Goal: Task Accomplishment & Management: Manage account settings

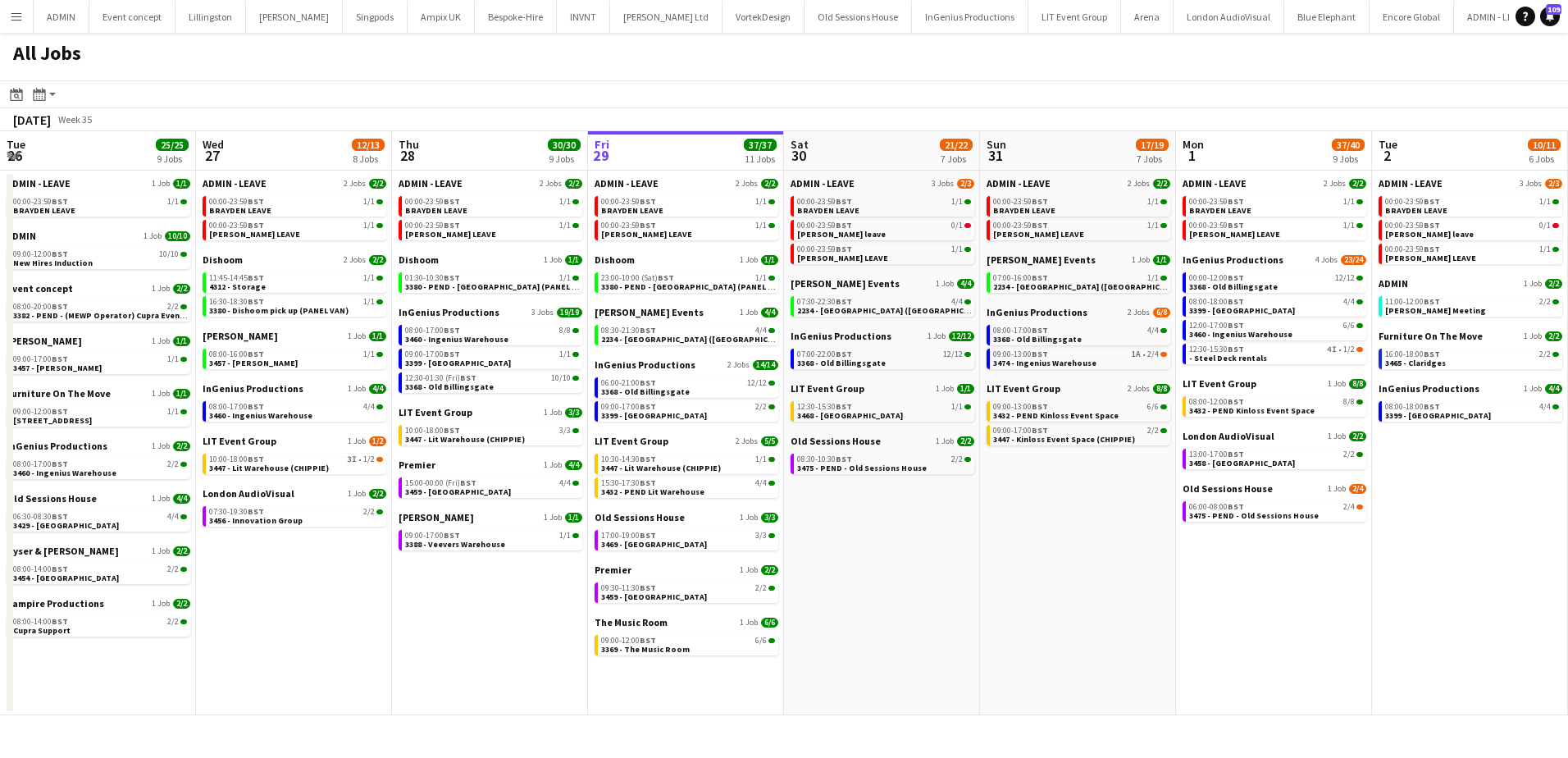
scroll to position [0, 392]
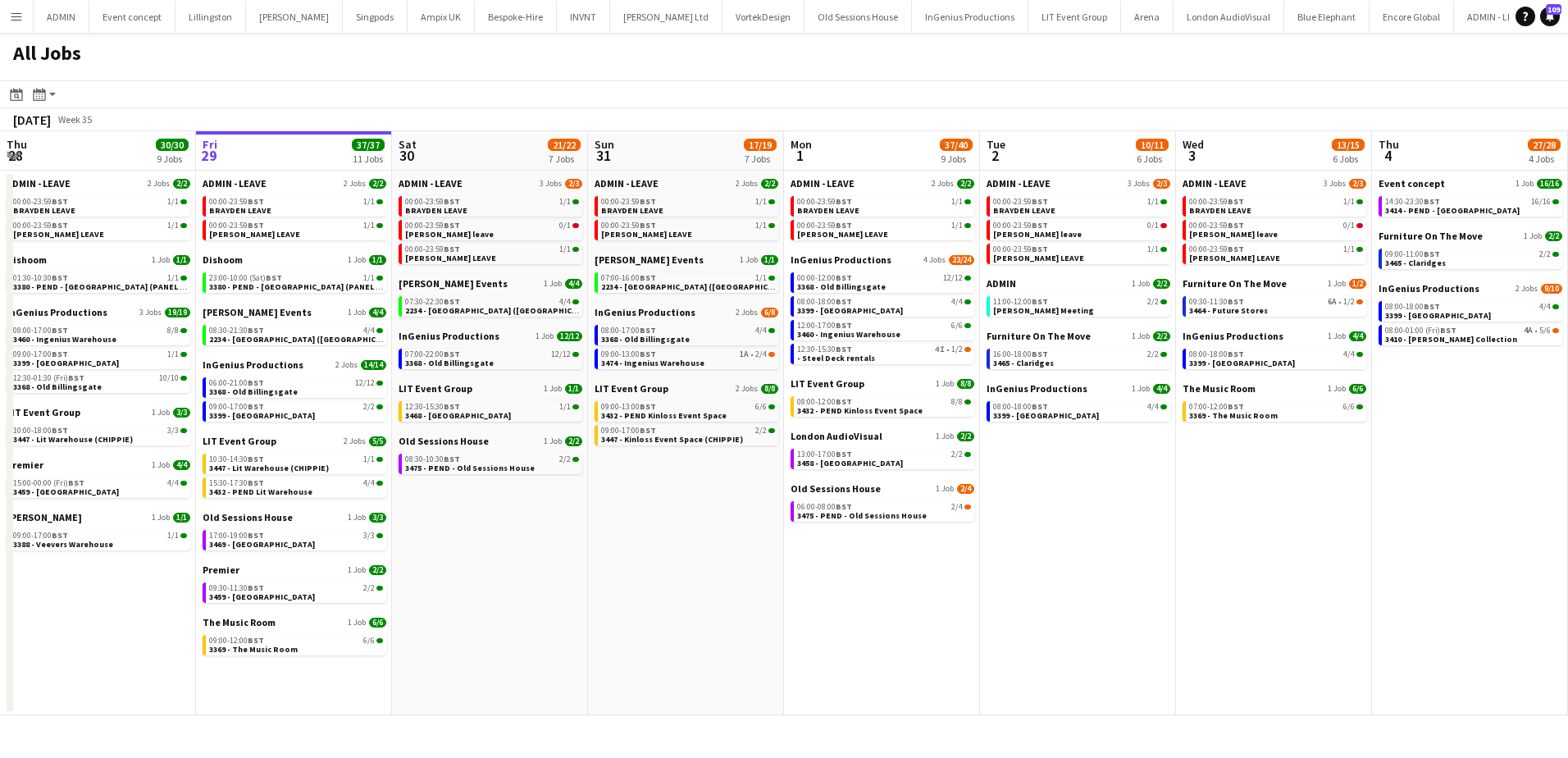
click at [15, 20] on app-icon "Menu" at bounding box center [17, 17] width 13 height 13
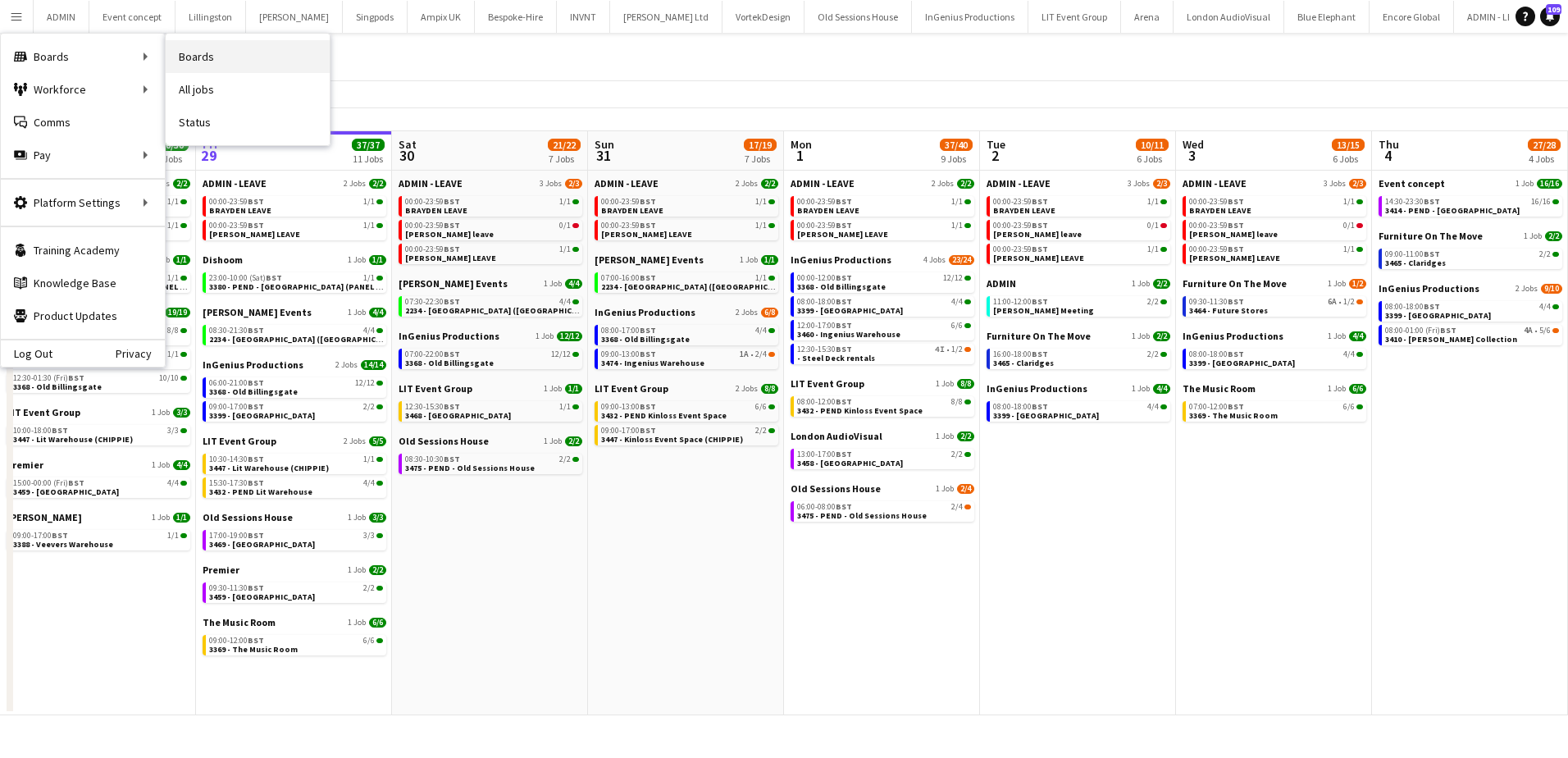
click at [218, 62] on link "Boards" at bounding box center [247, 56] width 164 height 32
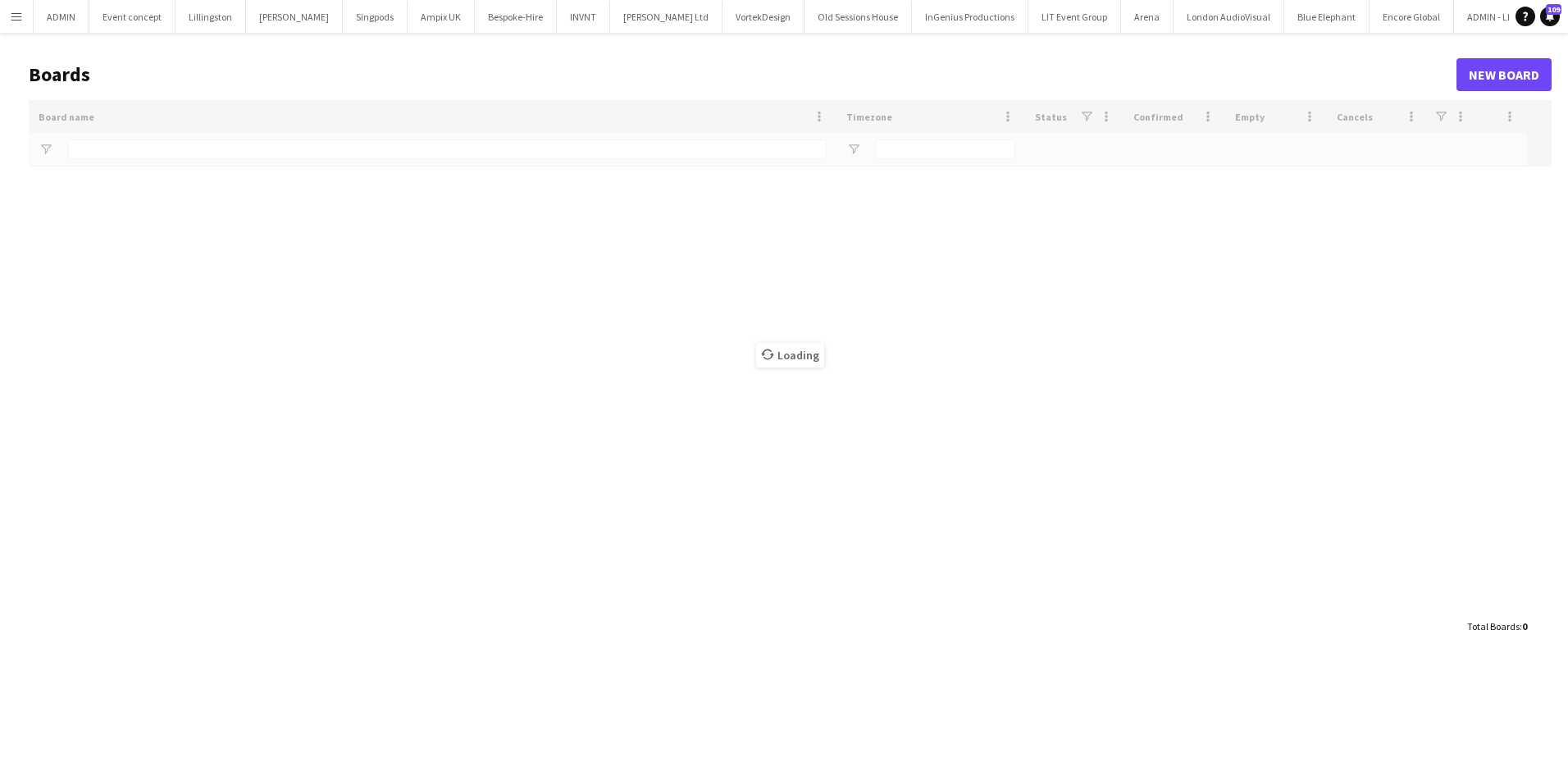
type input "*****"
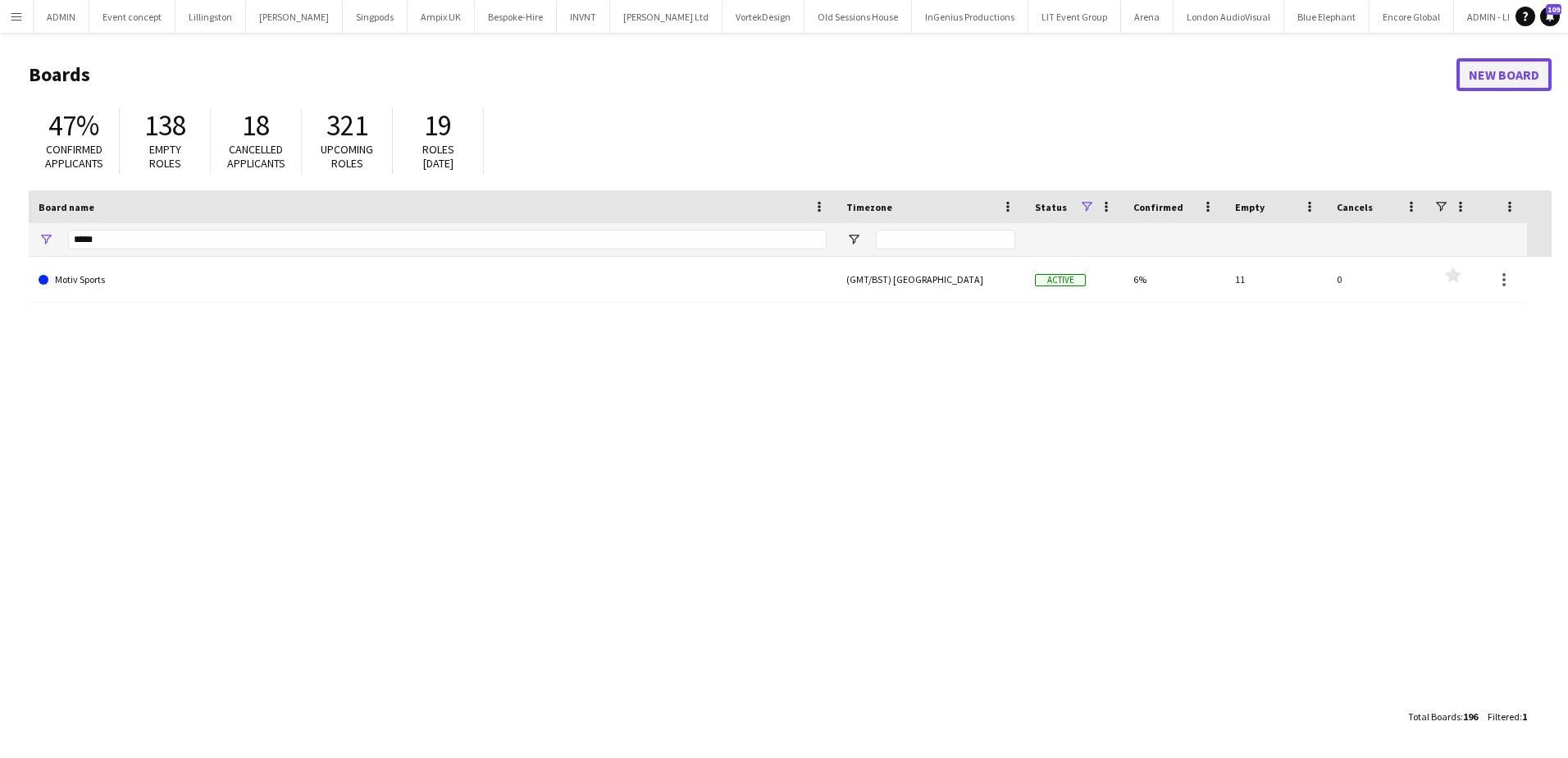
click at [1485, 71] on link "New Board" at bounding box center [1503, 74] width 95 height 32
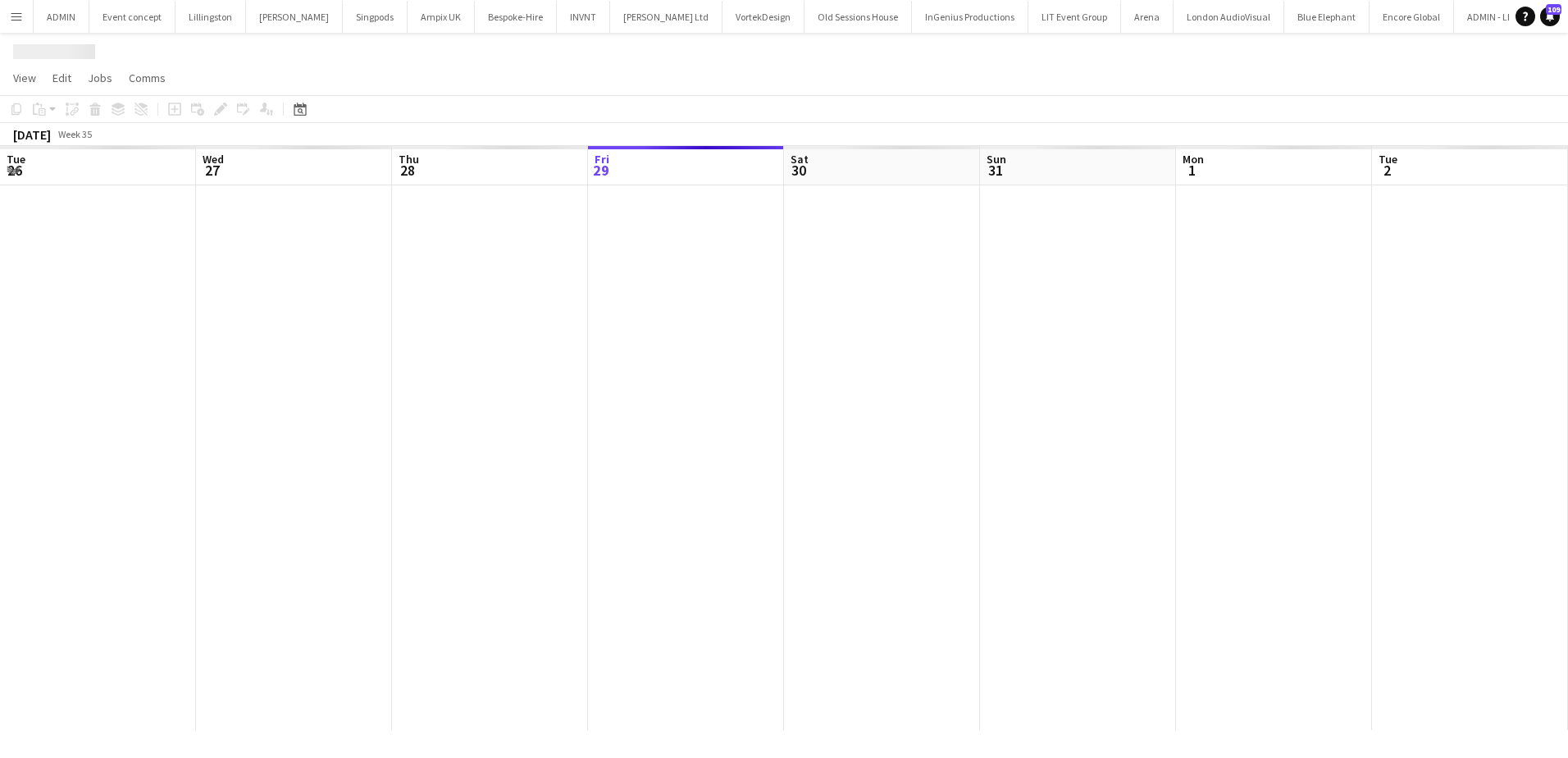
scroll to position [0, 4229]
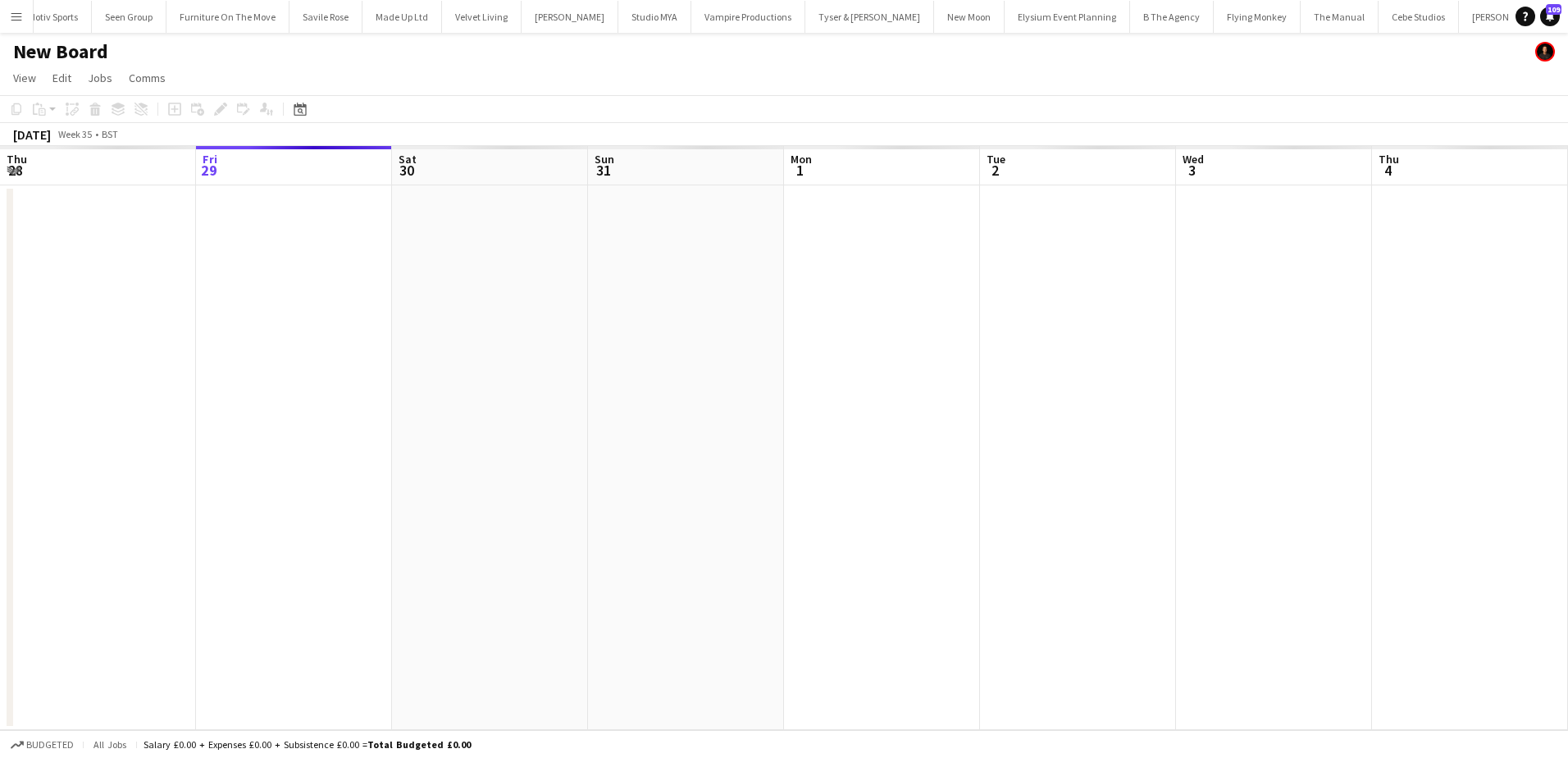
click at [93, 43] on h1 "New Board" at bounding box center [60, 52] width 95 height 25
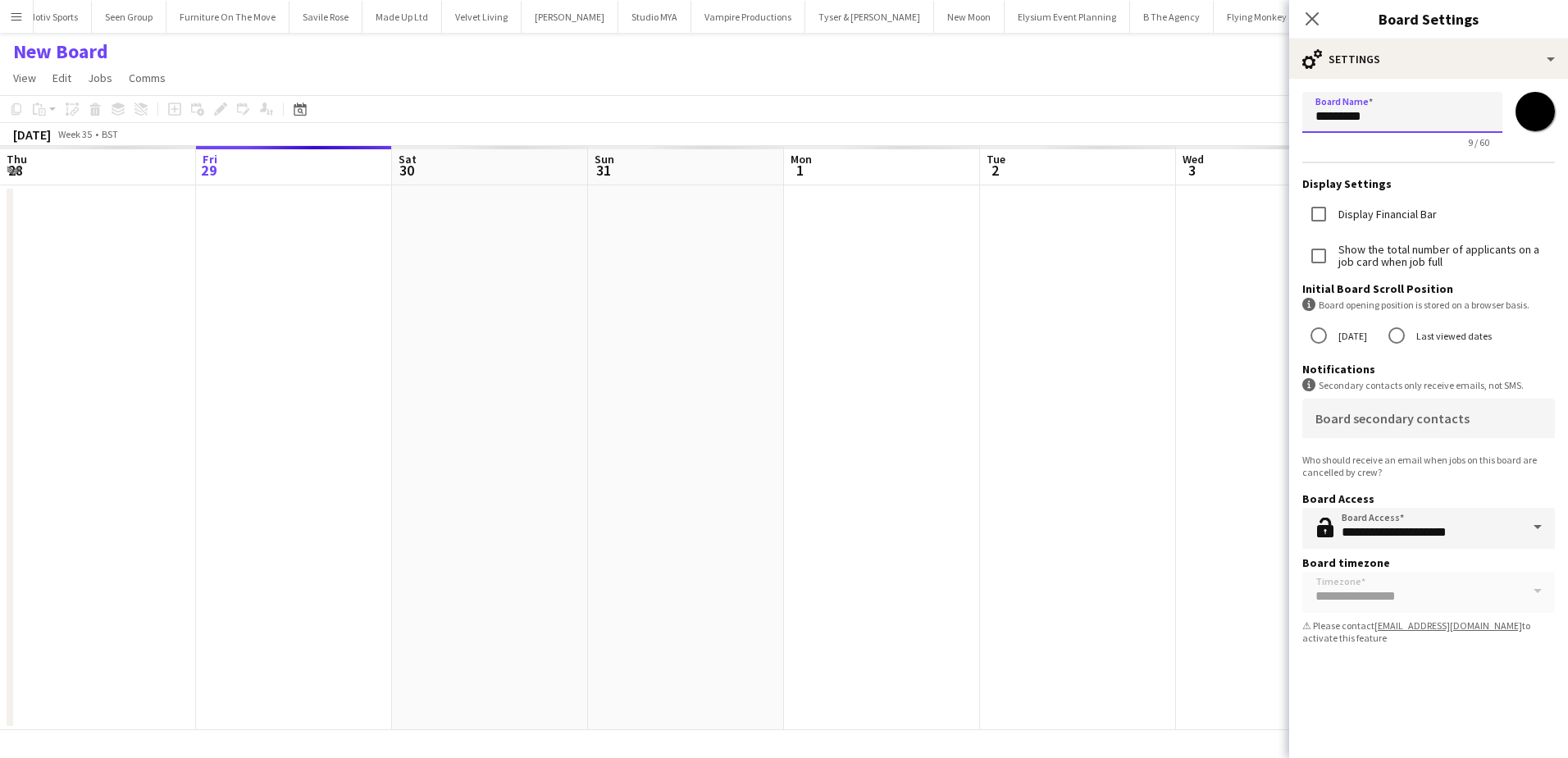
drag, startPoint x: 1384, startPoint y: 115, endPoint x: 1295, endPoint y: 116, distance: 89.0
click at [1295, 116] on form "**********" at bounding box center [1427, 371] width 278 height 585
type input "**********"
click at [1537, 108] on input "*******" at bounding box center [1535, 112] width 59 height 59
type input "*******"
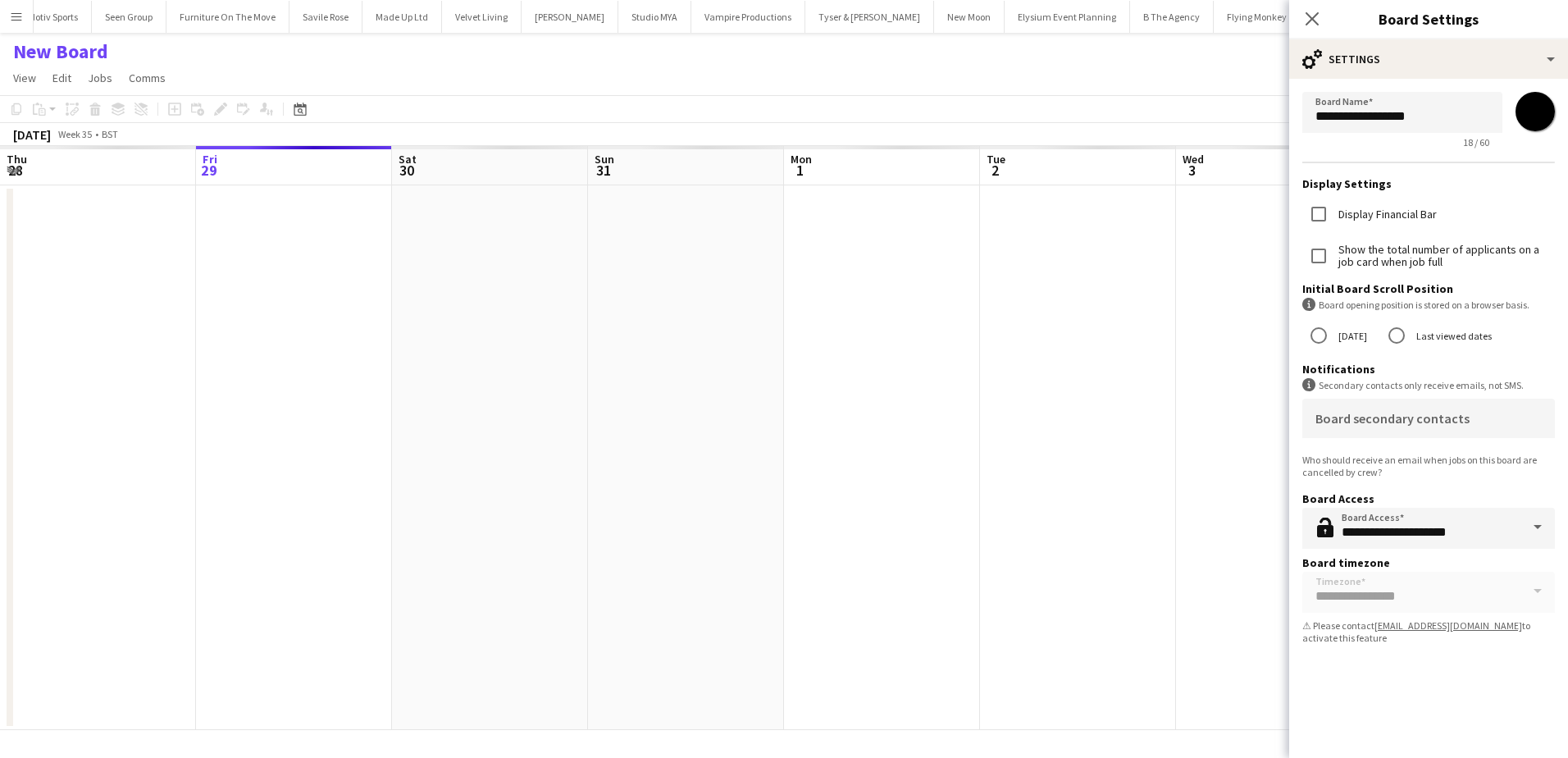
click at [1132, 262] on app-date-cell at bounding box center [1078, 457] width 196 height 545
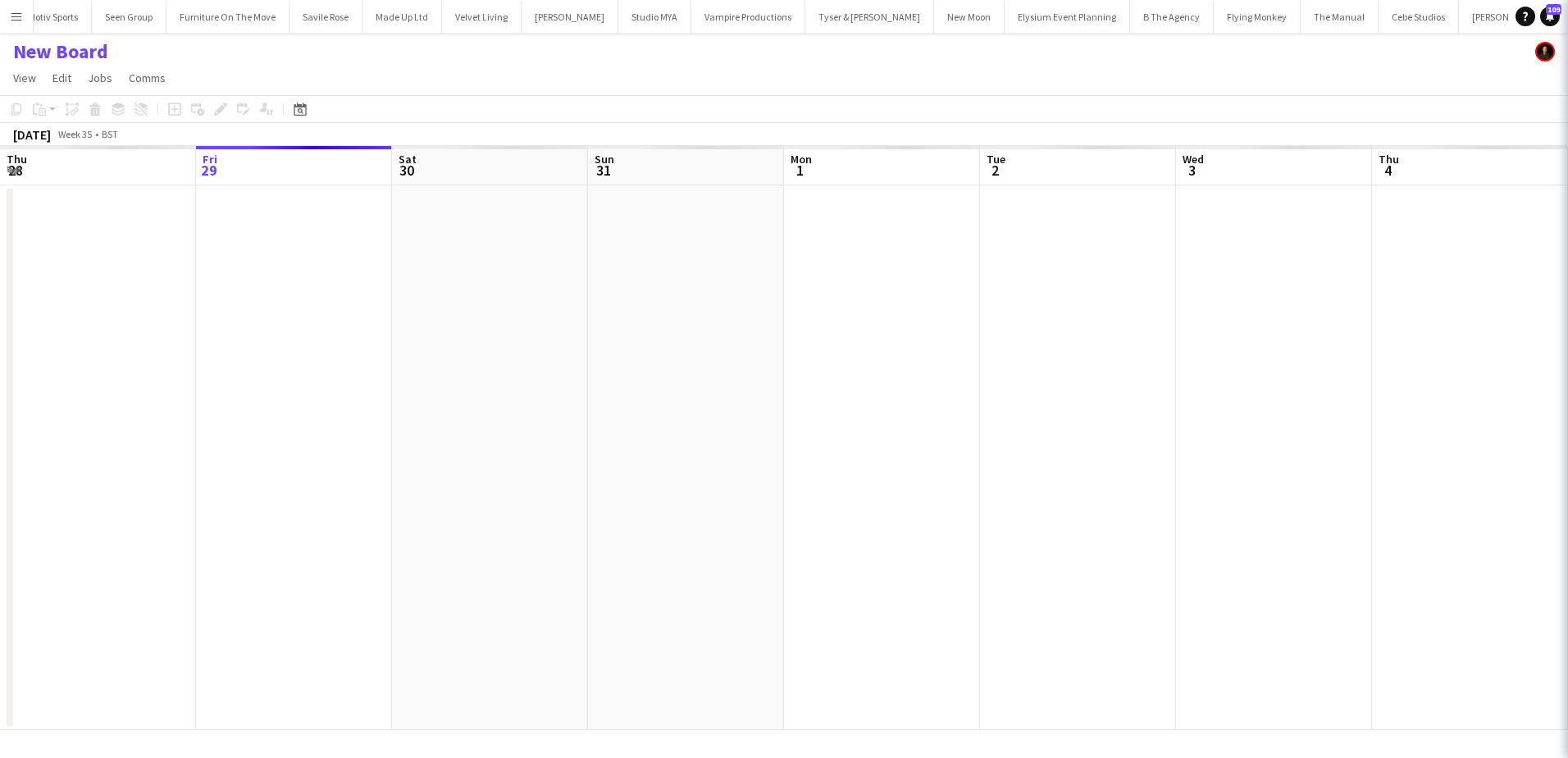
scroll to position [0, 4244]
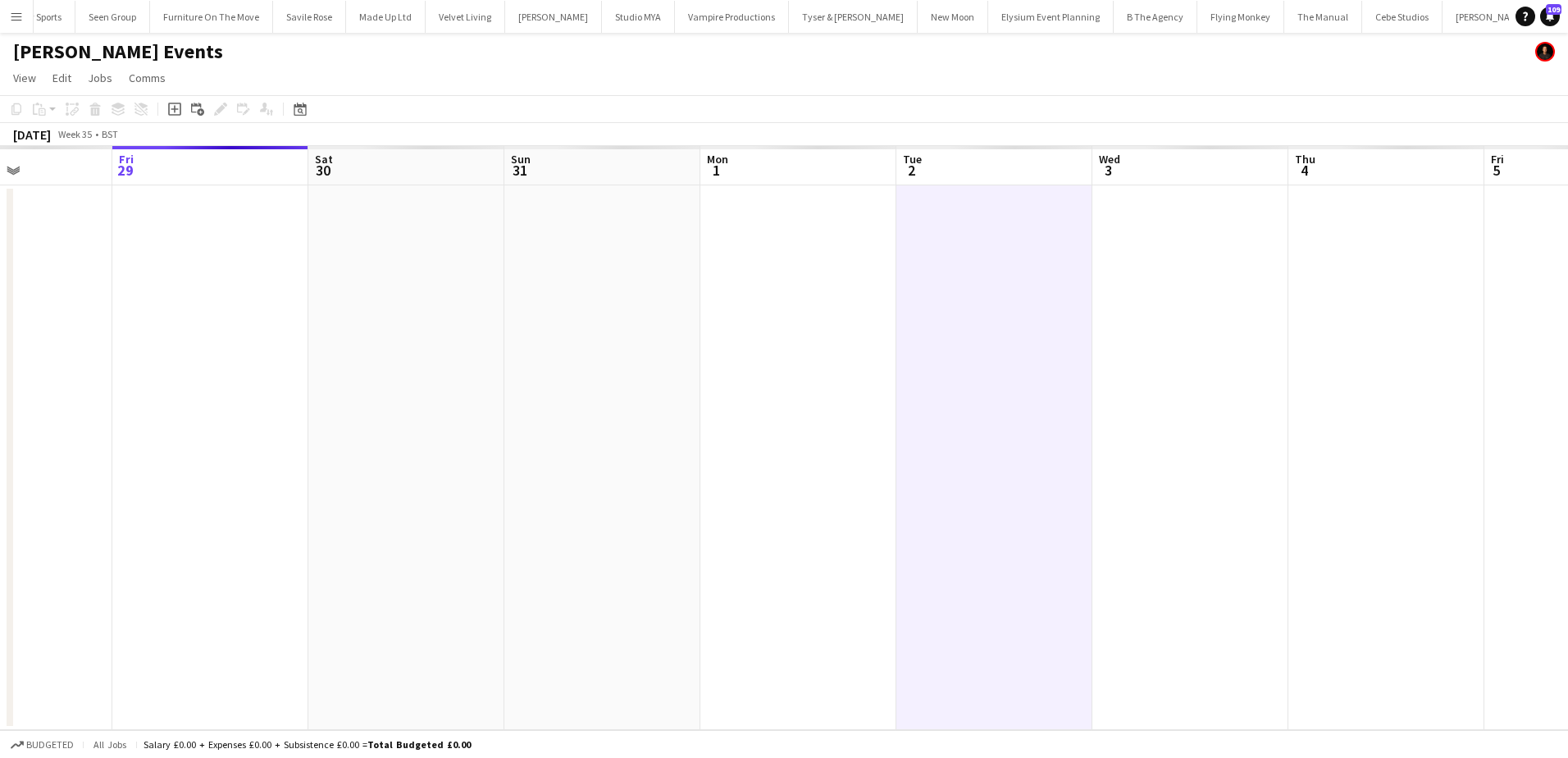
drag, startPoint x: 1062, startPoint y: 243, endPoint x: 941, endPoint y: 242, distance: 121.0
click at [994, 242] on app-calendar-viewport "Tue 26 Wed 27 Thu 28 Fri 29 Sat 30 Sun 31 Mon 1 Tue 2 Wed 3 Thu 4 Fri 5 Sat 6 S…" at bounding box center [784, 438] width 1568 height 584
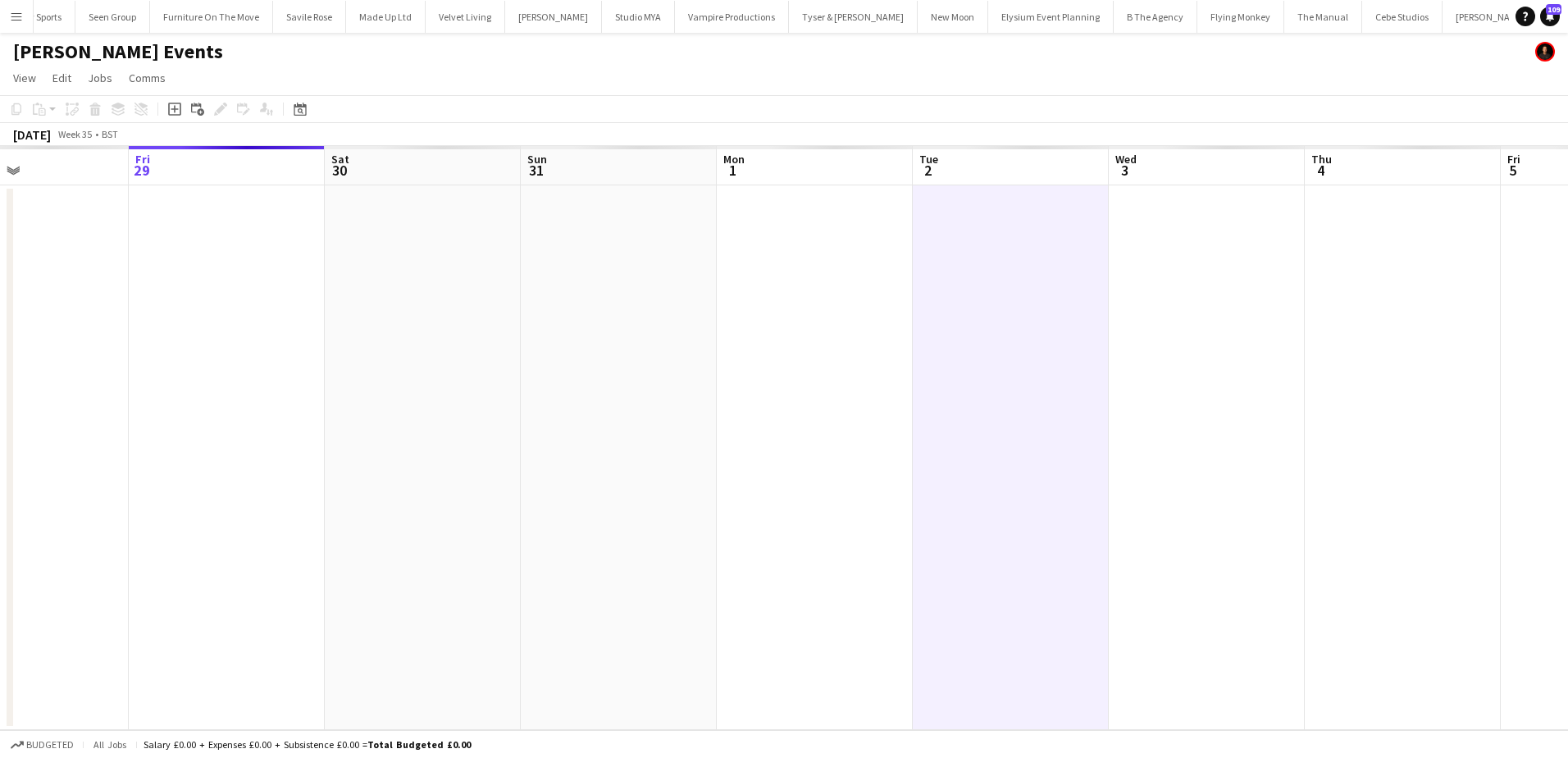
click at [633, 220] on app-date-cell at bounding box center [619, 457] width 196 height 545
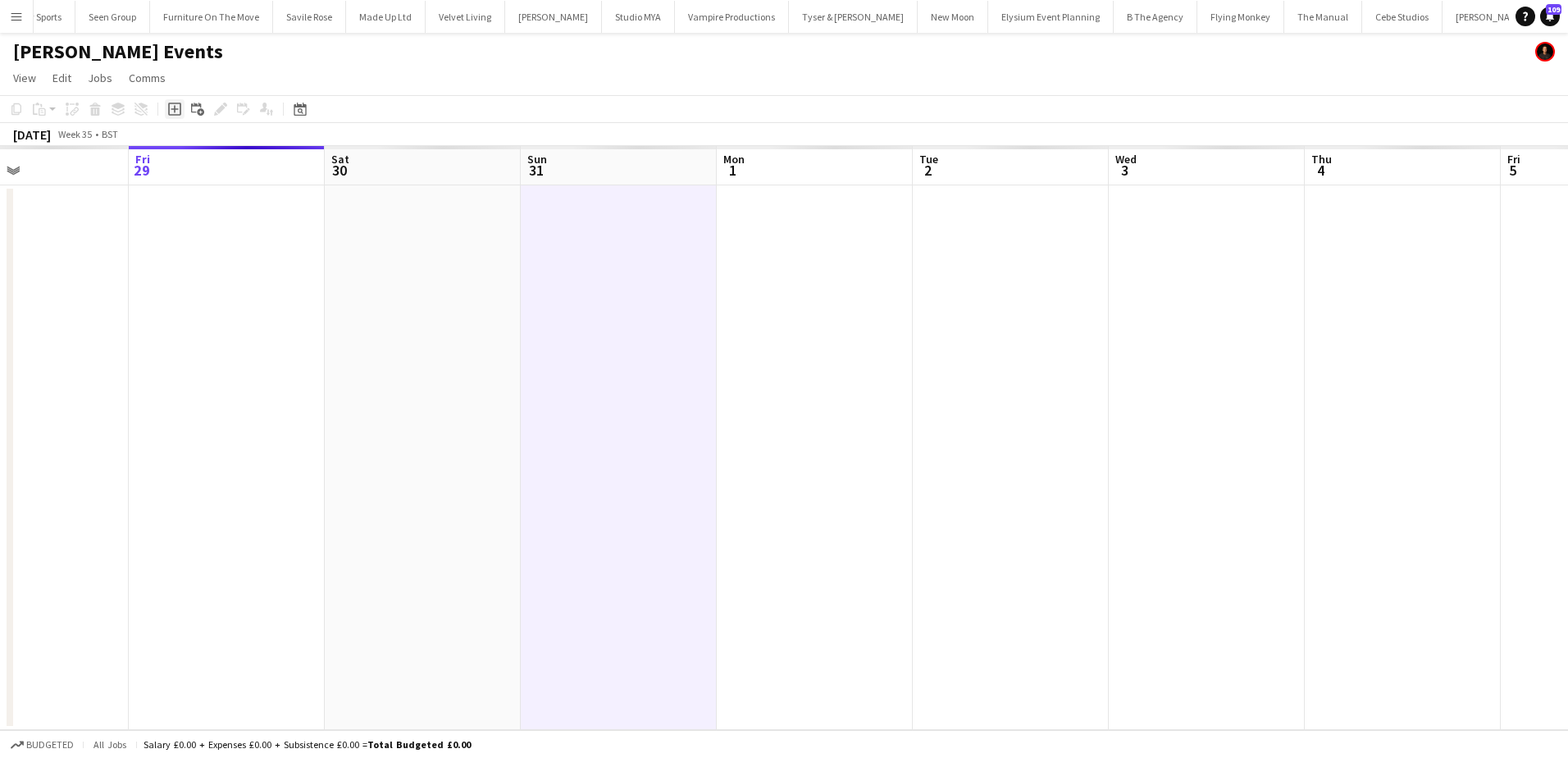
click at [177, 112] on icon "Add job" at bounding box center [175, 109] width 13 height 13
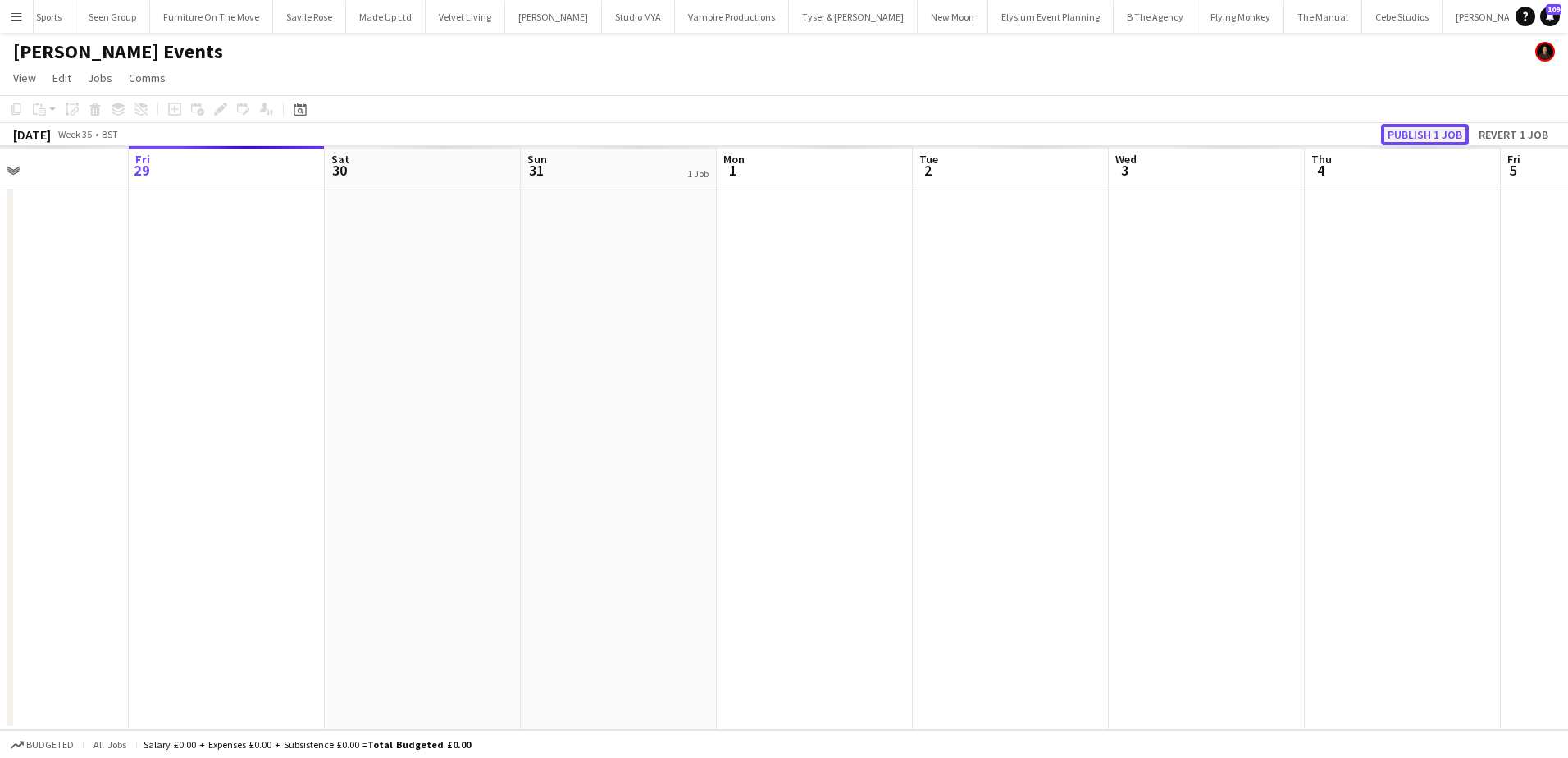
click at [1387, 137] on button "Publish 1 job" at bounding box center [1425, 134] width 88 height 21
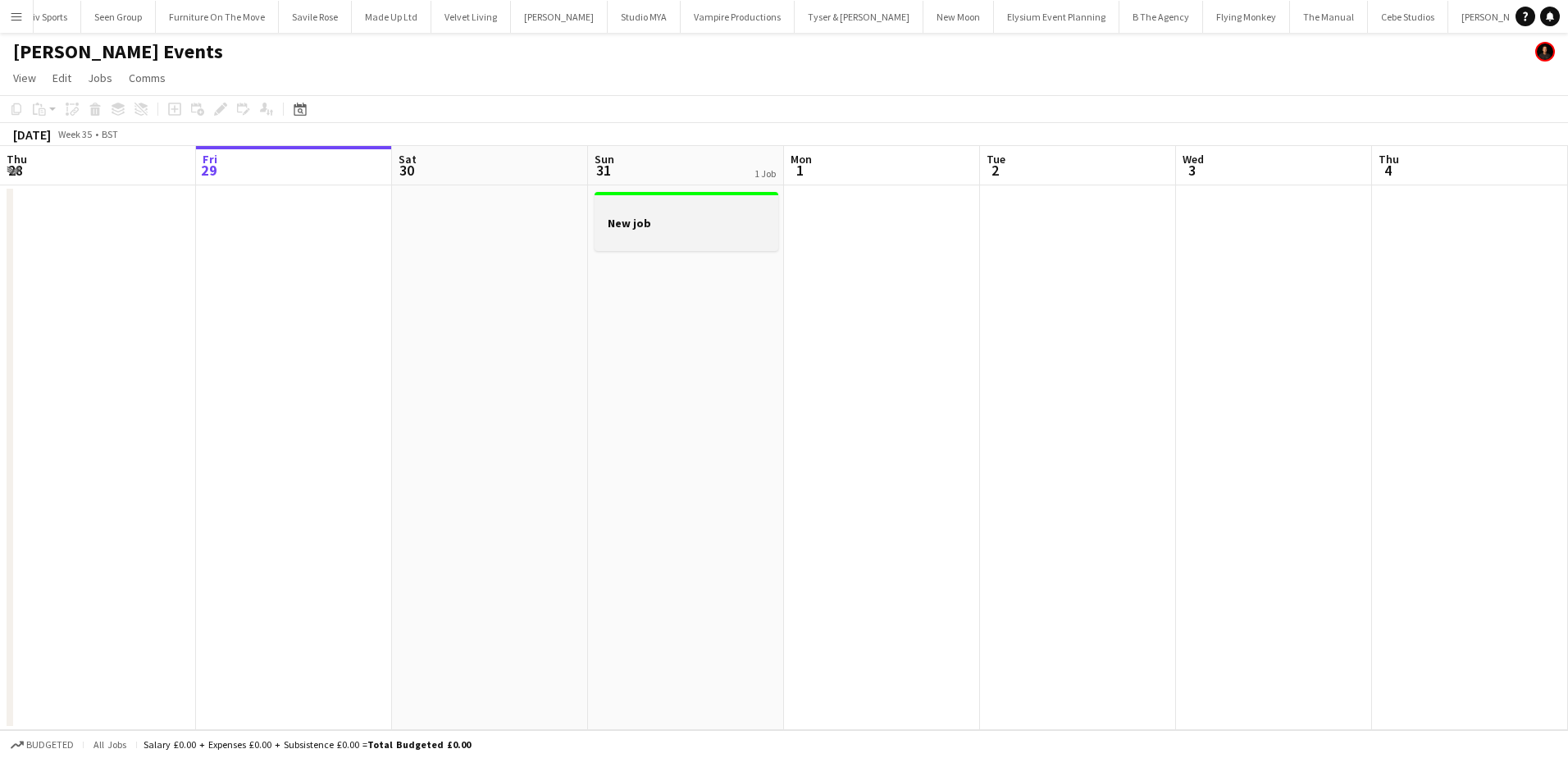
scroll to position [0, 4244]
click at [599, 213] on div at bounding box center [686, 207] width 184 height 12
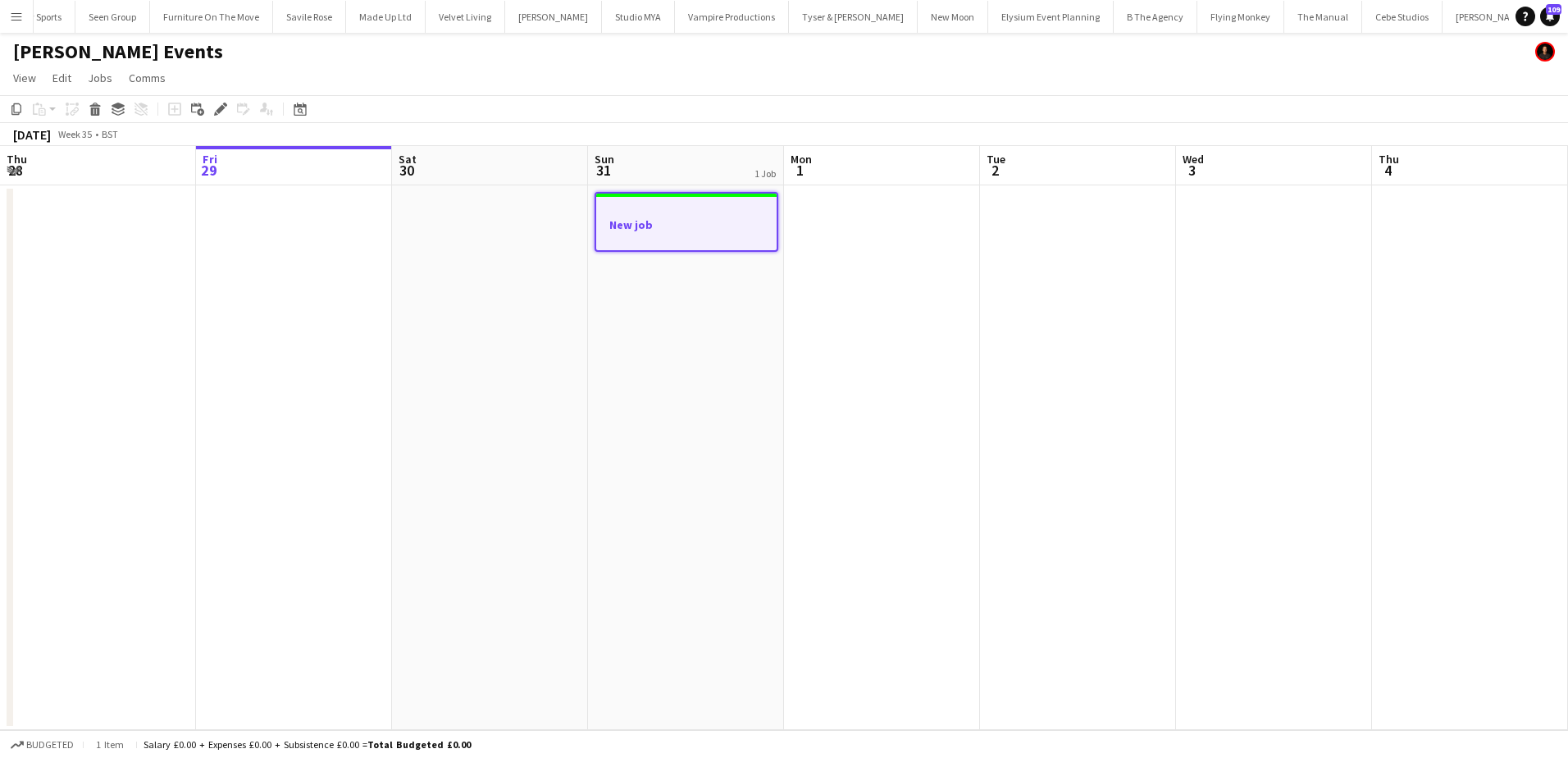
click at [233, 109] on div "Add job Add linked Job Edit Edit linked Job Applicants" at bounding box center [214, 108] width 126 height 19
click at [626, 205] on div at bounding box center [686, 207] width 184 height 12
click at [221, 114] on icon "Edit" at bounding box center [220, 109] width 13 height 13
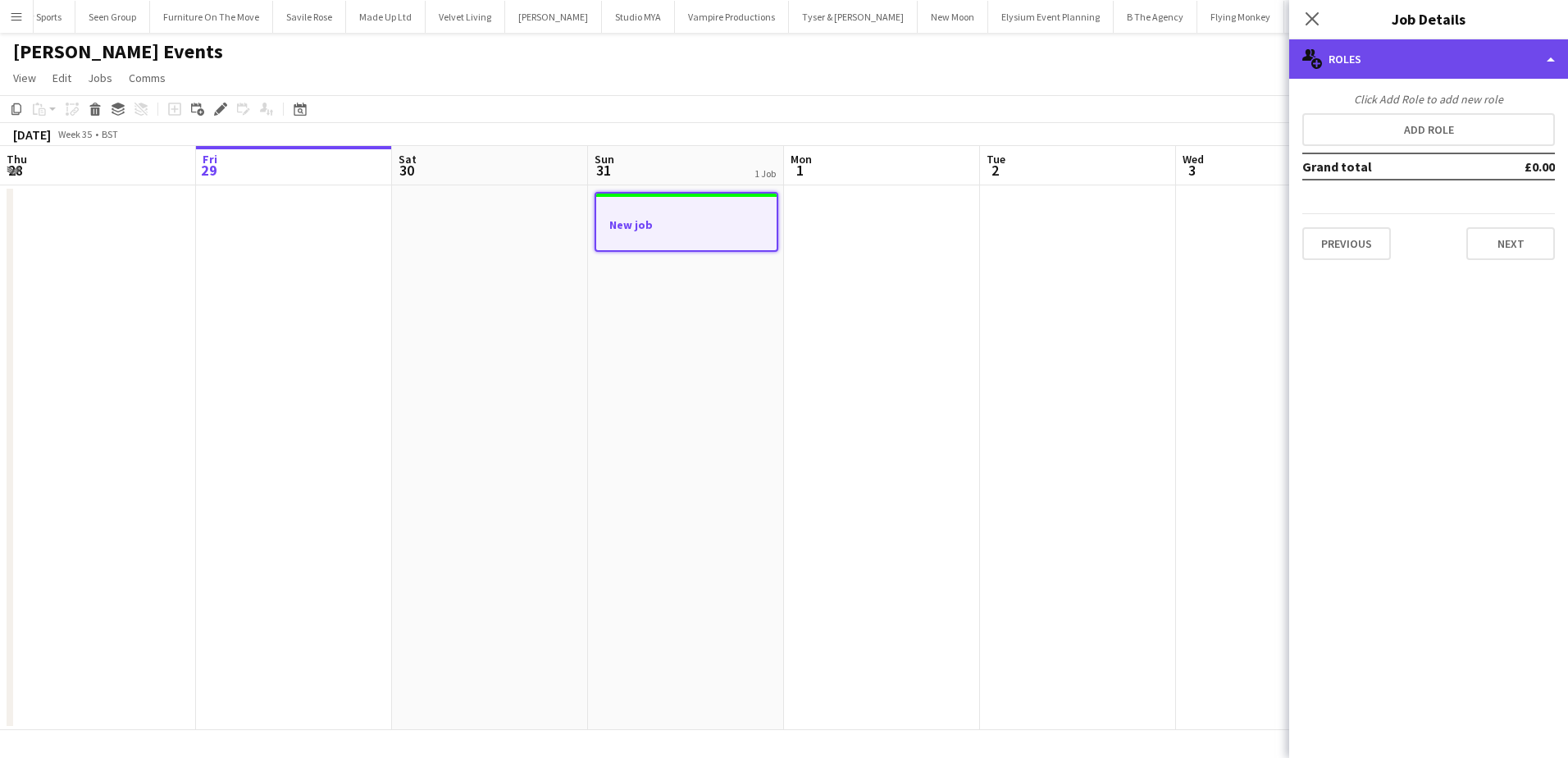
click at [1414, 64] on div "multiple-users-add Roles" at bounding box center [1427, 59] width 278 height 40
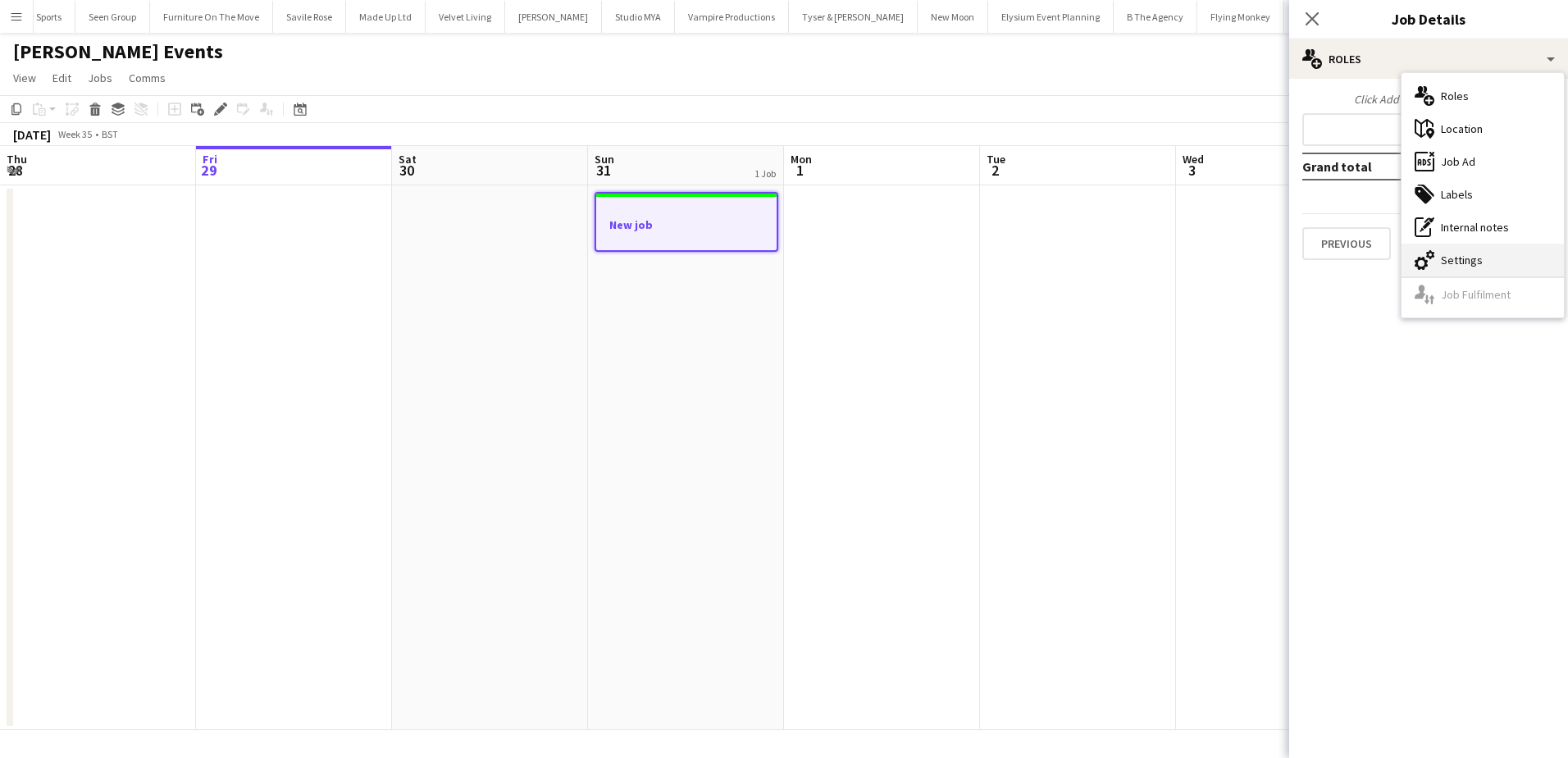
click at [1442, 253] on div "cog-double-3 Settings" at bounding box center [1482, 259] width 162 height 32
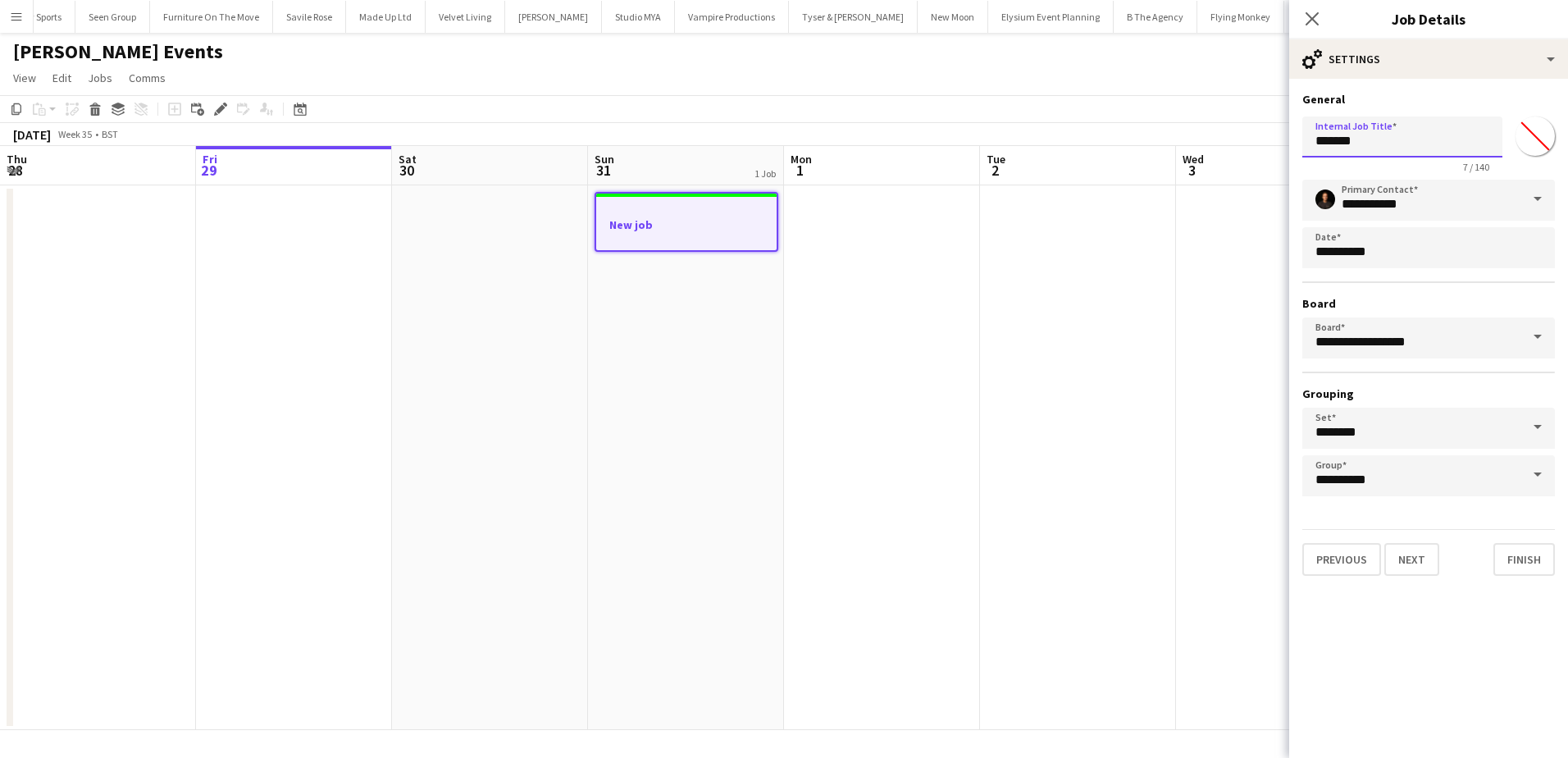
drag, startPoint x: 1358, startPoint y: 141, endPoint x: 1254, endPoint y: 143, distance: 104.0
click at [1254, 143] on body "Menu Boards Boards Boards All jobs Status Workforce Workforce My Workforce Recr…" at bounding box center [784, 379] width 1568 height 758
type input "*"
type input "**********"
click at [1411, 552] on button "Next" at bounding box center [1411, 559] width 55 height 32
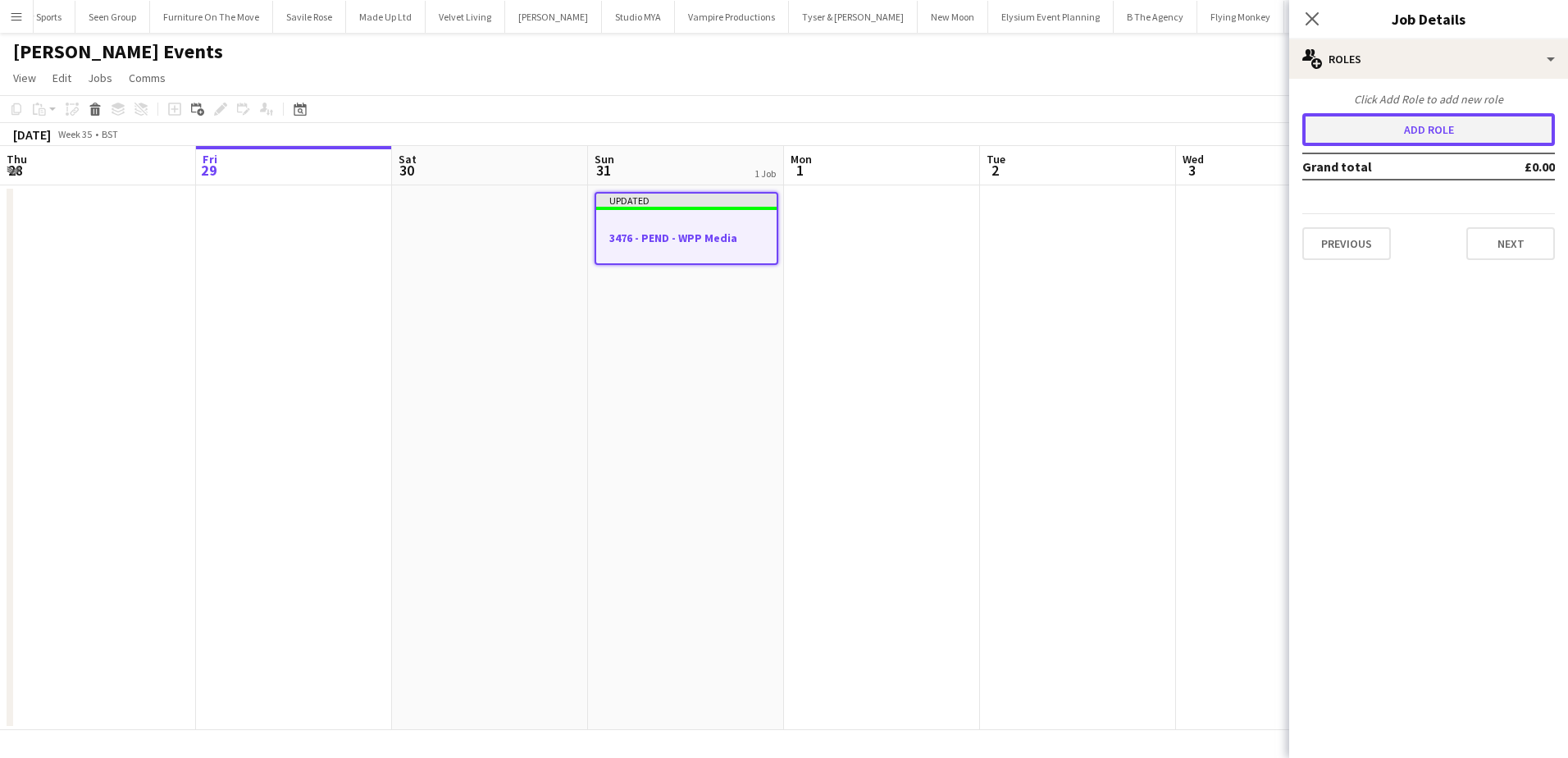
click at [1406, 133] on button "Add role" at bounding box center [1427, 129] width 253 height 32
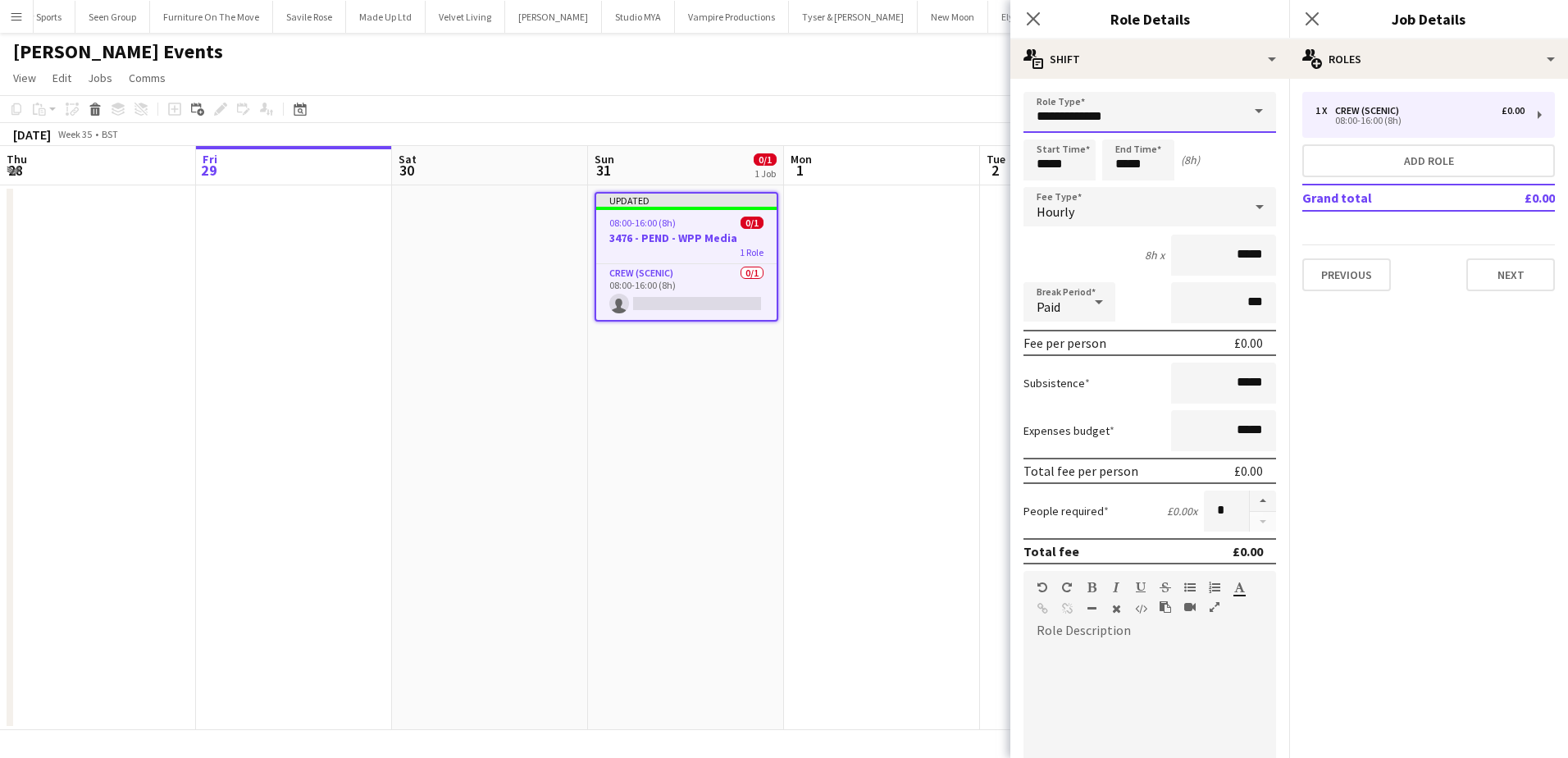
click at [1143, 117] on input "**********" at bounding box center [1149, 112] width 253 height 41
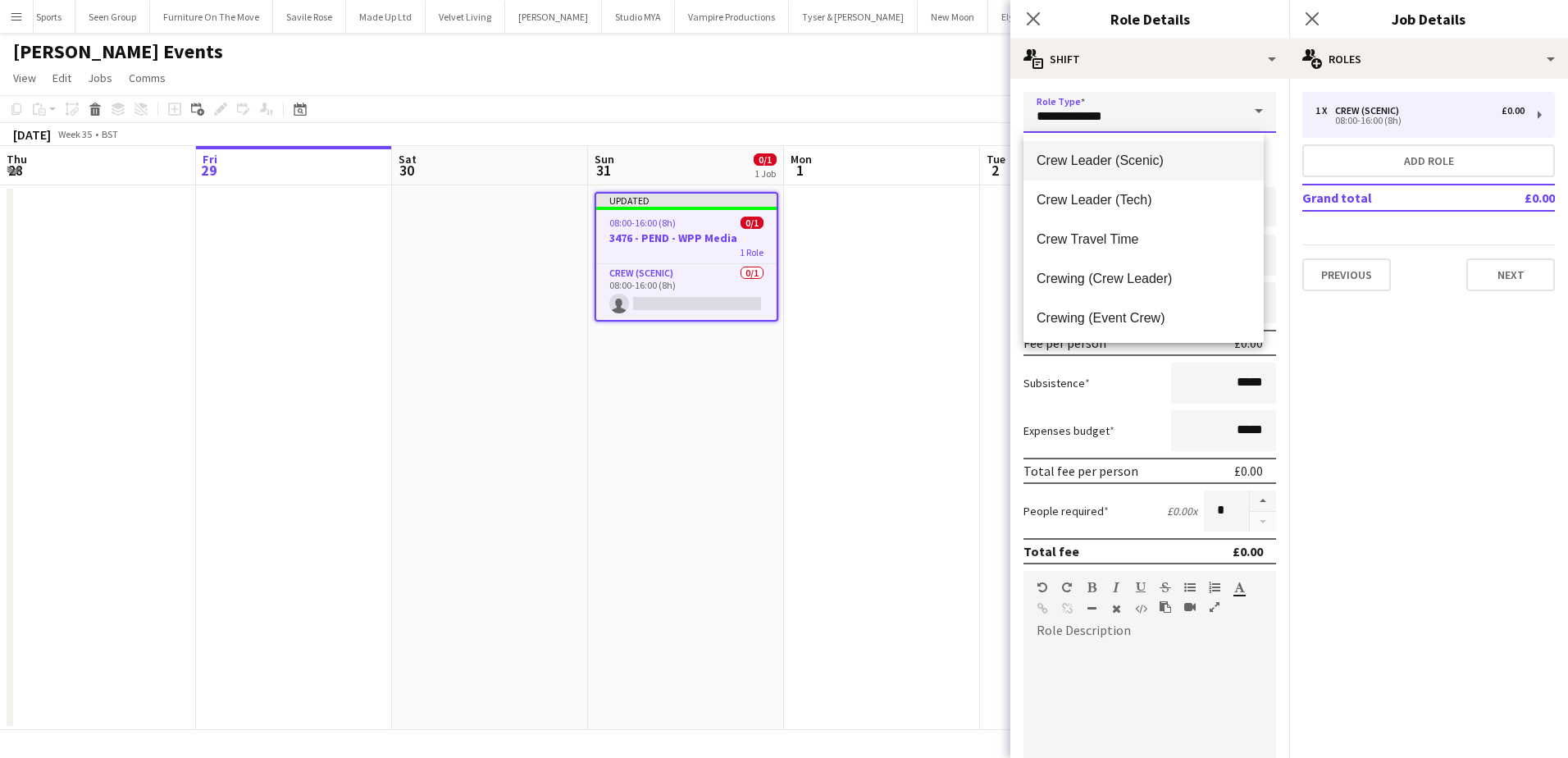
scroll to position [82, 0]
click at [1167, 270] on span "Crewing (Crew Leader)" at bounding box center [1142, 273] width 214 height 16
type input "**********"
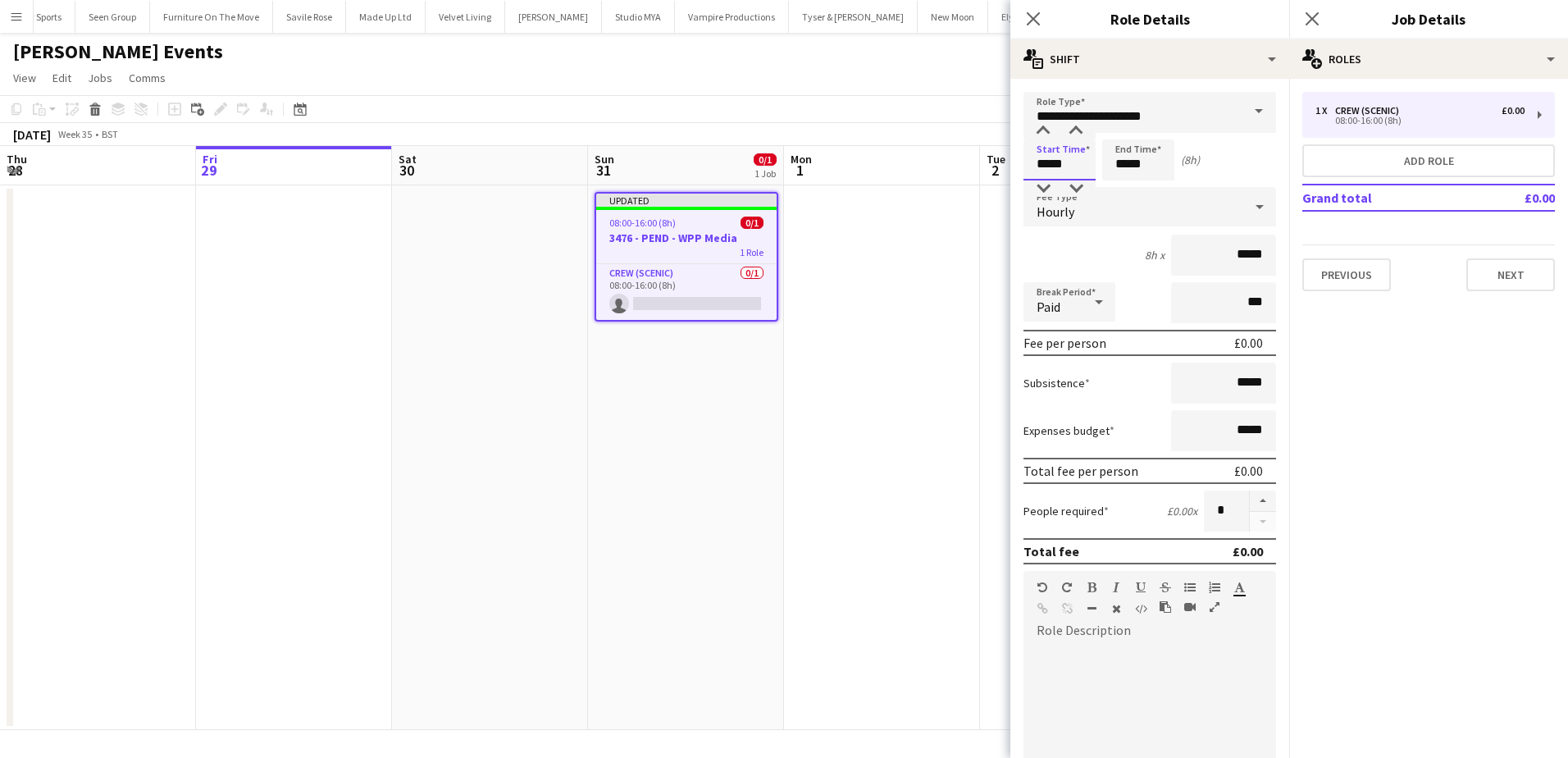
click at [1043, 162] on input "*****" at bounding box center [1059, 160] width 72 height 41
click at [1042, 132] on div at bounding box center [1043, 131] width 32 height 17
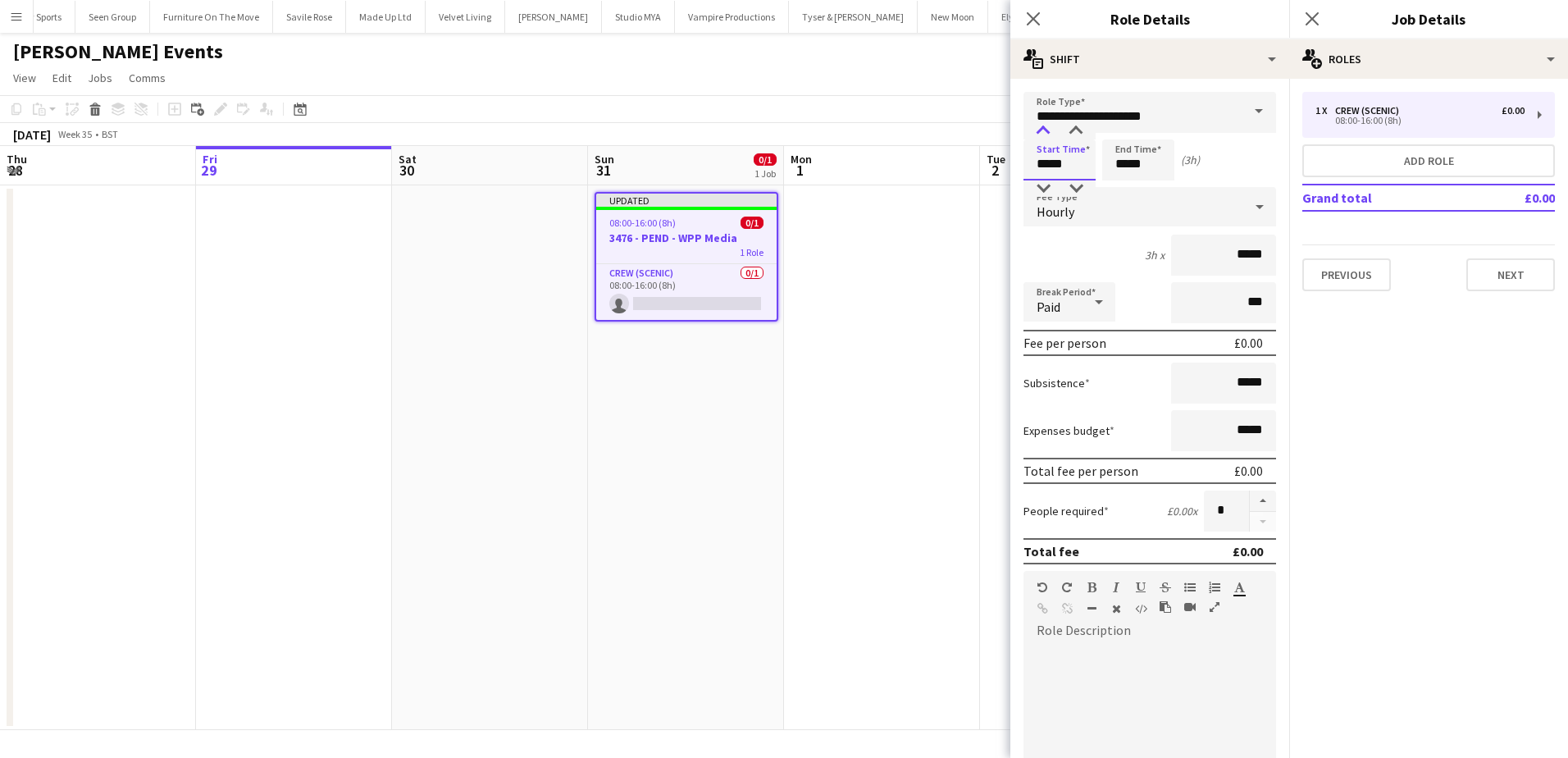
click at [1042, 132] on div at bounding box center [1043, 131] width 32 height 17
type input "*****"
click at [1042, 187] on div at bounding box center [1043, 189] width 32 height 17
click at [1390, 168] on button "Add role" at bounding box center [1427, 160] width 253 height 32
type input "**********"
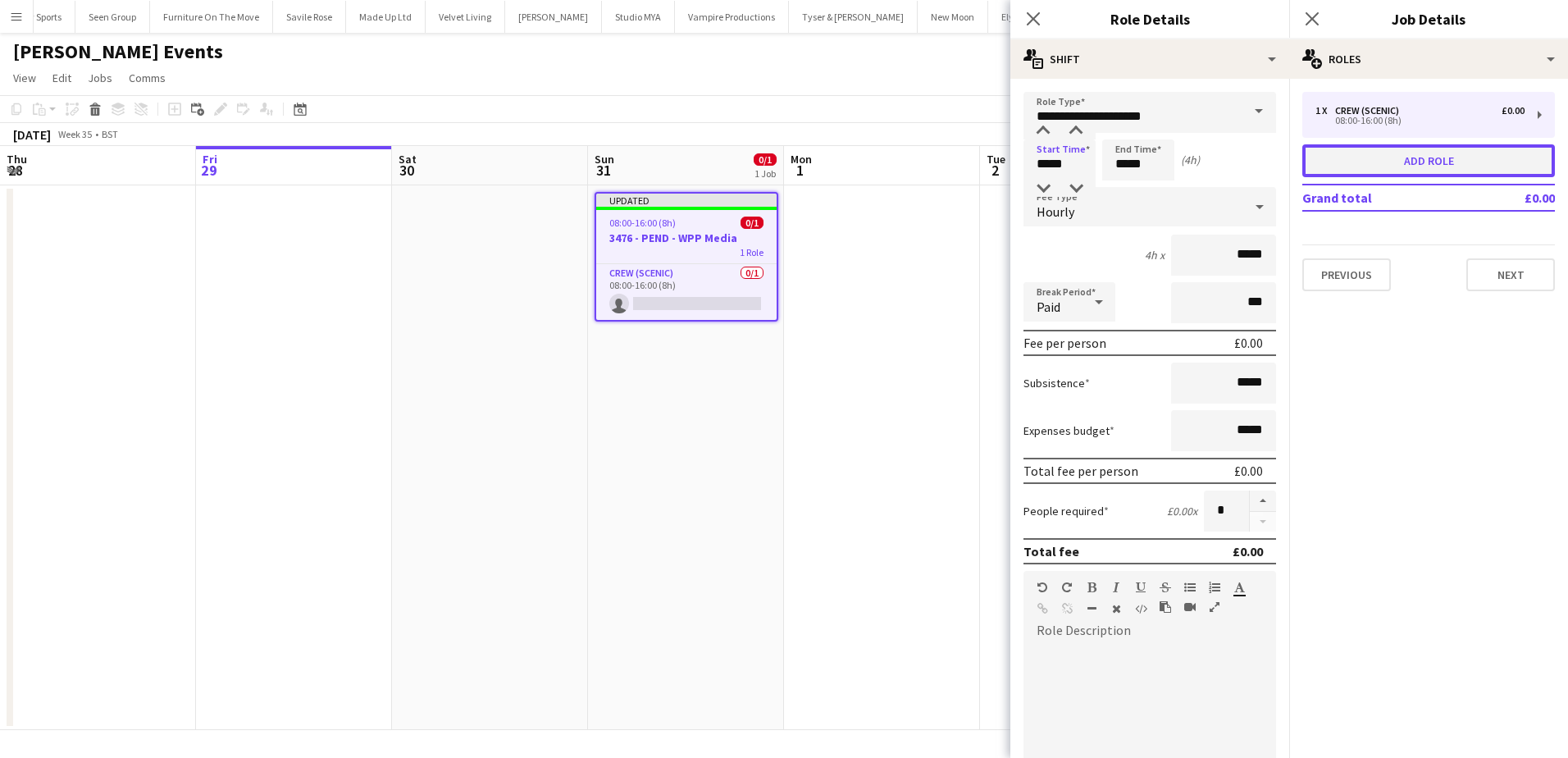
type input "*****"
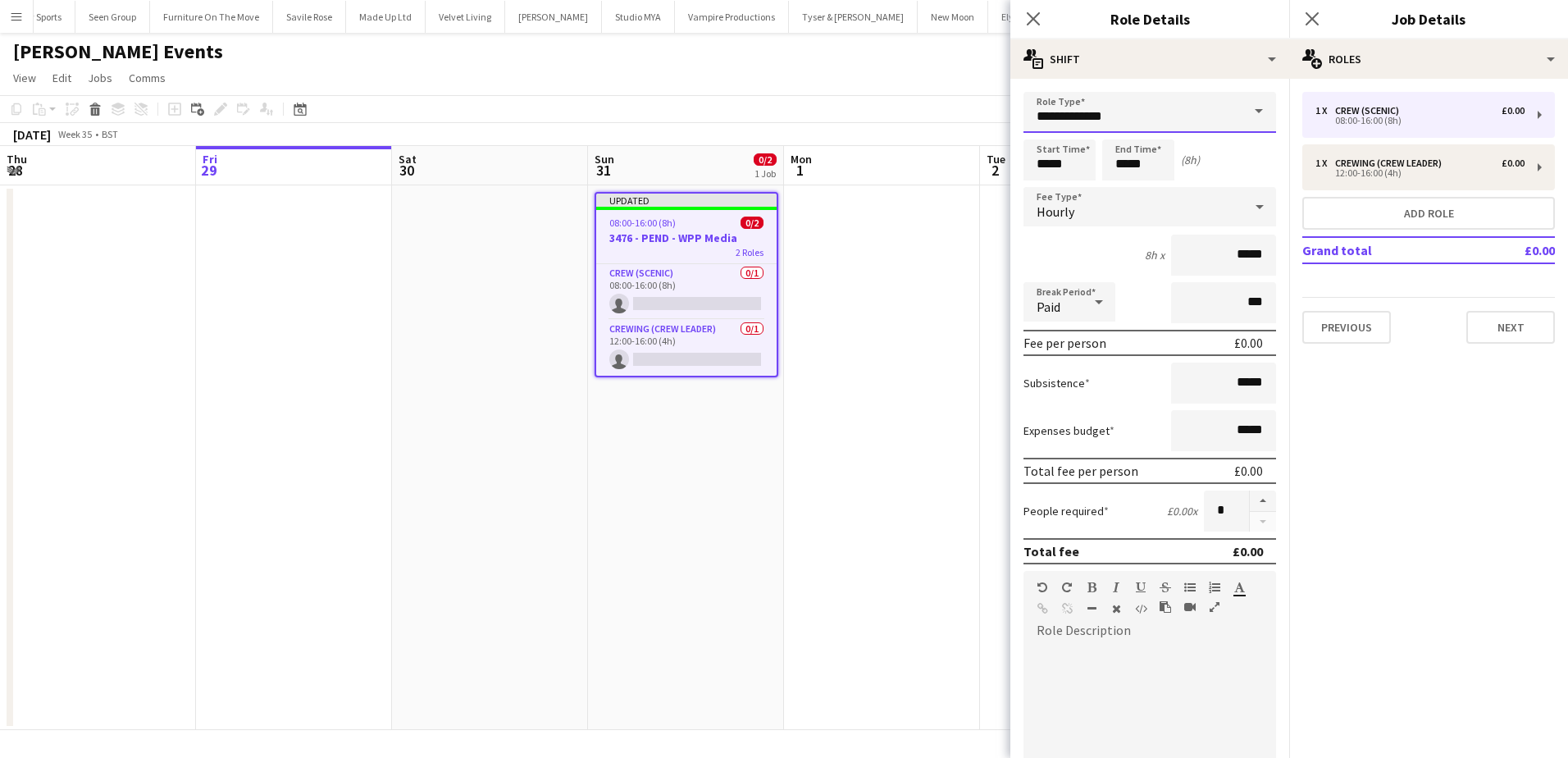
click at [1170, 118] on input "**********" at bounding box center [1149, 112] width 253 height 41
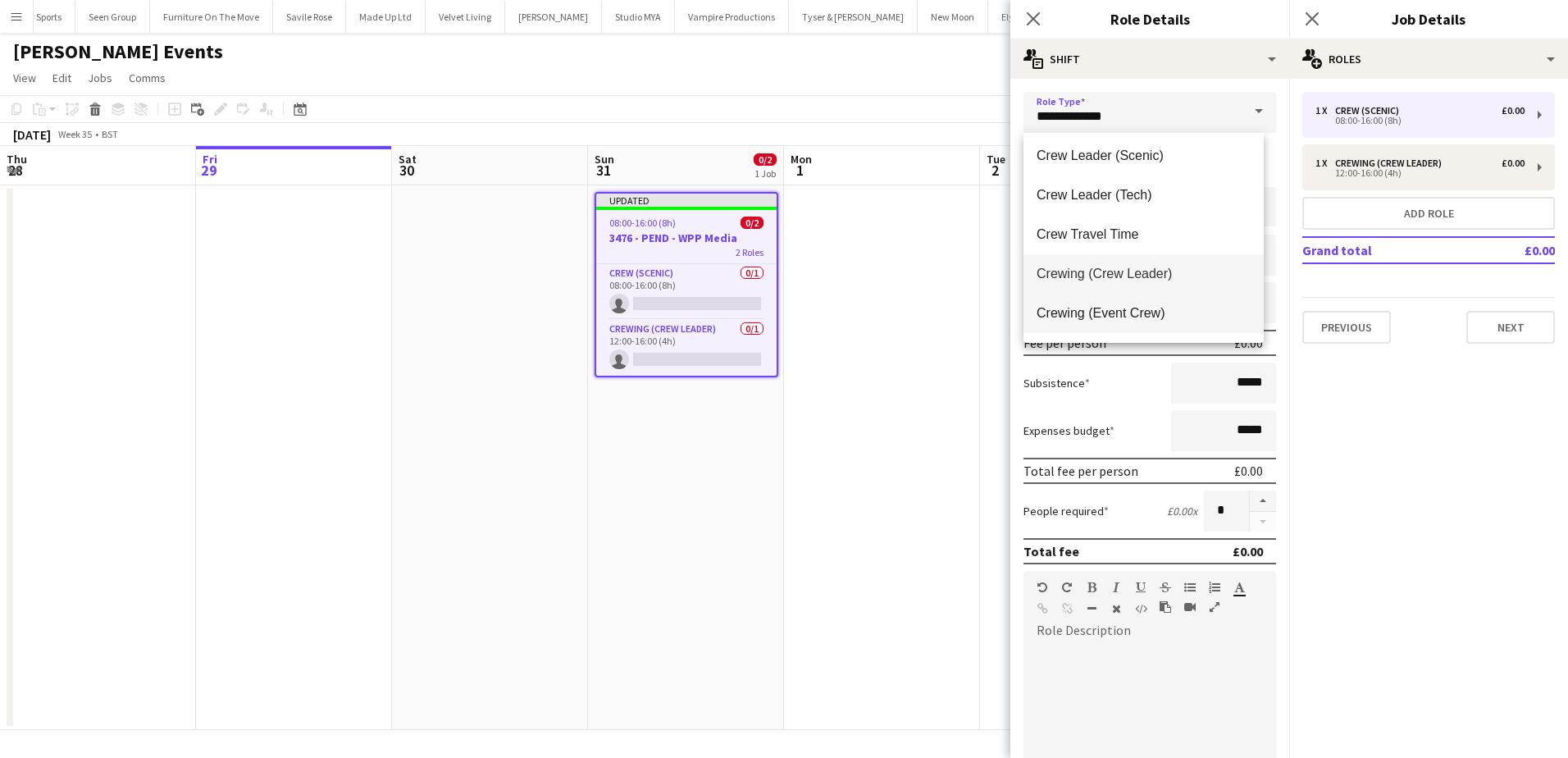
click at [1157, 329] on mat-option "Crewing (Event Crew)" at bounding box center [1143, 313] width 241 height 40
type input "**********"
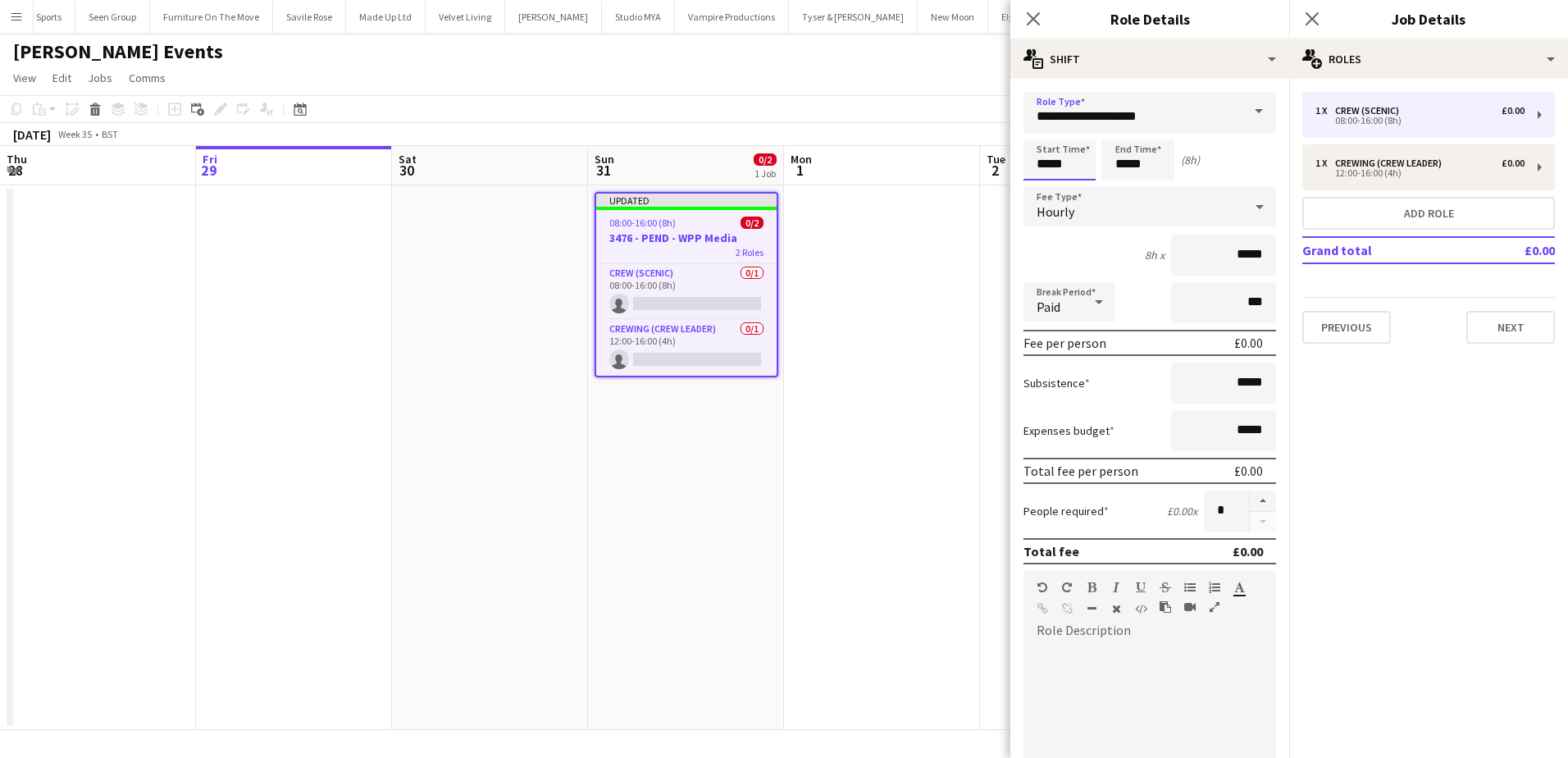
click at [1046, 165] on input "*****" at bounding box center [1059, 160] width 72 height 41
click at [1048, 137] on div at bounding box center [1043, 131] width 32 height 17
type input "*****"
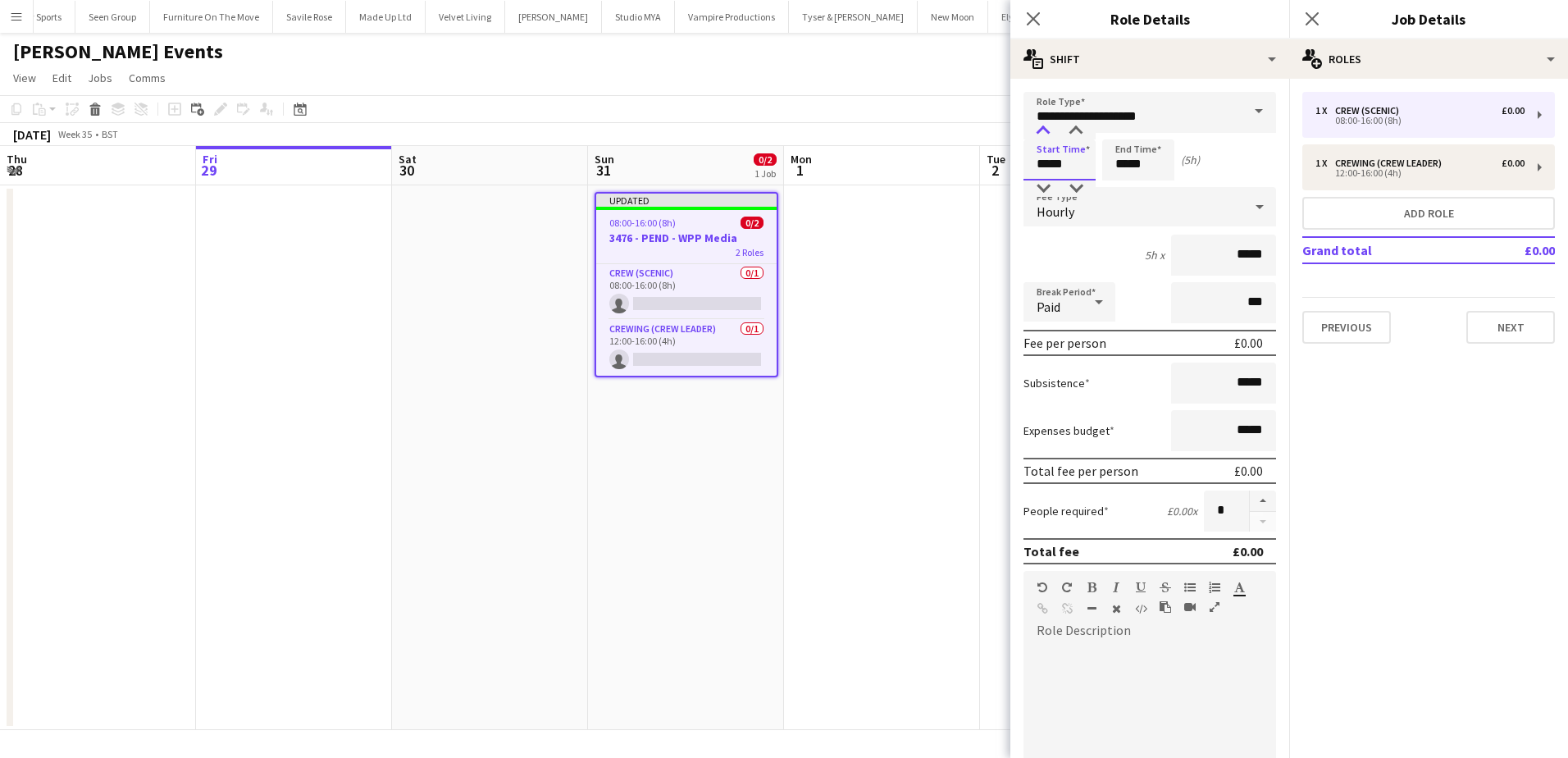
click at [1048, 137] on div at bounding box center [1043, 131] width 32 height 17
click at [1256, 494] on button "button" at bounding box center [1263, 501] width 26 height 21
type input "*"
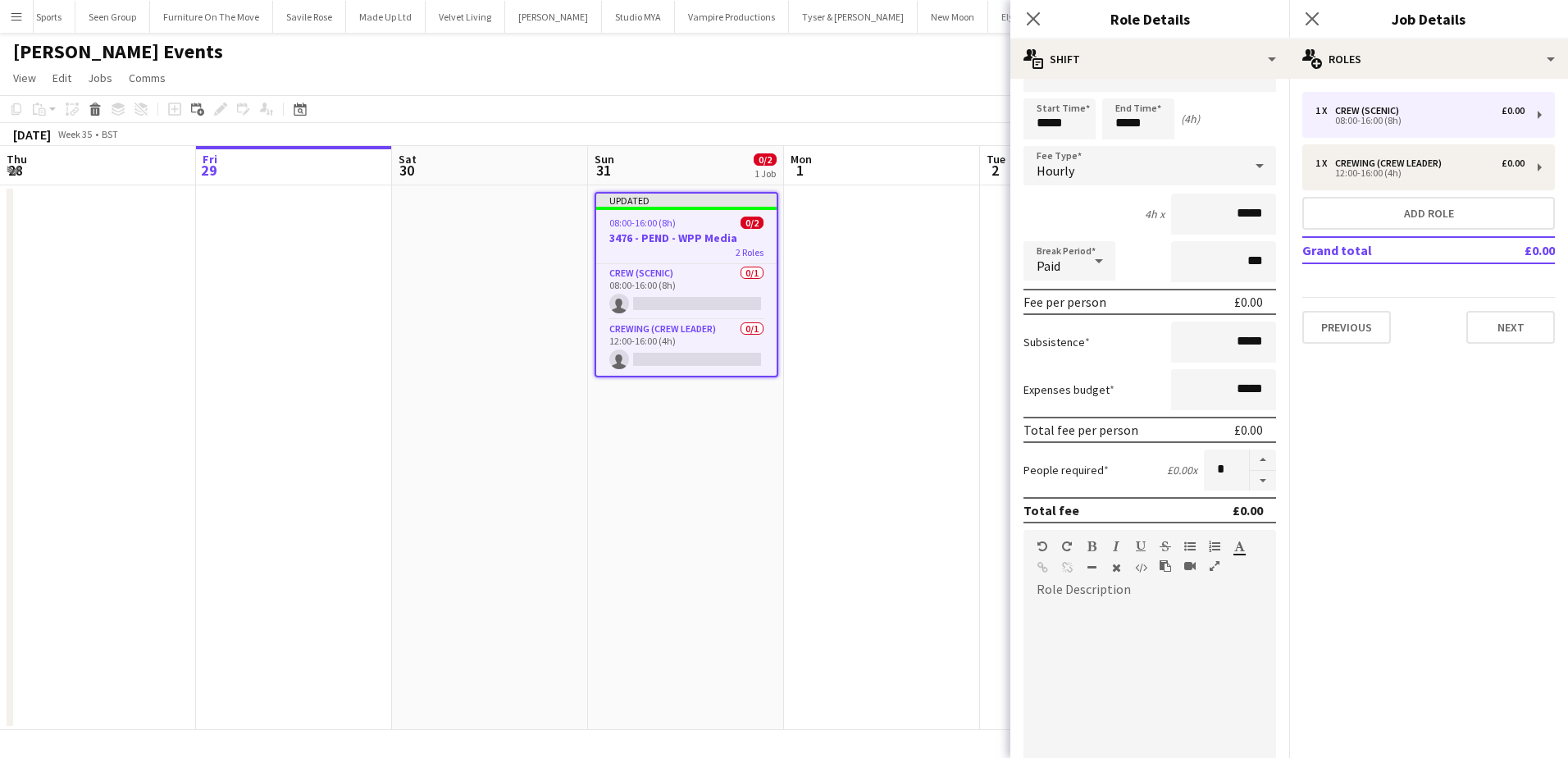
scroll to position [246, 0]
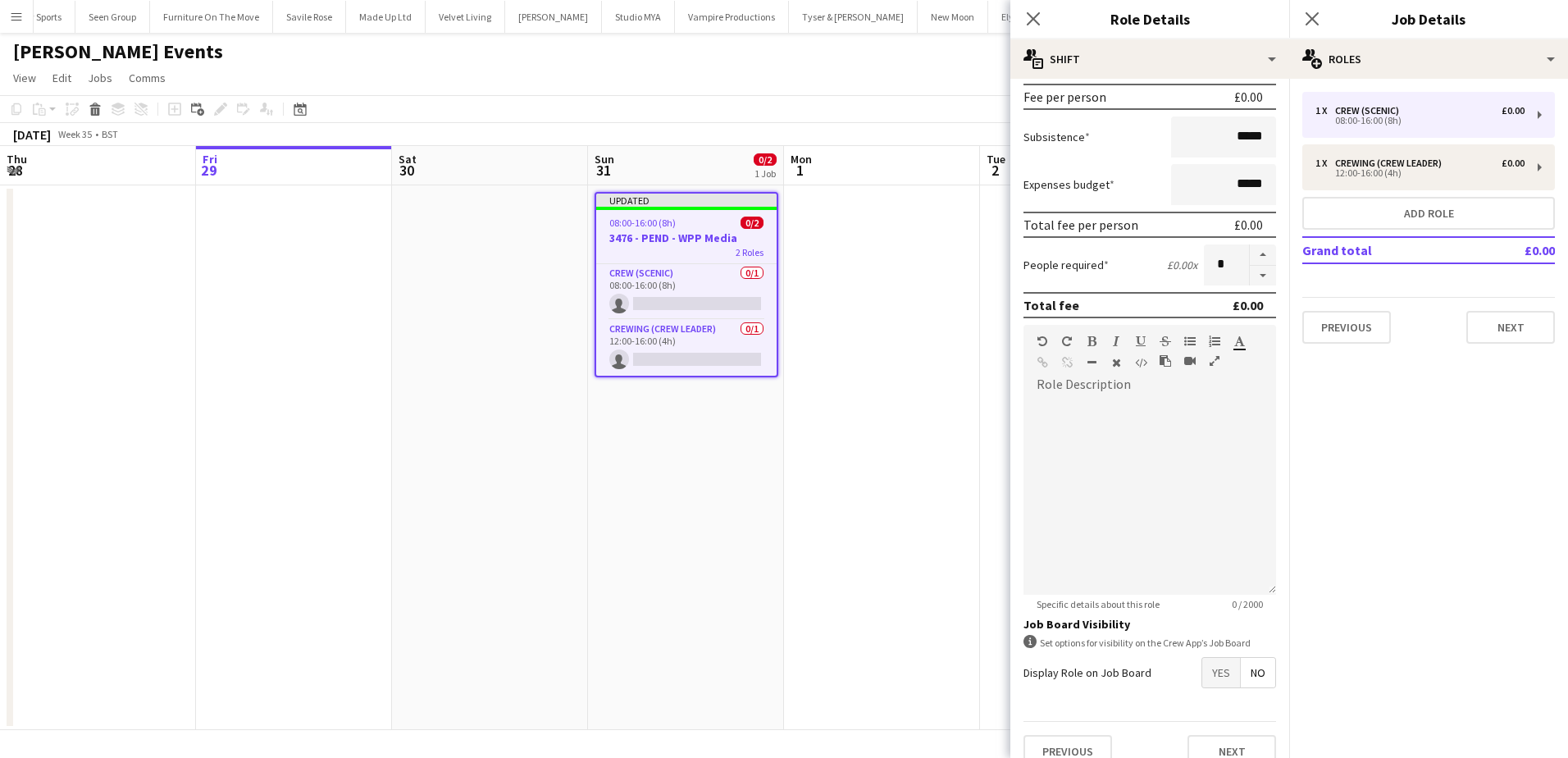
click at [1208, 677] on span "Yes" at bounding box center [1220, 673] width 38 height 30
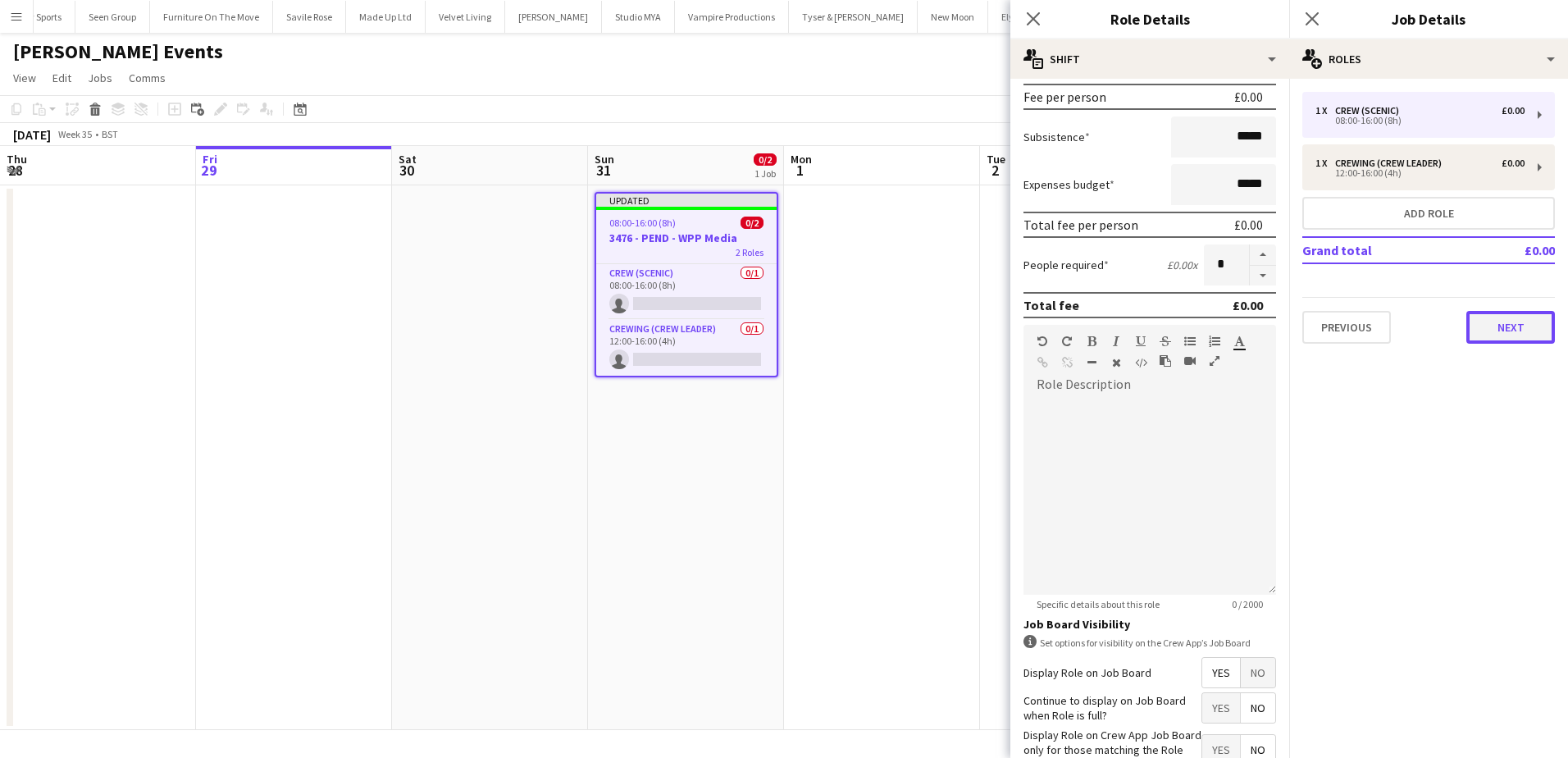
click at [1491, 338] on button "Next" at bounding box center [1511, 327] width 89 height 32
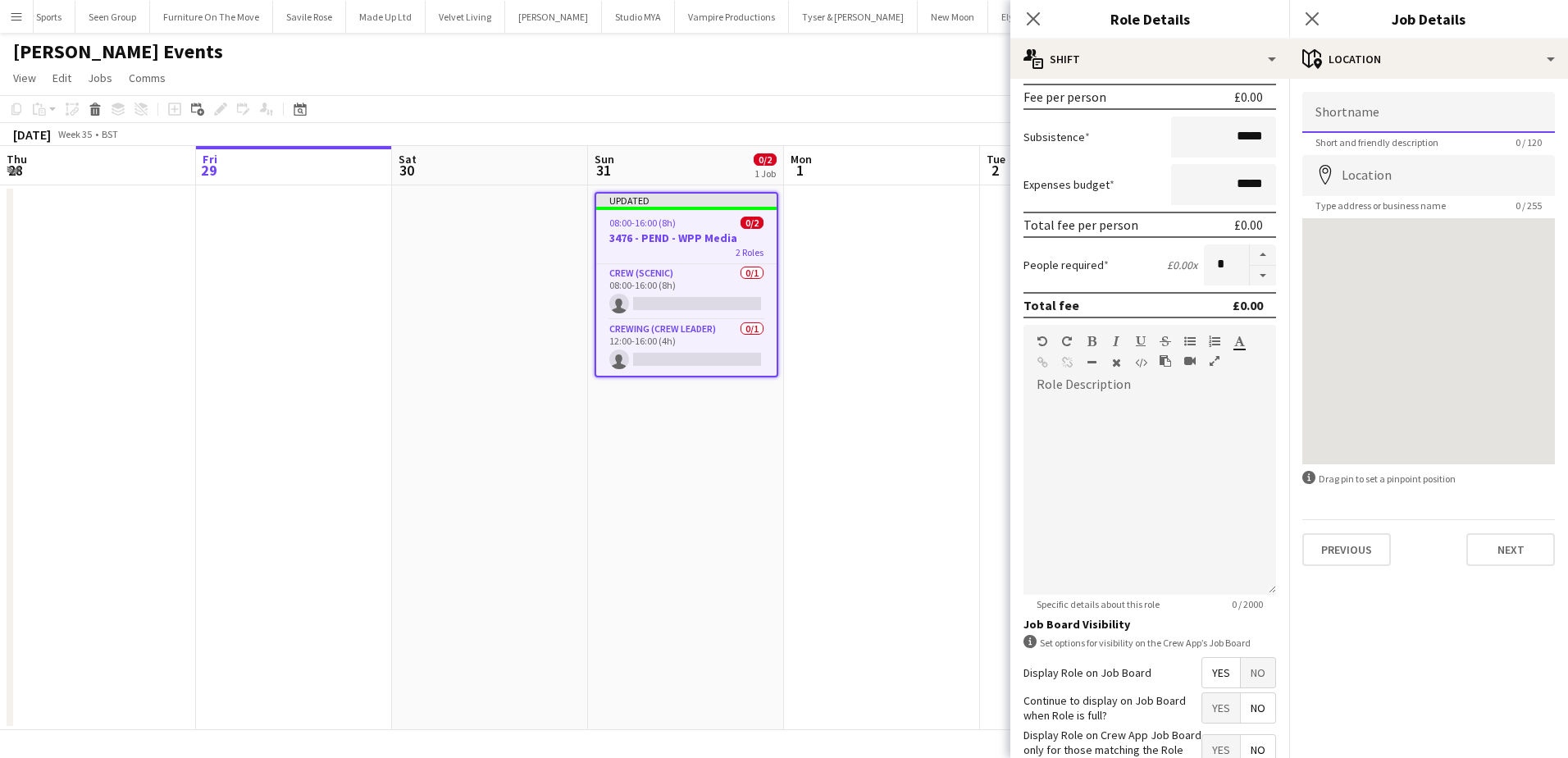
click at [1402, 123] on input "Shortname" at bounding box center [1427, 112] width 253 height 41
type input "*********"
click at [1391, 166] on input "Location" at bounding box center [1427, 176] width 253 height 41
paste input "**********"
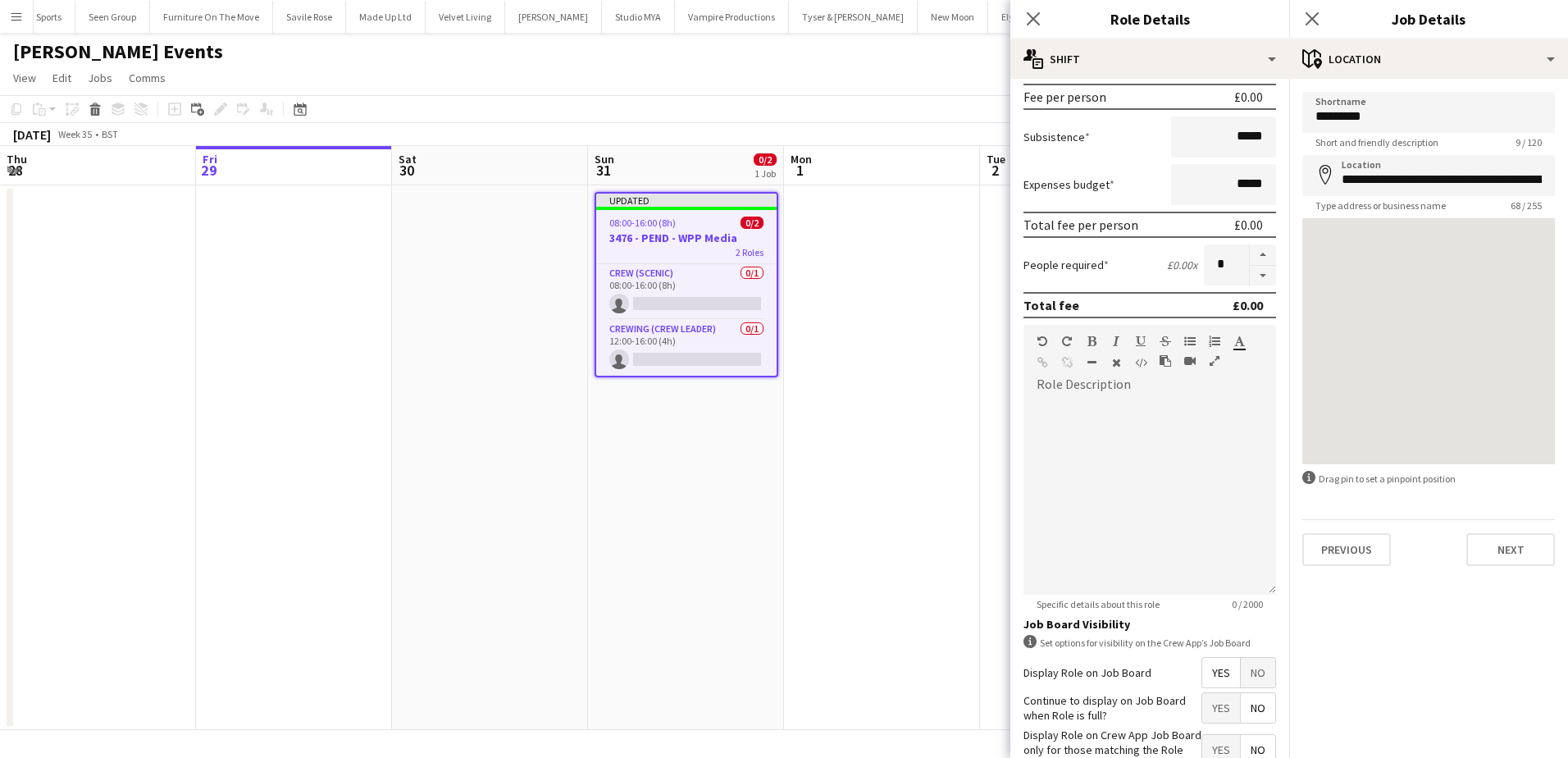
type input "**********"
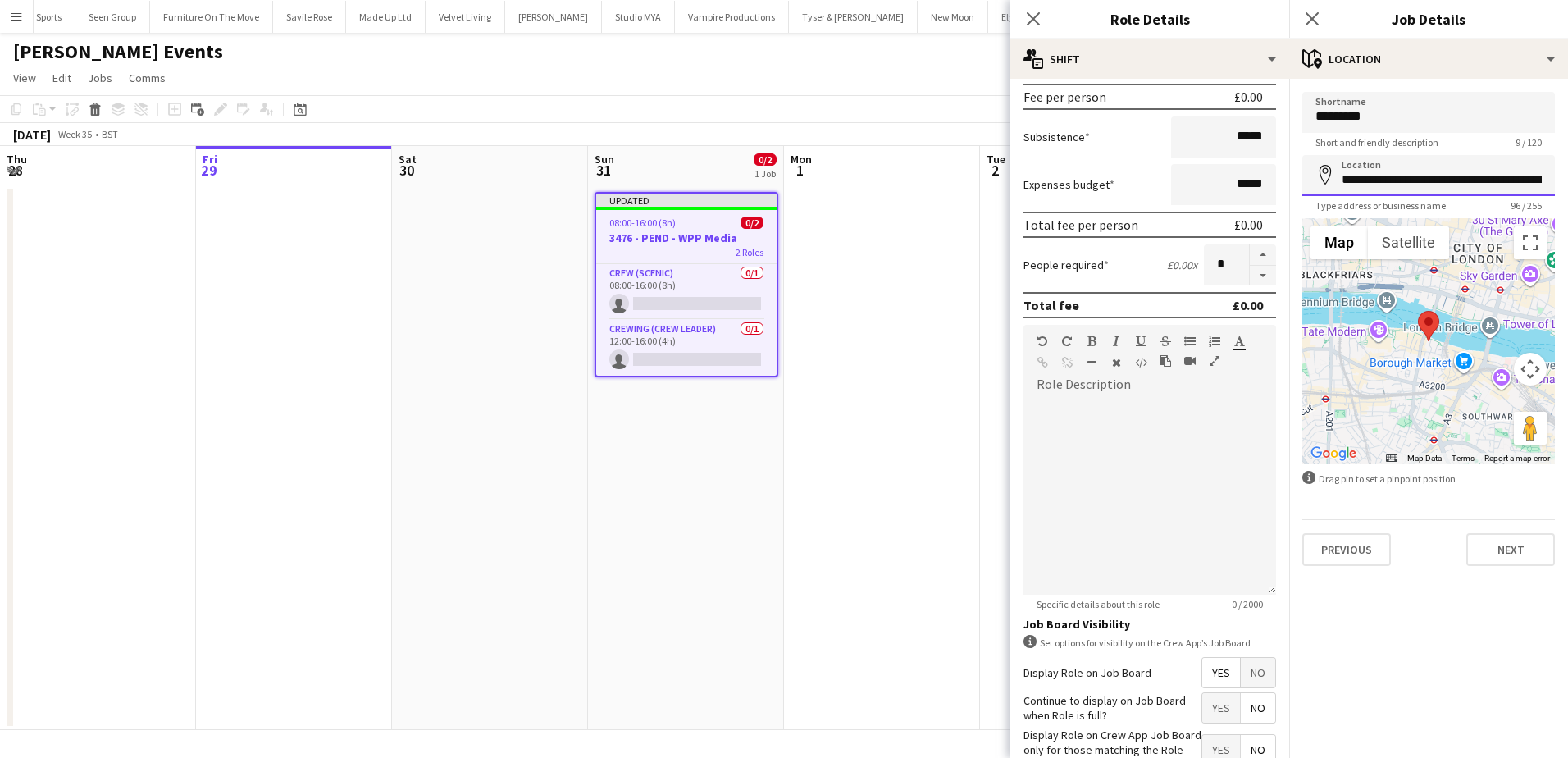
click at [1432, 169] on input "**********" at bounding box center [1427, 176] width 253 height 41
click at [1500, 542] on button "Next" at bounding box center [1511, 549] width 89 height 32
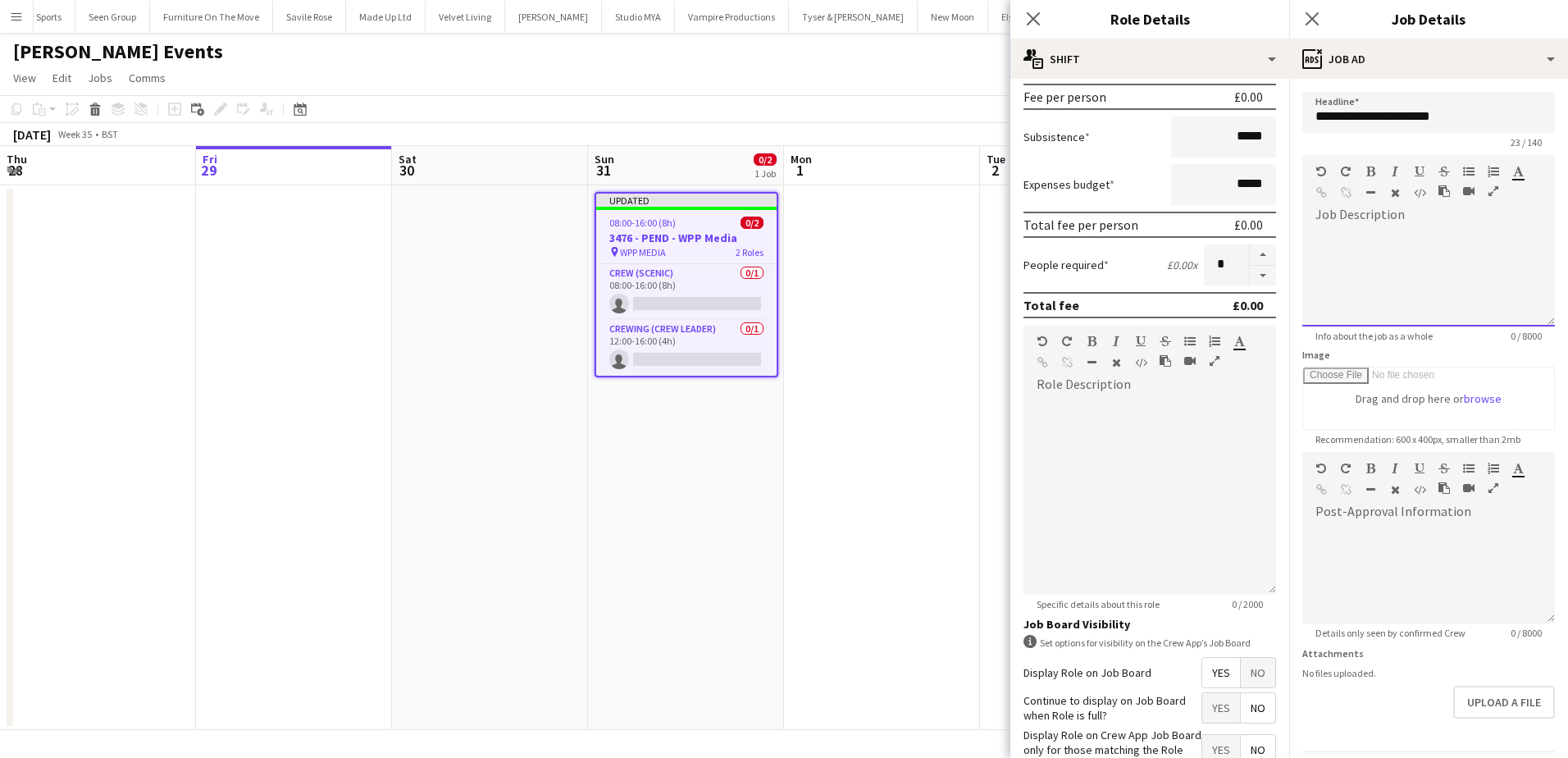
click at [1377, 237] on div at bounding box center [1427, 277] width 253 height 98
paste div
click at [1325, 311] on div at bounding box center [1422, 305] width 214 height 17
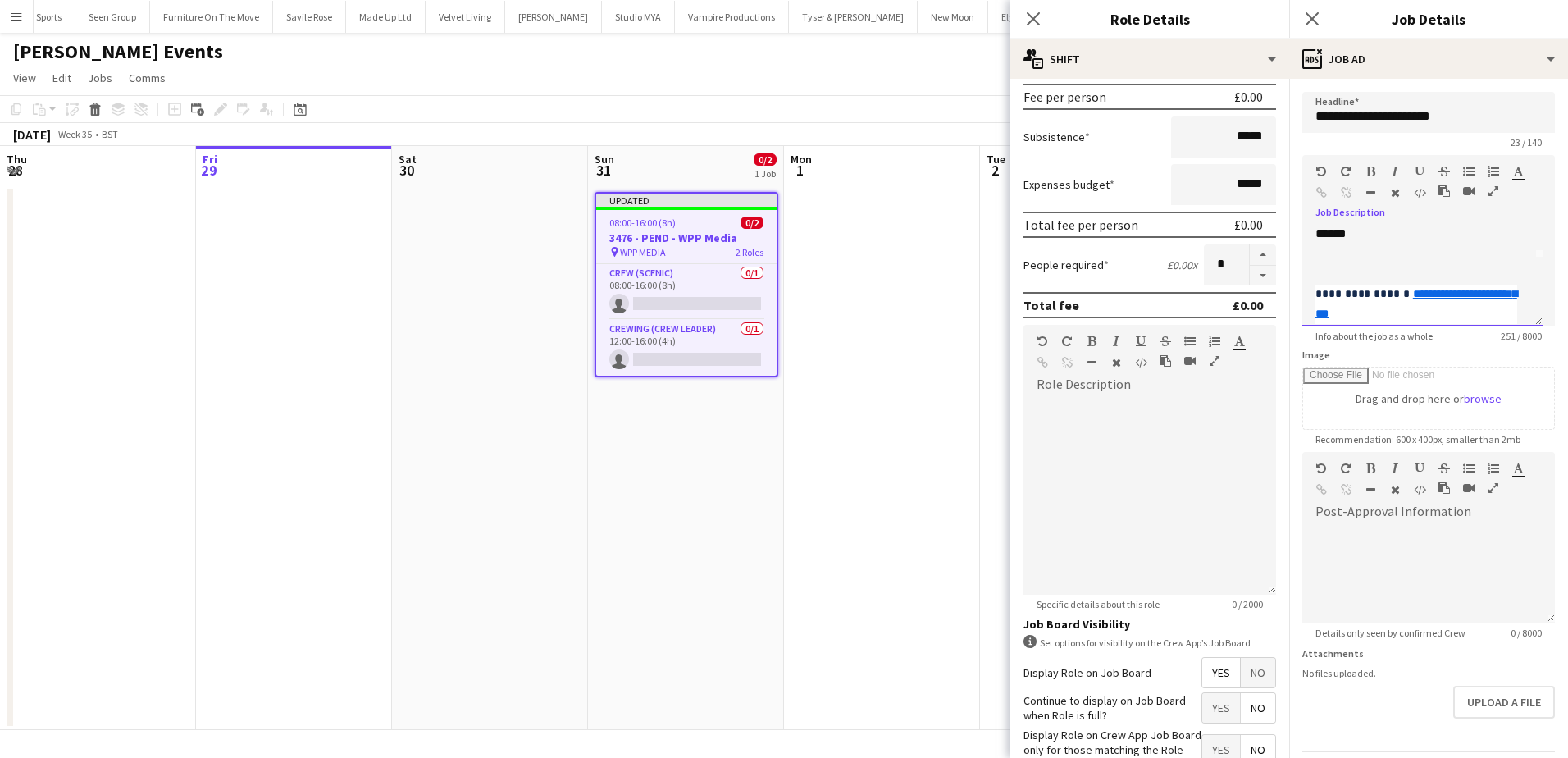
click at [1359, 275] on div at bounding box center [1422, 267] width 214 height 17
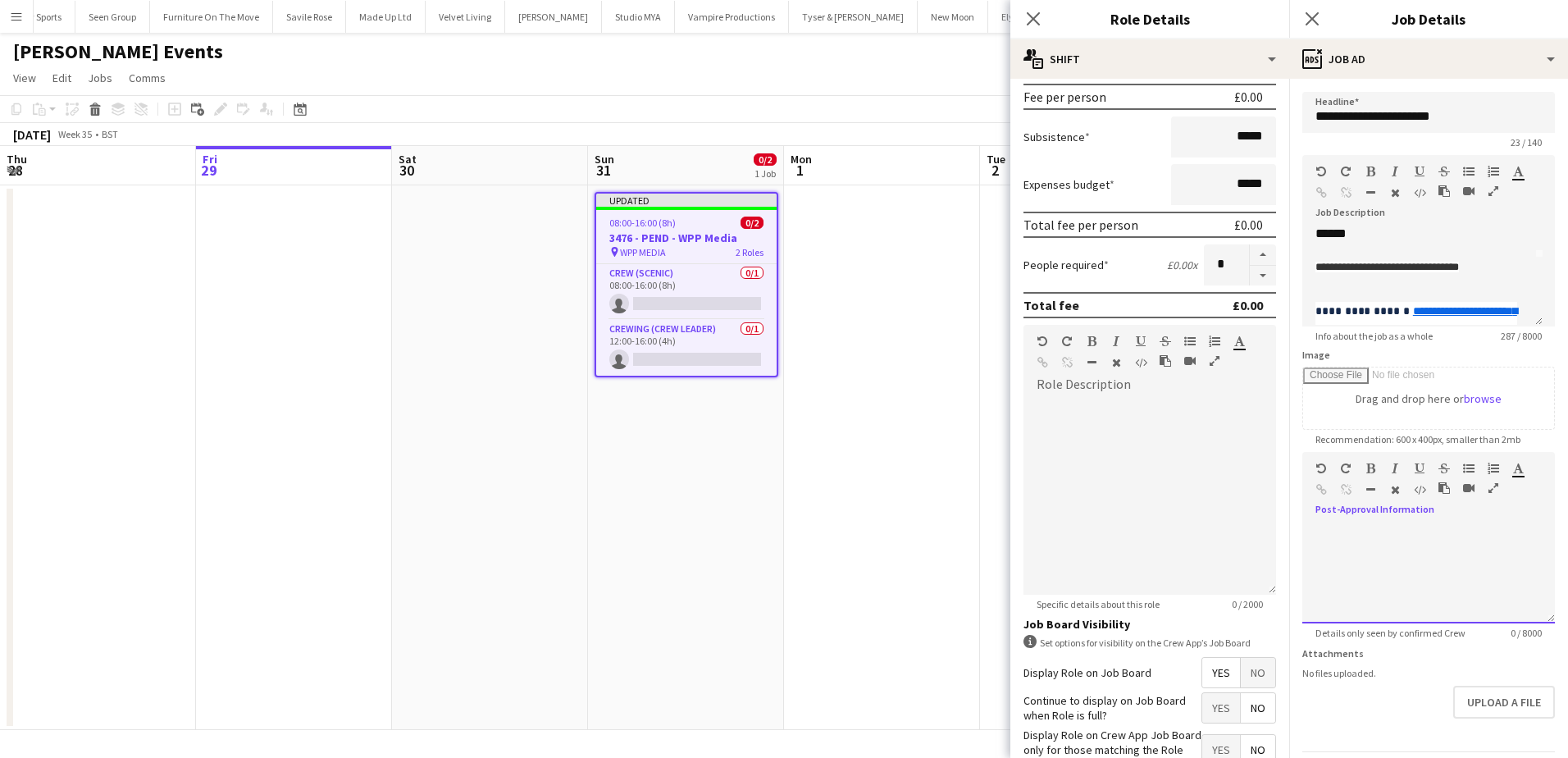
click at [1413, 546] on div at bounding box center [1427, 574] width 253 height 98
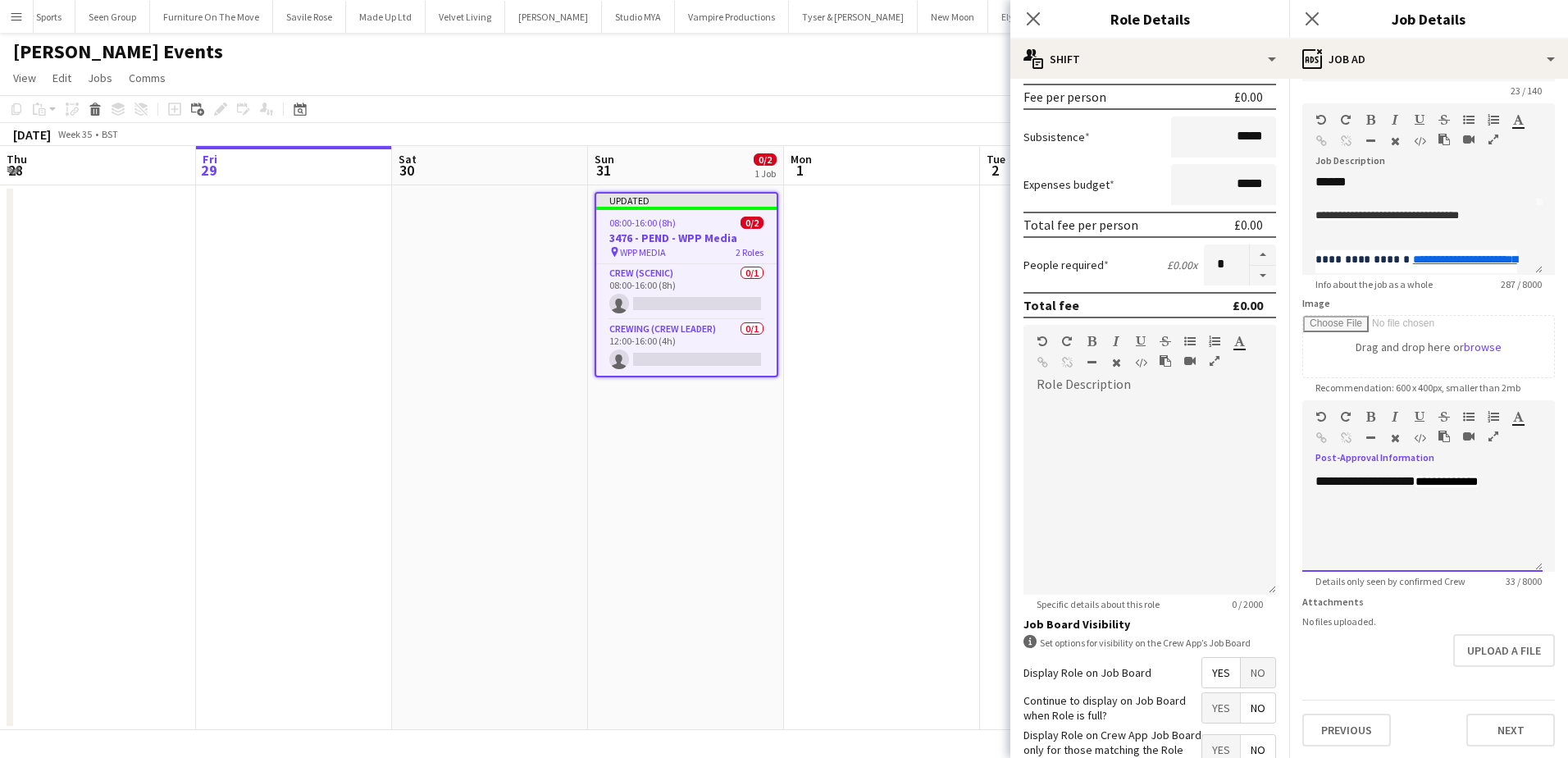
scroll to position [54, 0]
click at [882, 491] on app-date-cell at bounding box center [882, 457] width 196 height 545
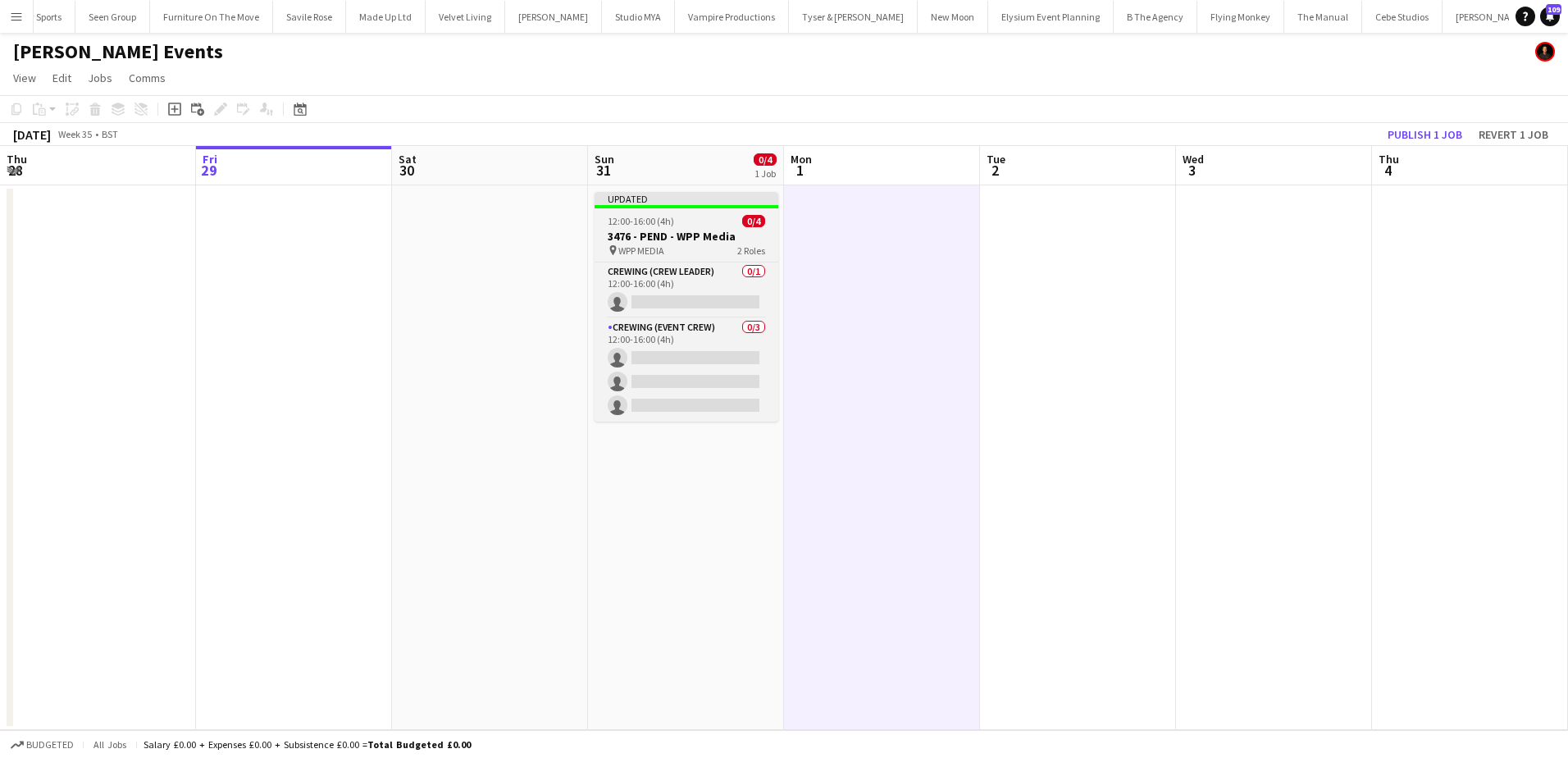
click at [694, 238] on h3 "3476 - PEND - WPP Media" at bounding box center [686, 236] width 184 height 15
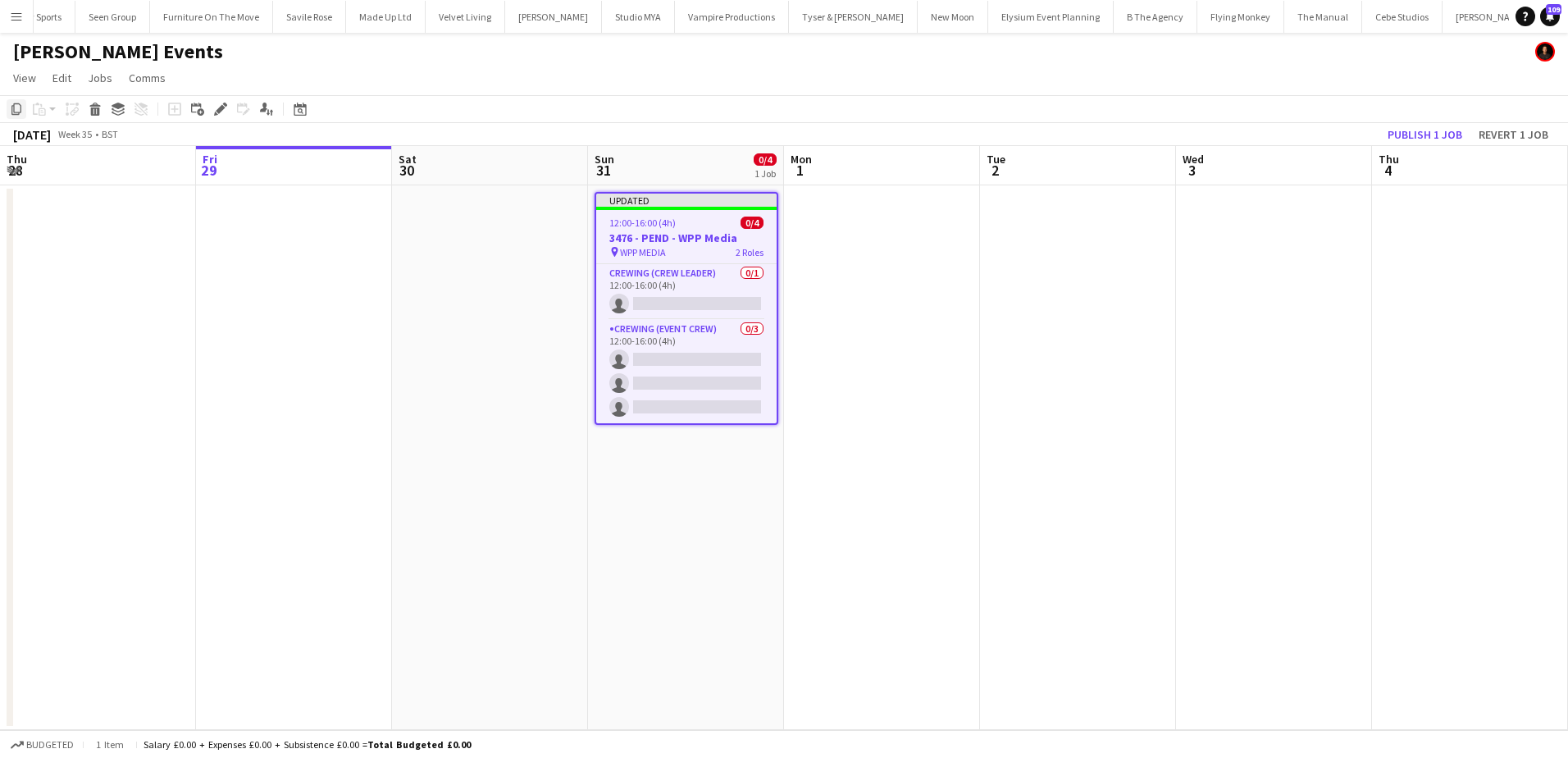
click at [18, 111] on icon "Copy" at bounding box center [17, 109] width 13 height 13
click at [1404, 221] on app-date-cell at bounding box center [1470, 457] width 196 height 545
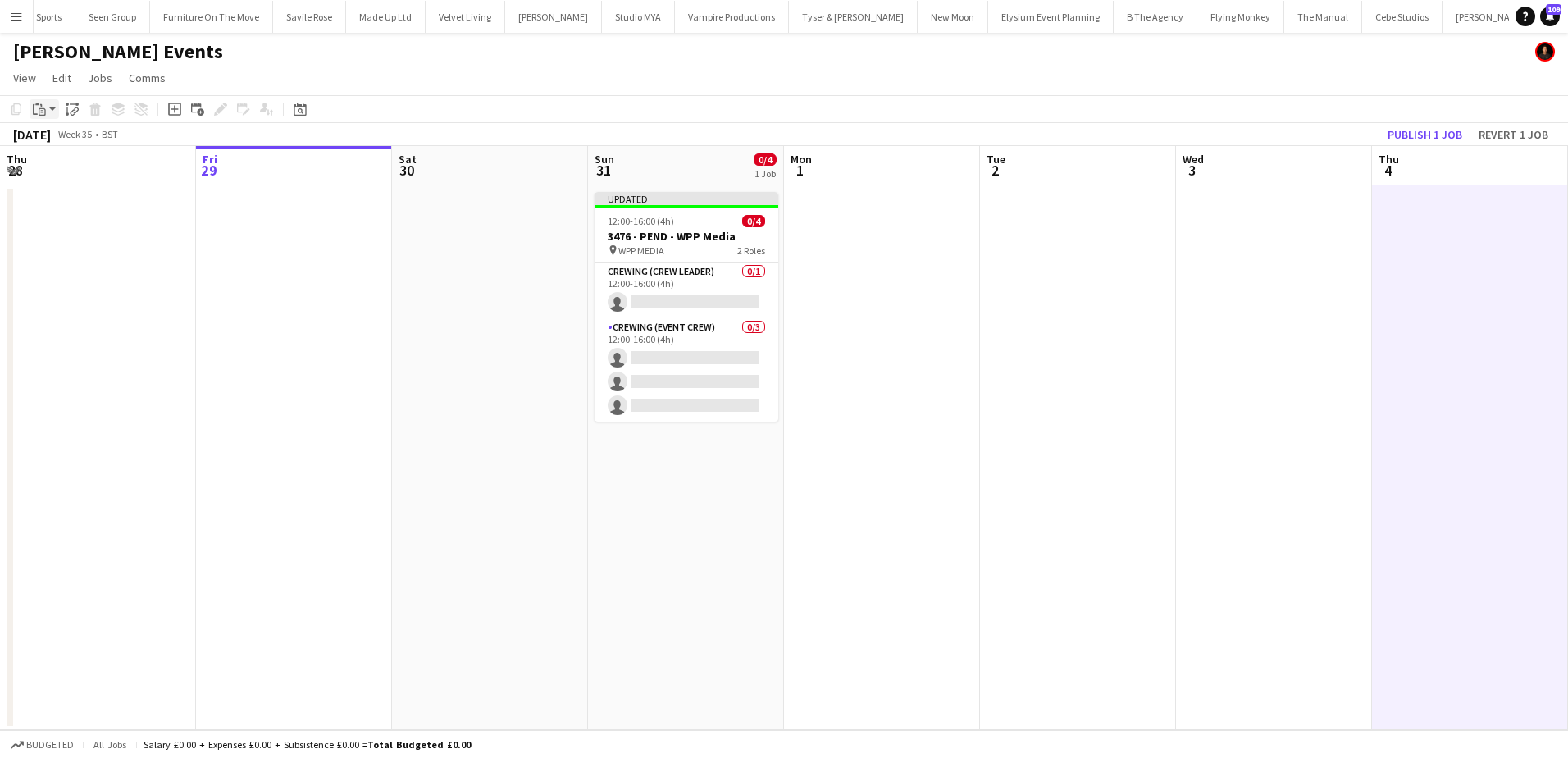
click at [43, 111] on icon "Paste" at bounding box center [39, 109] width 13 height 13
click at [54, 141] on link "Paste Ctrl+V" at bounding box center [120, 141] width 154 height 15
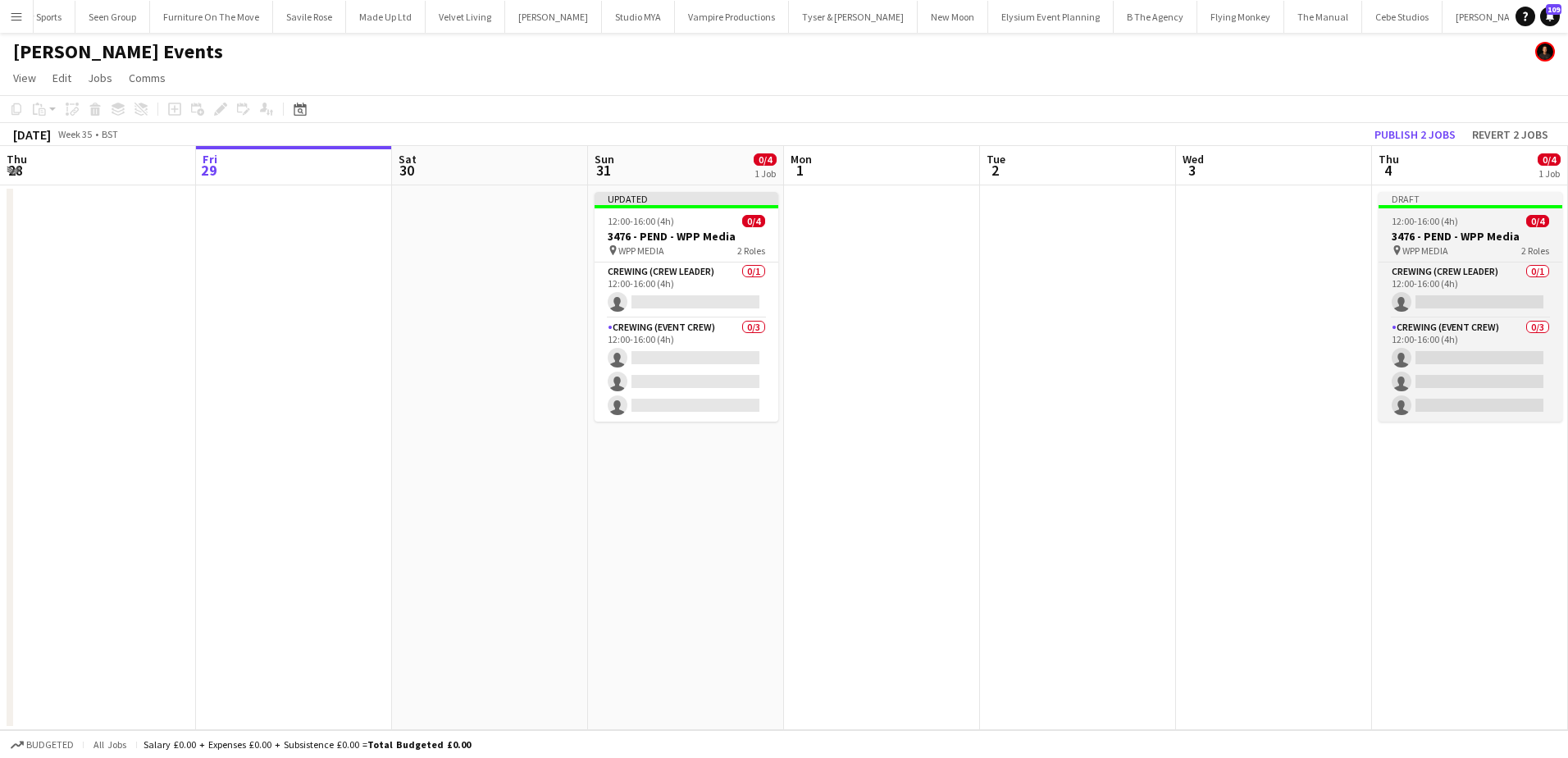
click at [1444, 226] on span "12:00-16:00 (4h)" at bounding box center [1425, 220] width 67 height 12
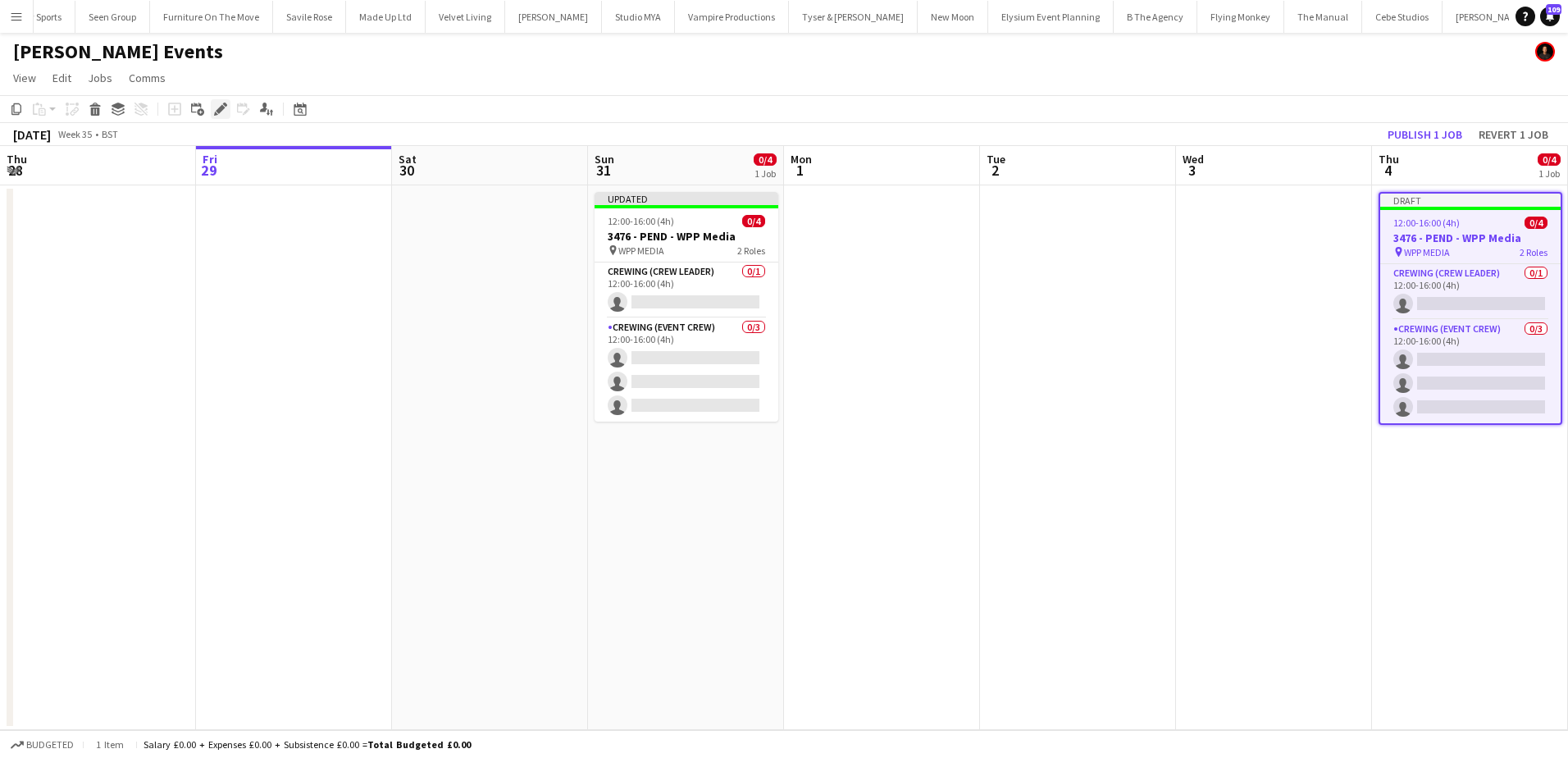
click at [217, 108] on icon "Edit" at bounding box center [220, 109] width 13 height 13
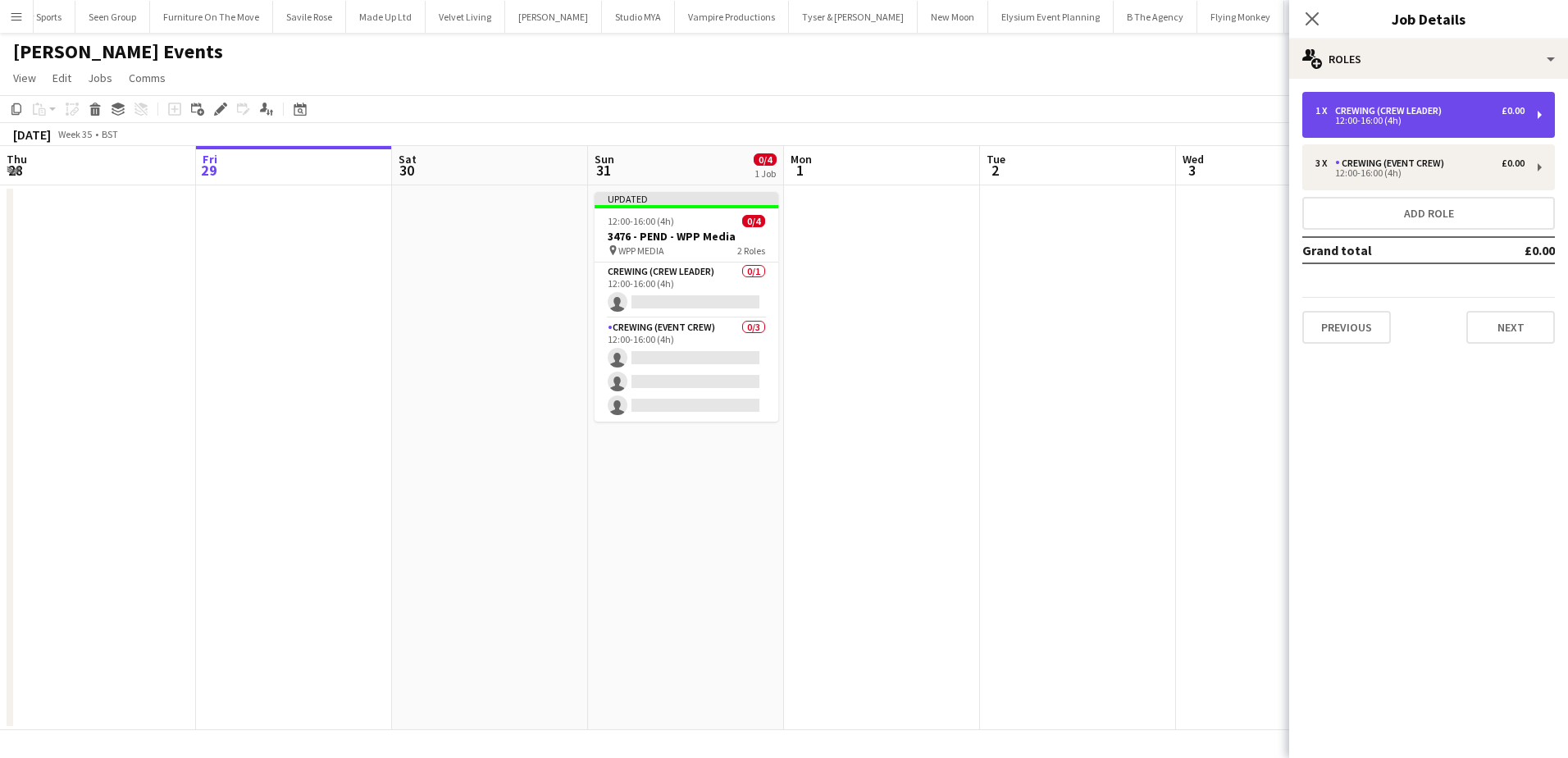
click at [1408, 112] on div "Crewing (Crew Leader)" at bounding box center [1391, 110] width 113 height 11
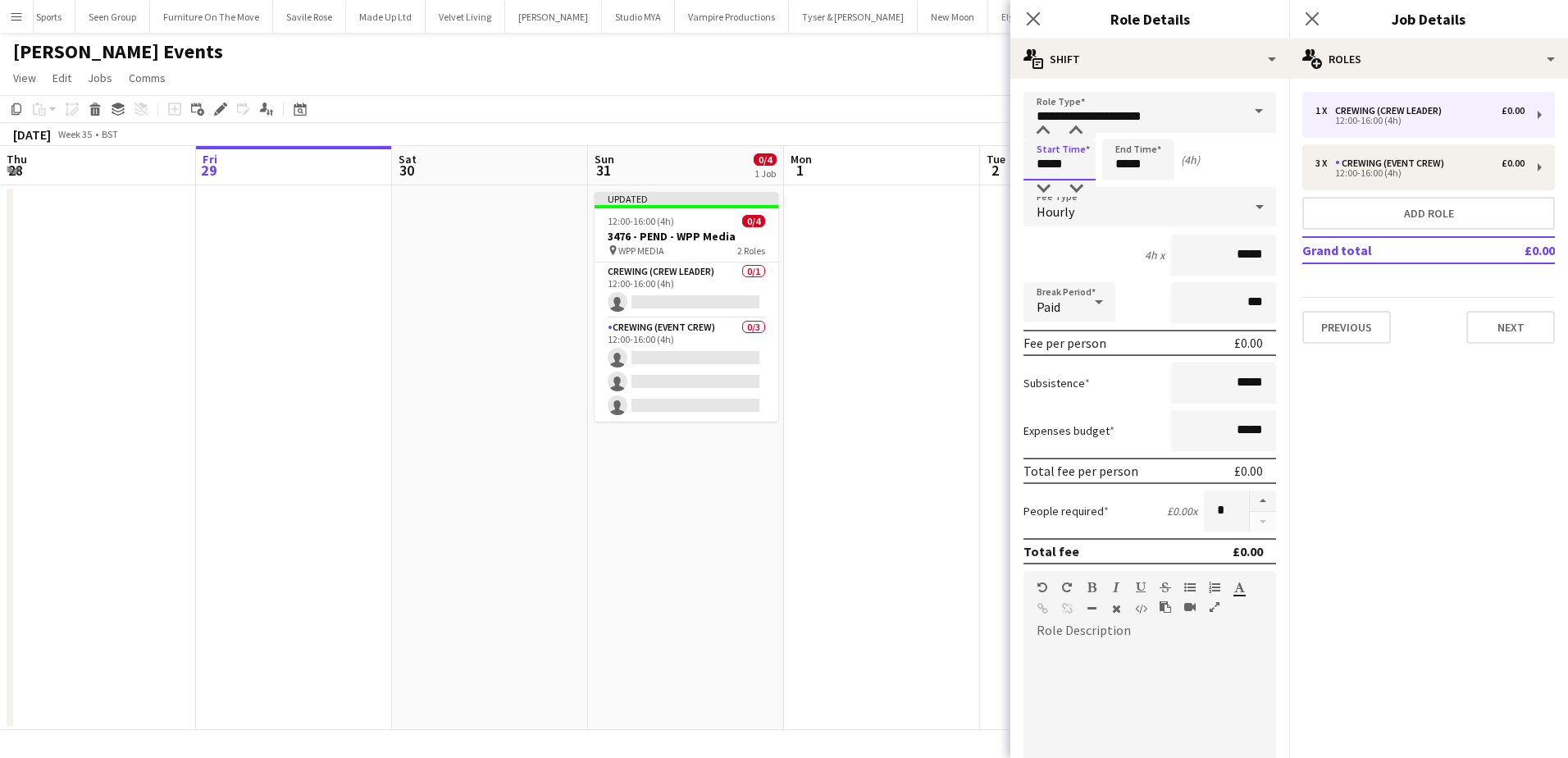
click at [1044, 162] on input "*****" at bounding box center [1059, 160] width 72 height 41
click at [1044, 136] on div at bounding box center [1043, 131] width 32 height 17
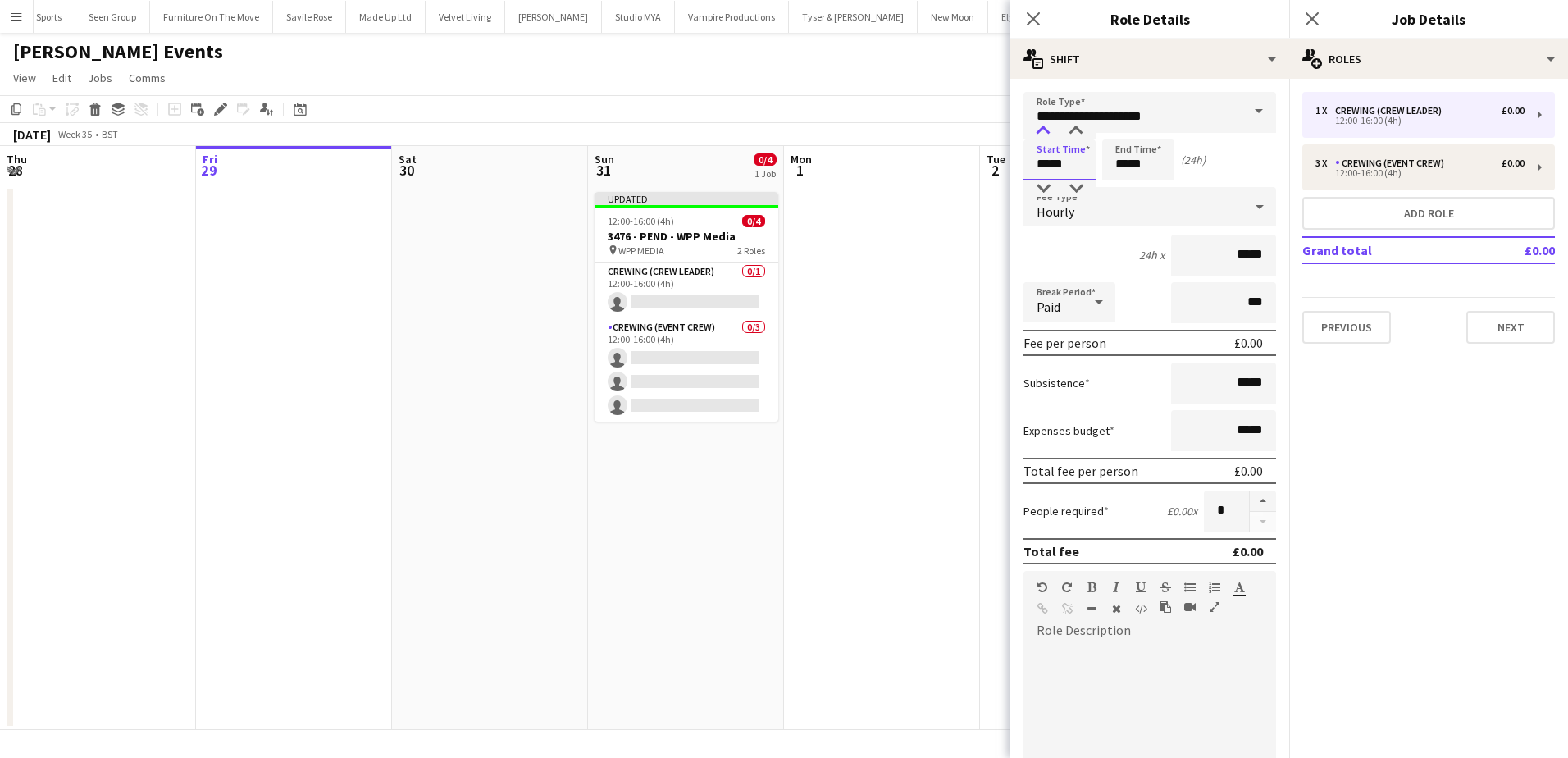
type input "*****"
click at [1044, 136] on div at bounding box center [1043, 131] width 32 height 17
click at [1121, 165] on input "*****" at bounding box center [1138, 160] width 72 height 41
click at [1128, 130] on div at bounding box center [1121, 131] width 32 height 17
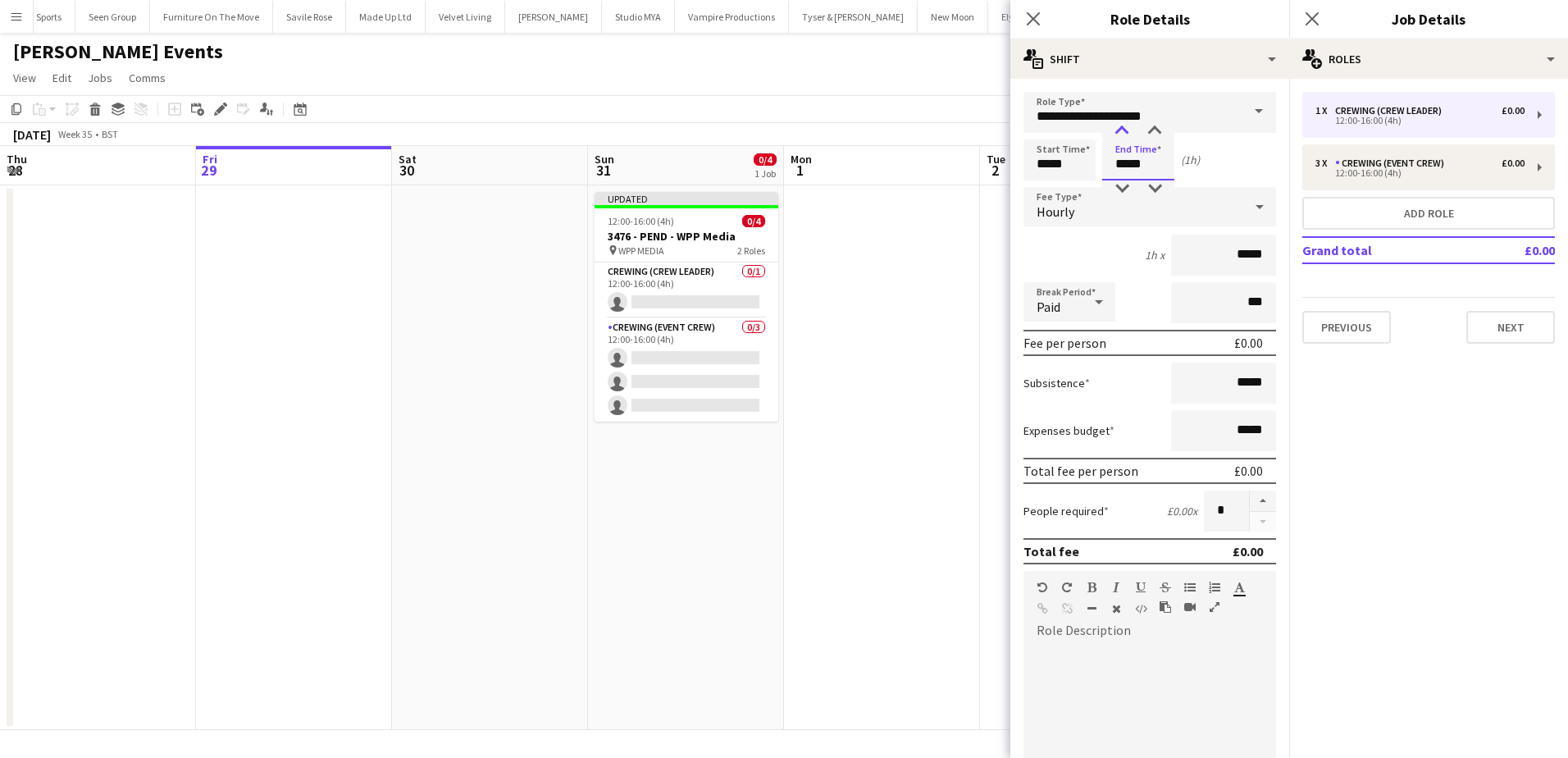
click at [1128, 130] on div at bounding box center [1121, 131] width 32 height 17
type input "*****"
click at [1128, 130] on div at bounding box center [1121, 131] width 32 height 17
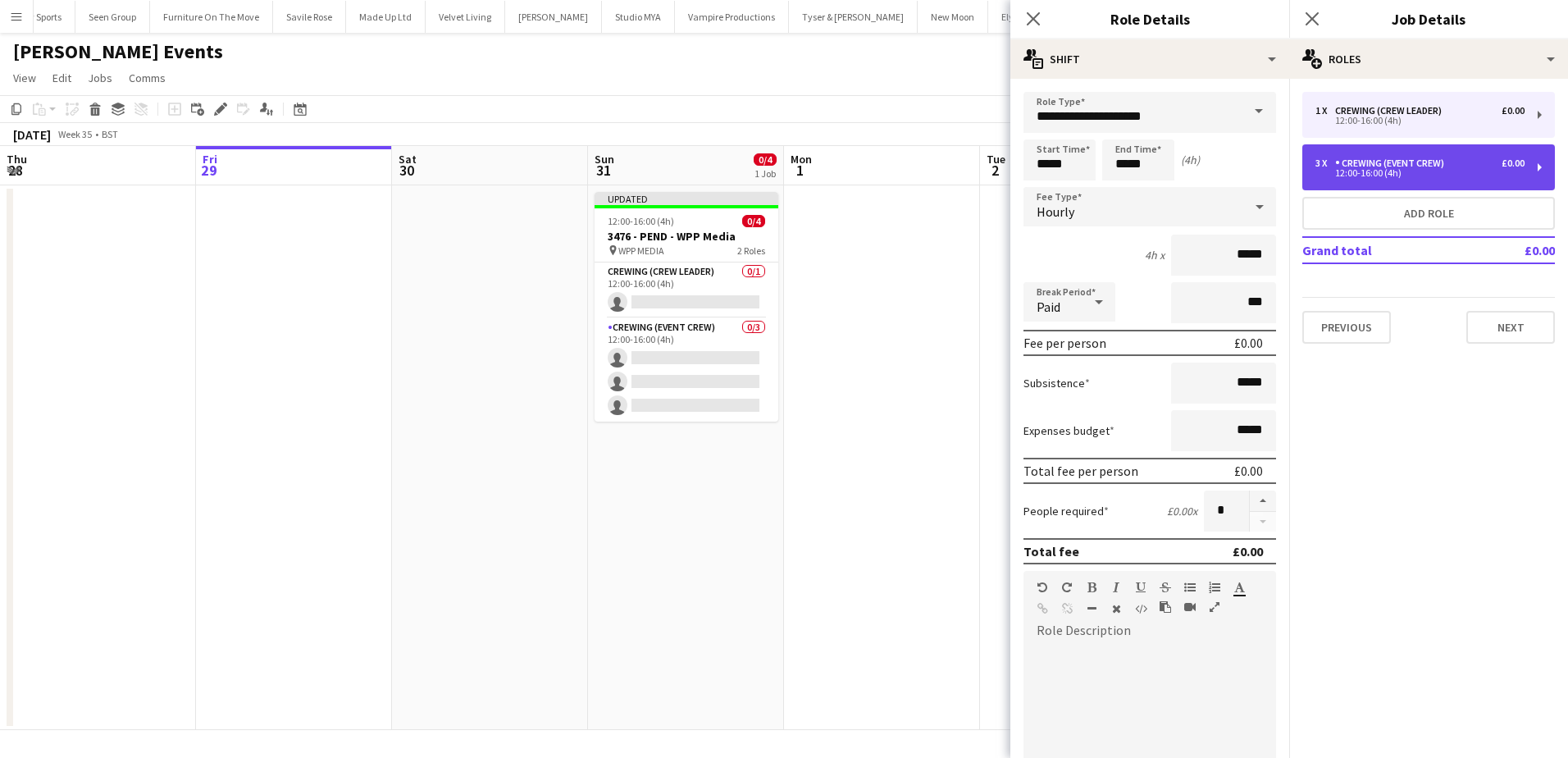
click at [1398, 161] on div "Crewing (Event Crew)" at bounding box center [1392, 163] width 116 height 11
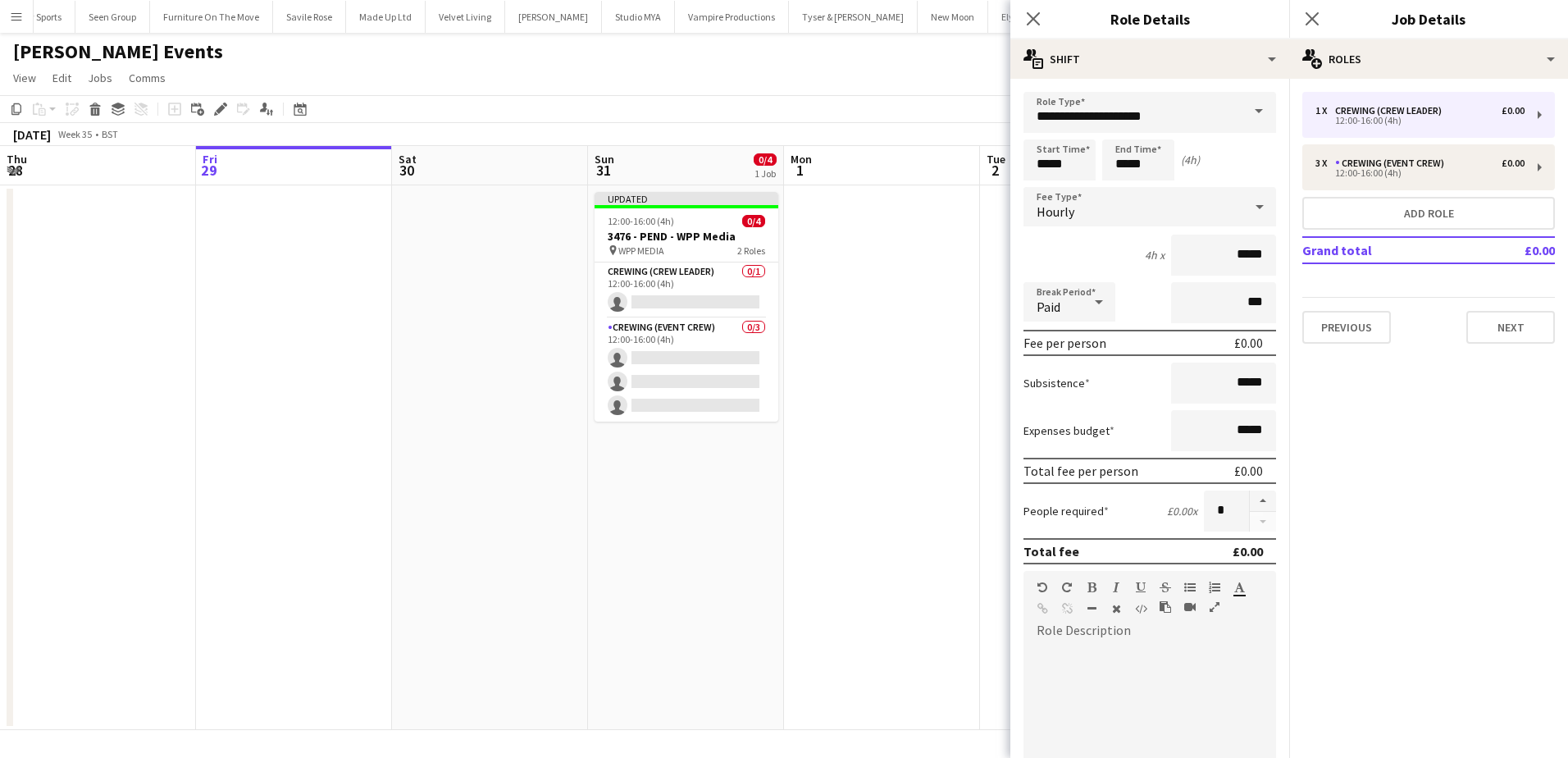
type input "**********"
type input "*****"
type input "*"
click at [1035, 164] on input "*****" at bounding box center [1059, 160] width 72 height 41
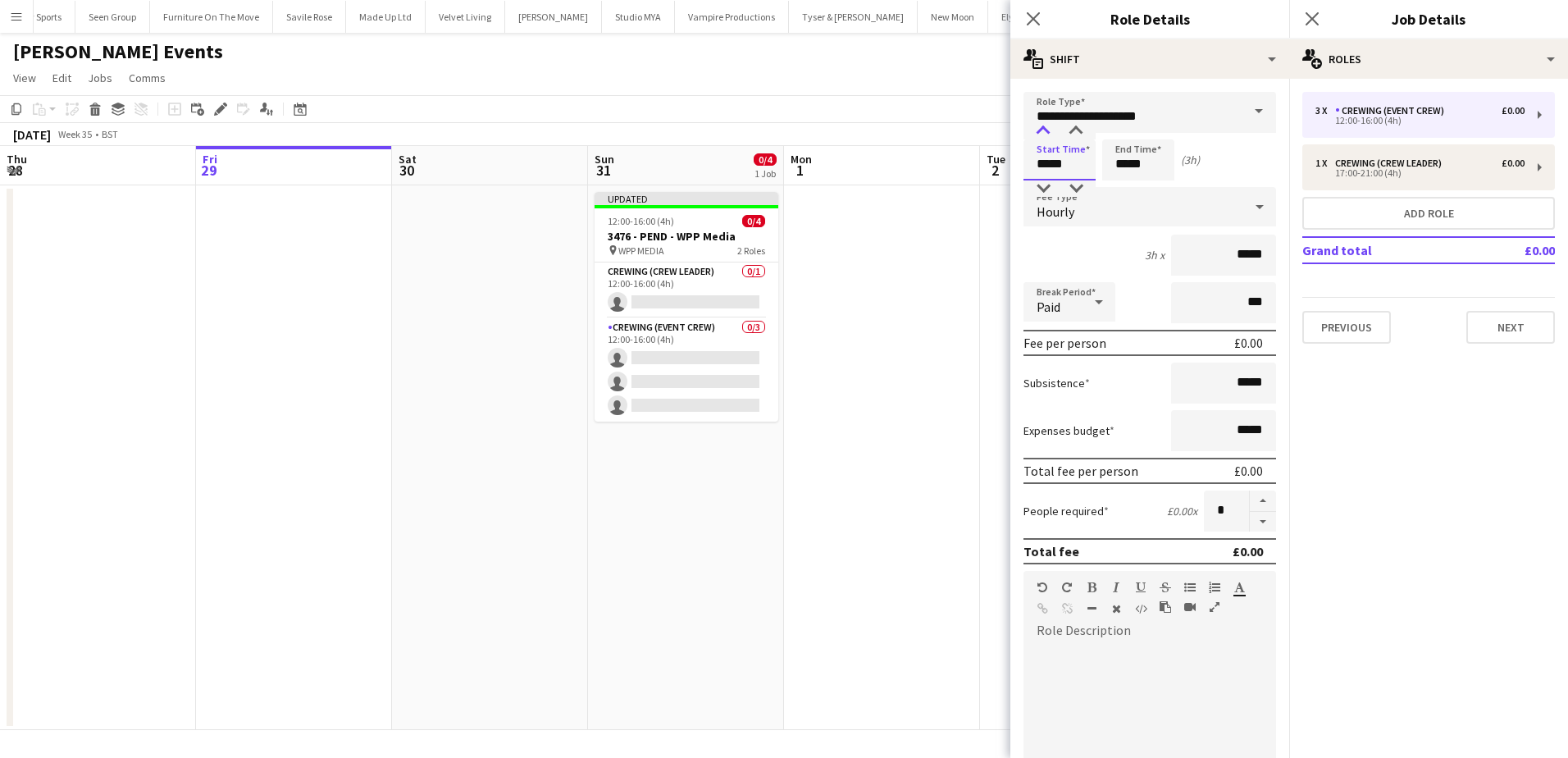
click at [1042, 138] on div at bounding box center [1043, 131] width 32 height 17
type input "*****"
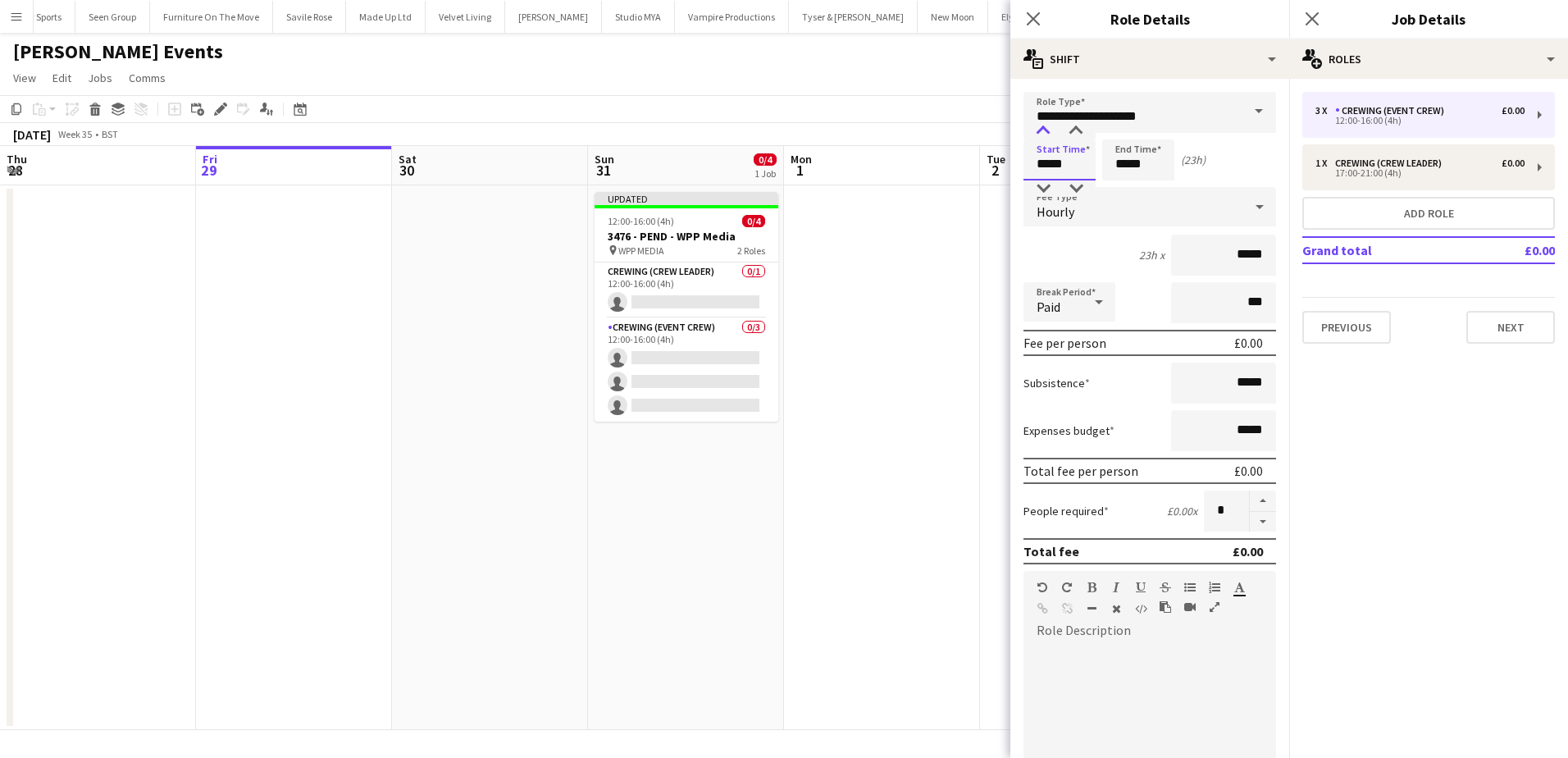
click at [1049, 136] on div at bounding box center [1043, 131] width 32 height 17
click at [1117, 165] on input "*****" at bounding box center [1138, 160] width 72 height 41
click at [1122, 133] on div at bounding box center [1121, 131] width 32 height 17
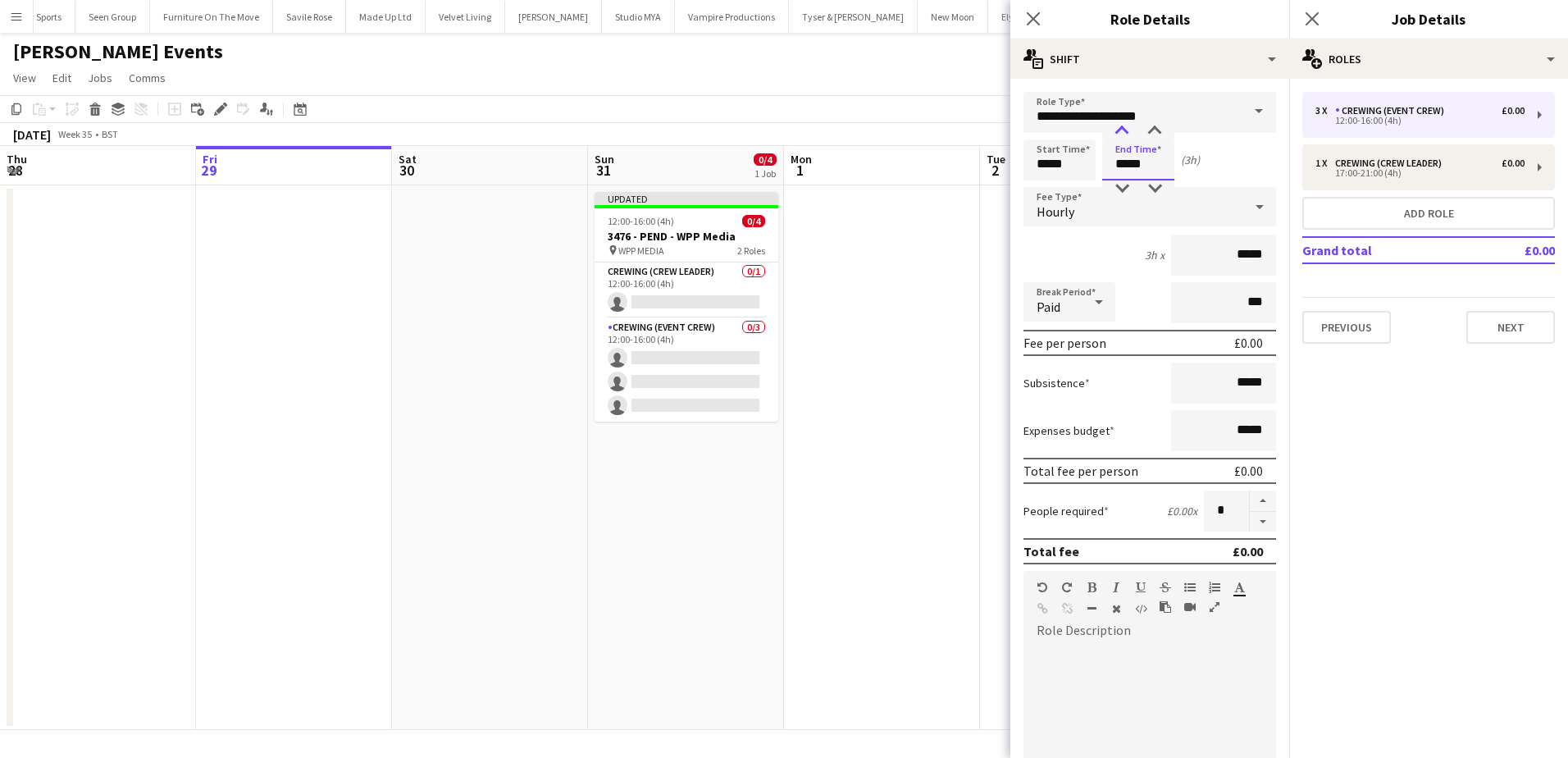
click at [1122, 133] on div at bounding box center [1121, 131] width 32 height 17
type input "*****"
click at [1122, 133] on div at bounding box center [1121, 131] width 32 height 17
click at [956, 295] on app-date-cell at bounding box center [882, 457] width 196 height 545
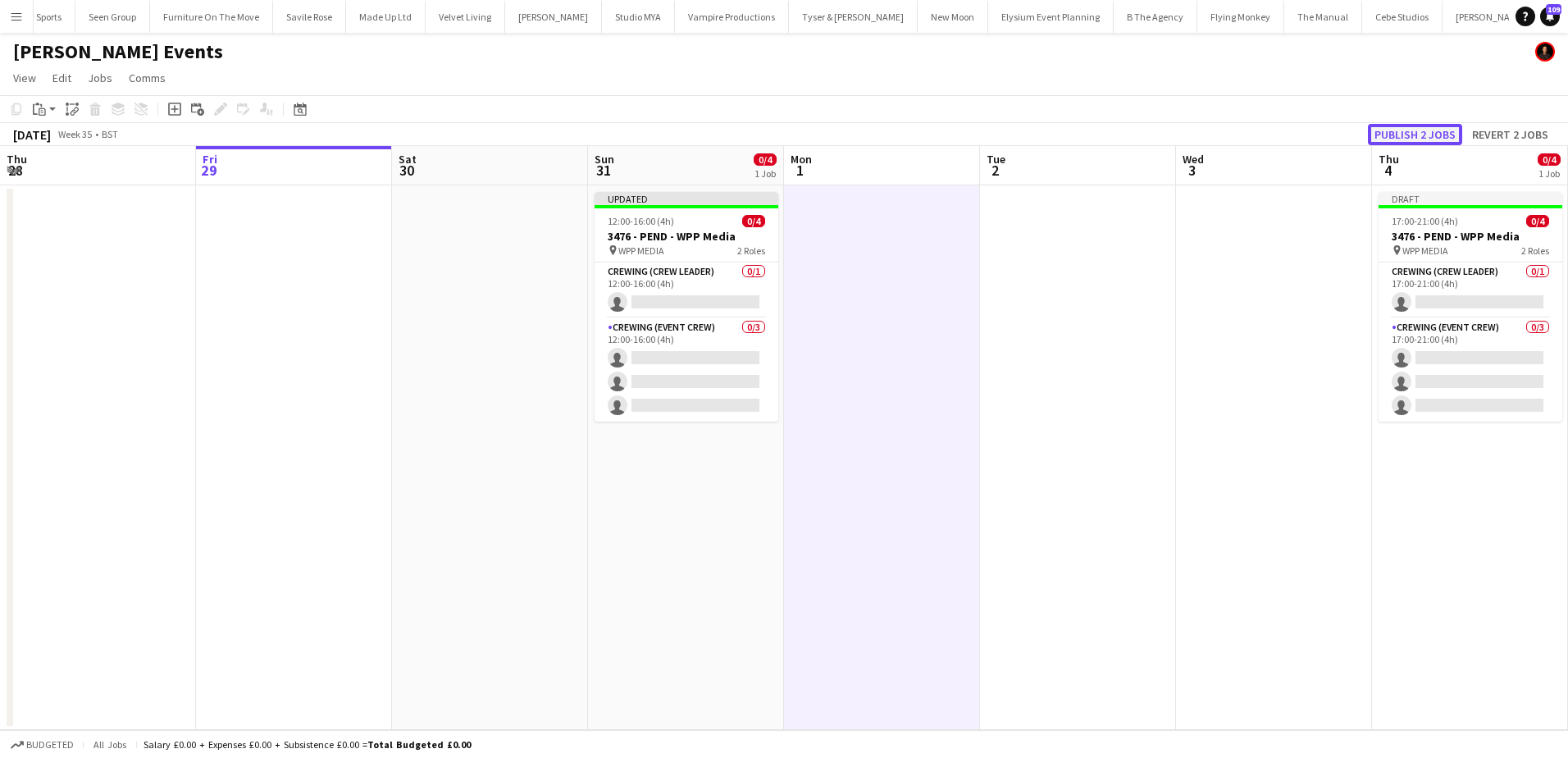
click at [1428, 138] on button "Publish 2 jobs" at bounding box center [1414, 134] width 94 height 21
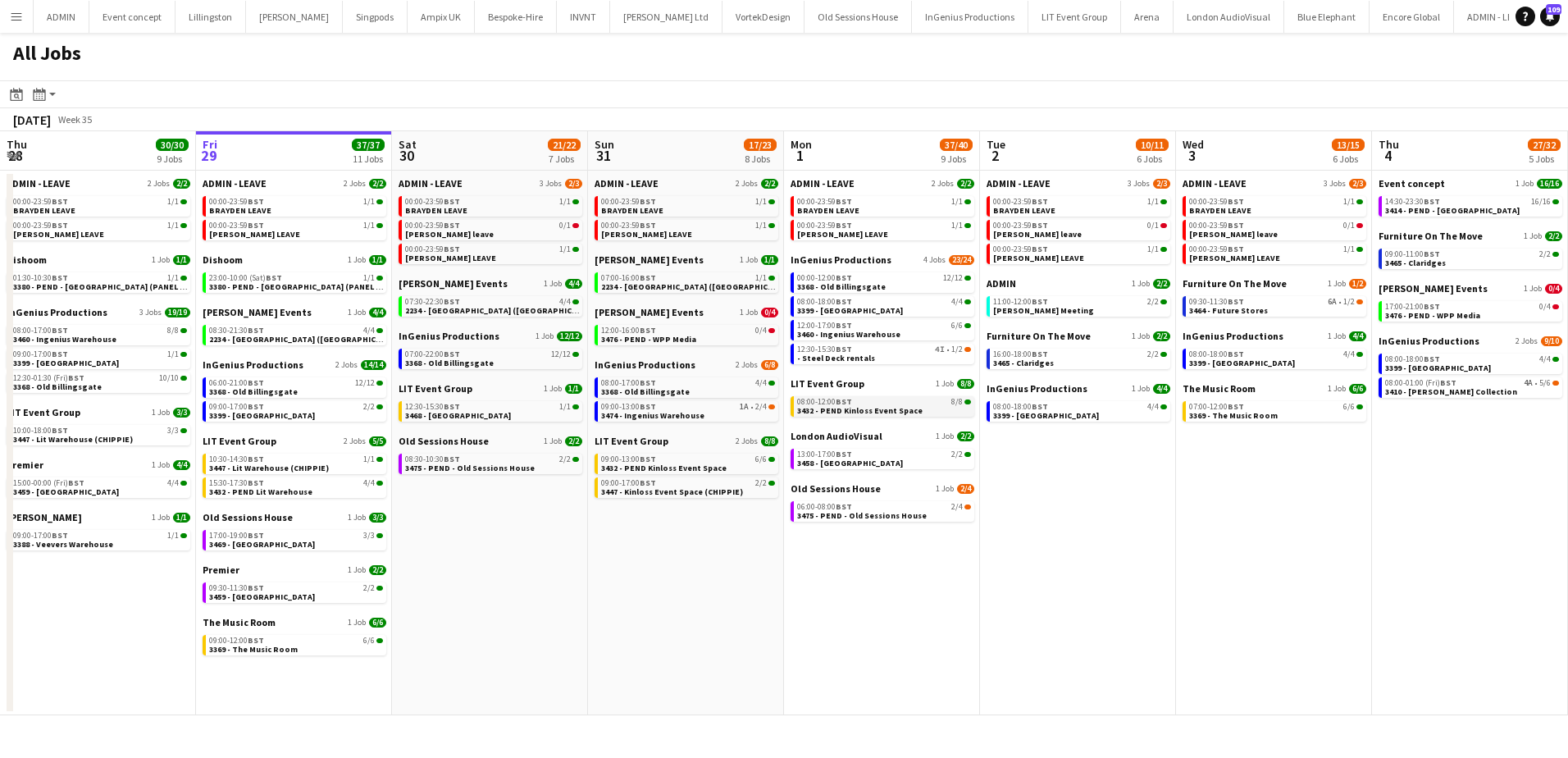
click at [840, 408] on span "3432 - PEND Kinloss Event Space" at bounding box center [859, 411] width 126 height 11
click at [811, 404] on span "08:00-12:00 BST" at bounding box center [823, 402] width 55 height 8
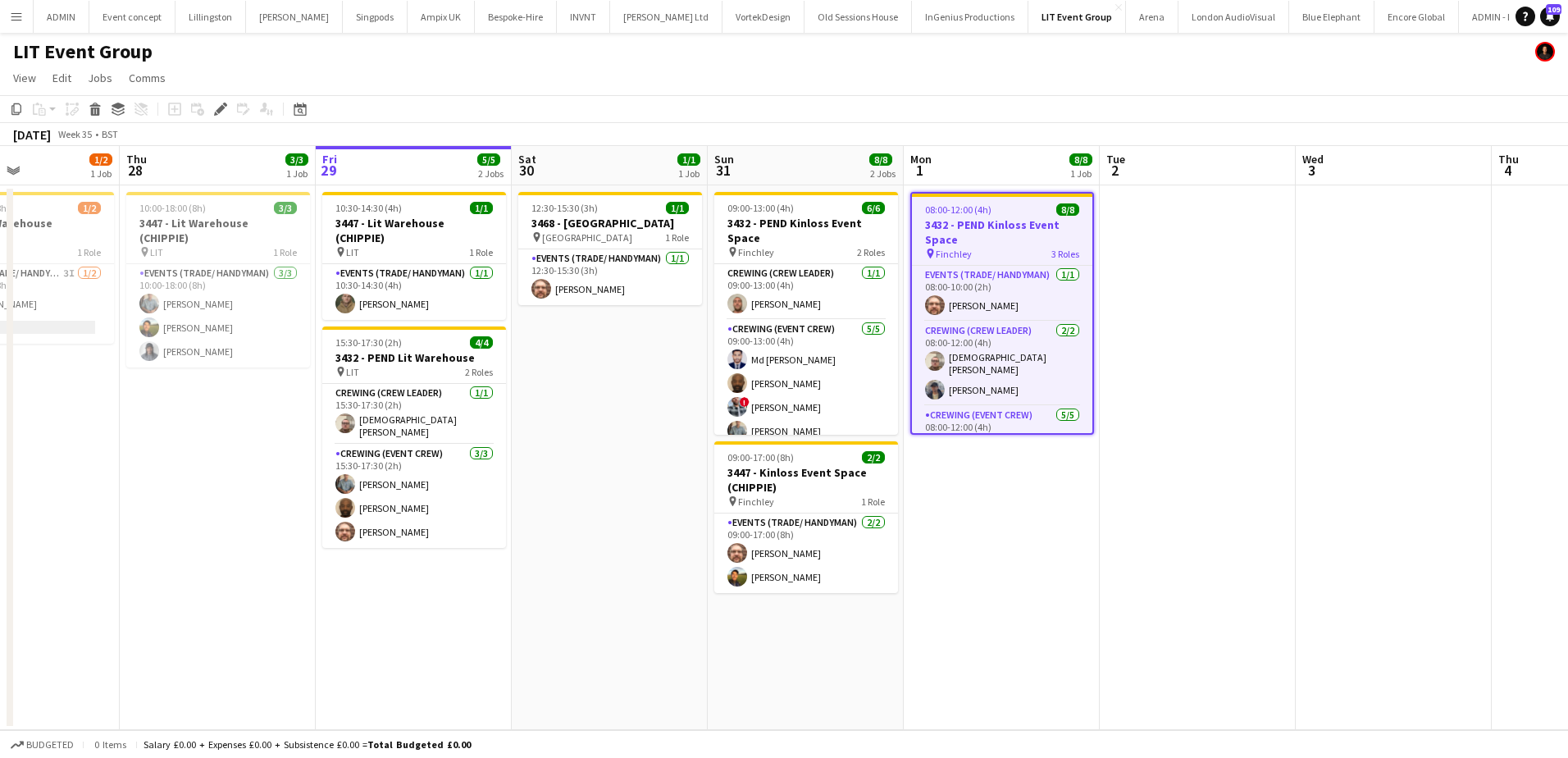
scroll to position [0, 446]
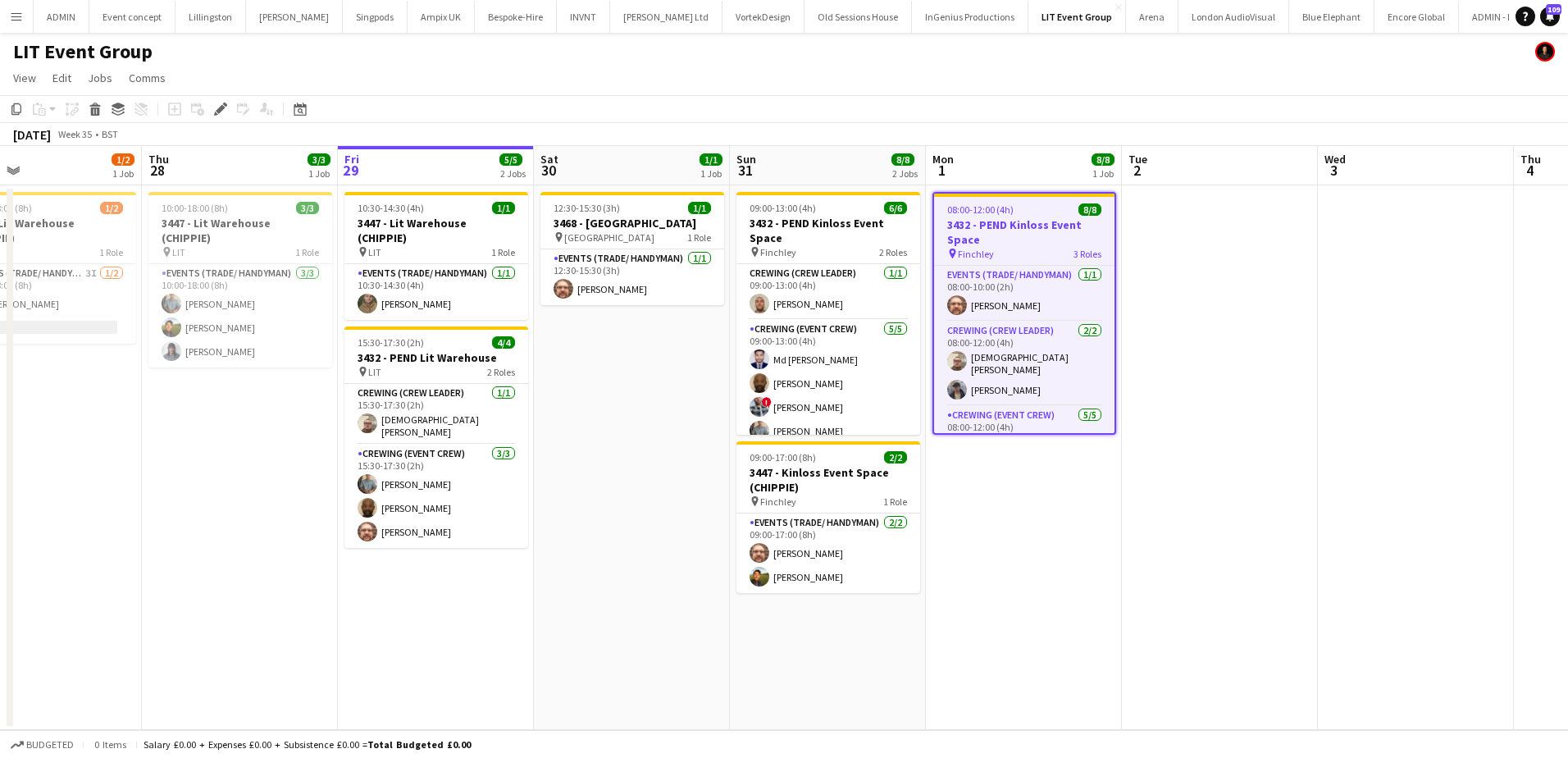
drag, startPoint x: 301, startPoint y: 391, endPoint x: 615, endPoint y: 393, distance: 314.0
click at [615, 393] on app-calendar-viewport "Mon 25 Tue 26 Wed 27 1/2 1 Job Thu 28 3/3 1 Job Fri 29 5/5 2 Jobs Sat 30 1/1 1 …" at bounding box center [784, 438] width 1568 height 584
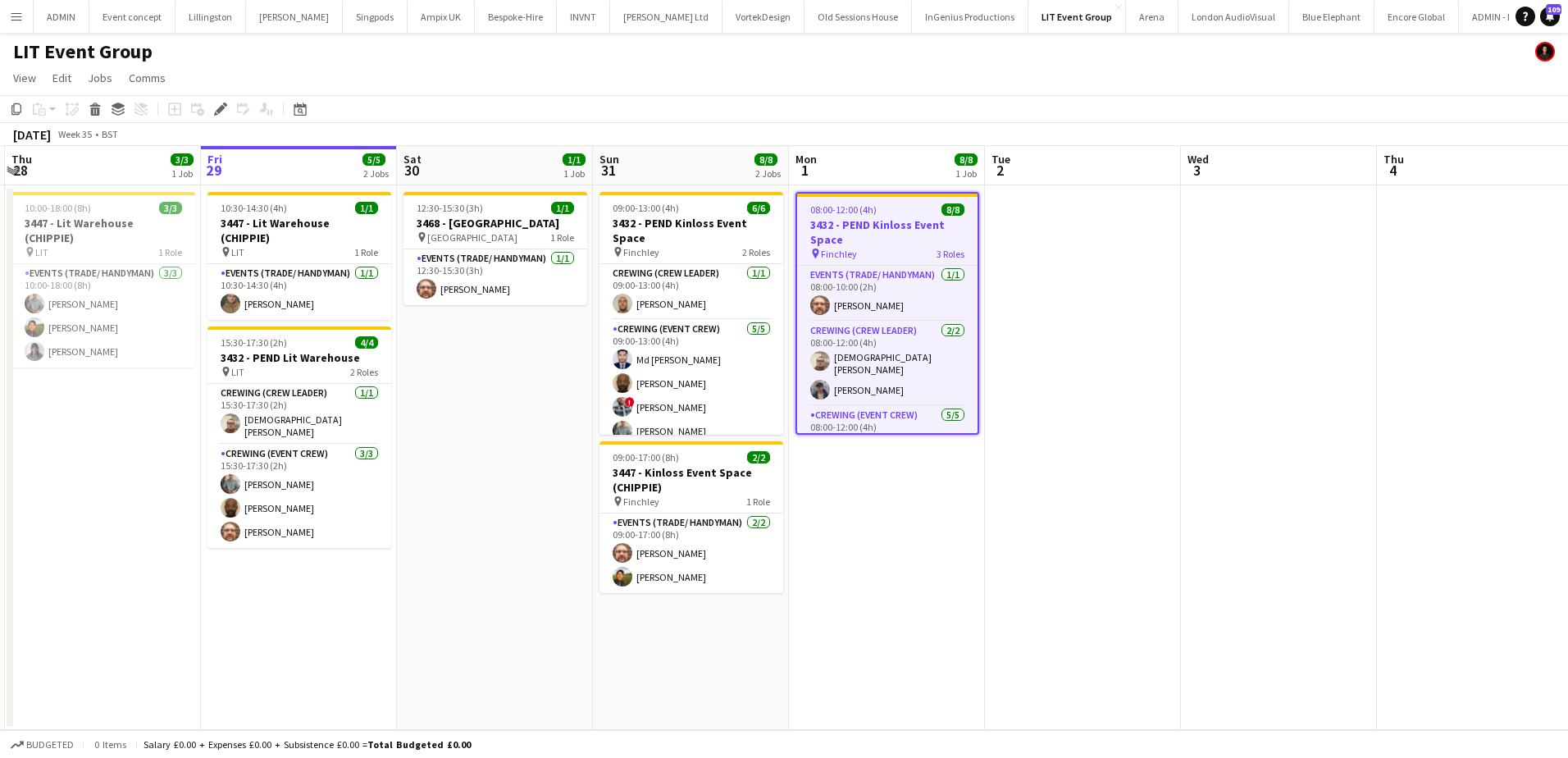
scroll to position [0, 371]
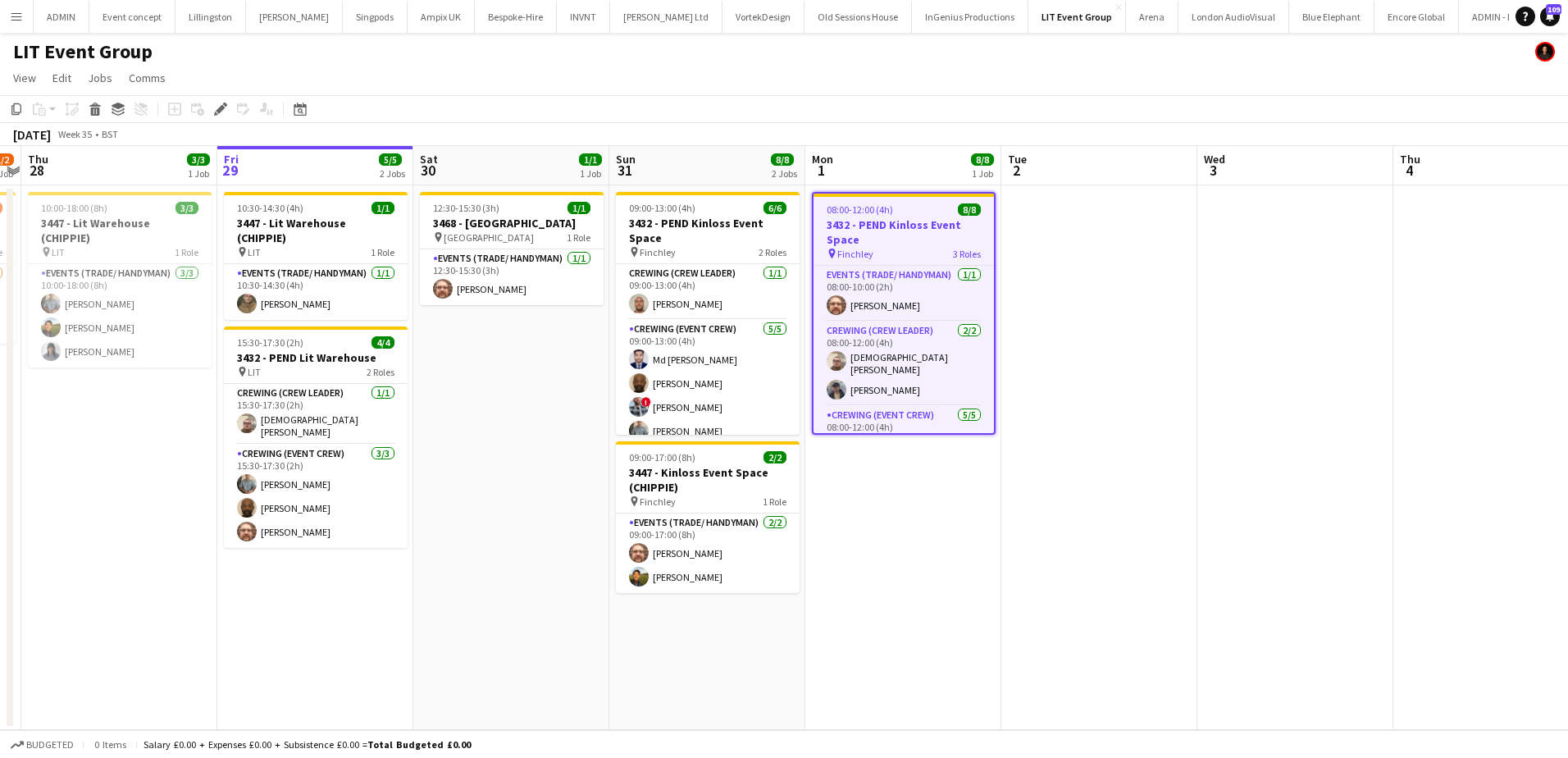
drag, startPoint x: 260, startPoint y: 408, endPoint x: 453, endPoint y: 415, distance: 193.1
click at [453, 415] on app-calendar-viewport "Tue 26 Wed 27 1/2 1 Job Thu 28 3/3 1 Job Fri 29 5/5 2 Jobs Sat 30 1/1 1 Job Sun…" at bounding box center [784, 438] width 1568 height 584
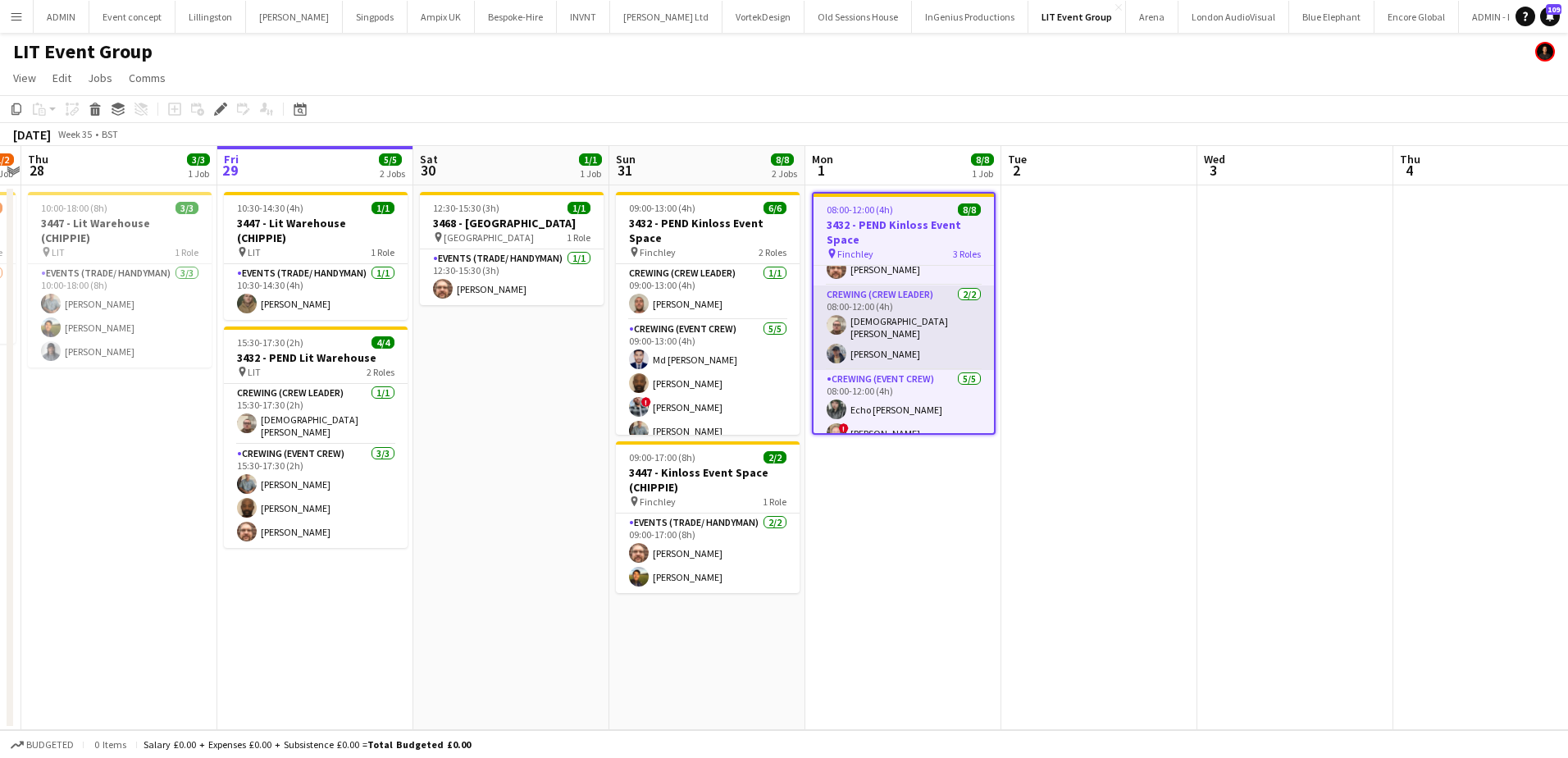
scroll to position [82, 0]
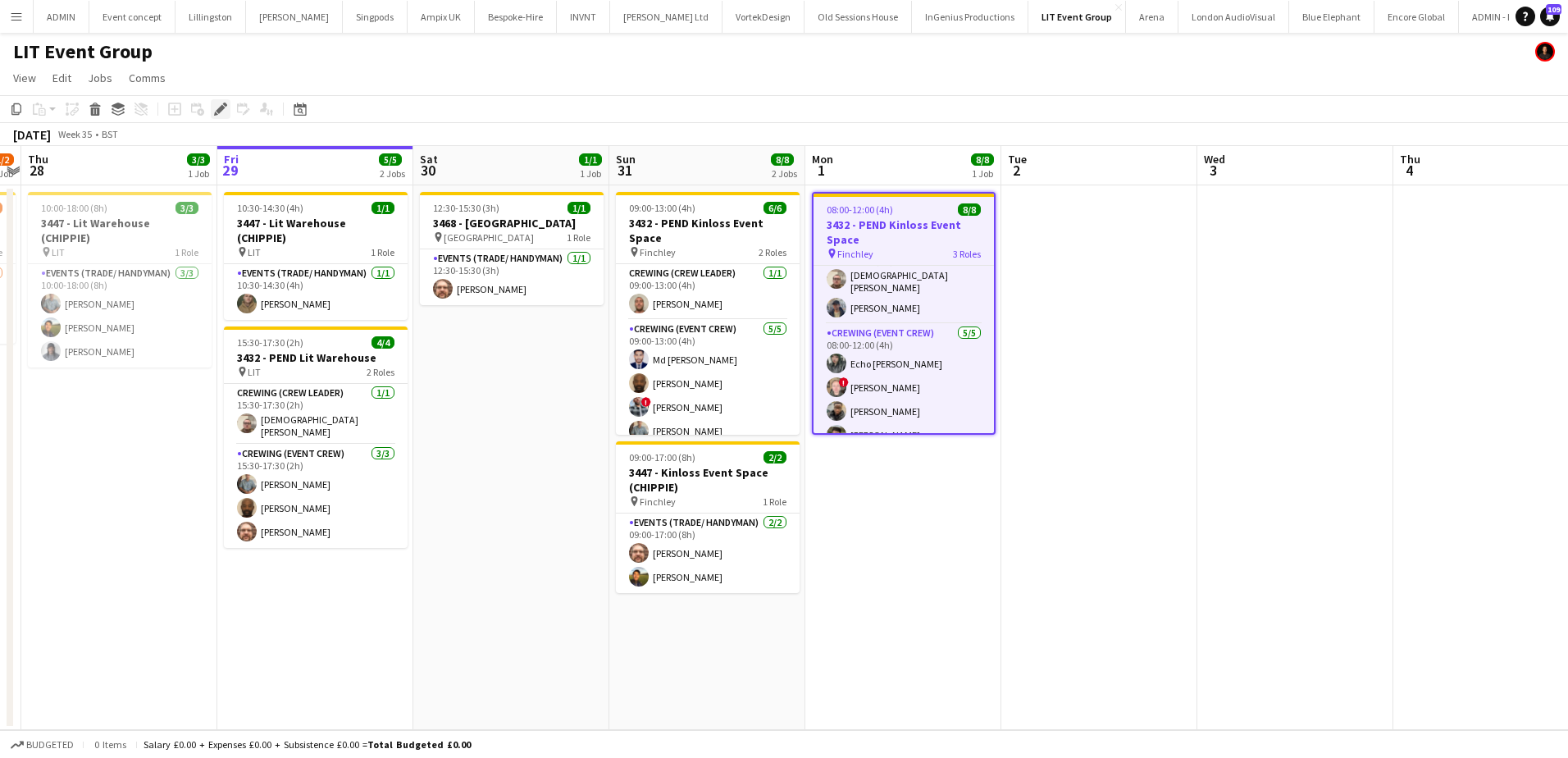
click at [224, 118] on div "Edit" at bounding box center [220, 108] width 19 height 19
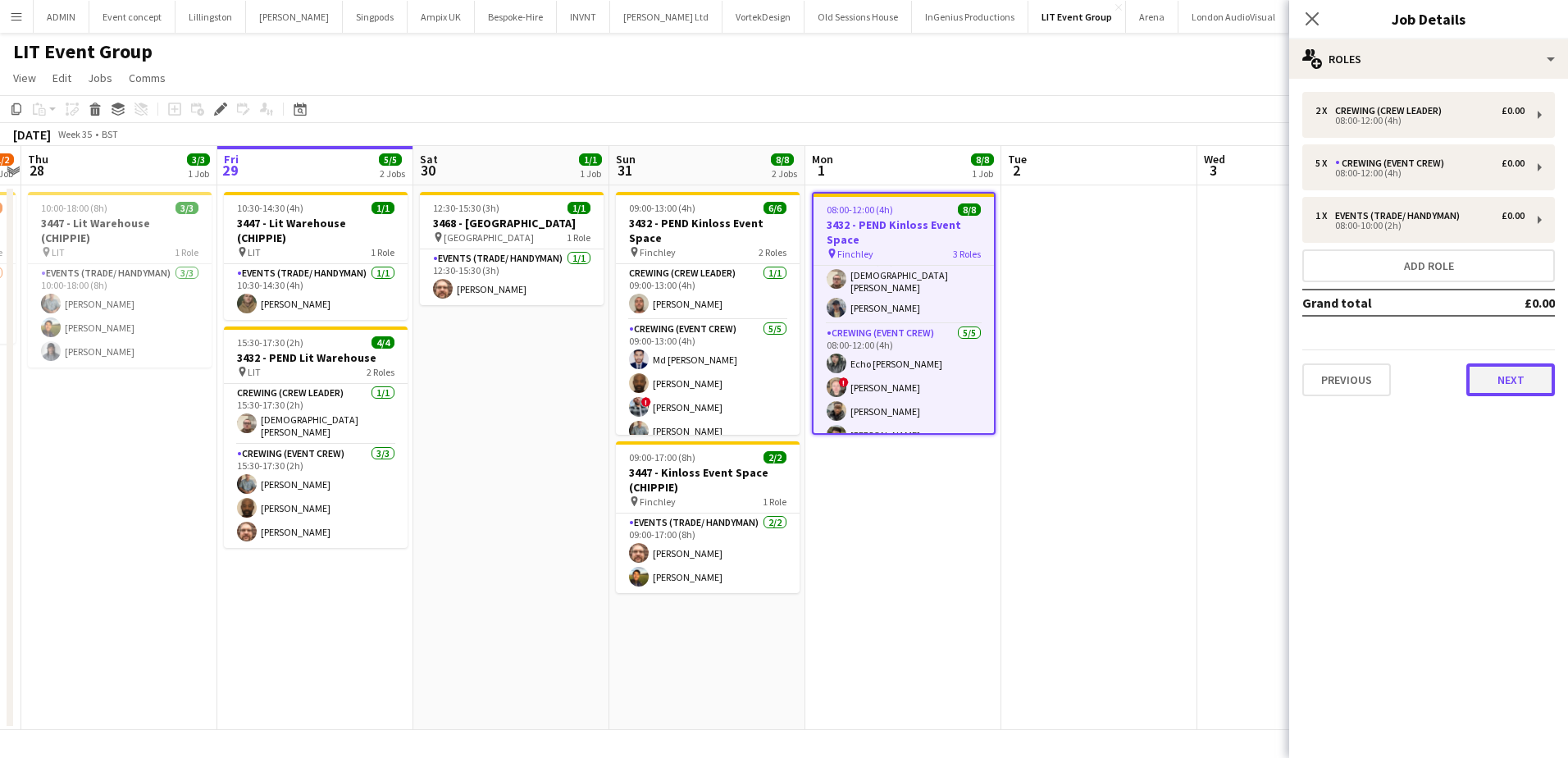
click at [1478, 380] on button "Next" at bounding box center [1511, 379] width 89 height 32
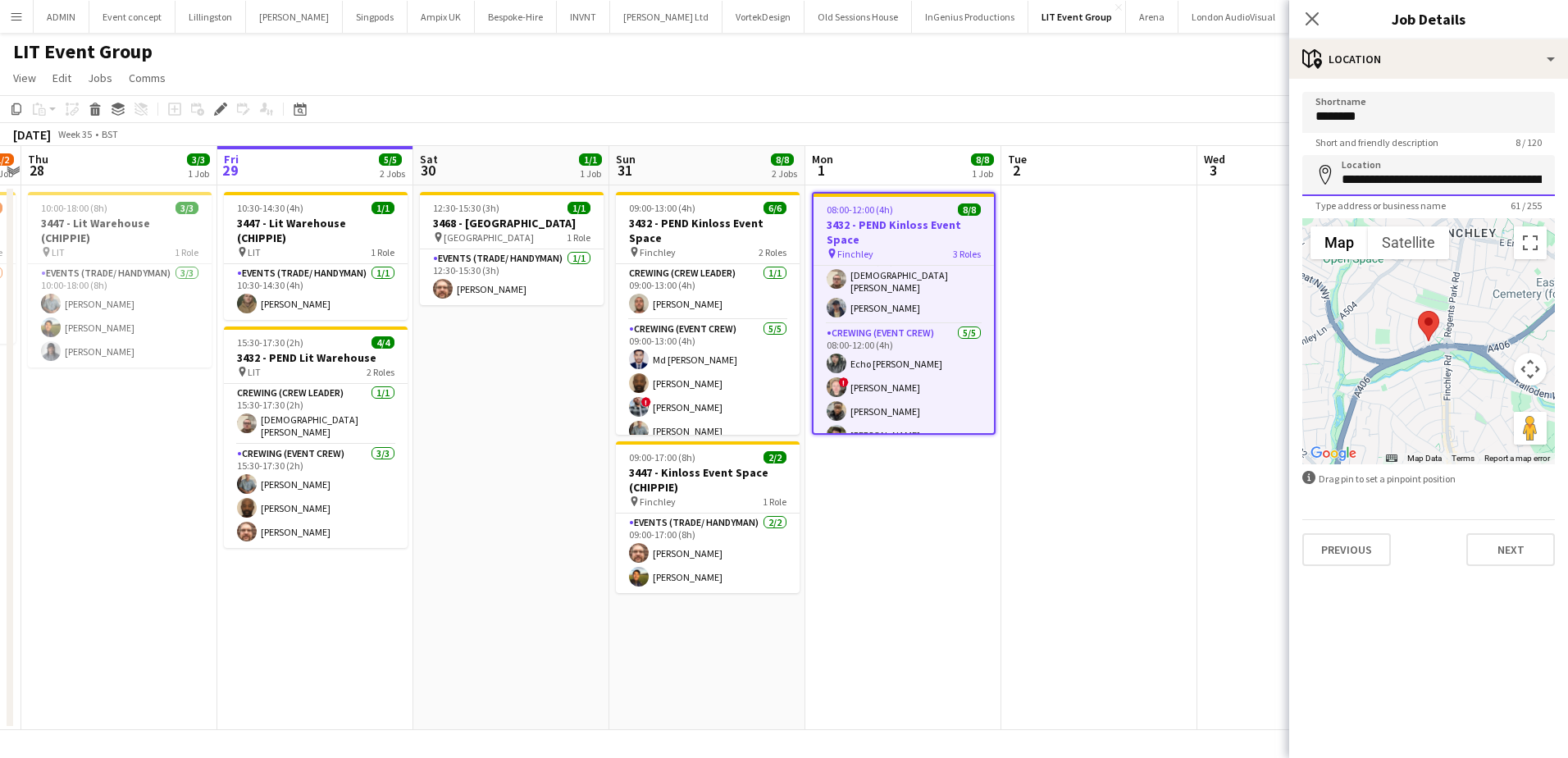
click at [1413, 192] on input "**********" at bounding box center [1427, 176] width 253 height 41
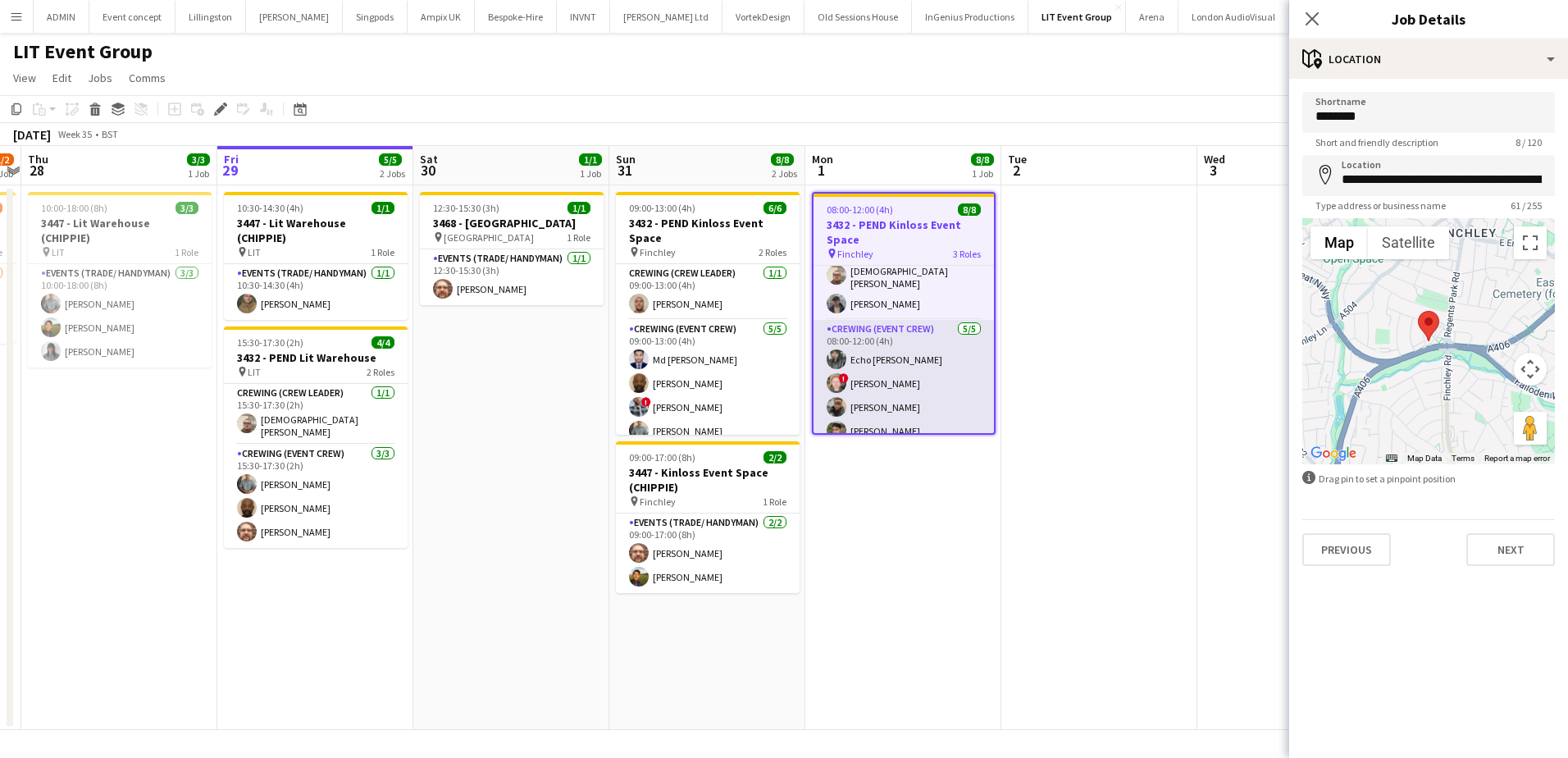
scroll to position [119, 0]
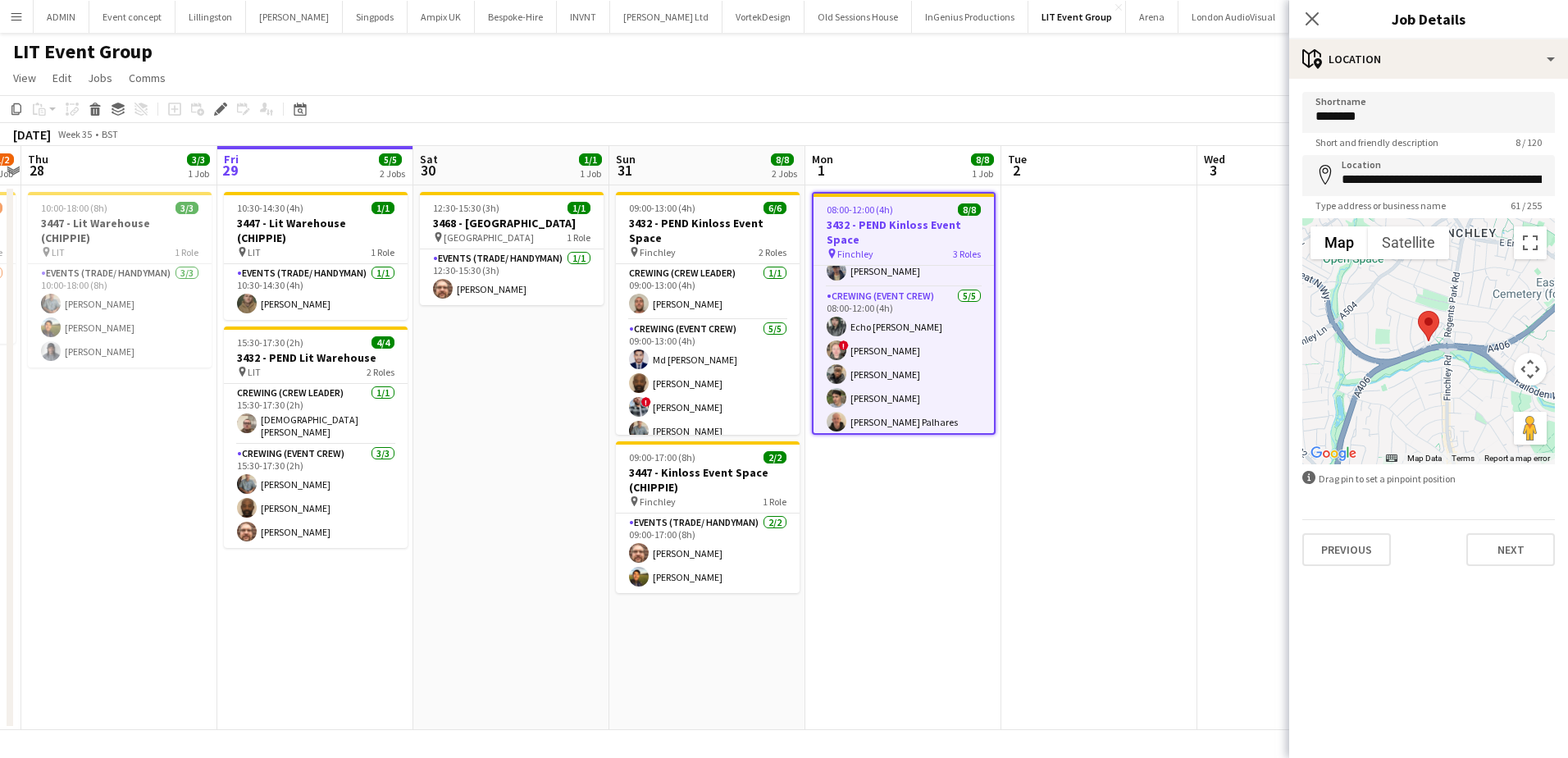
click at [532, 418] on app-date-cell "12:30-15:30 (3h) 1/1 3468 - Ladbroke Hall pin Ladbroke Hall 1 Role Events (Trad…" at bounding box center [512, 457] width 196 height 545
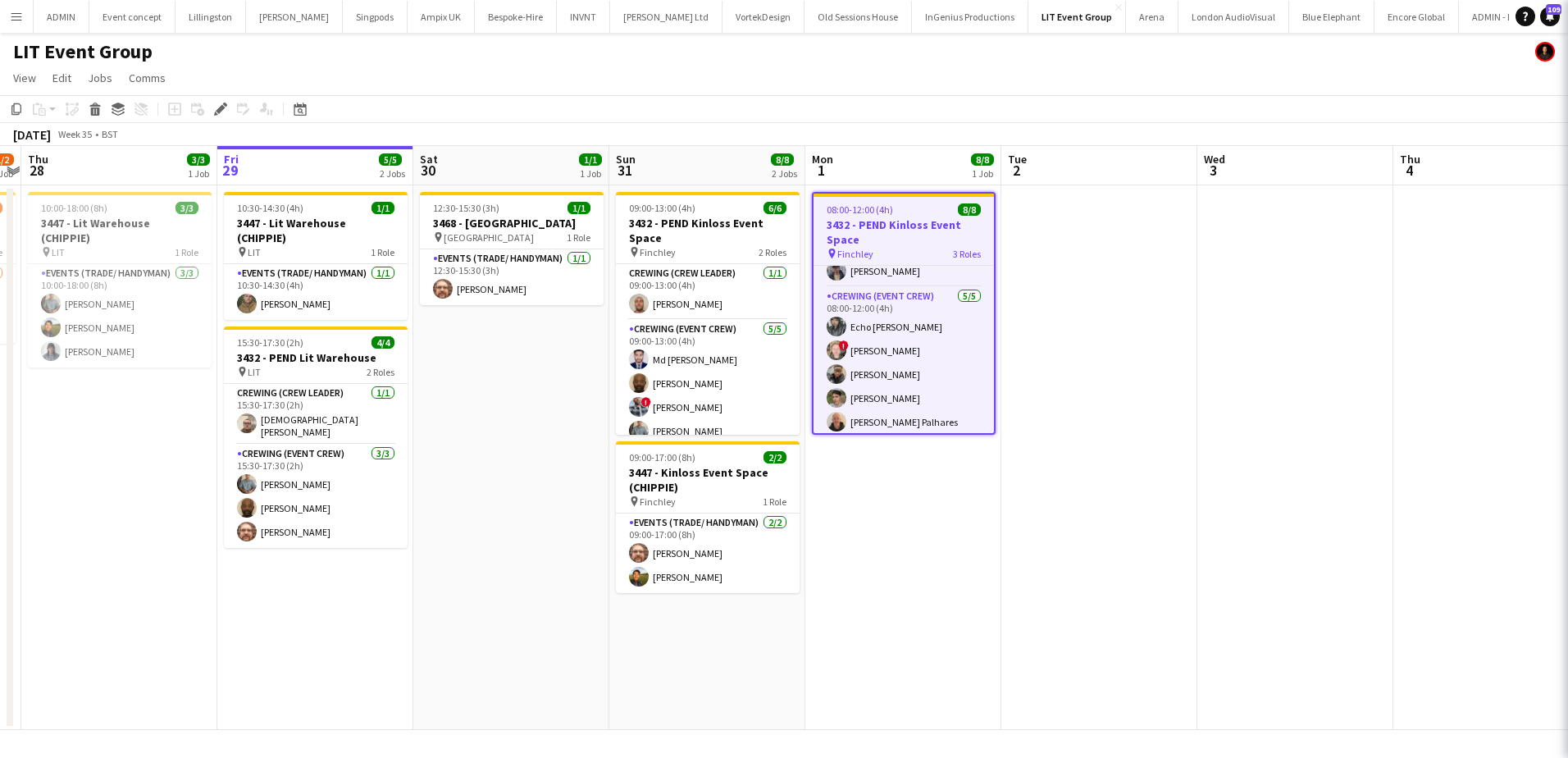
scroll to position [116, 0]
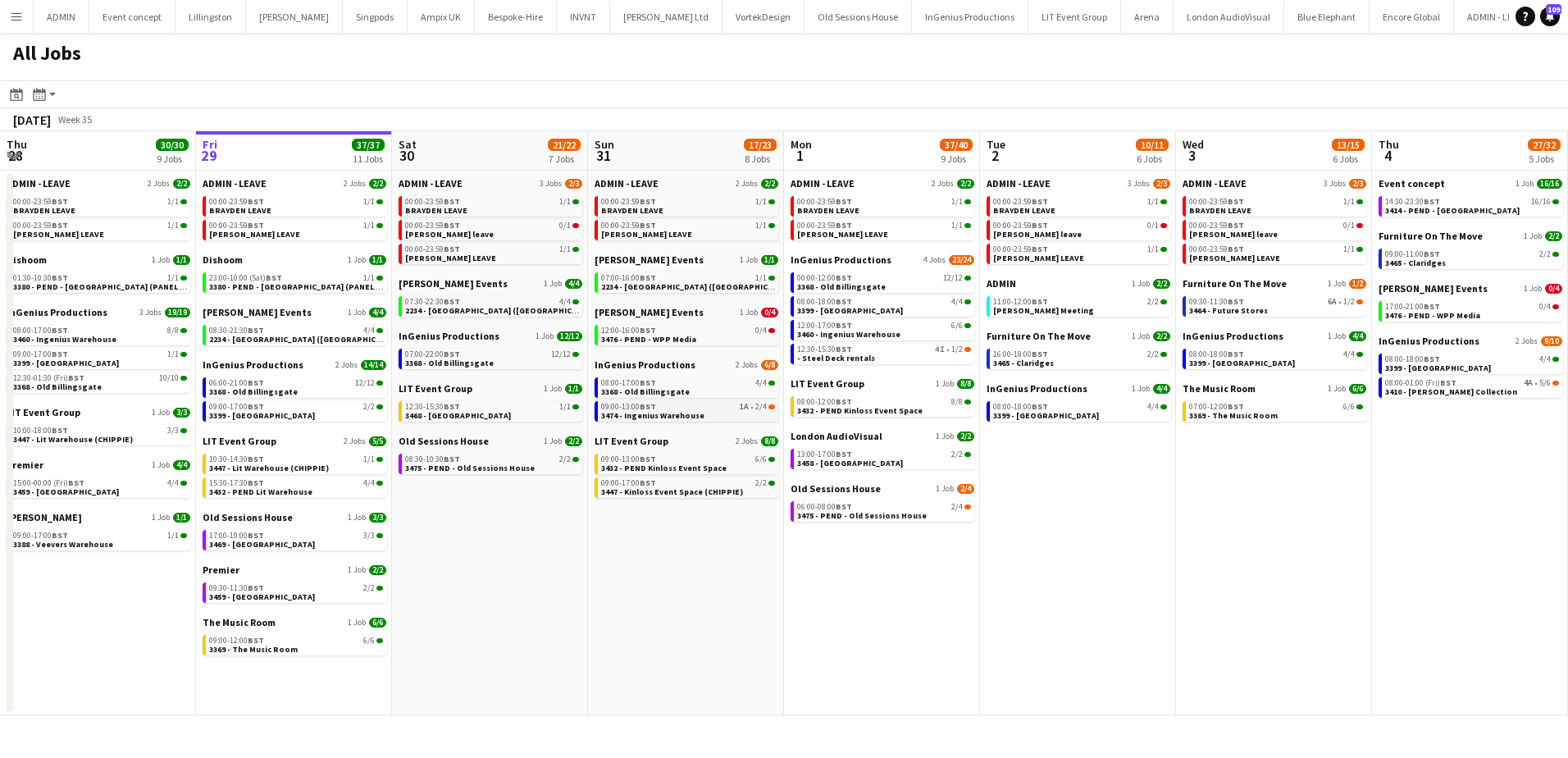
click at [682, 411] on span "3474 - Ingenius Warehouse" at bounding box center [653, 416] width 104 height 11
click at [303, 338] on span "2234 - [GEOGRAPHIC_DATA] ([GEOGRAPHIC_DATA])" at bounding box center [307, 340] width 197 height 11
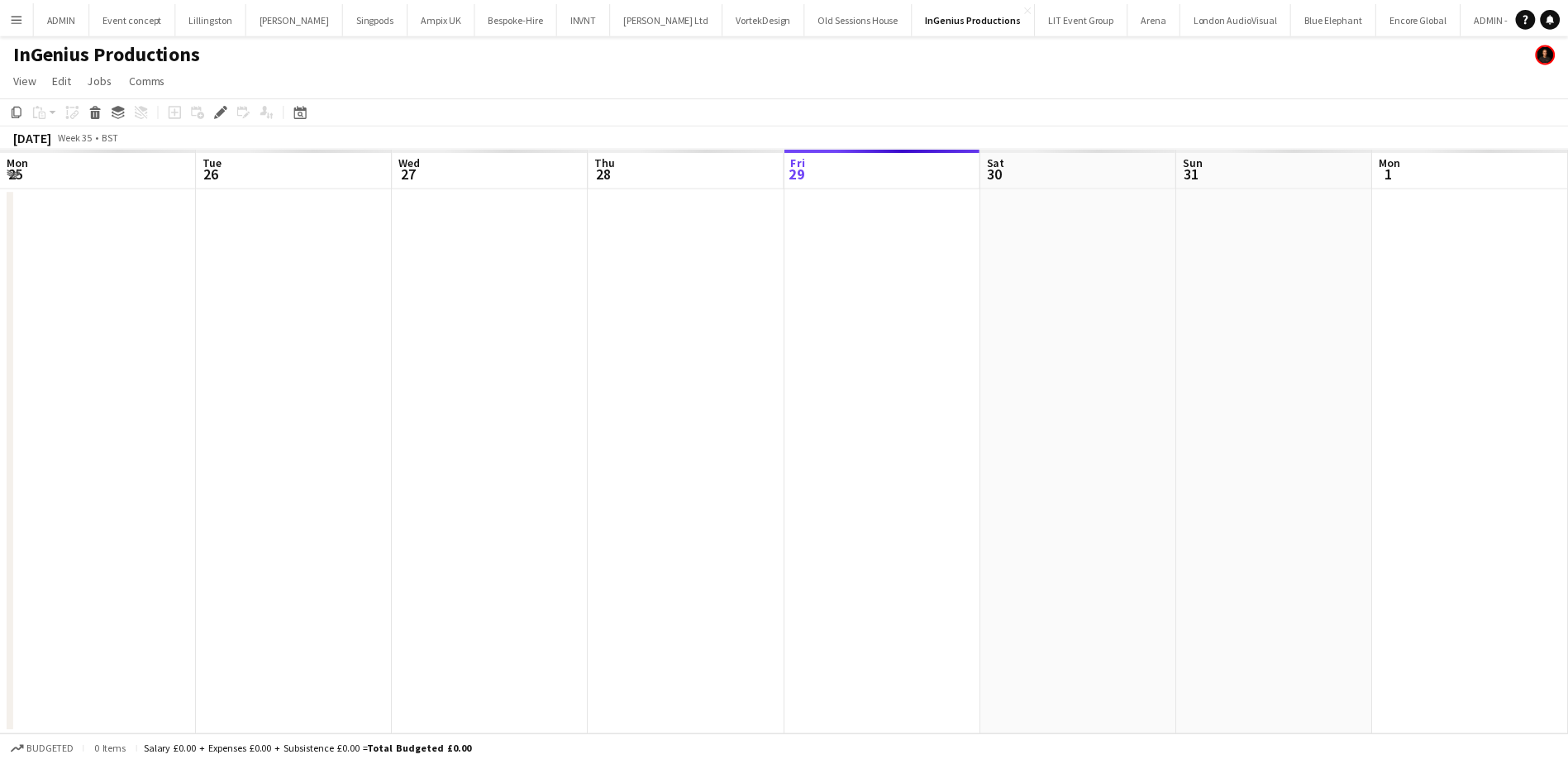
scroll to position [0, 569]
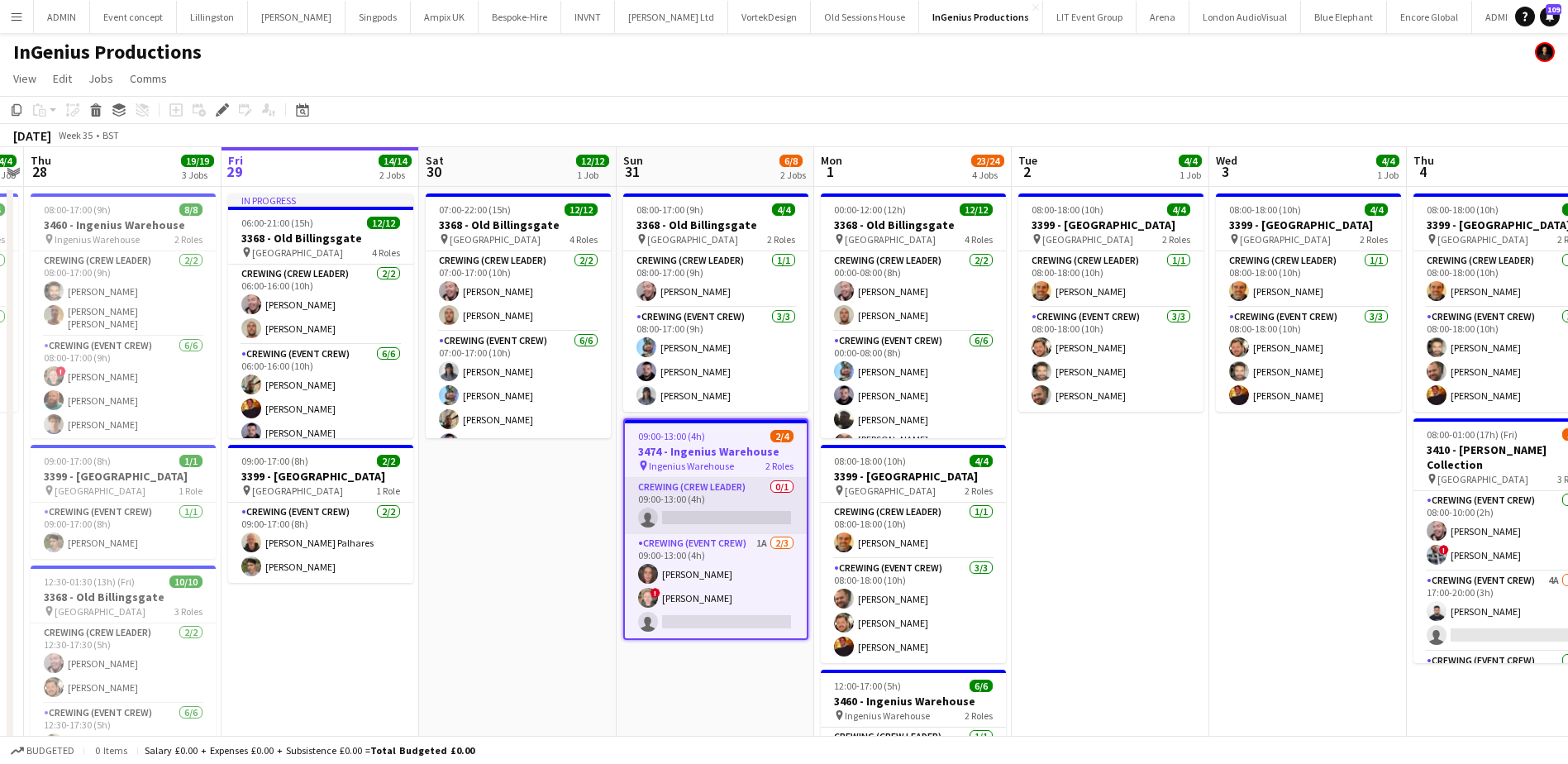
click at [728, 520] on app-card-role "Crewing (Crew Leader) 0/1 09:00-13:00 (4h) single-neutral-actions" at bounding box center [715, 506] width 182 height 56
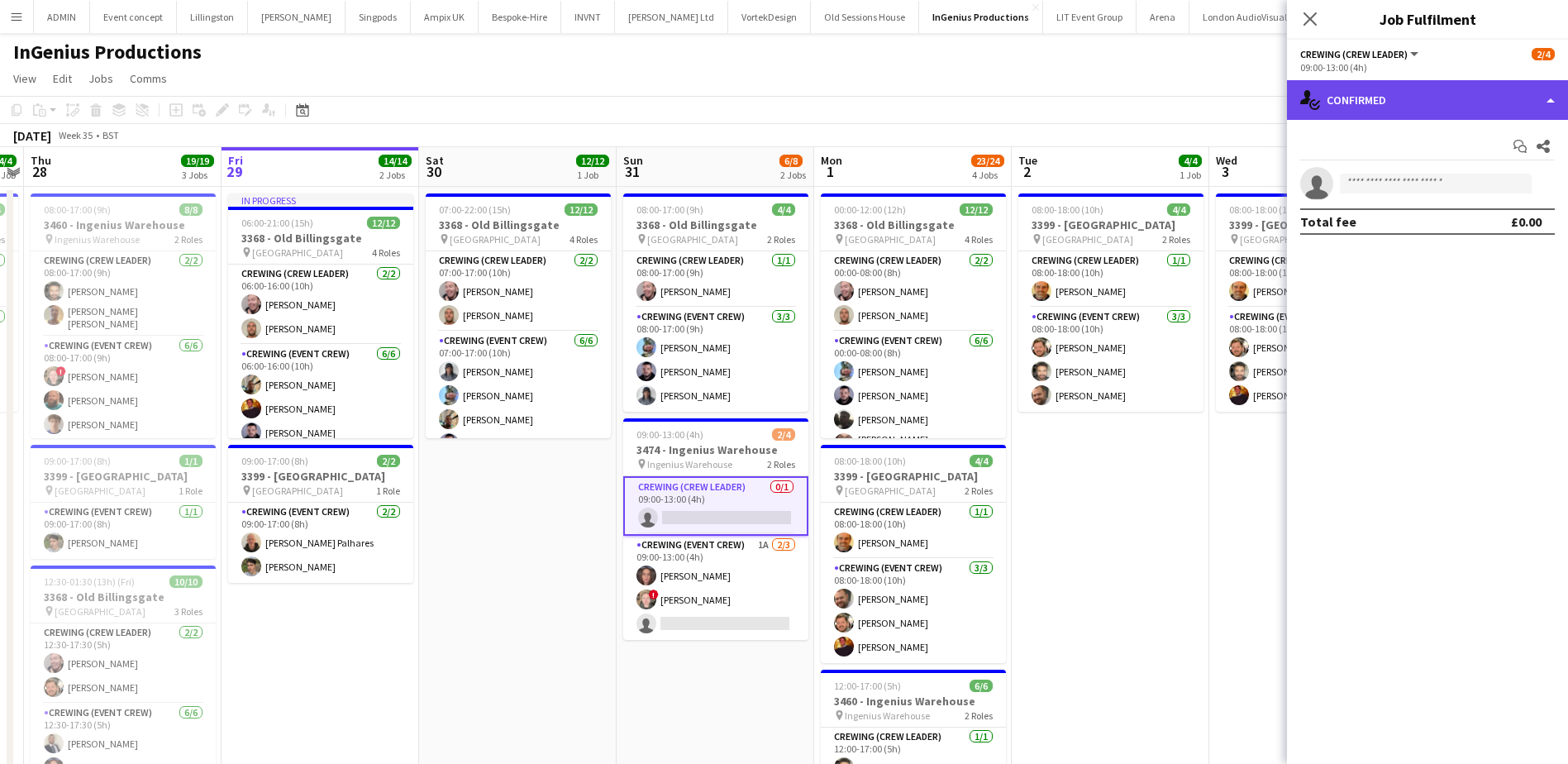
click at [1494, 104] on div "single-neutral-actions-check-2 Confirmed" at bounding box center [1427, 100] width 281 height 40
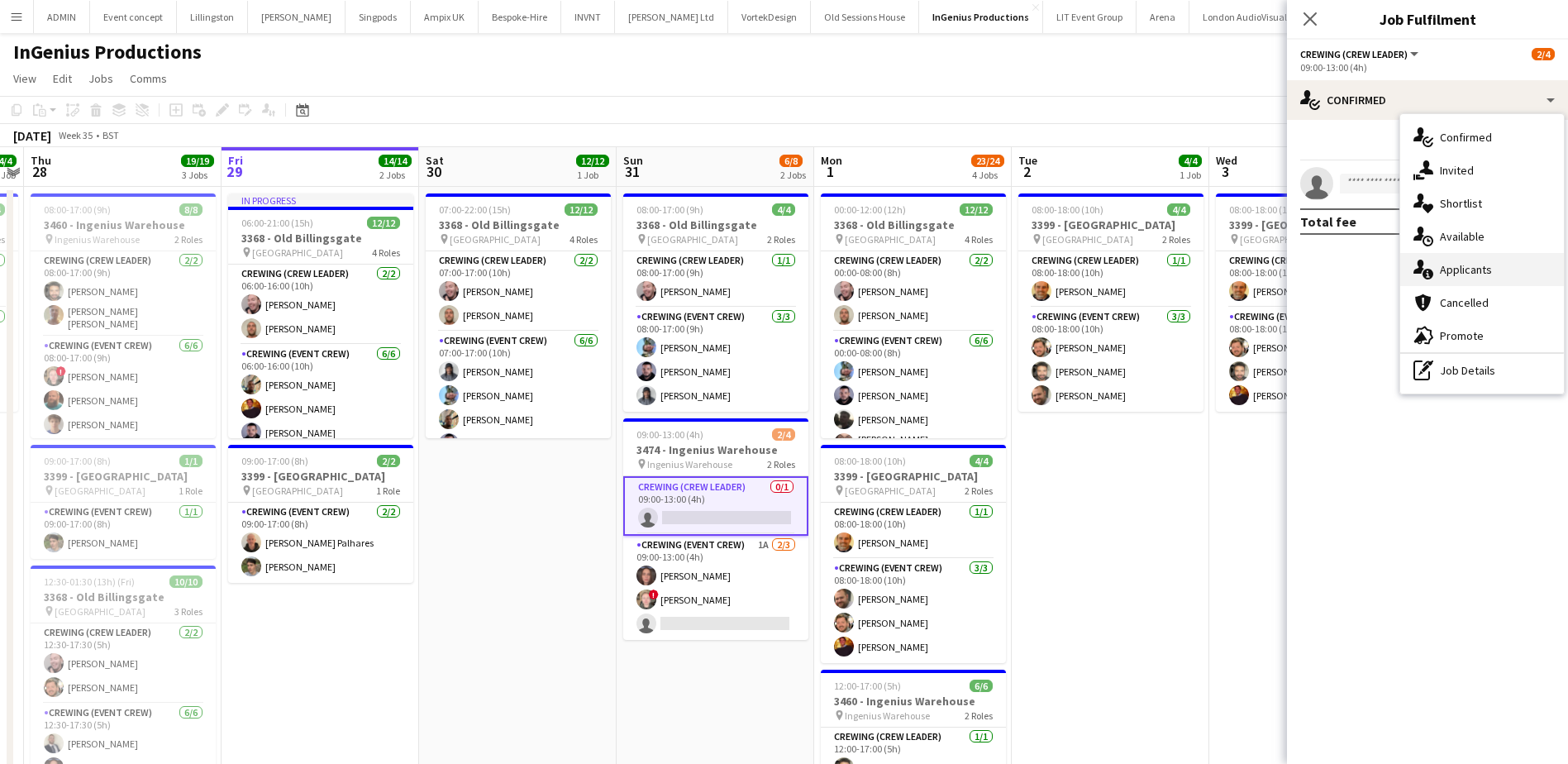
click at [1499, 265] on div "single-neutral-actions-information Applicants" at bounding box center [1481, 269] width 163 height 33
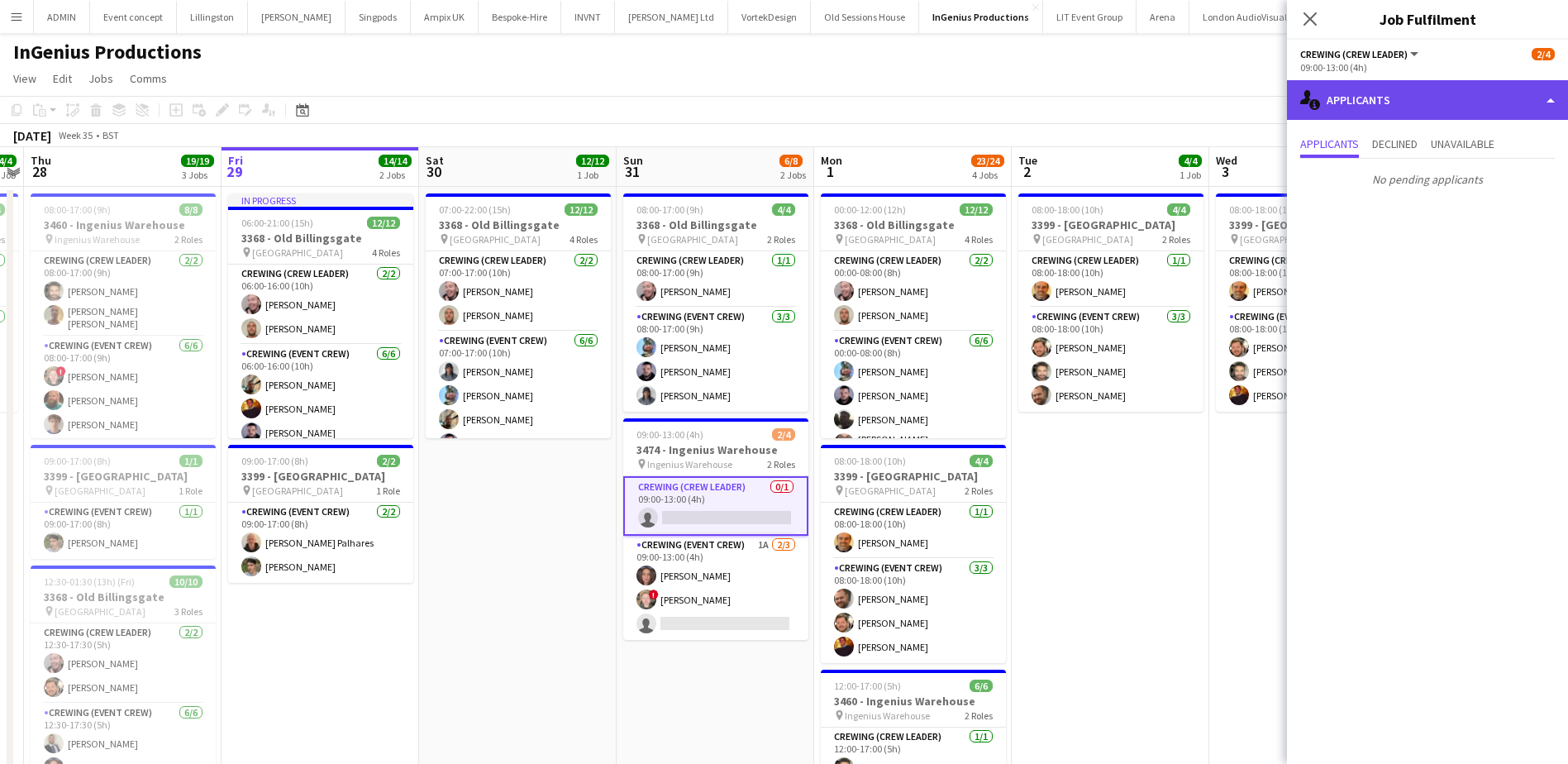
click at [1476, 110] on div "single-neutral-actions-information Applicants" at bounding box center [1427, 100] width 281 height 40
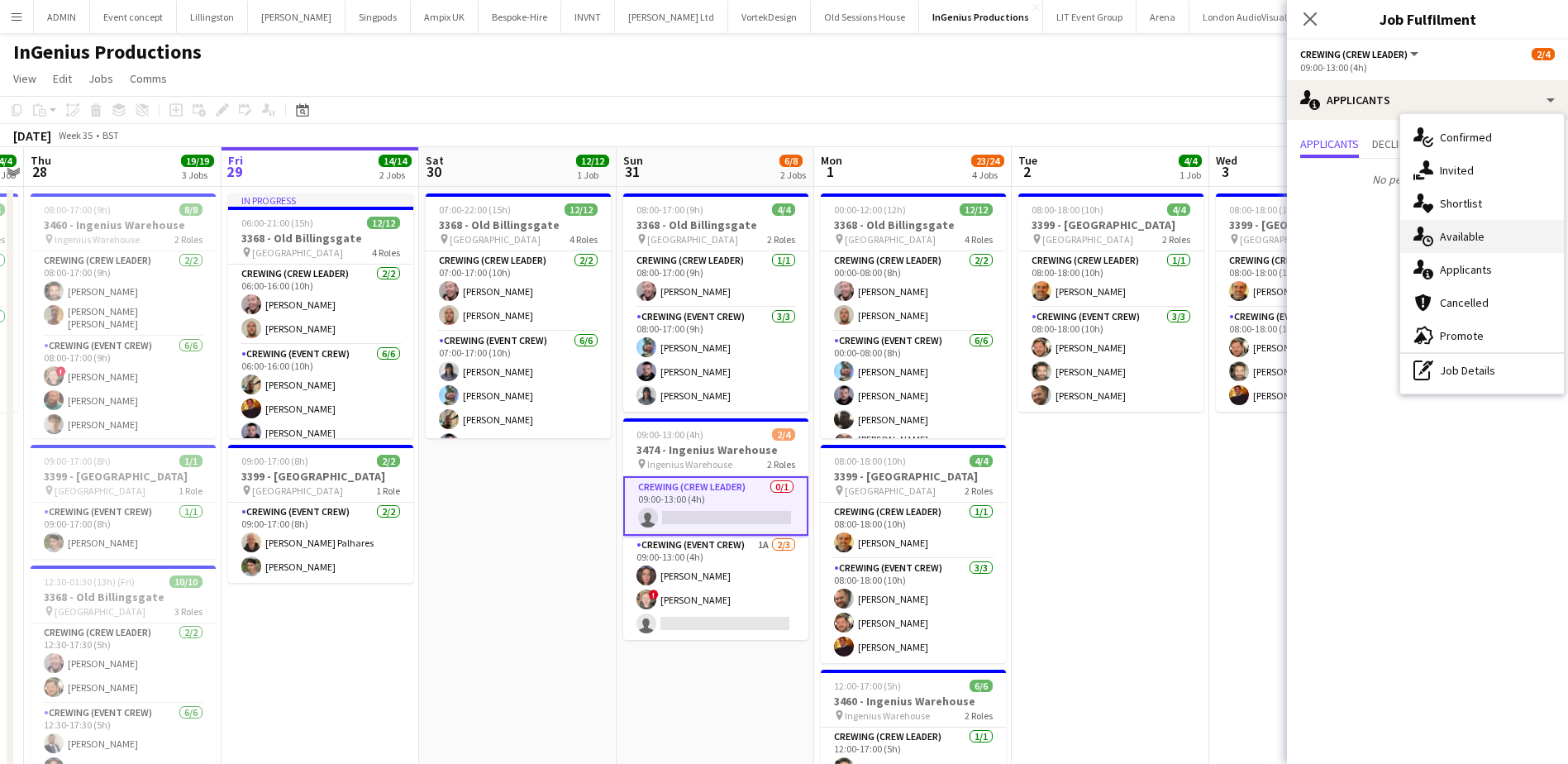
click at [1484, 230] on div "single-neutral-actions-upload Available" at bounding box center [1481, 236] width 163 height 33
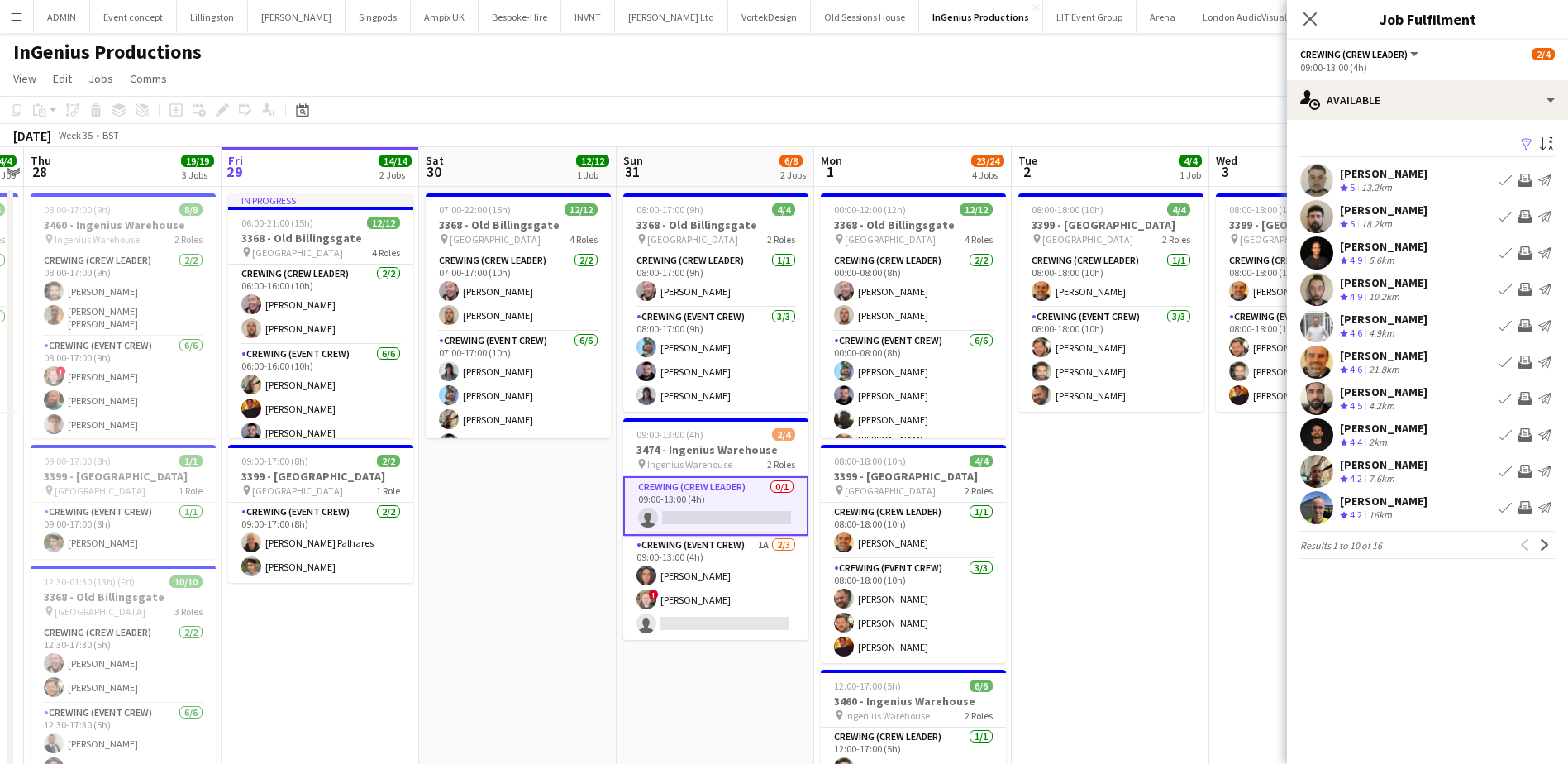
click at [1528, 323] on app-icon "Invite crew" at bounding box center [1525, 326] width 13 height 13
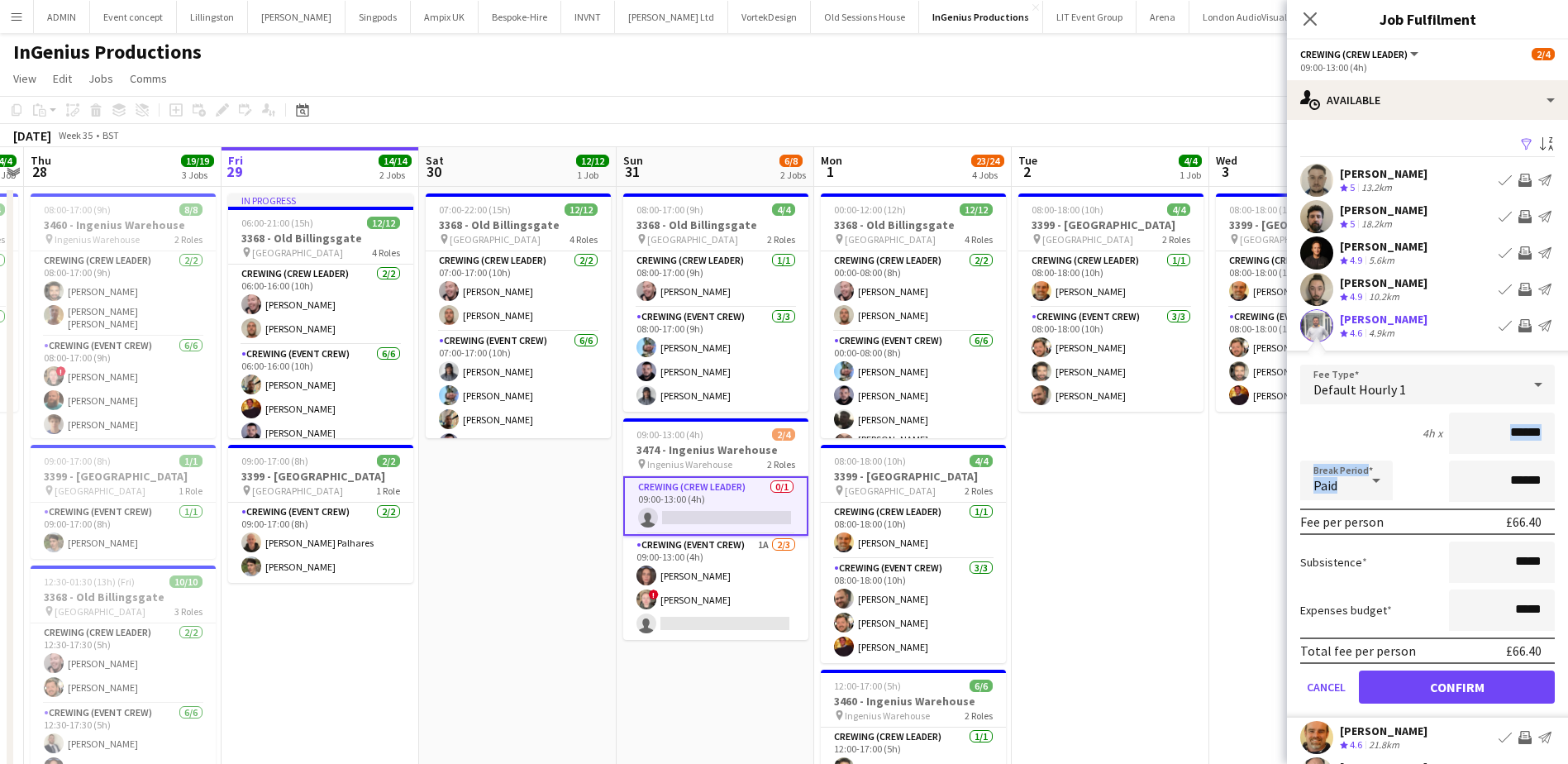
drag, startPoint x: 1485, startPoint y: 460, endPoint x: 1539, endPoint y: 452, distance: 54.6
click at [1539, 452] on form "Fee Type Default Hourly 1 4h x ****** Break Period Paid ****** Fee per person £…" at bounding box center [1427, 541] width 281 height 353
drag, startPoint x: 1486, startPoint y: 438, endPoint x: 1541, endPoint y: 433, distance: 55.2
click at [1541, 433] on input "******" at bounding box center [1502, 433] width 105 height 41
type input "***"
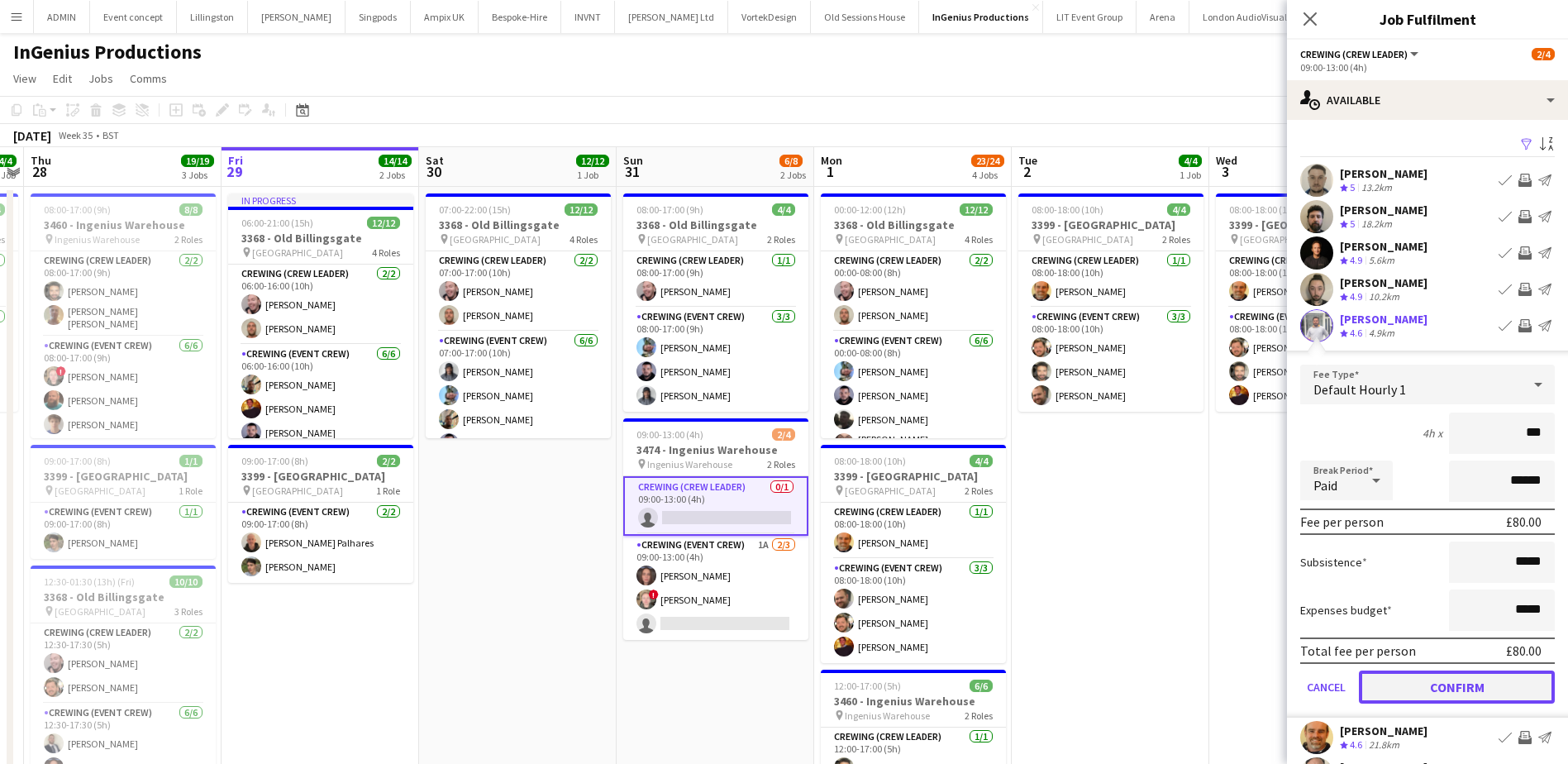
click at [1494, 679] on button "Confirm" at bounding box center [1457, 687] width 196 height 33
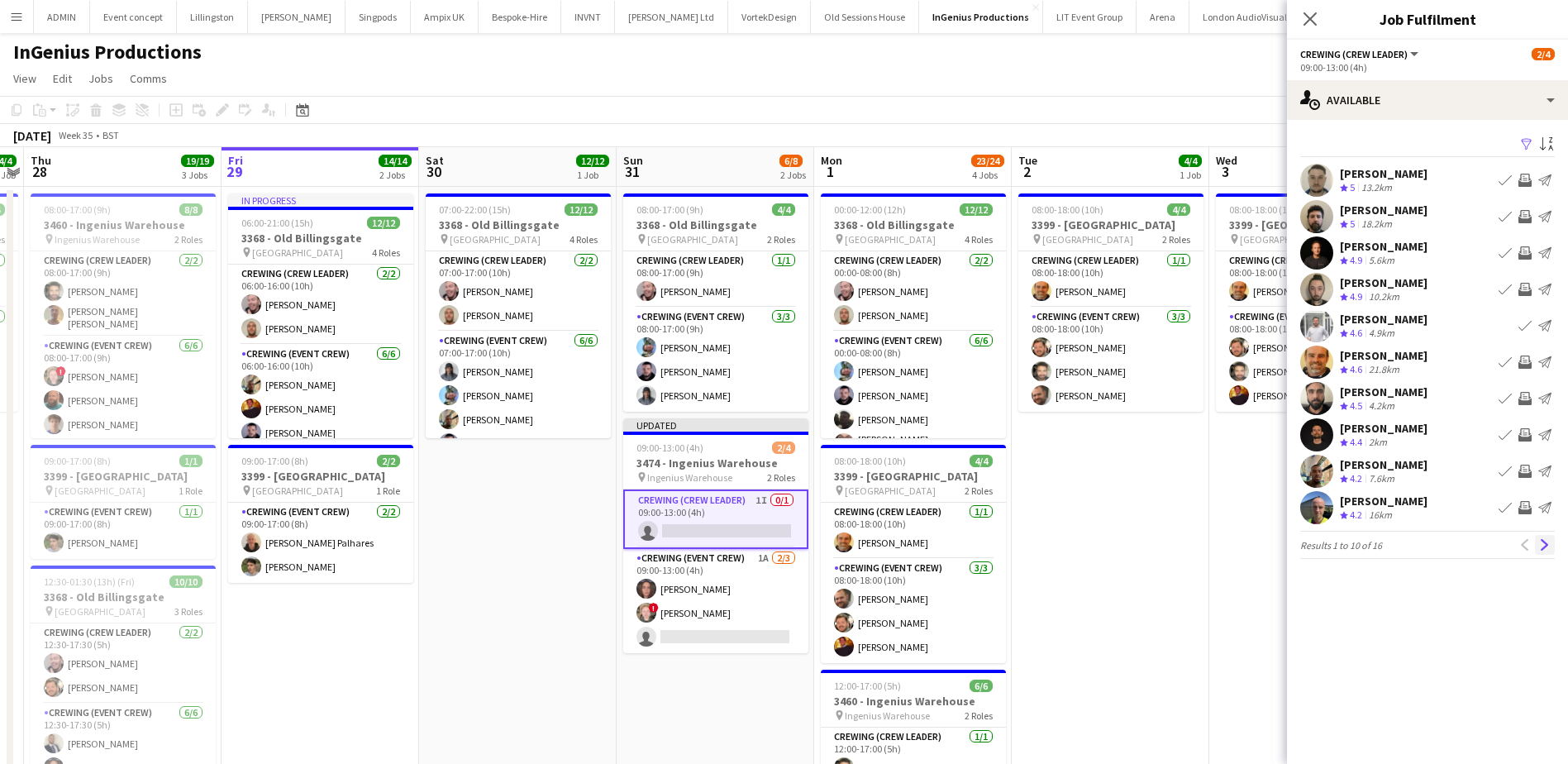
click at [1546, 549] on app-icon "Next" at bounding box center [1545, 545] width 11 height 11
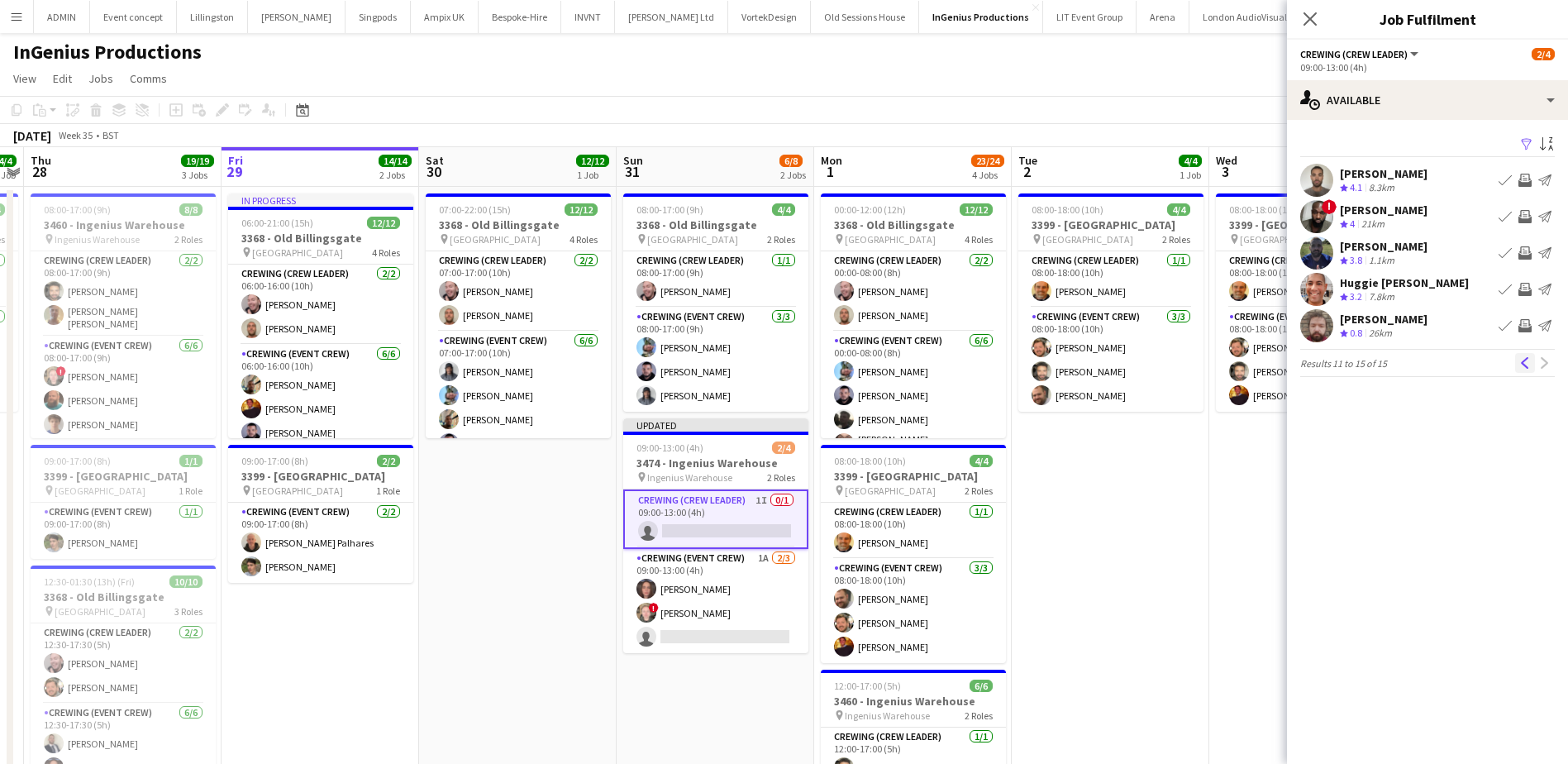
click at [1526, 363] on app-icon "Previous" at bounding box center [1525, 363] width 11 height 11
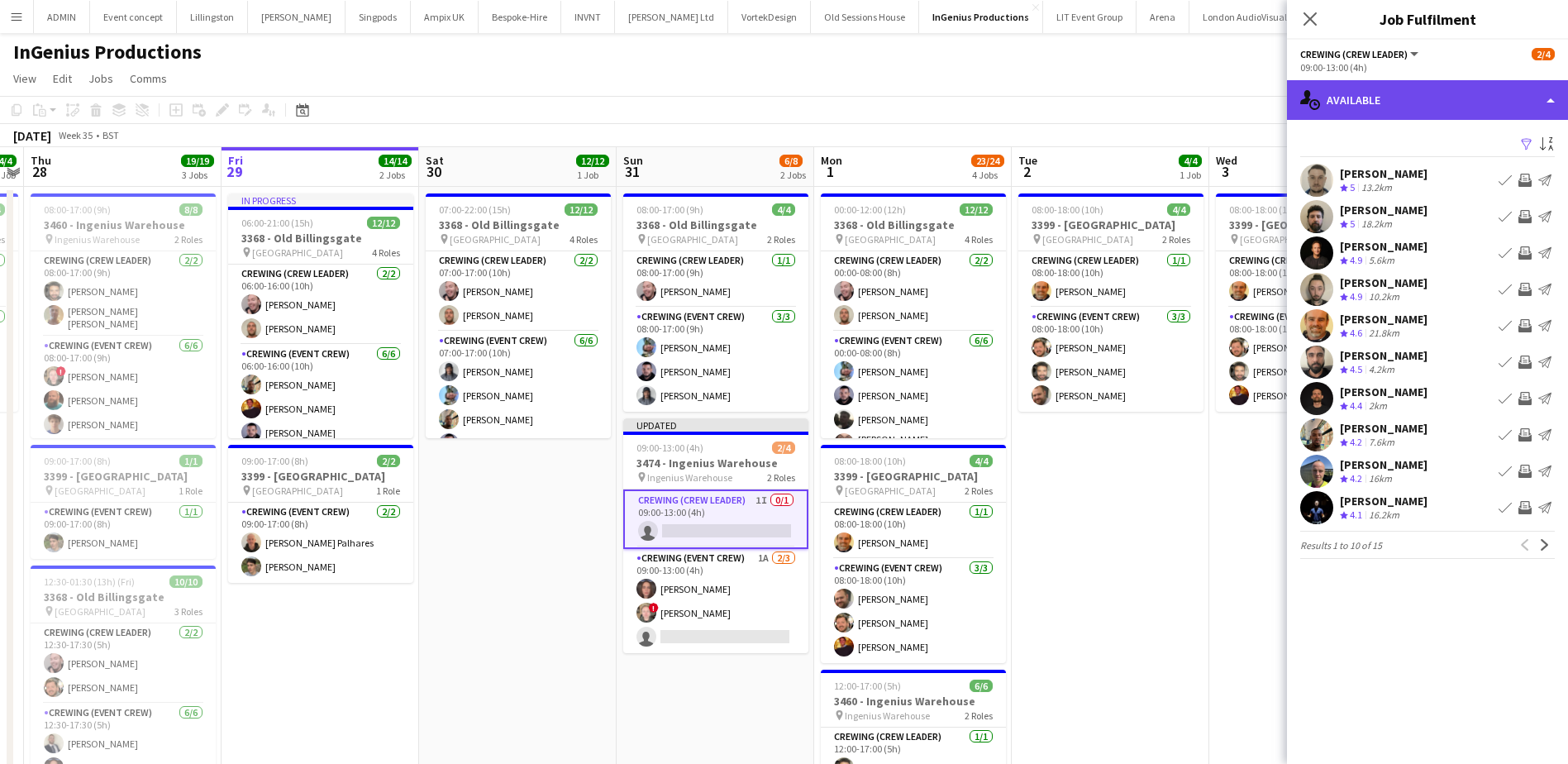
click at [1406, 108] on div "single-neutral-actions-upload Available" at bounding box center [1427, 100] width 281 height 40
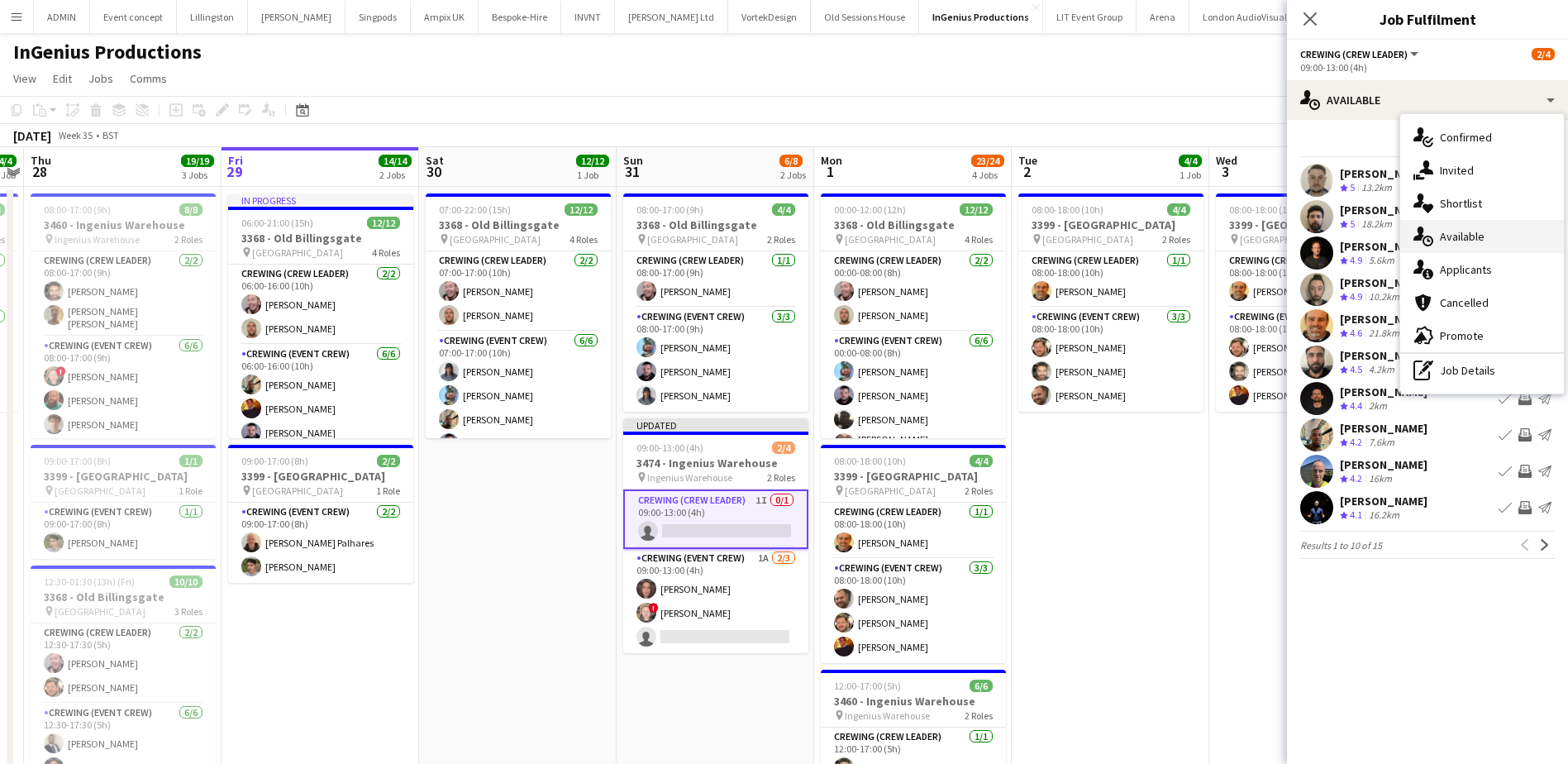
click at [1492, 239] on div "single-neutral-actions-upload Available" at bounding box center [1481, 236] width 163 height 33
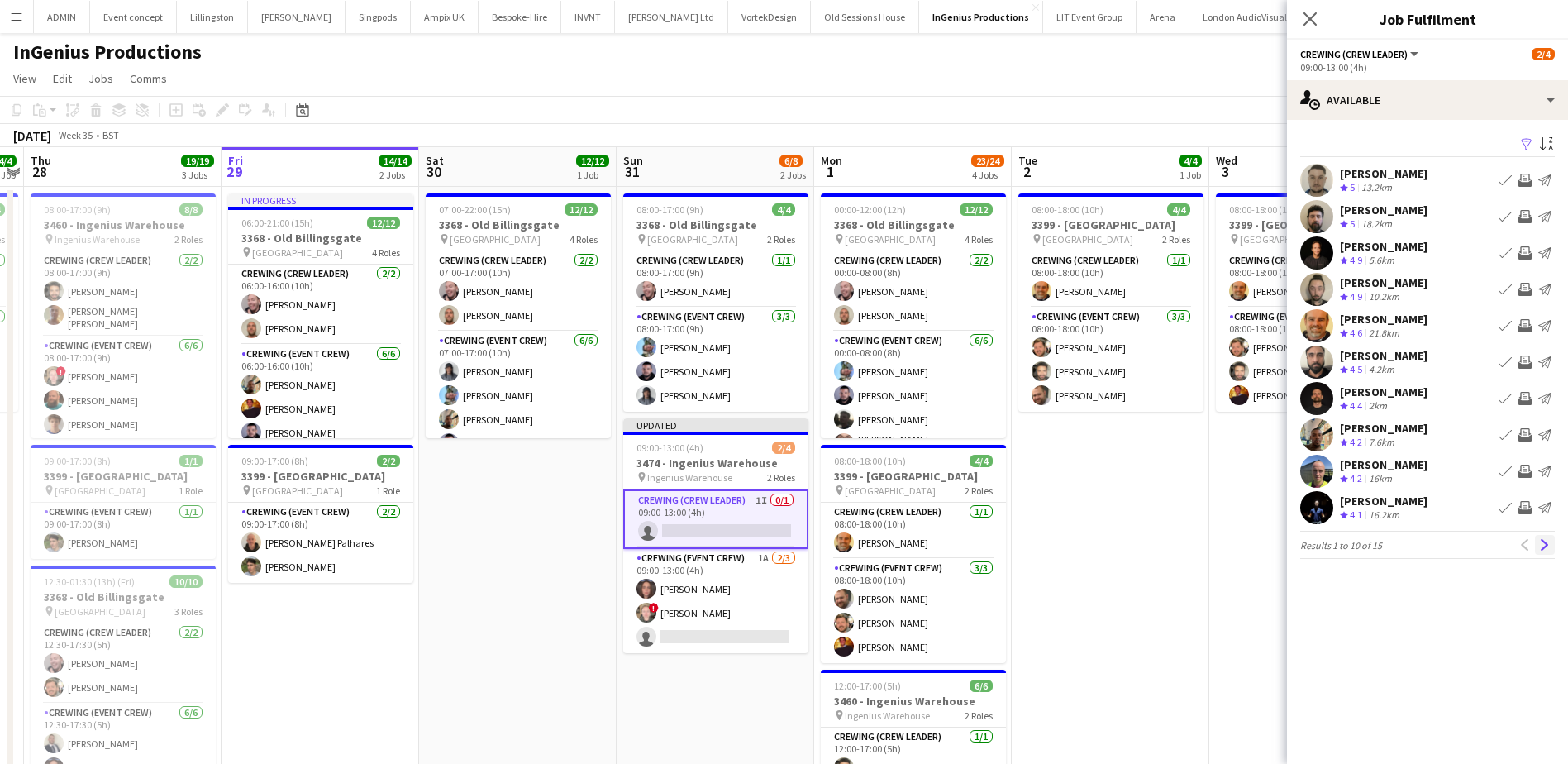
click at [1547, 547] on app-icon "Next" at bounding box center [1545, 545] width 11 height 11
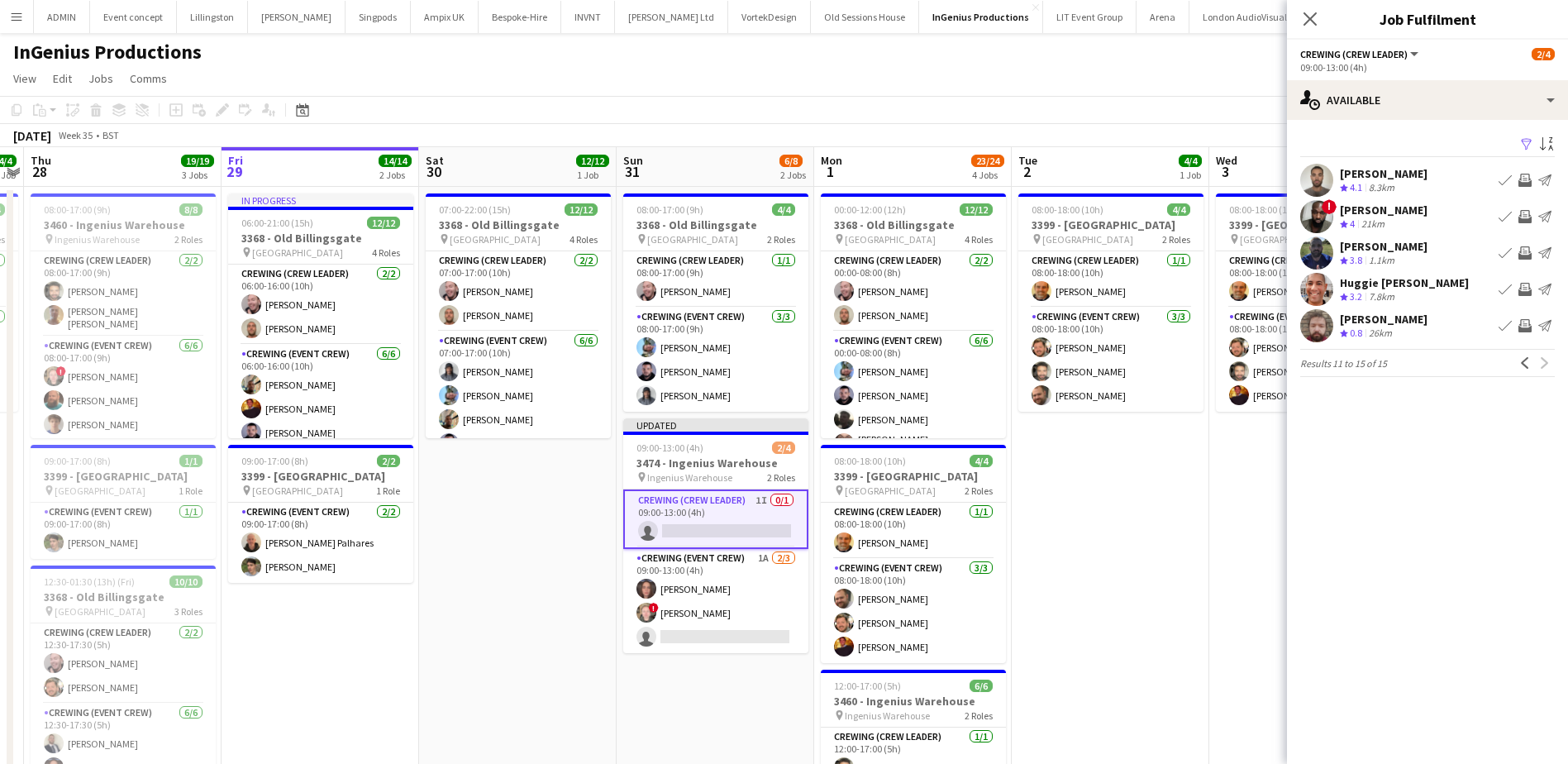
click at [1527, 258] on app-icon "Invite crew" at bounding box center [1525, 253] width 13 height 13
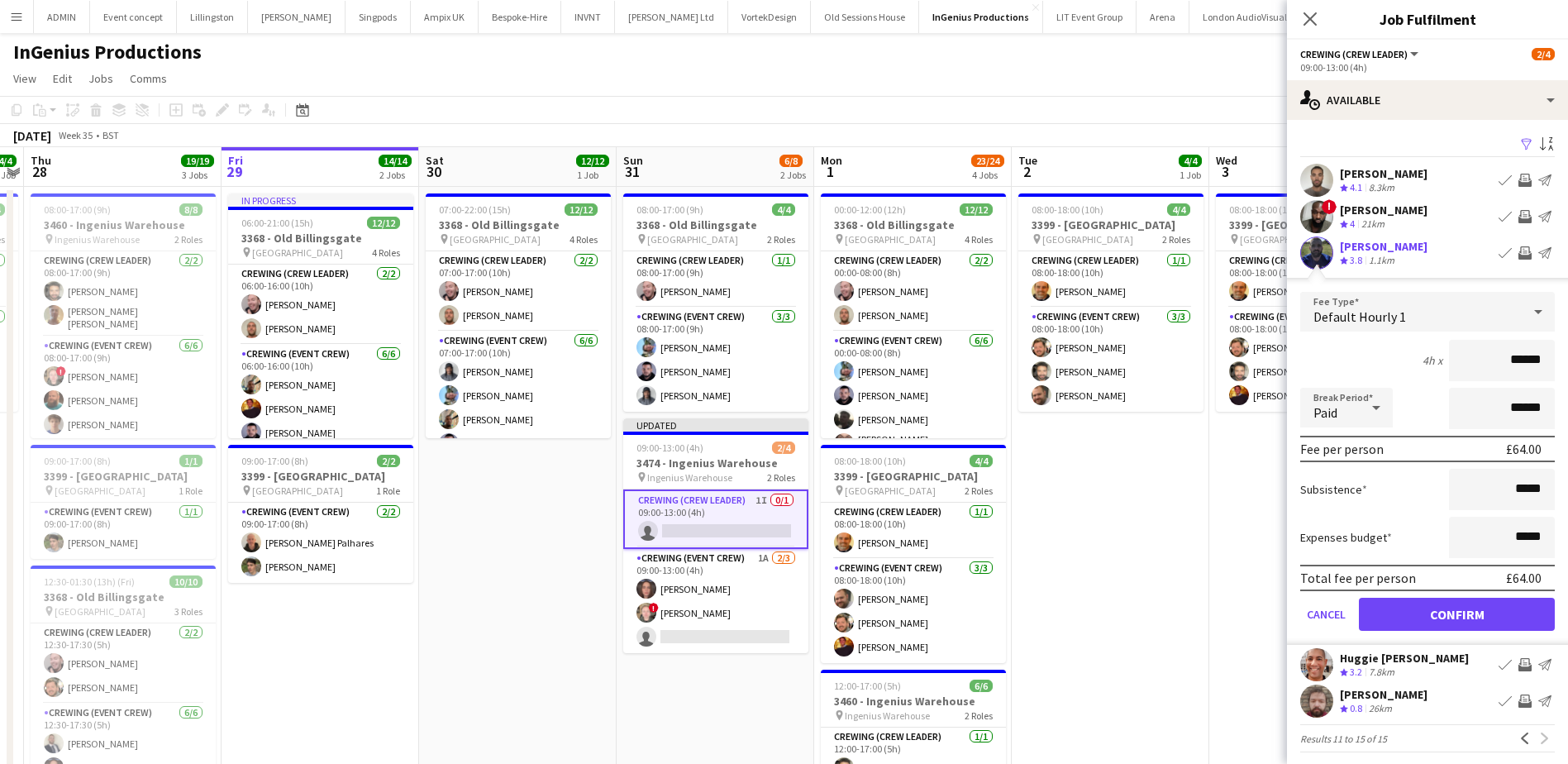
drag, startPoint x: 1482, startPoint y: 356, endPoint x: 1546, endPoint y: 356, distance: 64.0
click at [1546, 356] on form "Fee Type Default Hourly 1 4h x ****** Break Period Paid ****** Fee per person £…" at bounding box center [1427, 468] width 281 height 353
type input "***"
click at [1464, 629] on button "Confirm" at bounding box center [1457, 614] width 196 height 33
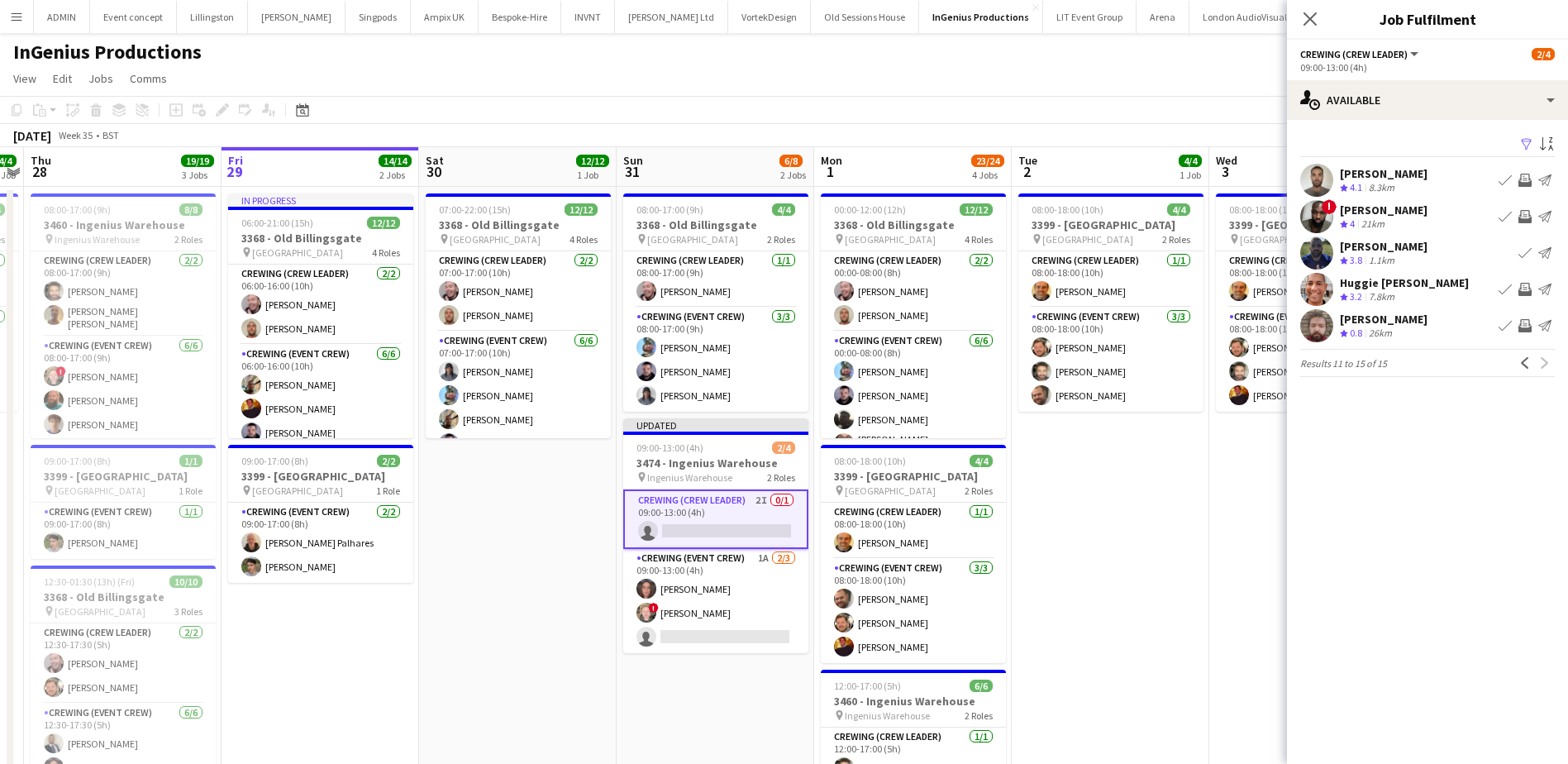
click at [1140, 533] on app-date-cell "08:00-18:00 (10h) 4/4 3399 - King's Observatory pin Richmond 2 Roles Crewing (C…" at bounding box center [1111, 655] width 198 height 938
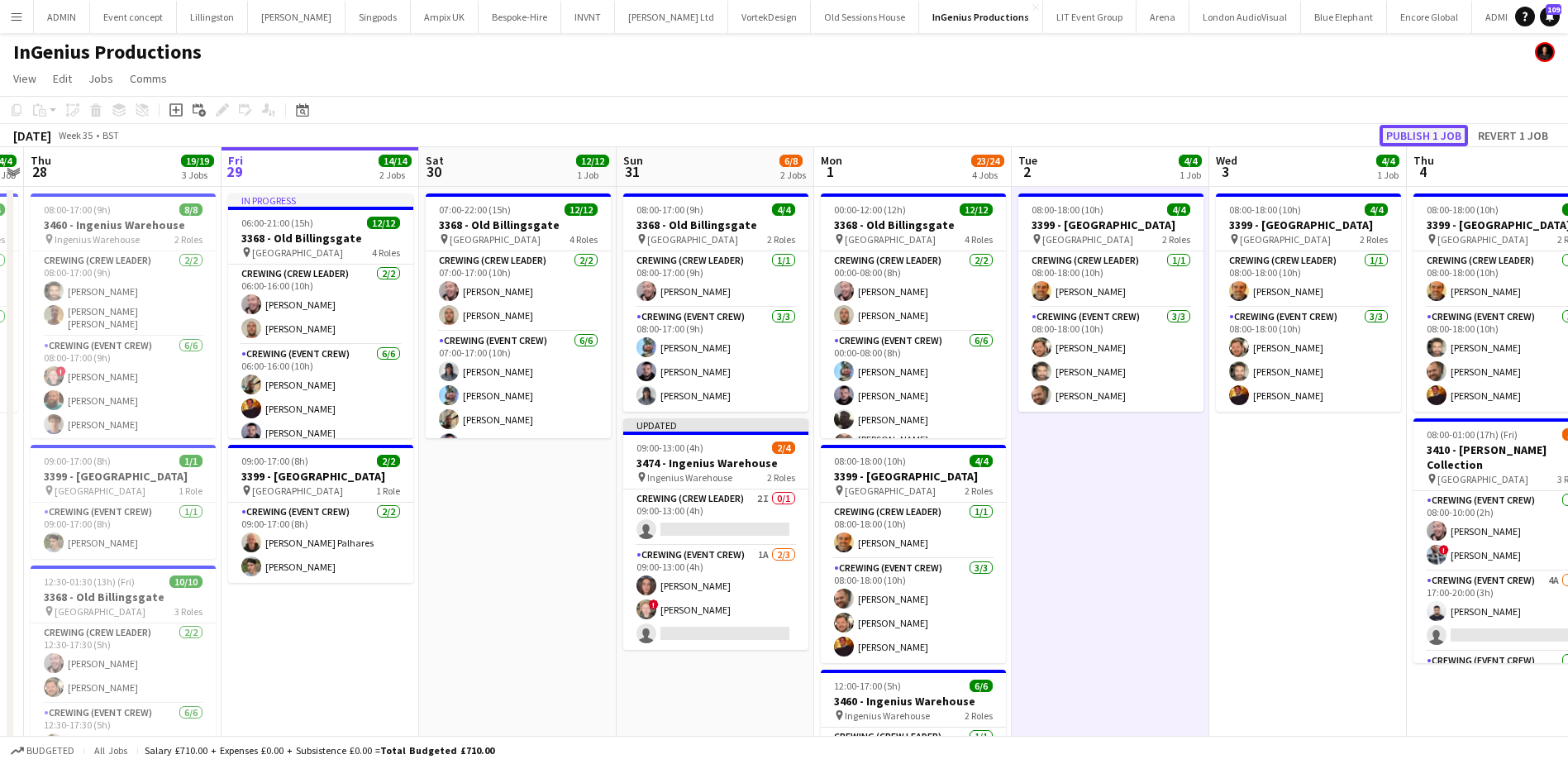
click at [1421, 135] on button "Publish 1 job" at bounding box center [1423, 135] width 89 height 21
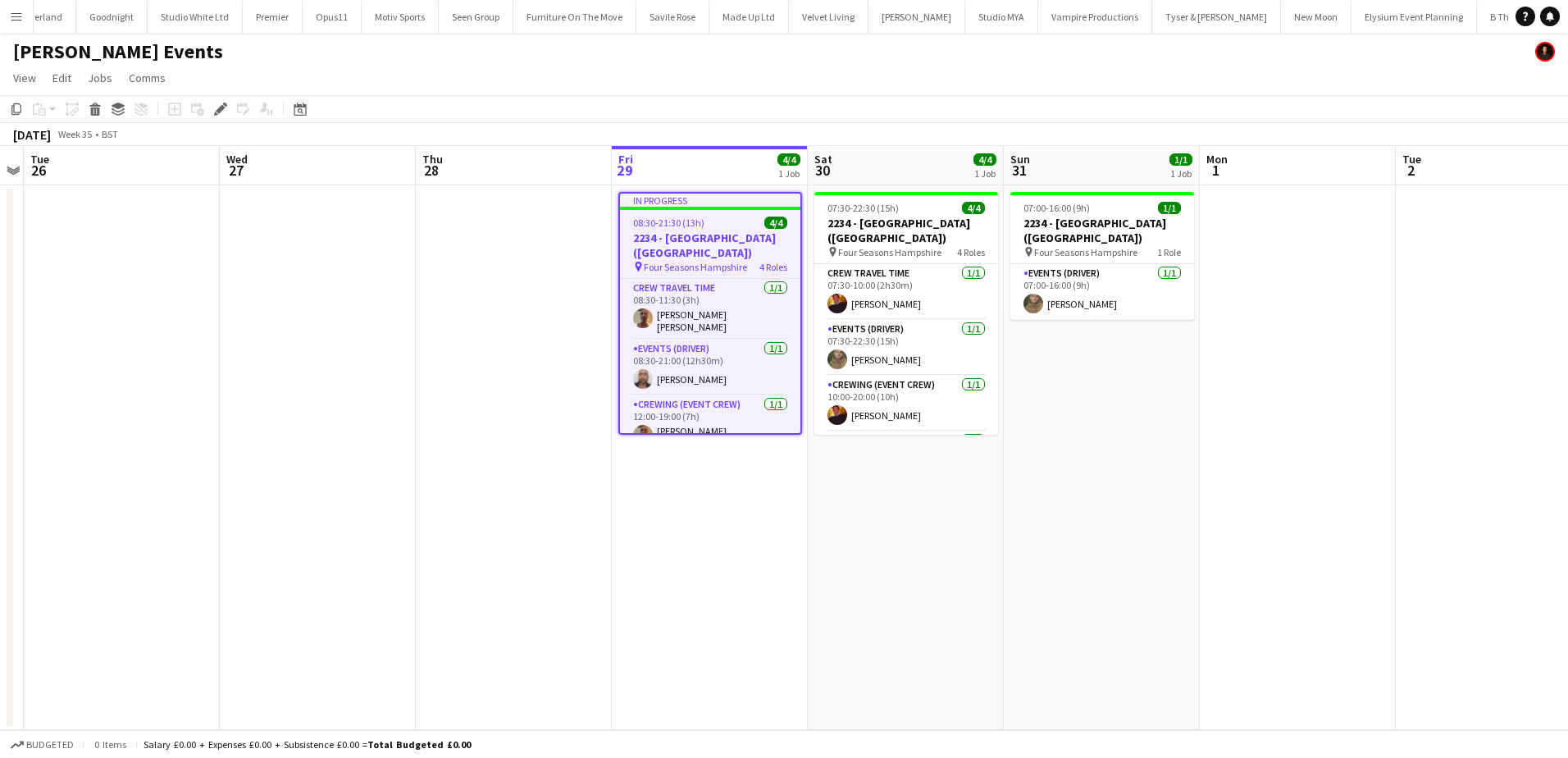
scroll to position [0, 3955]
click at [715, 375] on app-card-role "Events (Driver) [DATE] 08:30-21:00 (12h30m) [PERSON_NAME]" at bounding box center [710, 367] width 180 height 56
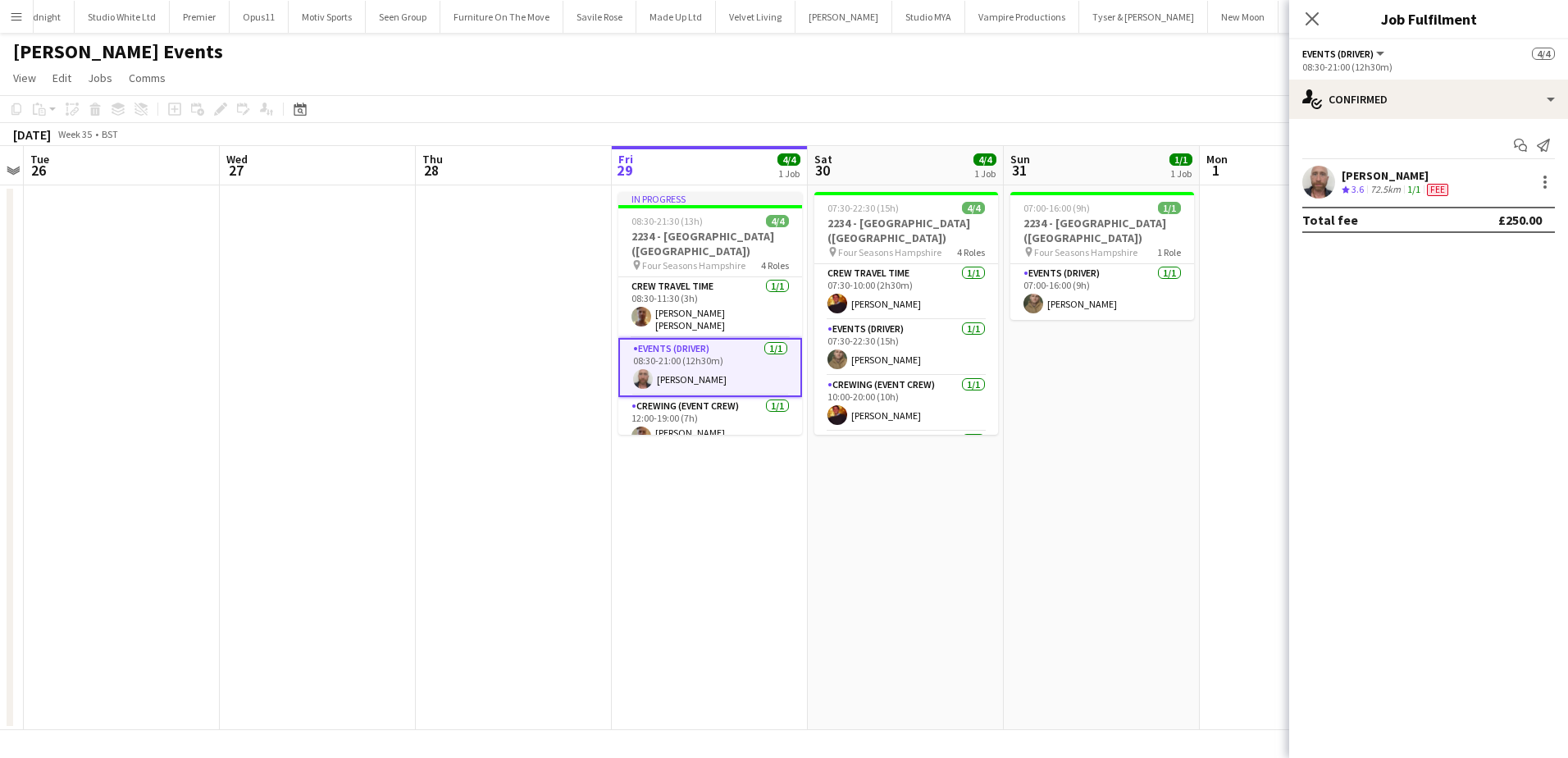
click at [1379, 177] on div "Sandy Grierson" at bounding box center [1396, 176] width 110 height 15
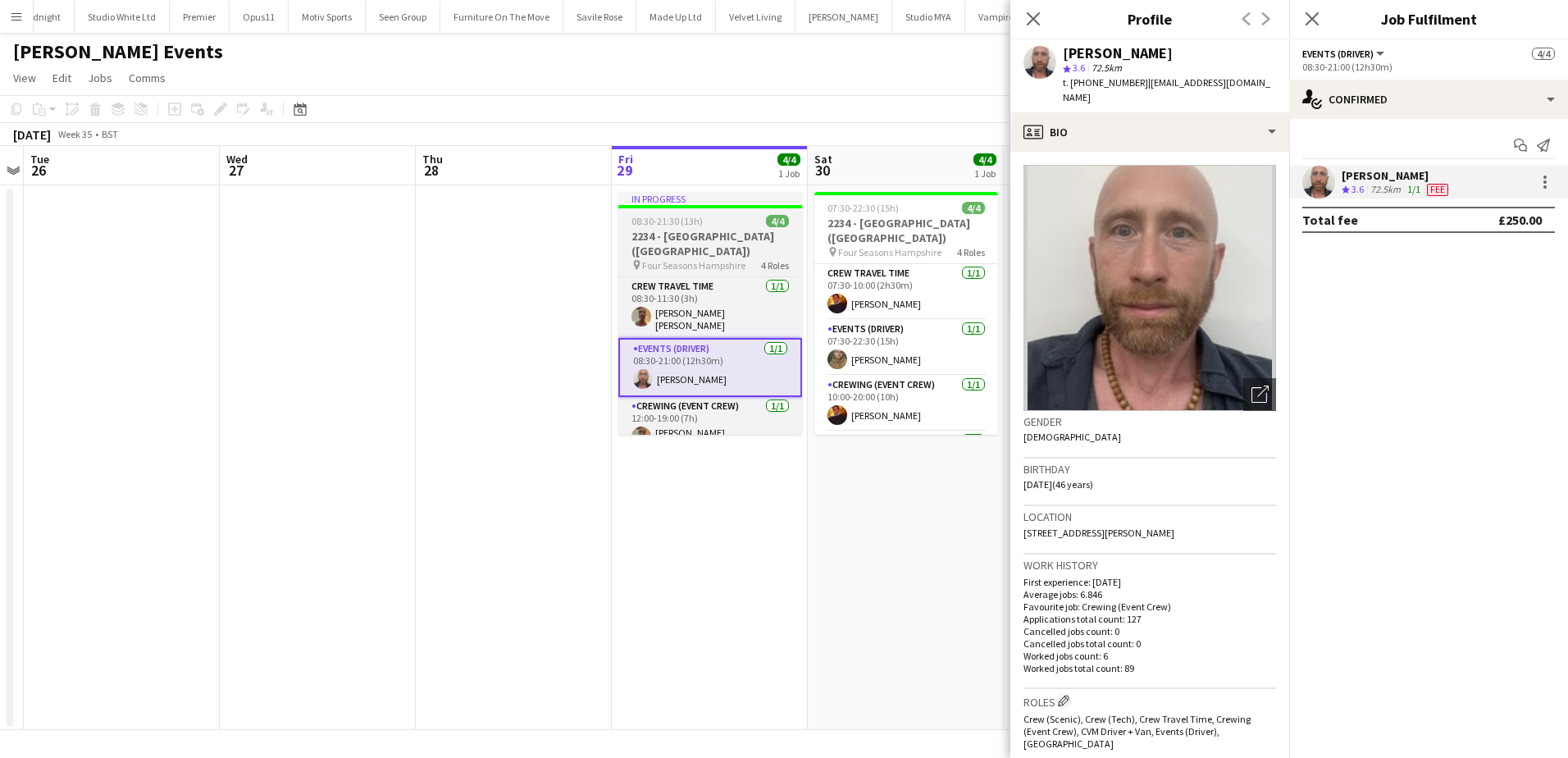
click at [710, 218] on div "08:30-21:30 (13h) 4/4" at bounding box center [710, 220] width 184 height 12
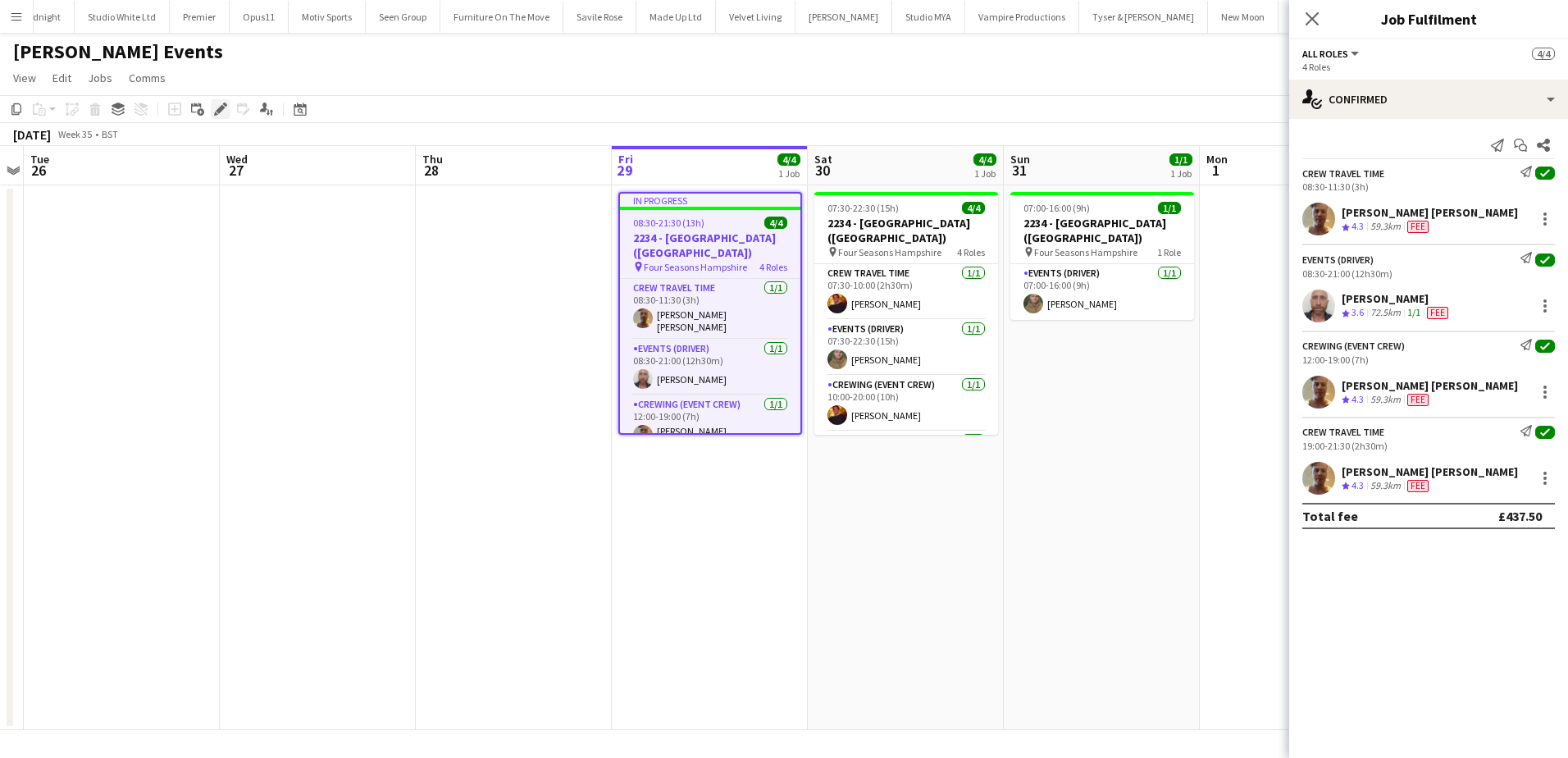
click at [221, 112] on icon "Edit" at bounding box center [220, 109] width 13 height 13
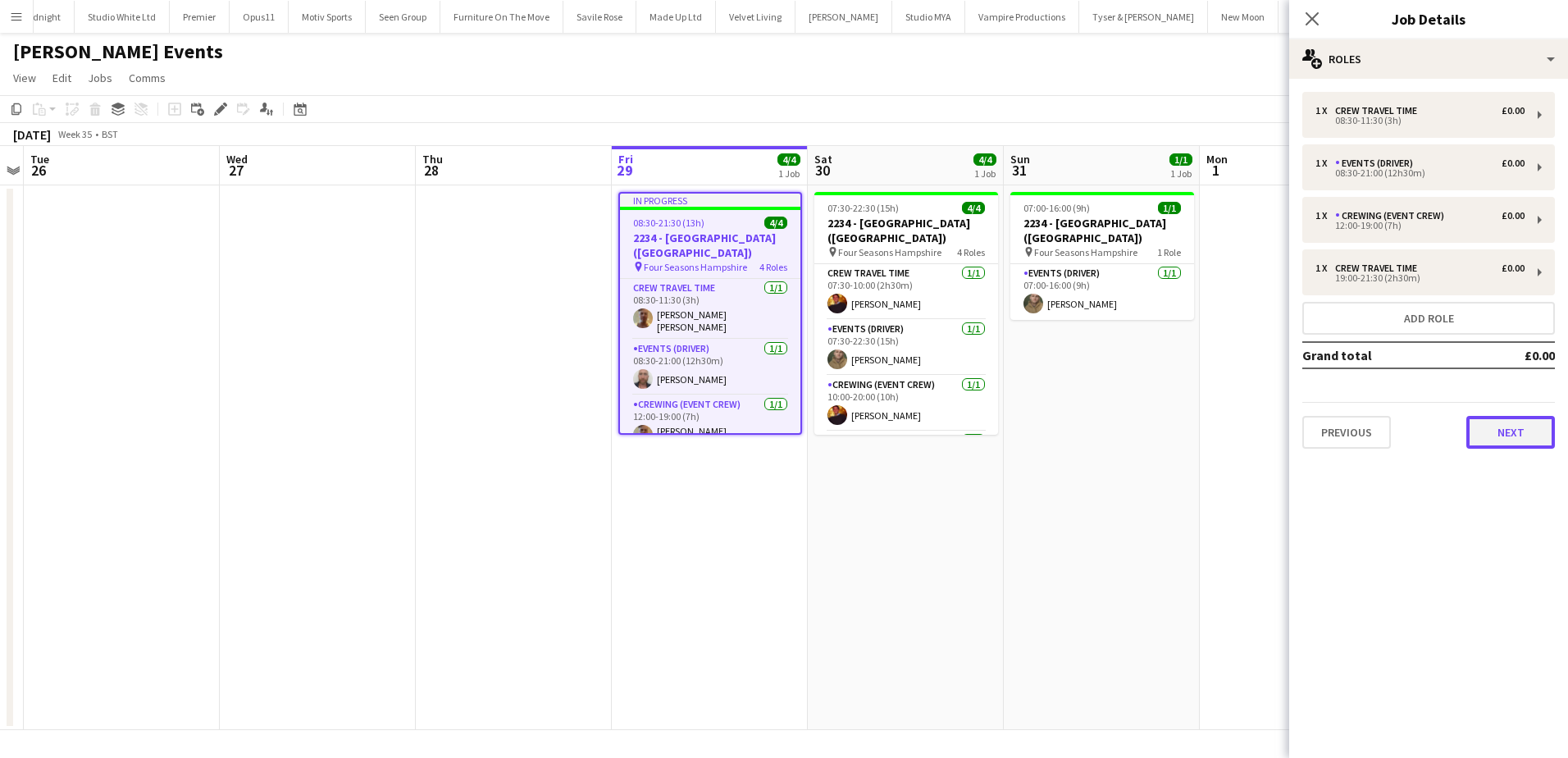
click at [1483, 429] on button "Next" at bounding box center [1511, 431] width 89 height 32
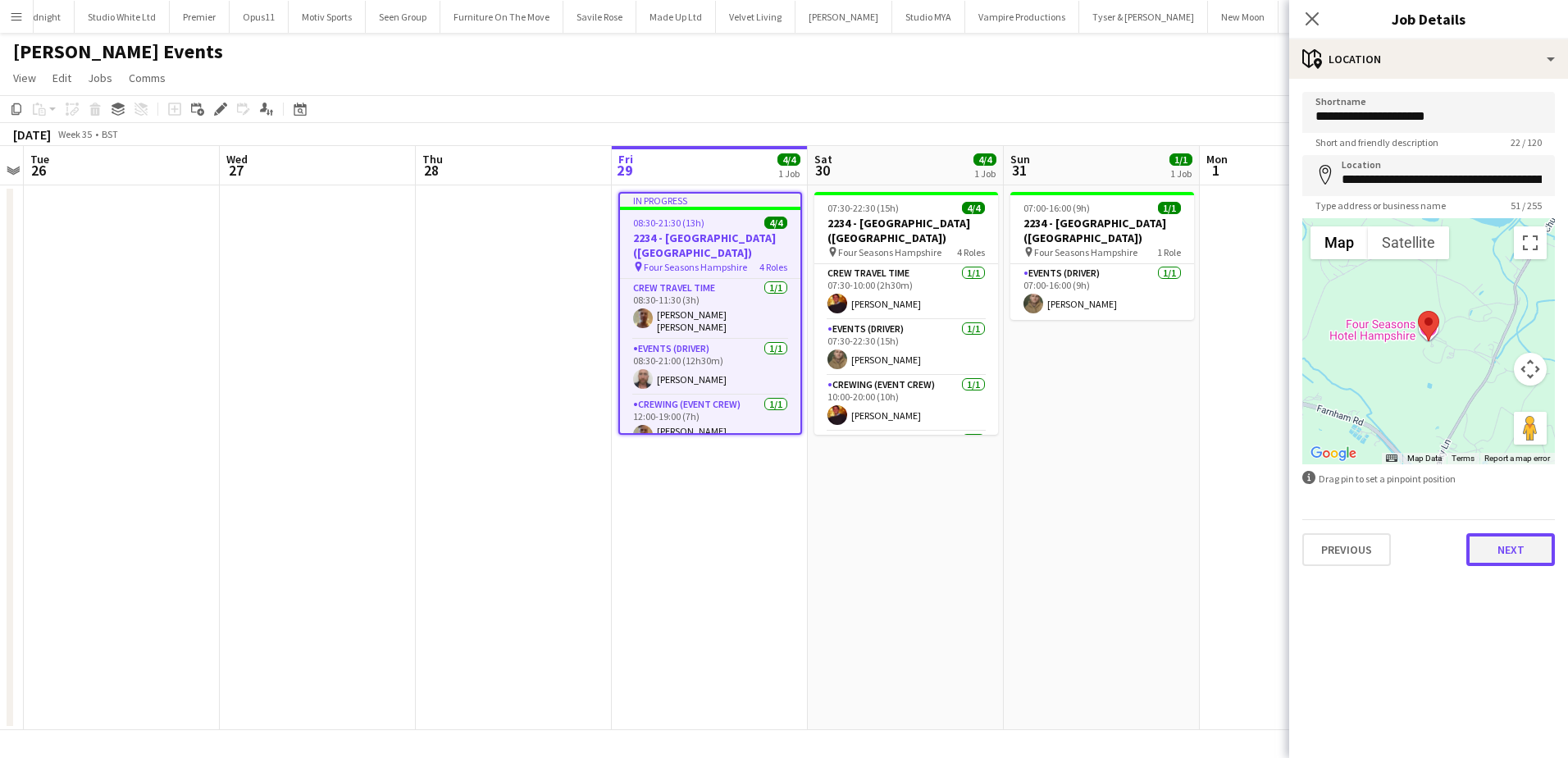
click at [1501, 550] on button "Next" at bounding box center [1511, 549] width 89 height 32
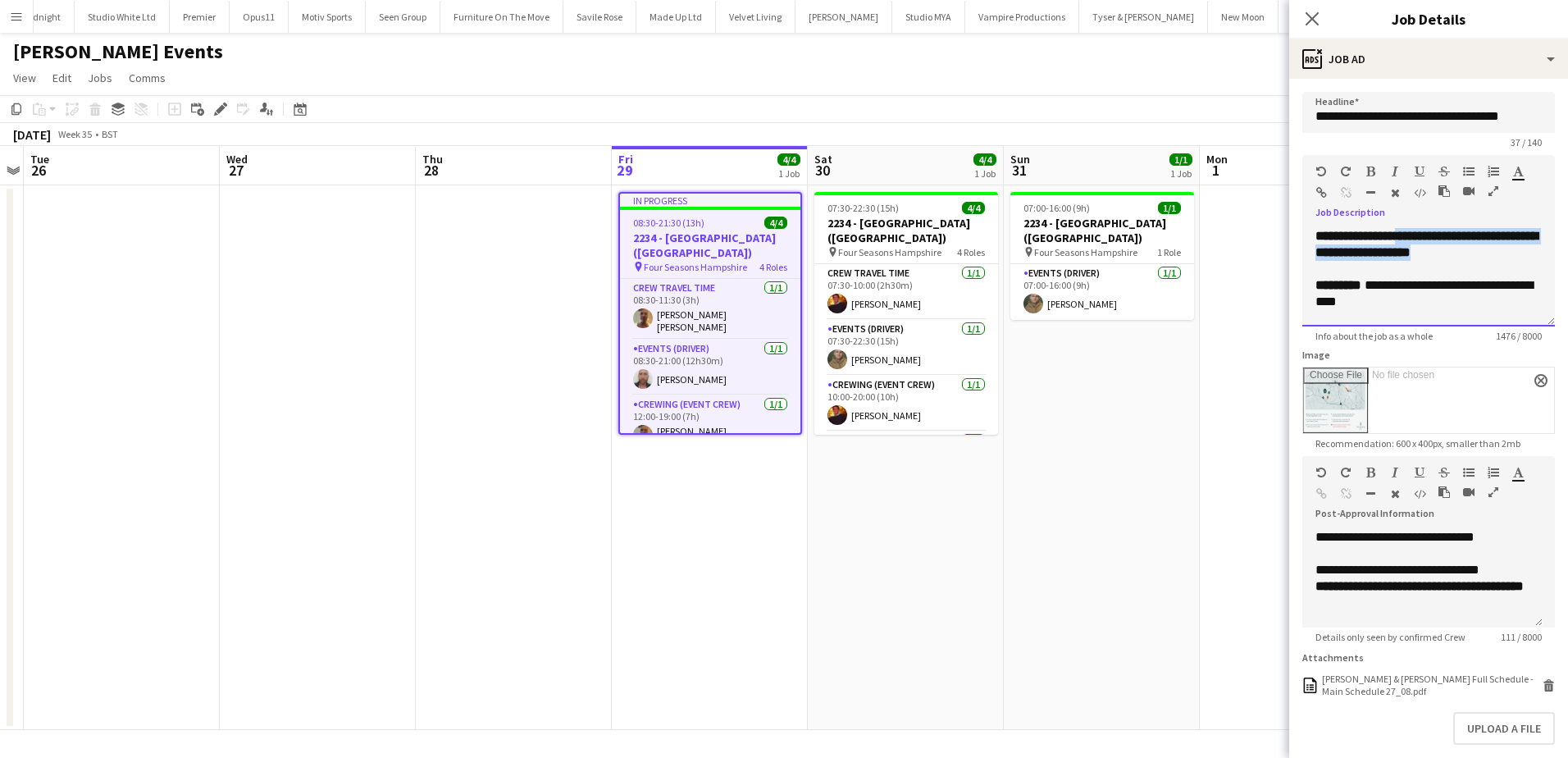
drag, startPoint x: 1469, startPoint y: 289, endPoint x: 1334, endPoint y: 256, distance: 139.0
click at [1334, 256] on div "**********" at bounding box center [1428, 243] width 227 height 32
copy b "**********"
click at [877, 583] on app-date-cell "07:30-22:30 (15h) 4/4 2234 - Four Seasons Hampshire (Luton) pin Four Seasons Ha…" at bounding box center [906, 457] width 196 height 545
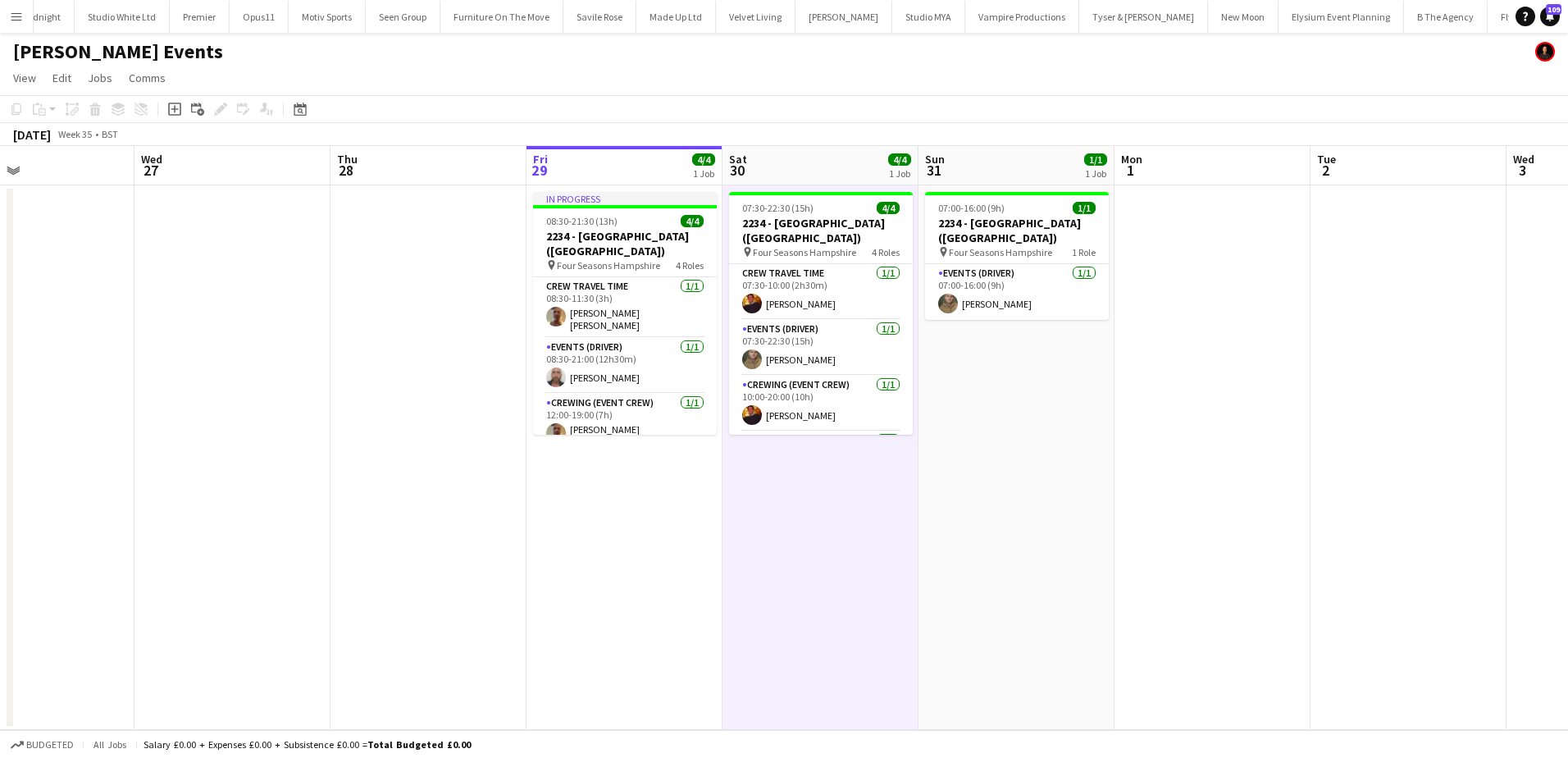
scroll to position [0, 468]
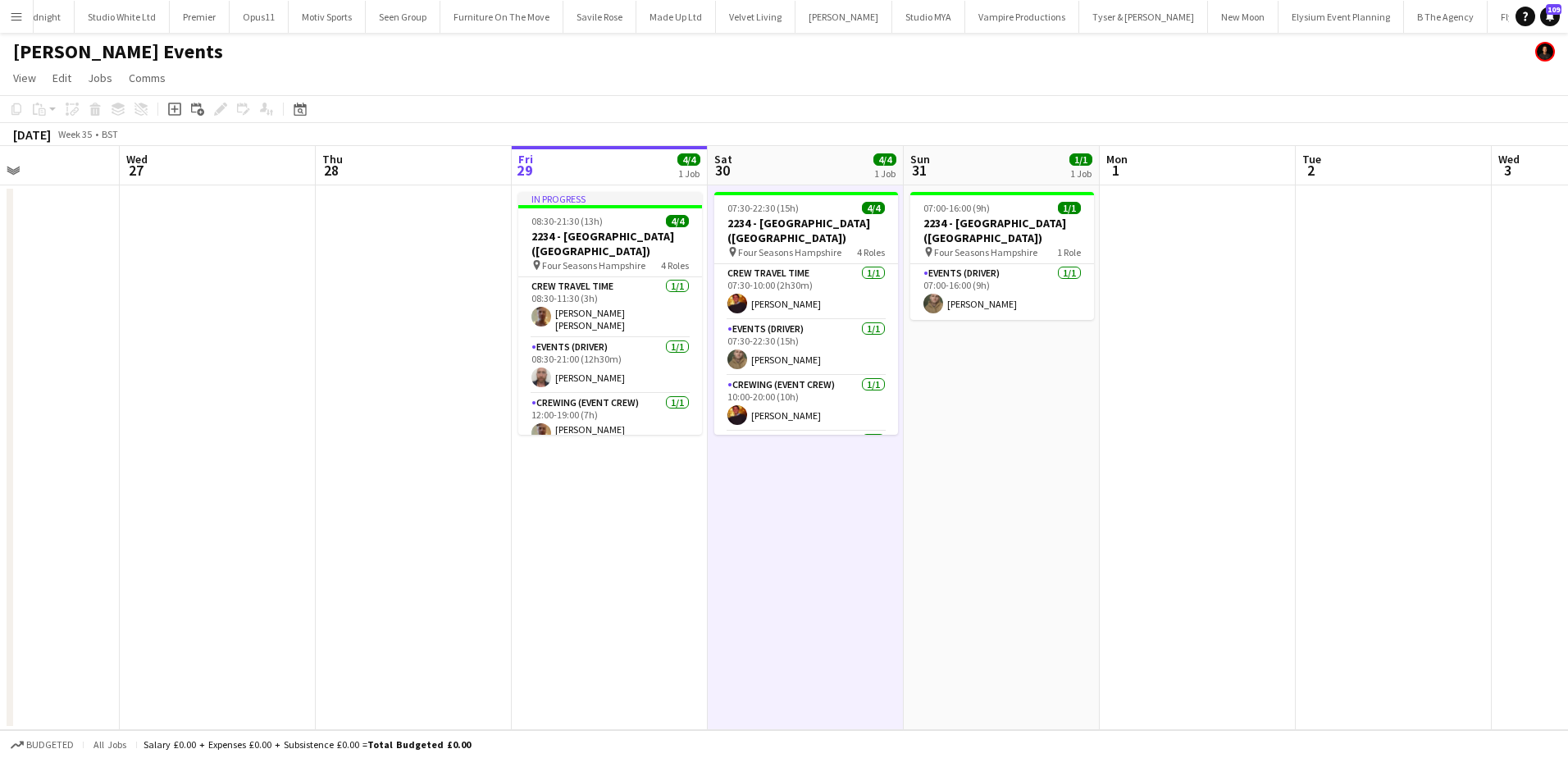
drag, startPoint x: 784, startPoint y: 505, endPoint x: 712, endPoint y: 506, distance: 72.0
click at [712, 506] on app-calendar-viewport "Sun 24 Mon 25 Tue 26 Wed 27 Thu 28 Fri 29 4/4 1 Job Sat 30 4/4 1 Job Sun 31 1/1…" at bounding box center [784, 438] width 1568 height 584
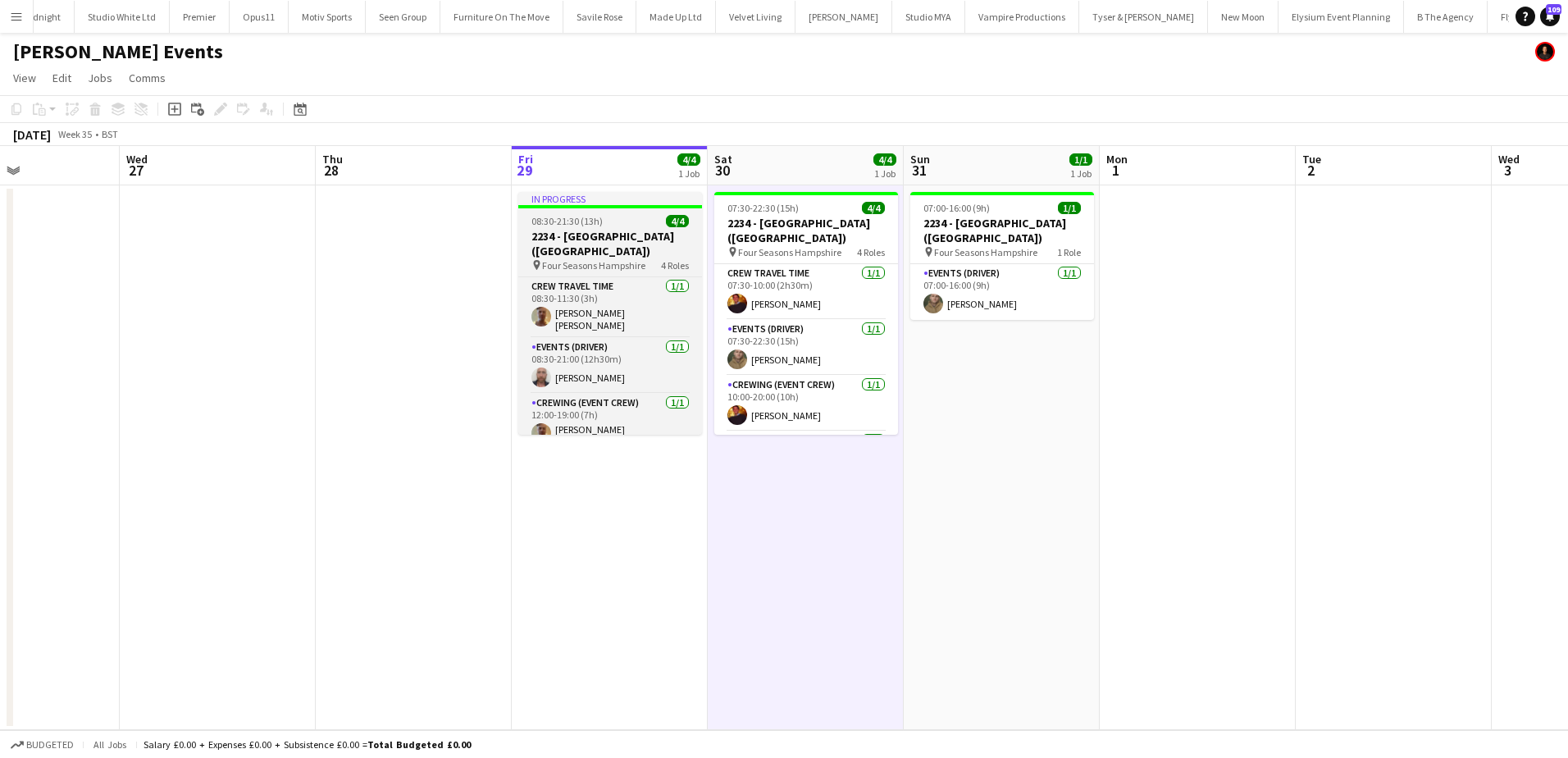
click at [568, 220] on span "08:30-21:30 (13h)" at bounding box center [566, 220] width 71 height 12
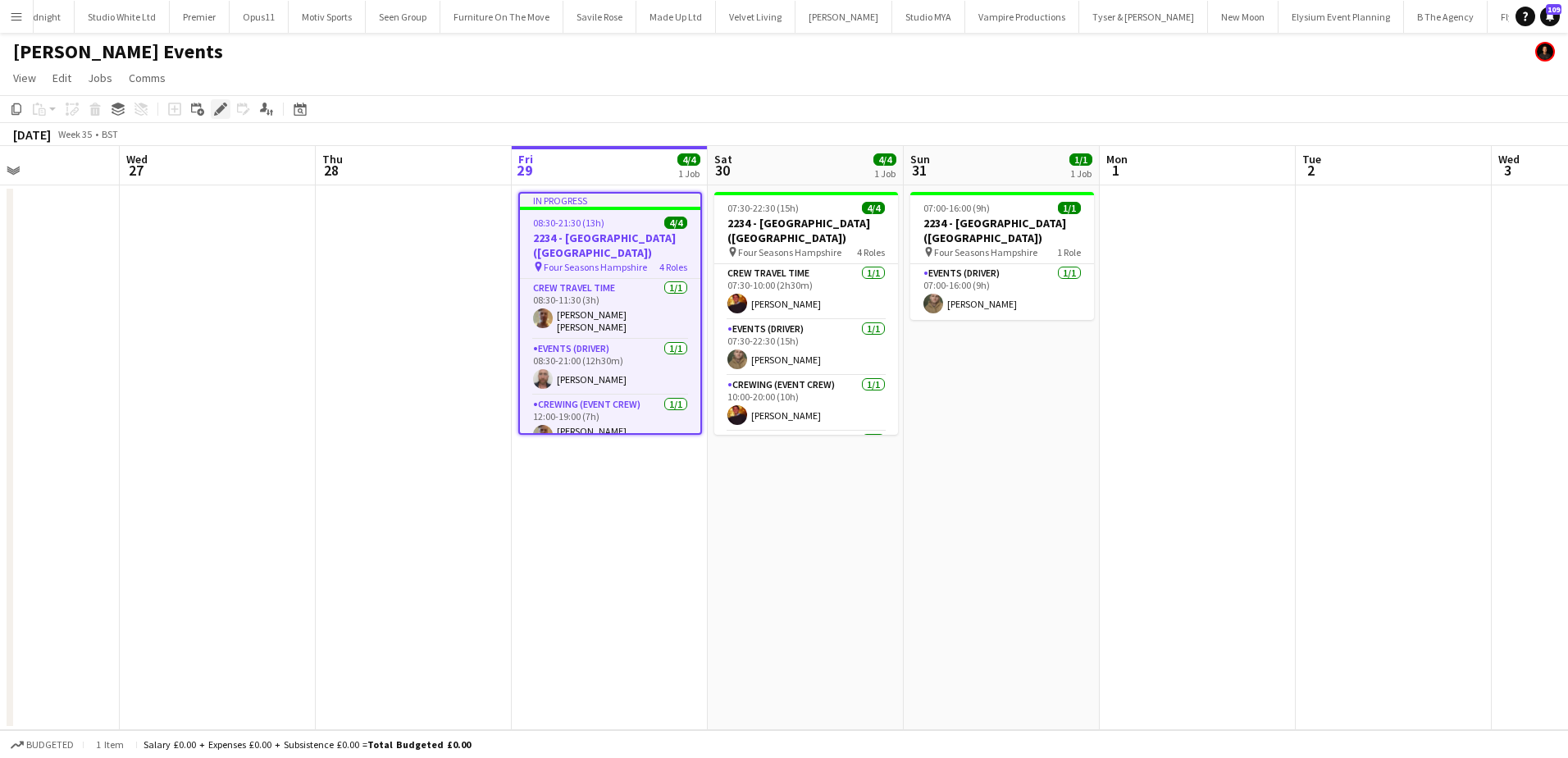
click at [223, 114] on icon "Edit" at bounding box center [220, 109] width 13 height 13
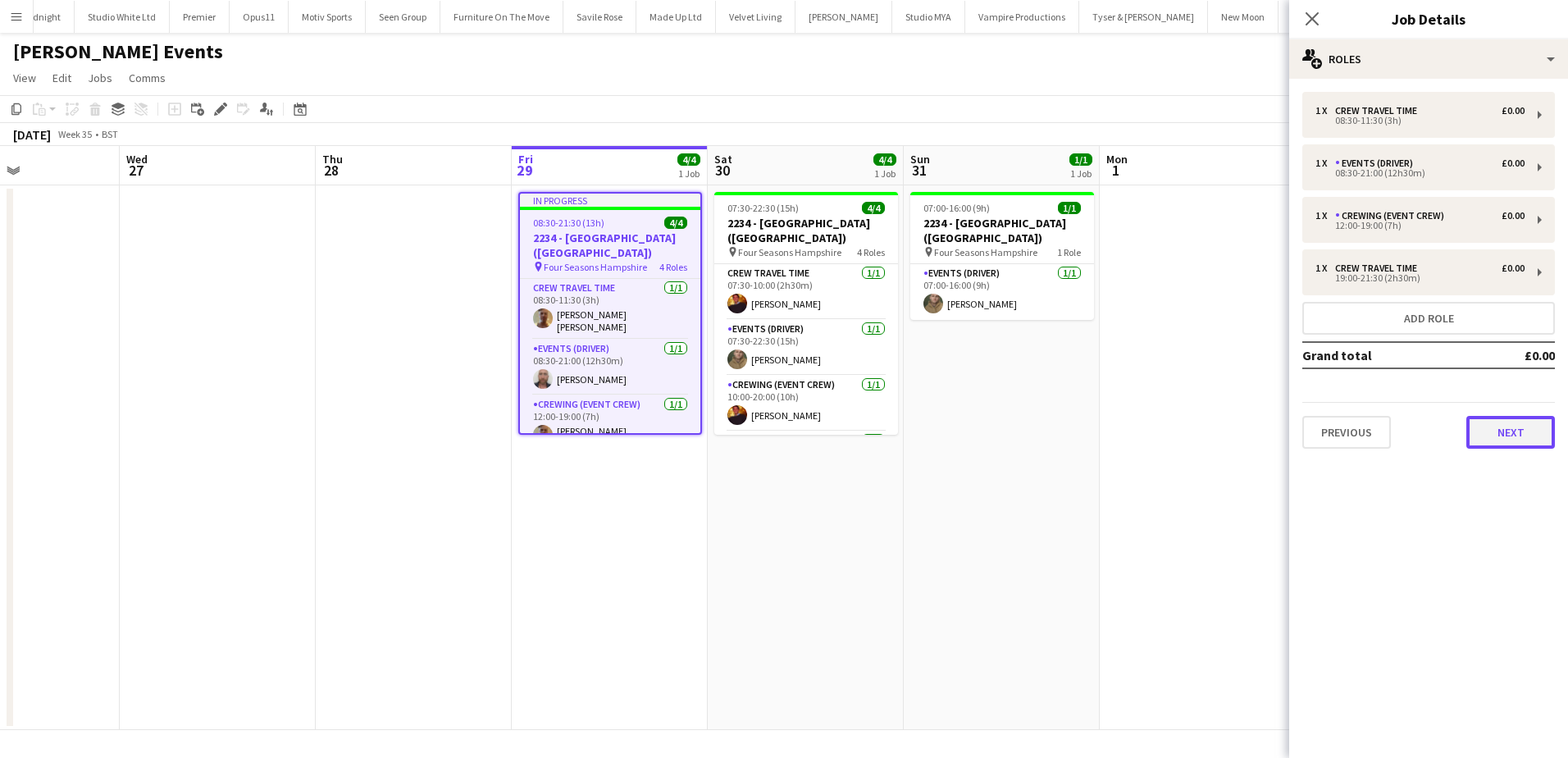
click at [1522, 437] on button "Next" at bounding box center [1511, 431] width 89 height 32
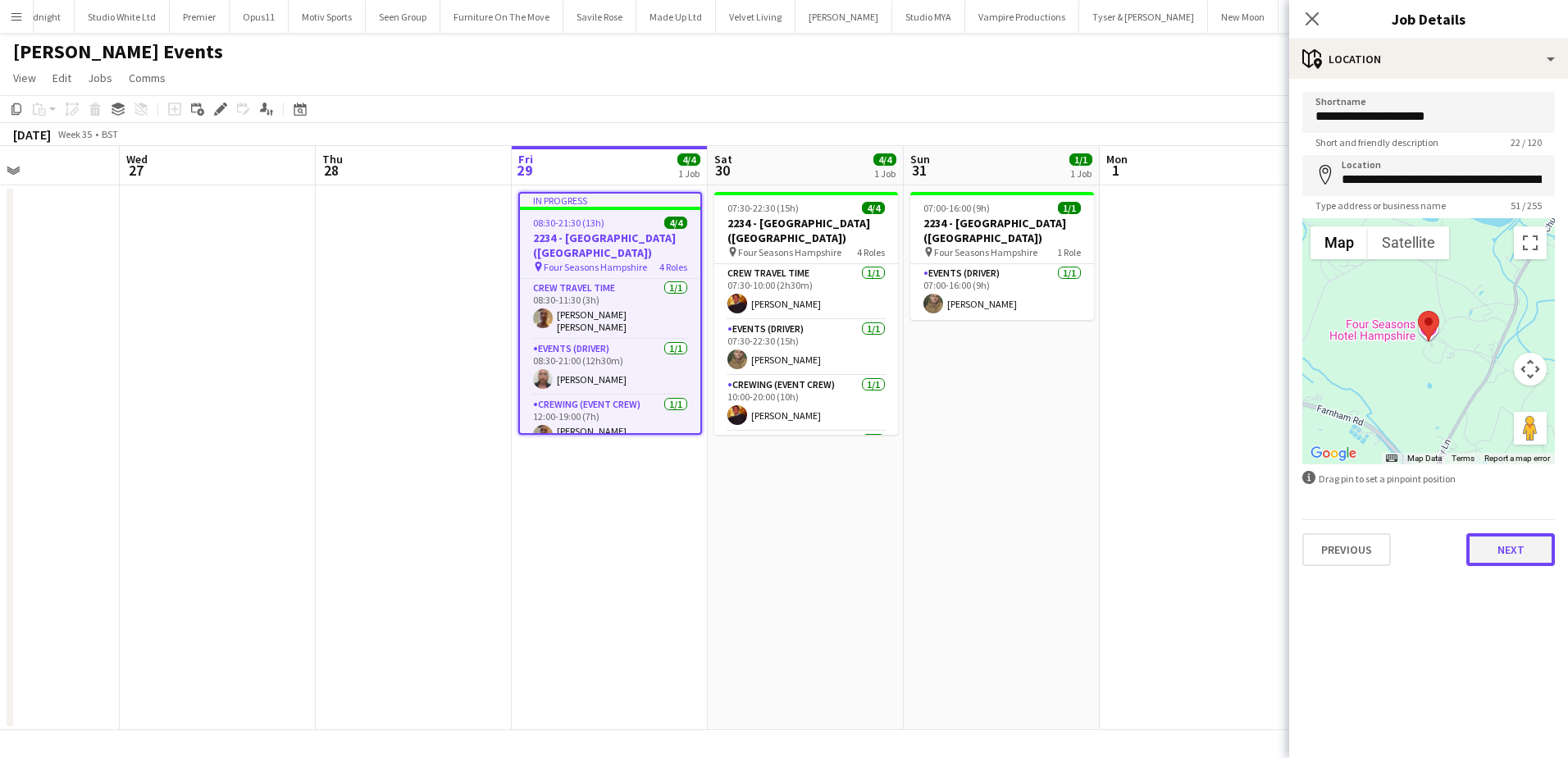
click at [1506, 552] on button "Next" at bounding box center [1511, 549] width 89 height 32
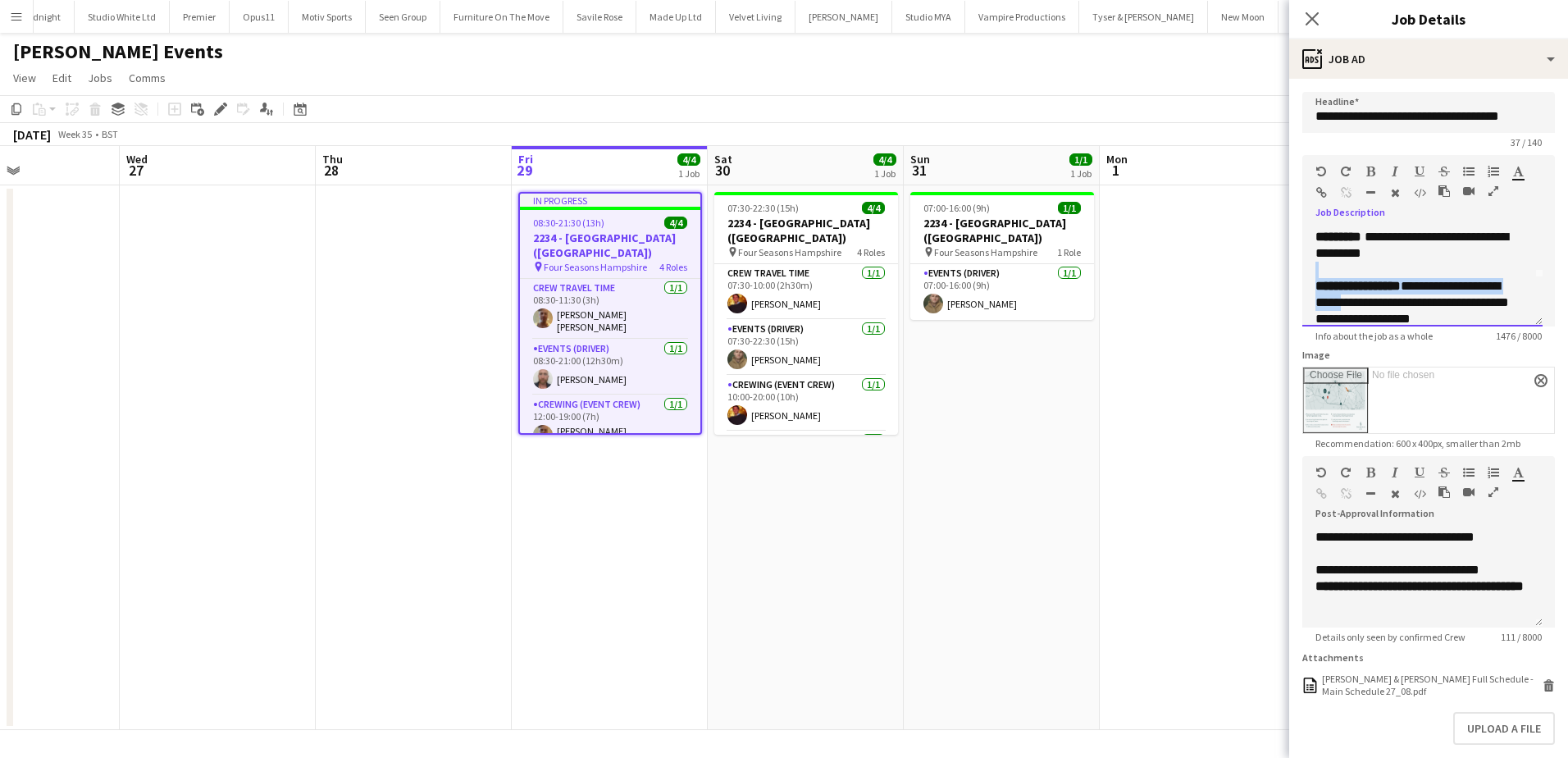
scroll to position [55, 0]
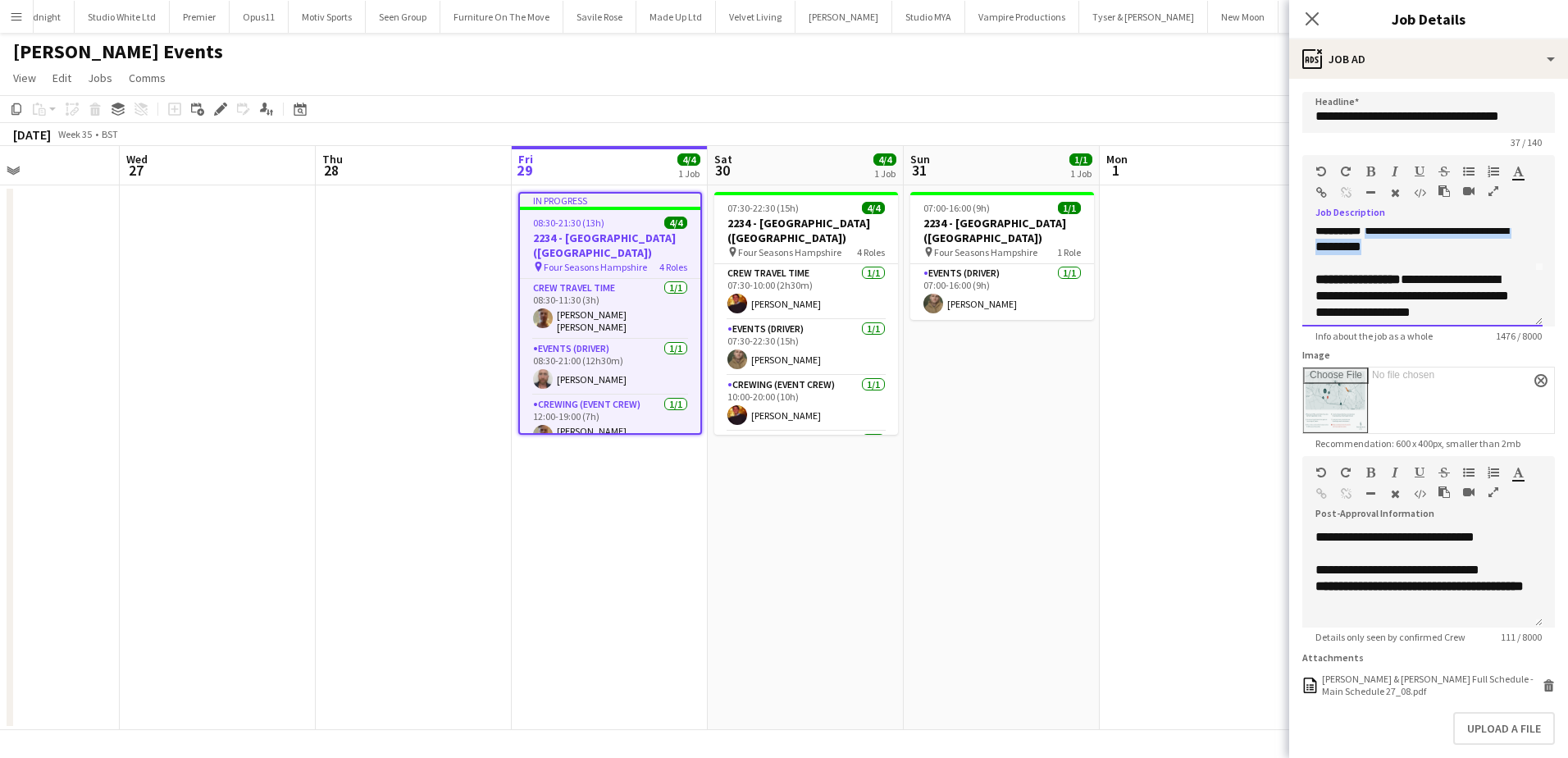
drag, startPoint x: 1408, startPoint y: 316, endPoint x: 1369, endPoint y: 251, distance: 75.8
click at [1369, 251] on div "**********" at bounding box center [1422, 238] width 214 height 32
copy span "**********"
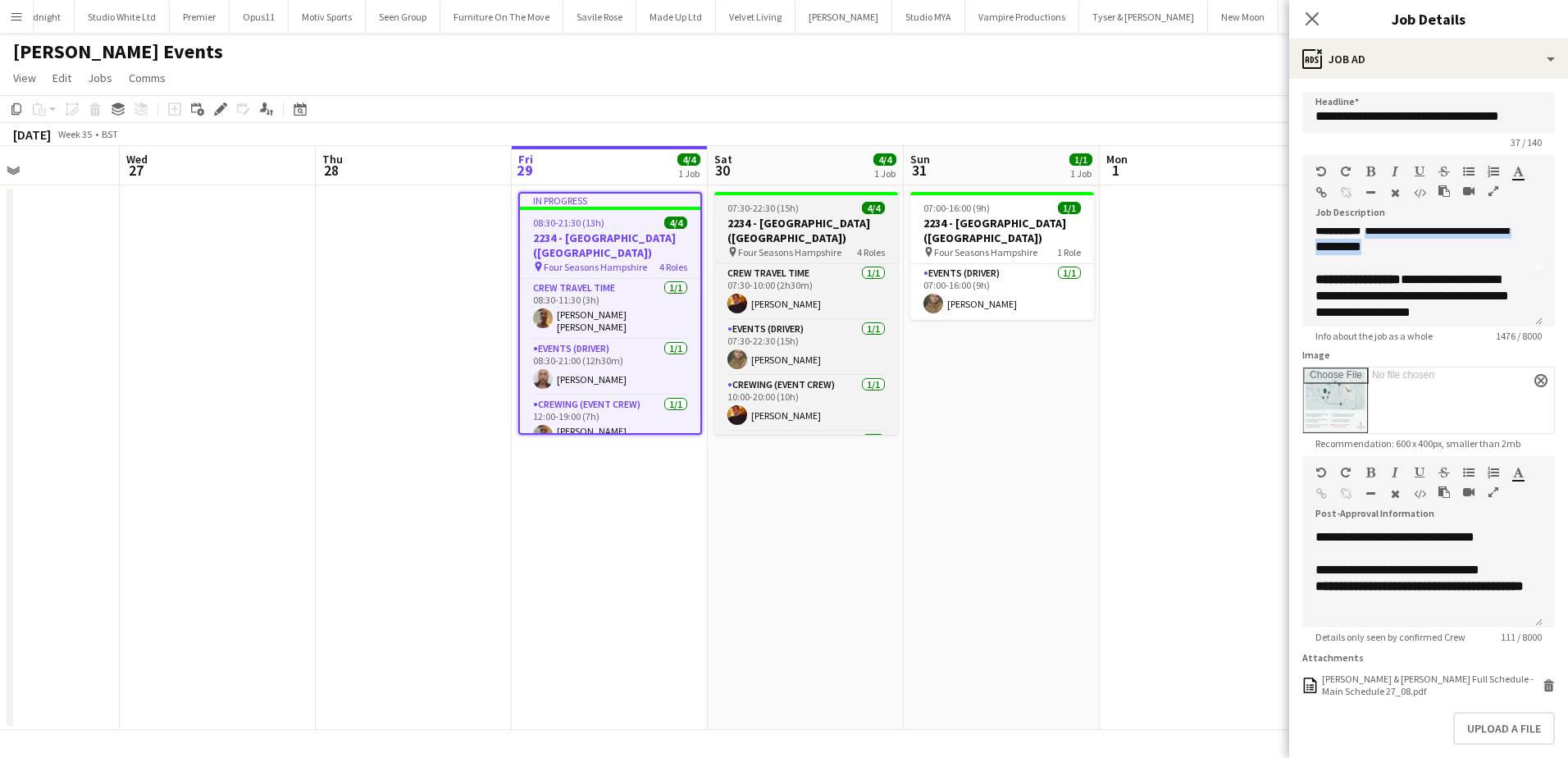
click at [809, 211] on div "07:30-22:30 (15h) 4/4" at bounding box center [806, 207] width 184 height 12
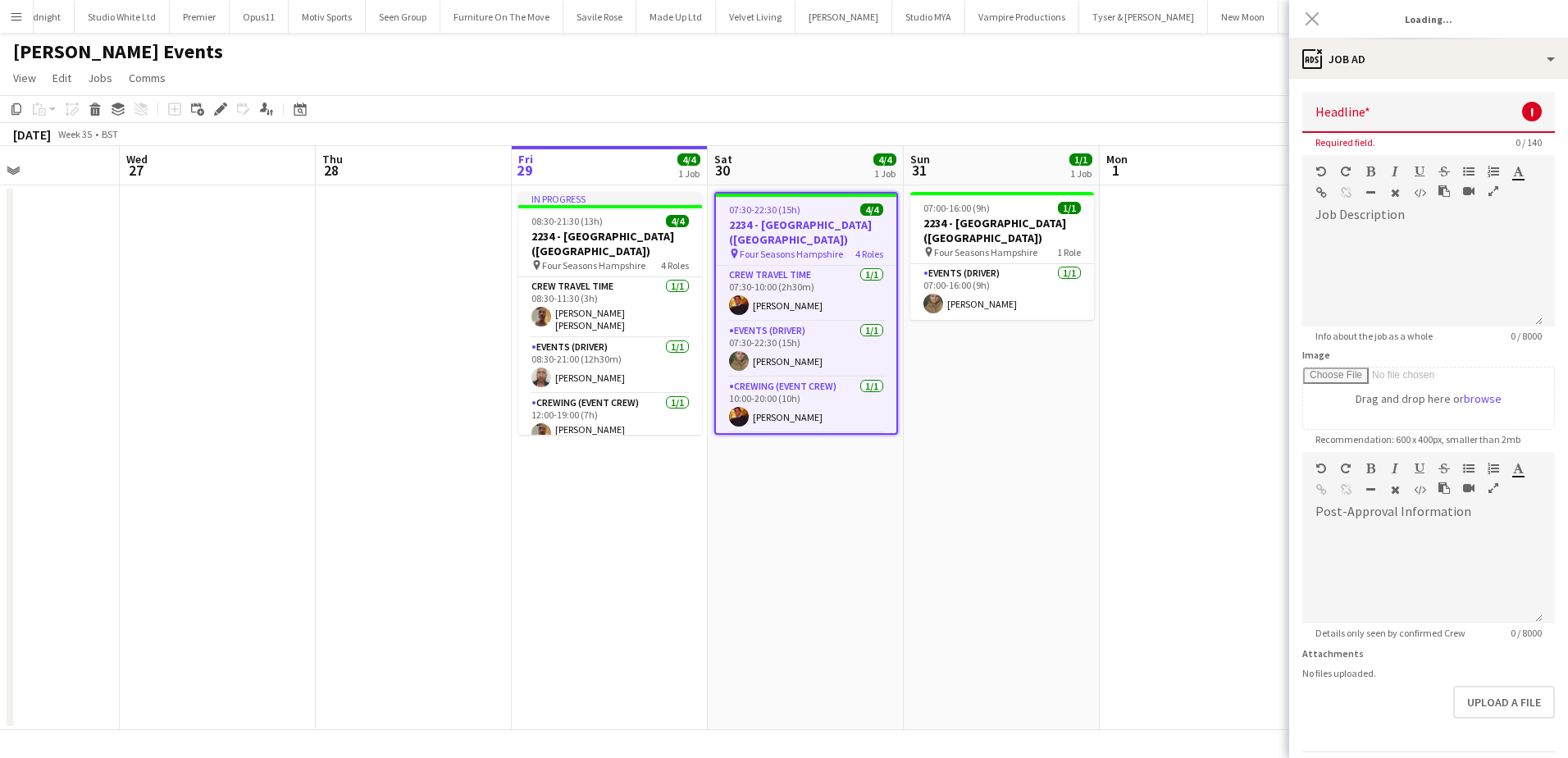
scroll to position [0, 0]
type input "**********"
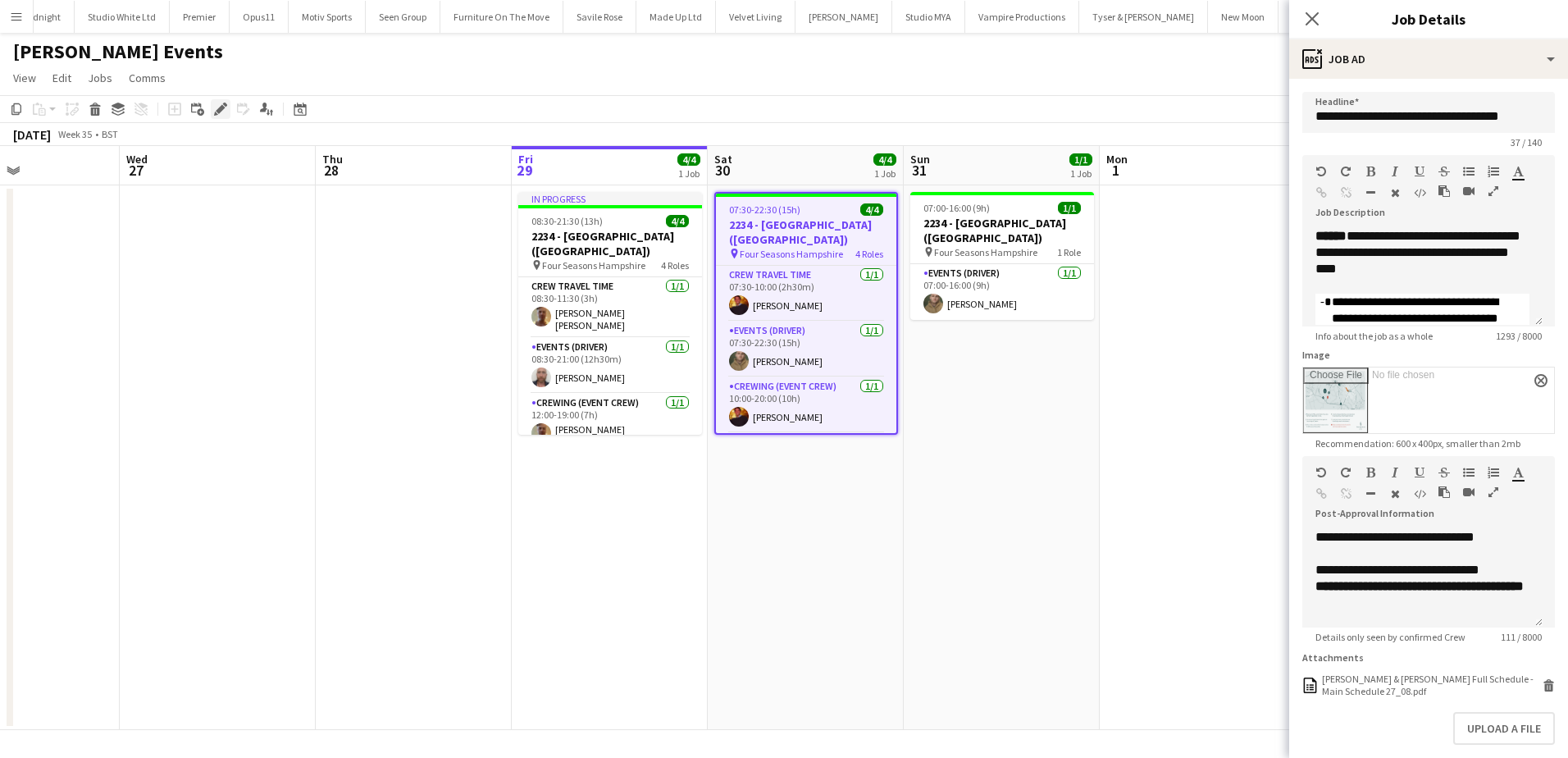
click at [220, 111] on icon at bounding box center [220, 109] width 9 height 9
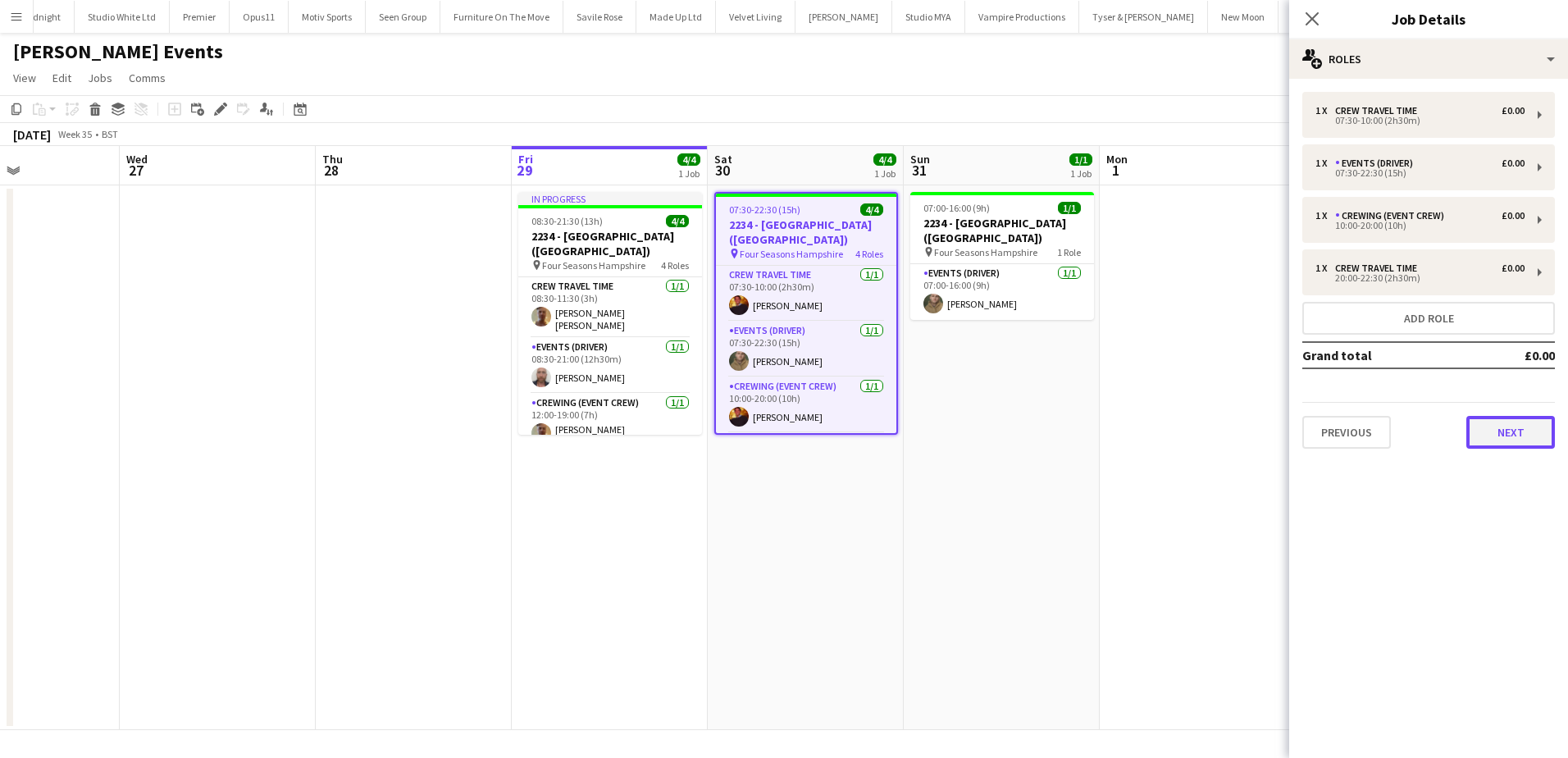
click at [1502, 428] on button "Next" at bounding box center [1511, 431] width 89 height 32
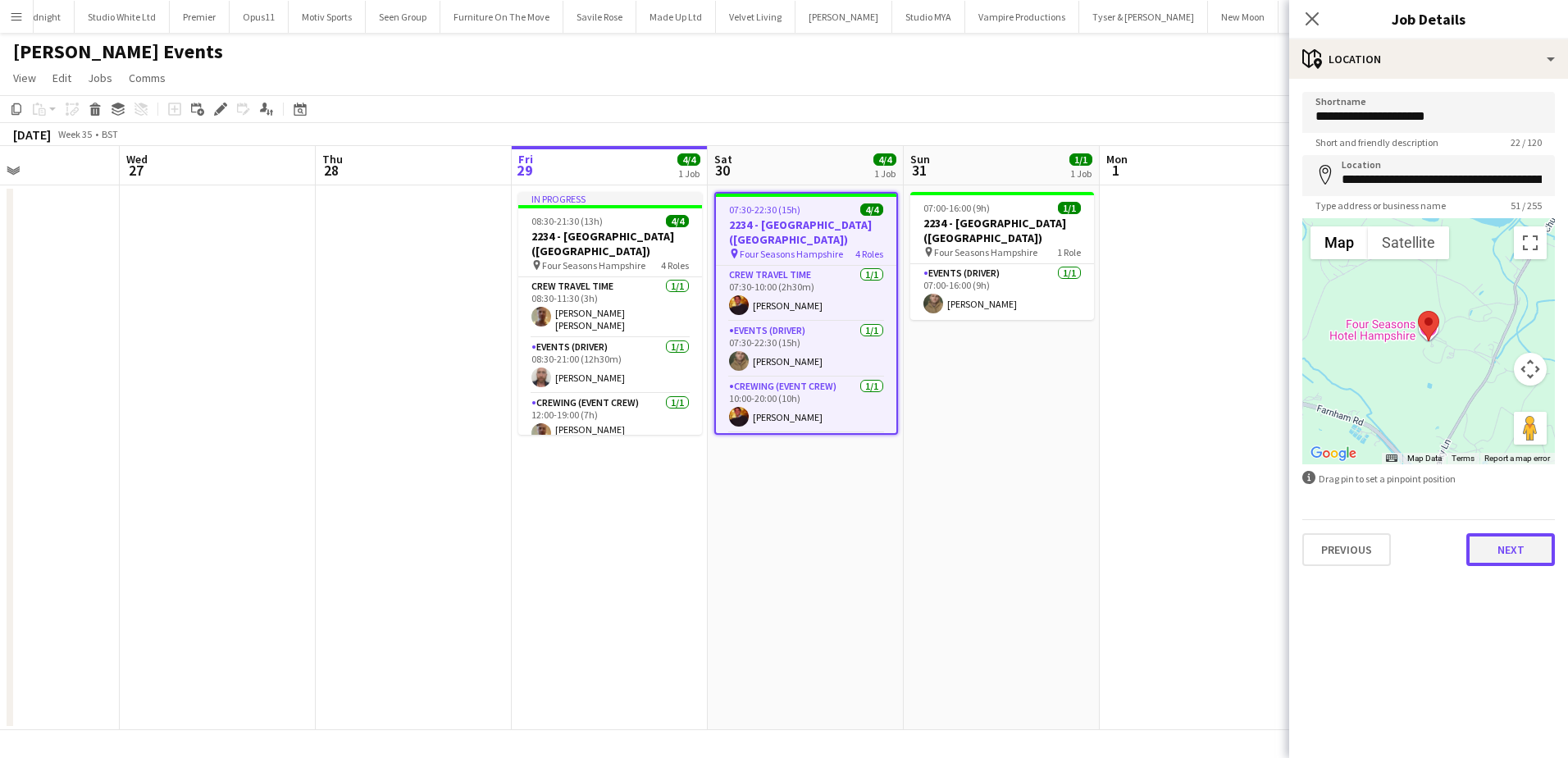
click at [1510, 549] on button "Next" at bounding box center [1511, 549] width 89 height 32
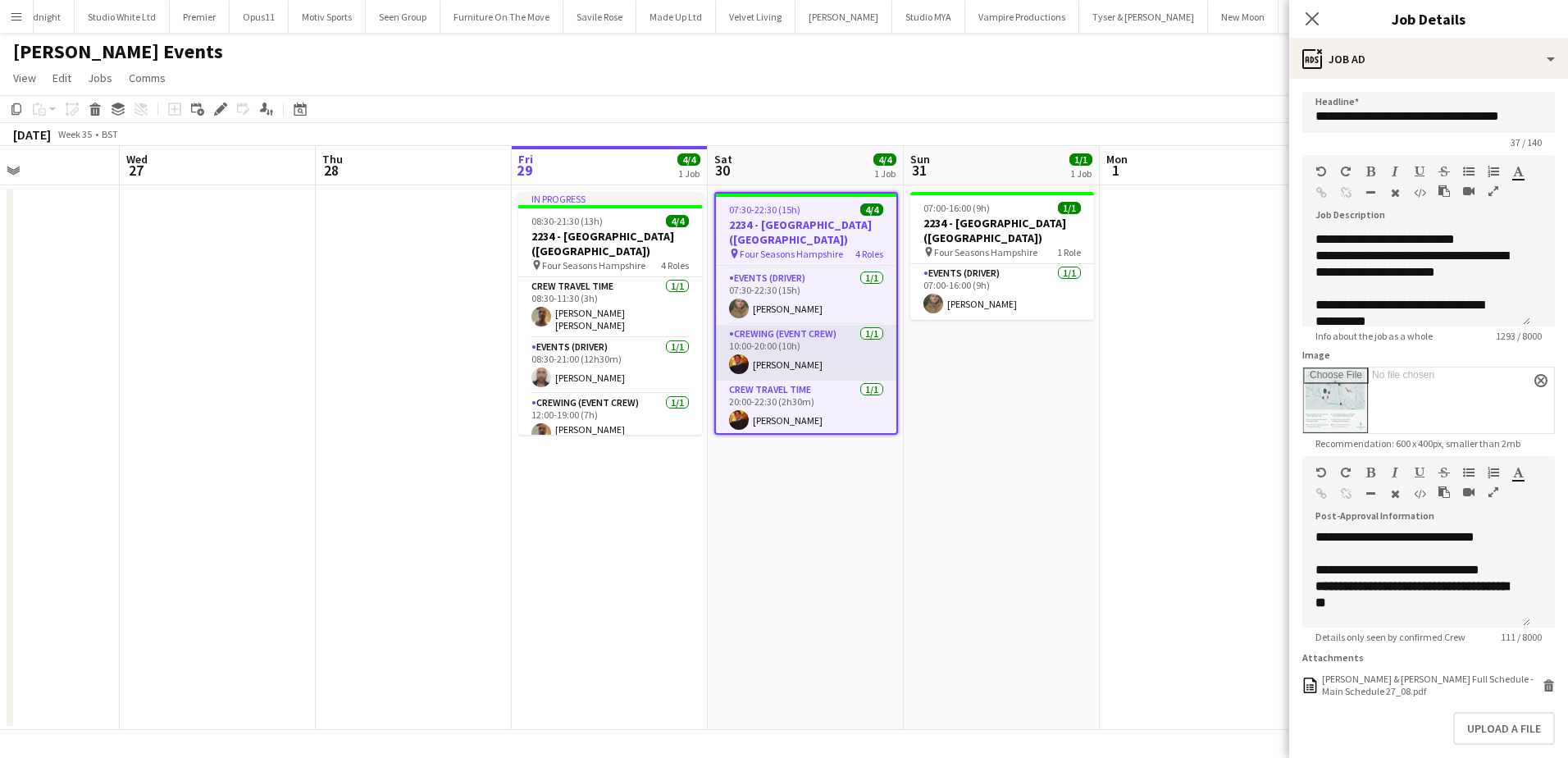
scroll to position [56, 0]
click at [886, 511] on app-date-cell "07:30-22:30 (15h) 4/4 2234 - Four Seasons Hampshire (Luton) pin Four Seasons Ha…" at bounding box center [806, 457] width 196 height 545
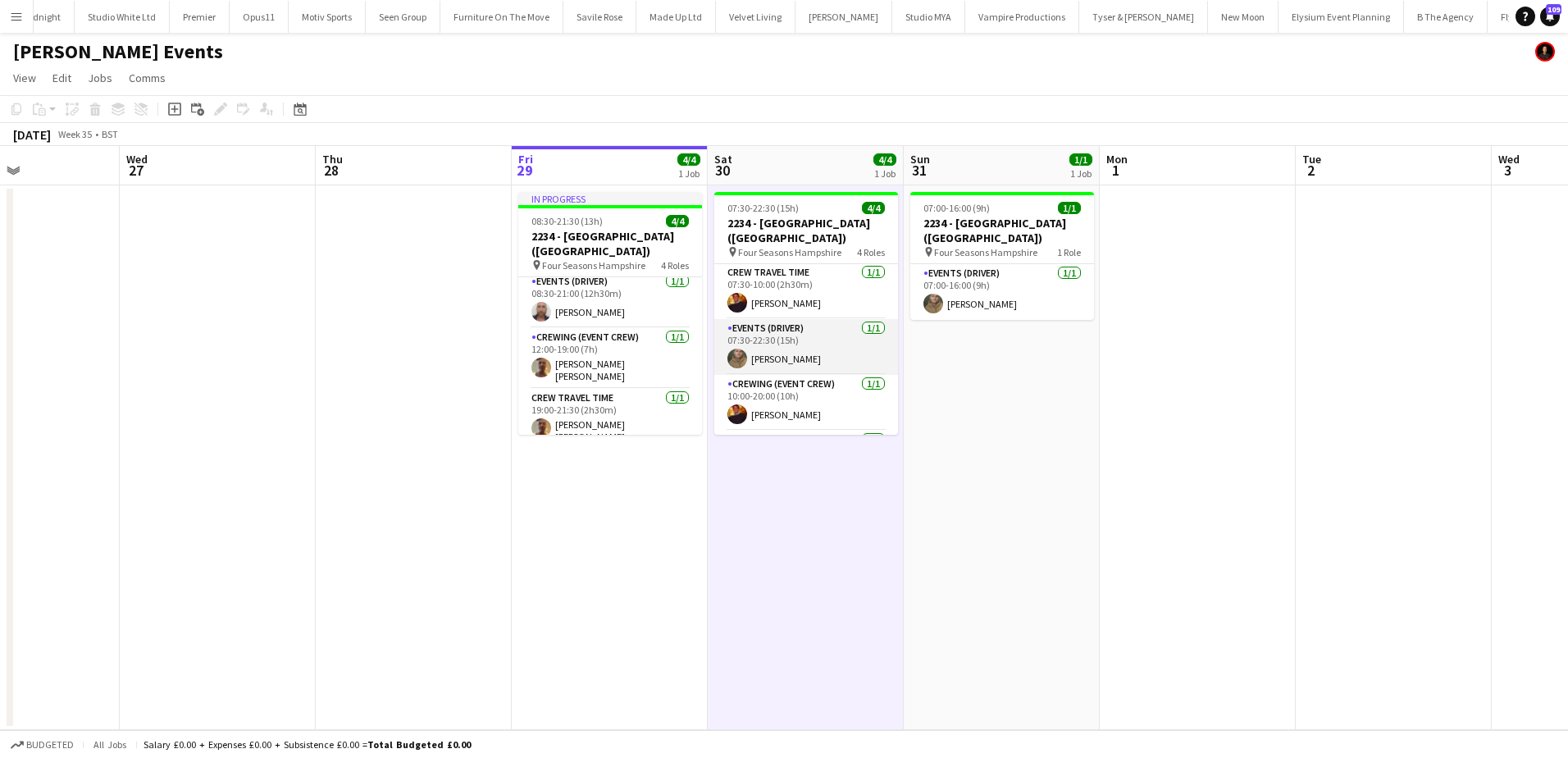
scroll to position [0, 0]
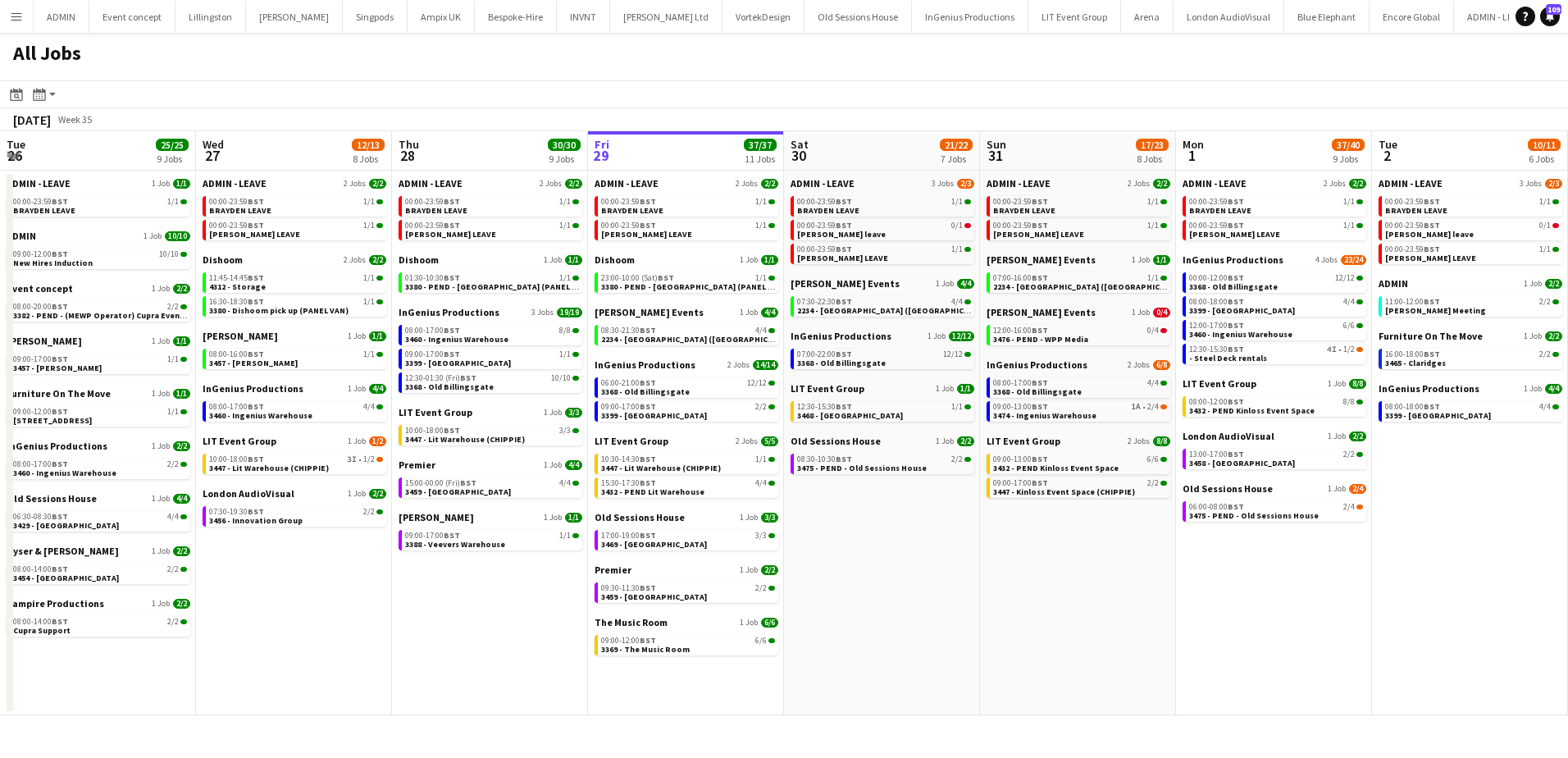
scroll to position [0, 392]
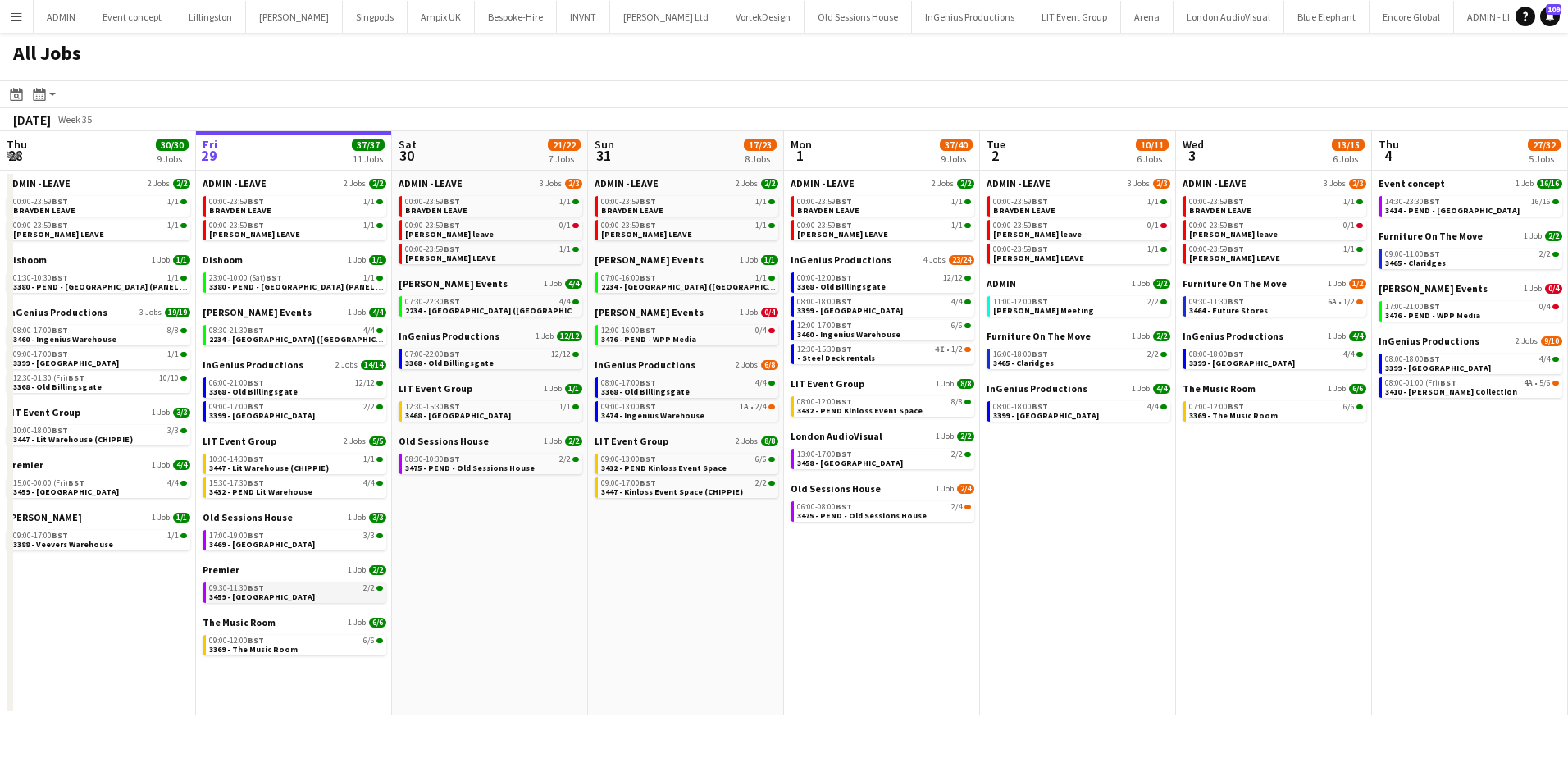
click at [283, 588] on div "09:30-11:30 BST 2/2" at bounding box center [296, 588] width 174 height 8
click at [300, 285] on span "3380 - PEND - [GEOGRAPHIC_DATA] (PANEL VAN)" at bounding box center [302, 287] width 185 height 11
click at [1317, 307] on link "09:30-11:30 BST 6A • 1/2 3464 - Future Stores" at bounding box center [1276, 305] width 174 height 19
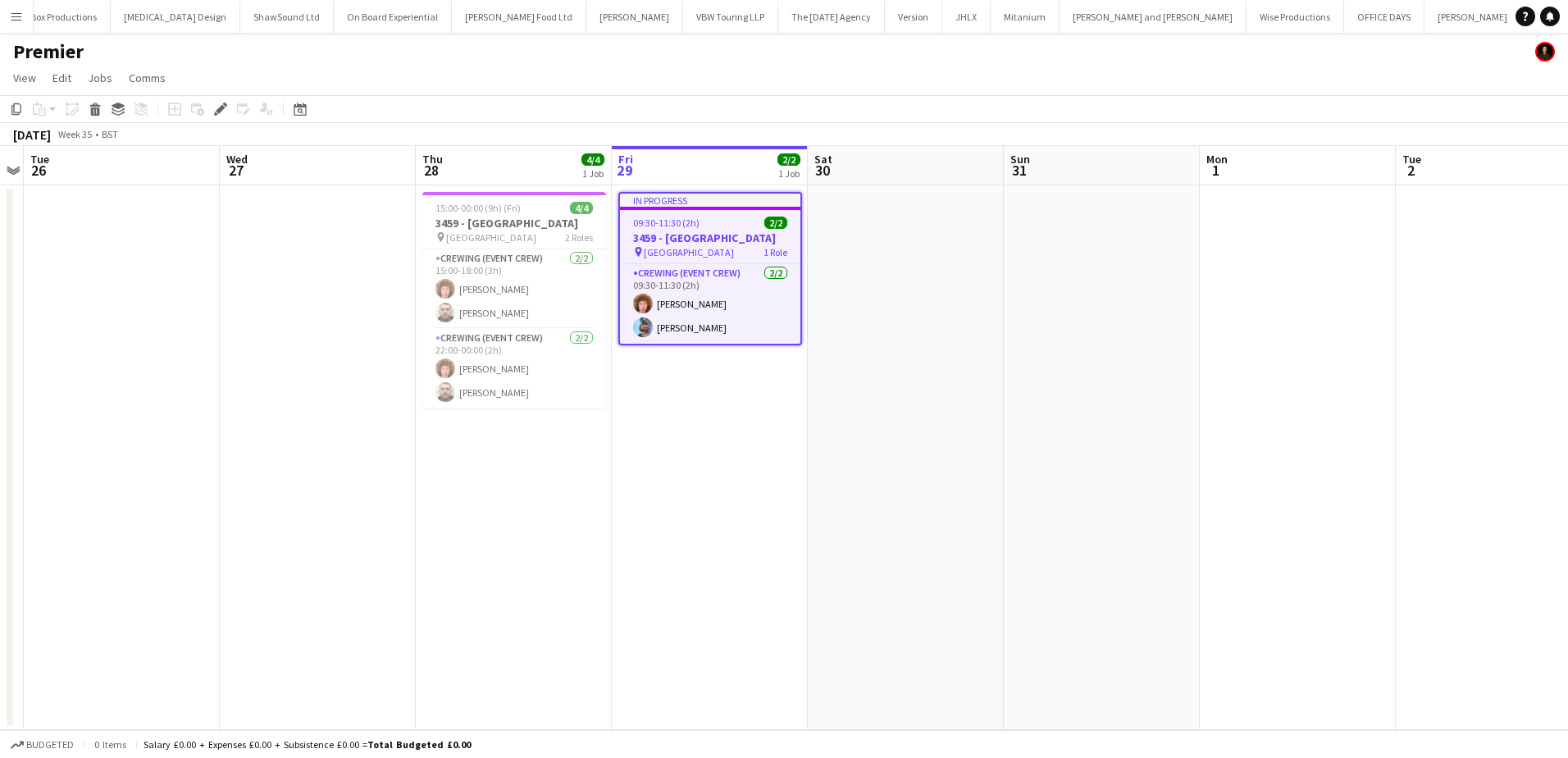
scroll to position [0, 2416]
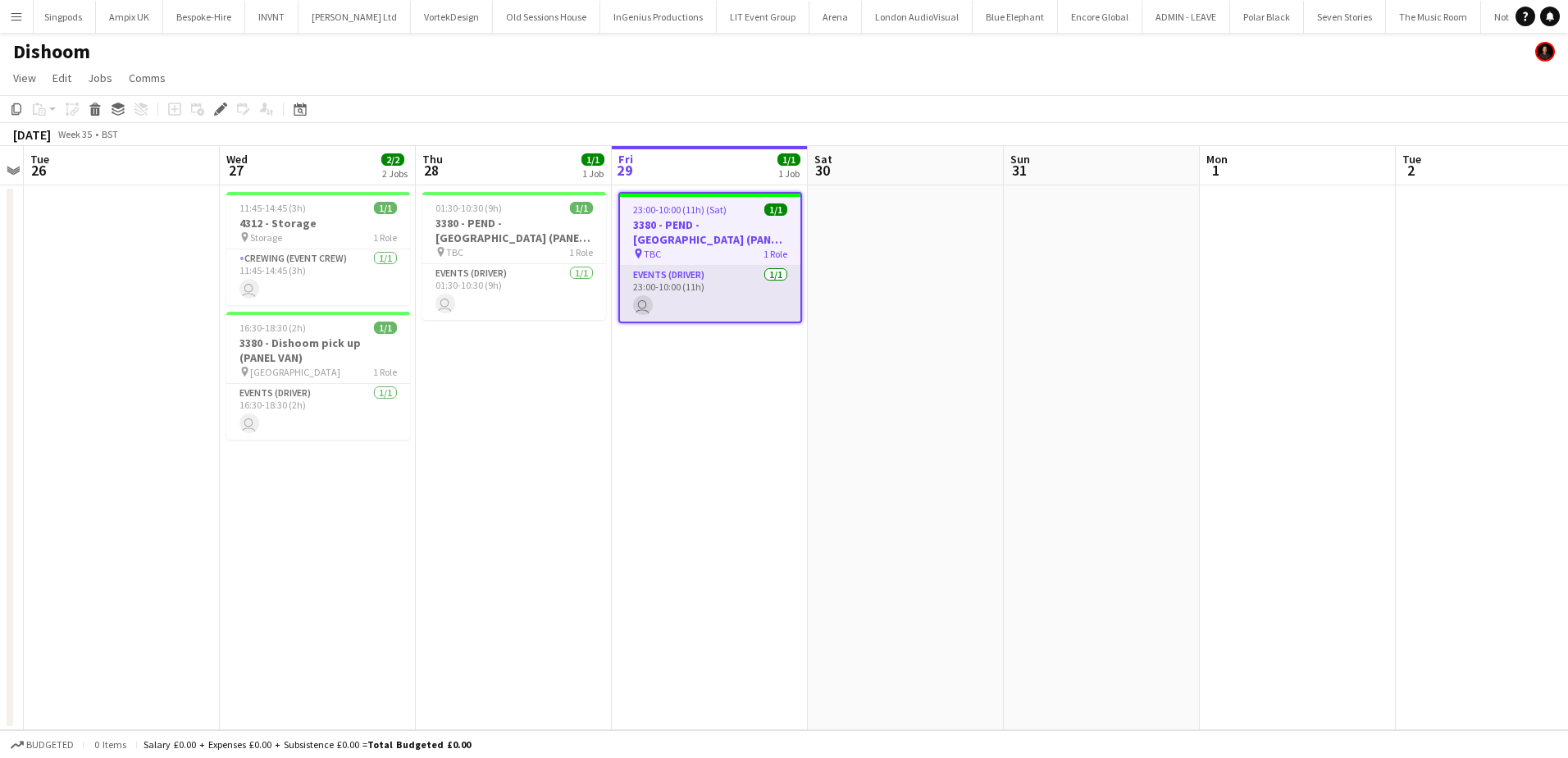
scroll to position [0, 493]
click at [225, 110] on icon "Edit" at bounding box center [220, 109] width 13 height 13
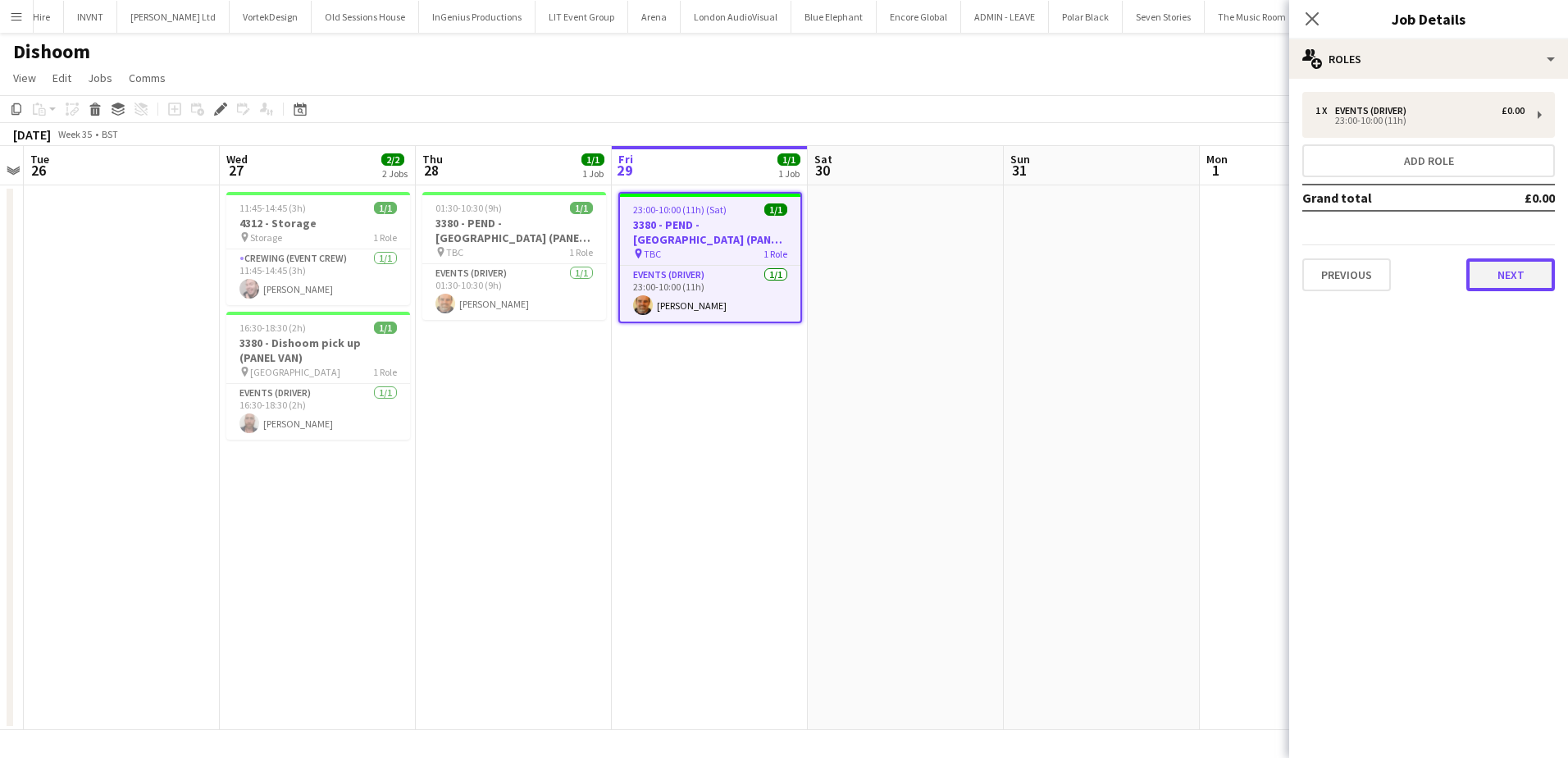
click at [1498, 280] on button "Next" at bounding box center [1511, 274] width 89 height 32
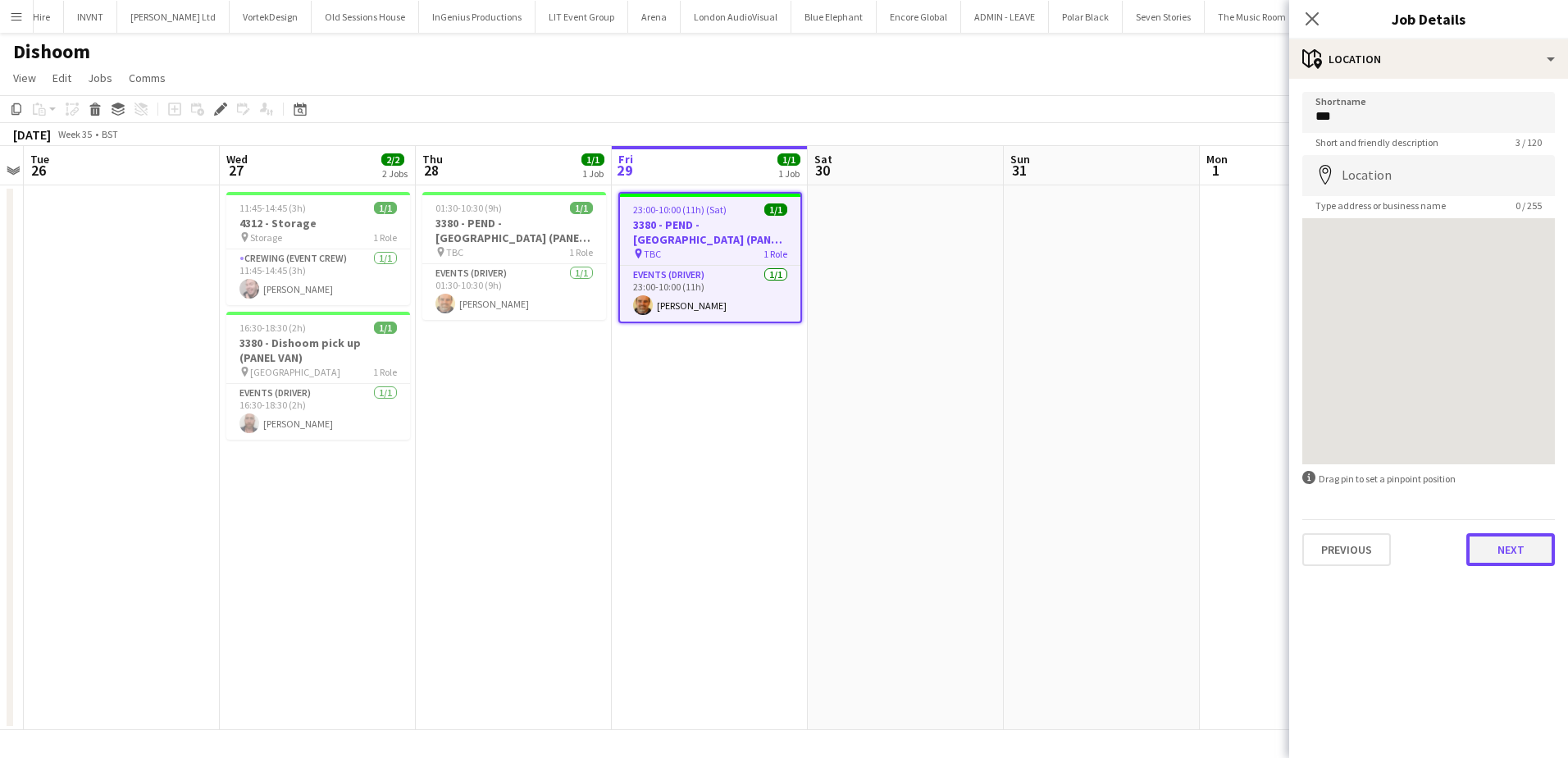
click at [1489, 551] on button "Next" at bounding box center [1511, 549] width 89 height 32
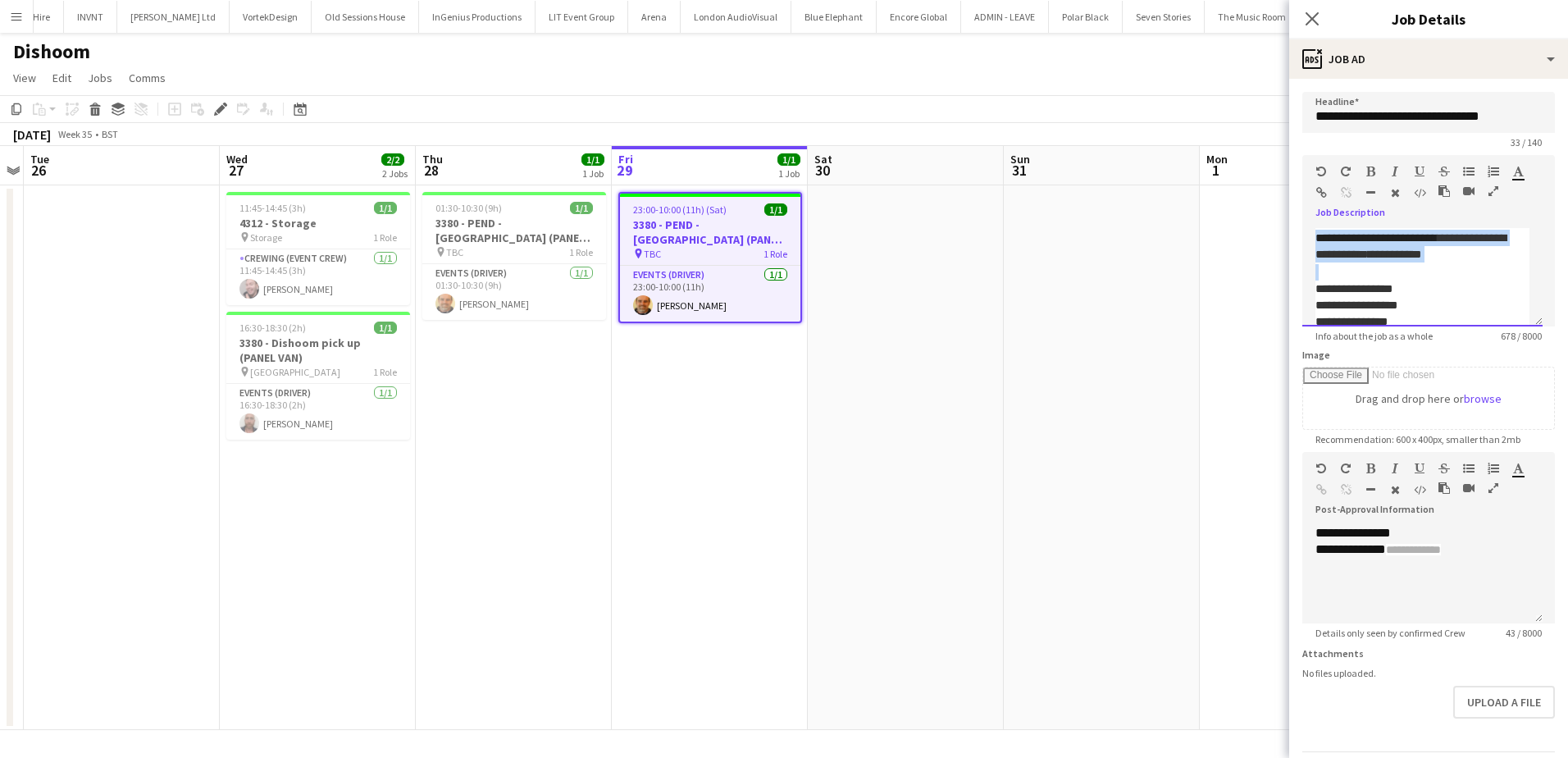
scroll to position [332, 0]
drag, startPoint x: 1341, startPoint y: 324, endPoint x: 1439, endPoint y: 292, distance: 103.1
click at [1439, 277] on div "**********" at bounding box center [1422, 234] width 214 height 83
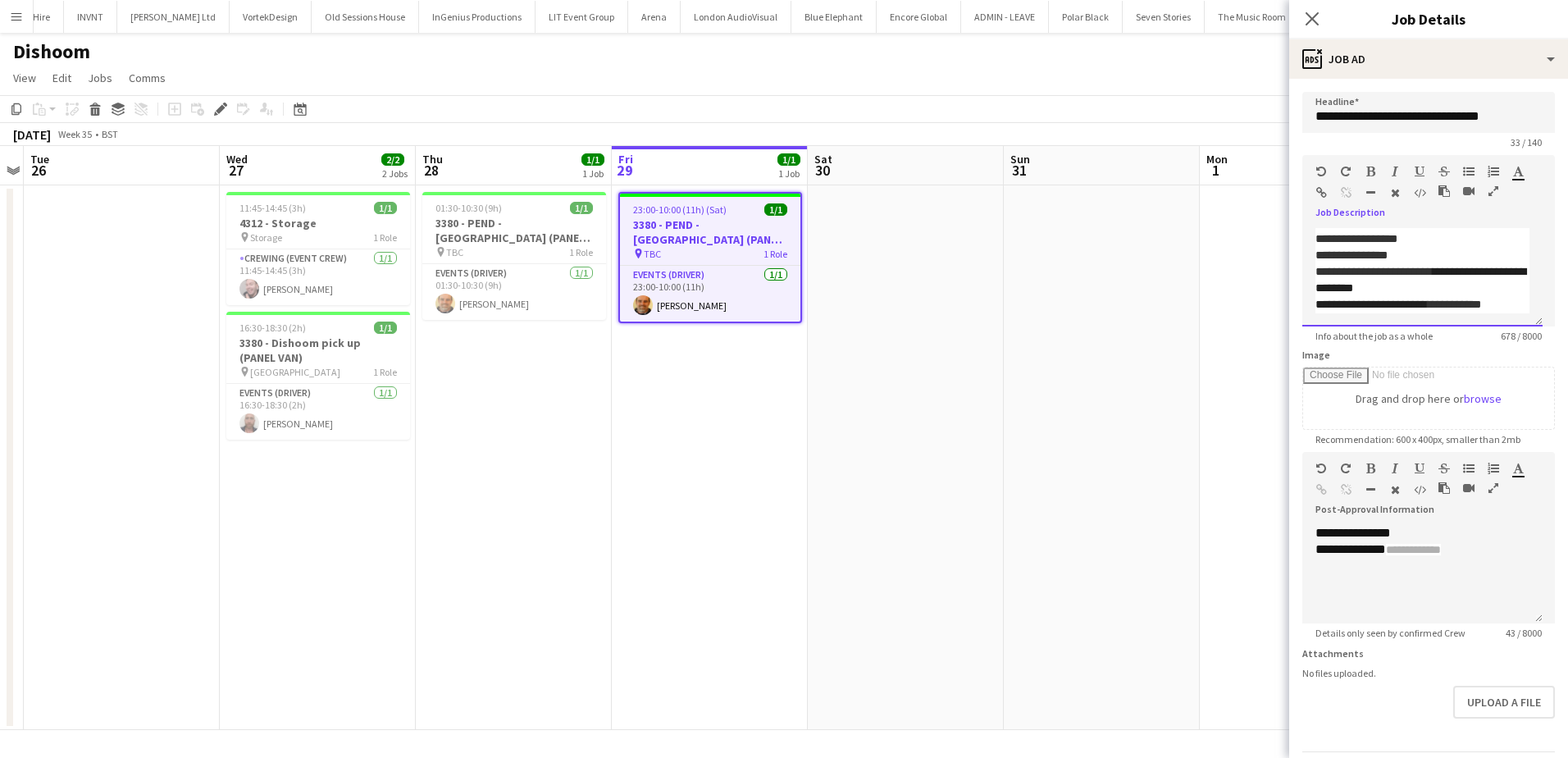
scroll to position [449, 0]
drag, startPoint x: 1431, startPoint y: 286, endPoint x: 1374, endPoint y: 270, distance: 59.2
click at [1374, 270] on font "**********" at bounding box center [1421, 280] width 211 height 28
copy font "**********"
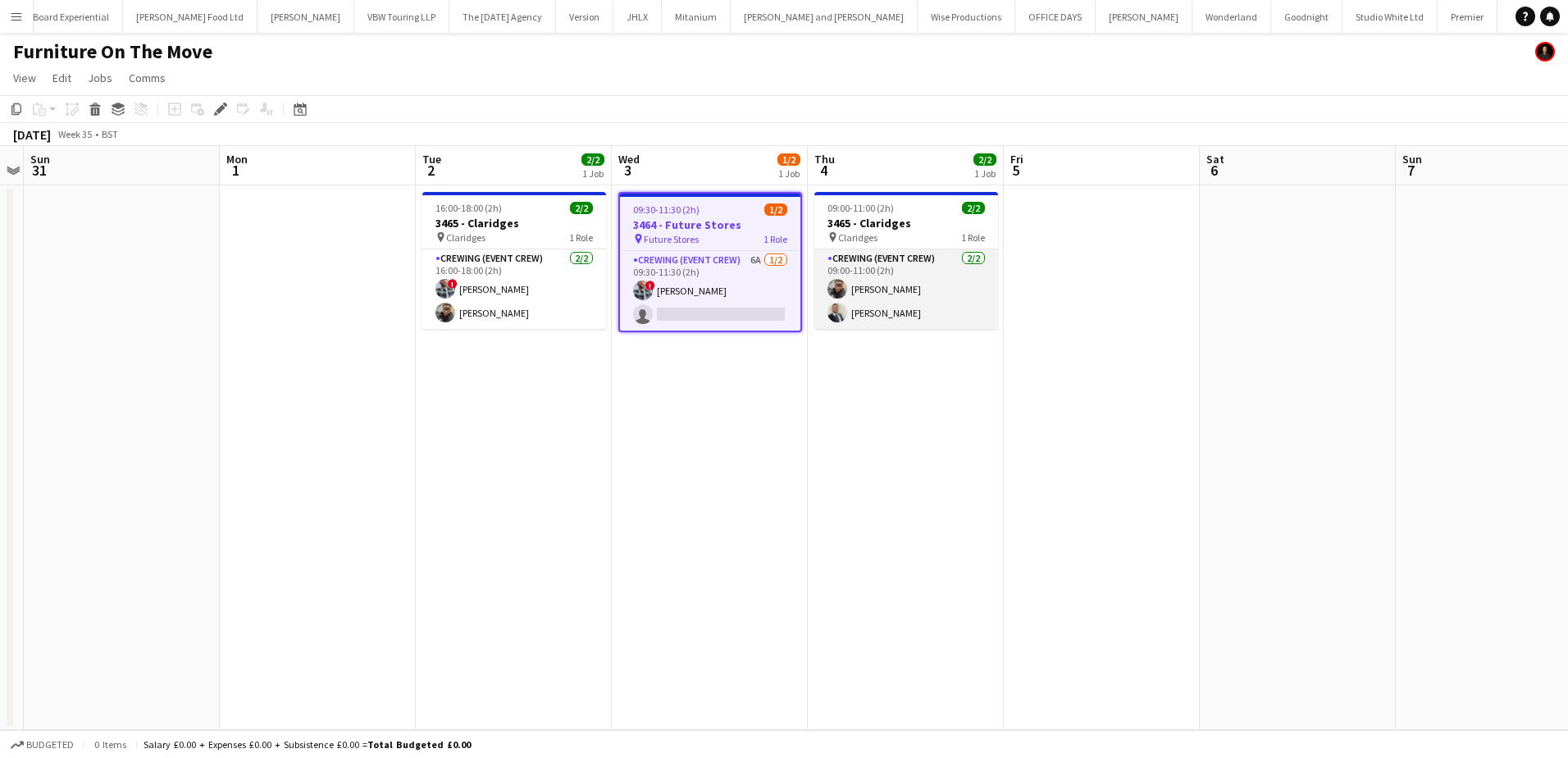
scroll to position [0, 2750]
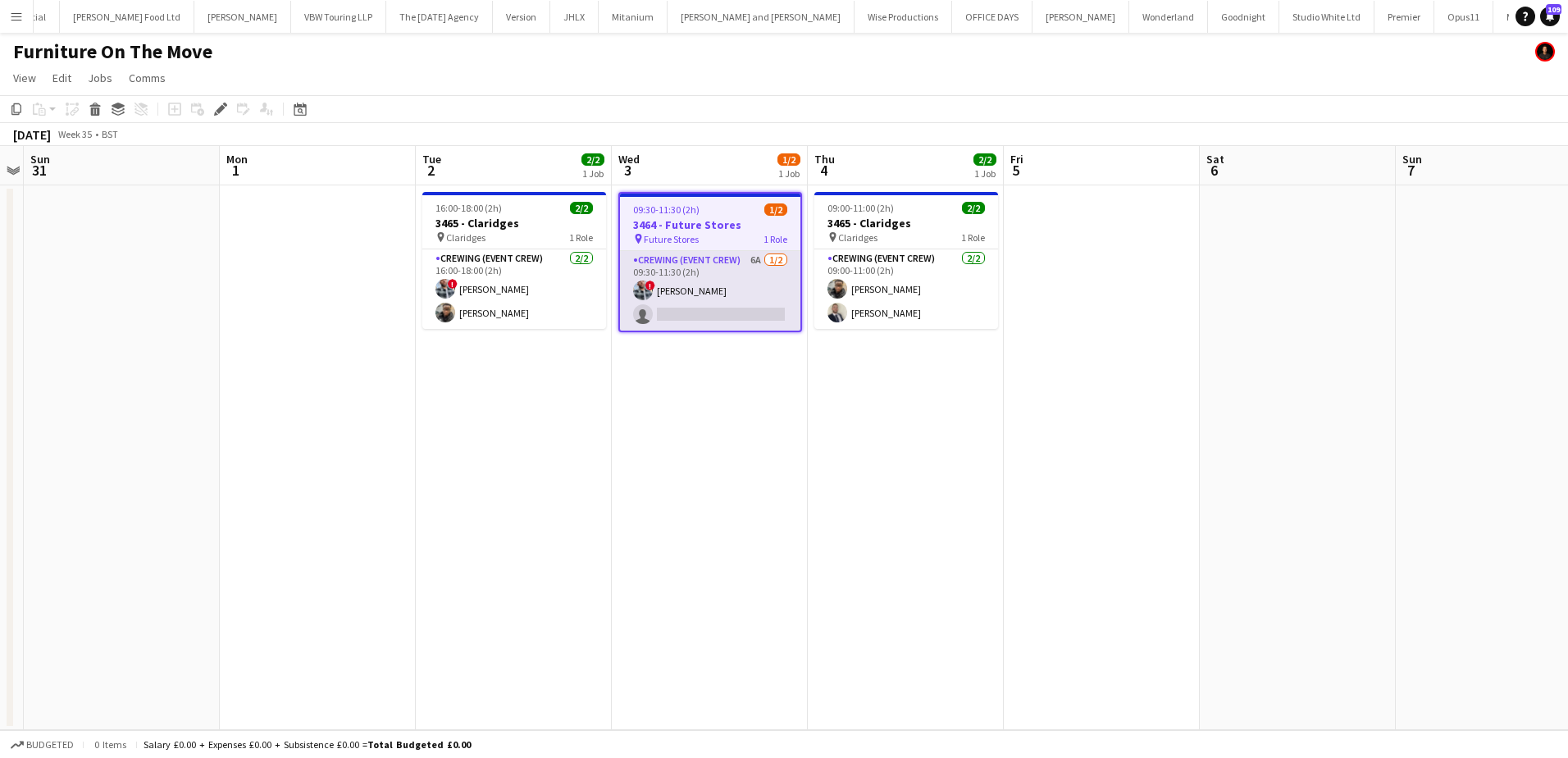
click at [751, 304] on app-card-role "Crewing (Event Crew) 6A [DATE] 09:30-11:30 (2h) ! [PERSON_NAME] single-neutral-…" at bounding box center [710, 291] width 180 height 80
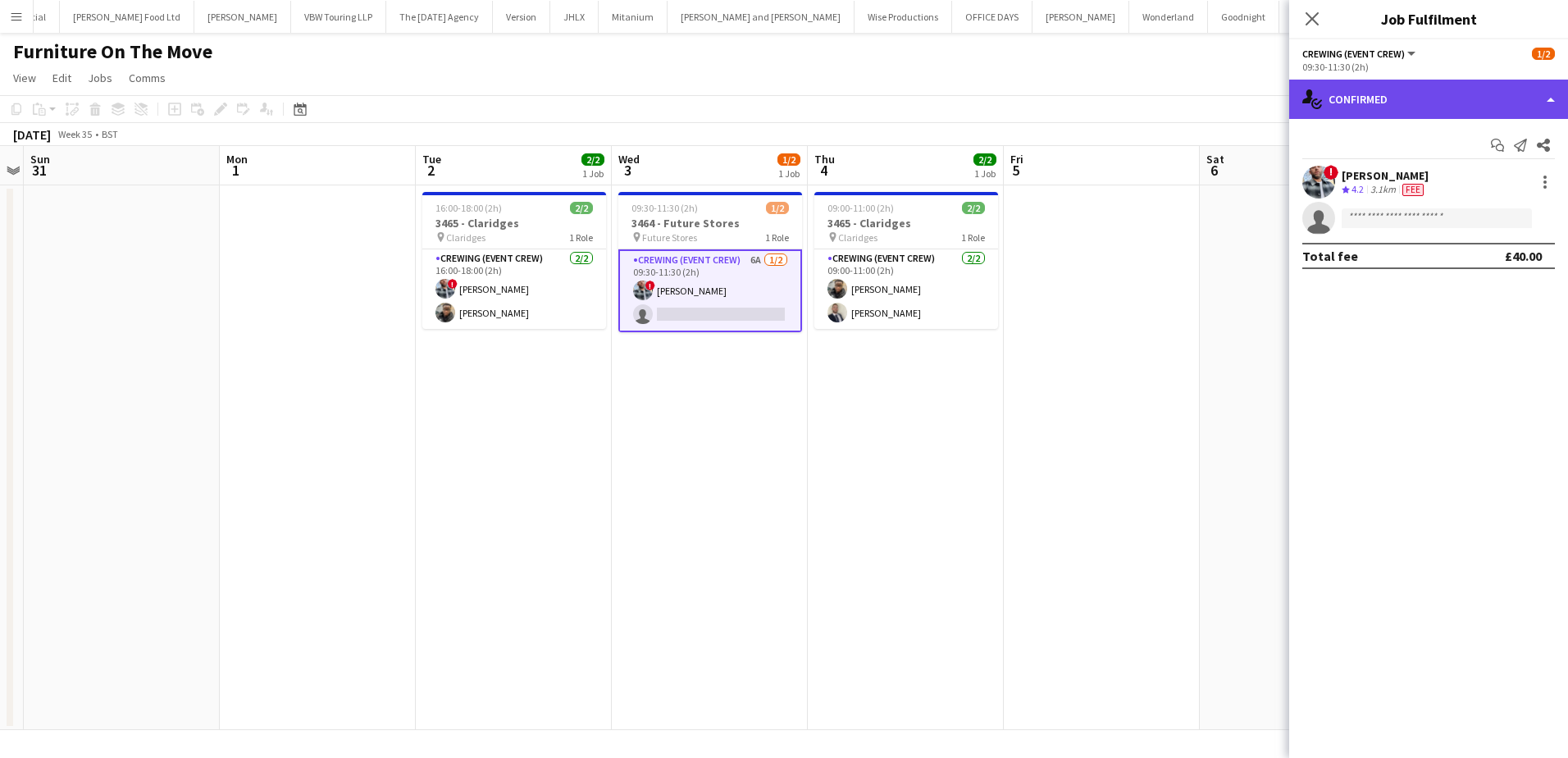
click at [1435, 110] on div "single-neutral-actions-check-2 Confirmed" at bounding box center [1427, 99] width 278 height 40
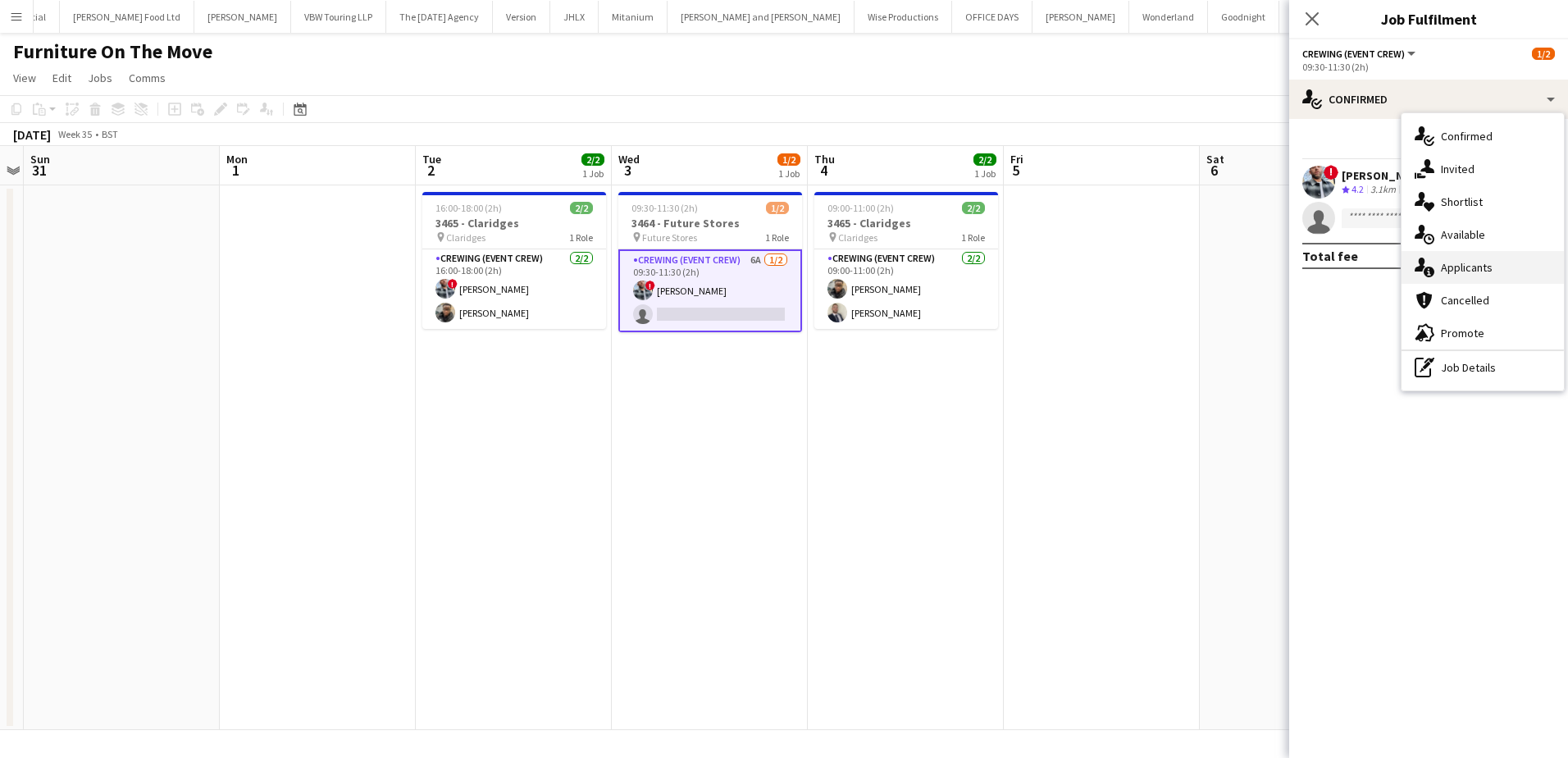
click at [1486, 265] on div "single-neutral-actions-information Applicants" at bounding box center [1482, 267] width 162 height 32
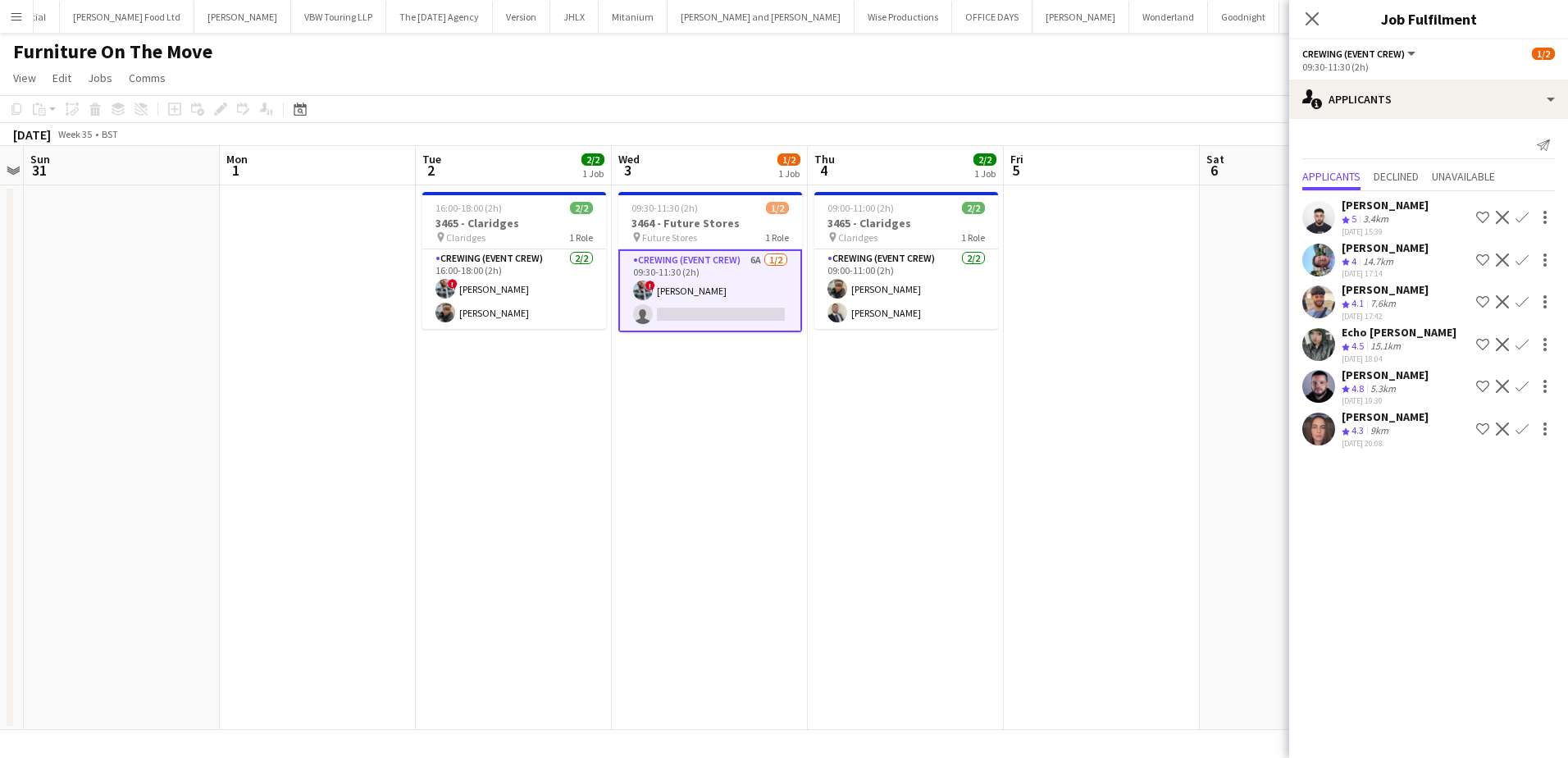
click at [1321, 218] on app-user-avatar at bounding box center [1317, 217] width 32 height 32
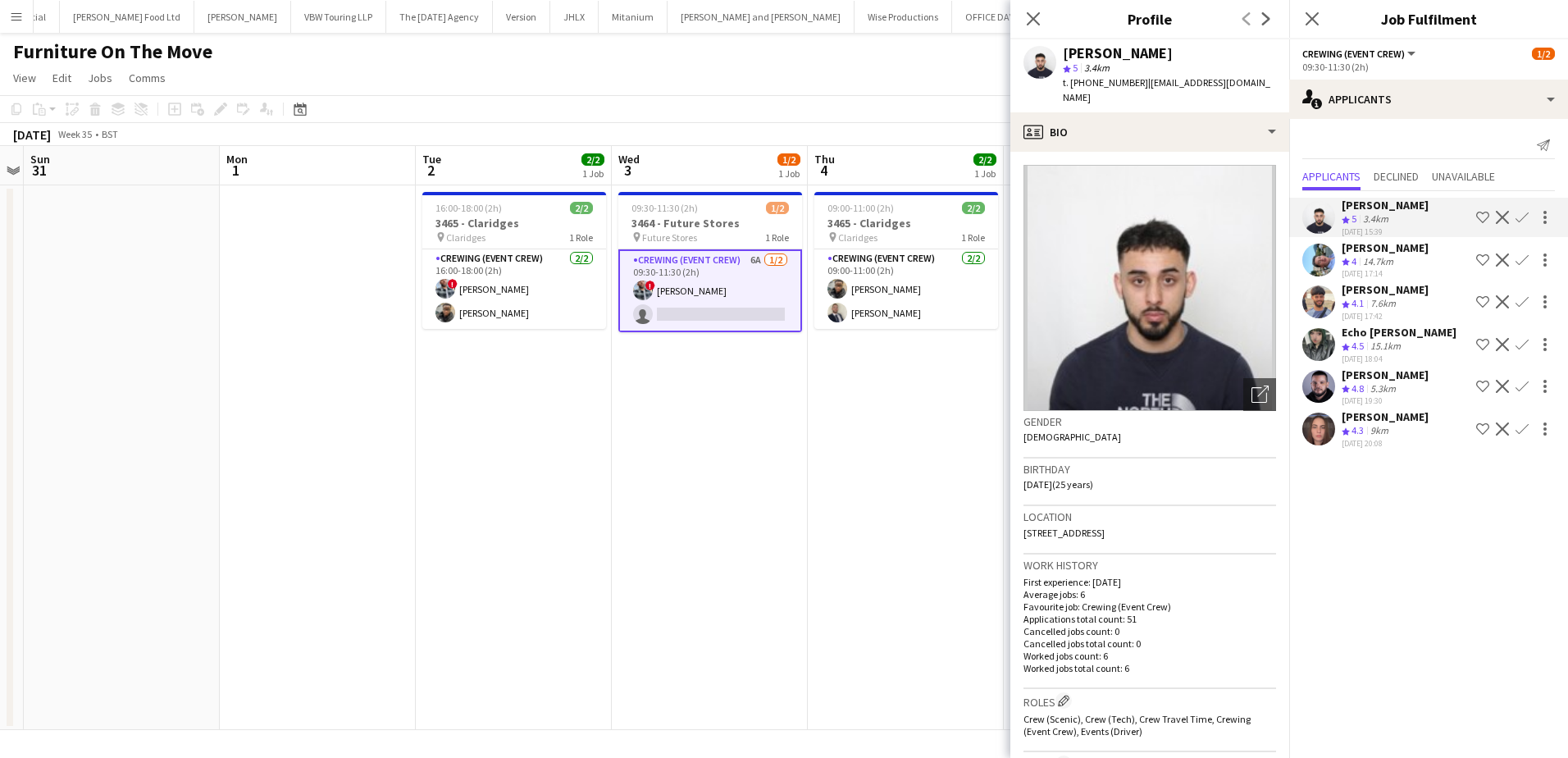
click at [1525, 257] on app-icon "Confirm" at bounding box center [1522, 260] width 13 height 13
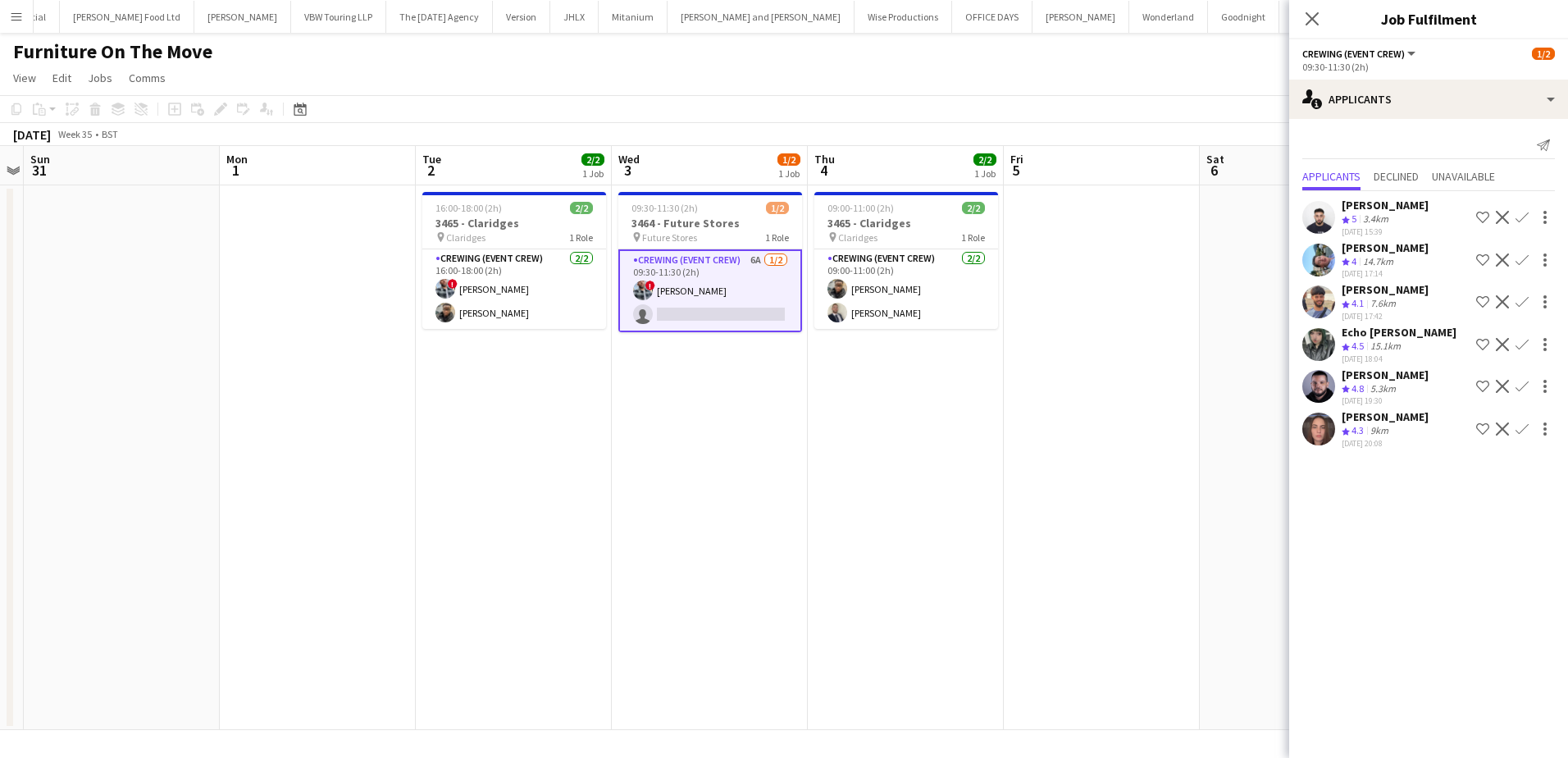
click at [1525, 264] on app-icon "Confirm" at bounding box center [1522, 260] width 13 height 13
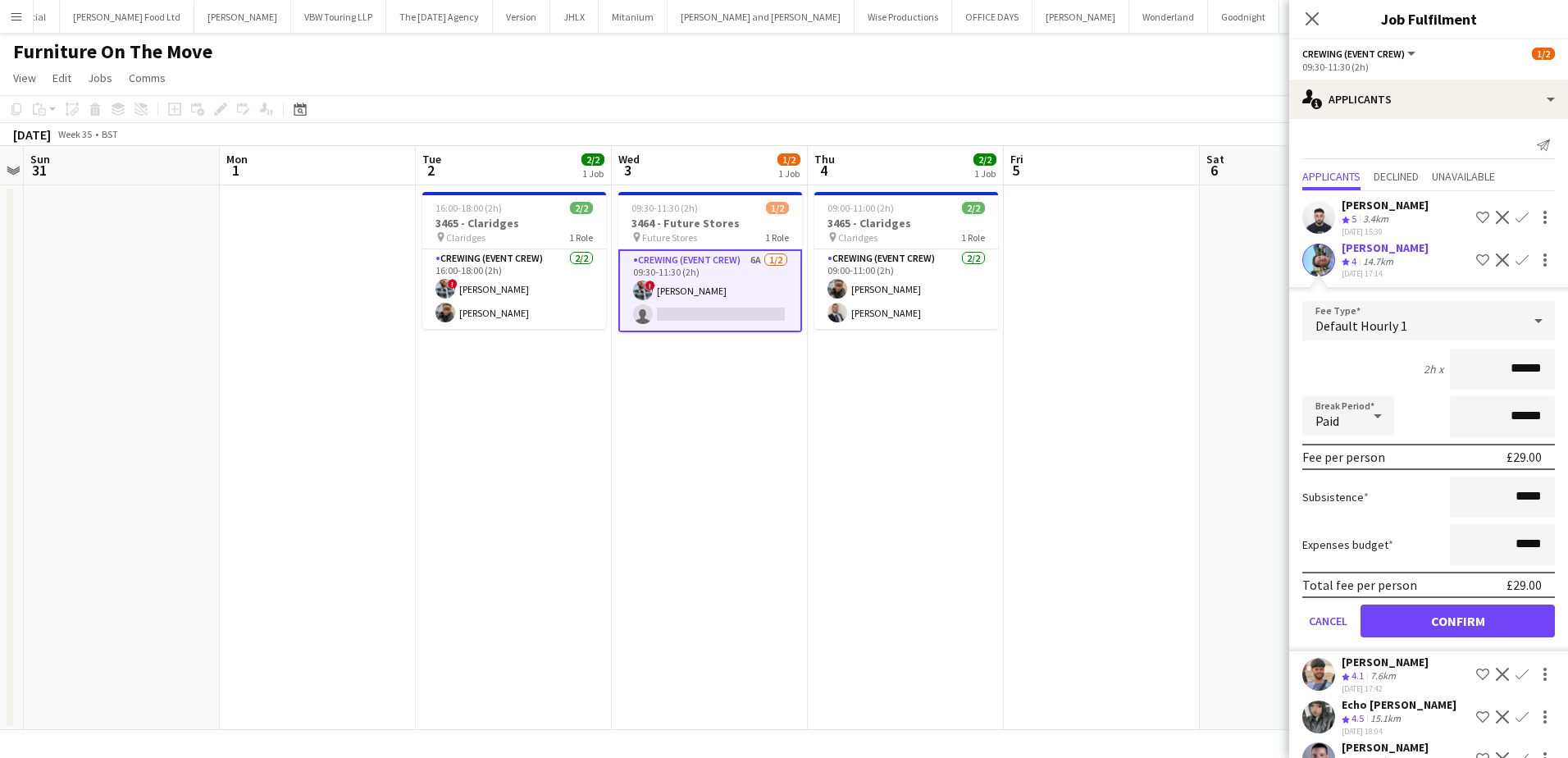
drag, startPoint x: 1489, startPoint y: 377, endPoint x: 1561, endPoint y: 379, distance: 72.0
click at [1561, 379] on mat-expansion-panel "users2 Applicants Send notification Applicants Declined Unavailable Caleb Caffo…" at bounding box center [1427, 439] width 278 height 639
type input "***"
click at [1500, 617] on button "Confirm" at bounding box center [1457, 620] width 194 height 32
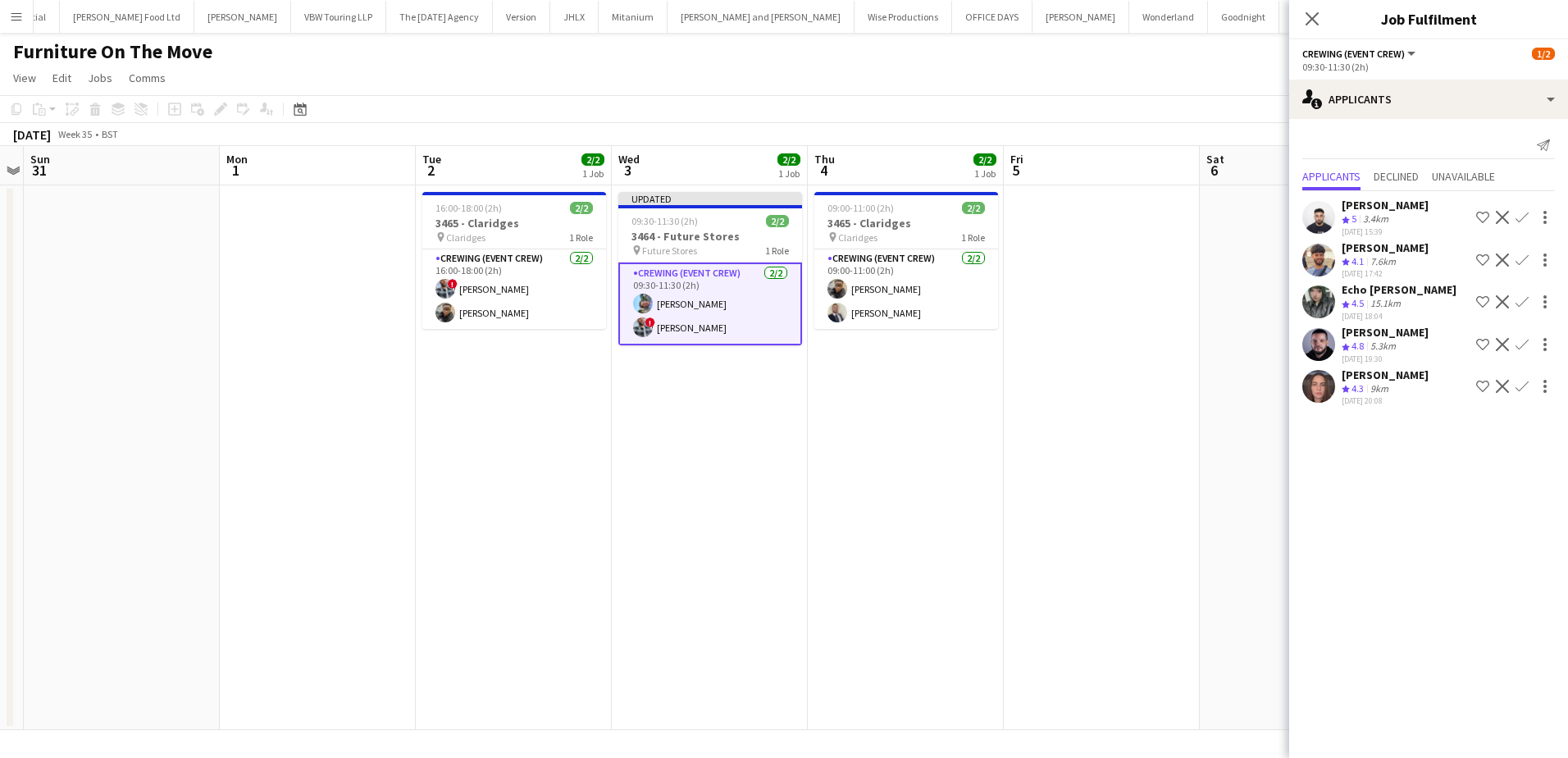
click at [1056, 509] on app-date-cell at bounding box center [1102, 457] width 196 height 545
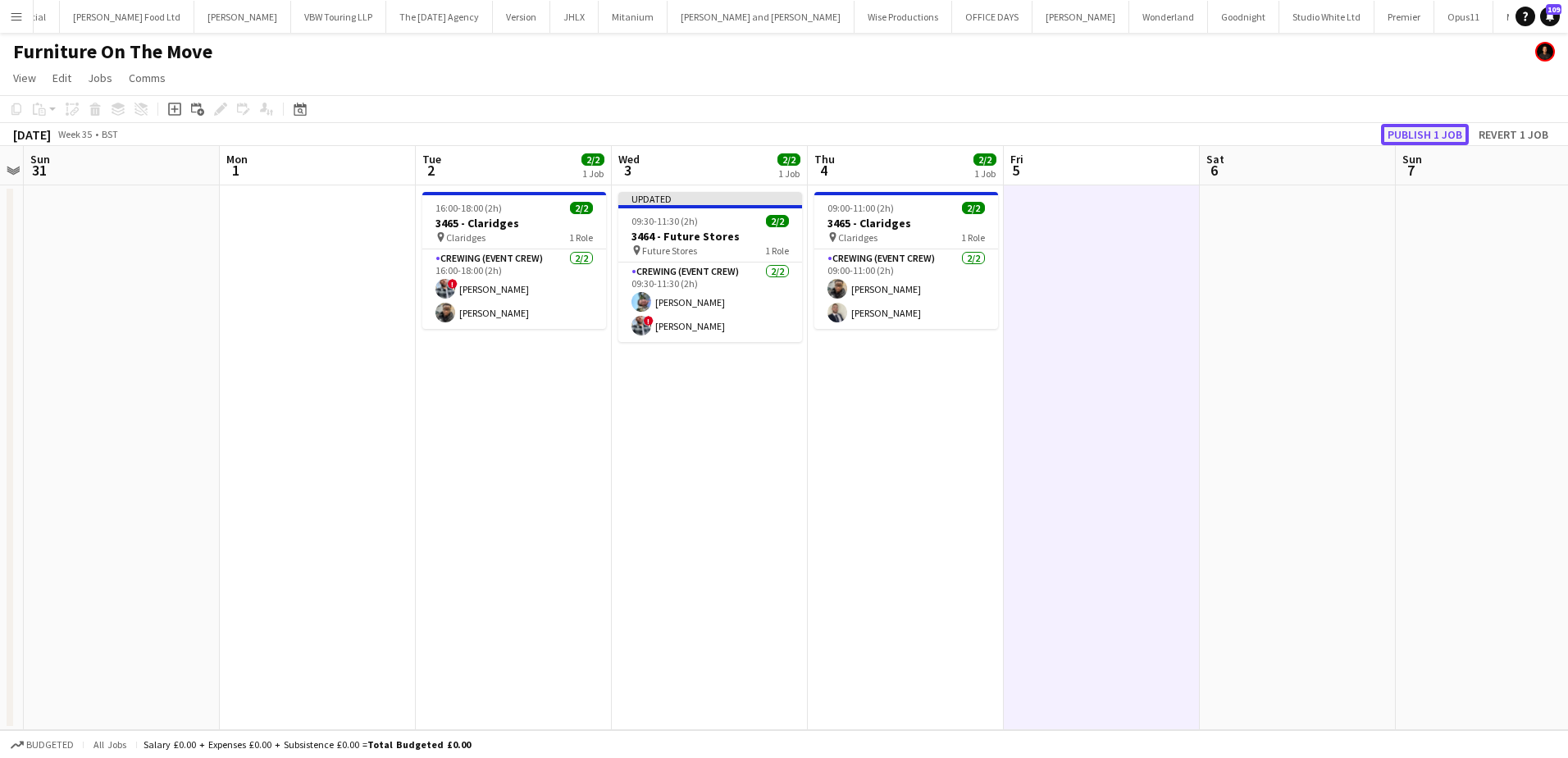
click at [1438, 136] on button "Publish 1 job" at bounding box center [1425, 134] width 88 height 21
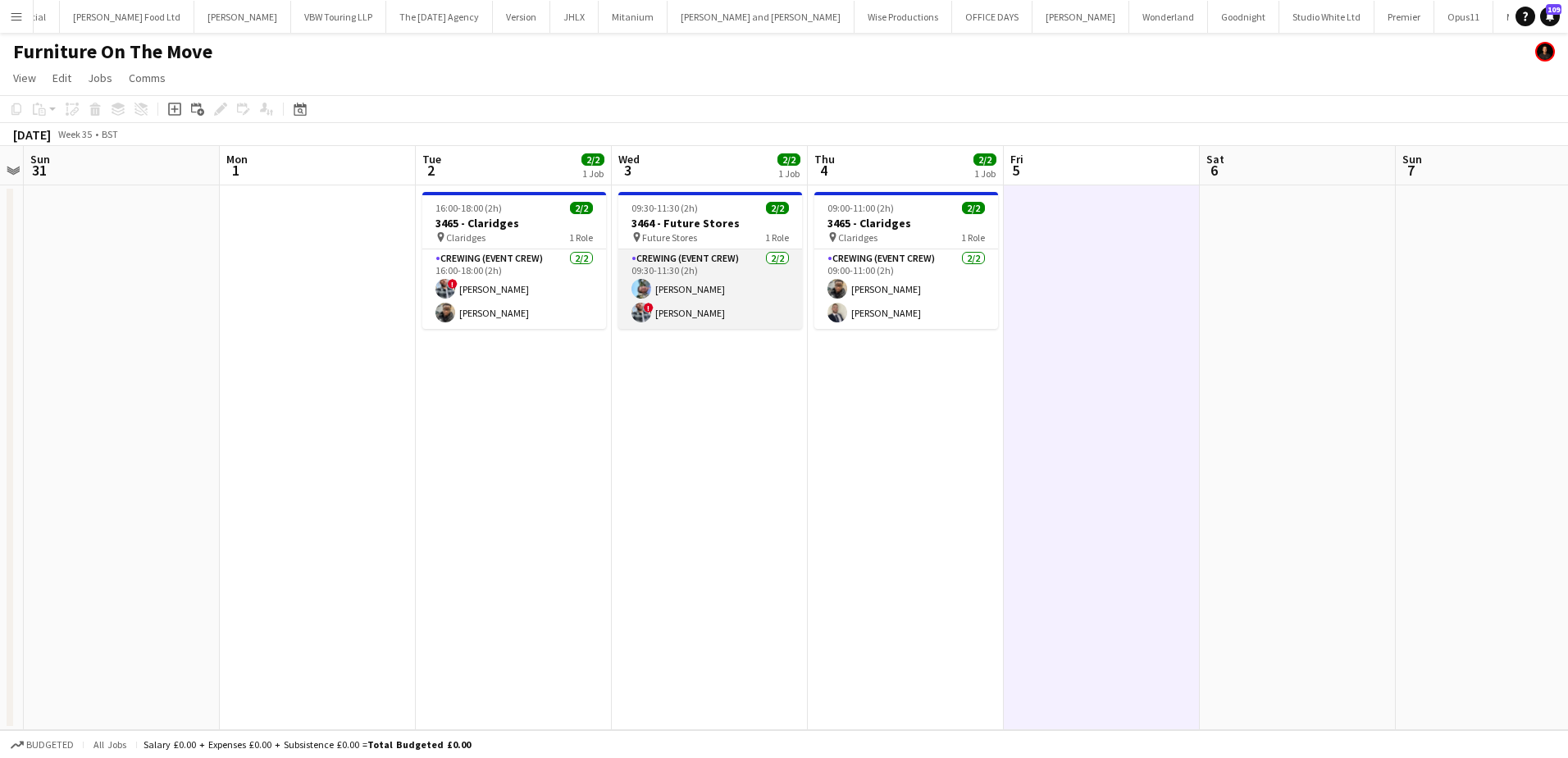
click at [724, 310] on app-card-role "Crewing (Event Crew) 2/2 09:30-11:30 (2h) Liam Kinsella ! Kieran Brooks" at bounding box center [710, 289] width 184 height 80
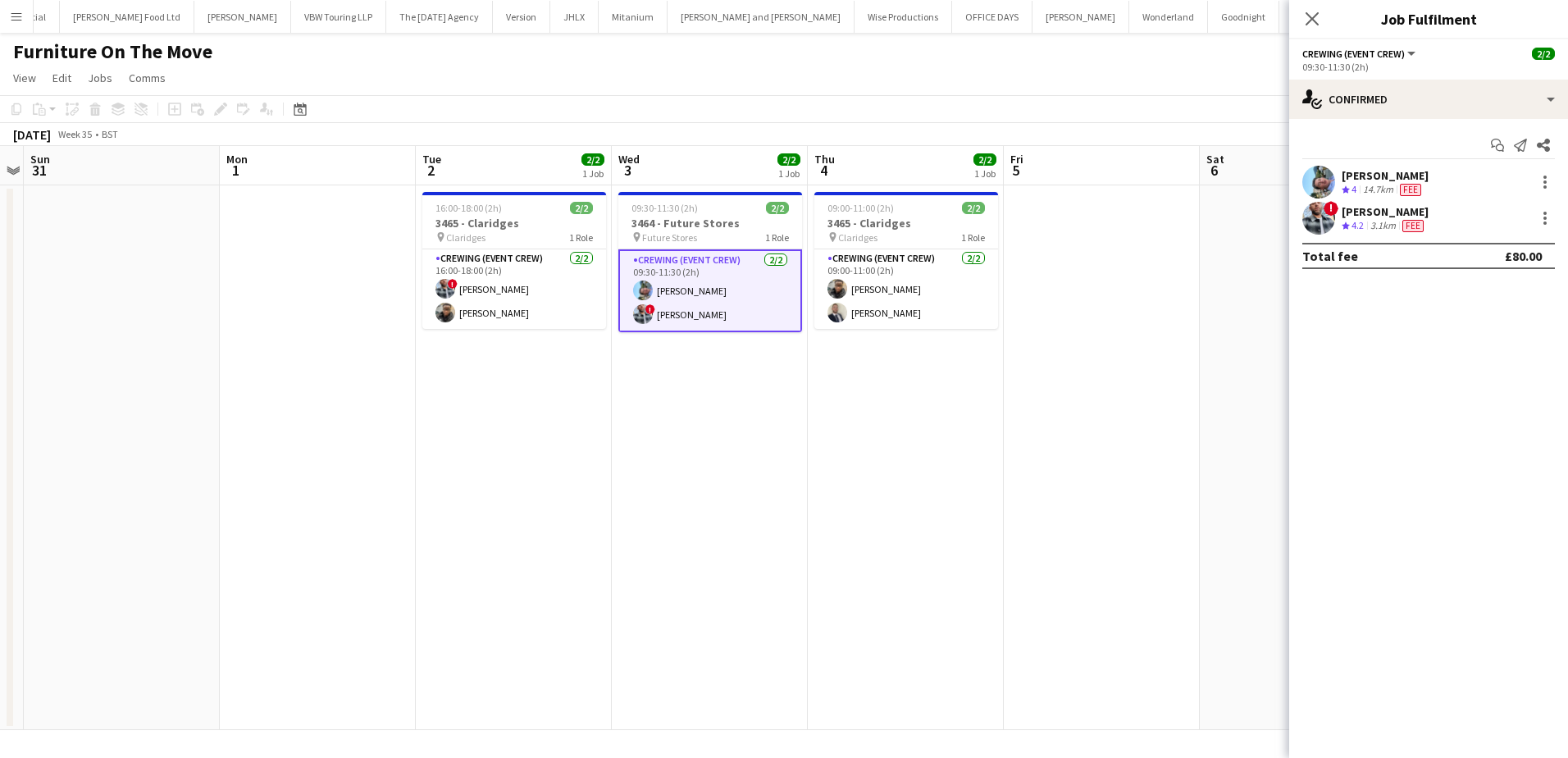
click at [1359, 168] on div "Liam Kinsella" at bounding box center [1385, 176] width 87 height 15
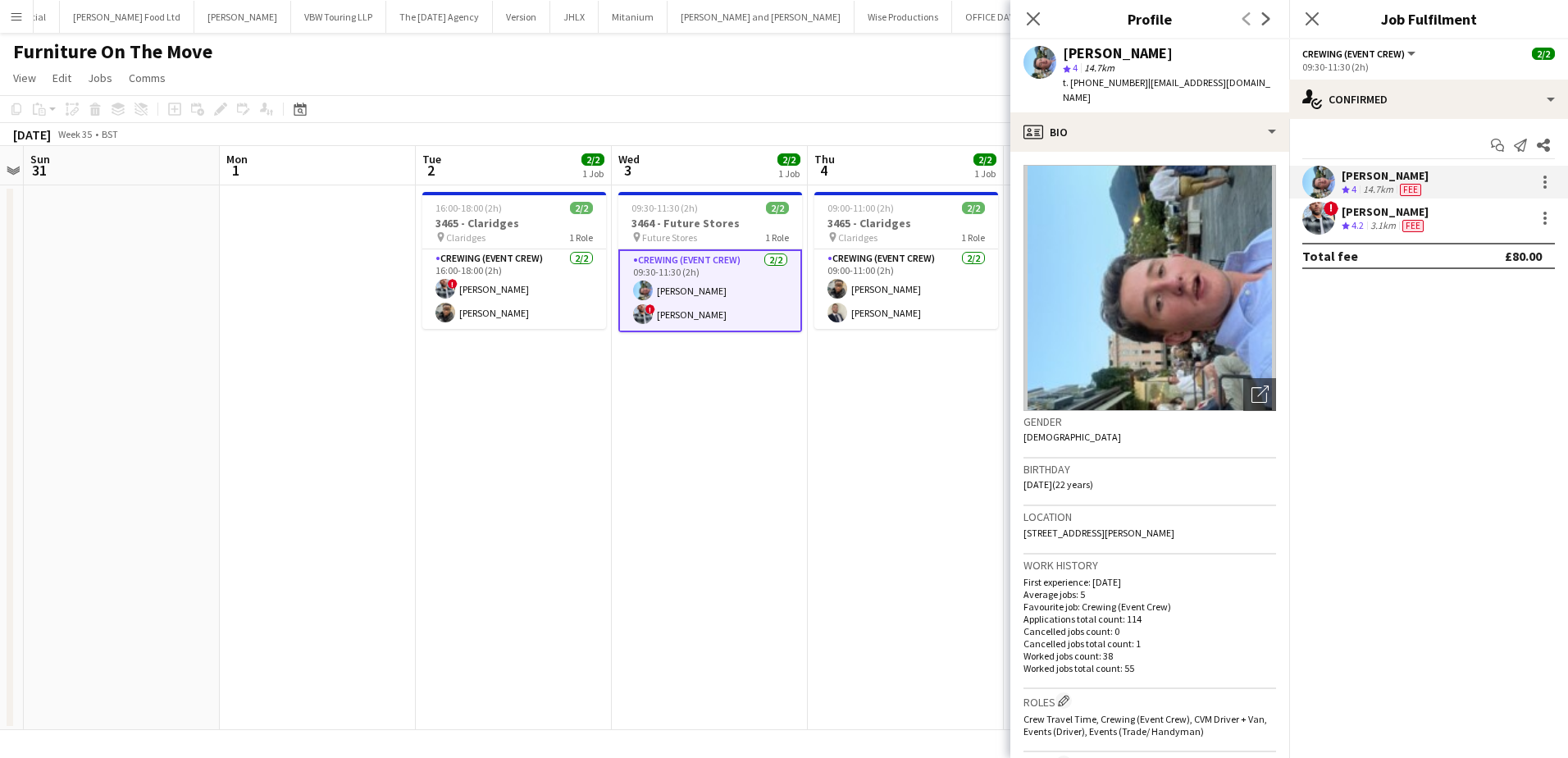
click at [1100, 81] on span "t. +447362728112" at bounding box center [1105, 81] width 85 height 12
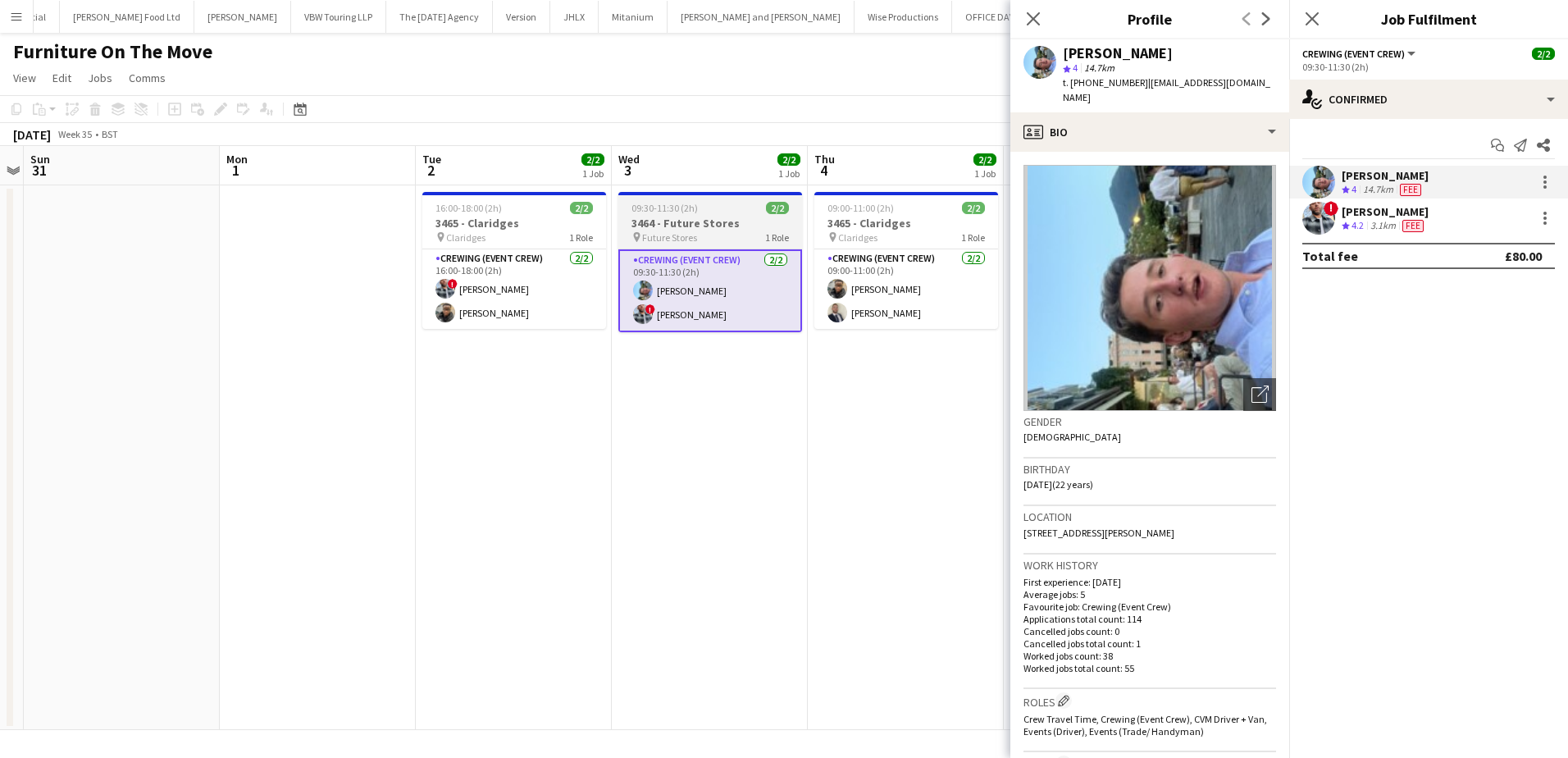
copy span "447362728112"
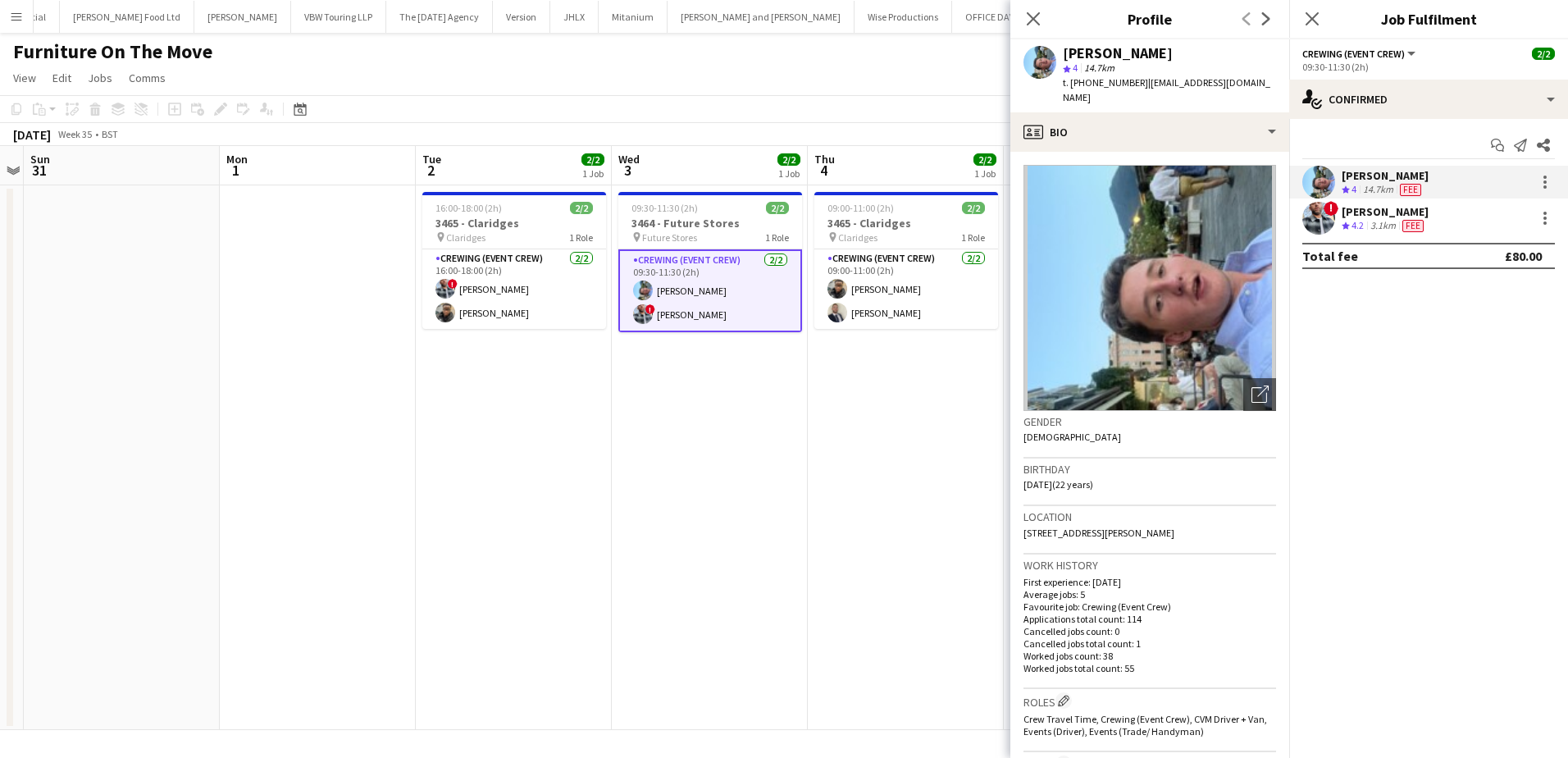
click at [1352, 211] on div "Kieran Brooks" at bounding box center [1385, 212] width 87 height 15
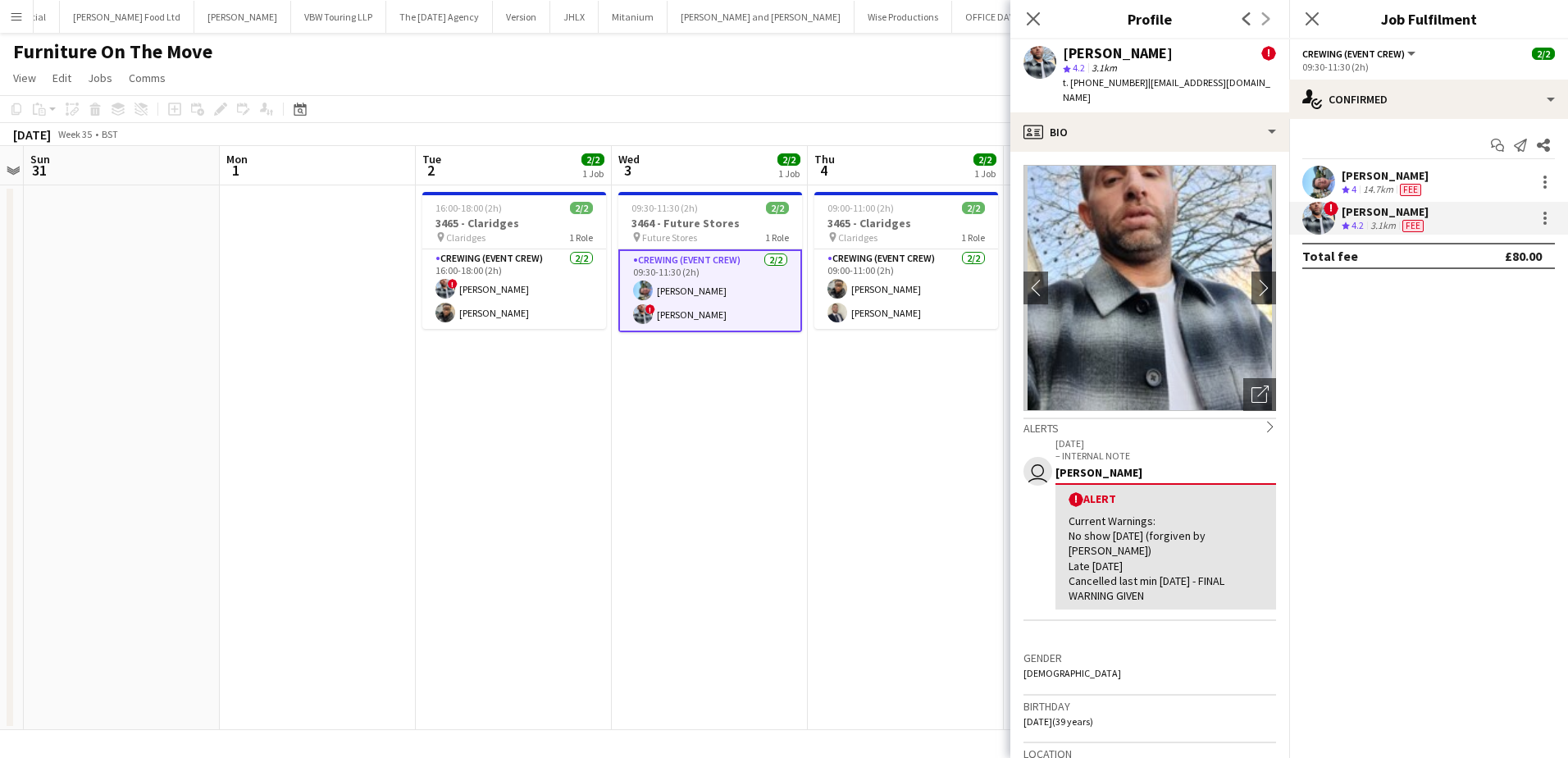
click at [1116, 81] on span "t. +447961939311" at bounding box center [1105, 81] width 85 height 12
copy span "447961939311"
click at [903, 506] on app-date-cell "09:00-11:00 (2h) 2/2 3465 - Claridges pin Claridges 1 Role Crewing (Event Crew)…" at bounding box center [906, 457] width 196 height 545
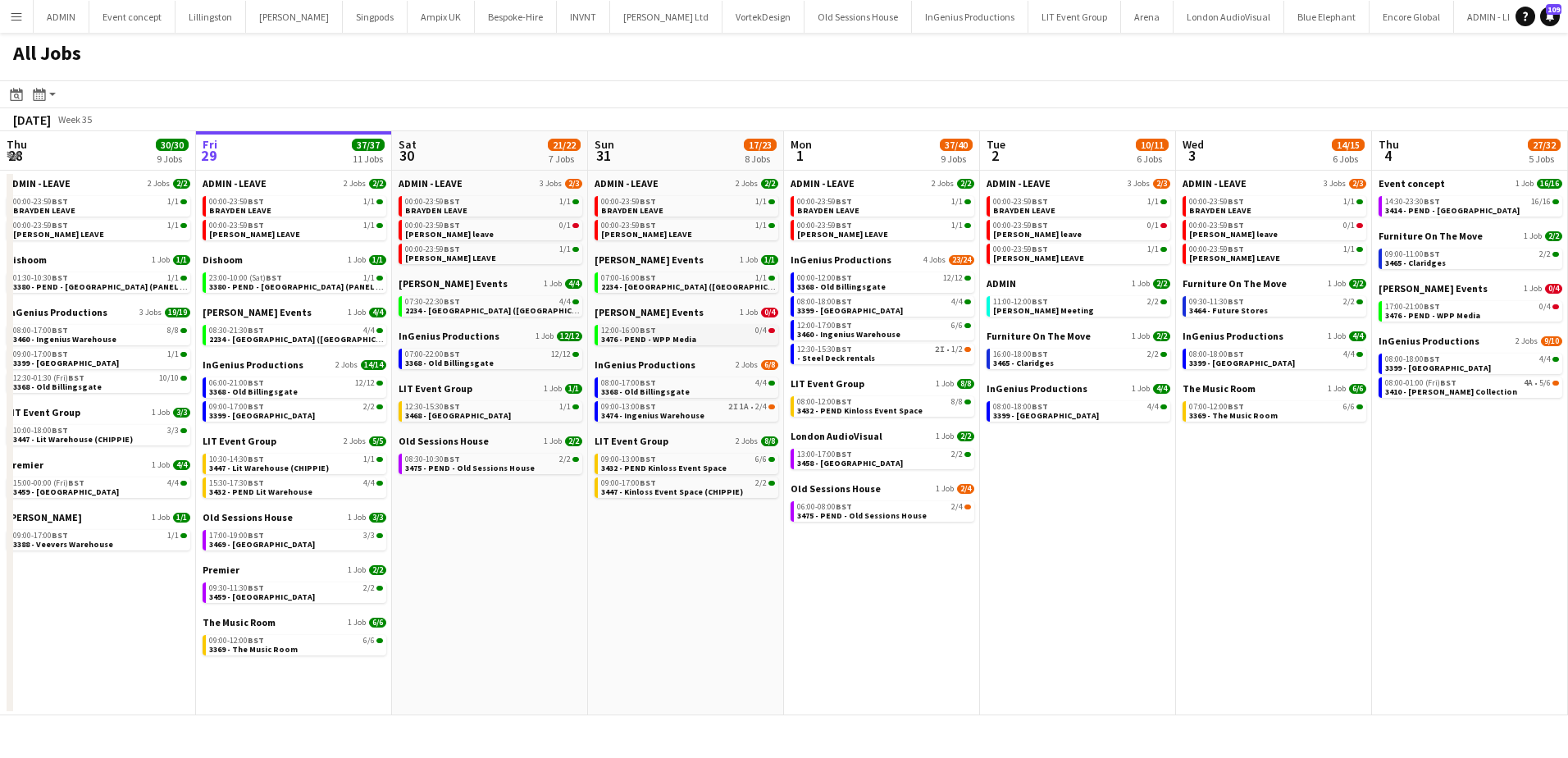
click at [699, 341] on link "12:00-16:00 BST 0/4 3476 - PEND - WPP Media" at bounding box center [688, 334] width 174 height 19
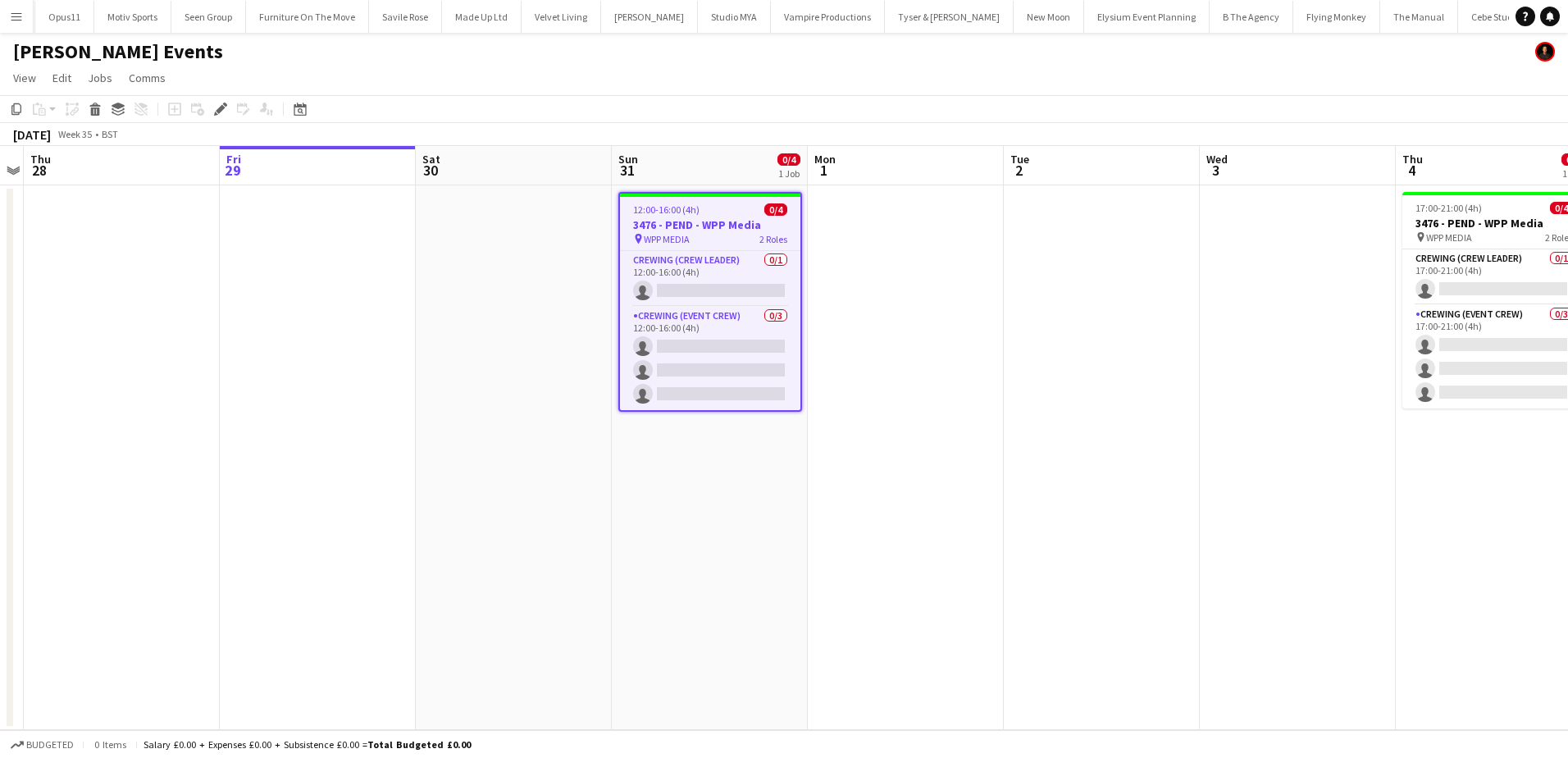
scroll to position [0, 4244]
click at [20, 112] on icon at bounding box center [16, 109] width 10 height 11
click at [945, 230] on app-date-cell at bounding box center [906, 457] width 196 height 545
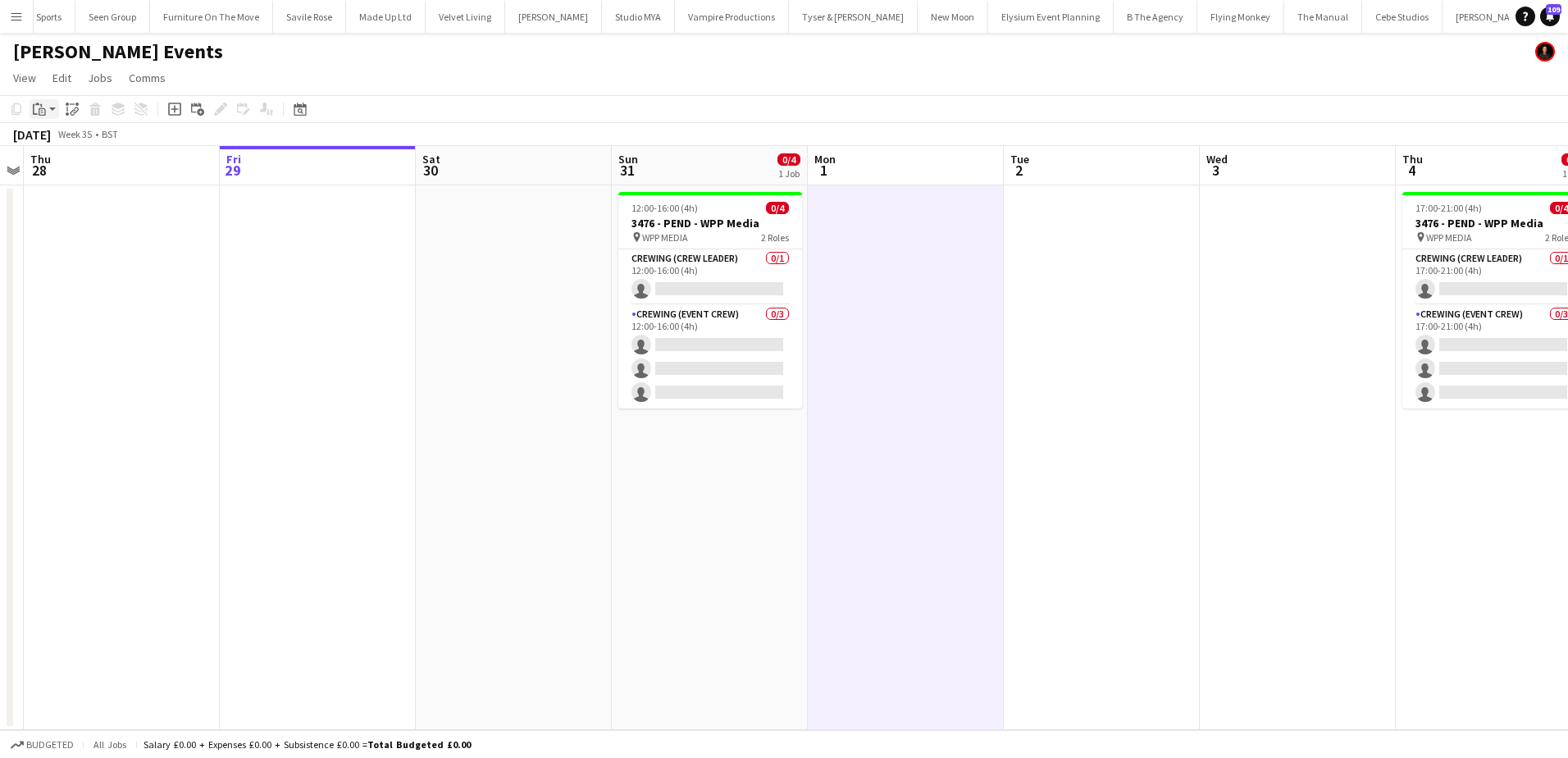
click at [43, 106] on icon "Paste" at bounding box center [39, 109] width 13 height 13
click at [52, 136] on link "Paste Ctrl+V" at bounding box center [120, 141] width 154 height 15
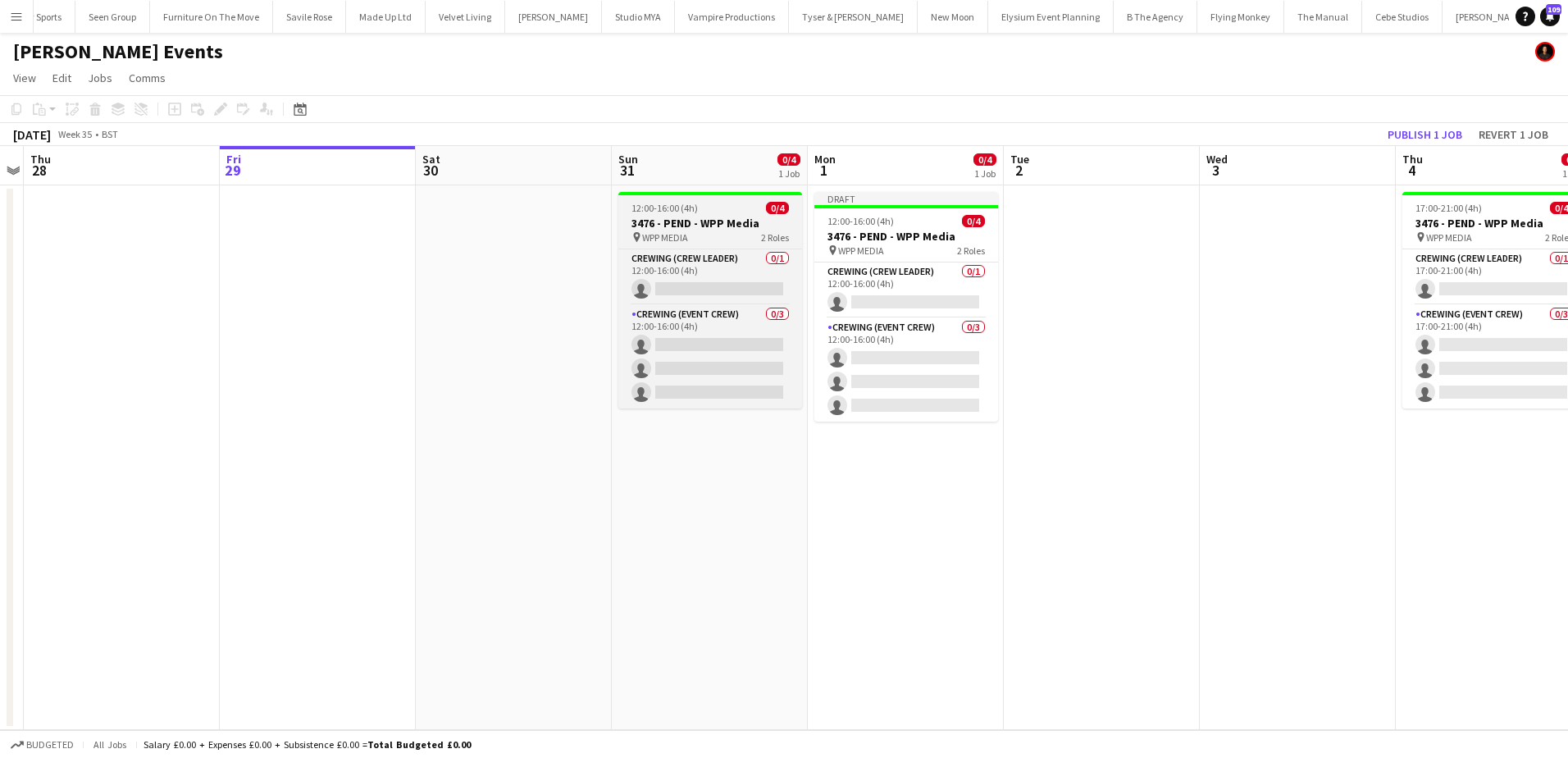
click at [710, 228] on h3 "3476 - PEND - WPP Media" at bounding box center [710, 223] width 184 height 15
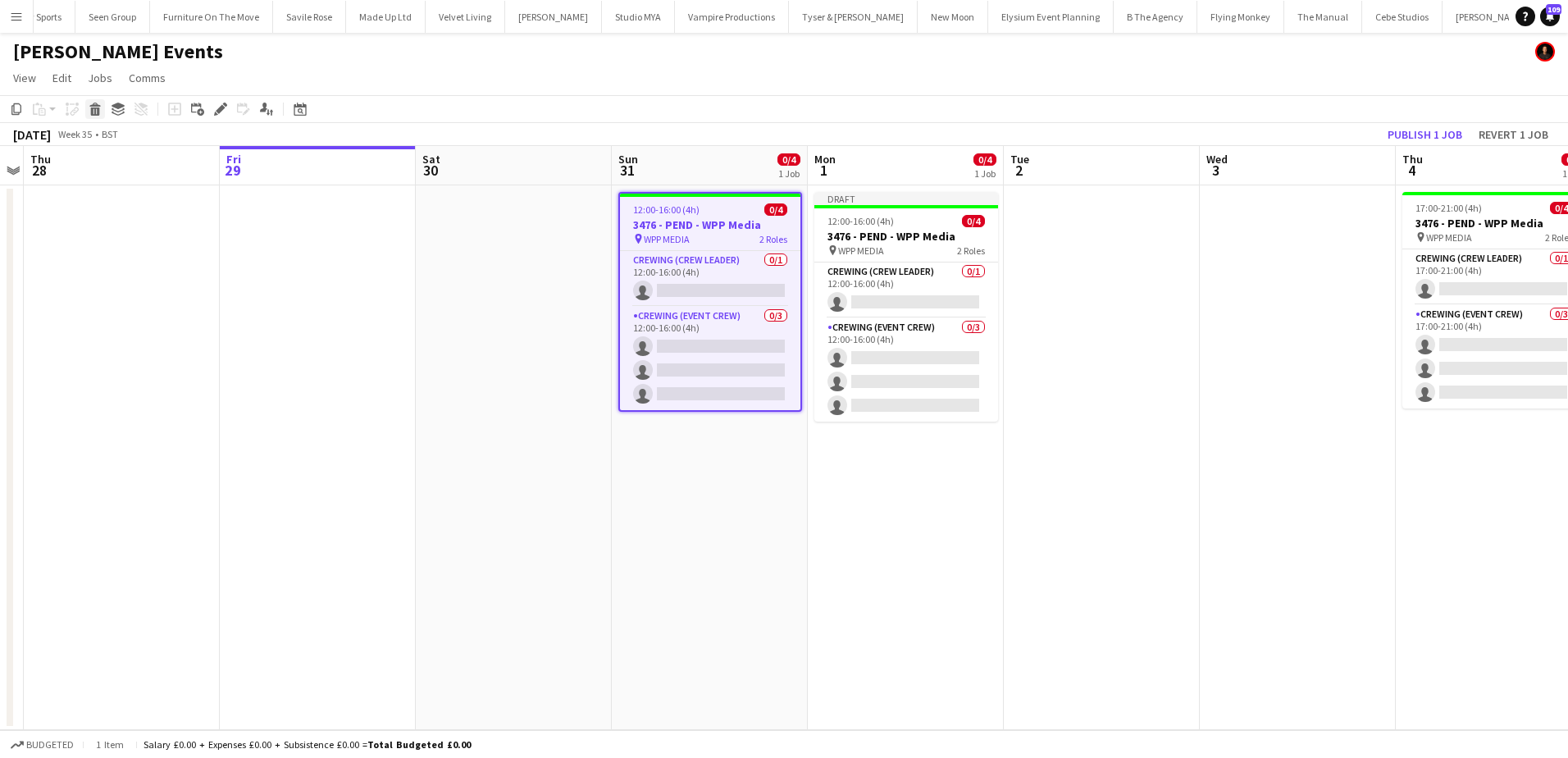
click at [98, 111] on icon at bounding box center [95, 111] width 9 height 8
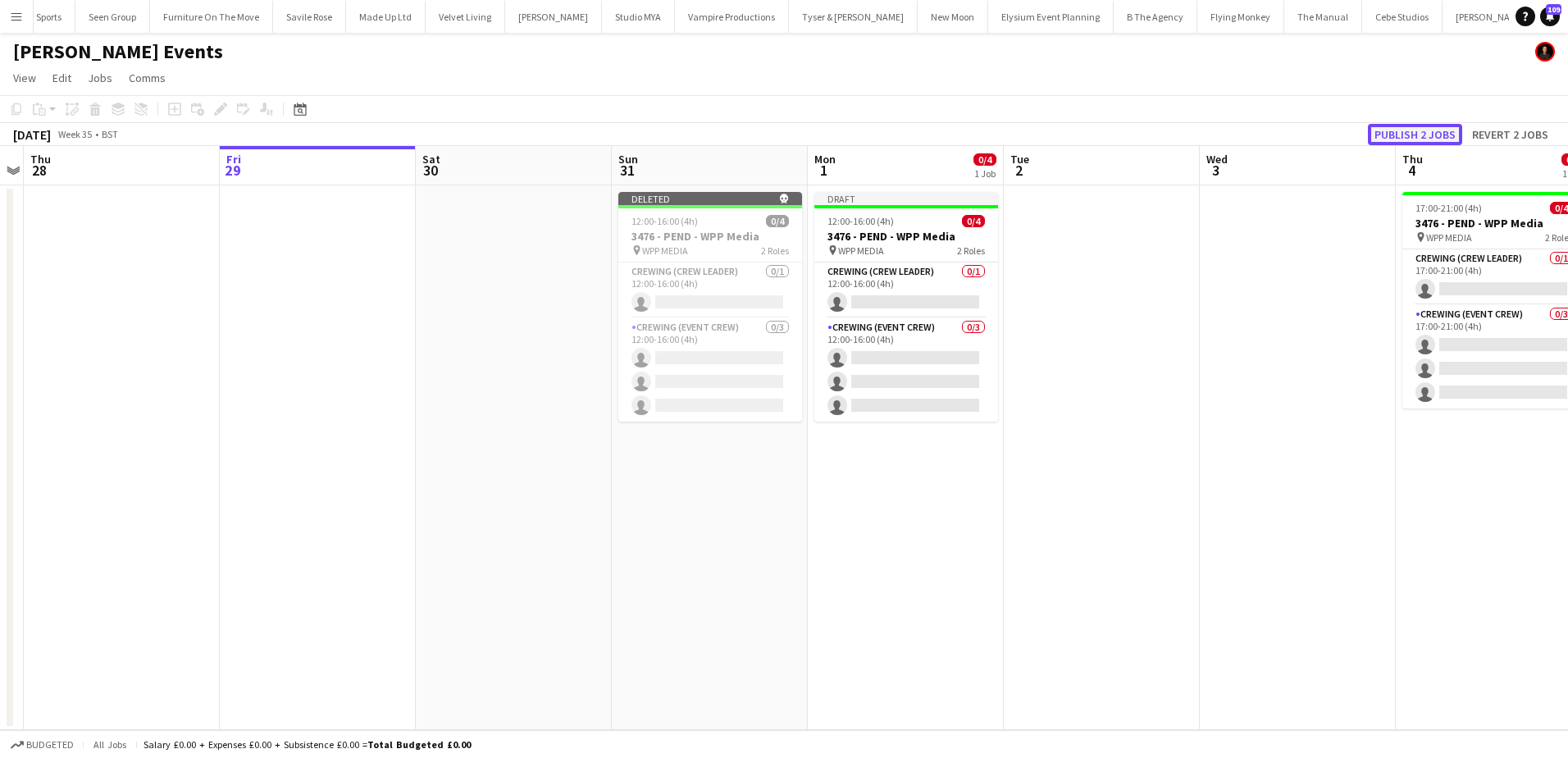
click at [1405, 133] on button "Publish 2 jobs" at bounding box center [1414, 134] width 94 height 21
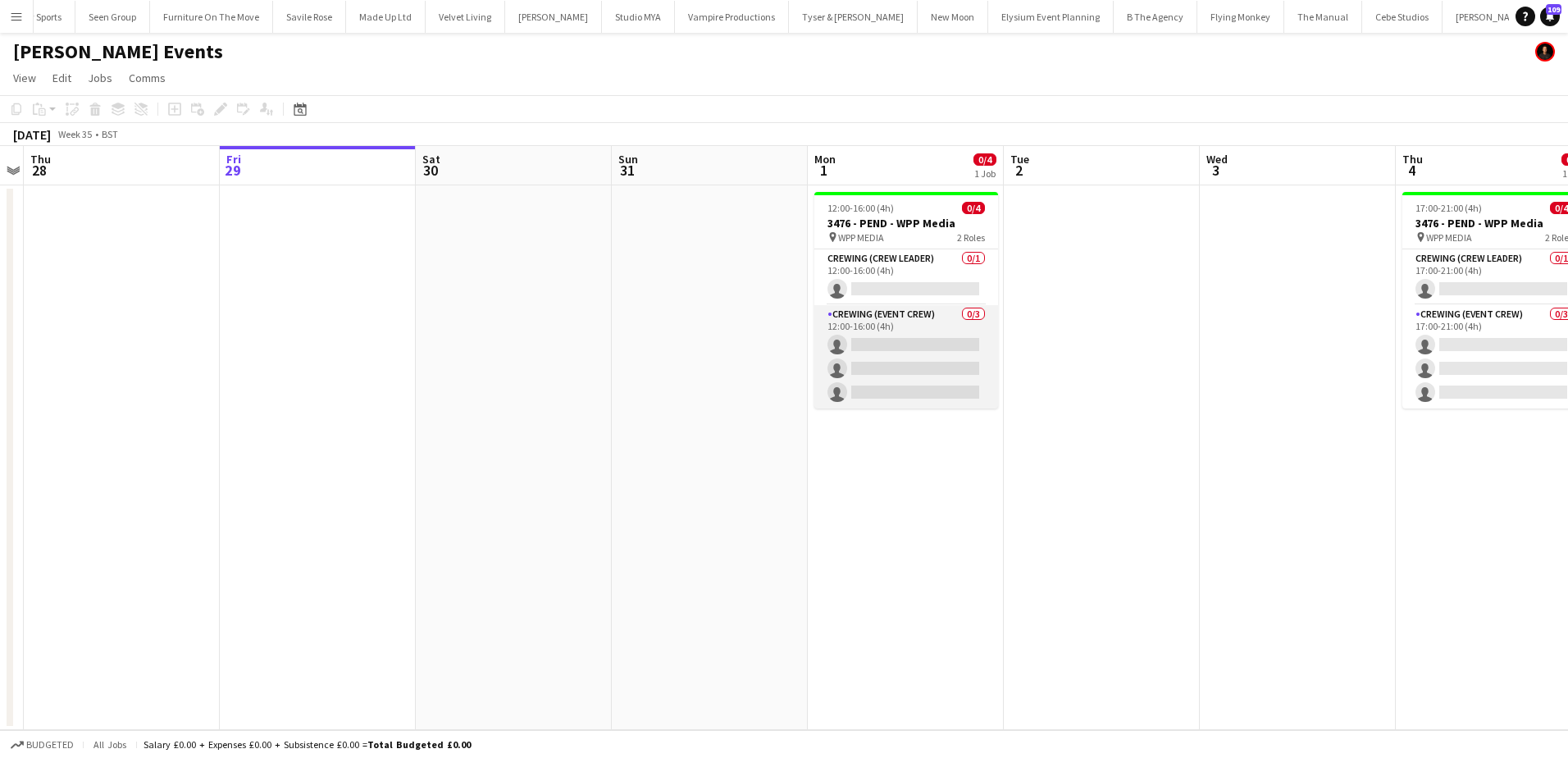
click at [913, 358] on app-card-role "Crewing (Event Crew) 0/3 12:00-16:00 (4h) single-neutral-actions single-neutral…" at bounding box center [906, 357] width 184 height 104
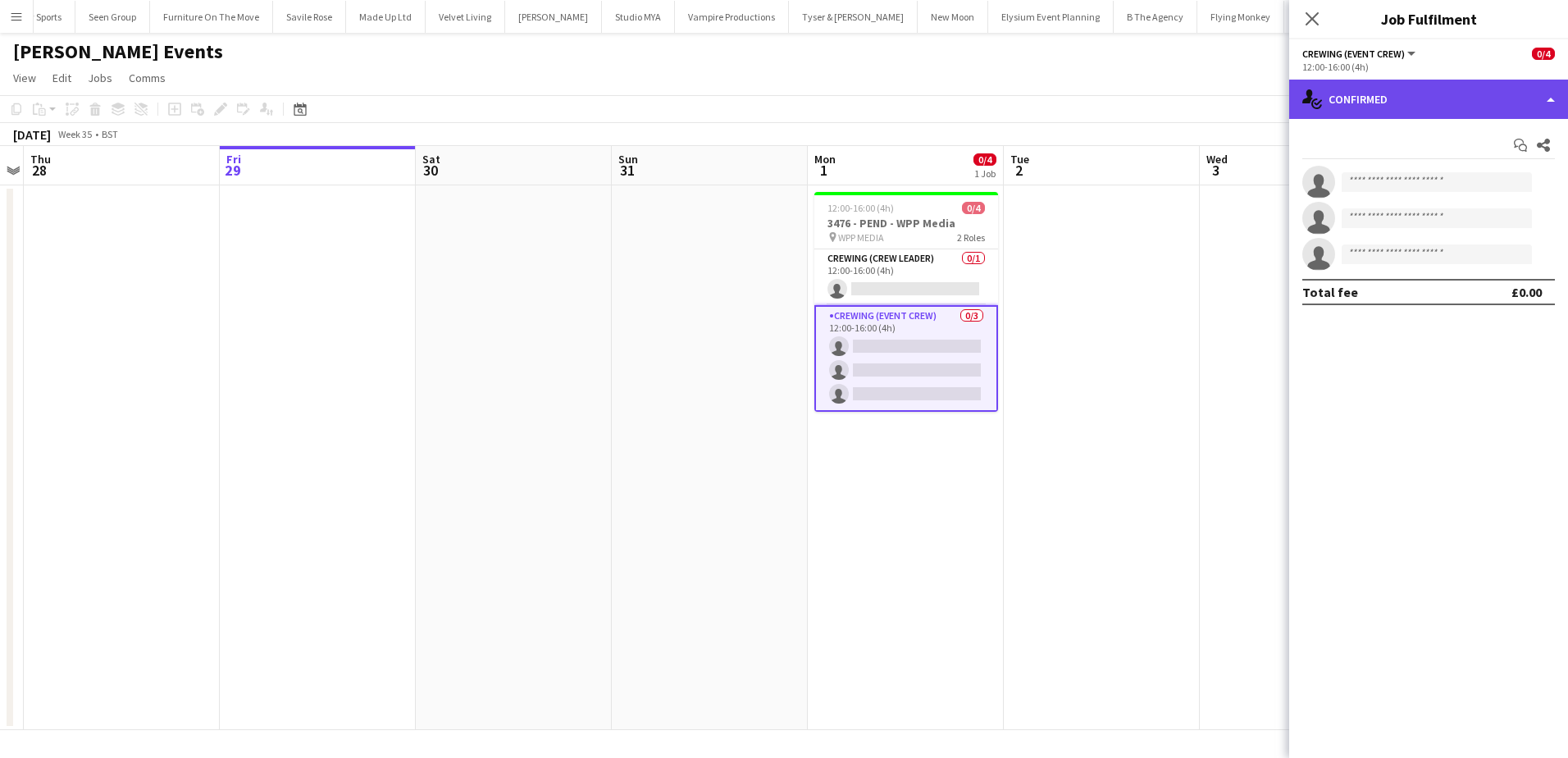
click at [1416, 111] on div "single-neutral-actions-check-2 Confirmed" at bounding box center [1427, 99] width 278 height 40
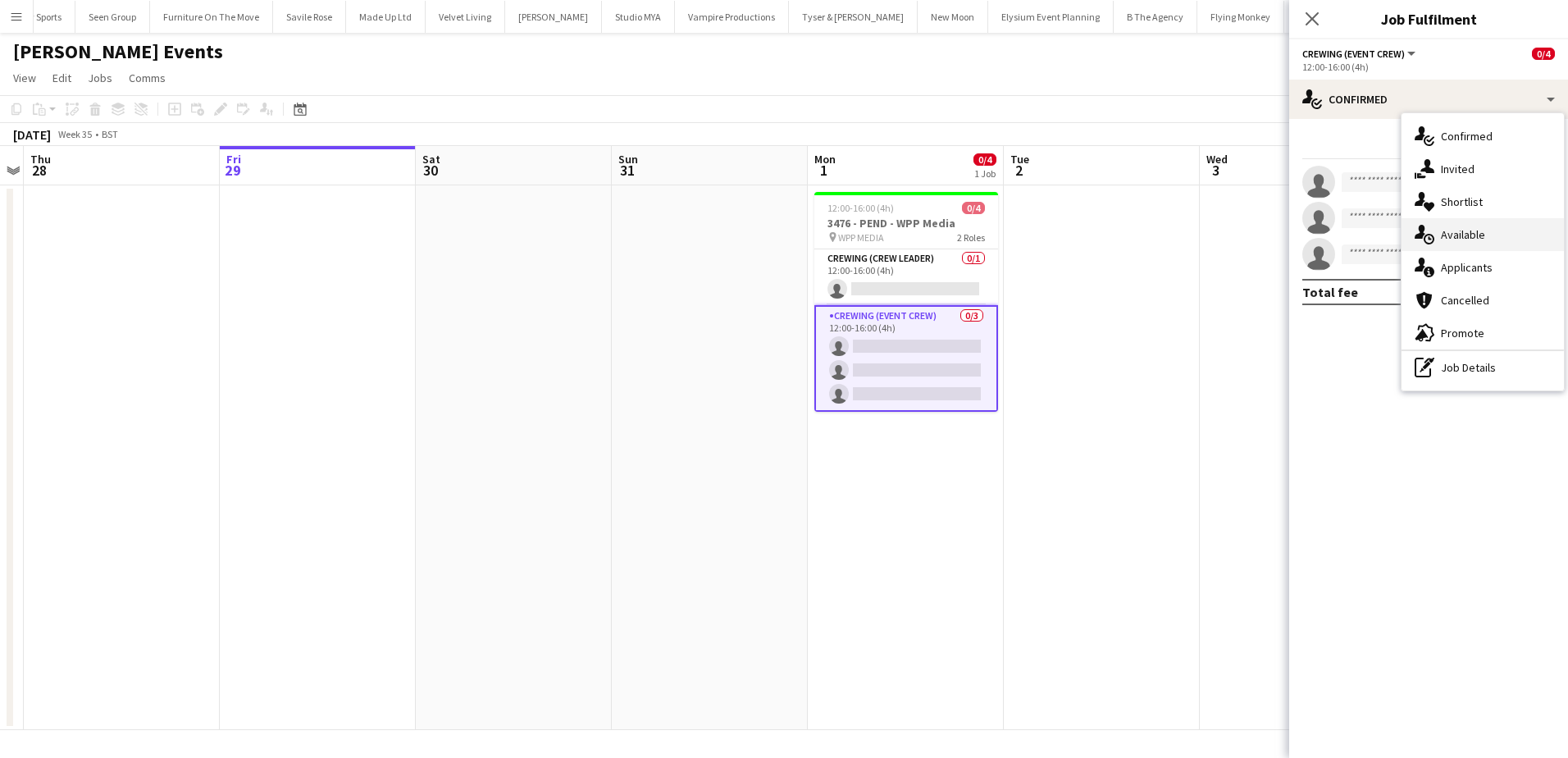
click at [1482, 241] on div "single-neutral-actions-upload Available" at bounding box center [1482, 234] width 162 height 32
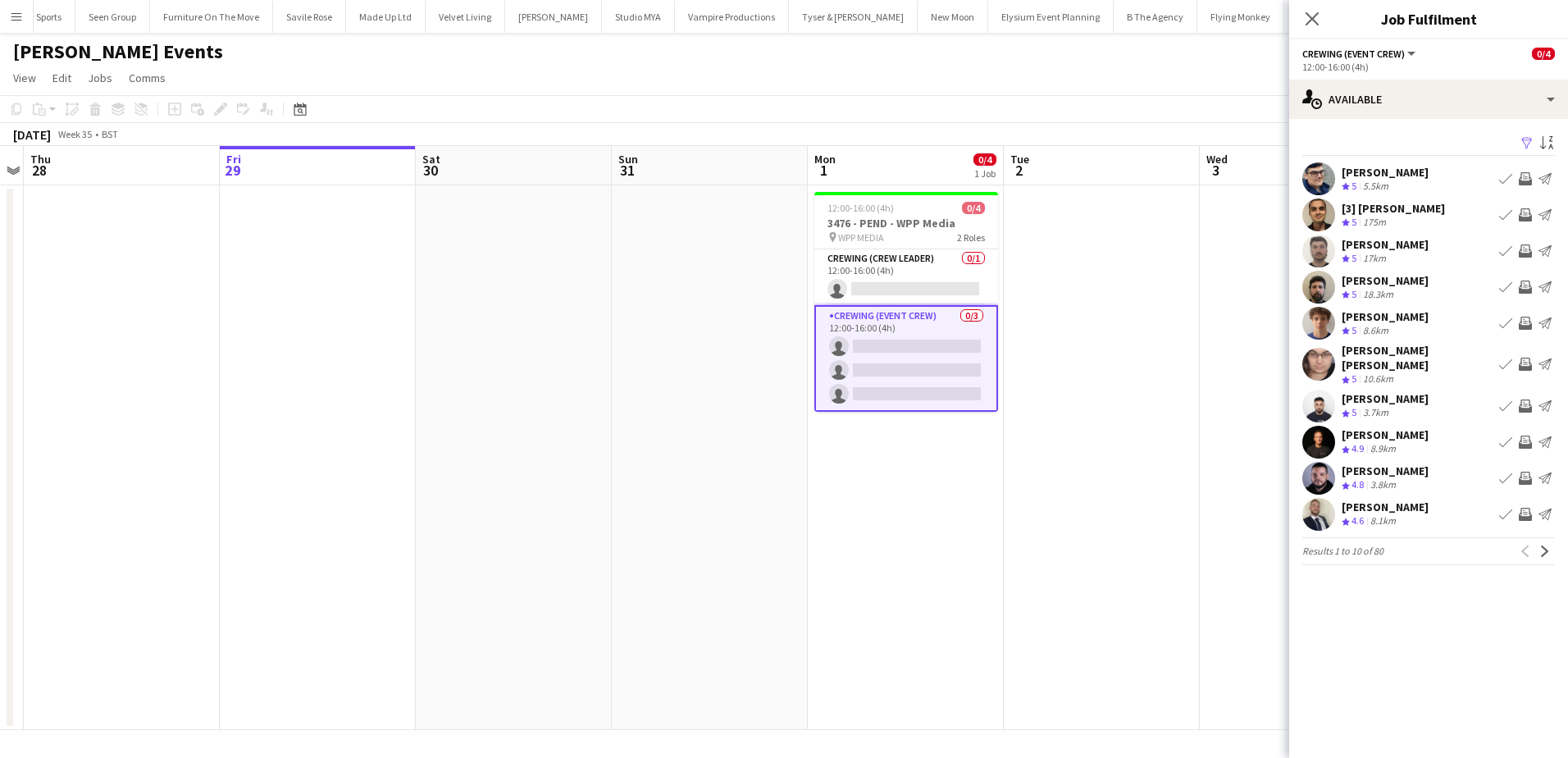
click at [1525, 324] on app-icon "Invite crew" at bounding box center [1525, 323] width 13 height 13
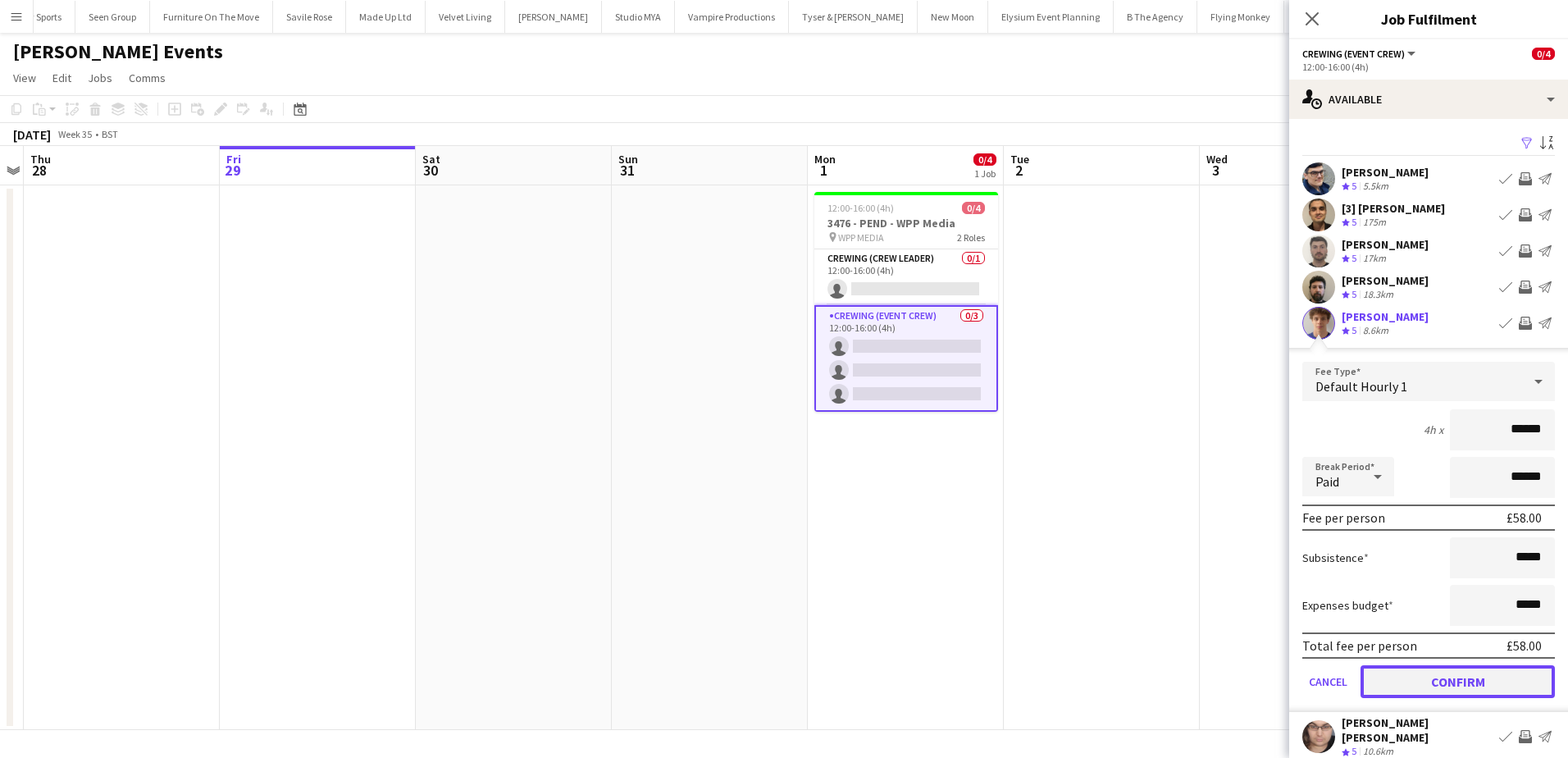
click at [1496, 677] on button "Confirm" at bounding box center [1457, 681] width 194 height 32
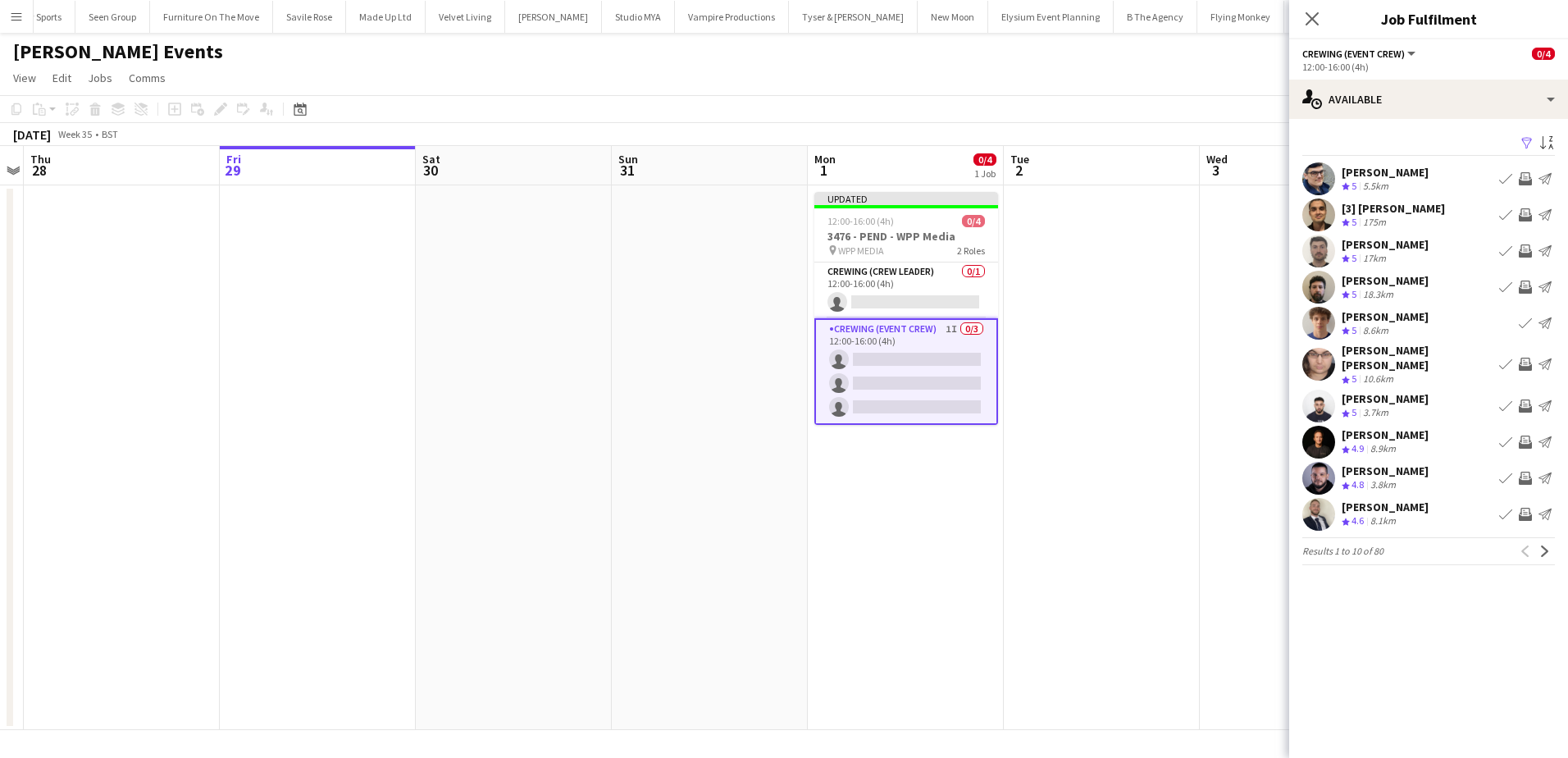
click at [1527, 472] on app-icon "Invite crew" at bounding box center [1525, 478] width 13 height 13
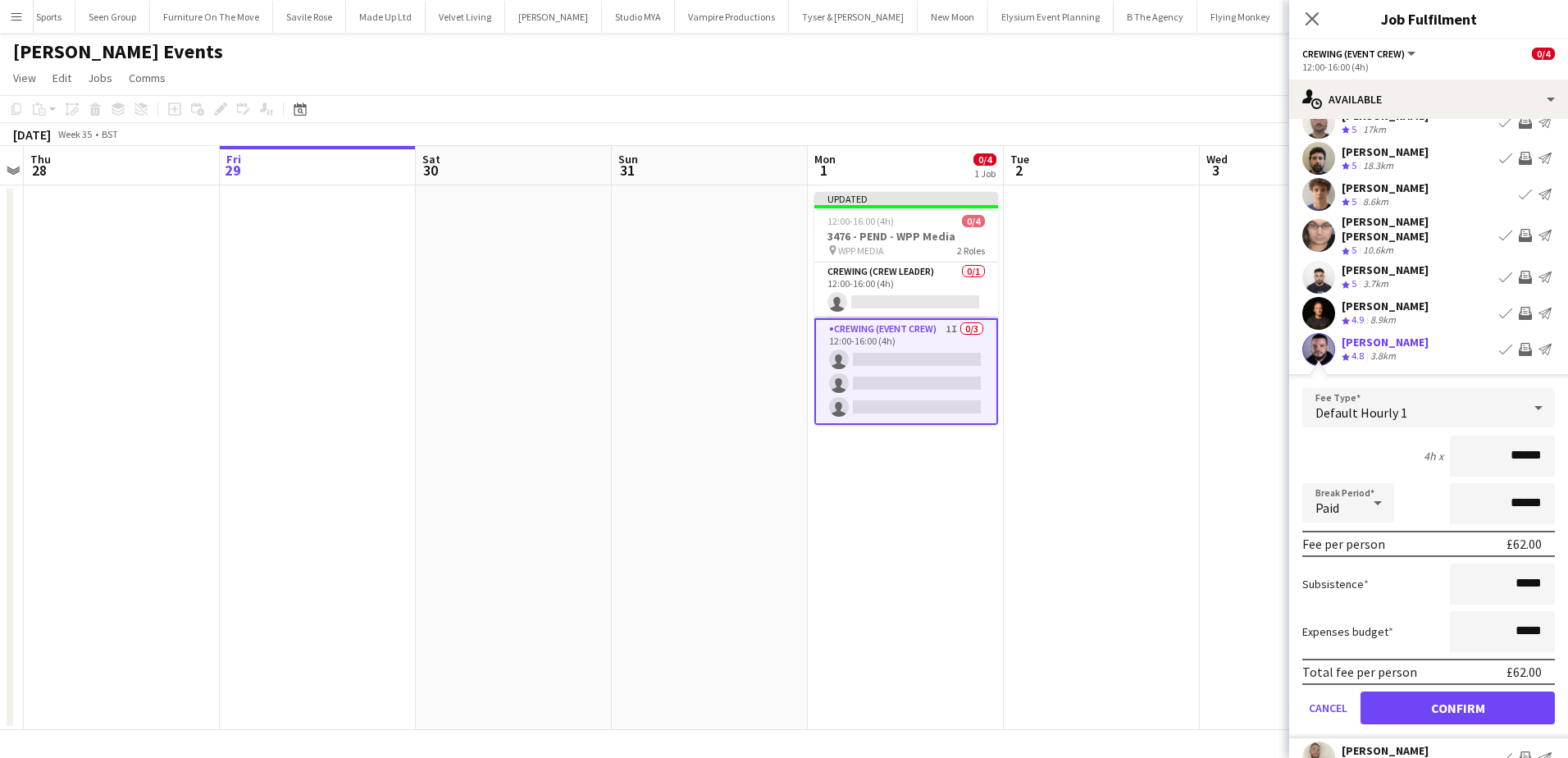
scroll to position [164, 0]
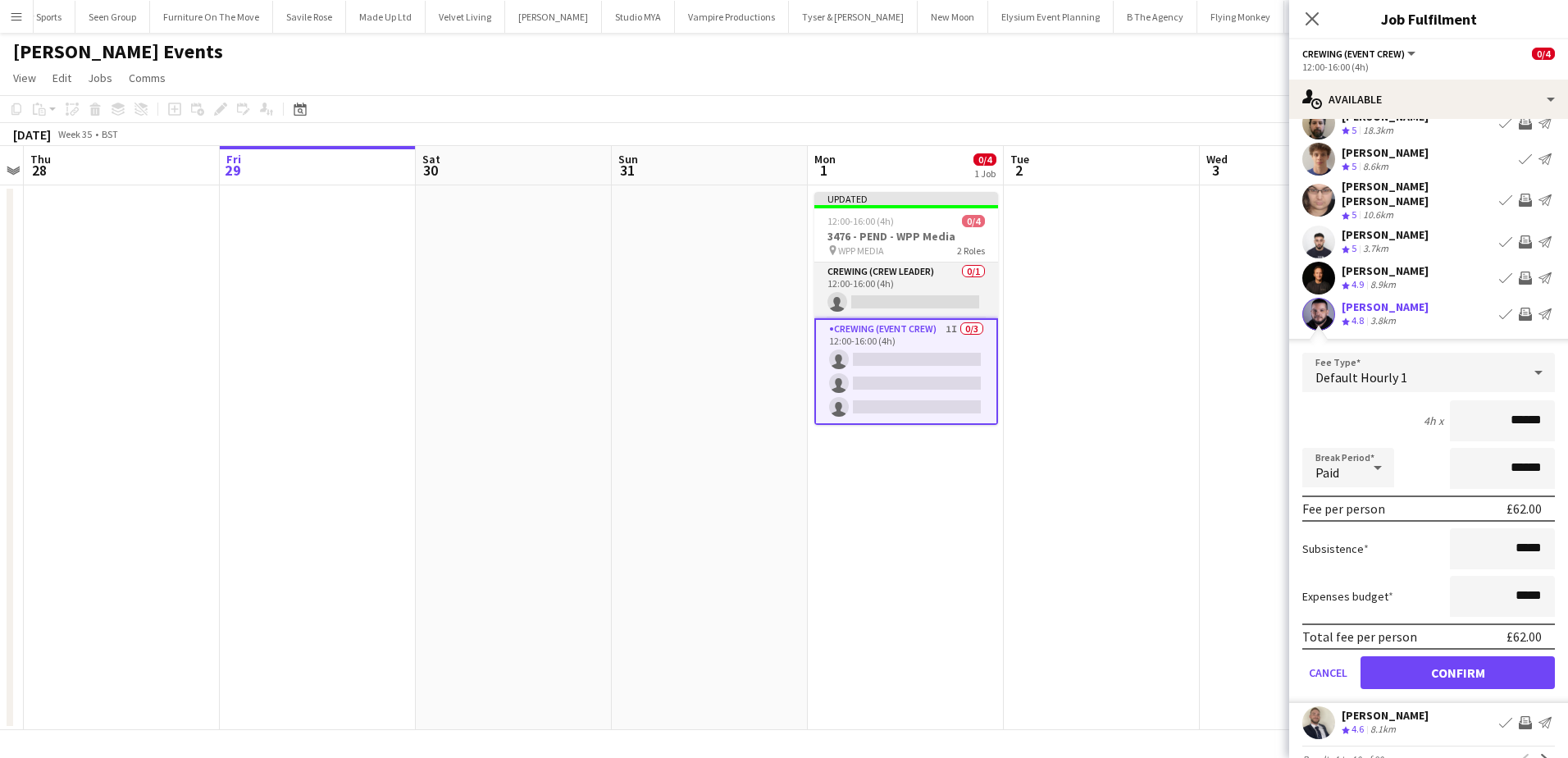
click at [898, 292] on app-card-role "Crewing (Crew Leader) 0/1 12:00-16:00 (4h) single-neutral-actions" at bounding box center [906, 291] width 184 height 56
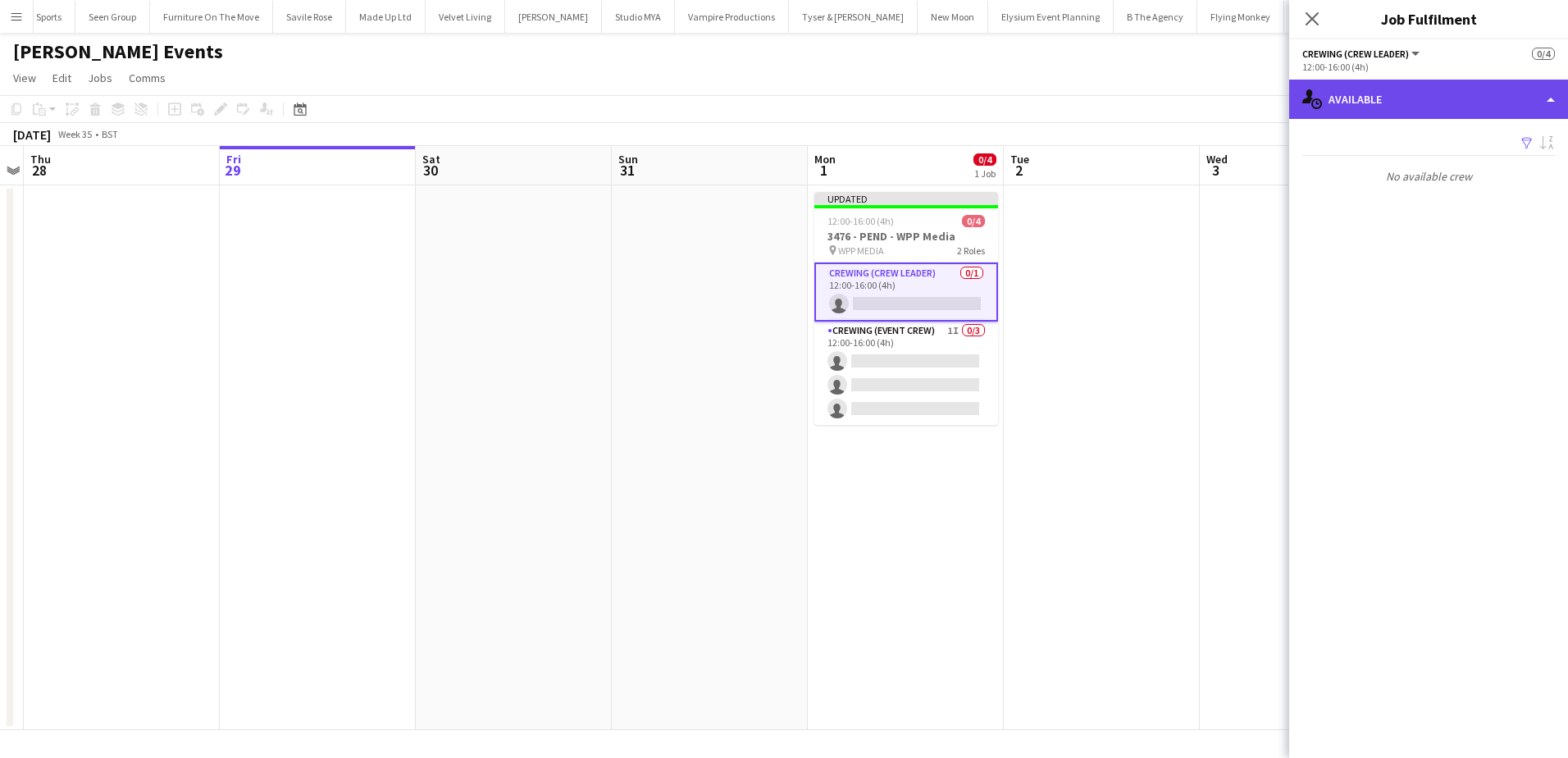
click at [1422, 106] on div "single-neutral-actions-upload Available" at bounding box center [1427, 99] width 278 height 40
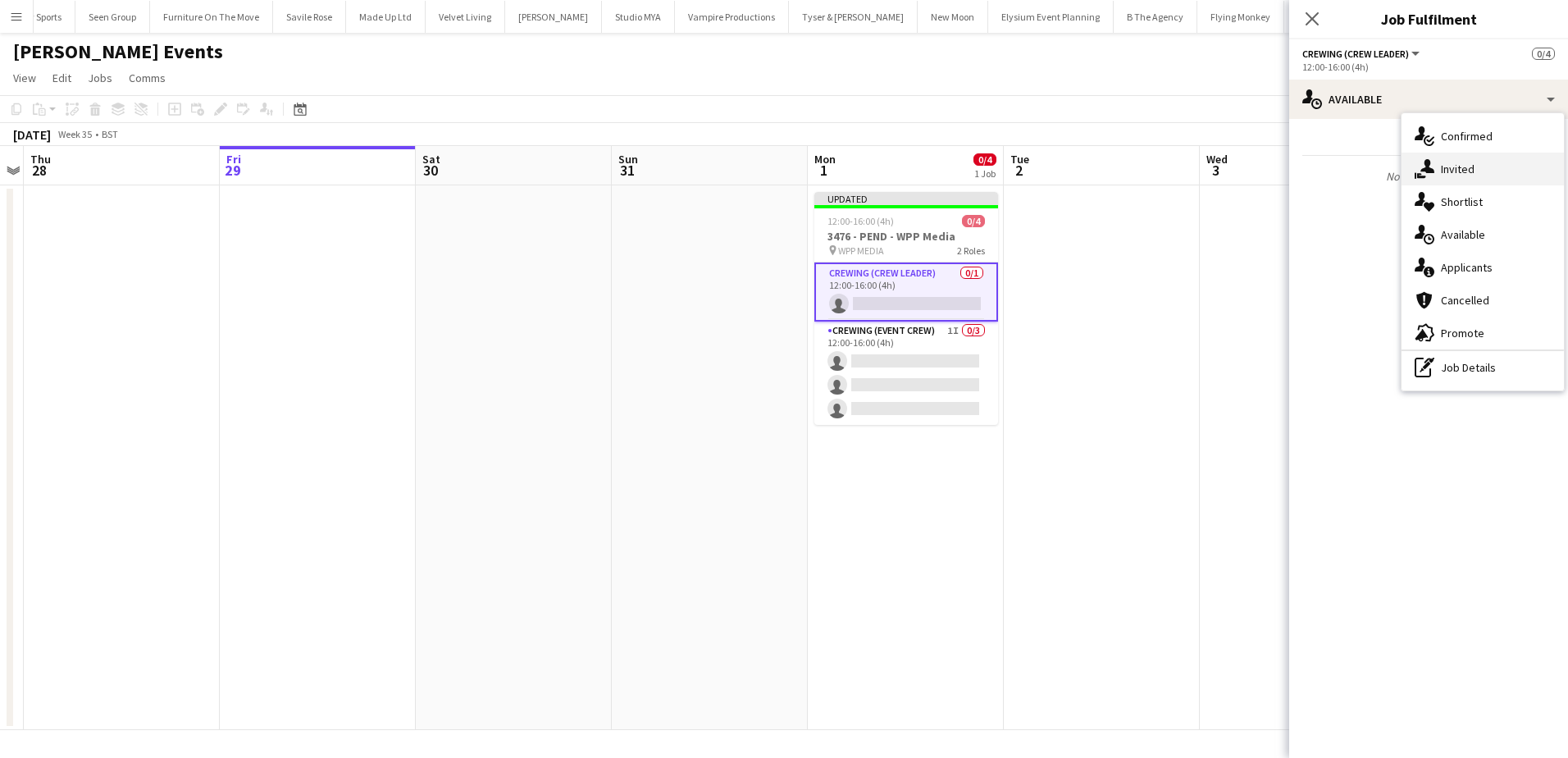
click at [1484, 169] on div "single-neutral-actions-share-1 Invited" at bounding box center [1482, 168] width 162 height 32
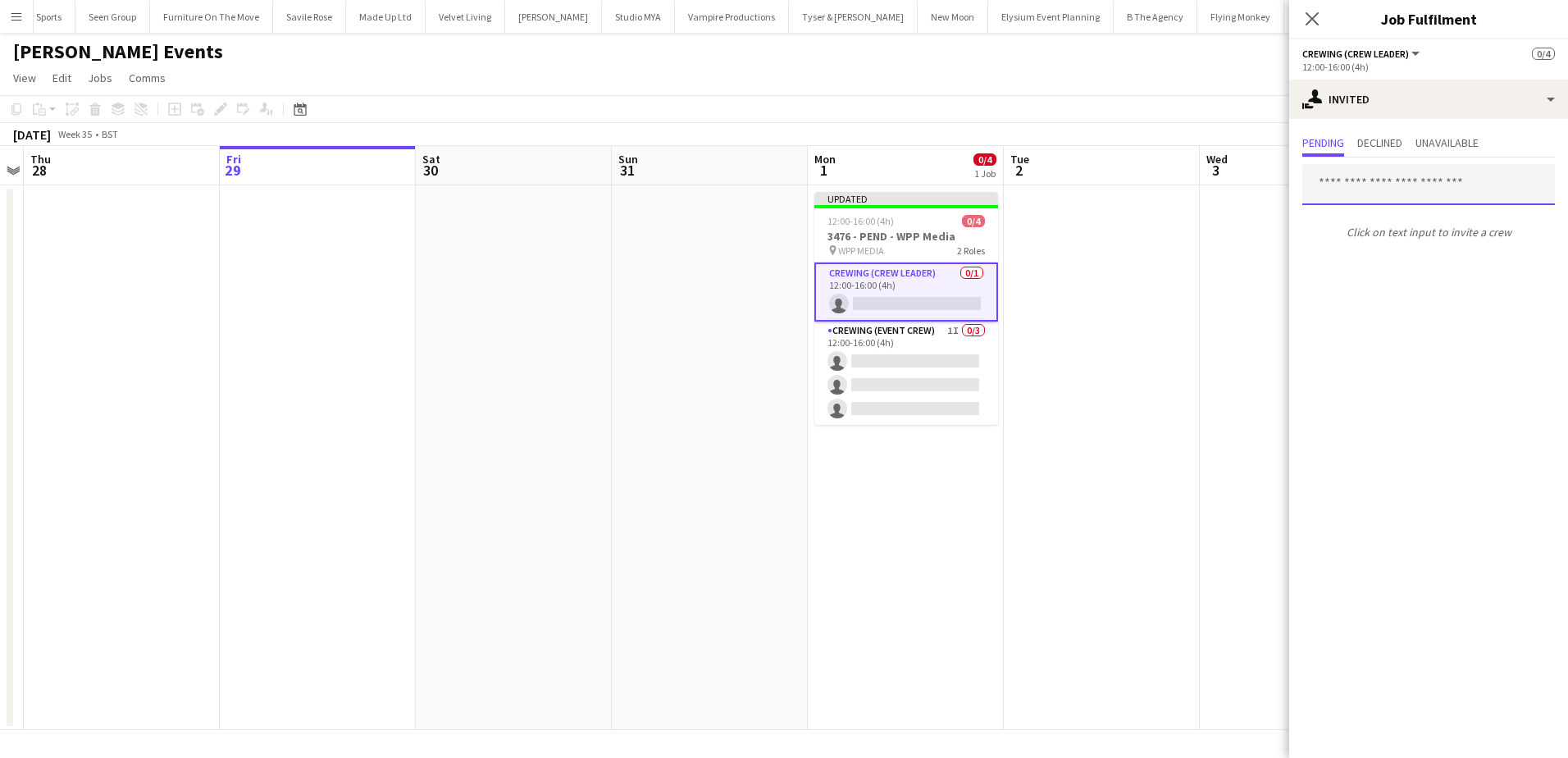
click at [1386, 183] on input "text" at bounding box center [1427, 184] width 253 height 41
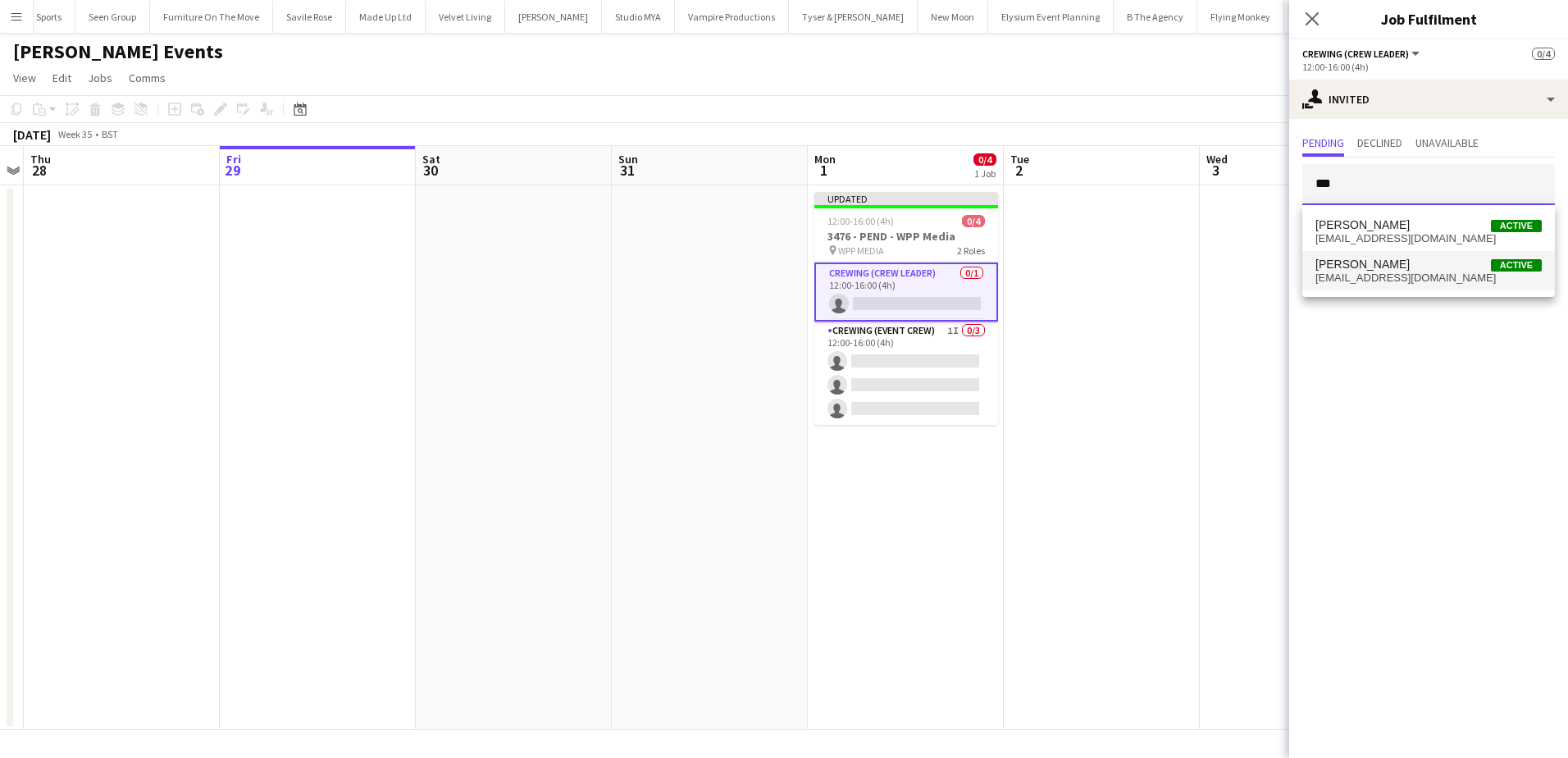
type input "***"
click at [1401, 284] on span "fiskymusic01@gmail.com" at bounding box center [1428, 278] width 227 height 13
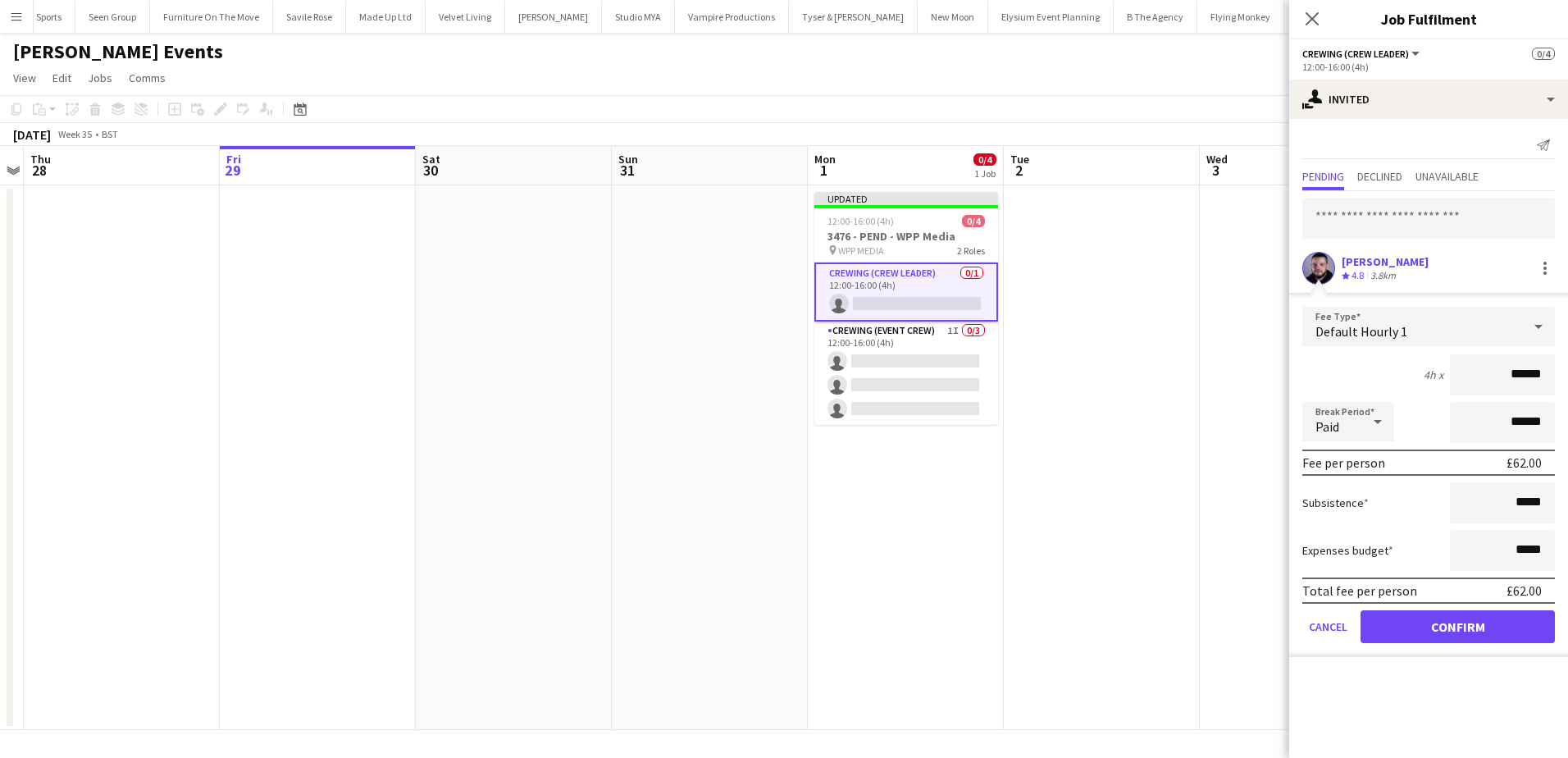
drag, startPoint x: 1482, startPoint y: 373, endPoint x: 1554, endPoint y: 379, distance: 72.2
click at [1554, 379] on form "Fee Type Default Hourly 1 4h x ****** Break Period Paid ****** Fee per person £…" at bounding box center [1427, 481] width 278 height 350
type input "***"
click at [1500, 641] on button "Confirm" at bounding box center [1457, 626] width 194 height 32
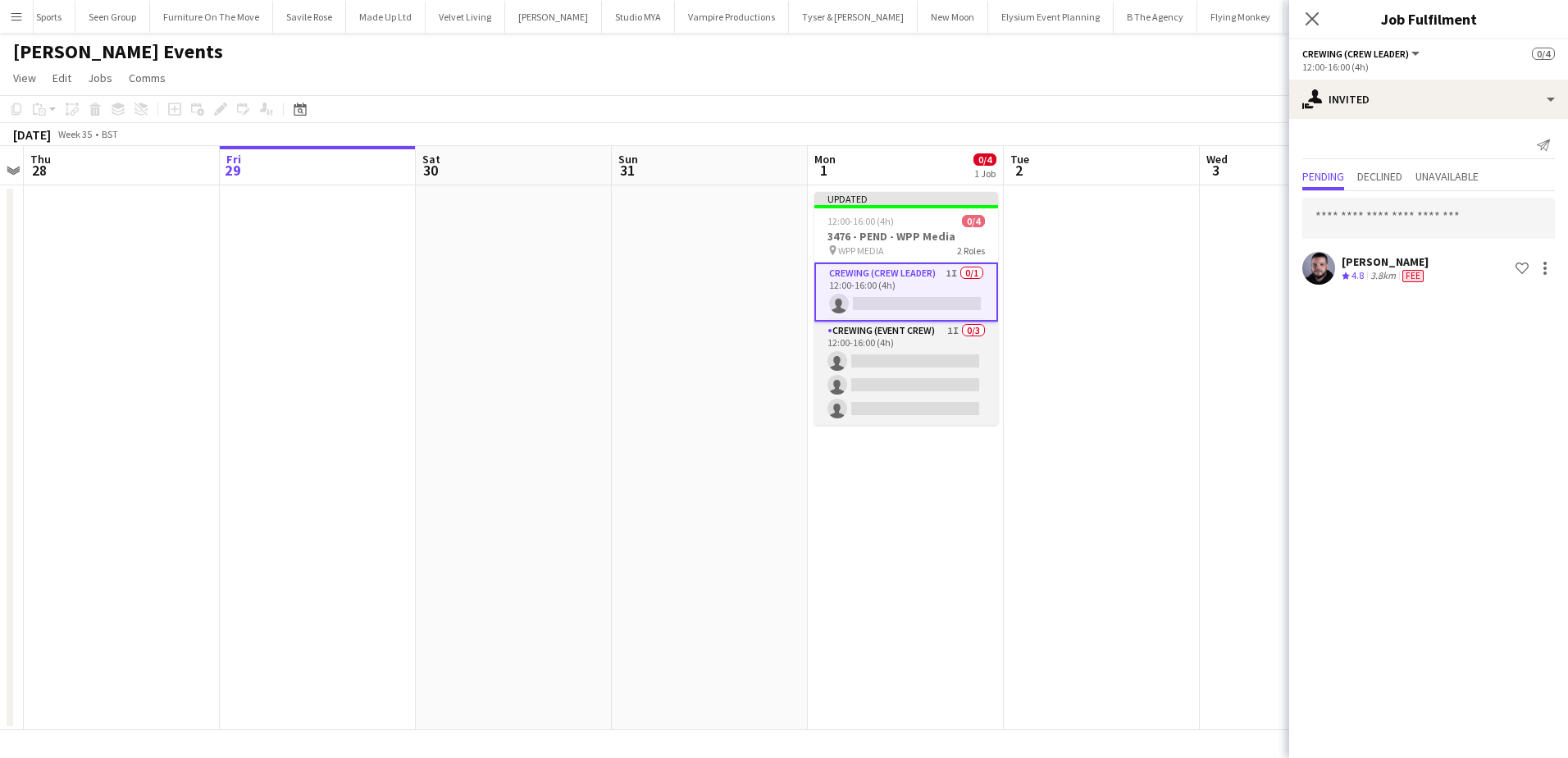
click at [929, 407] on app-card-role "Crewing (Event Crew) 1I 0/3 12:00-16:00 (4h) single-neutral-actions single-neut…" at bounding box center [906, 373] width 184 height 104
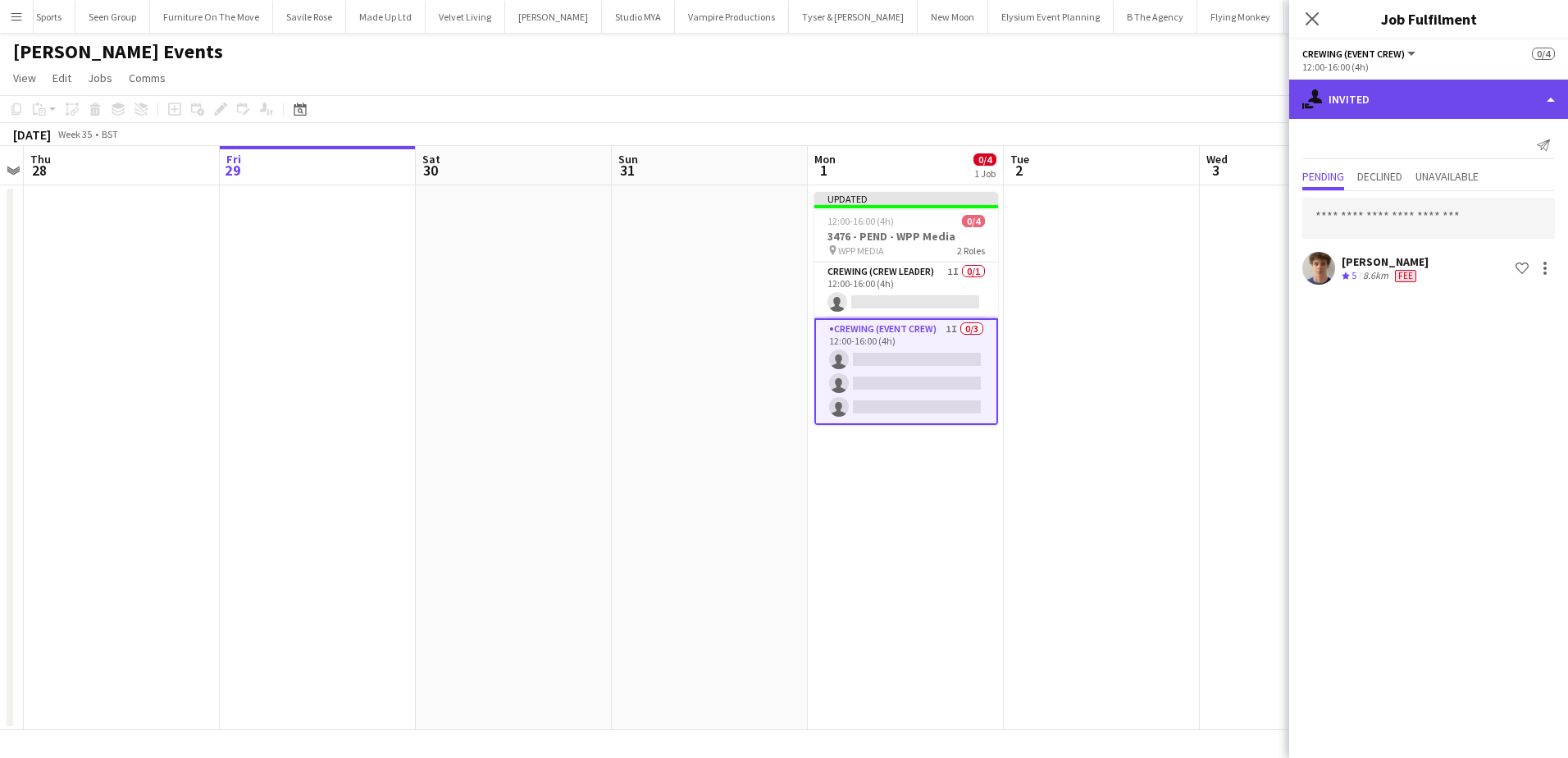
click at [1438, 105] on div "single-neutral-actions-share-1 Invited" at bounding box center [1427, 99] width 278 height 40
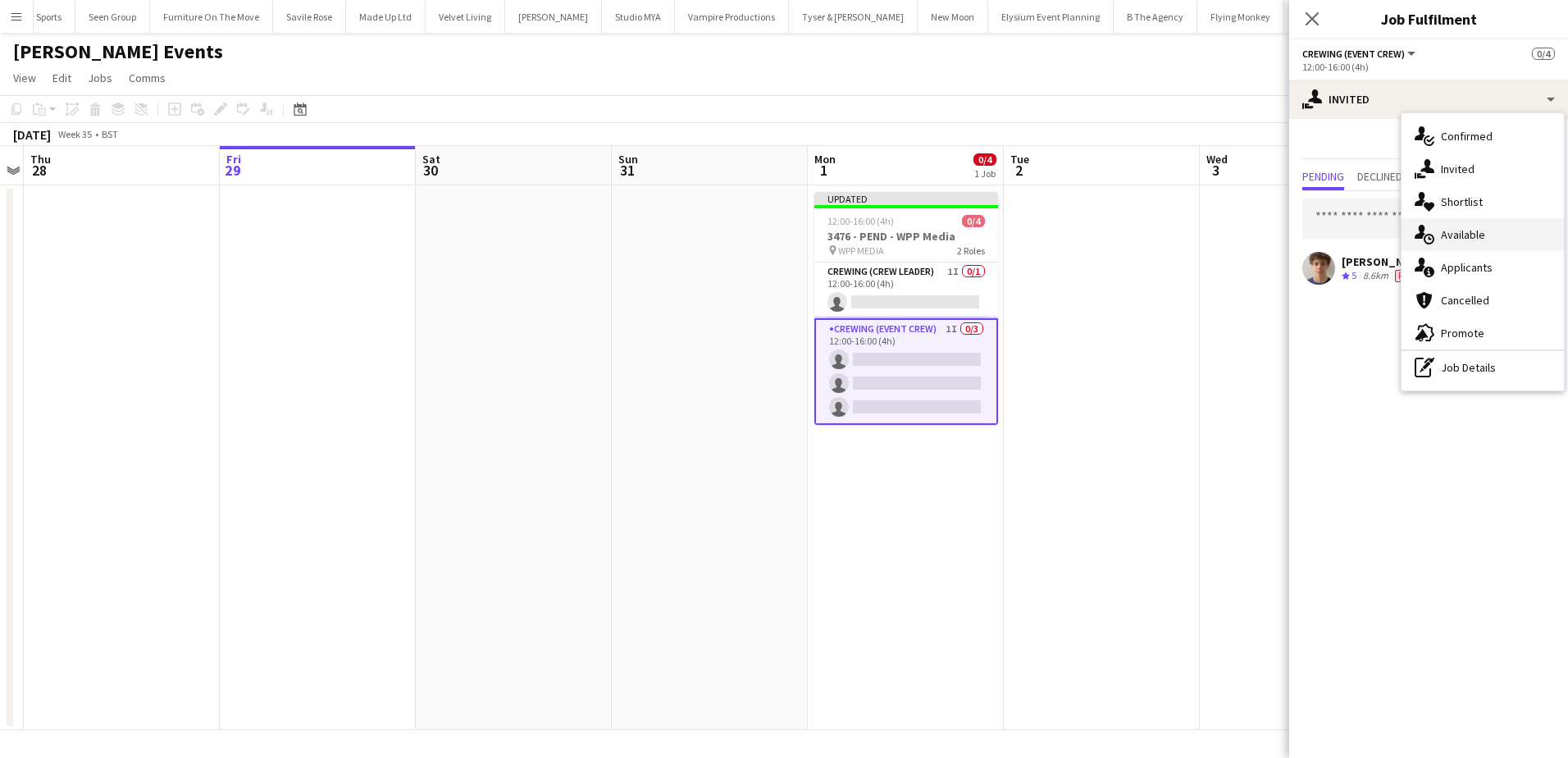
click at [1495, 237] on div "single-neutral-actions-upload Available" at bounding box center [1482, 234] width 162 height 32
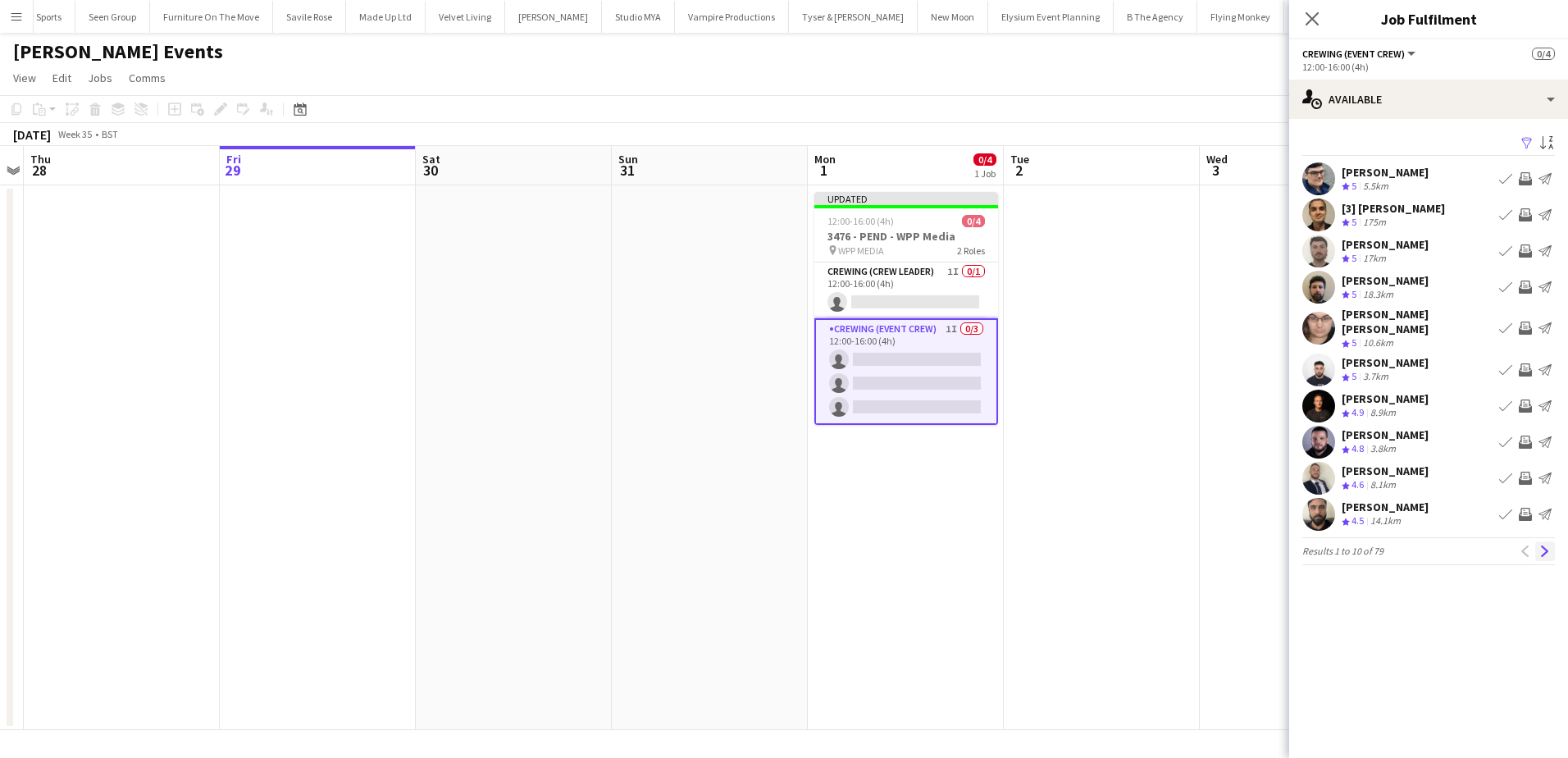
click at [1542, 545] on app-icon "Next" at bounding box center [1545, 551] width 11 height 11
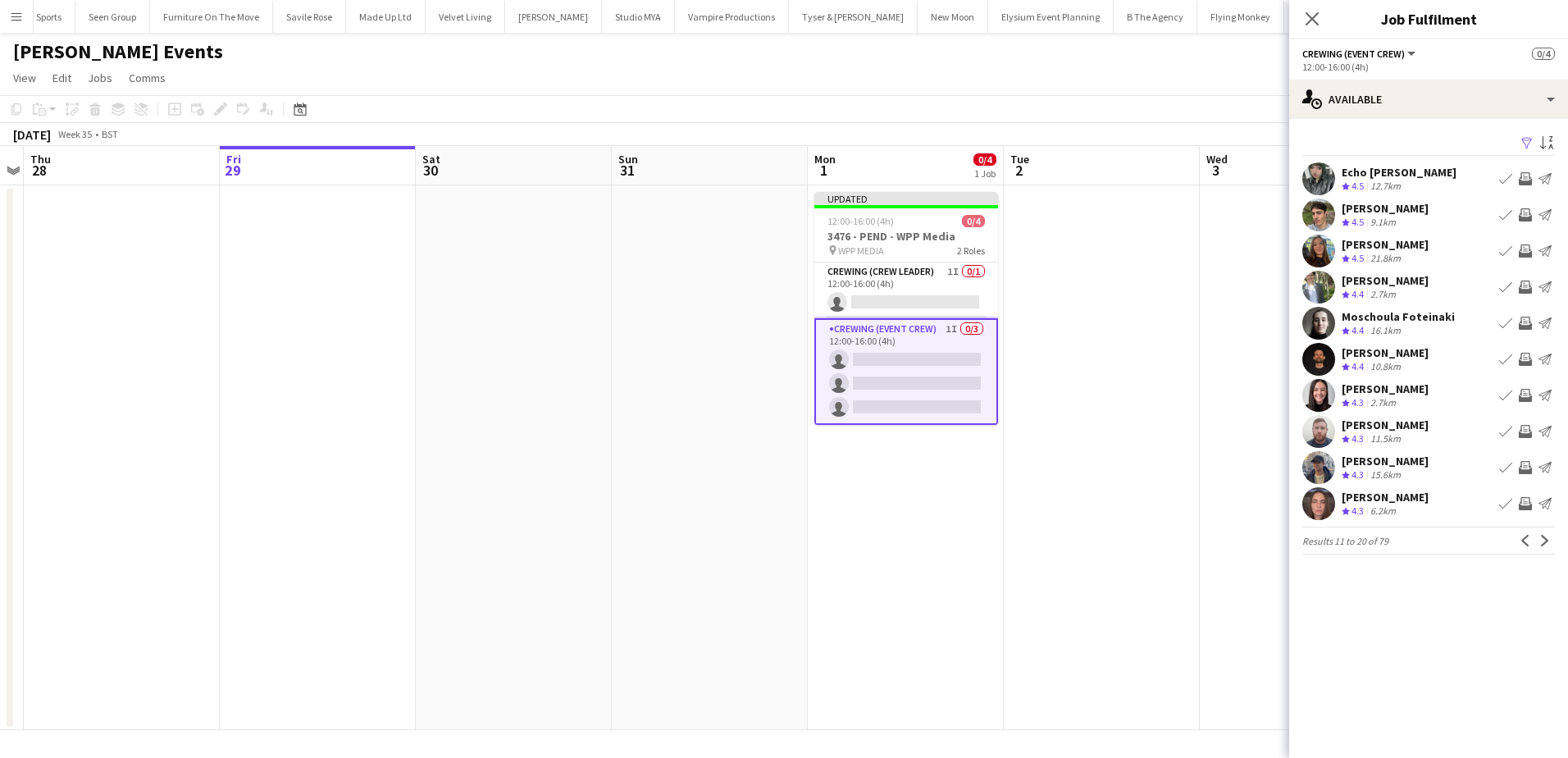
click at [1525, 213] on app-icon "Invite crew" at bounding box center [1525, 215] width 13 height 13
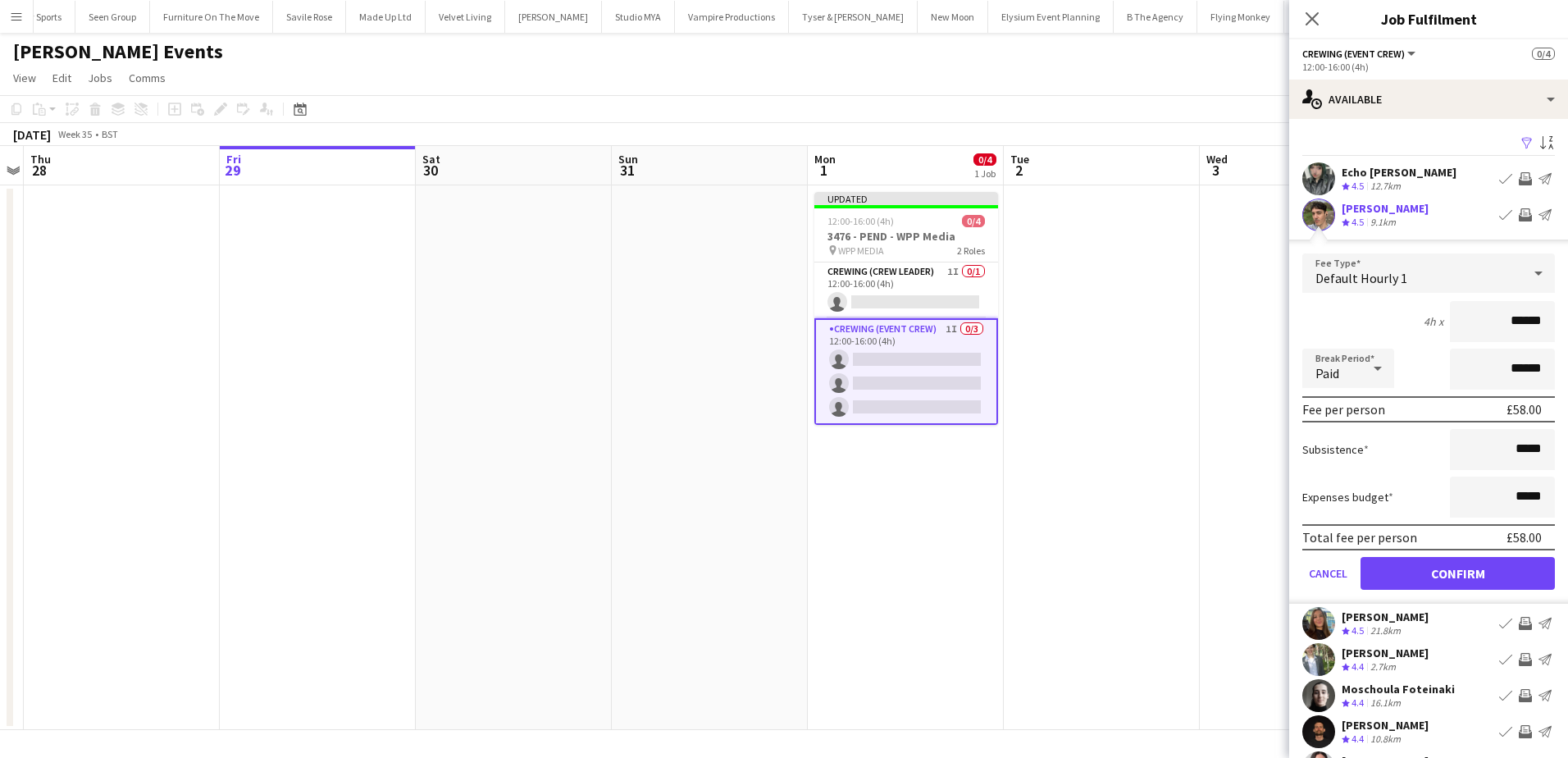
click at [1456, 542] on div "Total fee per person £58.00" at bounding box center [1427, 537] width 253 height 26
click at [1454, 558] on button "Confirm" at bounding box center [1457, 573] width 194 height 32
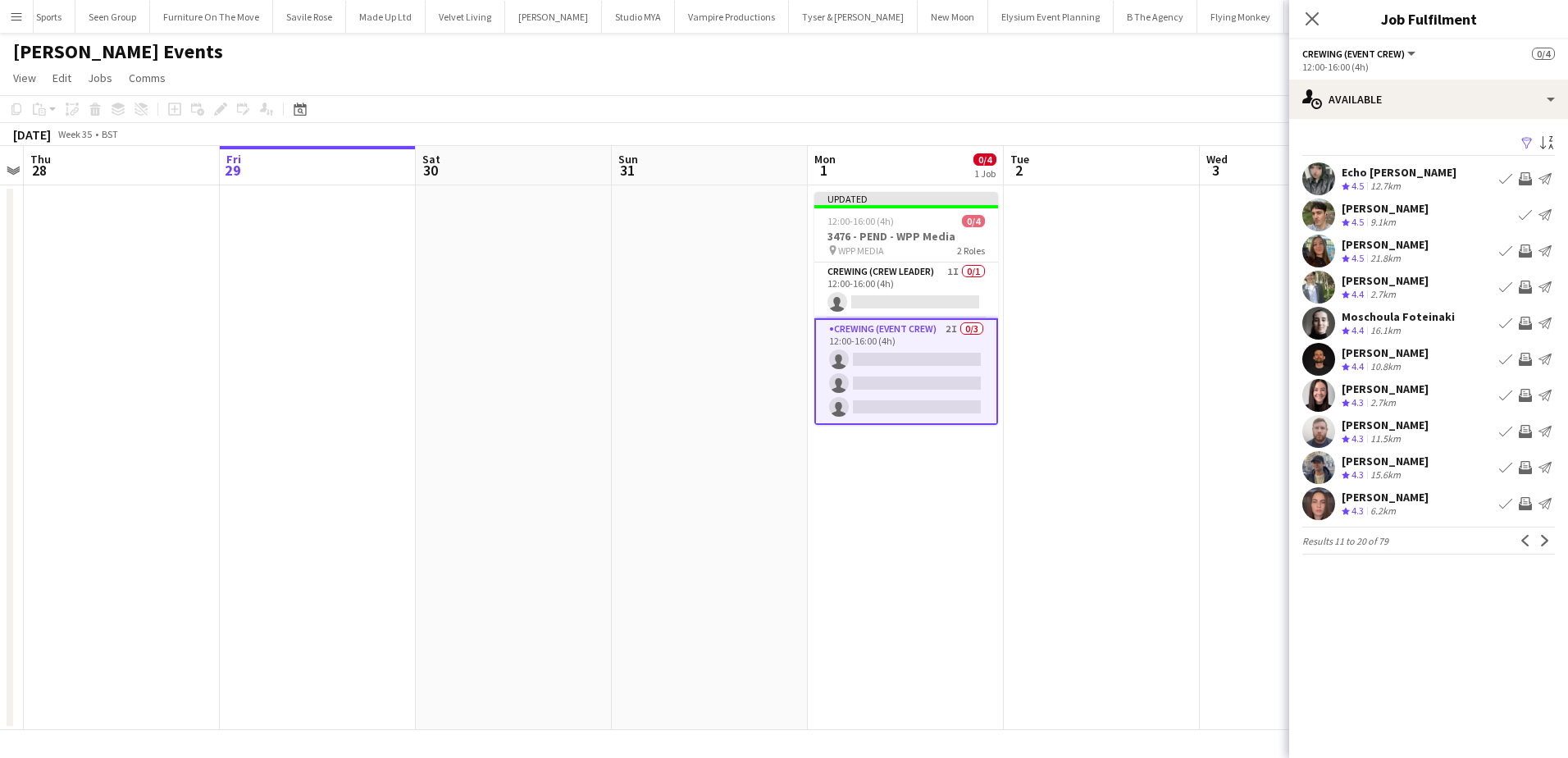
click at [1525, 241] on div "Bethanie Reynolds Crew rating 4.5 21.8km Book crew Invite crew Send notification" at bounding box center [1427, 250] width 278 height 32
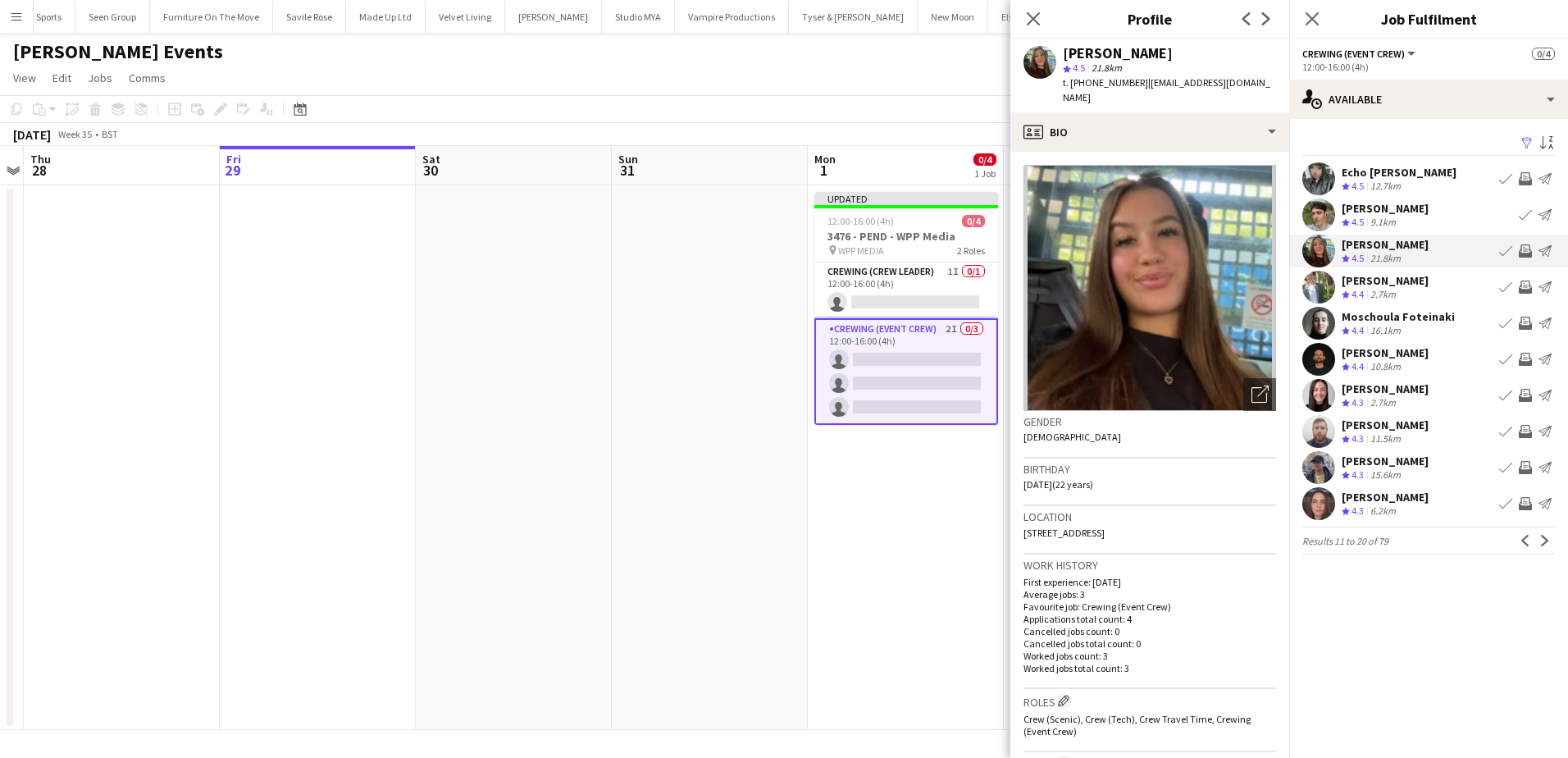
click at [1524, 252] on app-icon "Invite crew" at bounding box center [1525, 251] width 13 height 13
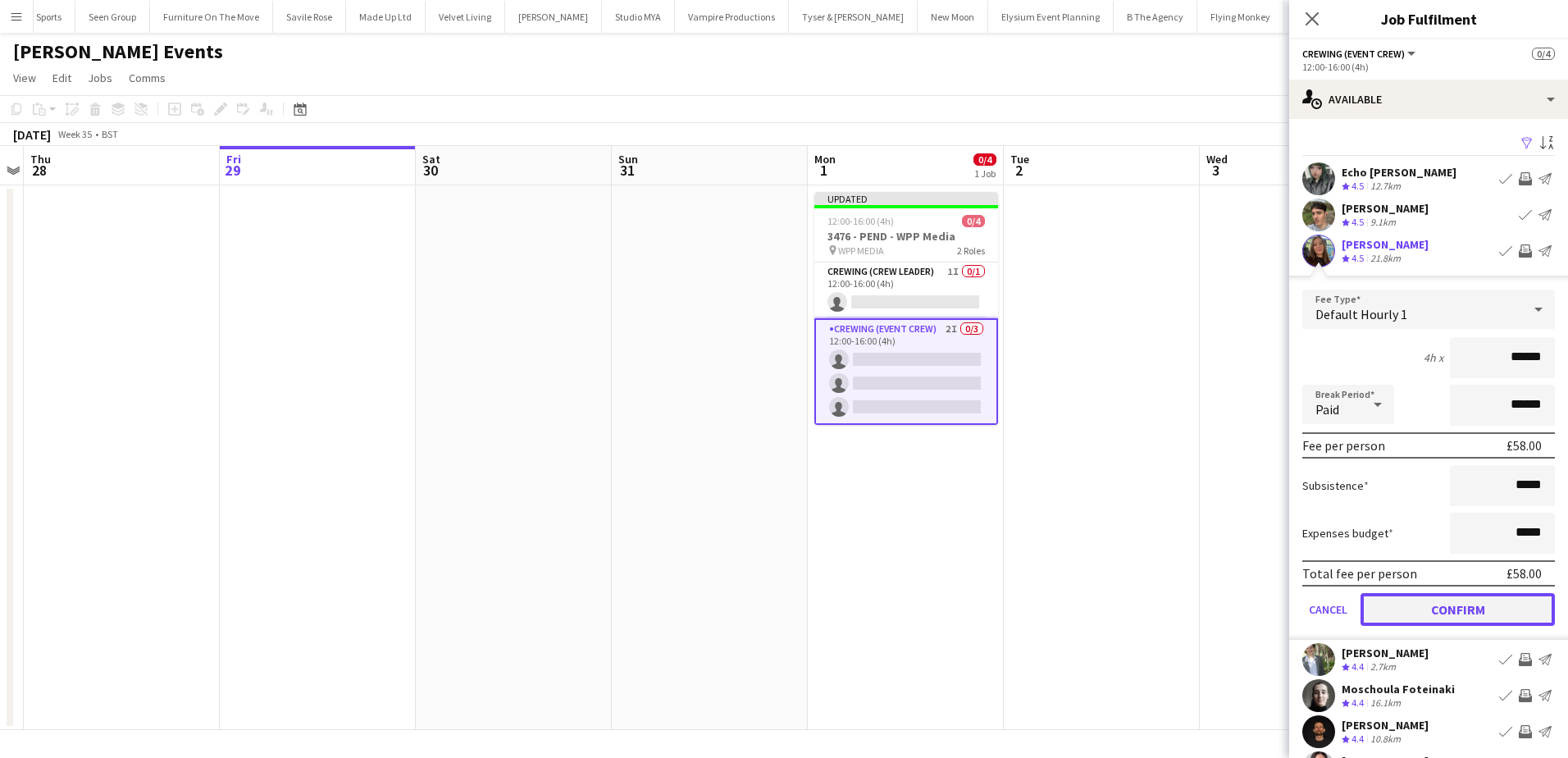
click at [1428, 619] on button "Confirm" at bounding box center [1457, 609] width 194 height 32
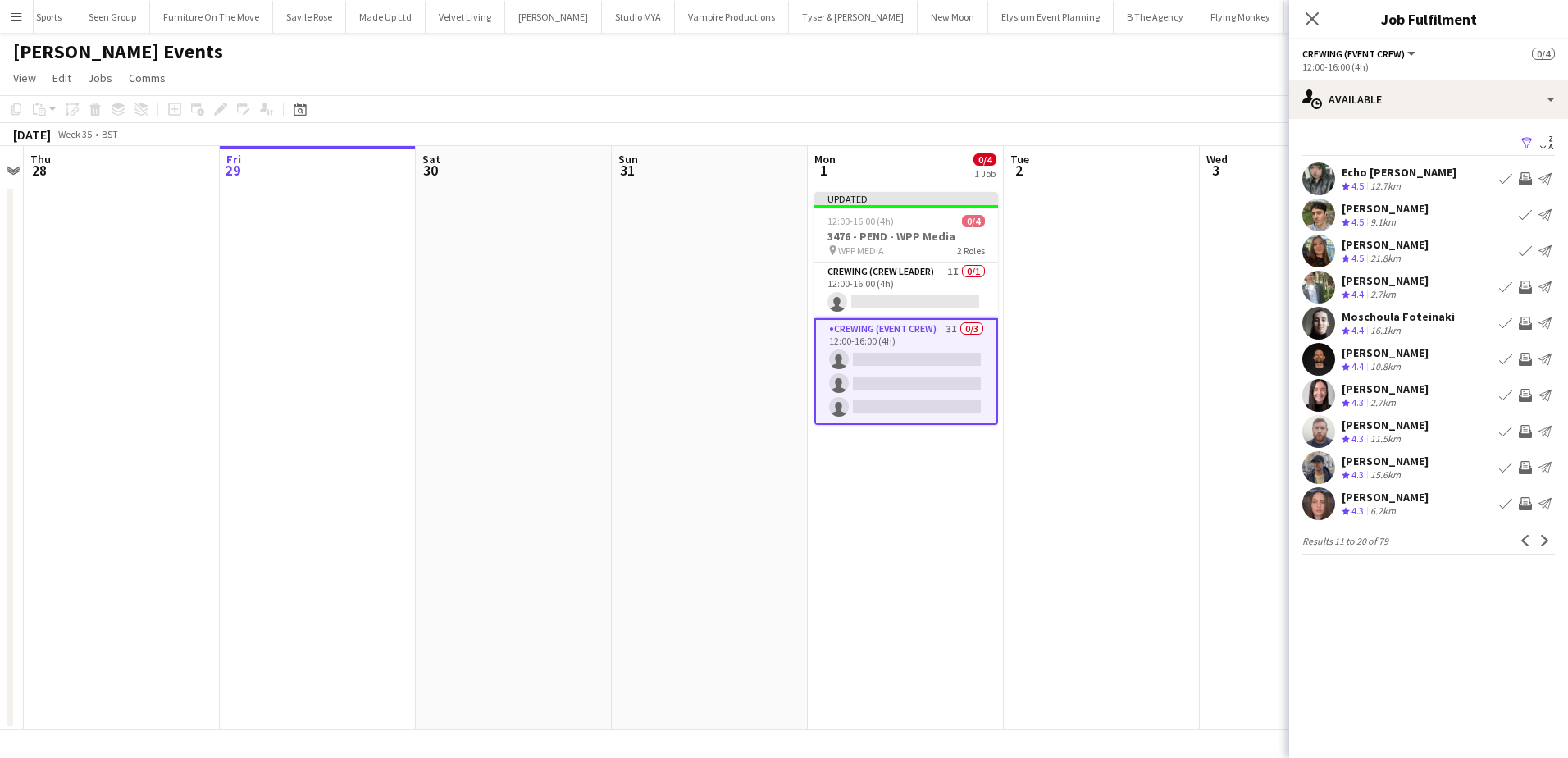
click at [1521, 467] on app-icon "Invite crew" at bounding box center [1525, 467] width 13 height 13
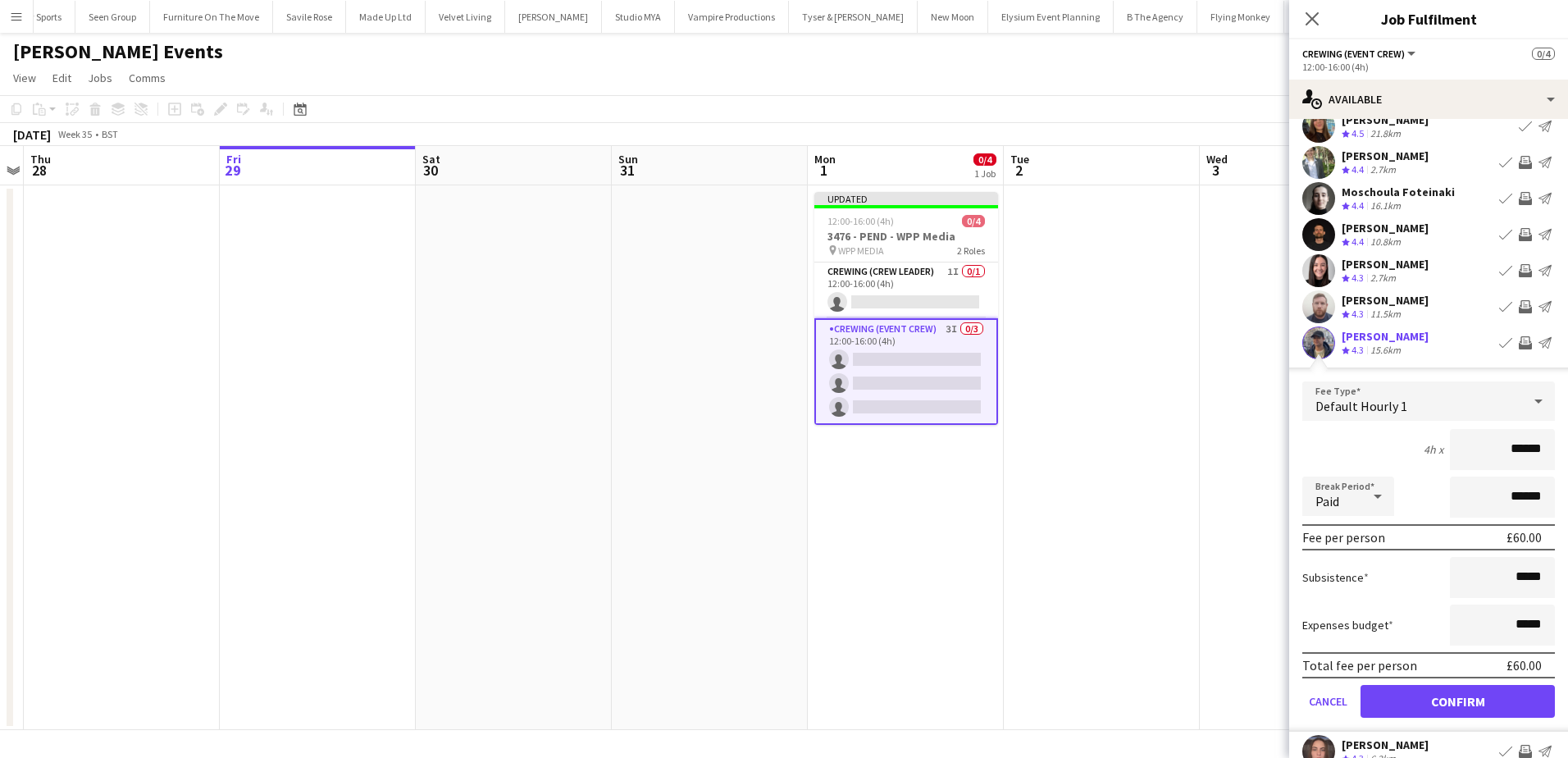
scroll to position [164, 0]
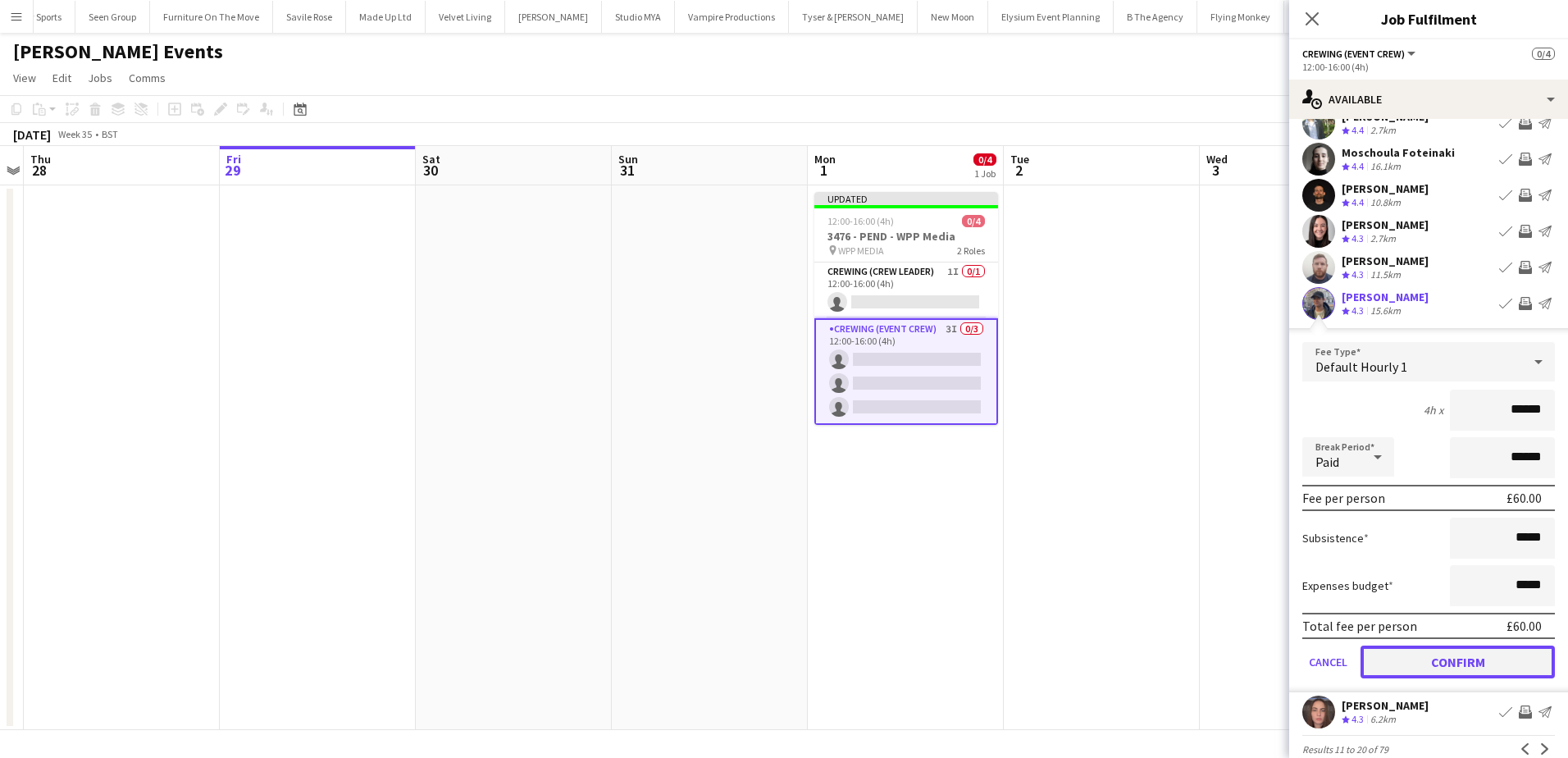
click at [1500, 676] on button "Confirm" at bounding box center [1457, 662] width 194 height 32
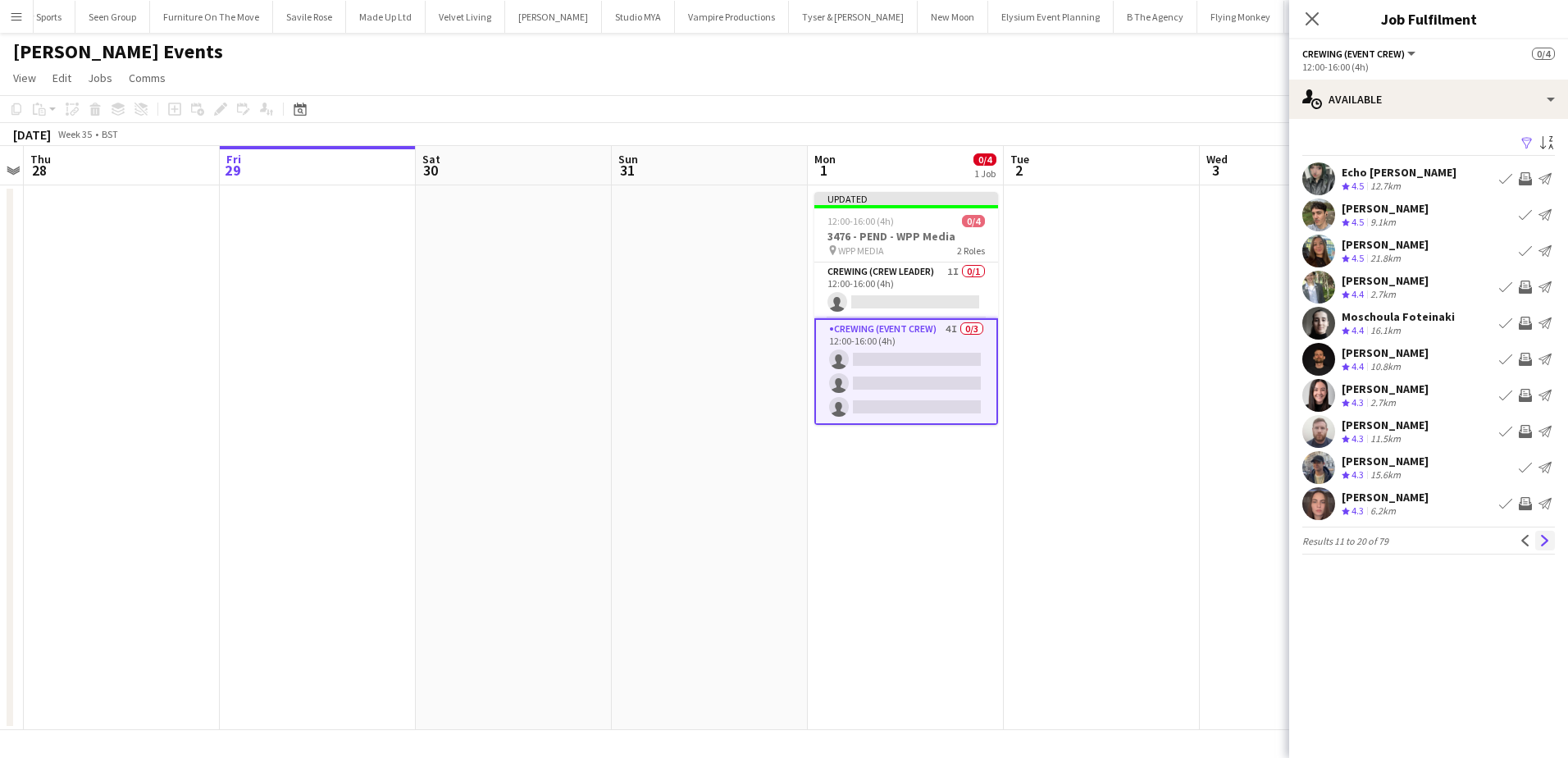
click at [1550, 539] on button "Next" at bounding box center [1544, 540] width 19 height 19
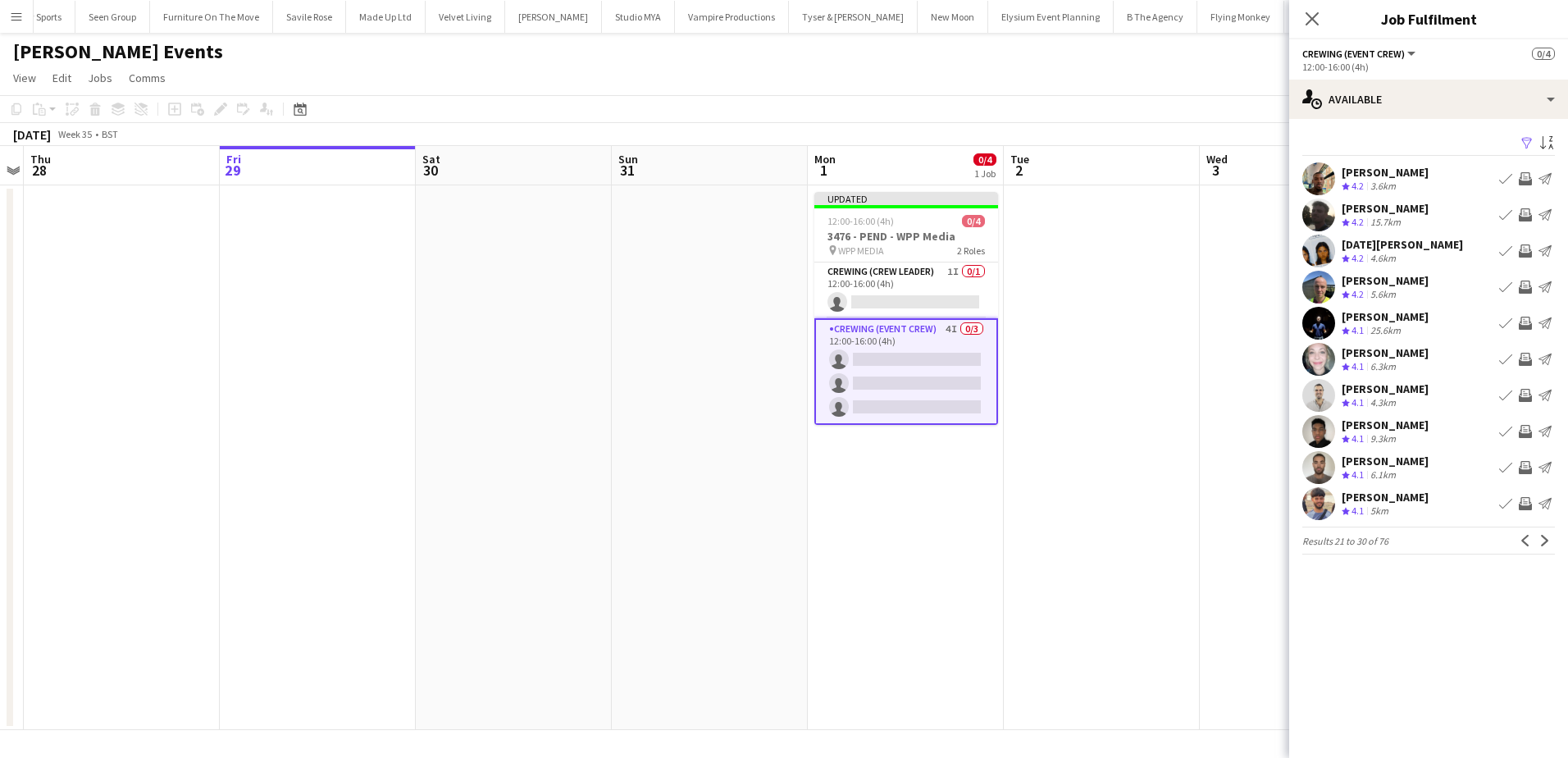
click at [1525, 180] on app-icon "Invite crew" at bounding box center [1525, 179] width 13 height 13
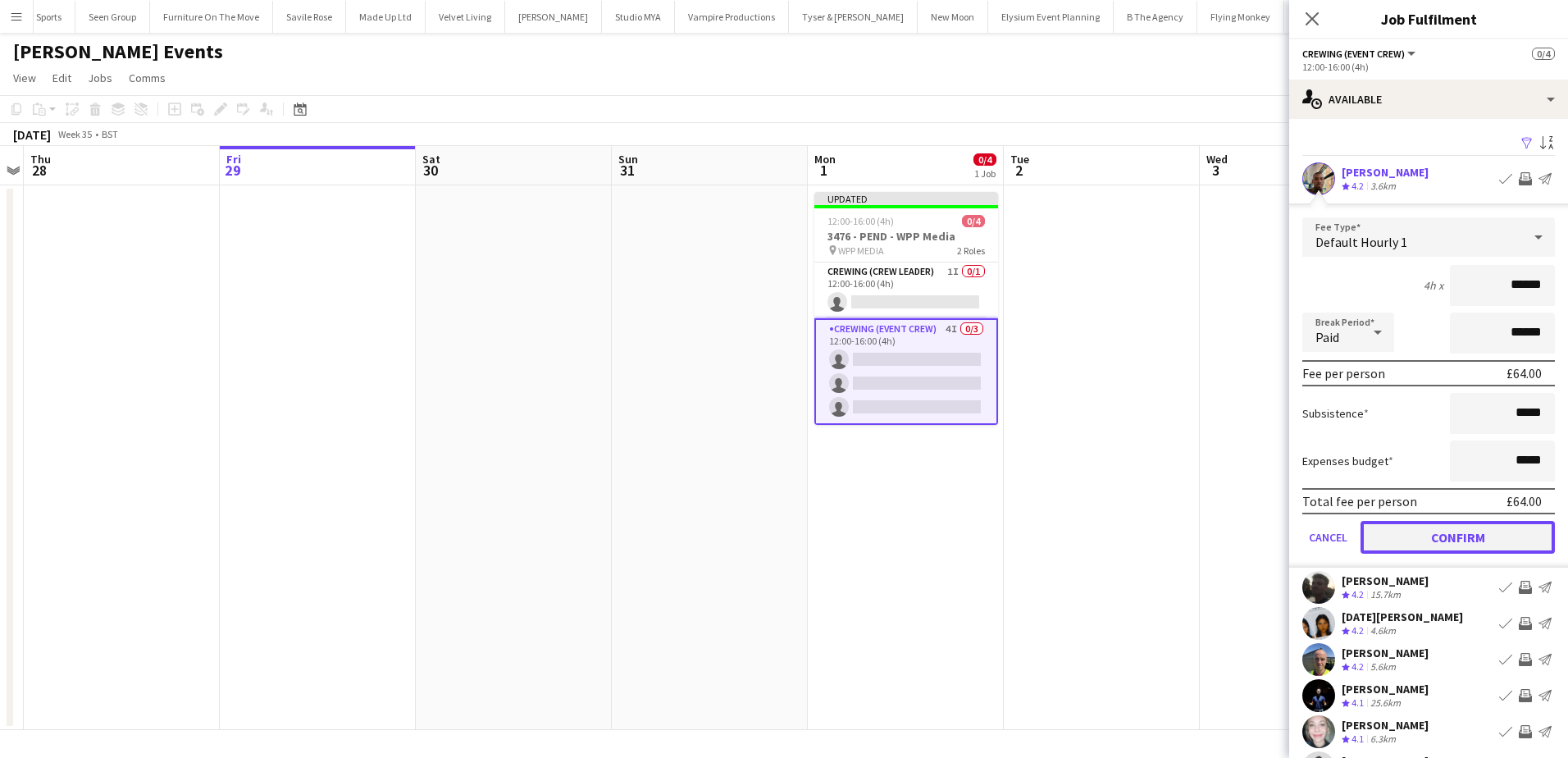
click at [1447, 534] on button "Confirm" at bounding box center [1457, 537] width 194 height 32
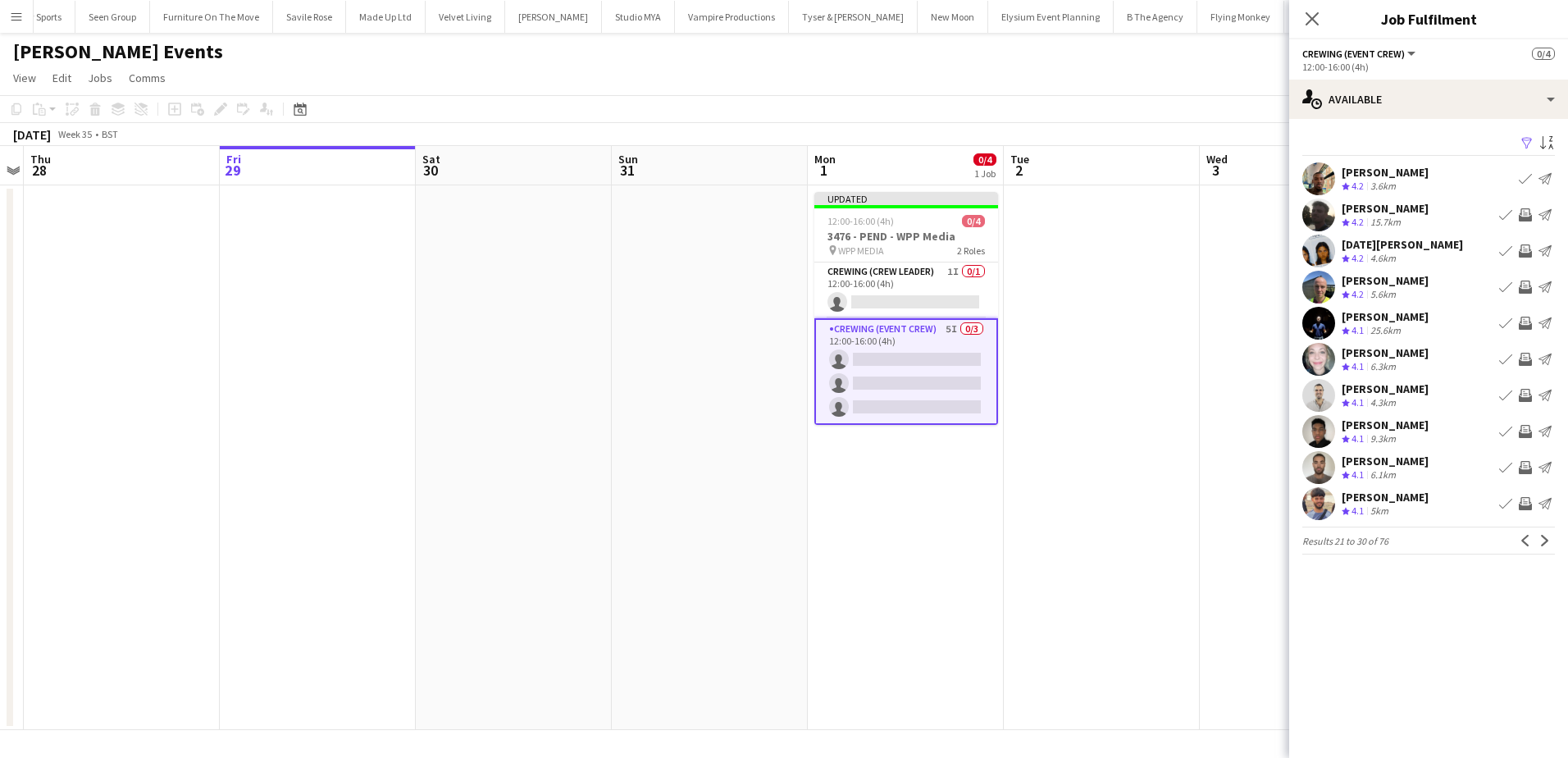
click at [1525, 432] on app-icon "Invite crew" at bounding box center [1525, 431] width 13 height 13
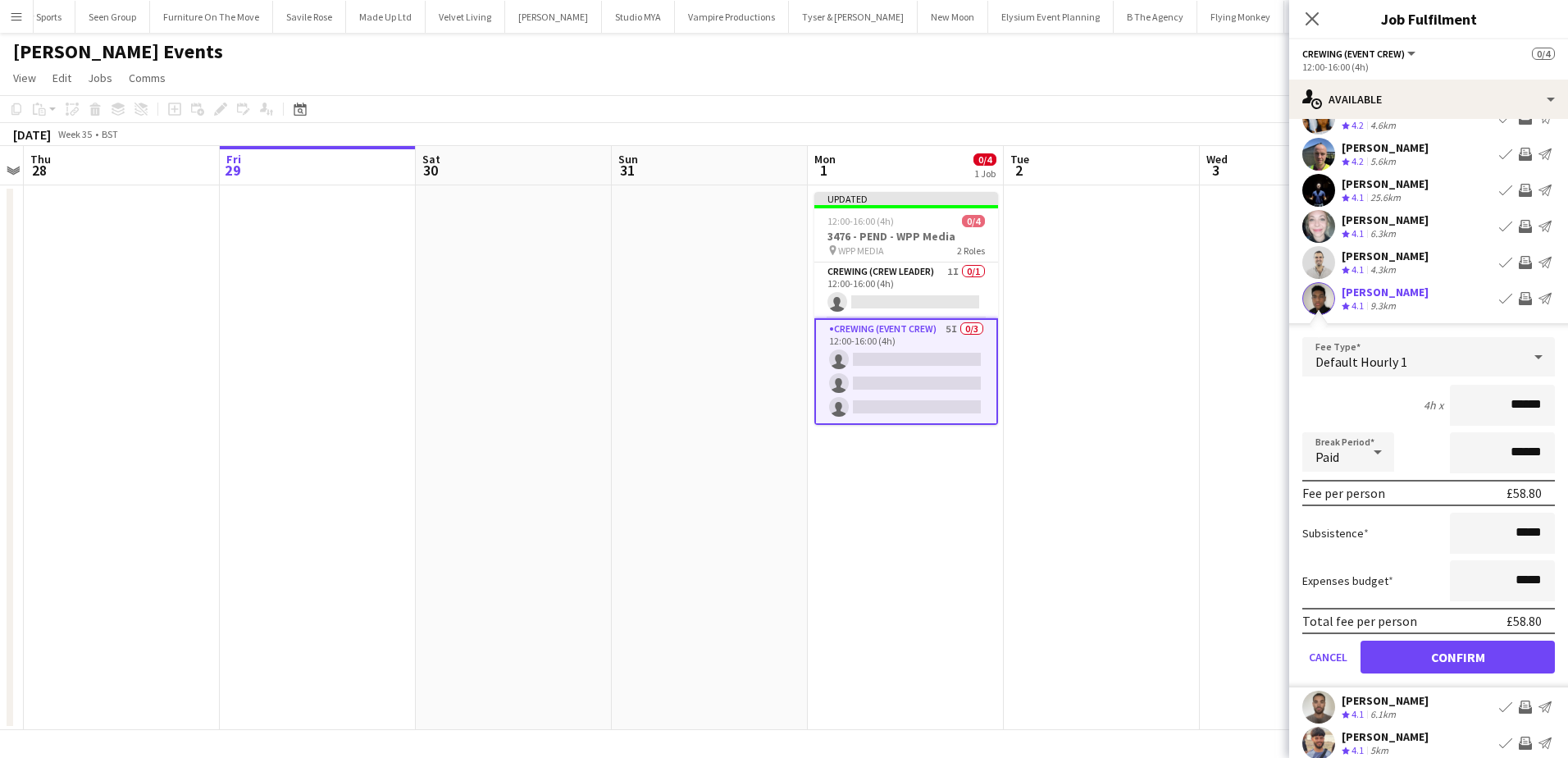
scroll to position [164, 0]
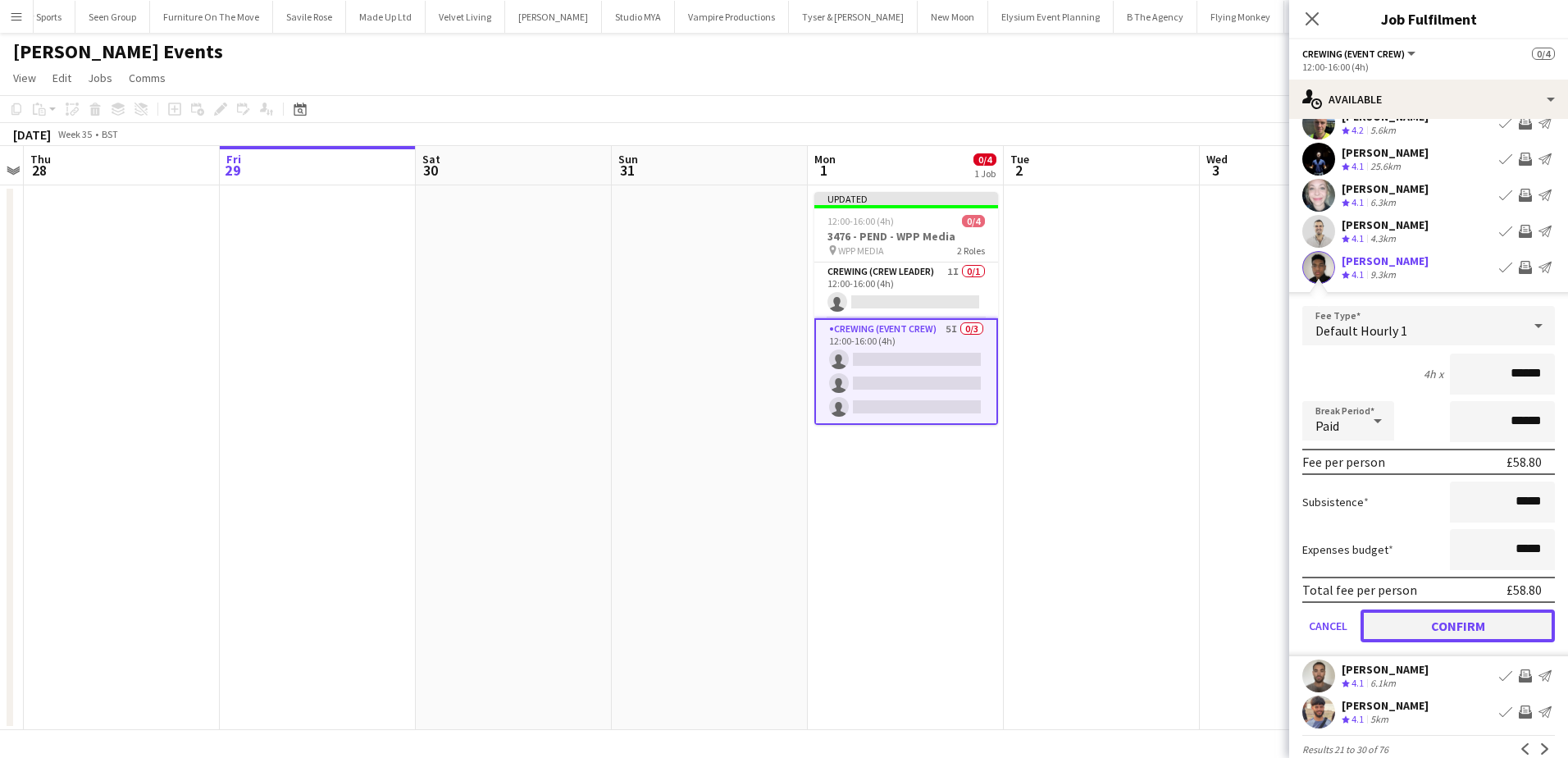
click at [1490, 624] on button "Confirm" at bounding box center [1457, 626] width 194 height 32
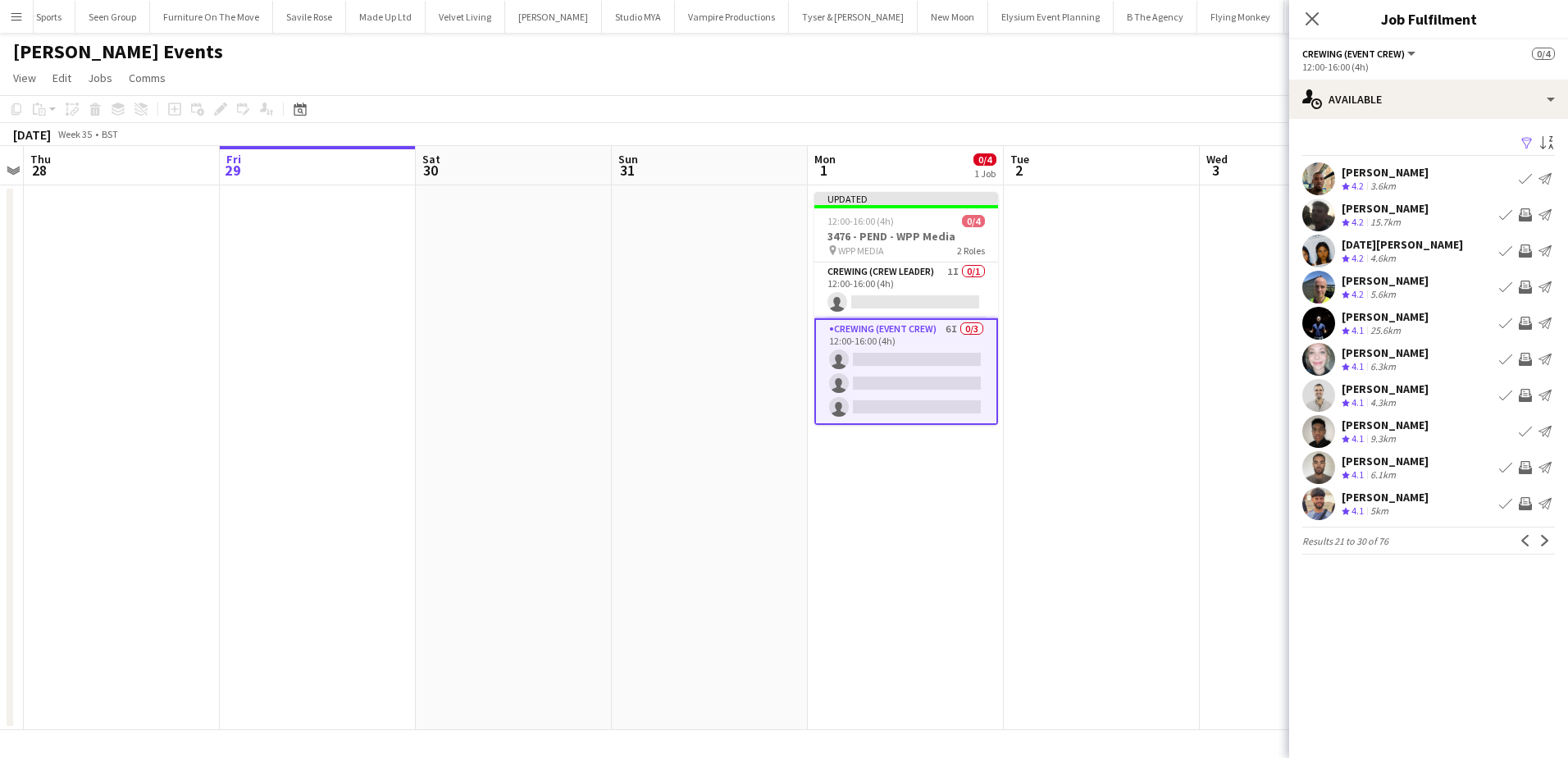
scroll to position [0, 0]
click at [1527, 471] on app-icon "Invite crew" at bounding box center [1525, 467] width 13 height 13
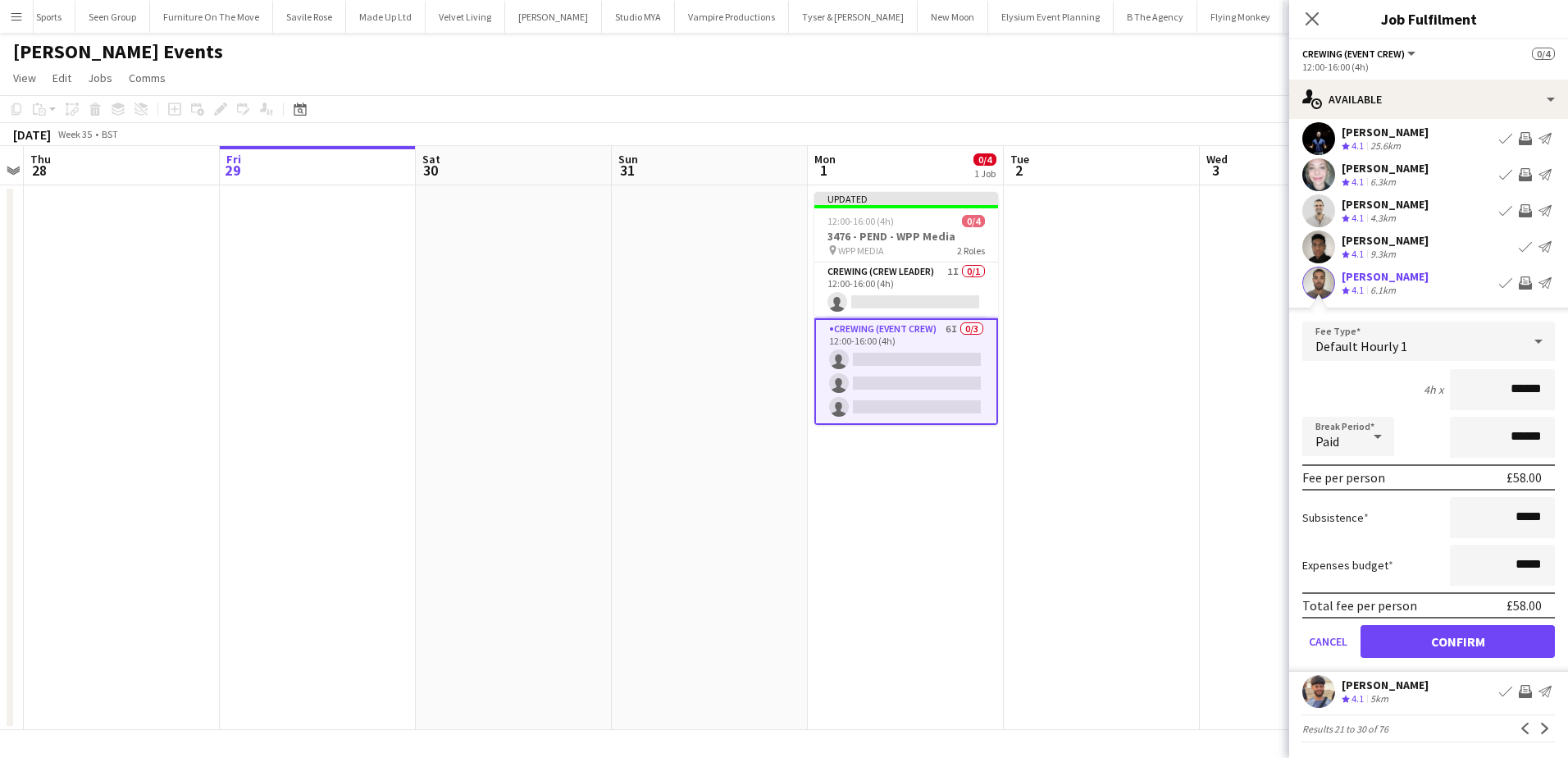
scroll to position [189, 0]
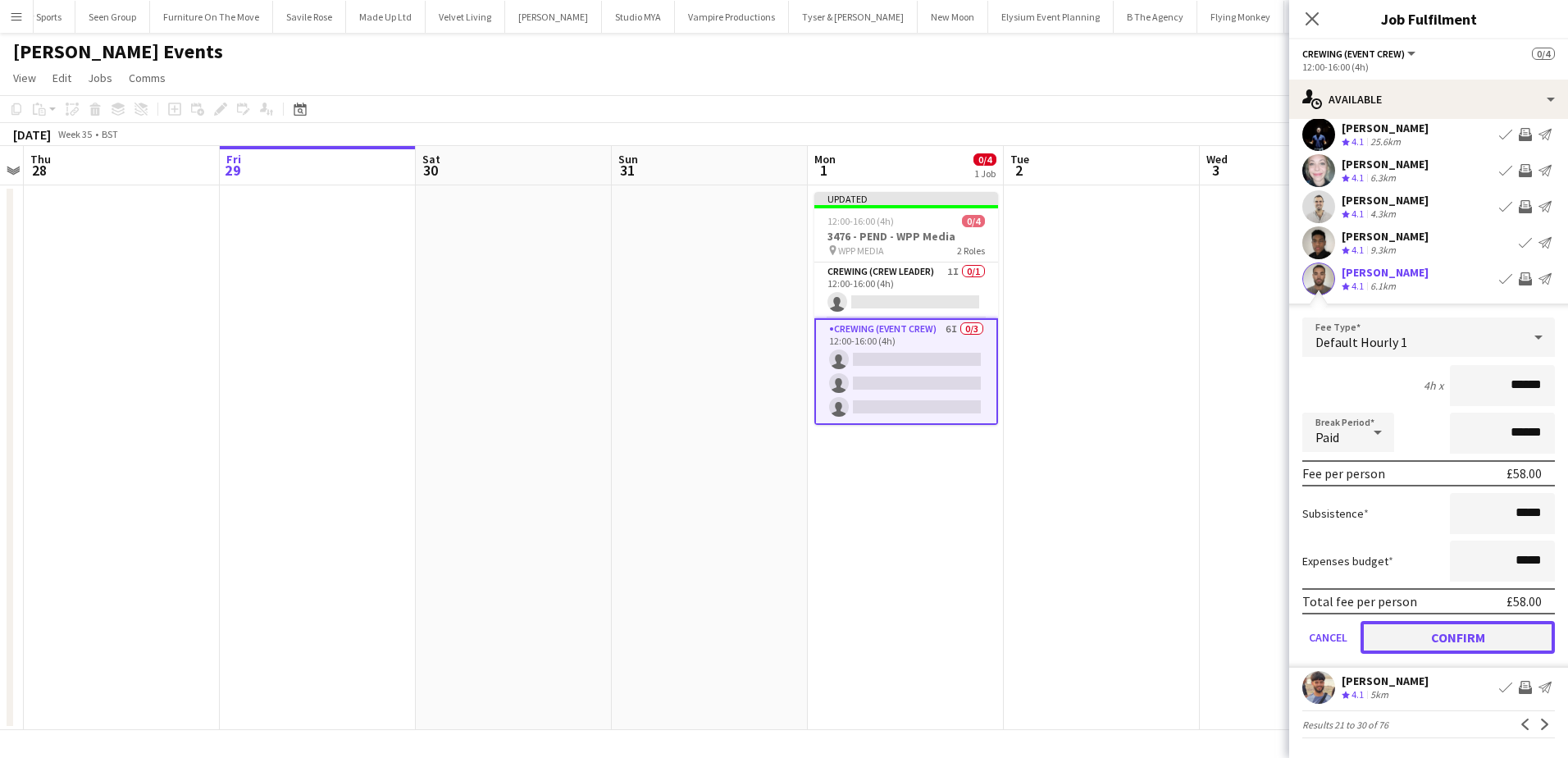
click at [1488, 643] on button "Confirm" at bounding box center [1457, 637] width 194 height 32
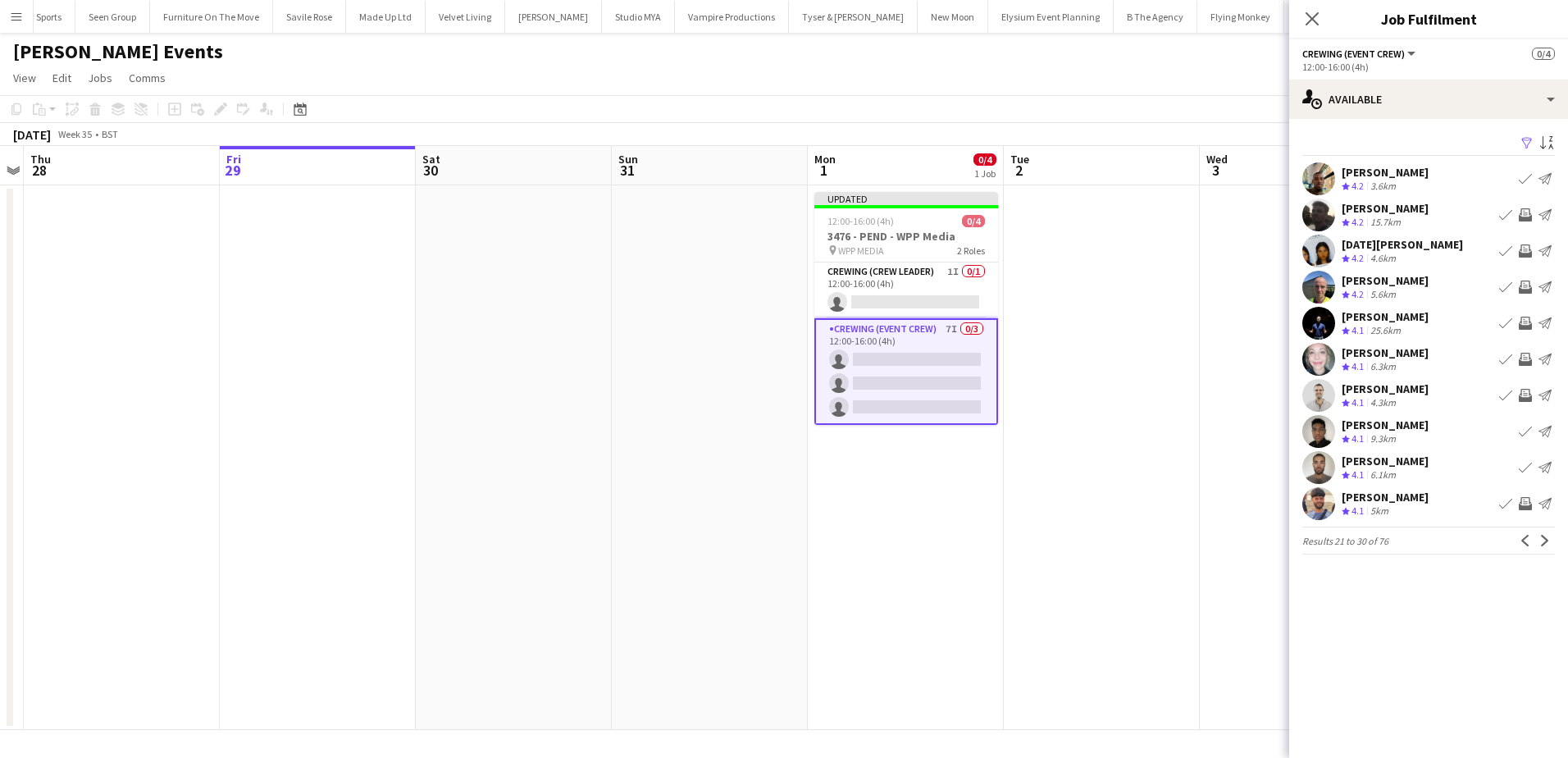
scroll to position [0, 0]
click at [1525, 507] on app-icon "Invite crew" at bounding box center [1525, 503] width 13 height 13
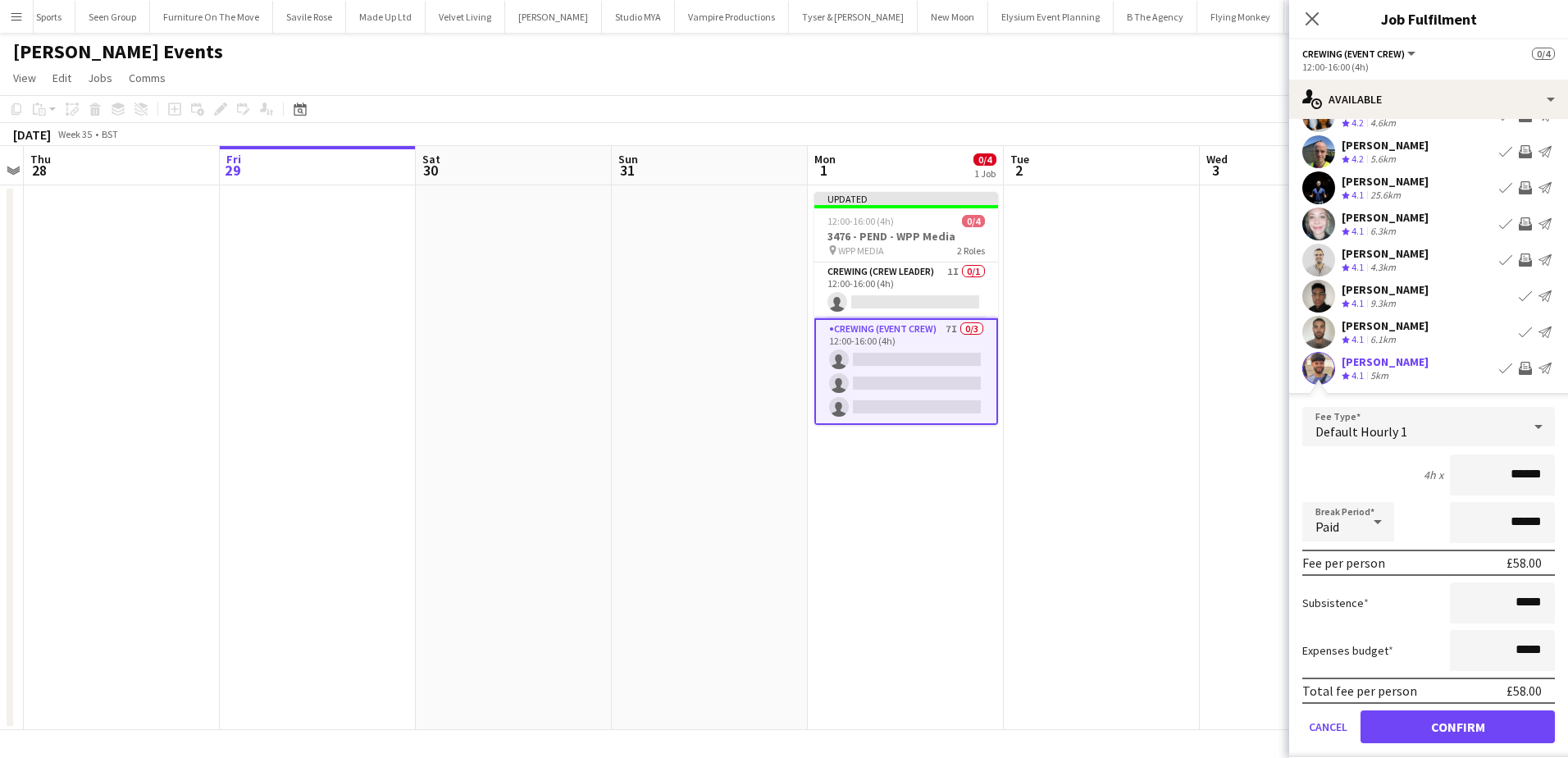
scroll to position [189, 0]
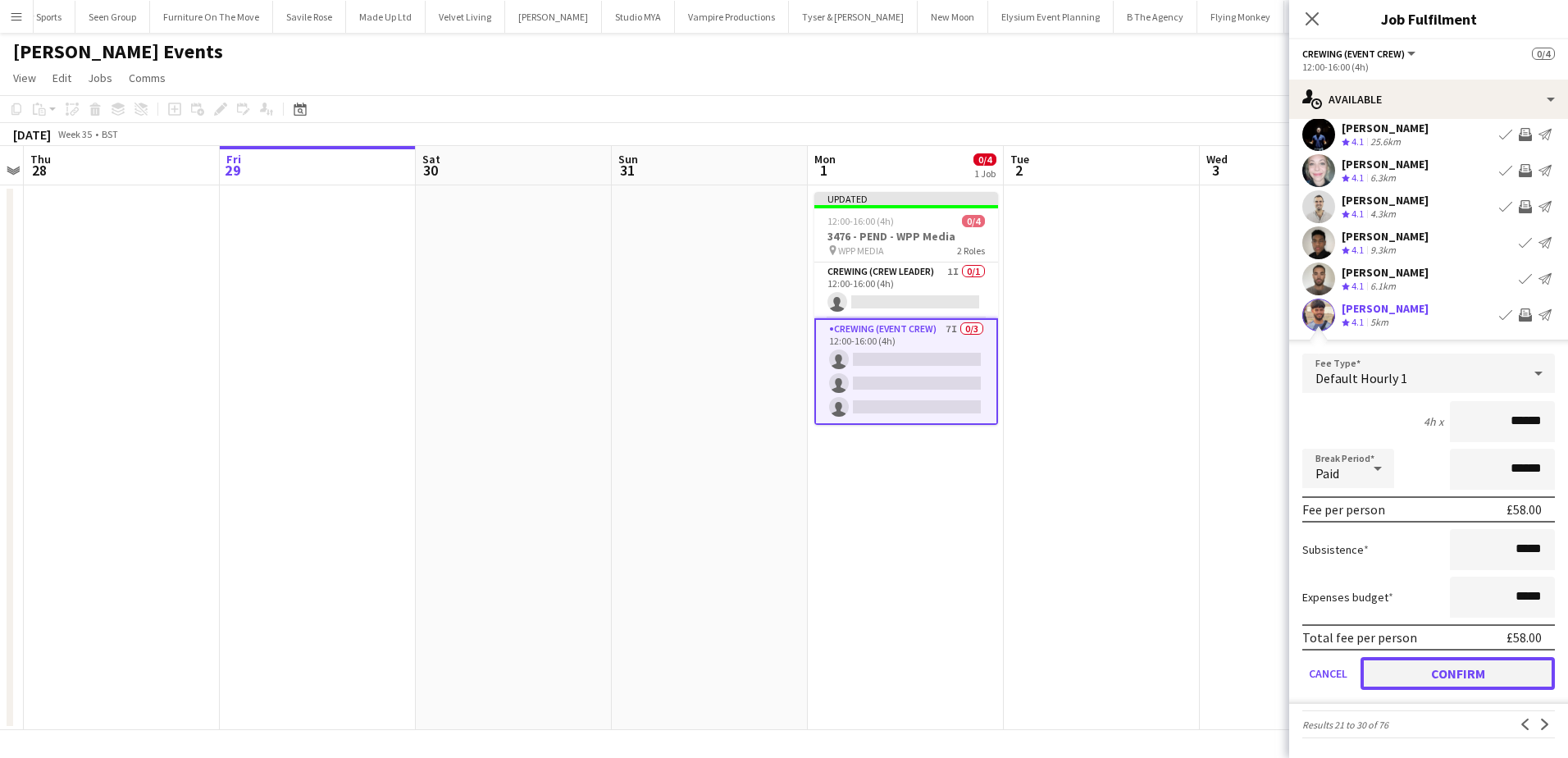
click at [1468, 667] on button "Confirm" at bounding box center [1457, 673] width 194 height 32
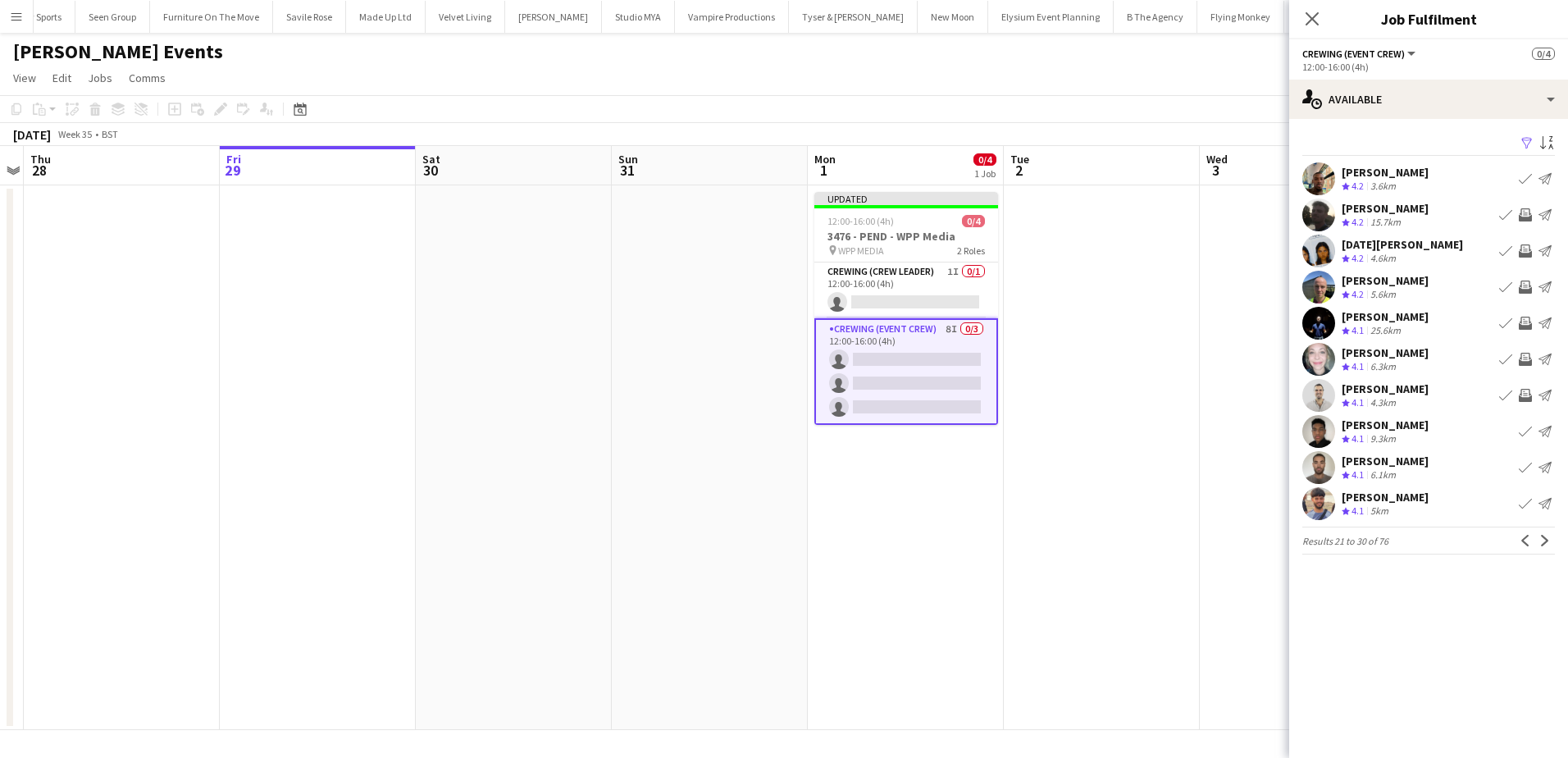
click at [1184, 499] on app-date-cell at bounding box center [1102, 457] width 196 height 545
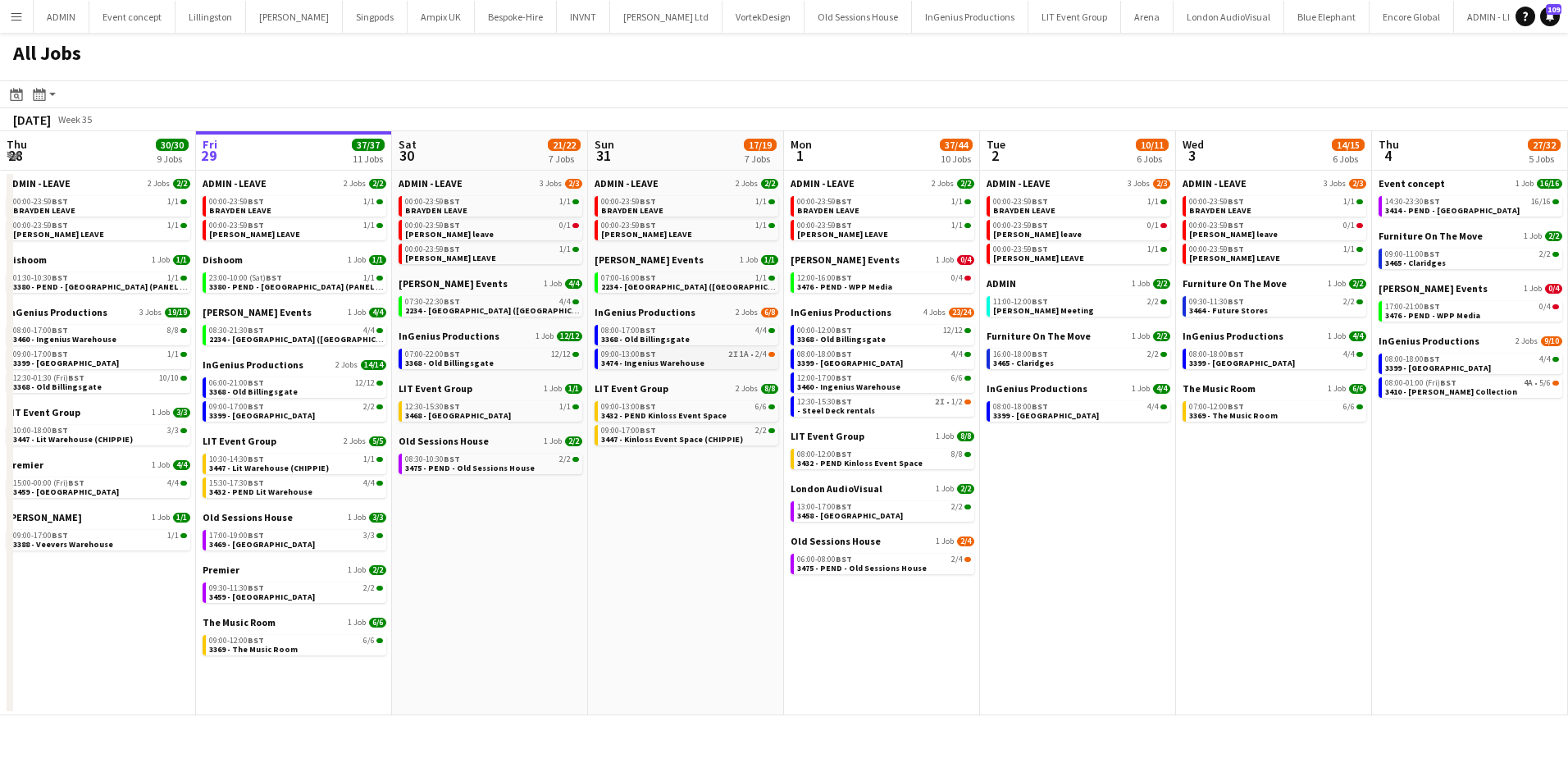
click at [728, 360] on link "09:00-13:00 BST 2I 1A • 2/4 3474 - Ingenius Warehouse" at bounding box center [688, 358] width 174 height 19
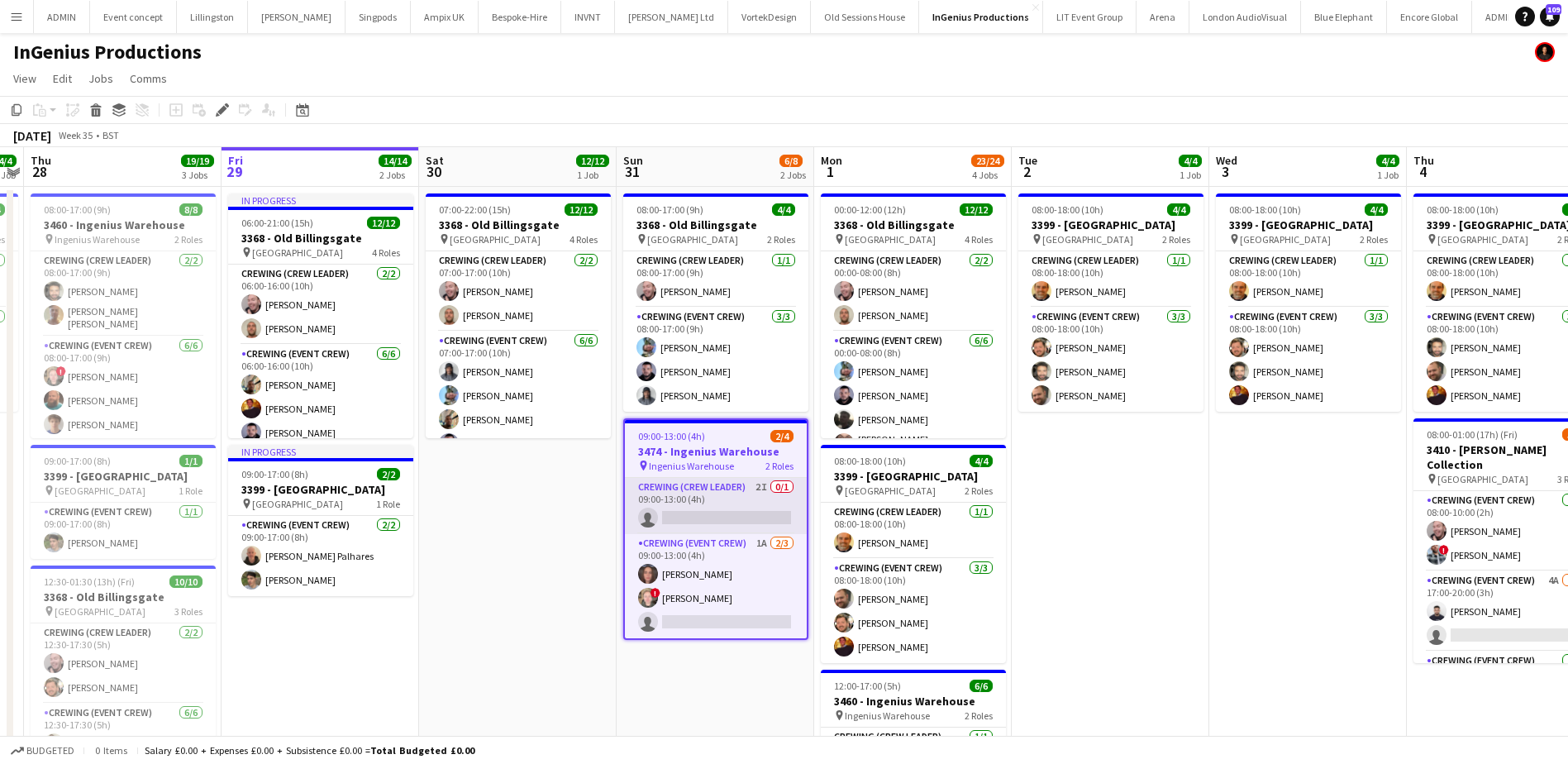
click at [739, 500] on app-card-role "Crewing (Crew Leader) 2I 0/1 09:00-13:00 (4h) single-neutral-actions" at bounding box center [715, 506] width 182 height 56
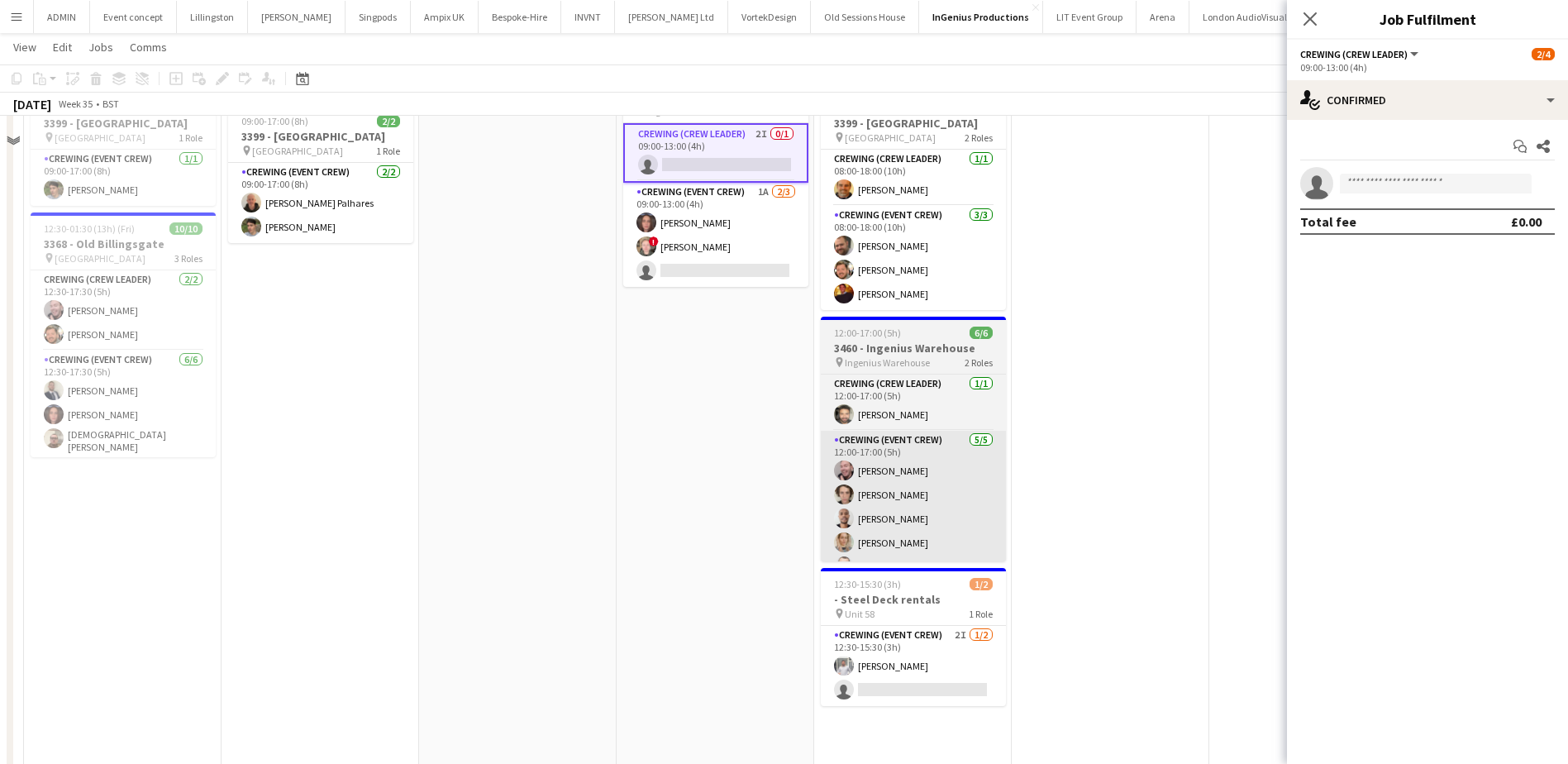
scroll to position [387, 0]
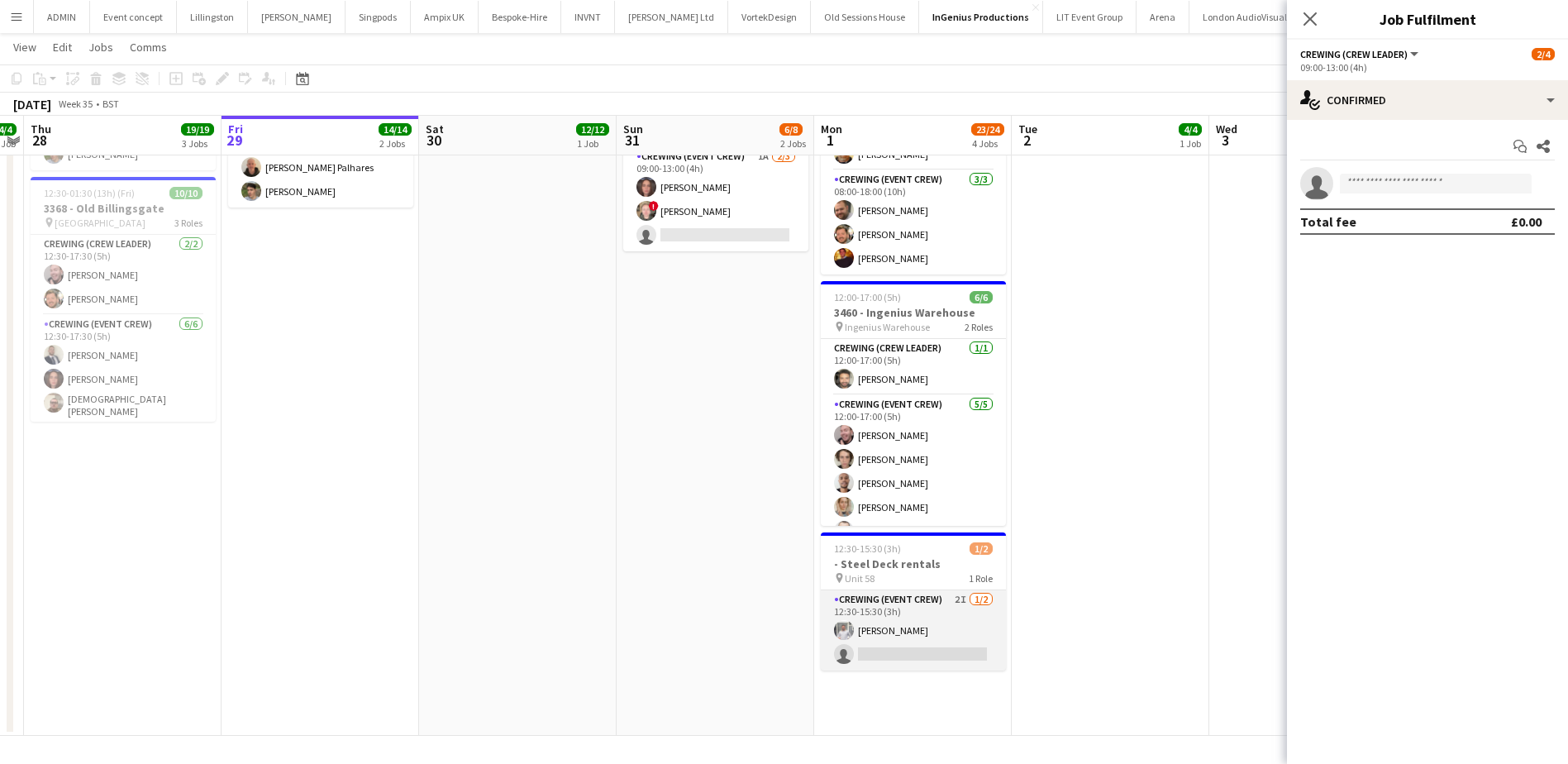
click at [935, 634] on app-card-role "Crewing (Event Crew) 2I 1/2 12:30-15:30 (3h) Graham Rex single-neutral-actions" at bounding box center [913, 631] width 186 height 80
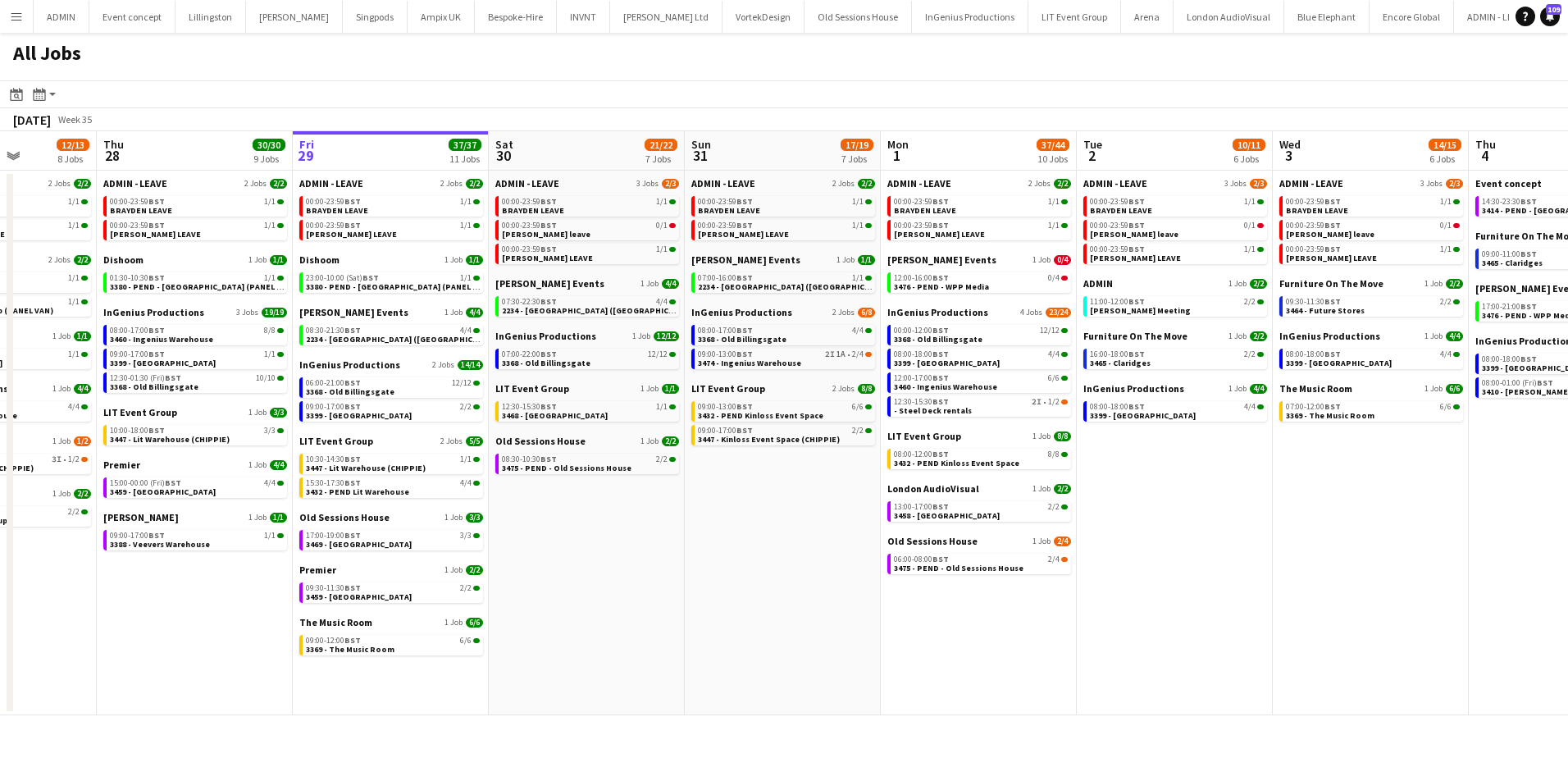
drag, startPoint x: 573, startPoint y: 592, endPoint x: 590, endPoint y: 591, distance: 17.0
click at [590, 591] on app-calendar-viewport "Mon 25 3/3 3 Jobs Tue 26 25/25 9 Jobs Wed 27 12/13 8 Jobs Thu 28 30/30 9 Jobs F…" at bounding box center [784, 423] width 1568 height 584
click at [396, 416] on span "3399 - [GEOGRAPHIC_DATA]" at bounding box center [360, 416] width 105 height 11
click at [214, 335] on link "08:00-17:00 BST 8/8 3460 - Ingenius Warehouse" at bounding box center [199, 334] width 174 height 19
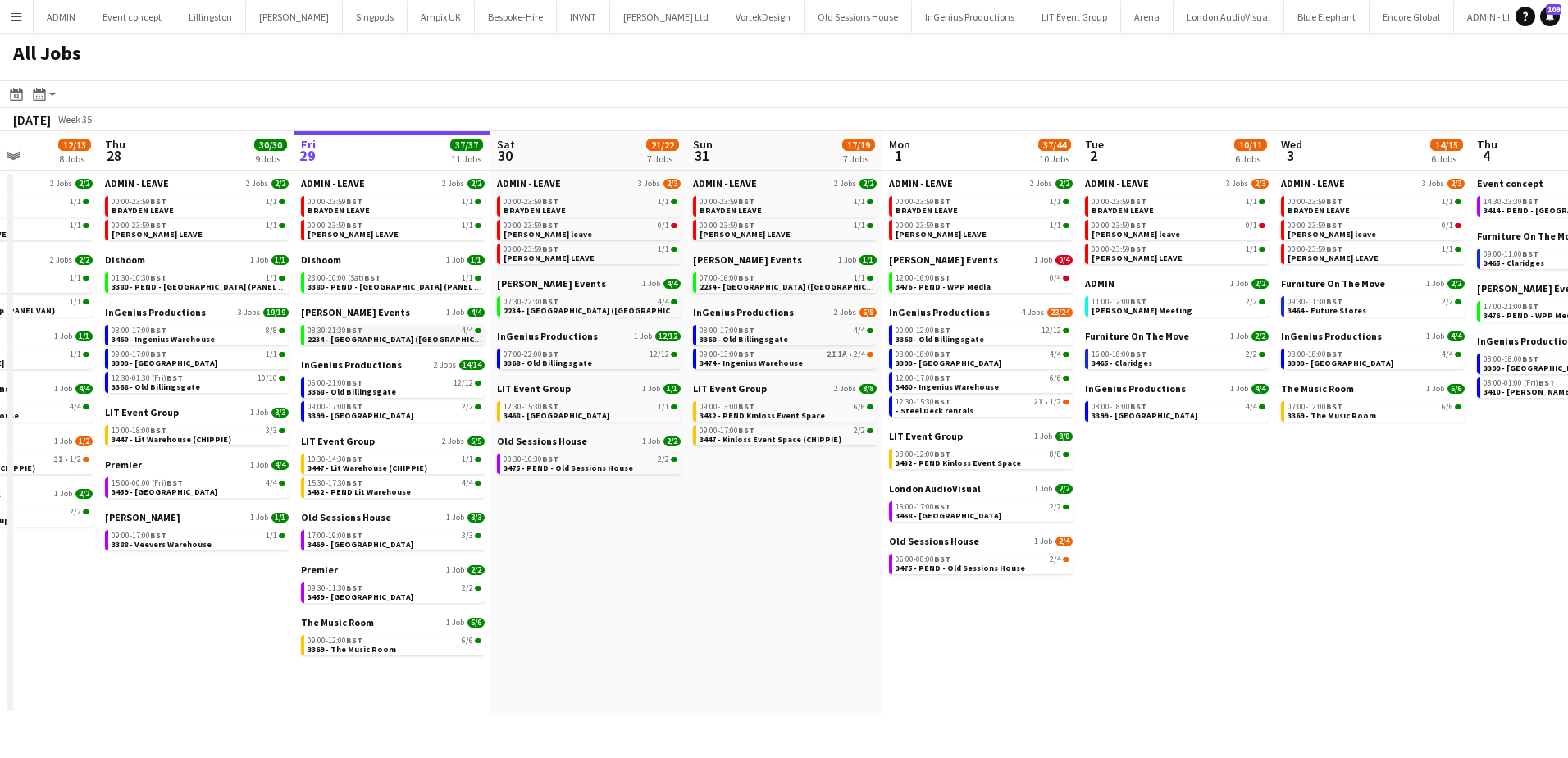
click at [310, 334] on span "2234 - Four Seasons Hampshire (Luton)" at bounding box center [405, 340] width 197 height 11
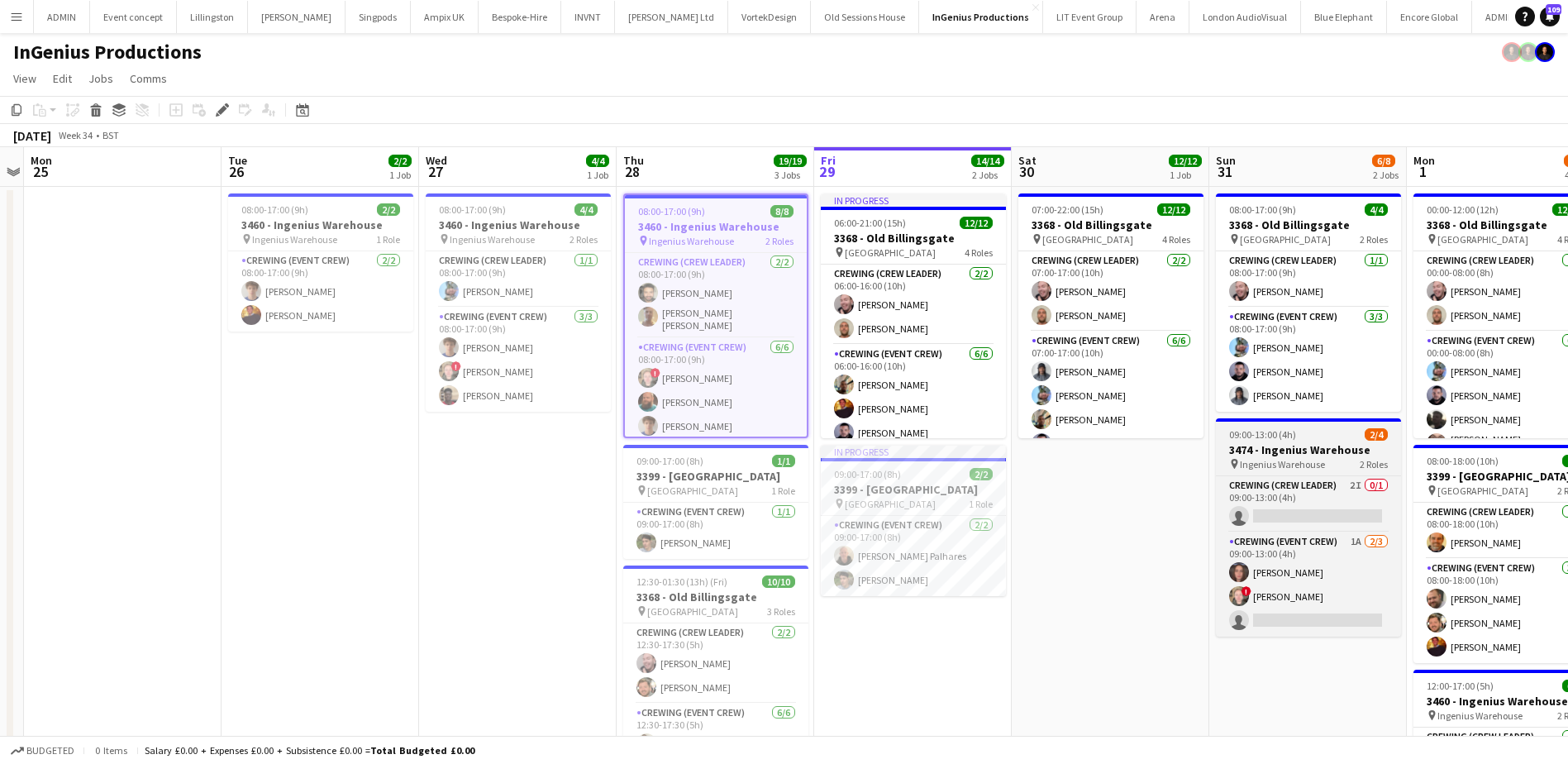
click at [1259, 451] on h3 "3474 - Ingenius Warehouse" at bounding box center [1309, 450] width 186 height 15
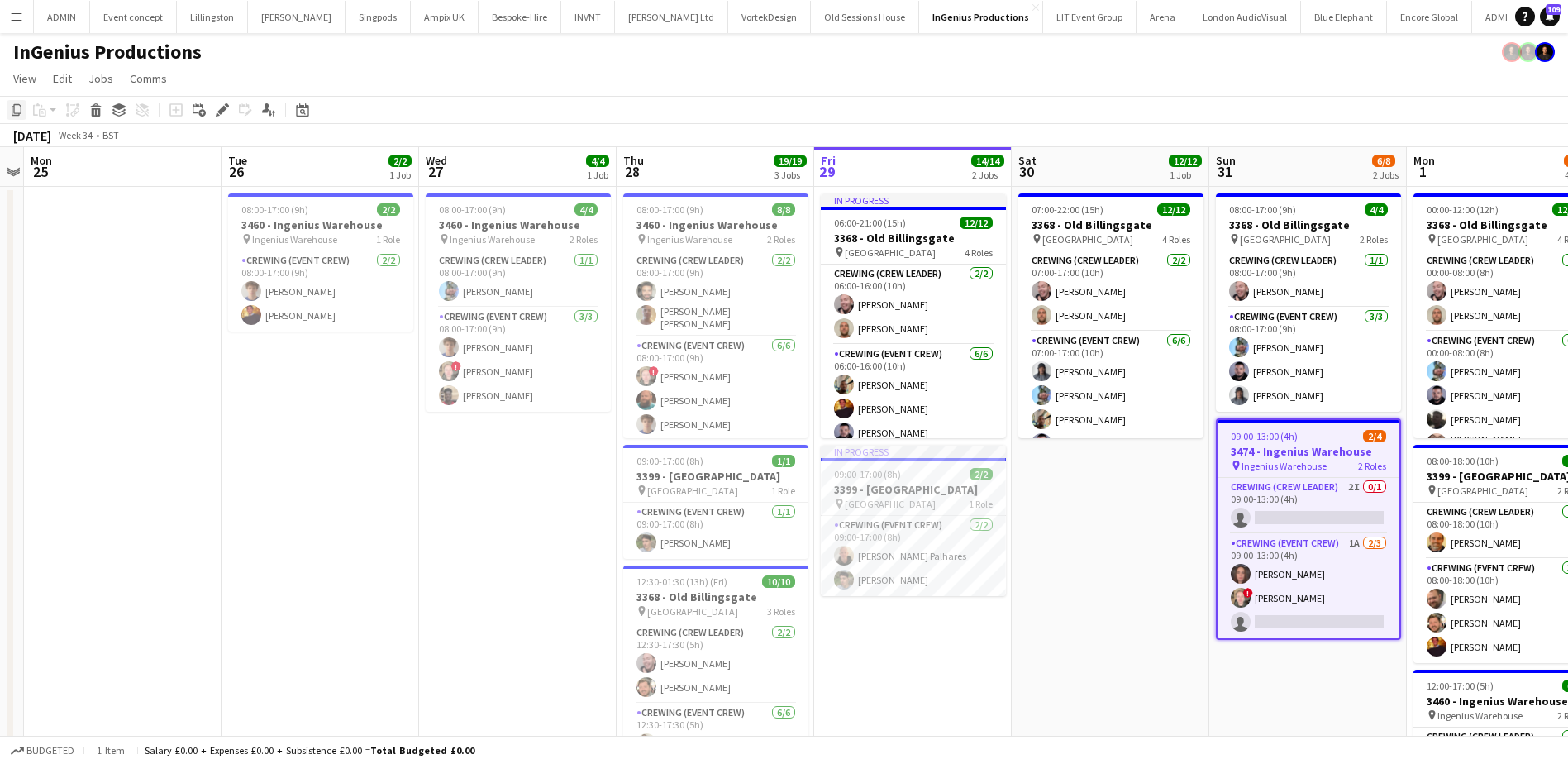
click at [20, 110] on icon "Copy" at bounding box center [17, 110] width 13 height 13
click at [902, 660] on app-date-cell "In progress 06:00-21:00 (15h) 12/12 3368 - Old Billingsgate pin Lower Thames St…" at bounding box center [913, 655] width 198 height 938
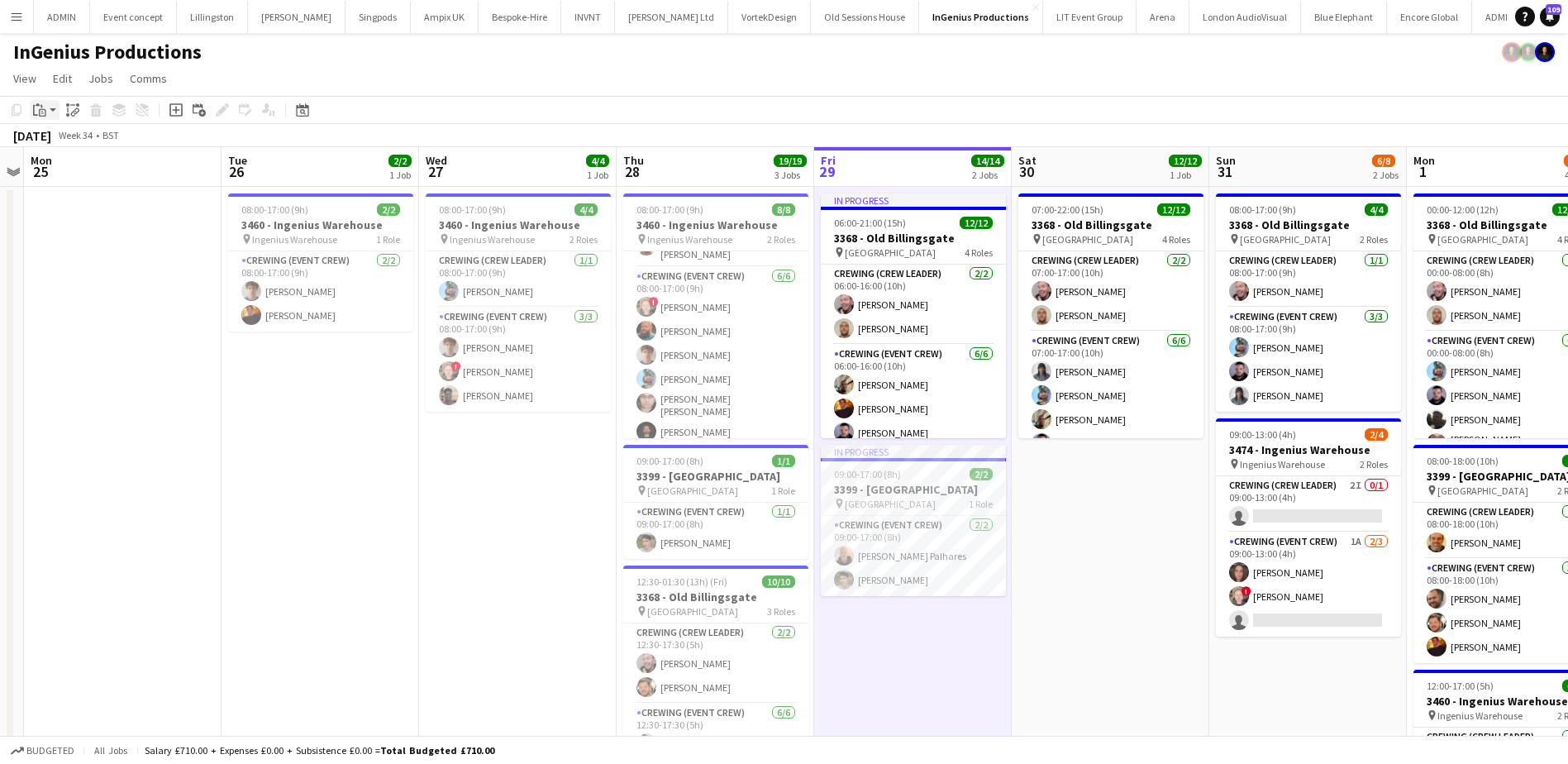
click at [45, 108] on icon "Paste" at bounding box center [39, 110] width 13 height 13
click at [54, 142] on link "Paste Ctrl+V" at bounding box center [121, 142] width 156 height 15
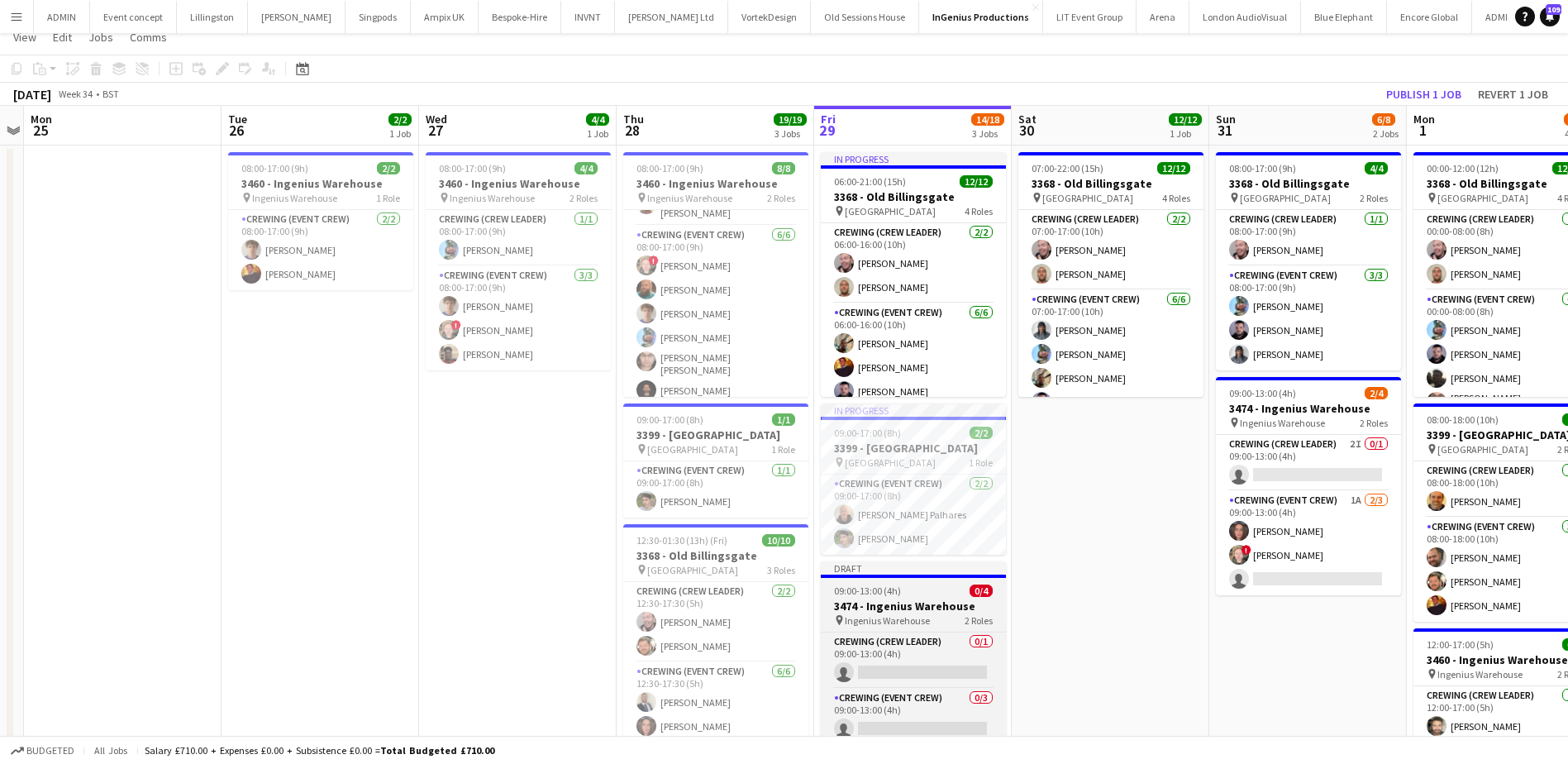
scroll to position [165, 0]
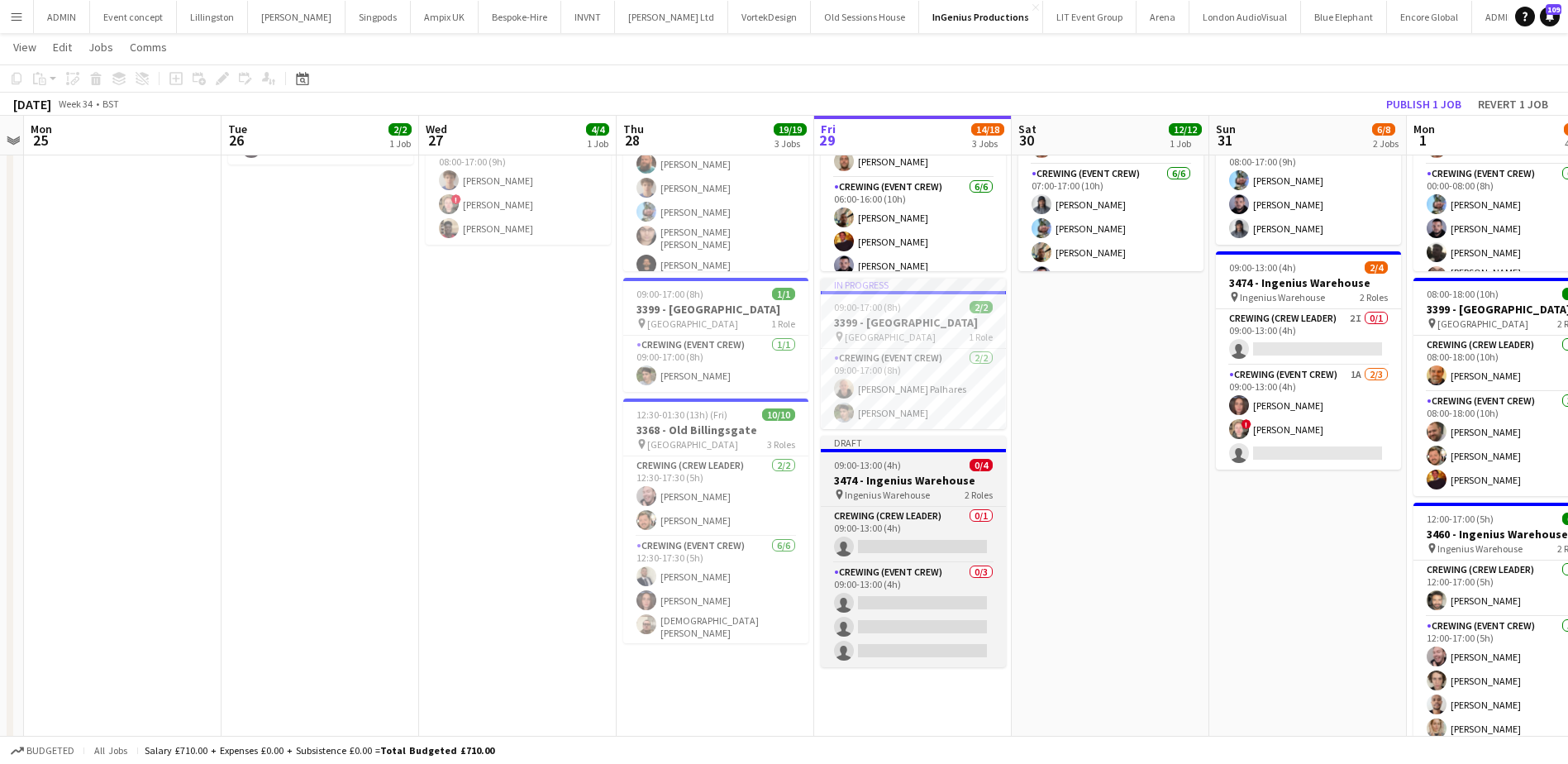
click at [887, 480] on h3 "3474 - Ingenius Warehouse" at bounding box center [913, 480] width 186 height 15
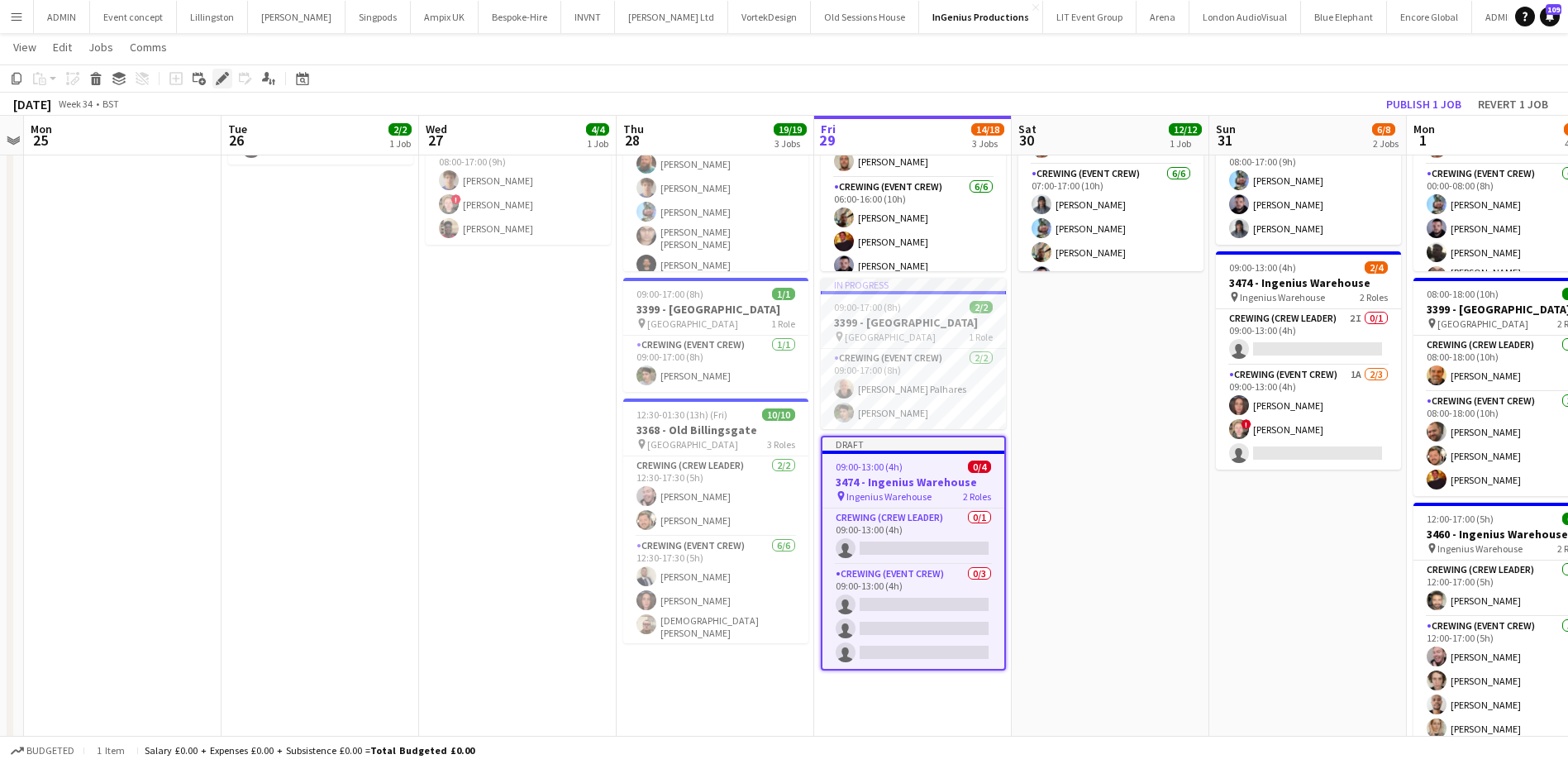
click at [222, 76] on icon "Edit" at bounding box center [222, 78] width 13 height 13
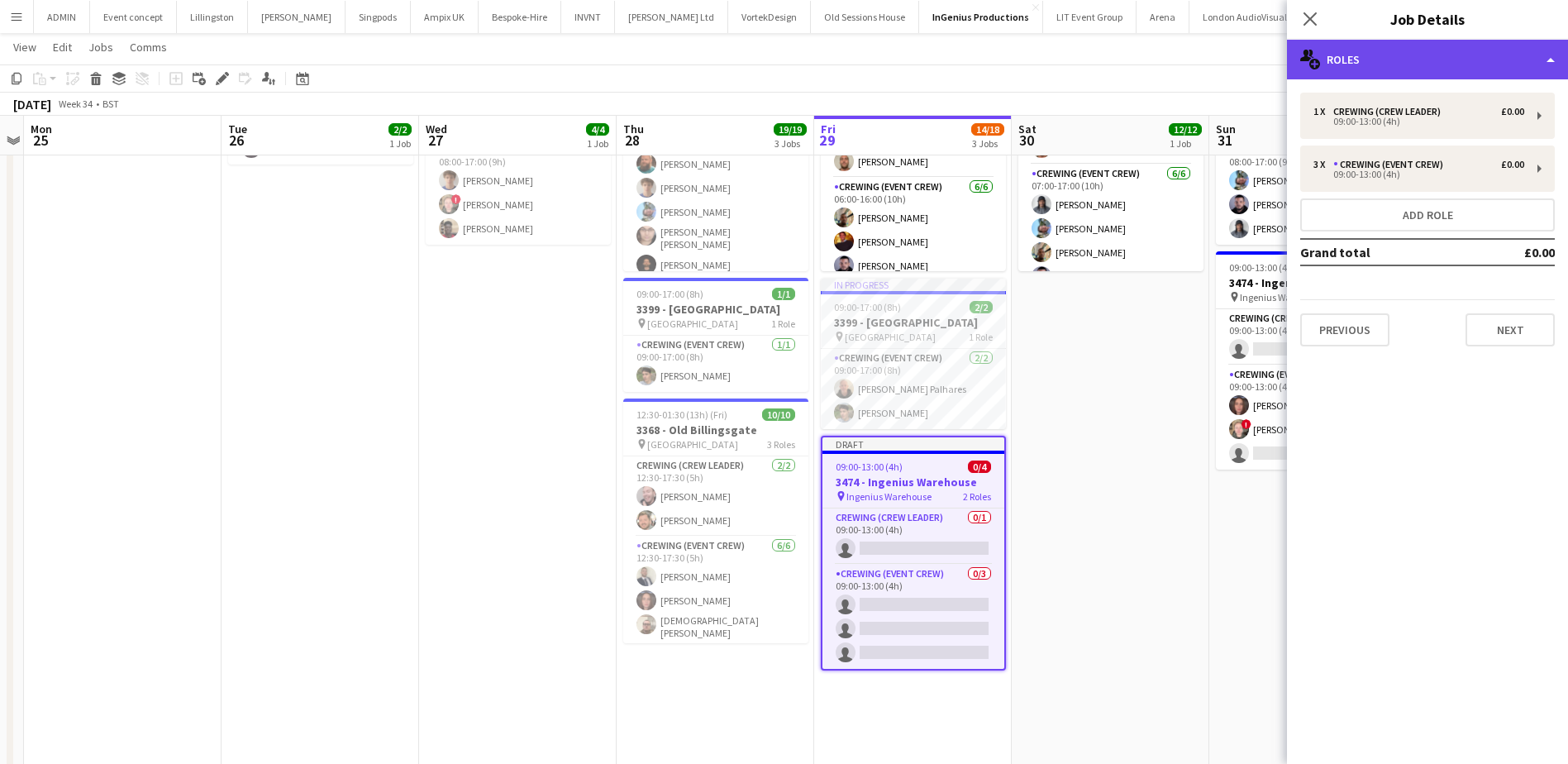
click at [1372, 63] on div "multiple-users-add Roles" at bounding box center [1427, 60] width 281 height 40
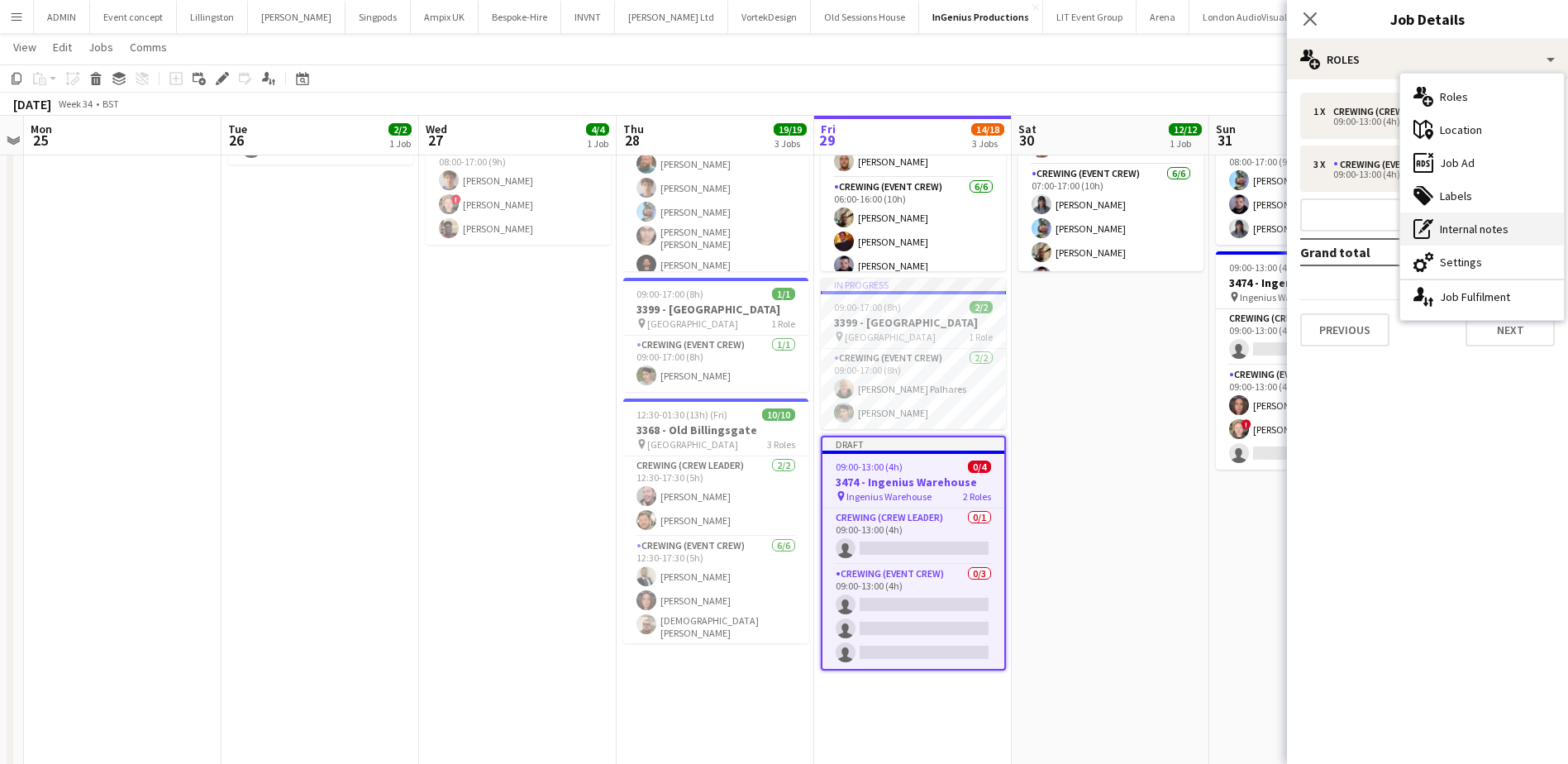
click at [1479, 229] on div "pen-write Internal notes" at bounding box center [1481, 229] width 163 height 33
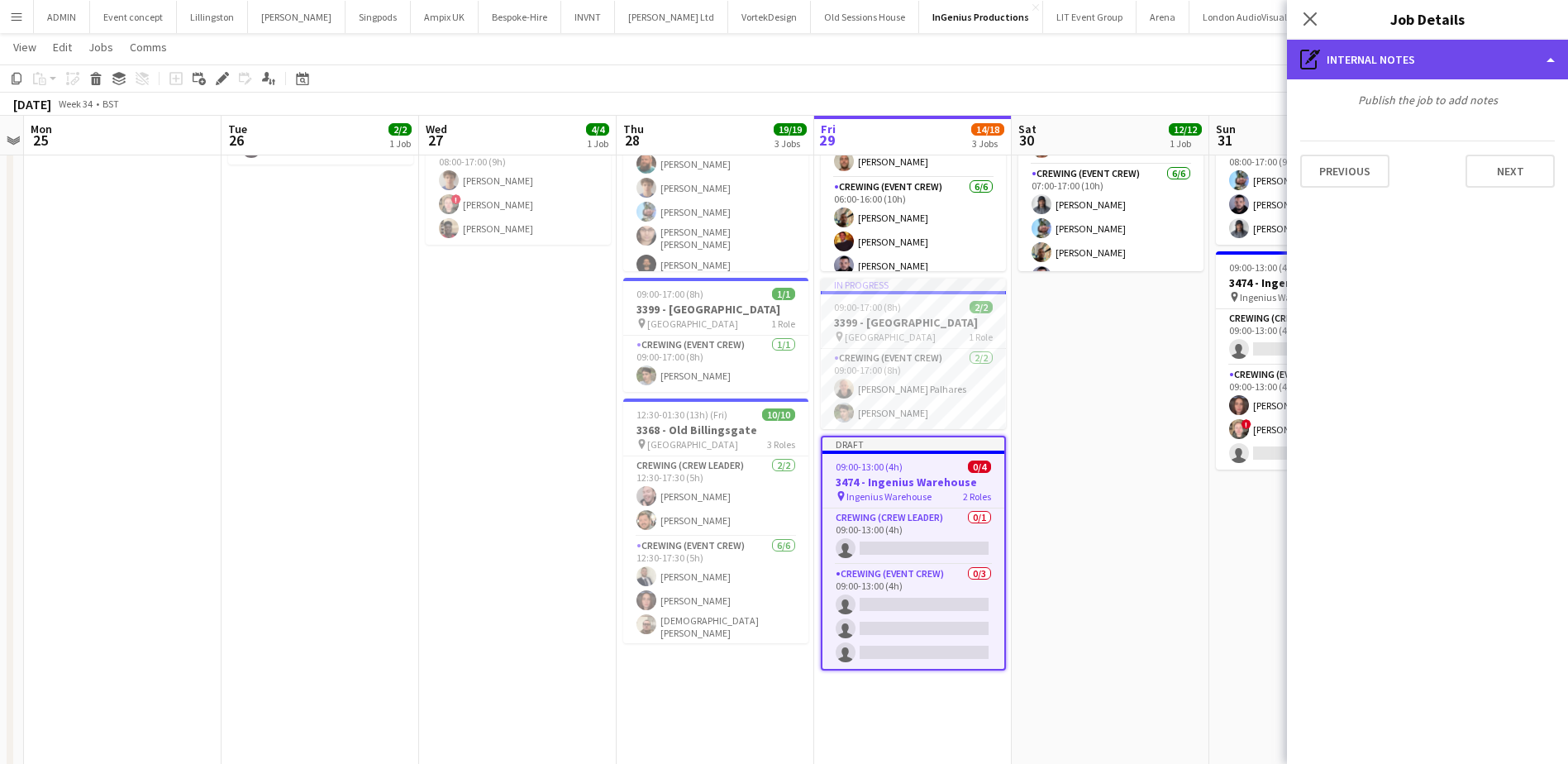
click at [1424, 72] on div "pen-write Internal notes" at bounding box center [1427, 60] width 281 height 40
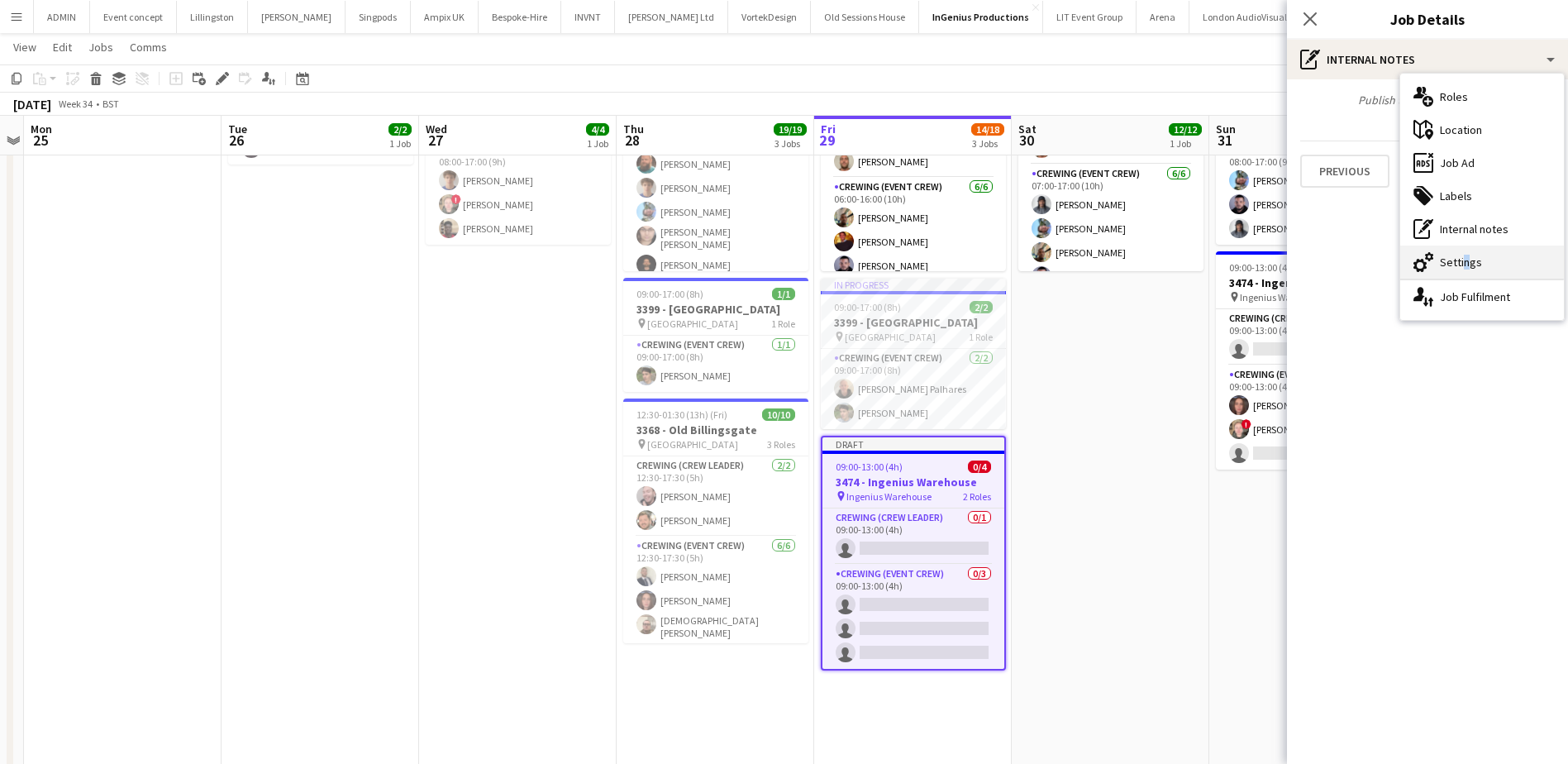
click at [1461, 257] on div "cog-double-3 Settings" at bounding box center [1481, 261] width 163 height 33
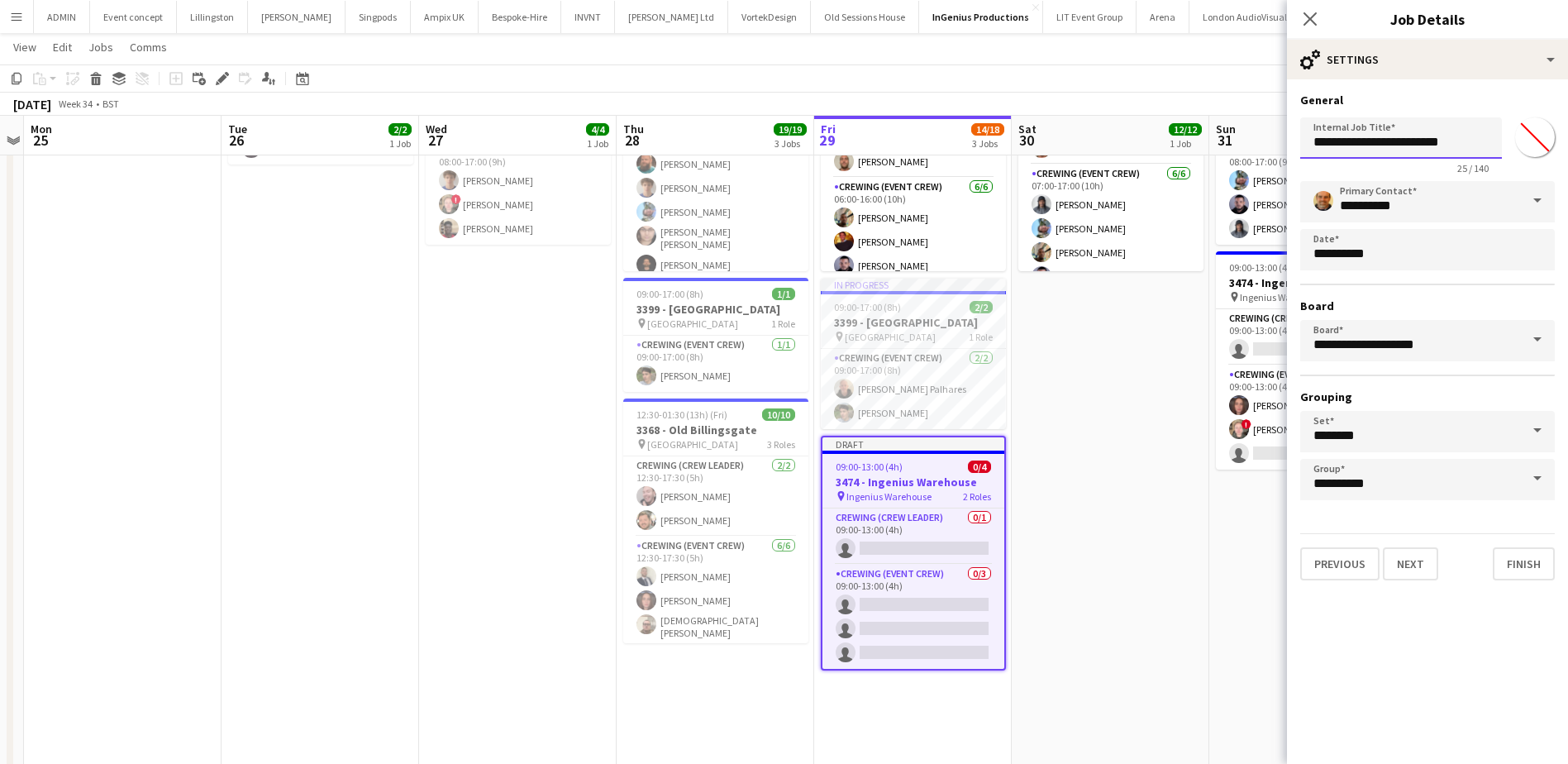
click at [1328, 146] on input "**********" at bounding box center [1401, 138] width 201 height 41
click at [1382, 140] on input "**********" at bounding box center [1401, 138] width 201 height 41
type input "**********"
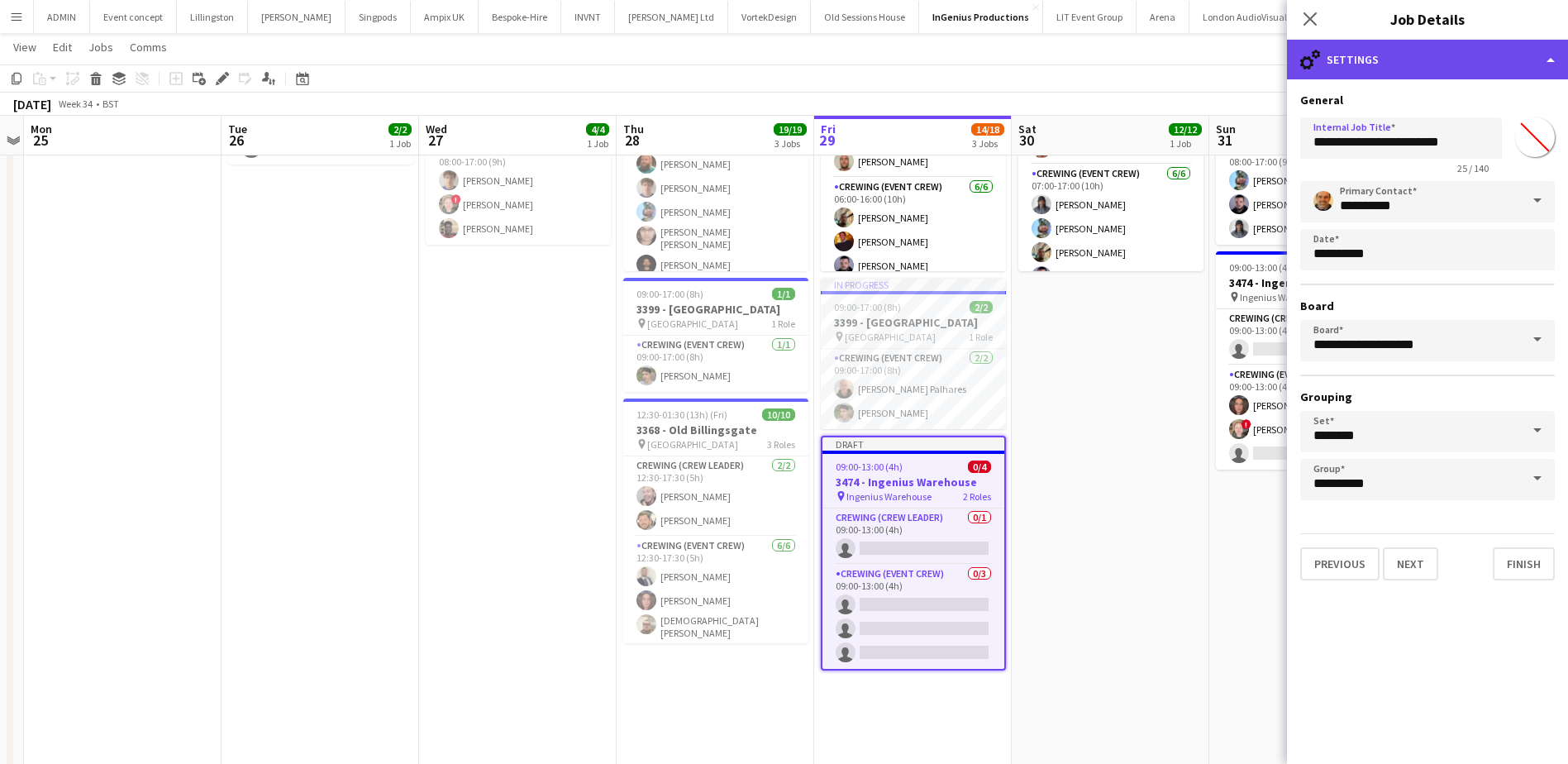
click at [1487, 58] on div "cog-double-3 Settings" at bounding box center [1427, 60] width 281 height 40
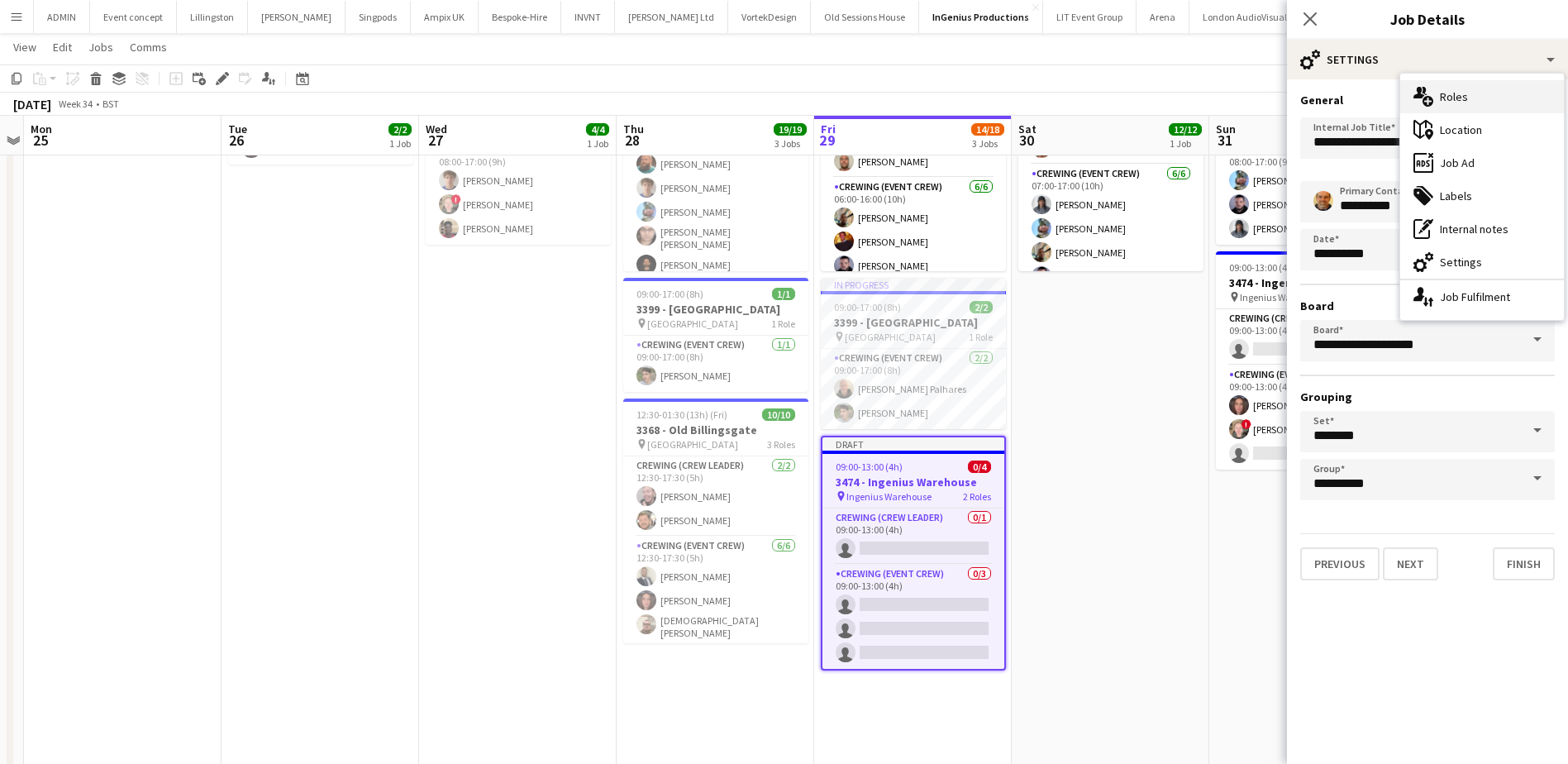
click at [1486, 81] on div "multiple-users-add Roles" at bounding box center [1481, 96] width 163 height 33
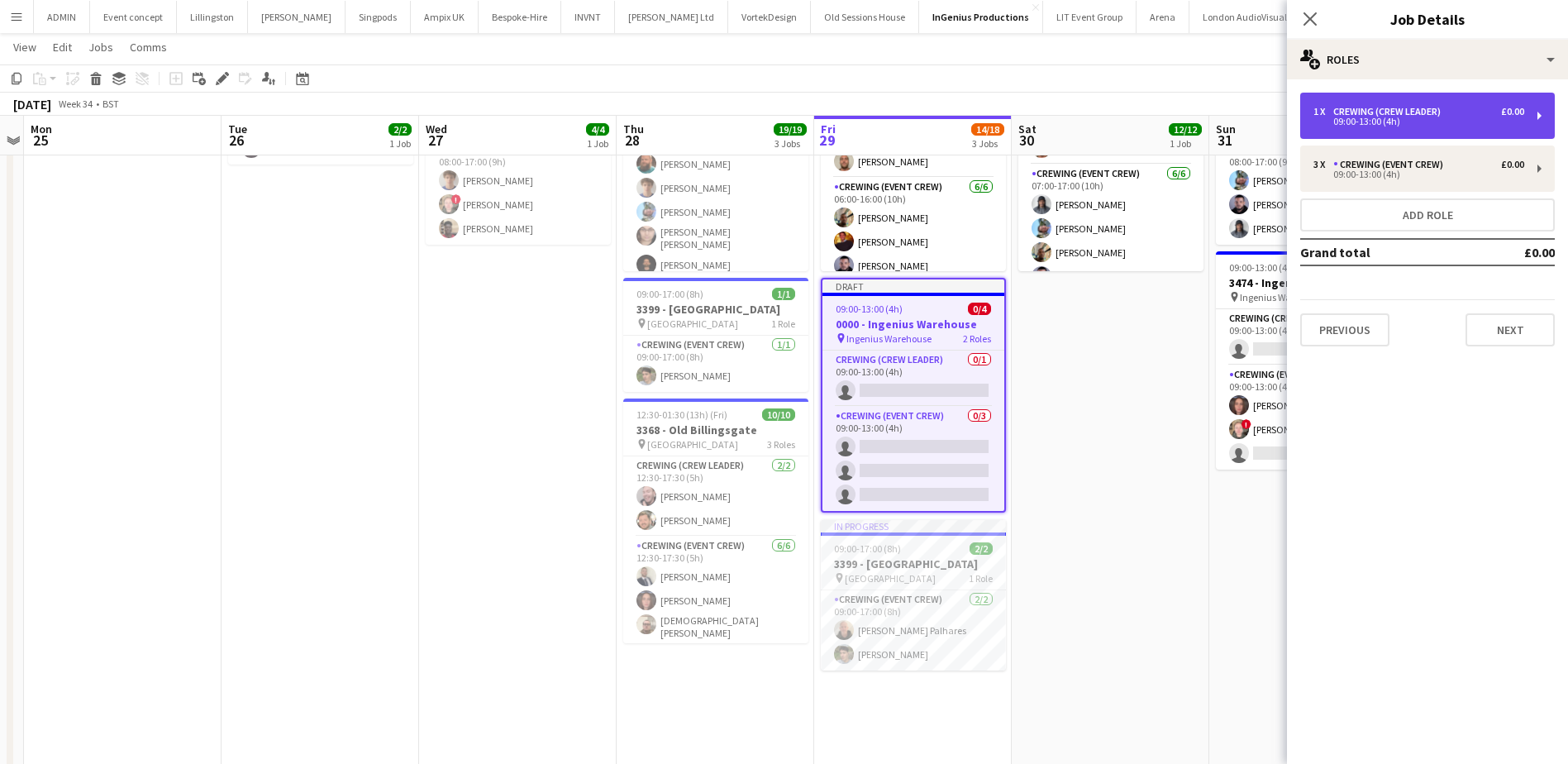
click at [1459, 113] on div "1 x Crewing (Crew Leader) £0.00" at bounding box center [1419, 111] width 211 height 11
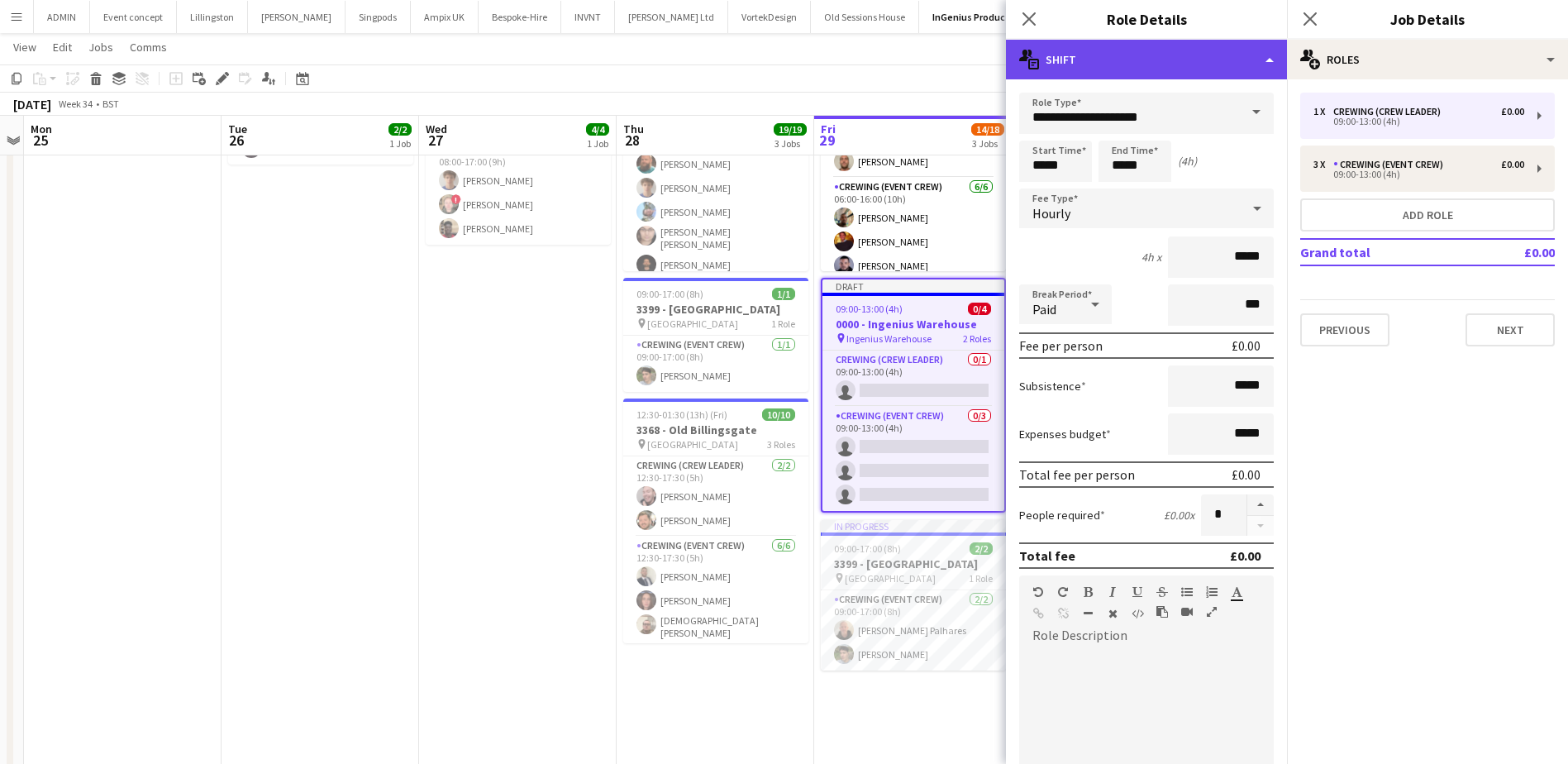
click at [1180, 58] on div "multiple-actions-text Shift" at bounding box center [1146, 60] width 281 height 40
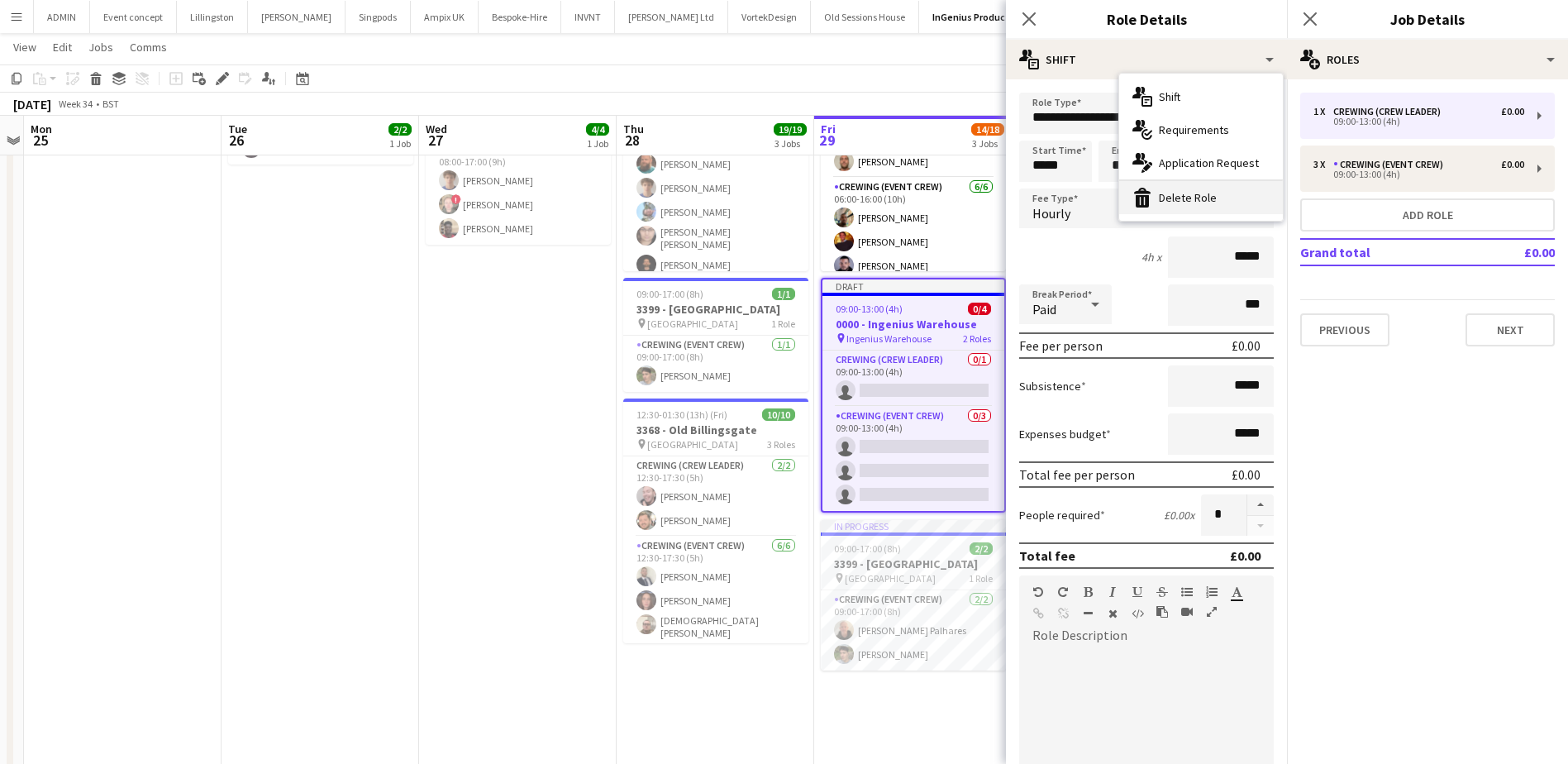
click at [1199, 189] on div "bin-2 Delete Role" at bounding box center [1200, 197] width 163 height 33
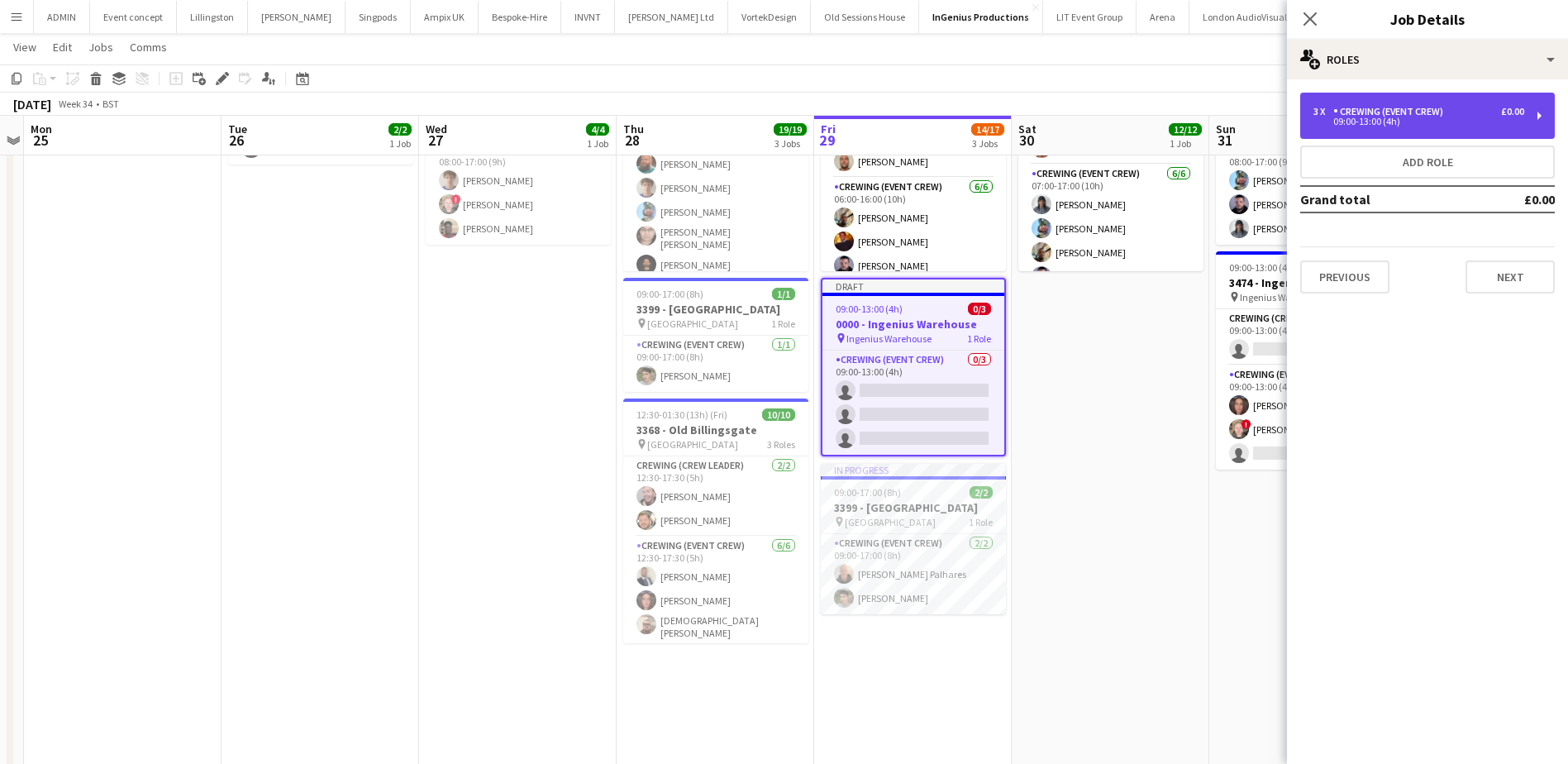
click at [1407, 102] on div "3 x Crewing (Event Crew) £0.00 09:00-13:00 (4h)" at bounding box center [1427, 116] width 255 height 47
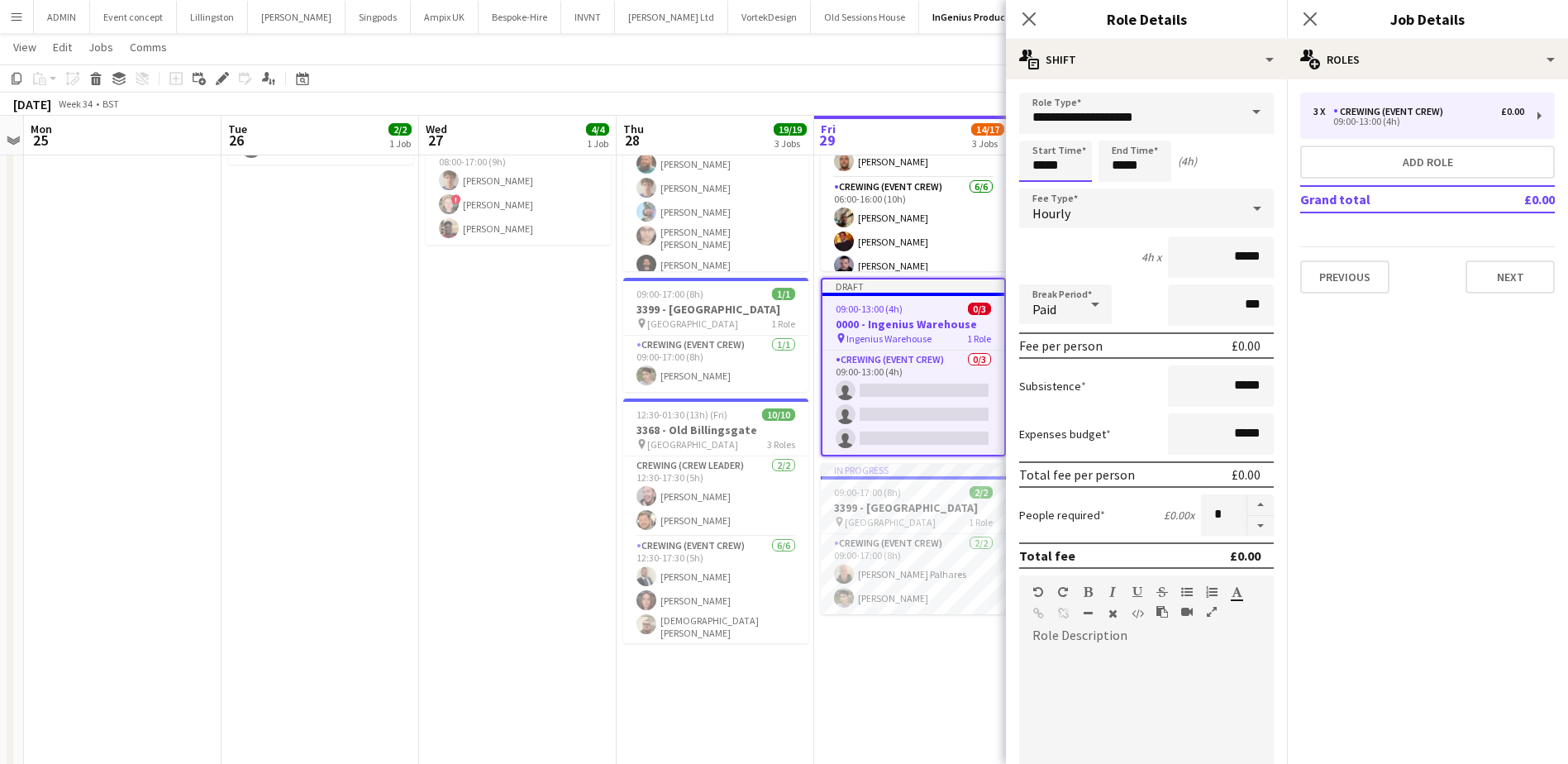
click at [1046, 166] on input "*****" at bounding box center [1056, 161] width 73 height 41
click at [1035, 128] on div at bounding box center [1038, 132] width 33 height 17
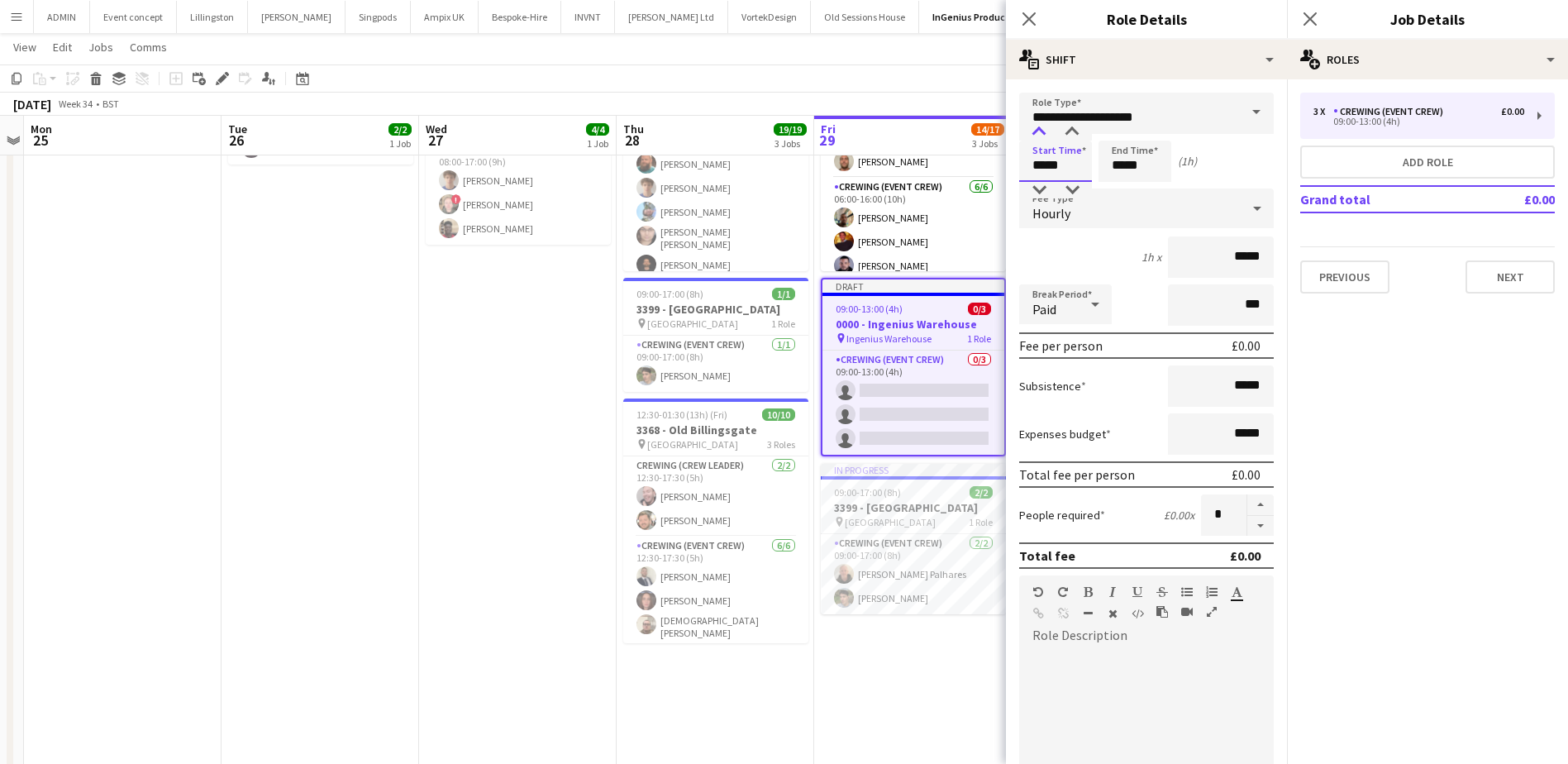
type input "*****"
click at [1035, 128] on div at bounding box center [1038, 132] width 33 height 17
click at [1122, 169] on input "*****" at bounding box center [1135, 161] width 73 height 41
click at [1122, 134] on div at bounding box center [1117, 132] width 33 height 17
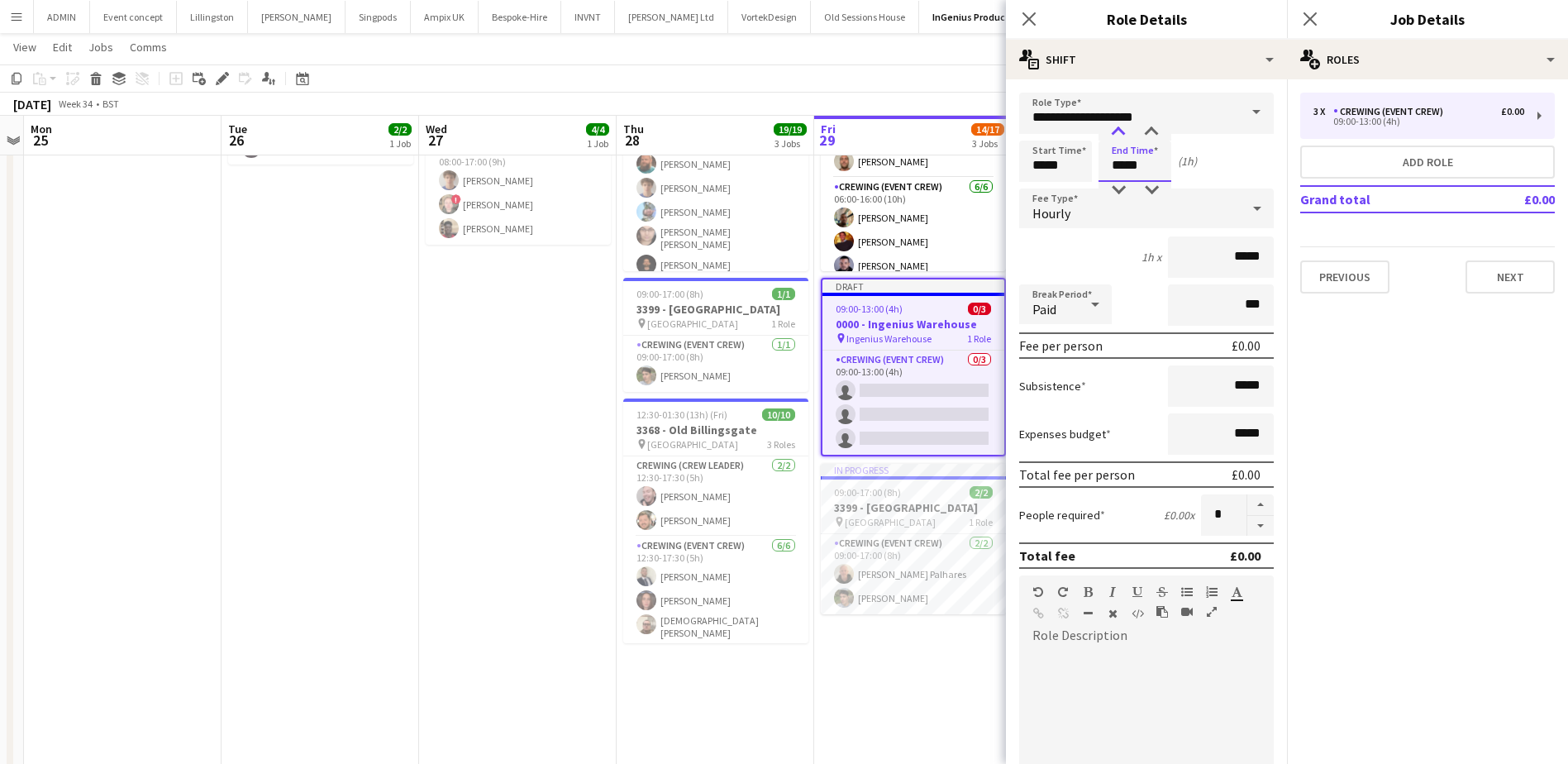
click at [1122, 134] on div at bounding box center [1117, 132] width 33 height 17
type input "*****"
click at [1122, 134] on div at bounding box center [1117, 132] width 33 height 17
click at [893, 716] on app-date-cell "In progress 06:00-21:00 (15h) 12/12 3368 - Old Billingsgate pin Lower Thames St…" at bounding box center [913, 488] width 198 height 938
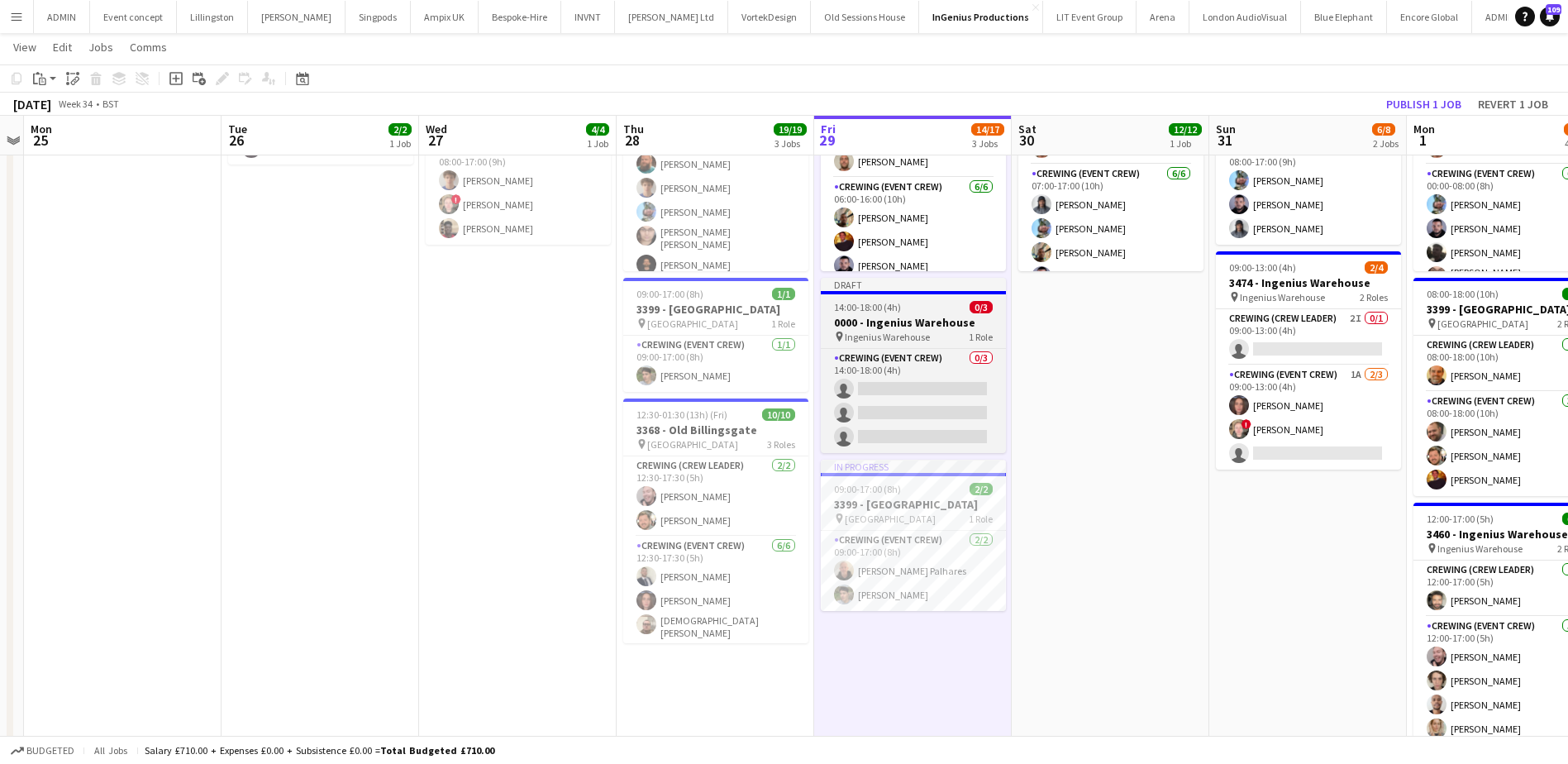
click at [908, 329] on h3 "0000 - Ingenius Warehouse" at bounding box center [913, 323] width 186 height 15
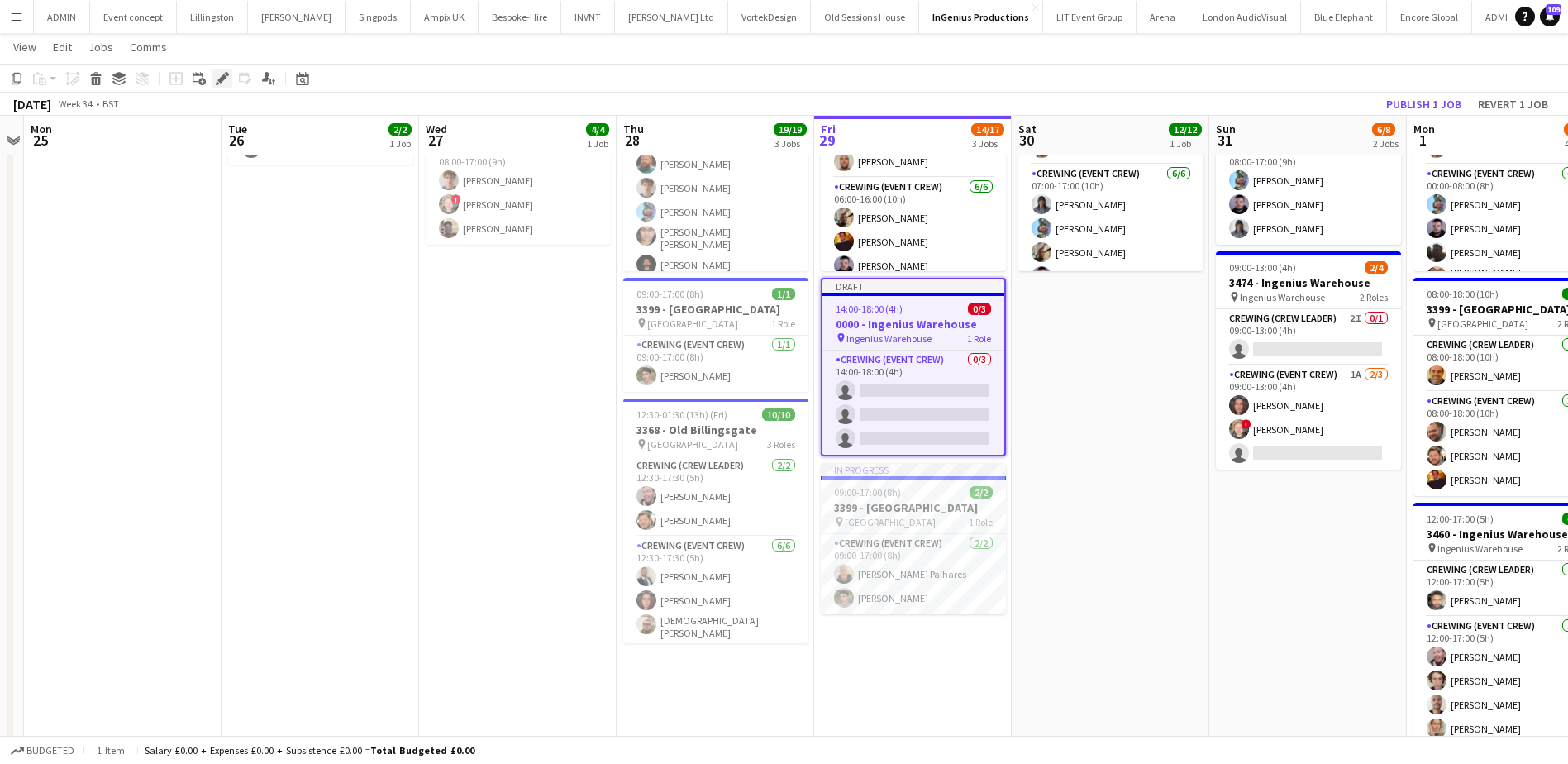
click at [217, 81] on icon "Edit" at bounding box center [222, 78] width 13 height 13
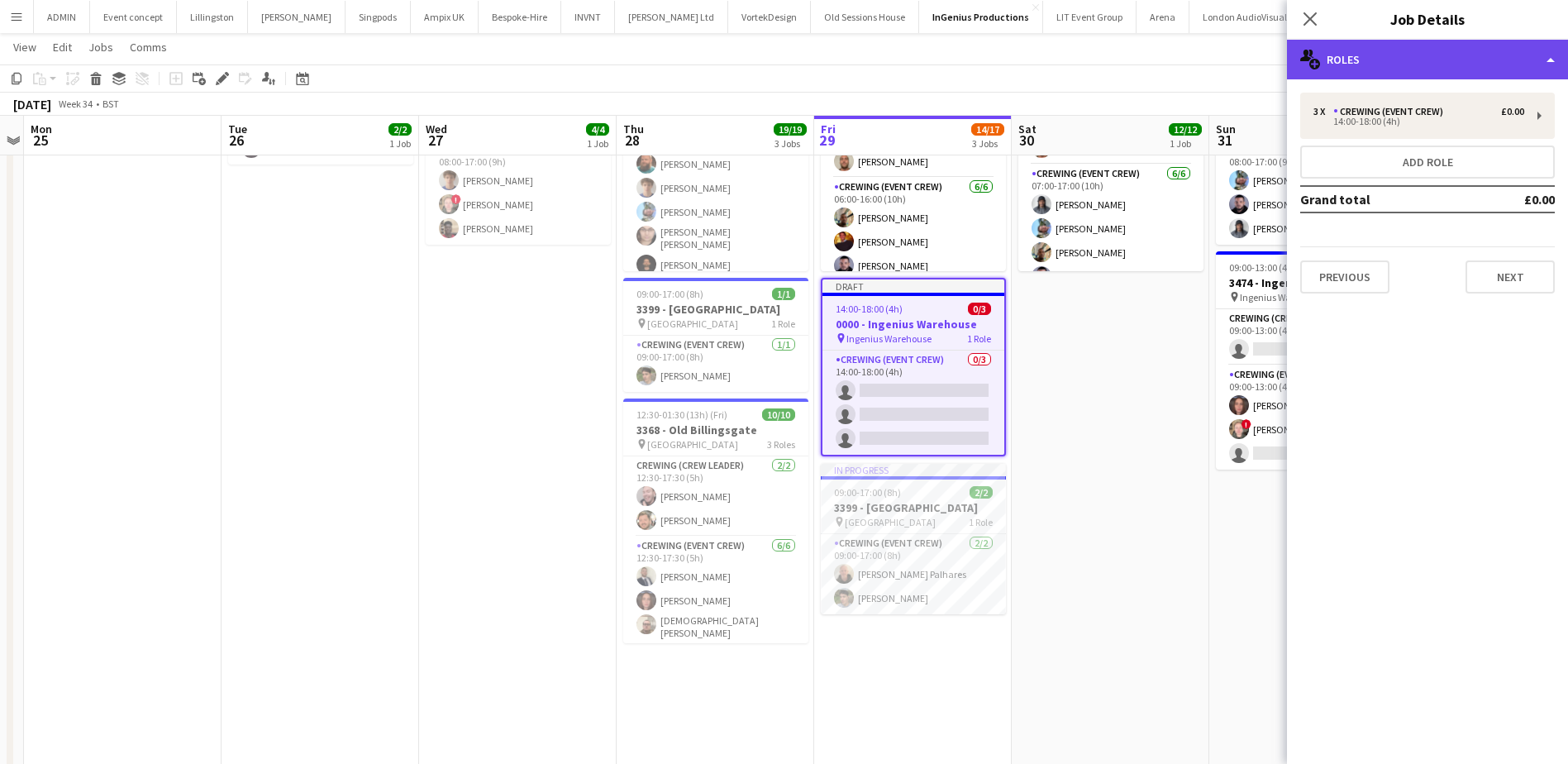
click at [1435, 65] on div "multiple-users-add Roles" at bounding box center [1427, 60] width 281 height 40
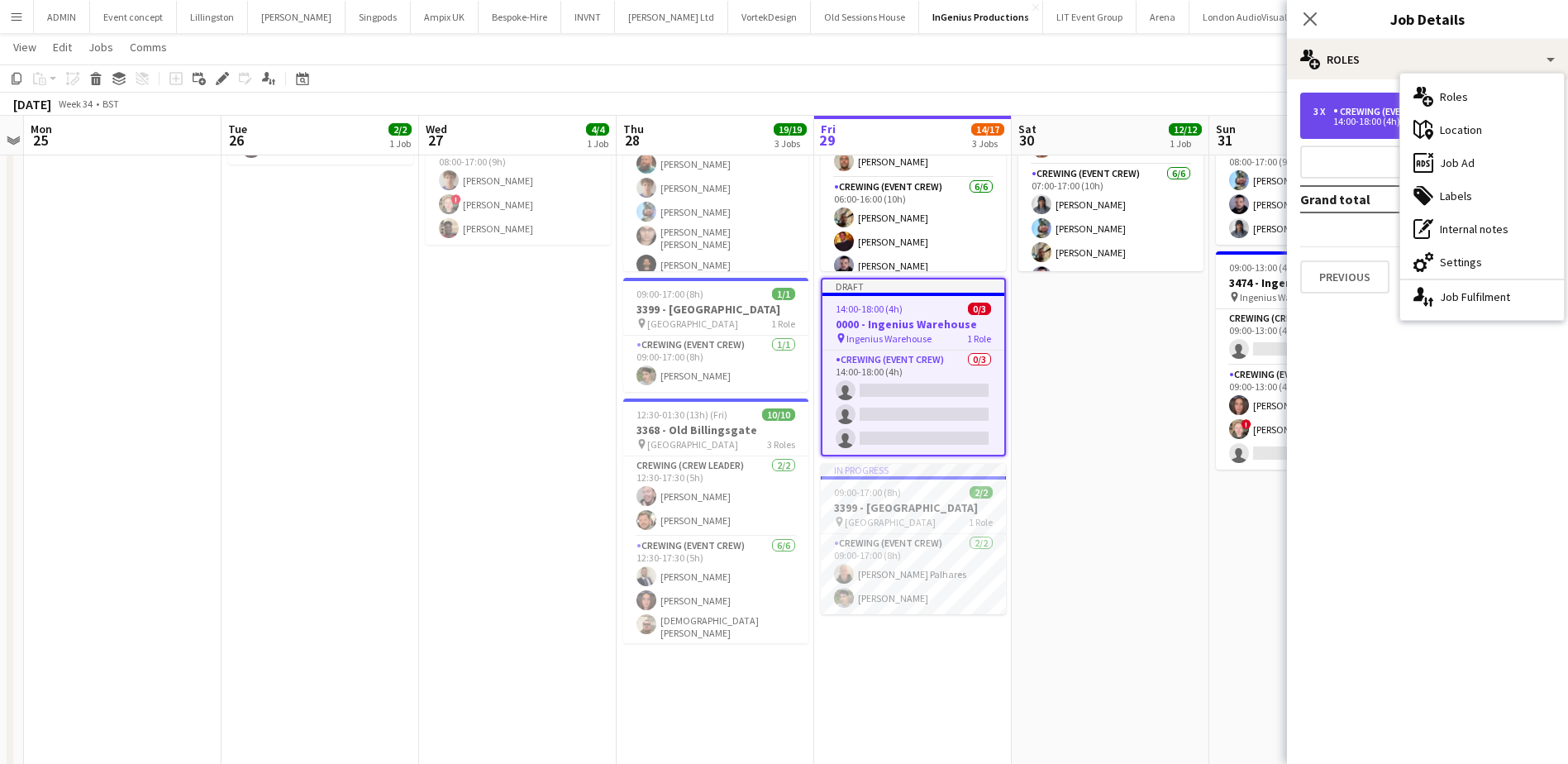
click at [1363, 110] on div "Crewing (Event Crew)" at bounding box center [1392, 111] width 117 height 11
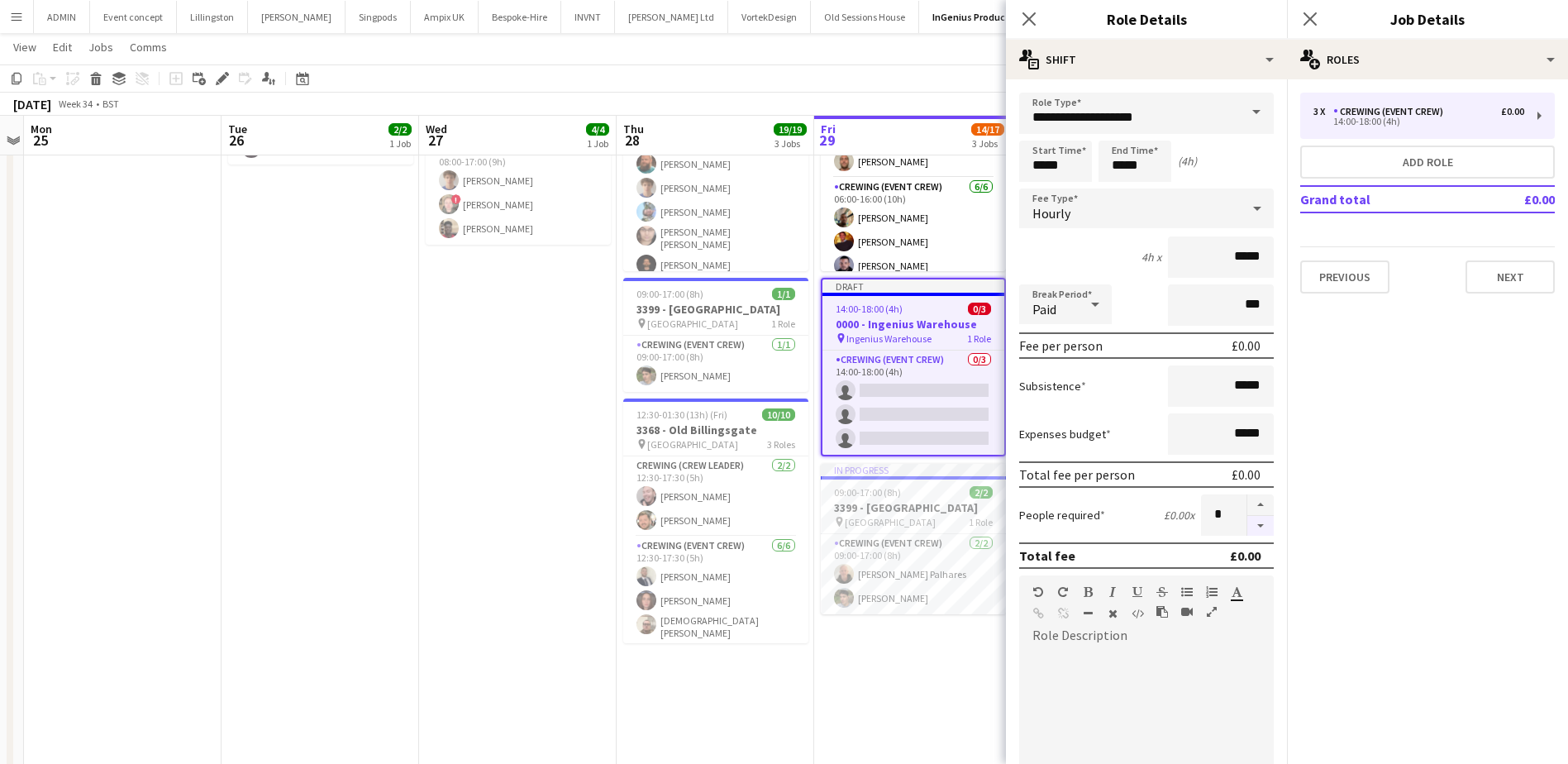
click at [1247, 534] on button "button" at bounding box center [1260, 526] width 26 height 21
type input "*"
click at [928, 686] on app-date-cell "In progress 06:00-21:00 (15h) 12/12 3368 - Old Billingsgate pin Lower Thames St…" at bounding box center [913, 488] width 198 height 938
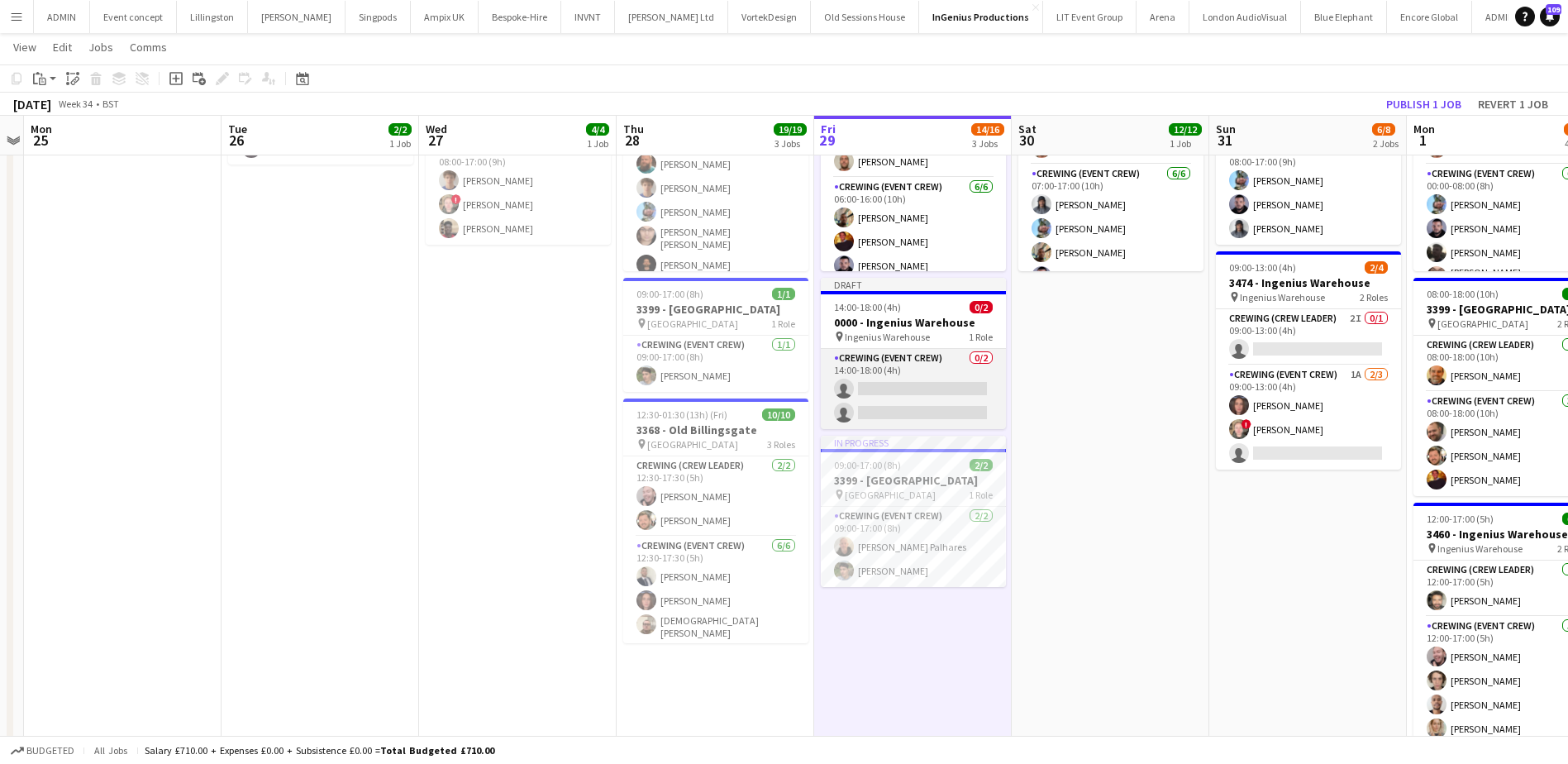
click at [895, 396] on app-card-role "Crewing (Event Crew) 0/2 14:00-18:00 (4h) single-neutral-actions single-neutral…" at bounding box center [913, 389] width 186 height 80
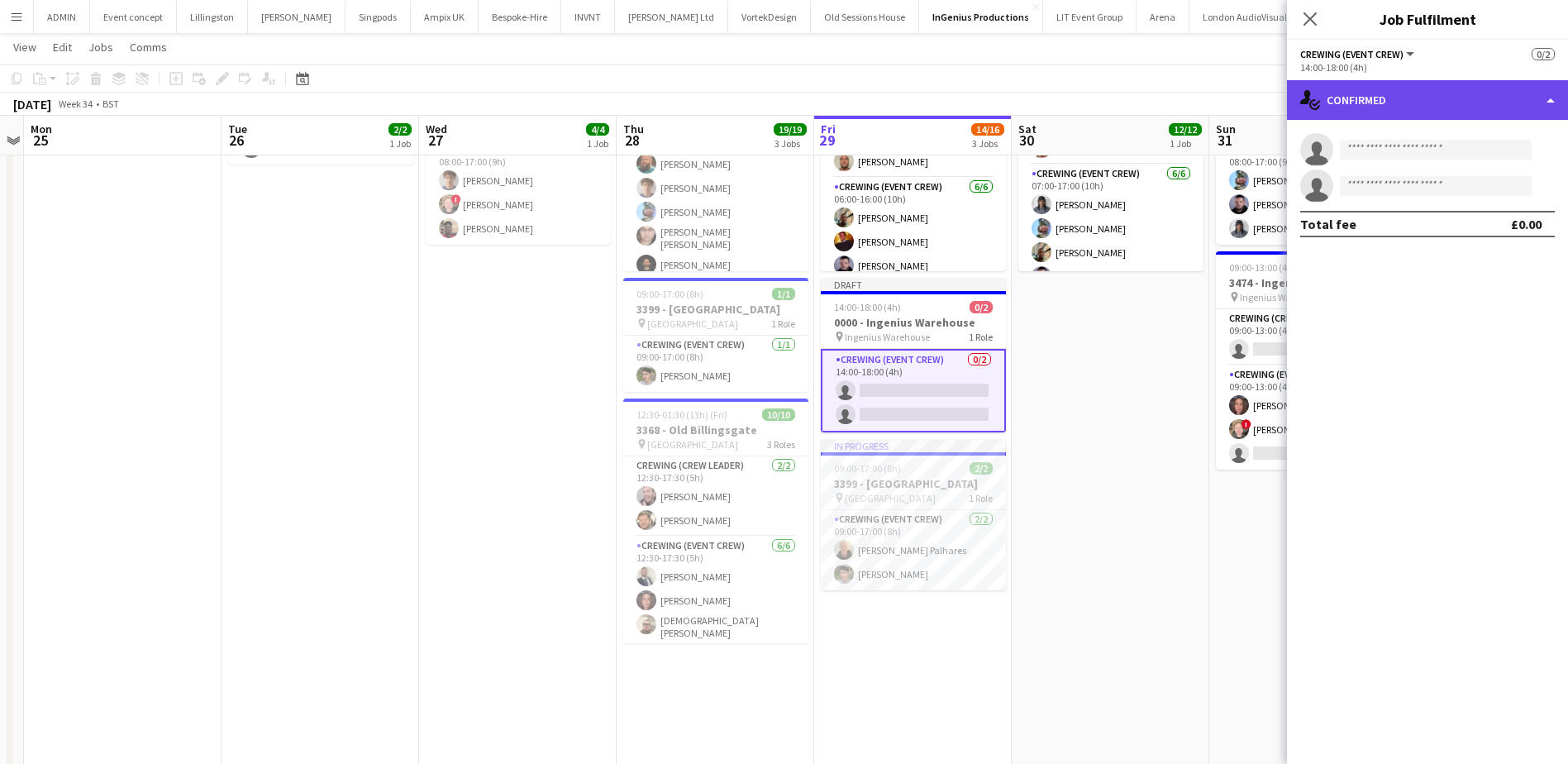
click at [1464, 109] on div "single-neutral-actions-check-2 Confirmed" at bounding box center [1427, 100] width 281 height 40
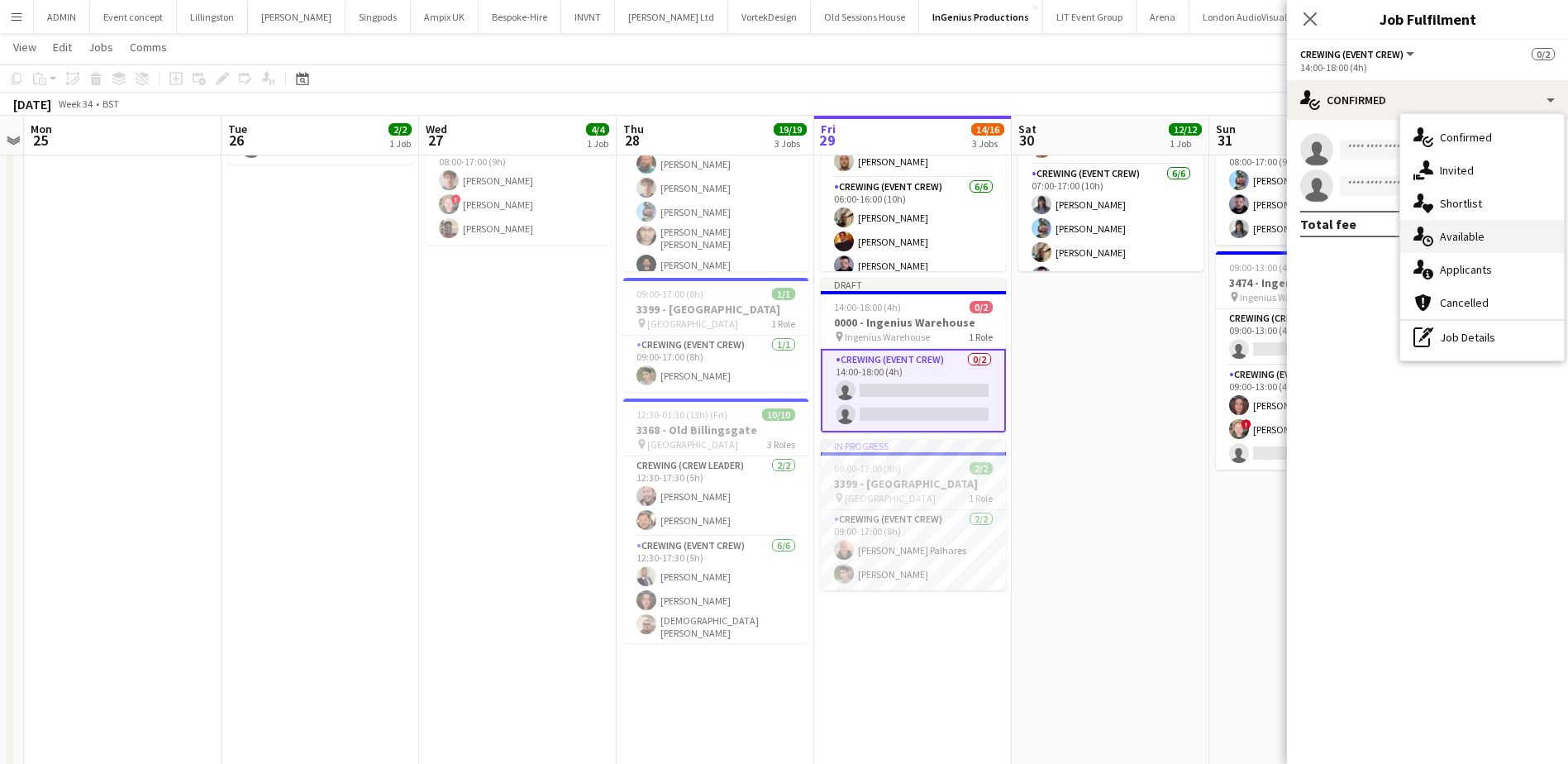
click at [1502, 229] on div "single-neutral-actions-upload Available" at bounding box center [1481, 236] width 163 height 33
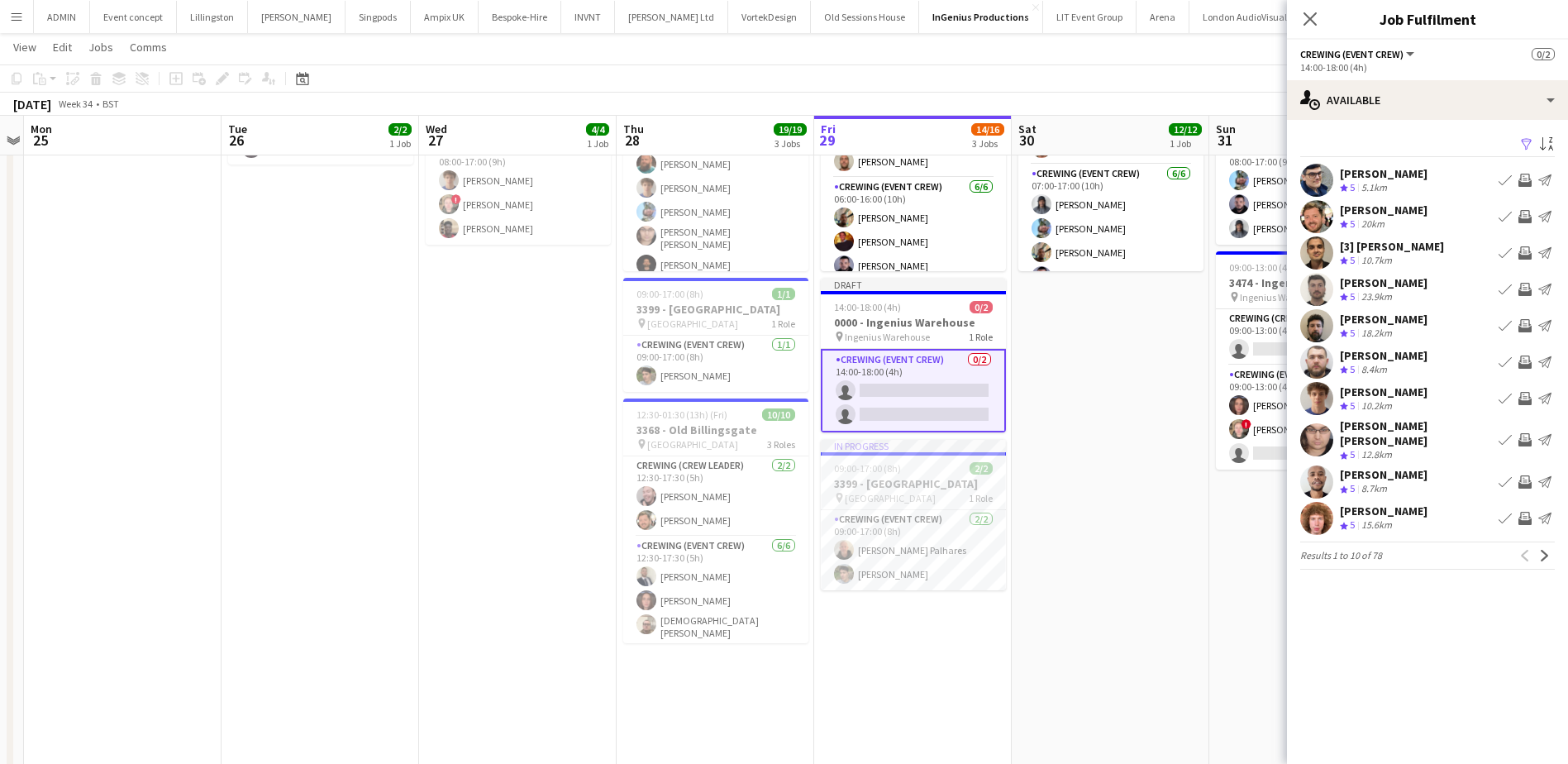
click at [1524, 400] on app-icon "Invite crew" at bounding box center [1525, 398] width 13 height 13
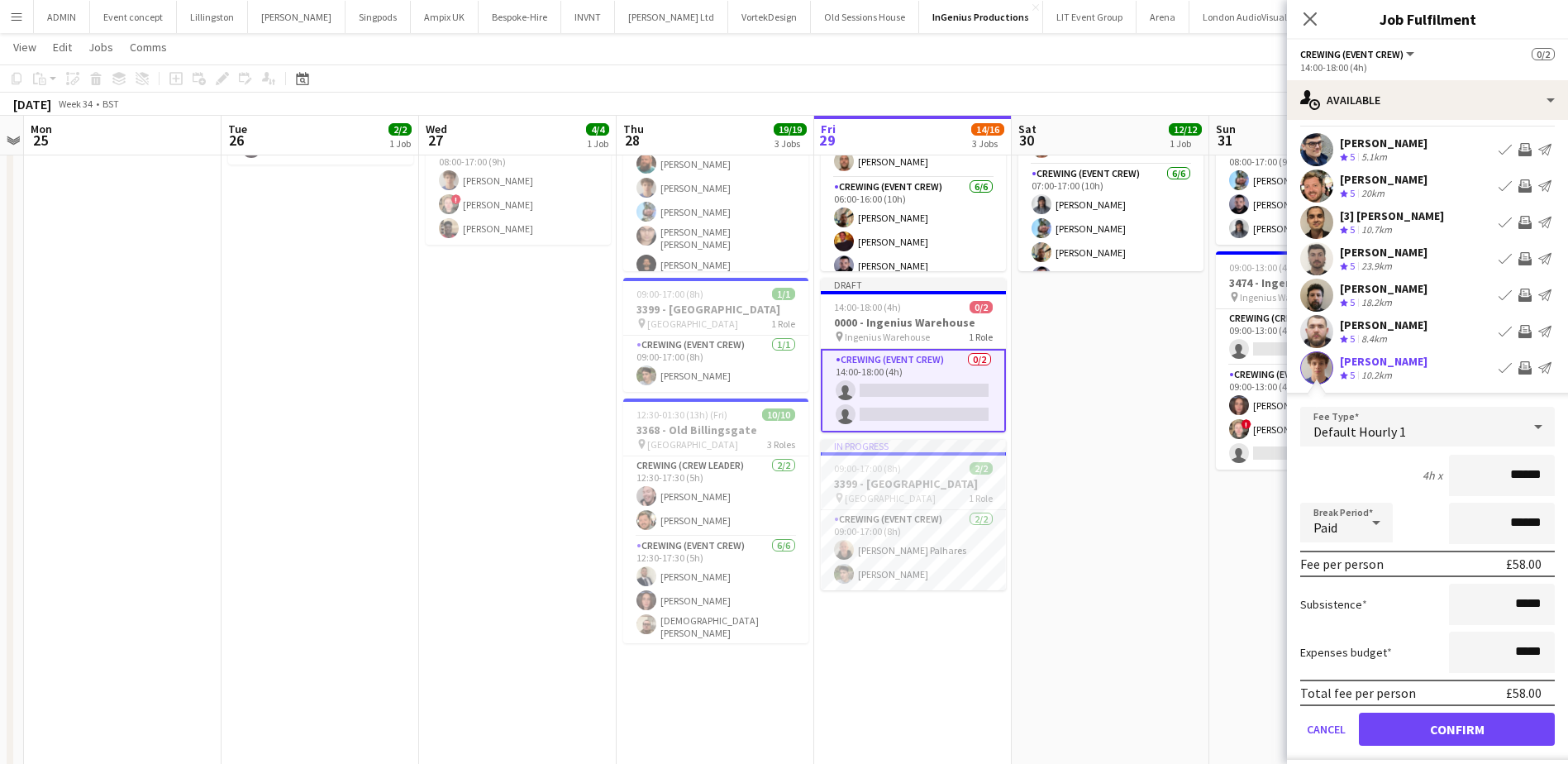
scroll to position [83, 0]
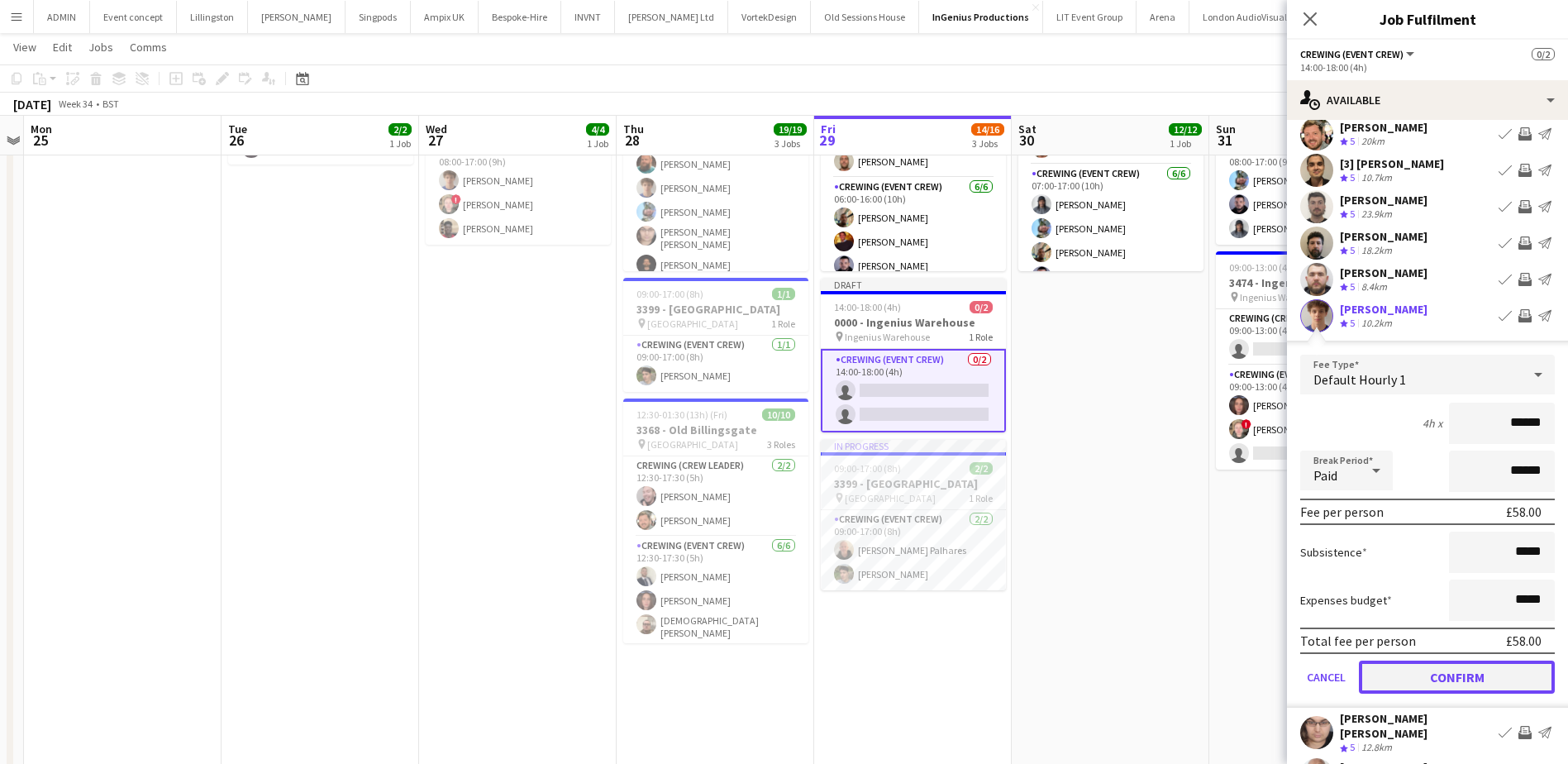
click at [1487, 677] on button "Confirm" at bounding box center [1457, 676] width 196 height 33
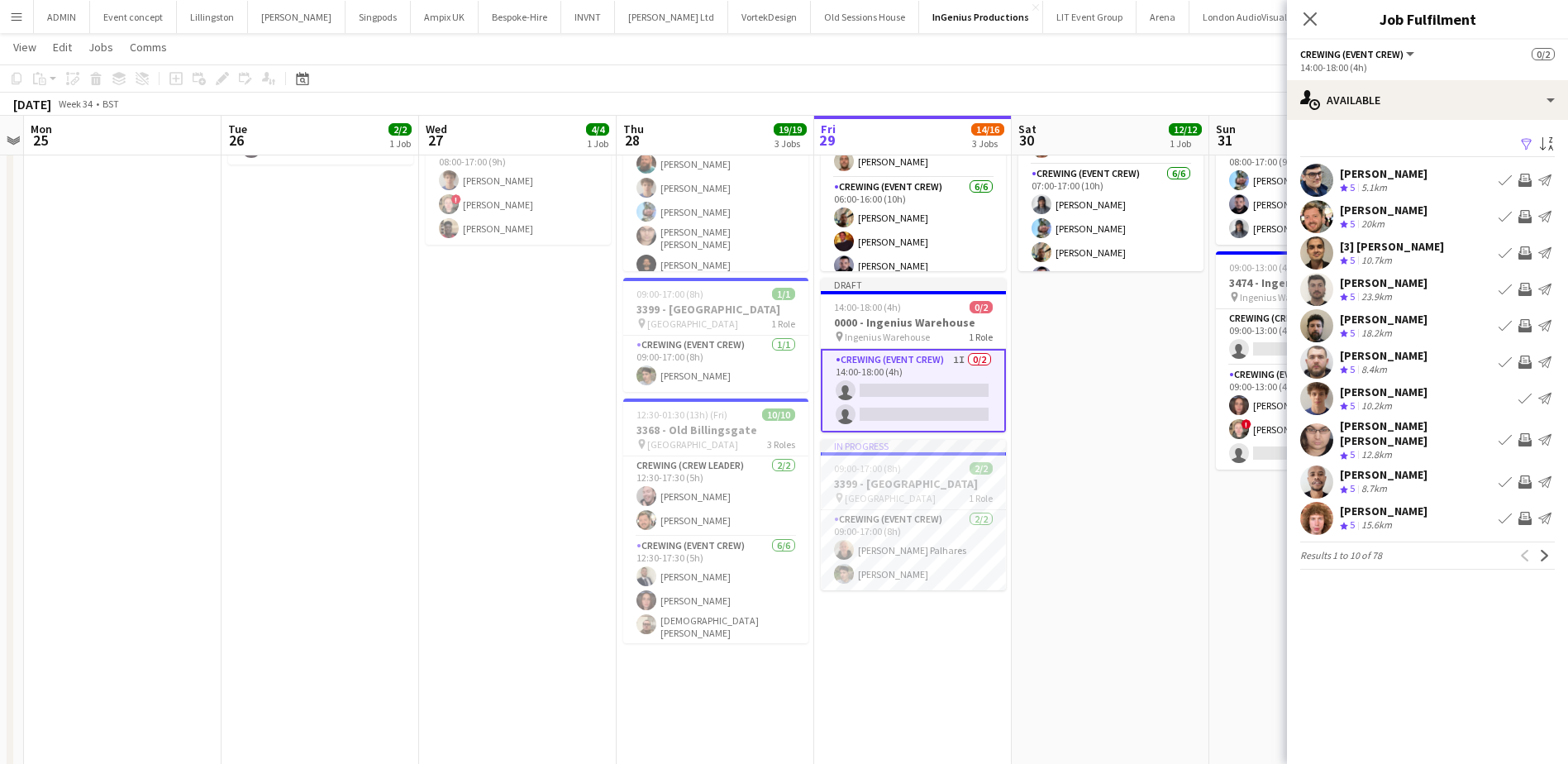
scroll to position [0, 0]
click at [1523, 512] on app-icon "Invite crew" at bounding box center [1525, 519] width 13 height 13
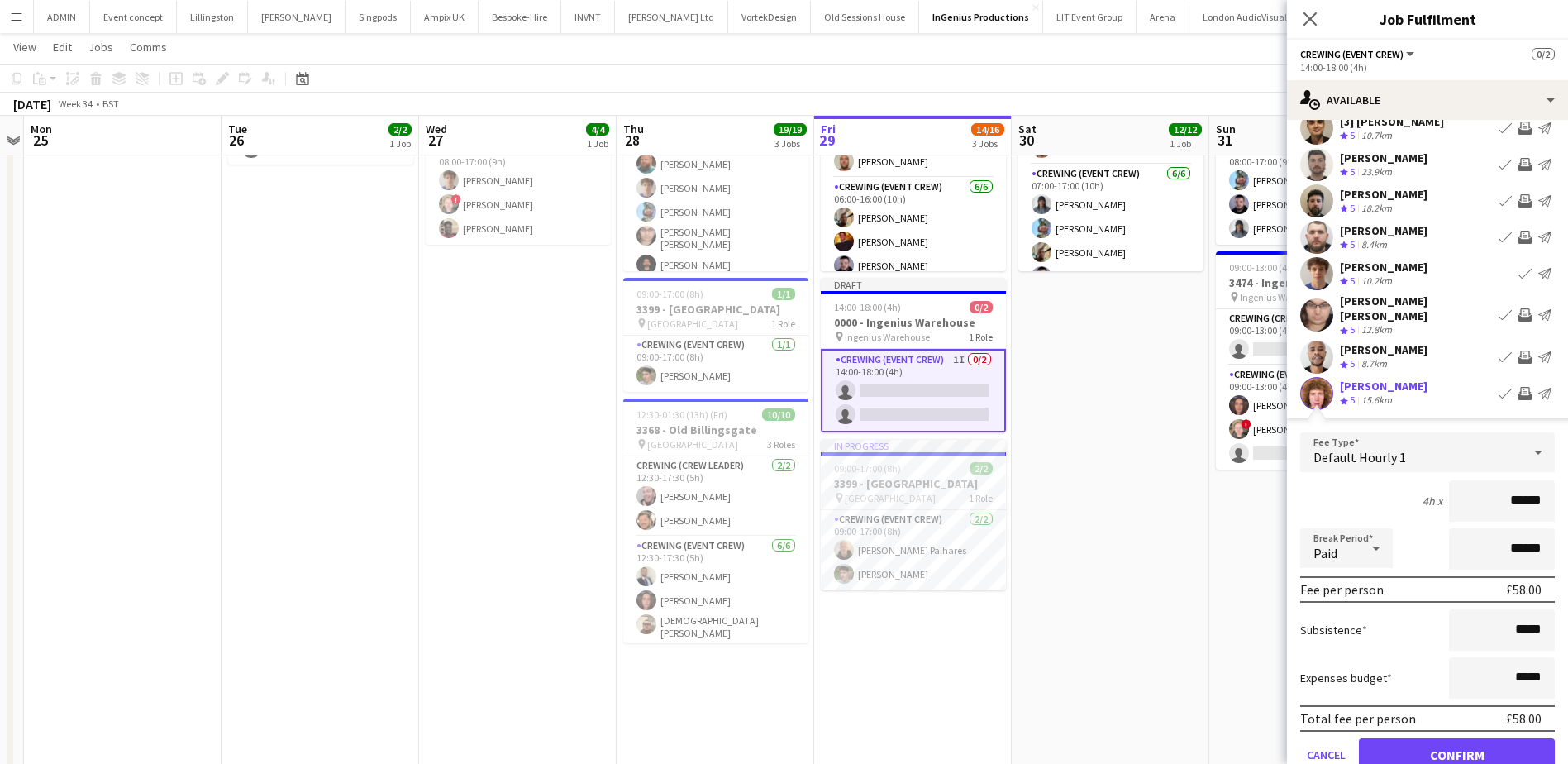
scroll to position [165, 0]
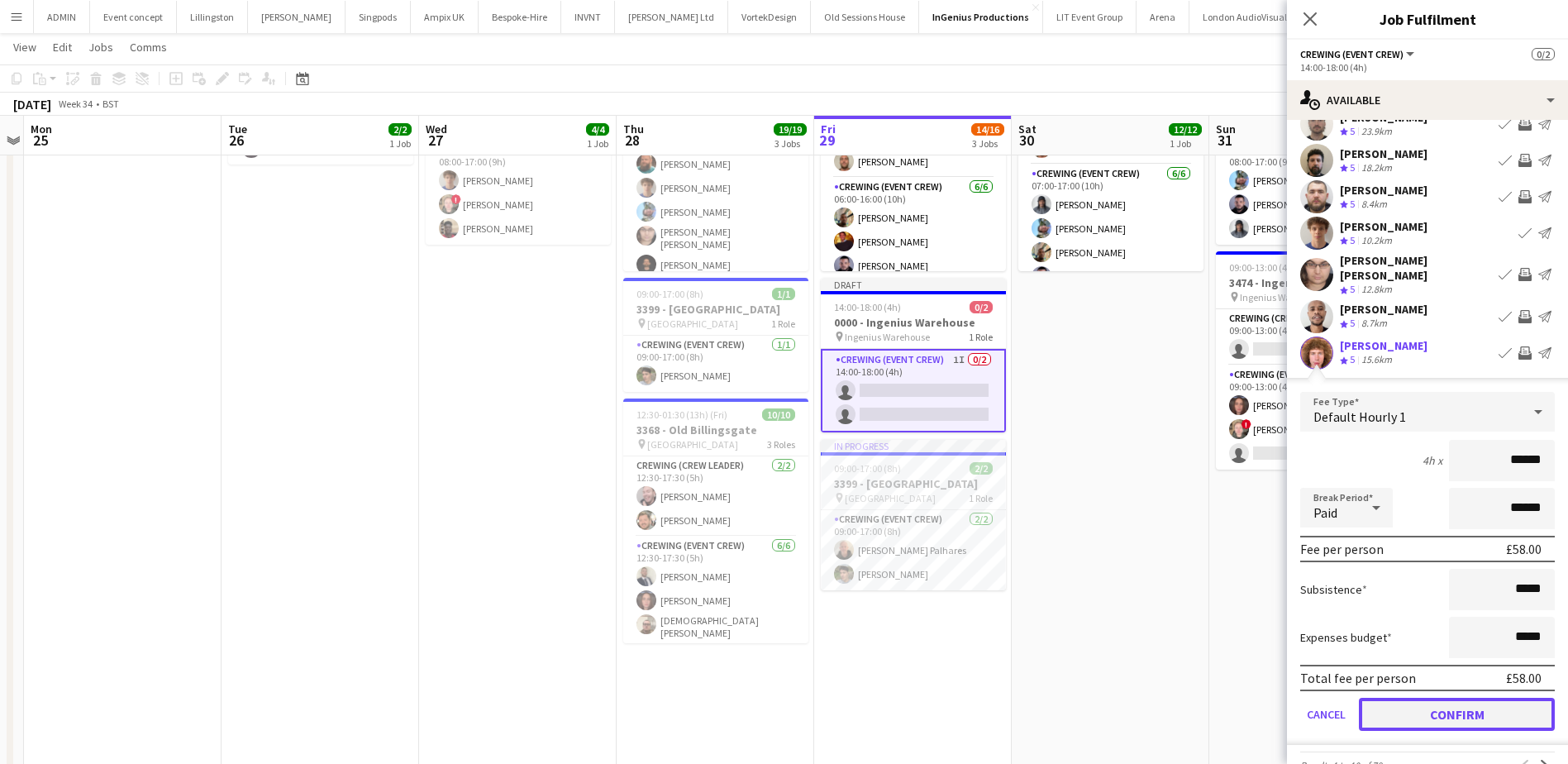
click at [1464, 706] on button "Confirm" at bounding box center [1457, 714] width 196 height 33
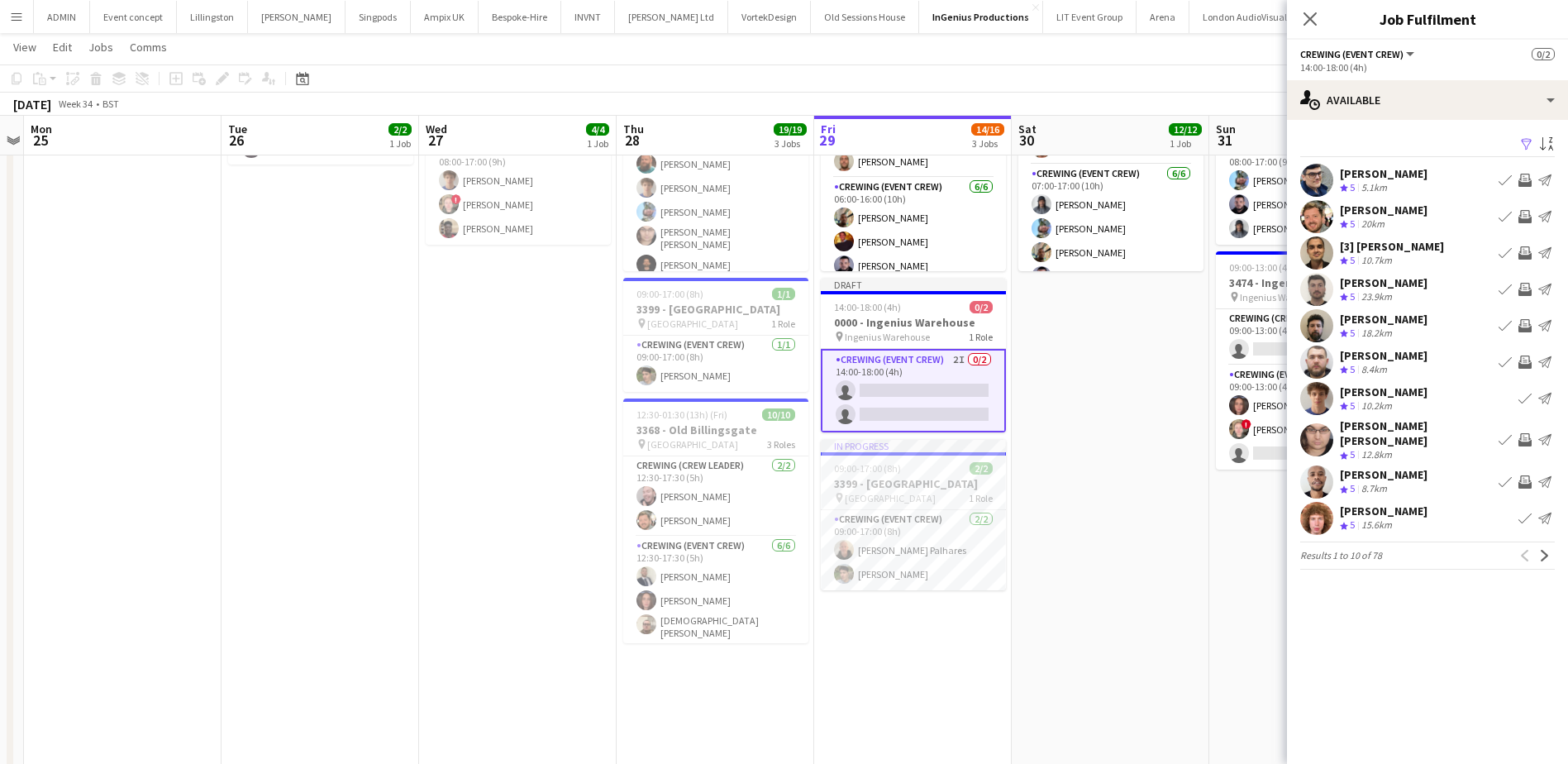
scroll to position [0, 0]
click at [1522, 217] on app-icon "Invite crew" at bounding box center [1525, 216] width 13 height 13
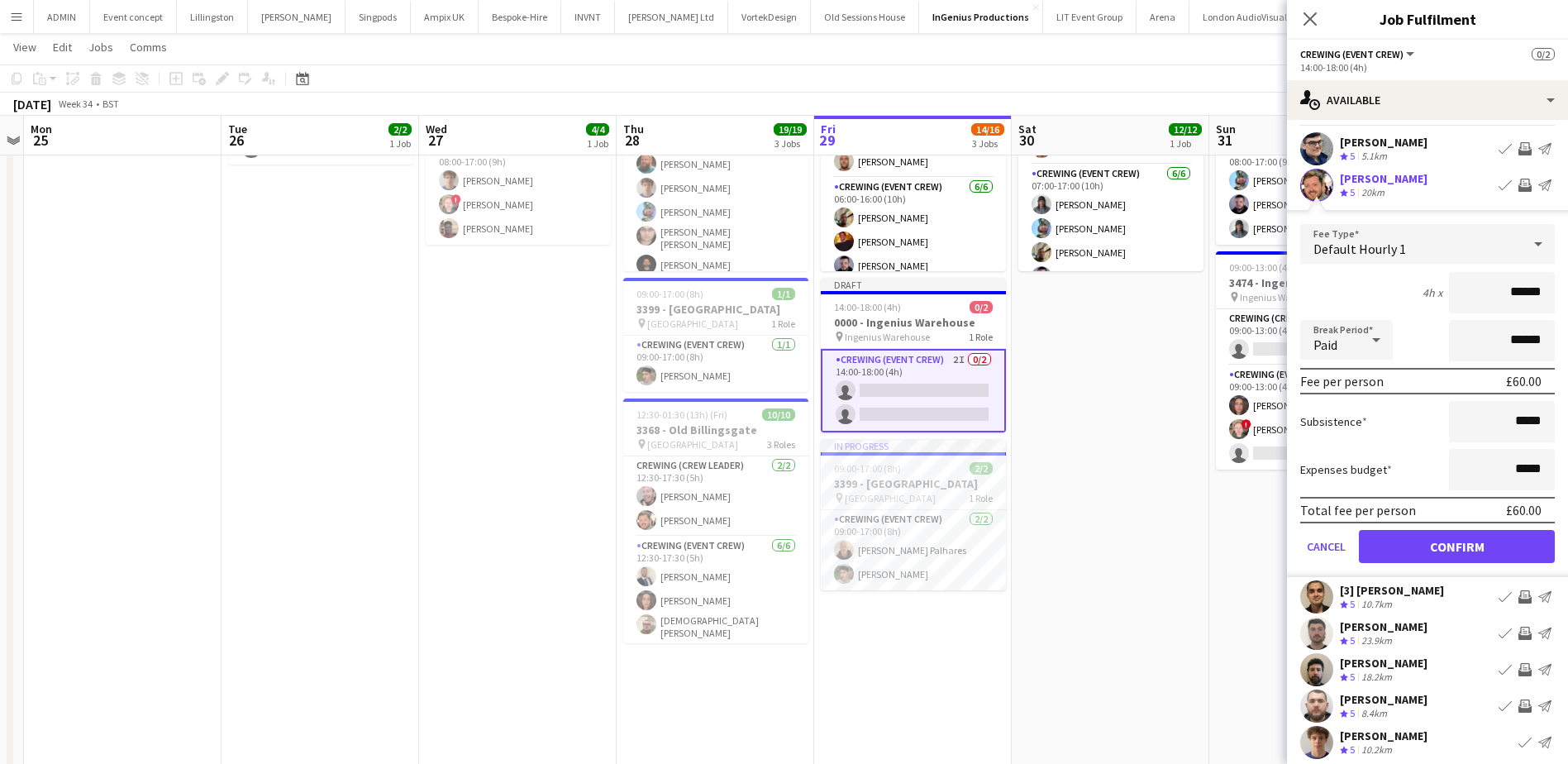
scroll to position [83, 0]
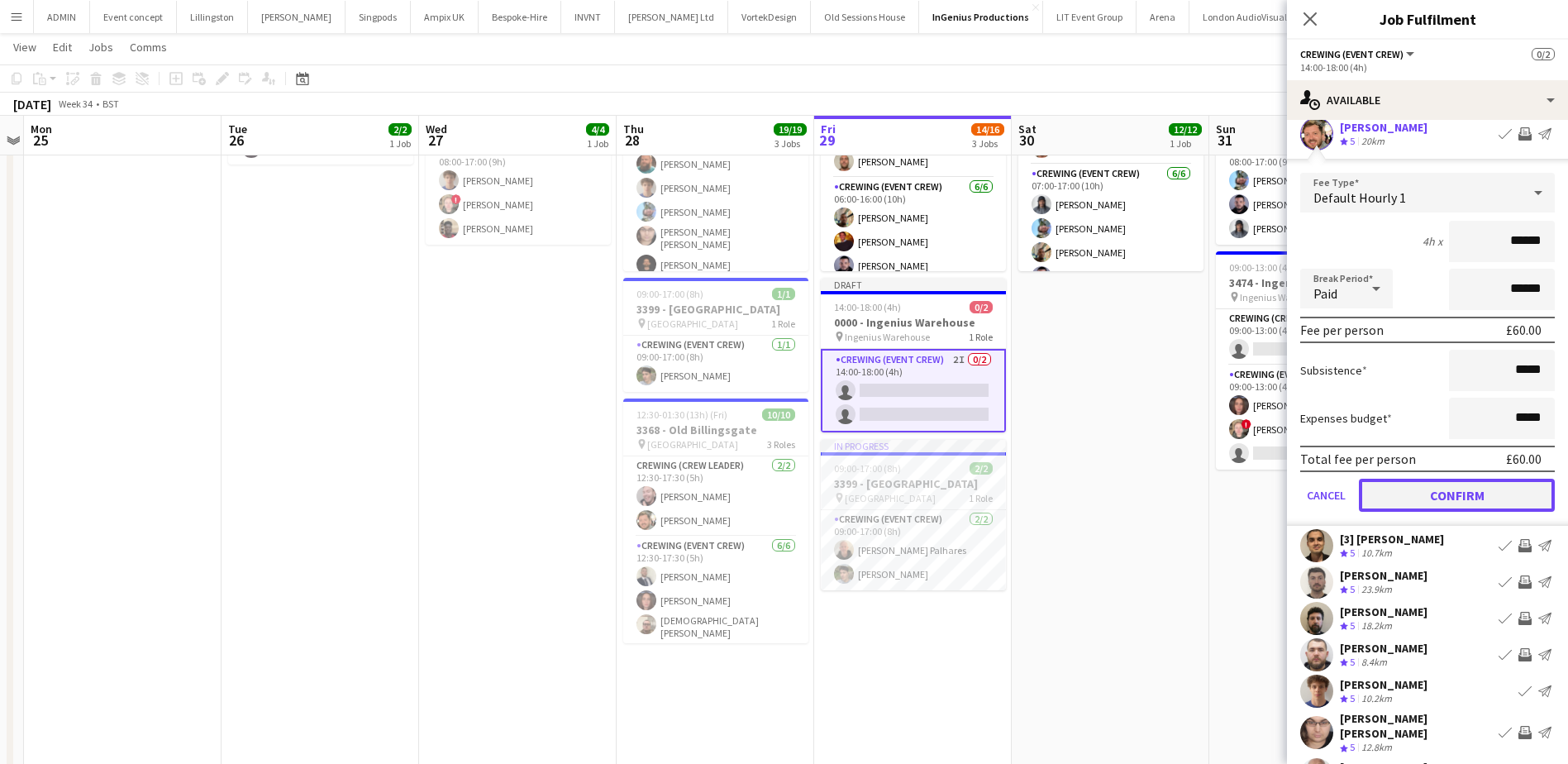
click at [1470, 483] on button "Confirm" at bounding box center [1457, 494] width 196 height 33
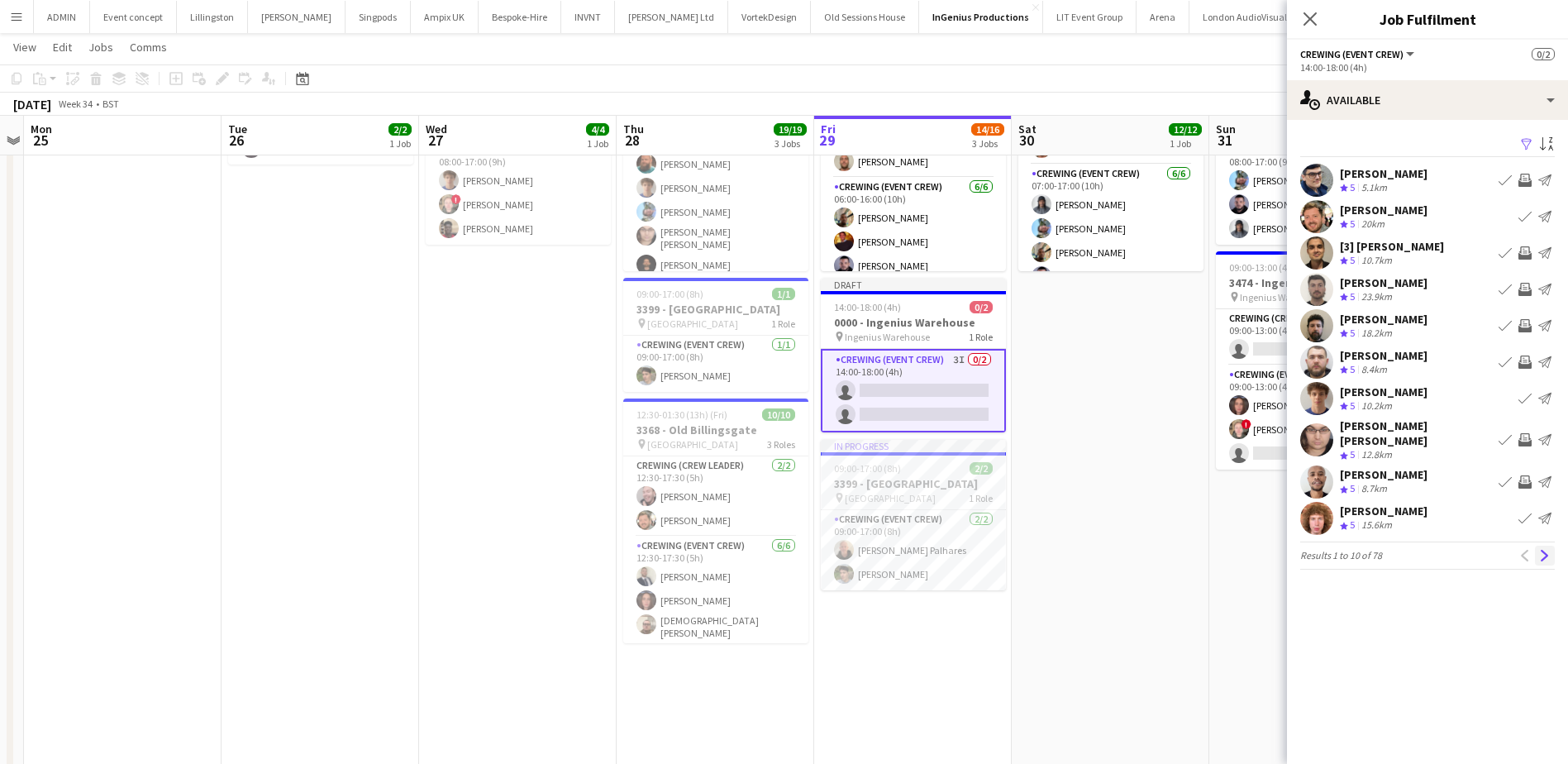
click at [1549, 549] on app-icon "Next" at bounding box center [1545, 555] width 11 height 11
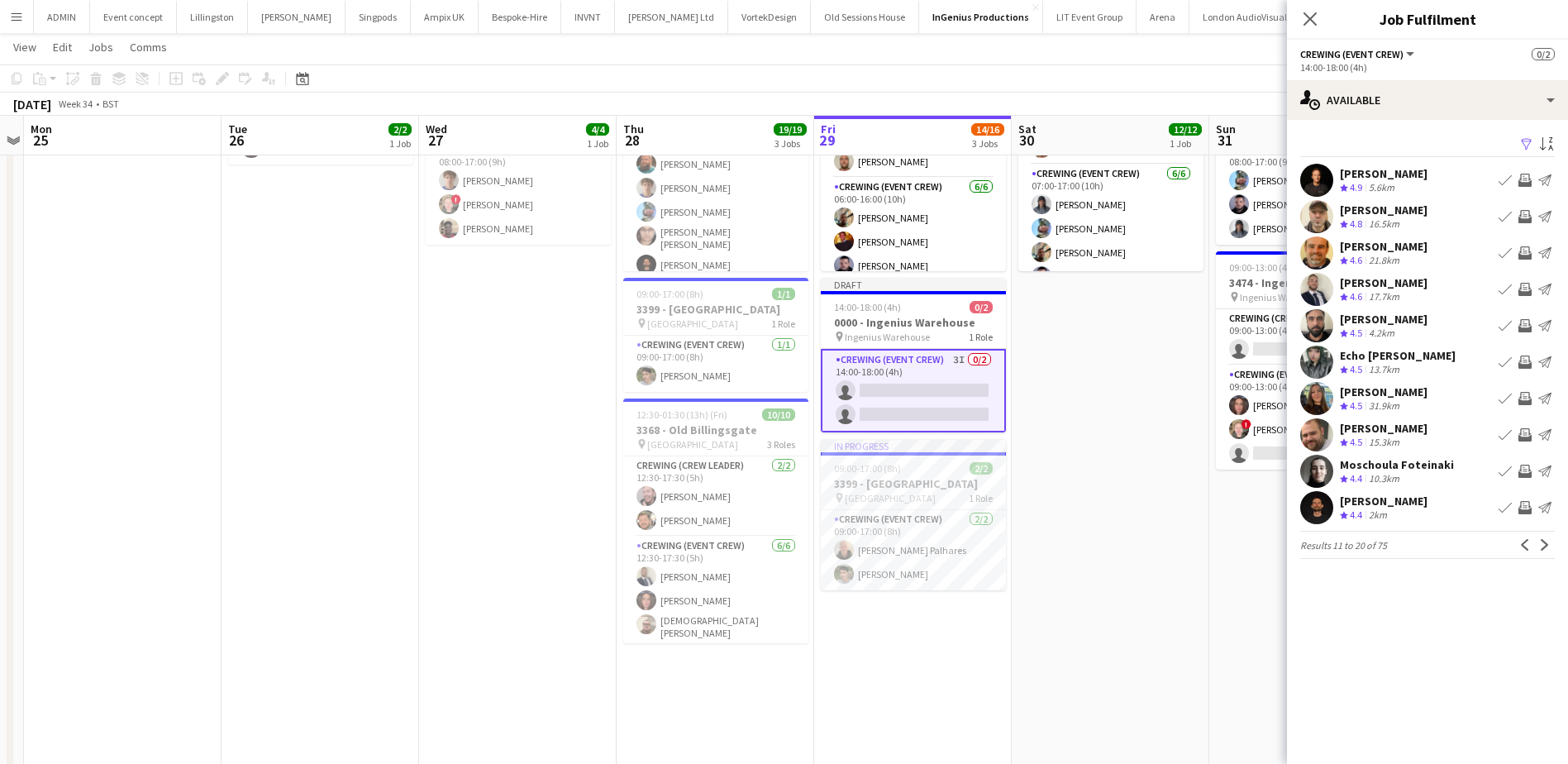
click at [1525, 436] on app-icon "Invite crew" at bounding box center [1525, 435] width 13 height 13
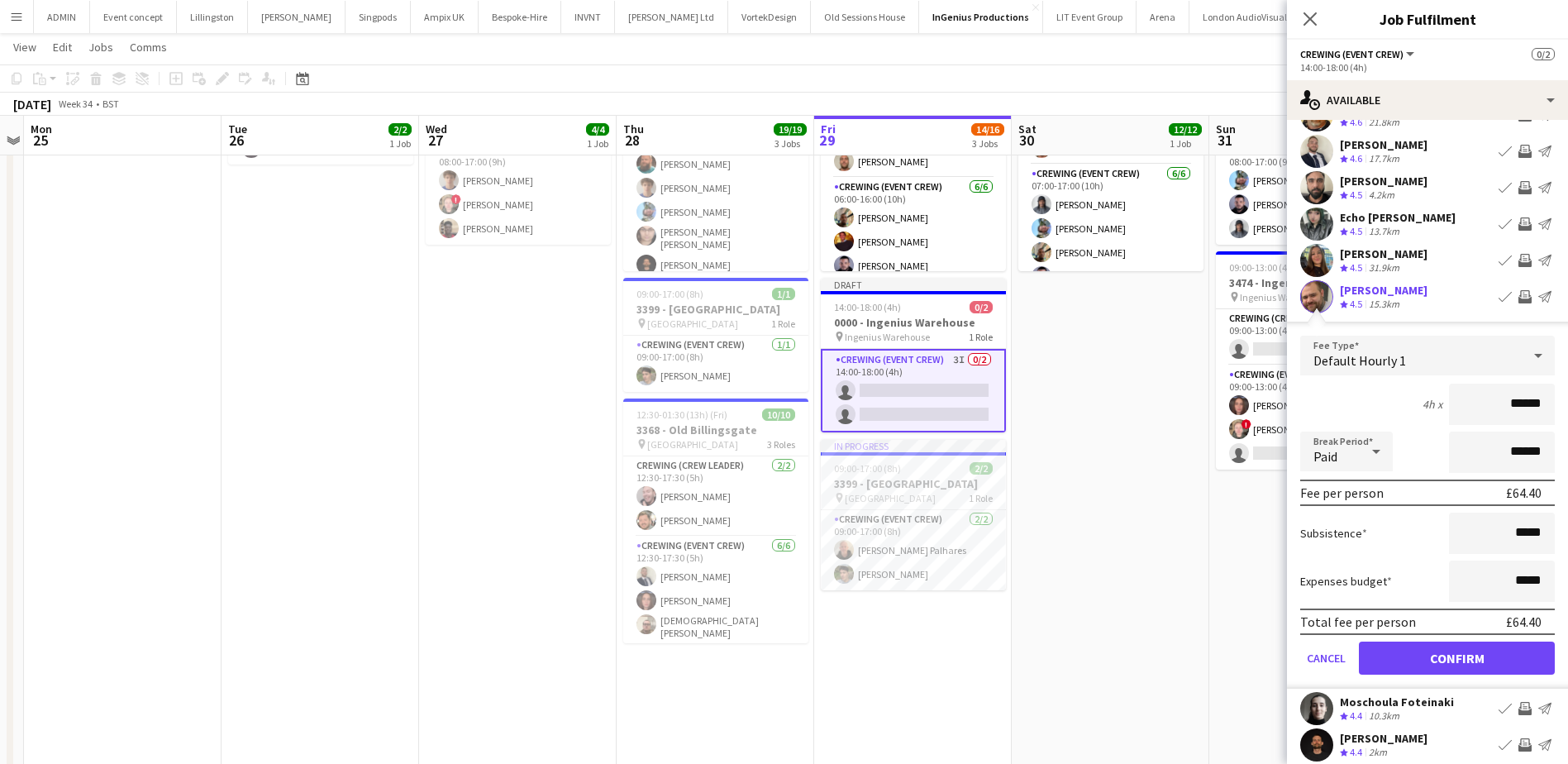
scroll to position [165, 0]
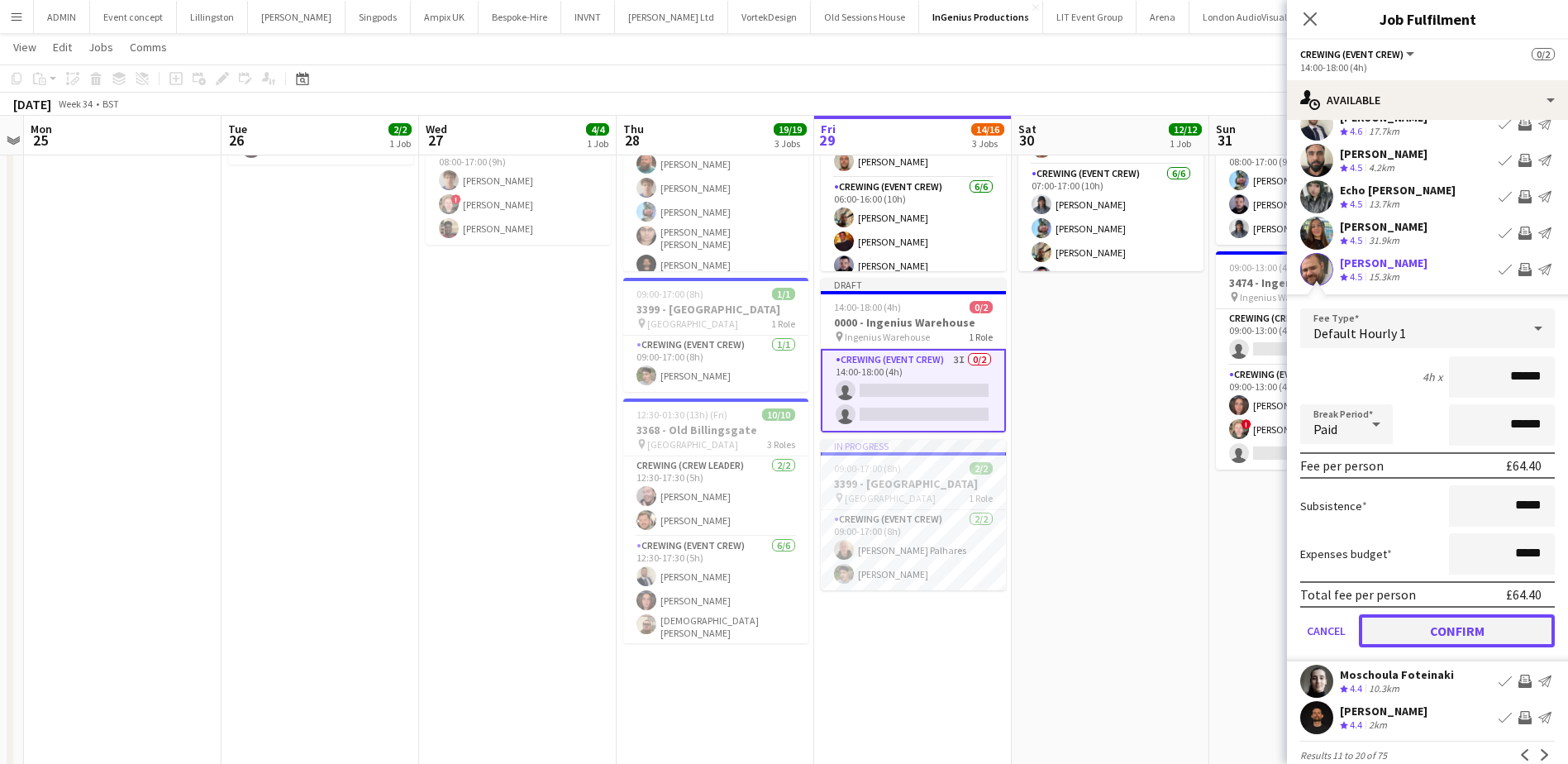
click at [1495, 629] on button "Confirm" at bounding box center [1457, 631] width 196 height 33
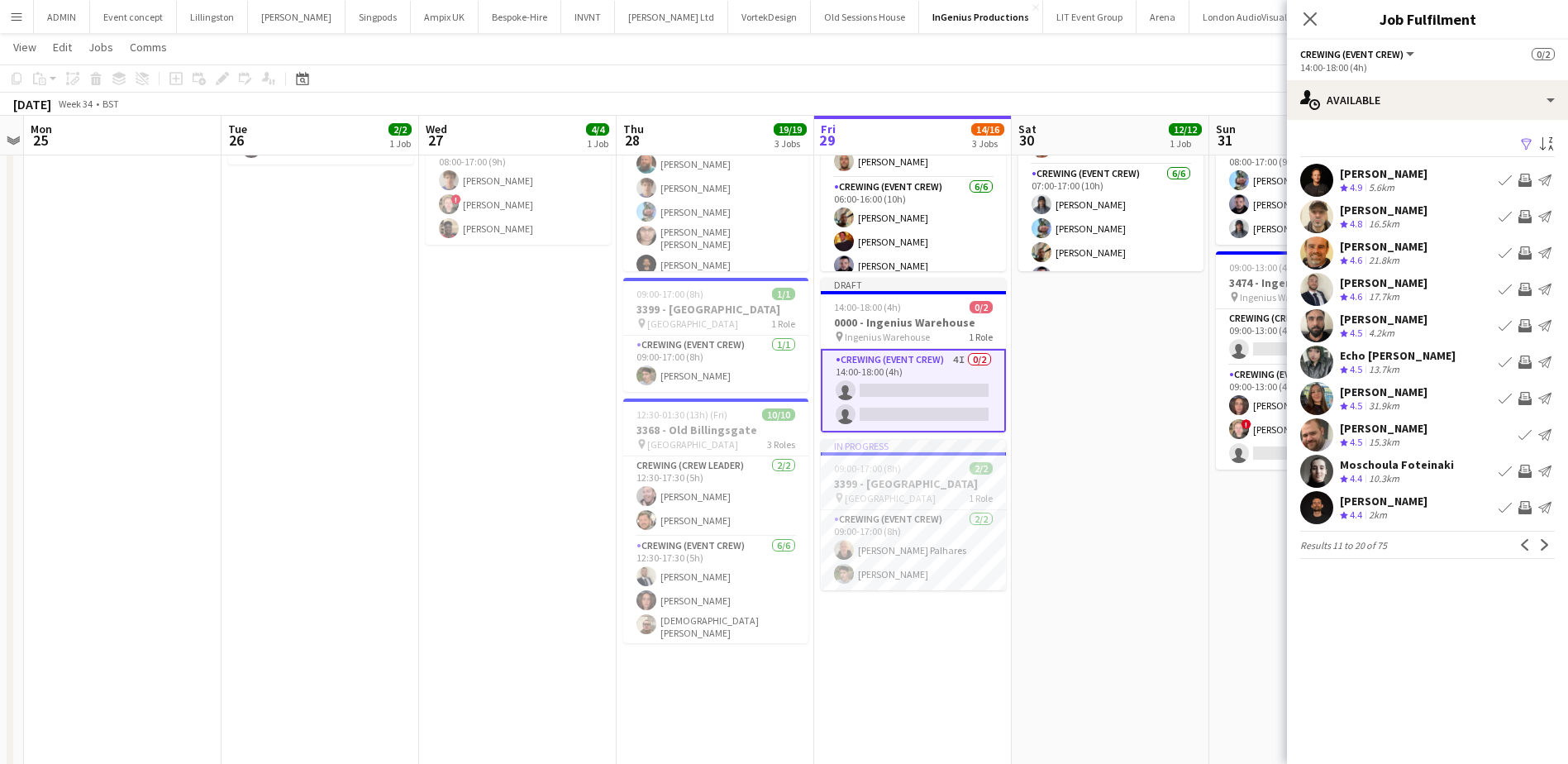
click at [1528, 476] on app-icon "Invite crew" at bounding box center [1525, 471] width 13 height 13
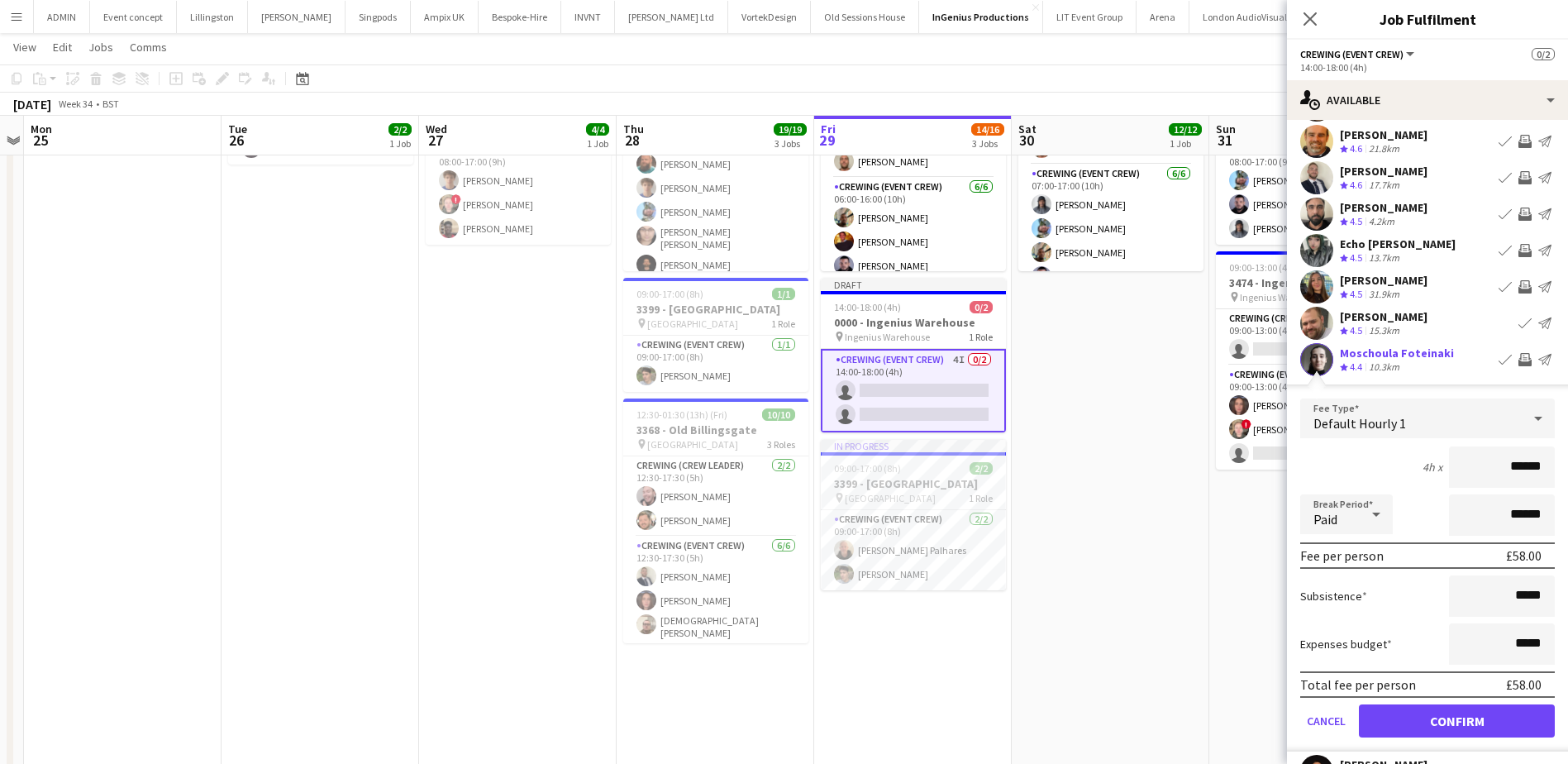
scroll to position [165, 0]
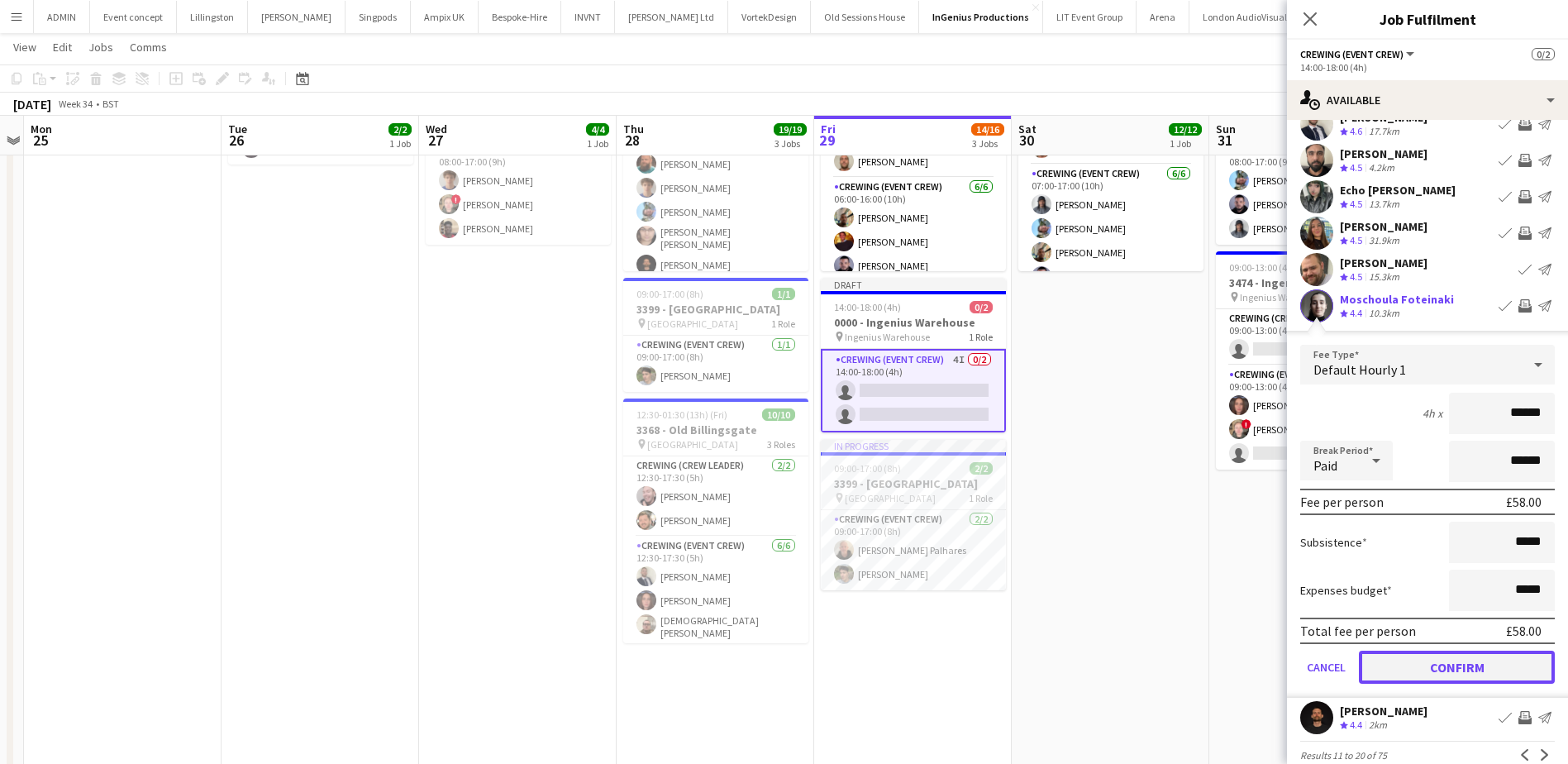
click at [1469, 665] on button "Confirm" at bounding box center [1457, 667] width 196 height 33
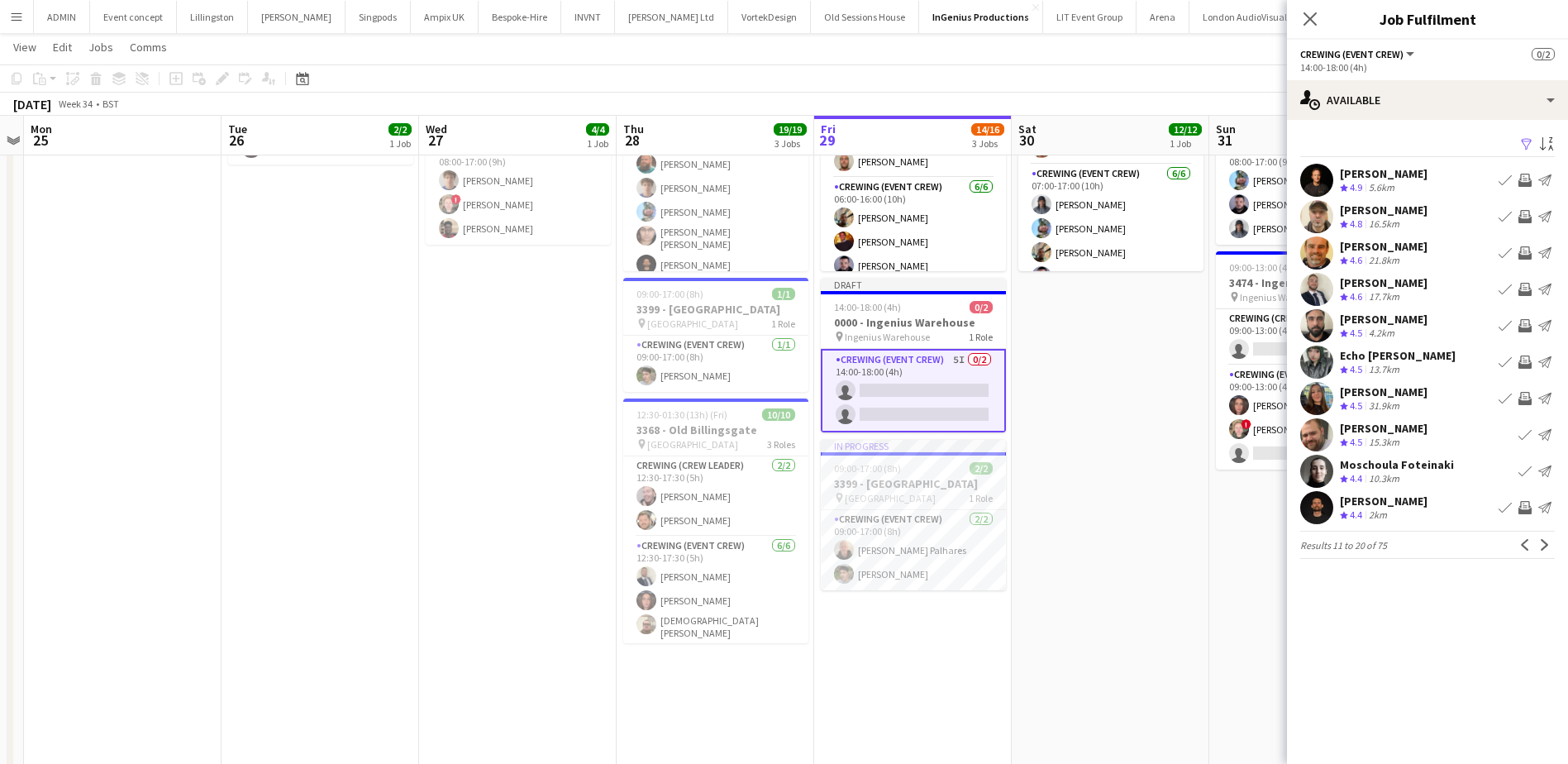
scroll to position [0, 0]
click at [1549, 545] on app-icon "Next" at bounding box center [1545, 545] width 11 height 11
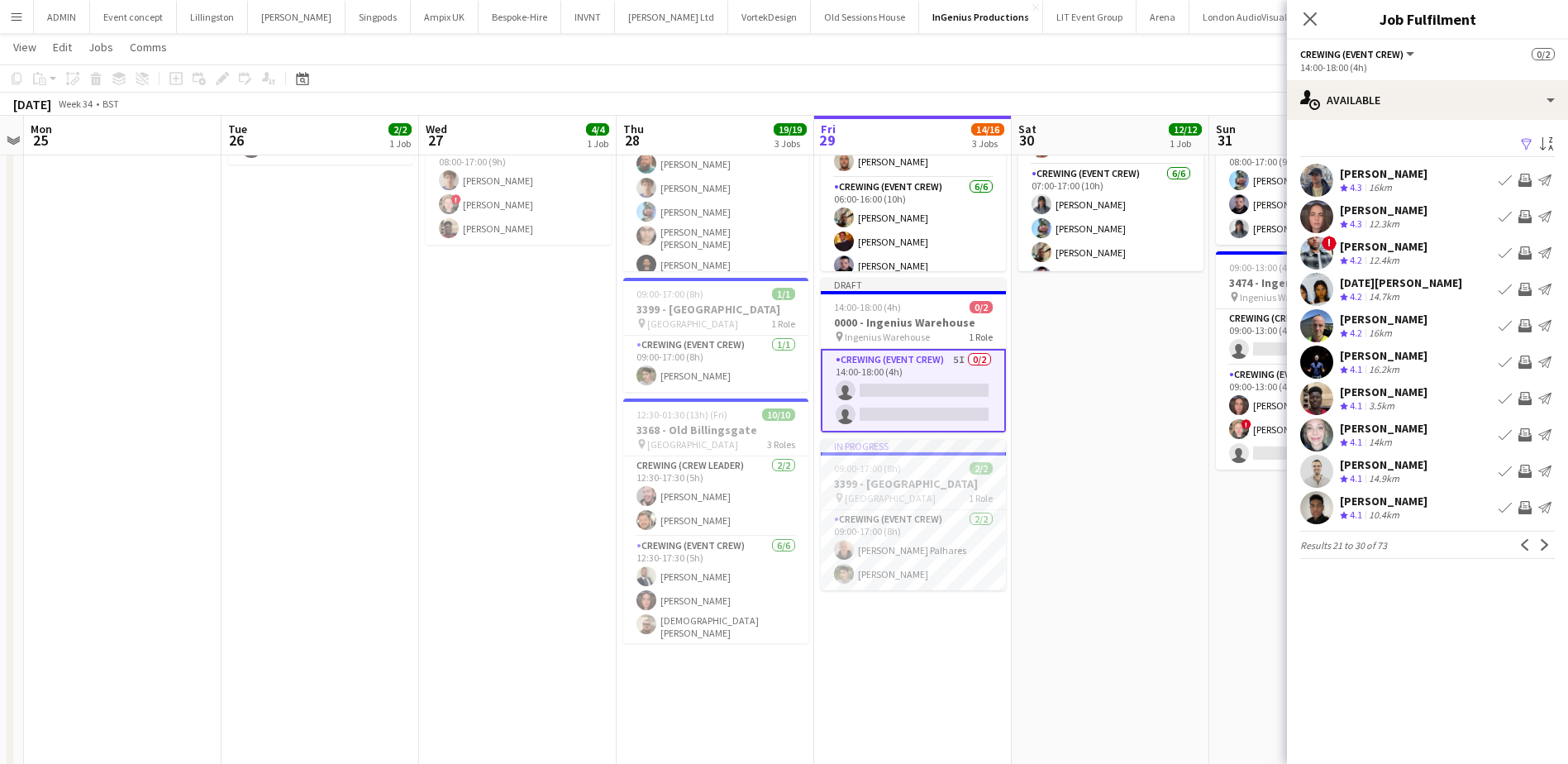
click at [1527, 175] on app-icon "Invite crew" at bounding box center [1525, 180] width 13 height 13
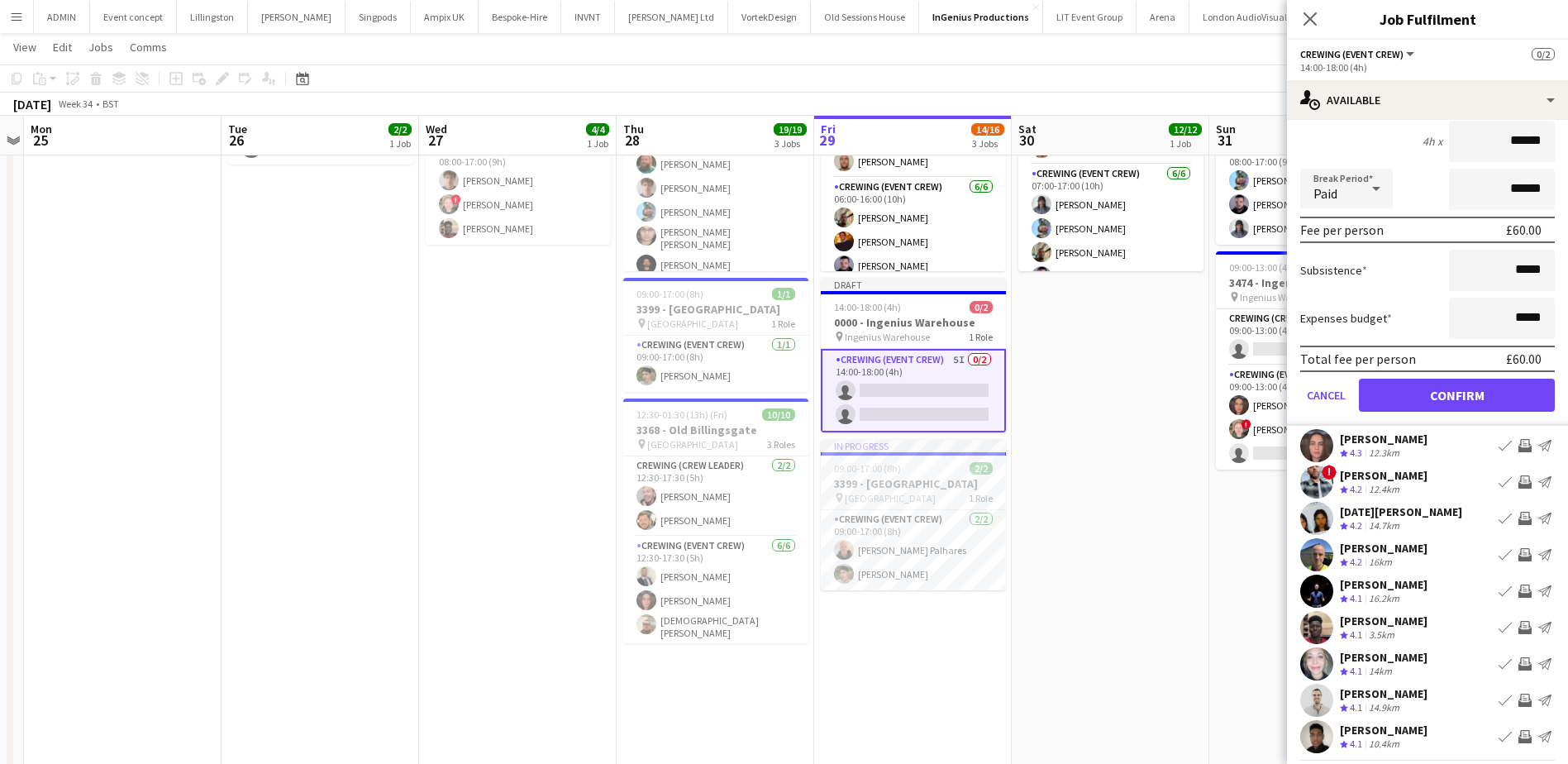
scroll to position [165, 0]
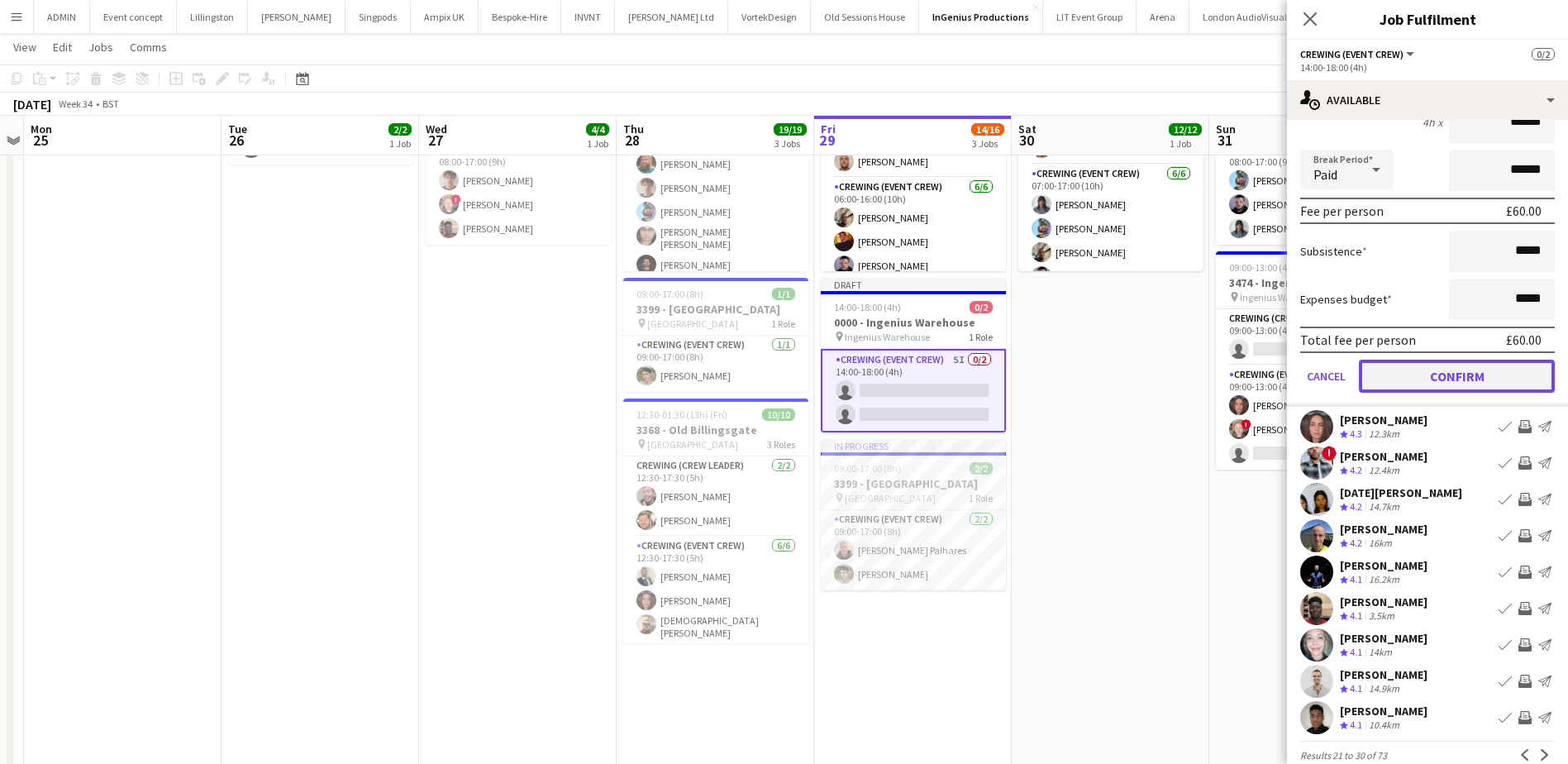
click at [1505, 371] on button "Confirm" at bounding box center [1457, 376] width 196 height 33
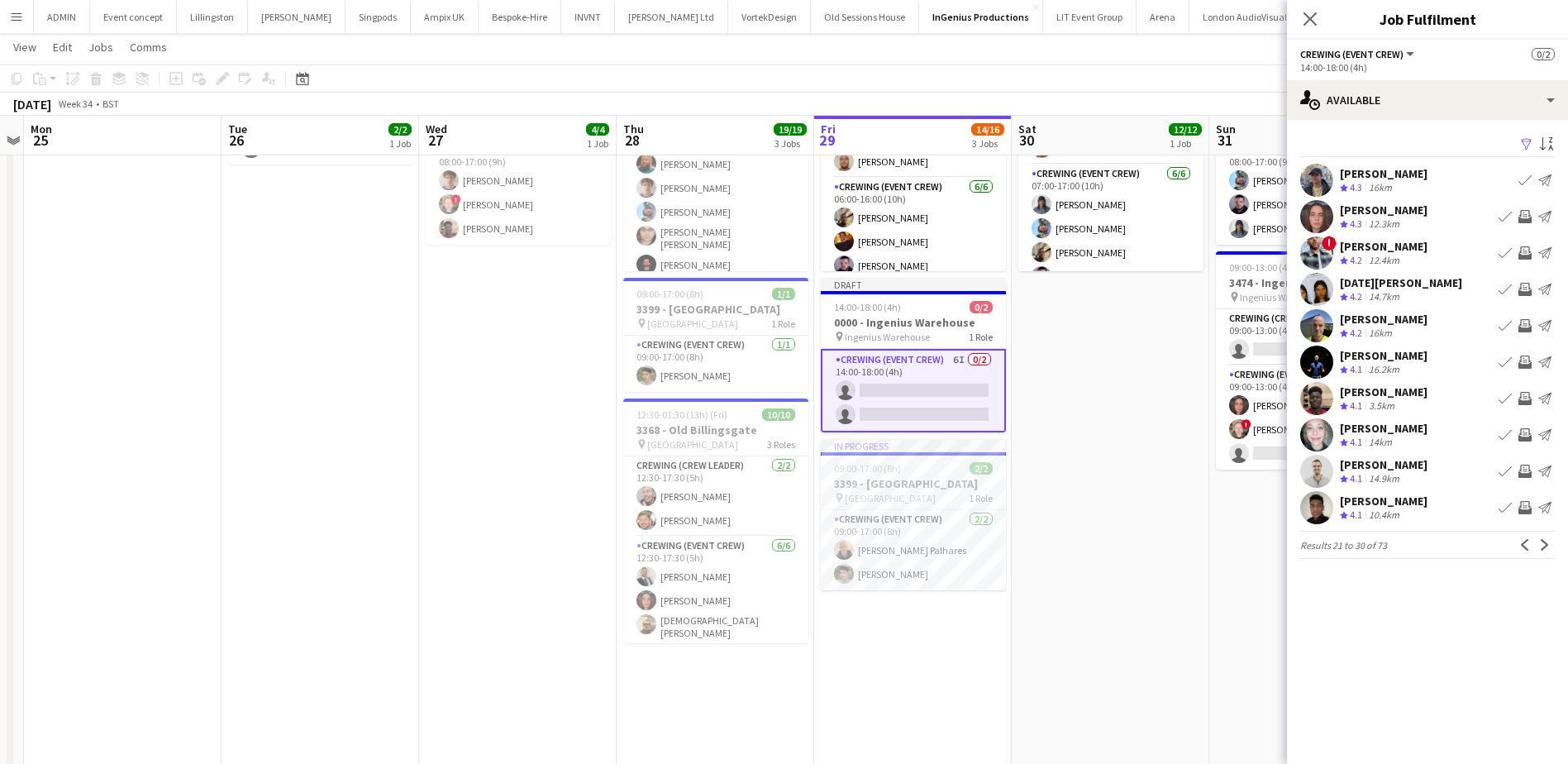
scroll to position [0, 0]
click at [1525, 290] on app-icon "Invite crew" at bounding box center [1525, 289] width 13 height 13
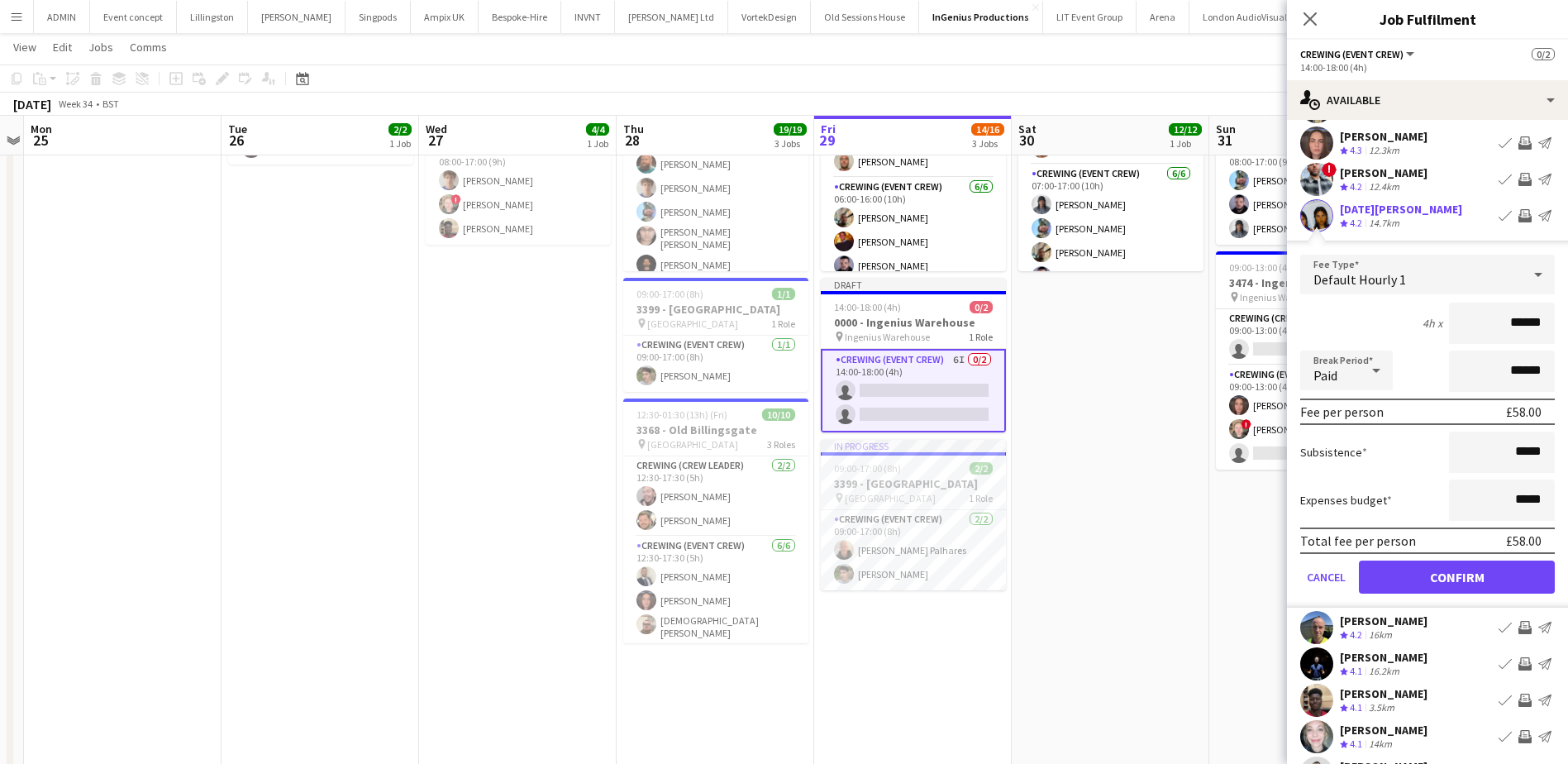
scroll to position [83, 0]
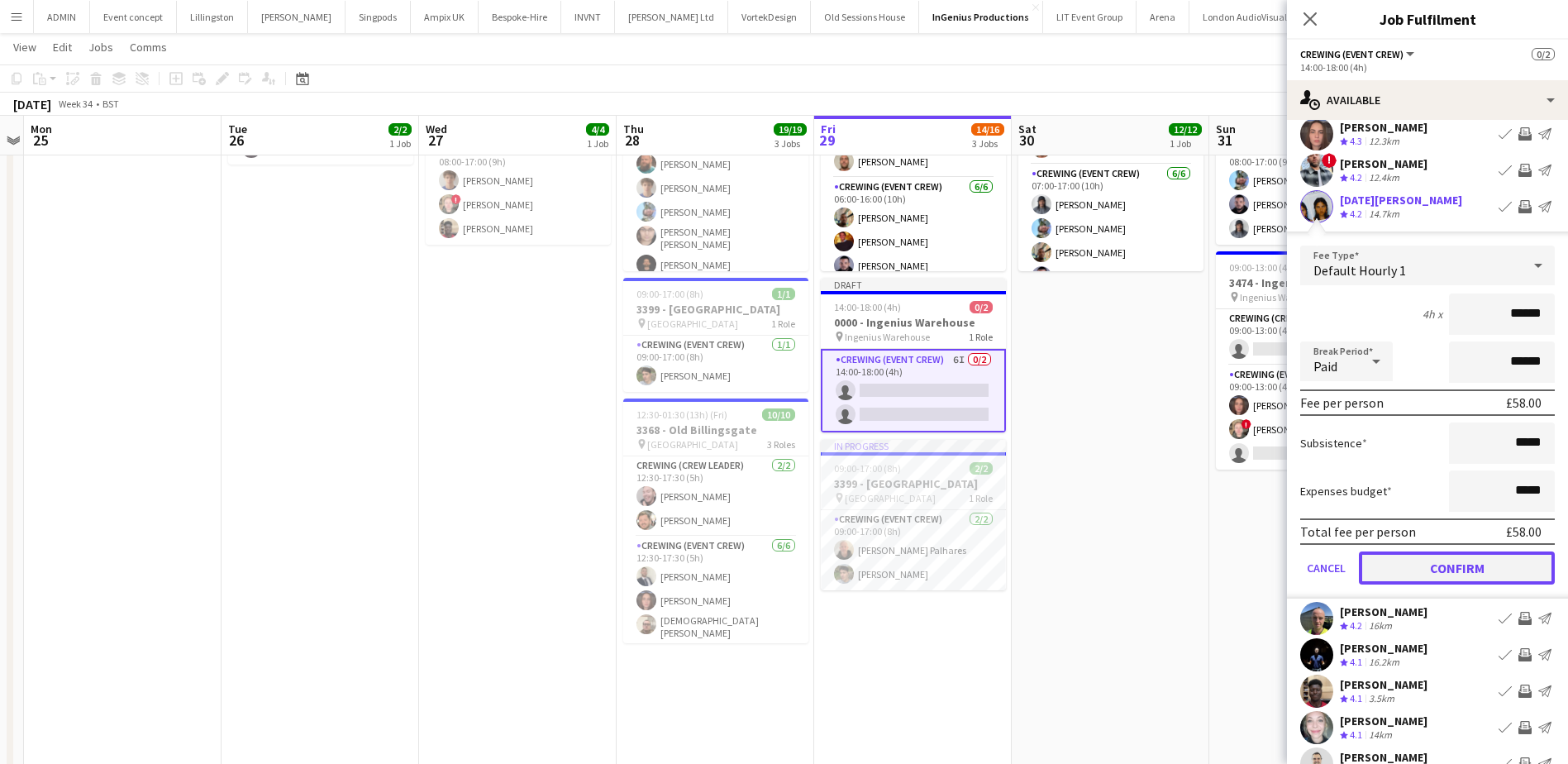
click at [1481, 570] on button "Confirm" at bounding box center [1457, 567] width 196 height 33
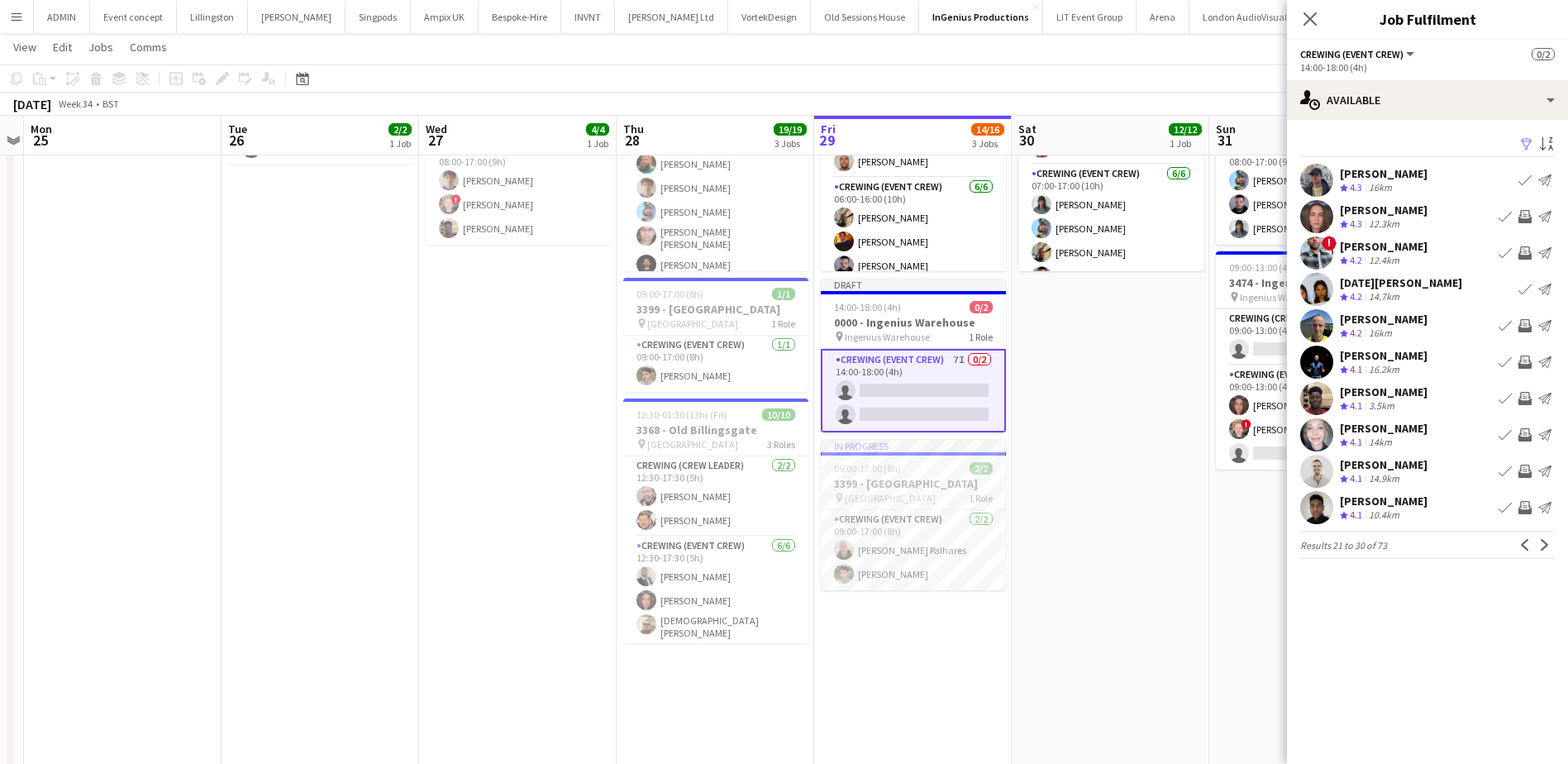
scroll to position [0, 0]
click at [1525, 507] on app-icon "Invite crew" at bounding box center [1525, 507] width 13 height 13
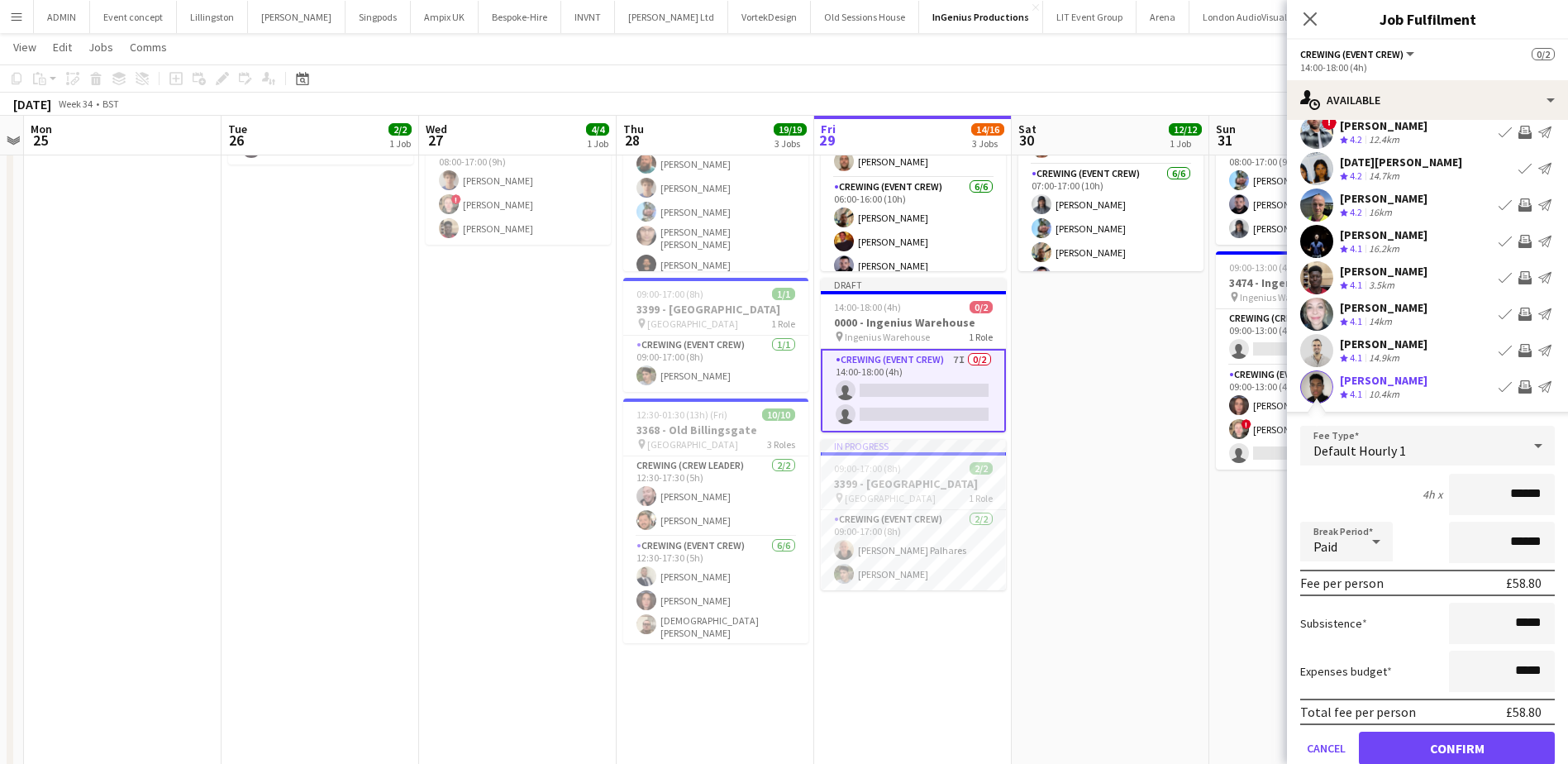
scroll to position [165, 0]
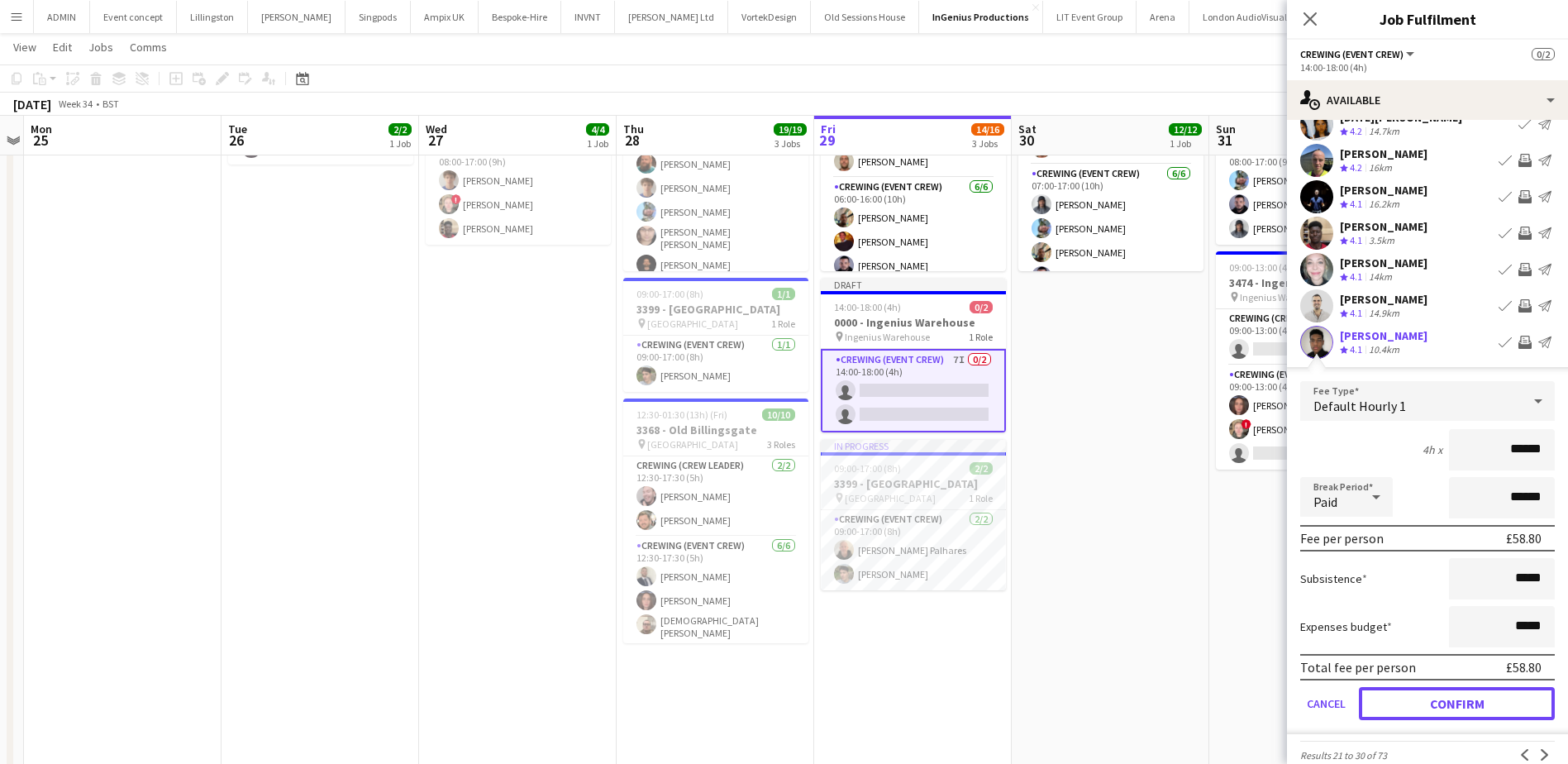
click at [1486, 700] on button "Confirm" at bounding box center [1457, 703] width 196 height 33
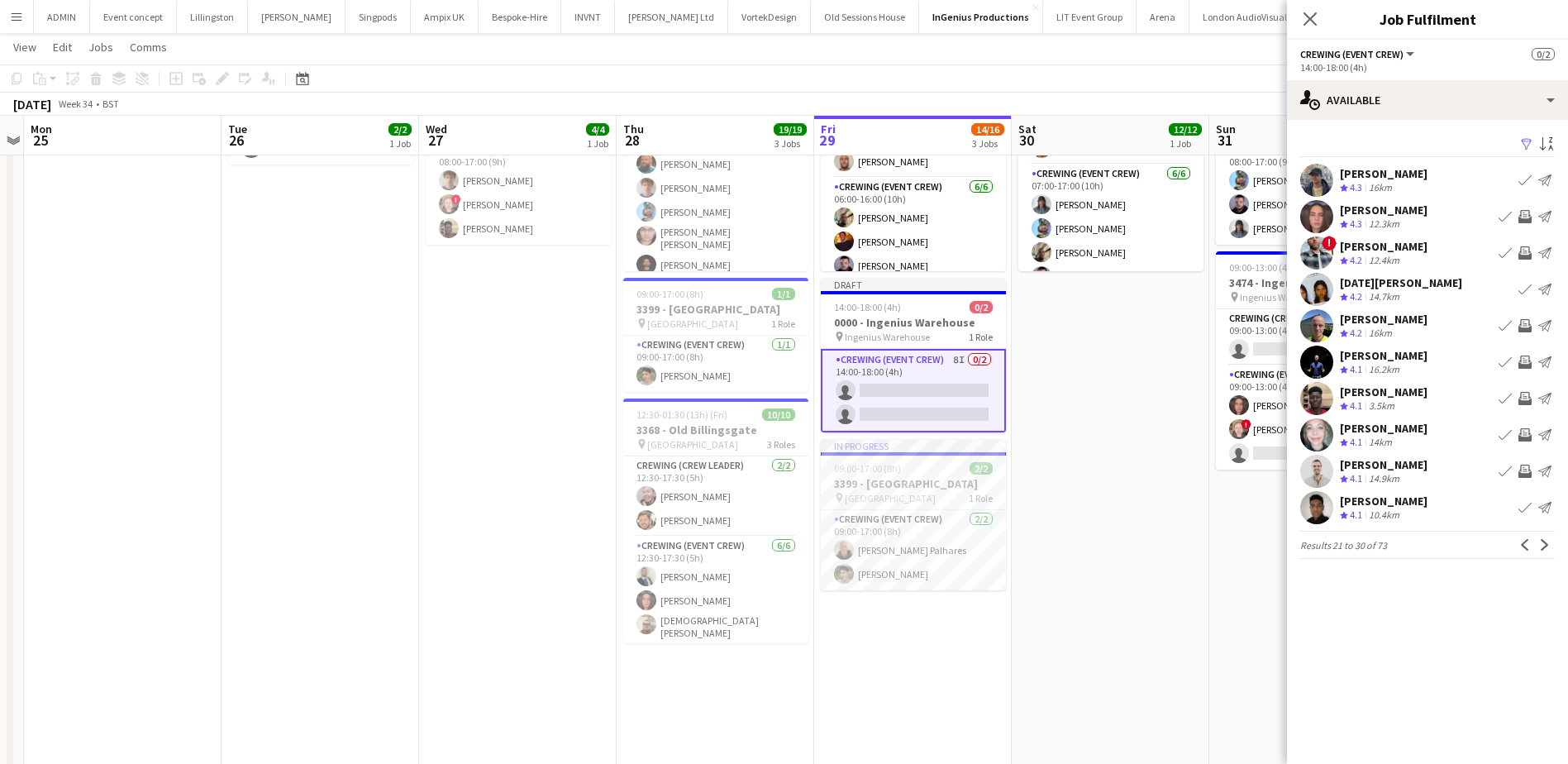
scroll to position [0, 0]
click at [1523, 215] on app-icon "Invite crew" at bounding box center [1525, 216] width 13 height 13
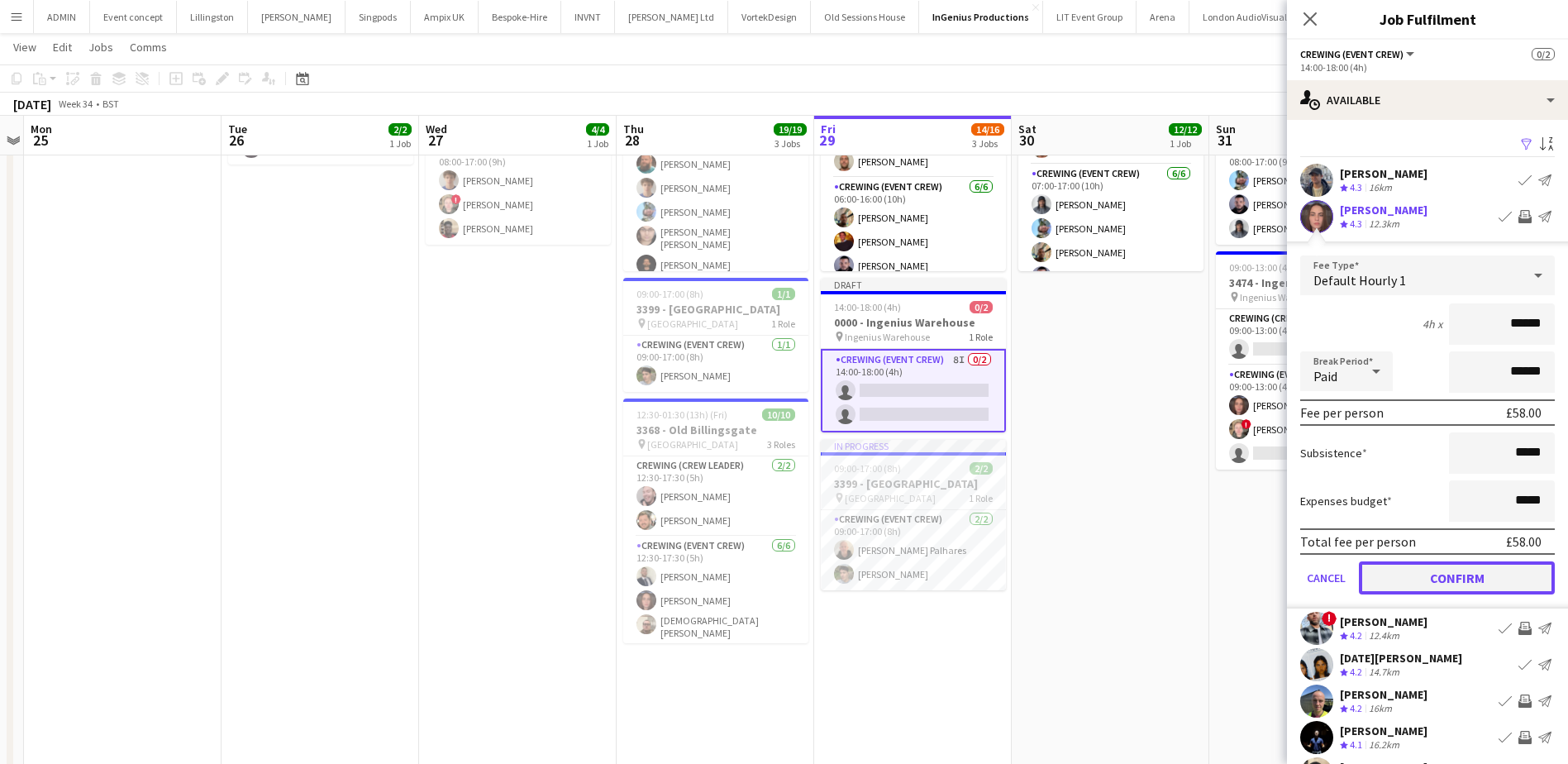
click at [1477, 580] on button "Confirm" at bounding box center [1457, 577] width 196 height 33
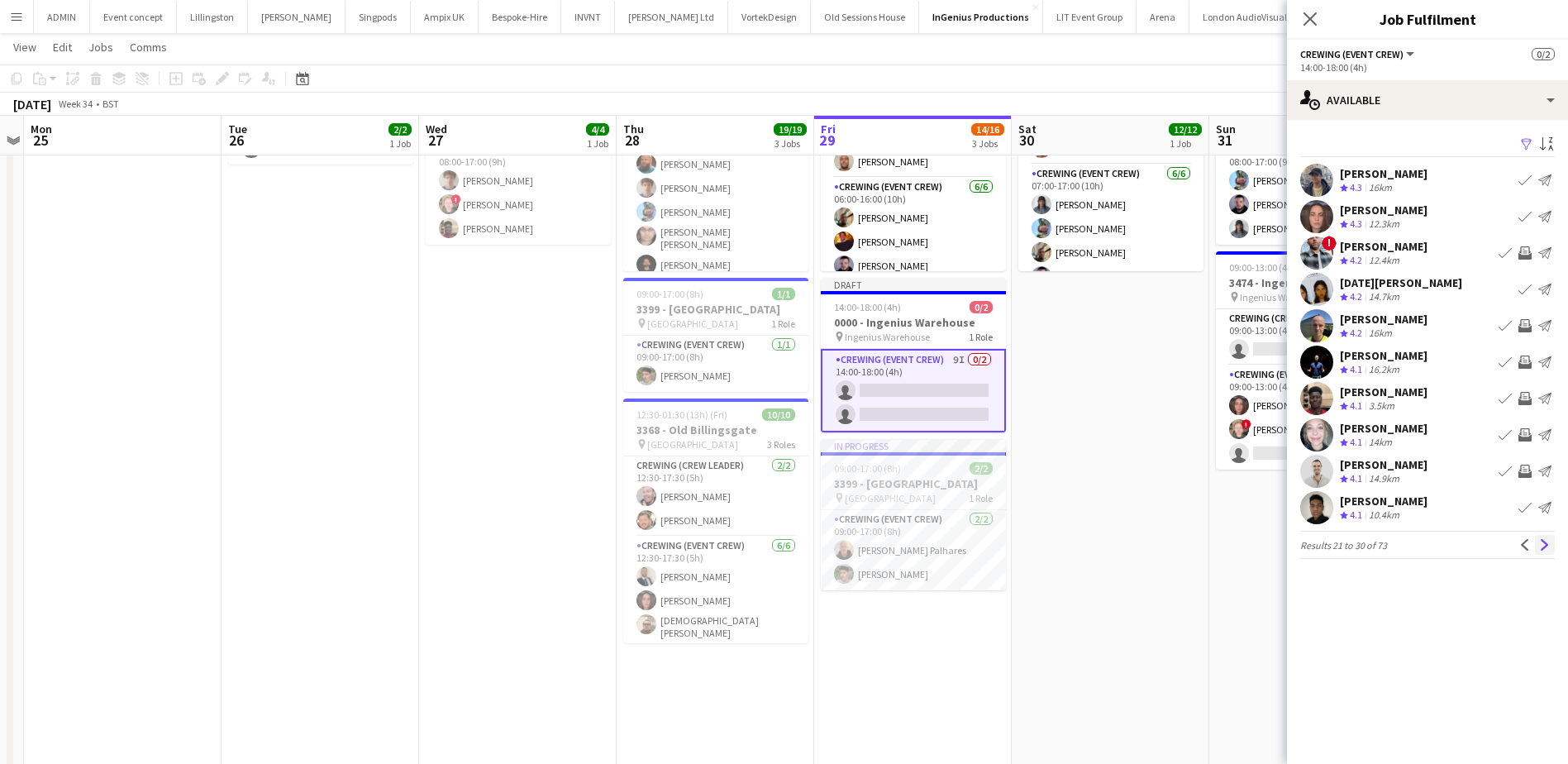
click at [1552, 541] on button "Next" at bounding box center [1545, 544] width 20 height 20
click at [1526, 177] on app-icon "Invite crew" at bounding box center [1525, 180] width 13 height 13
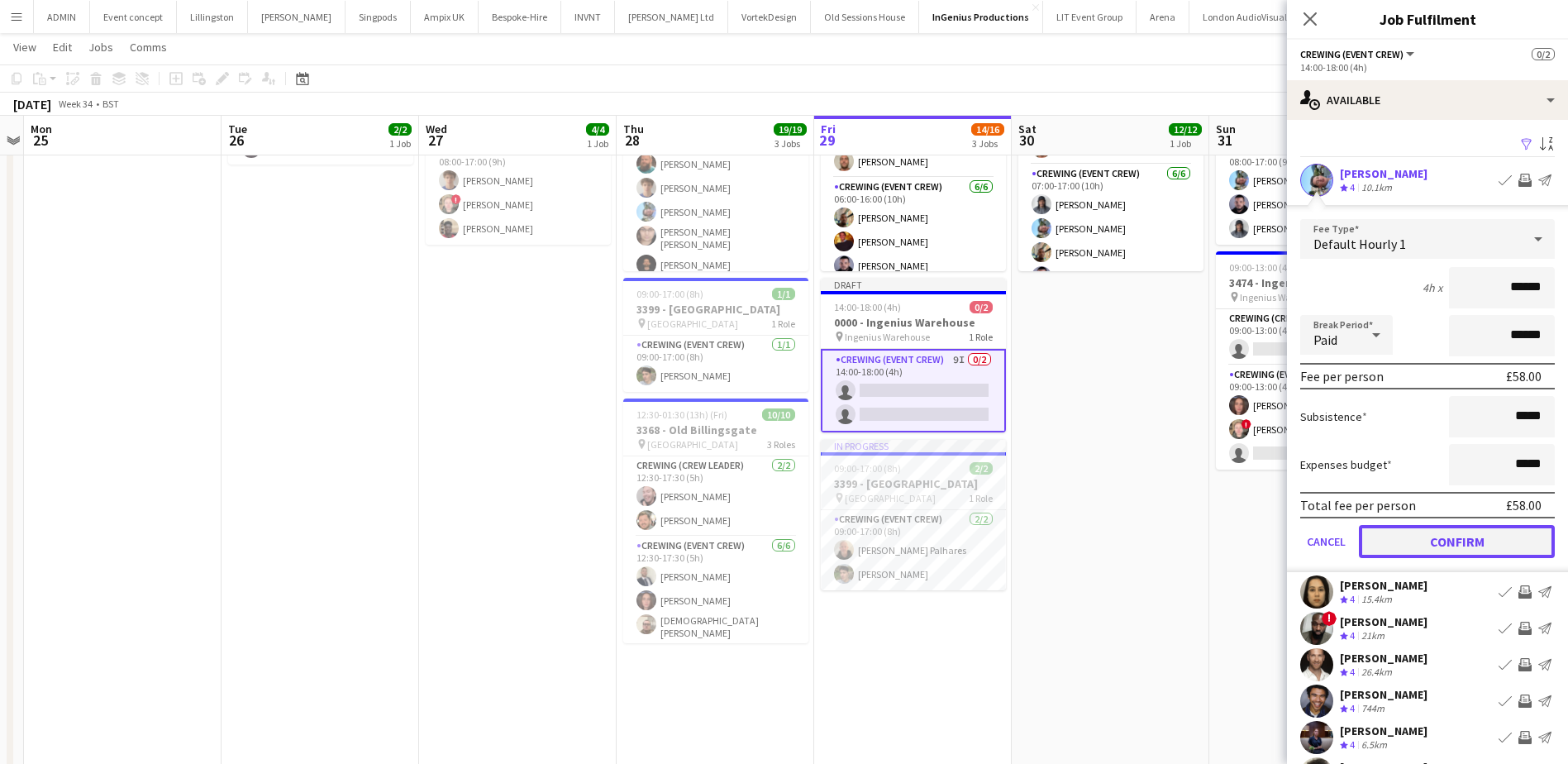
click at [1498, 544] on button "Confirm" at bounding box center [1457, 541] width 196 height 33
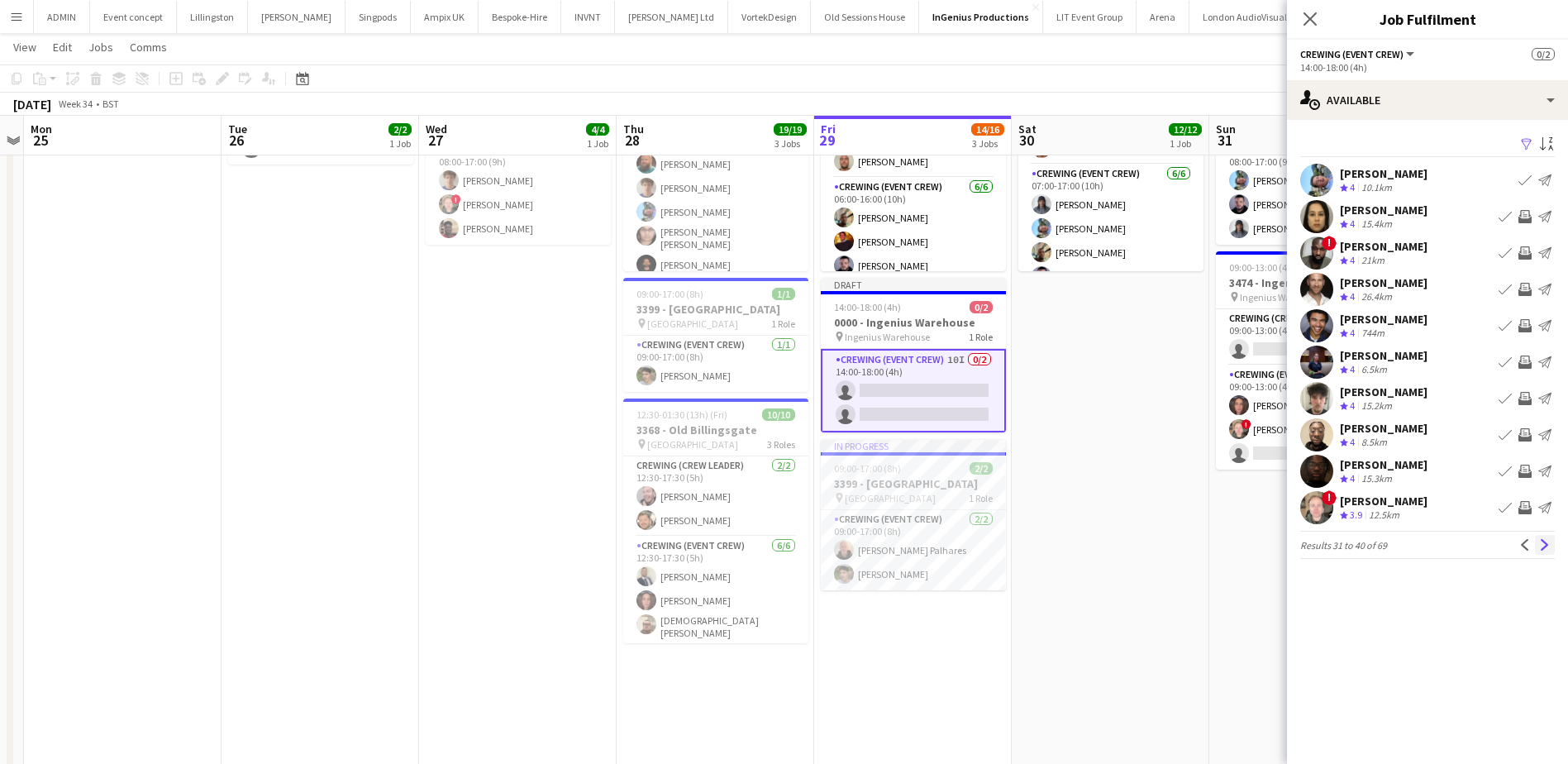
click at [1542, 552] on button "Next" at bounding box center [1545, 544] width 20 height 20
click at [1527, 180] on app-icon "Invite crew" at bounding box center [1525, 180] width 13 height 13
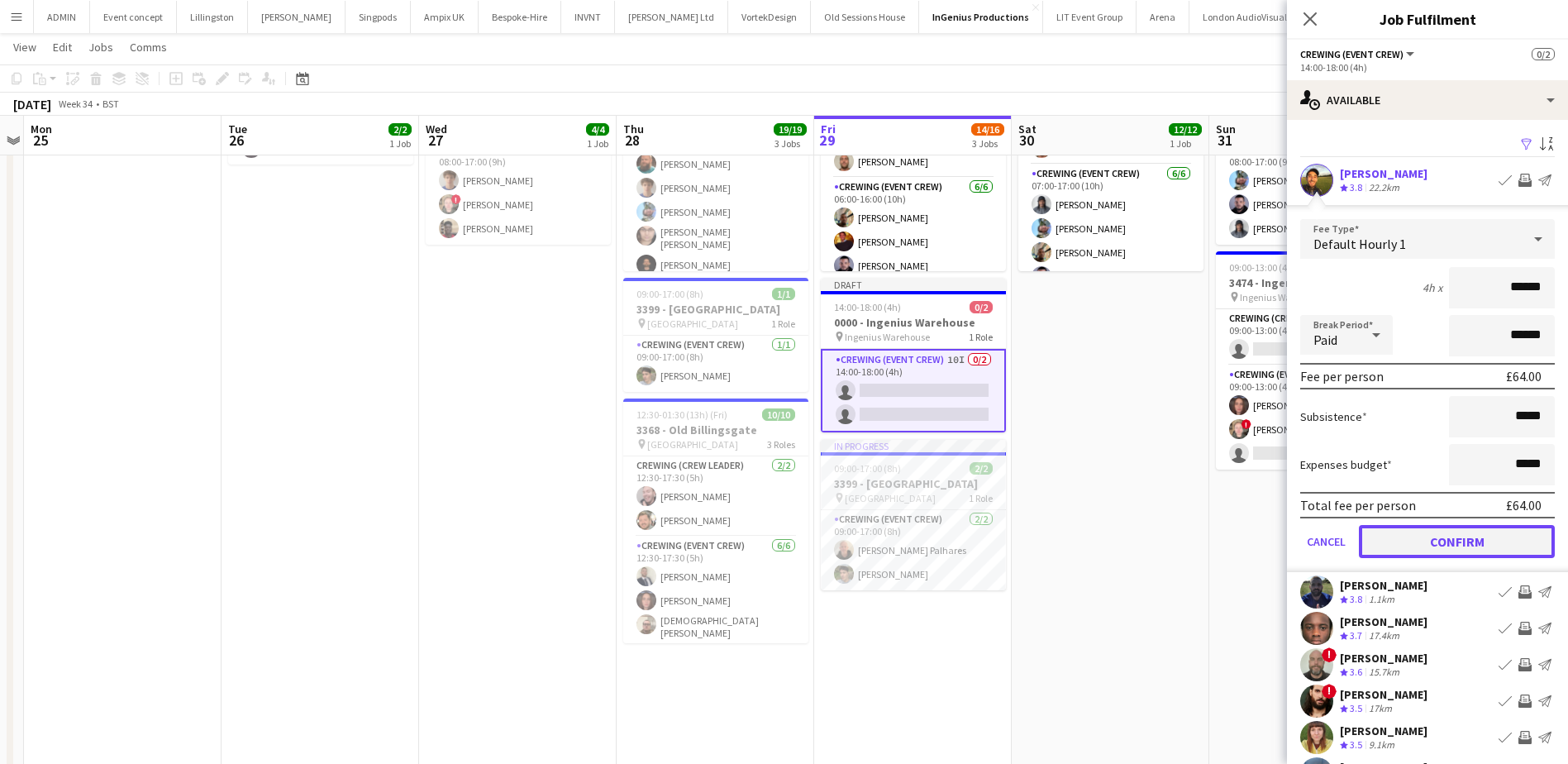
click at [1499, 535] on button "Confirm" at bounding box center [1457, 541] width 196 height 33
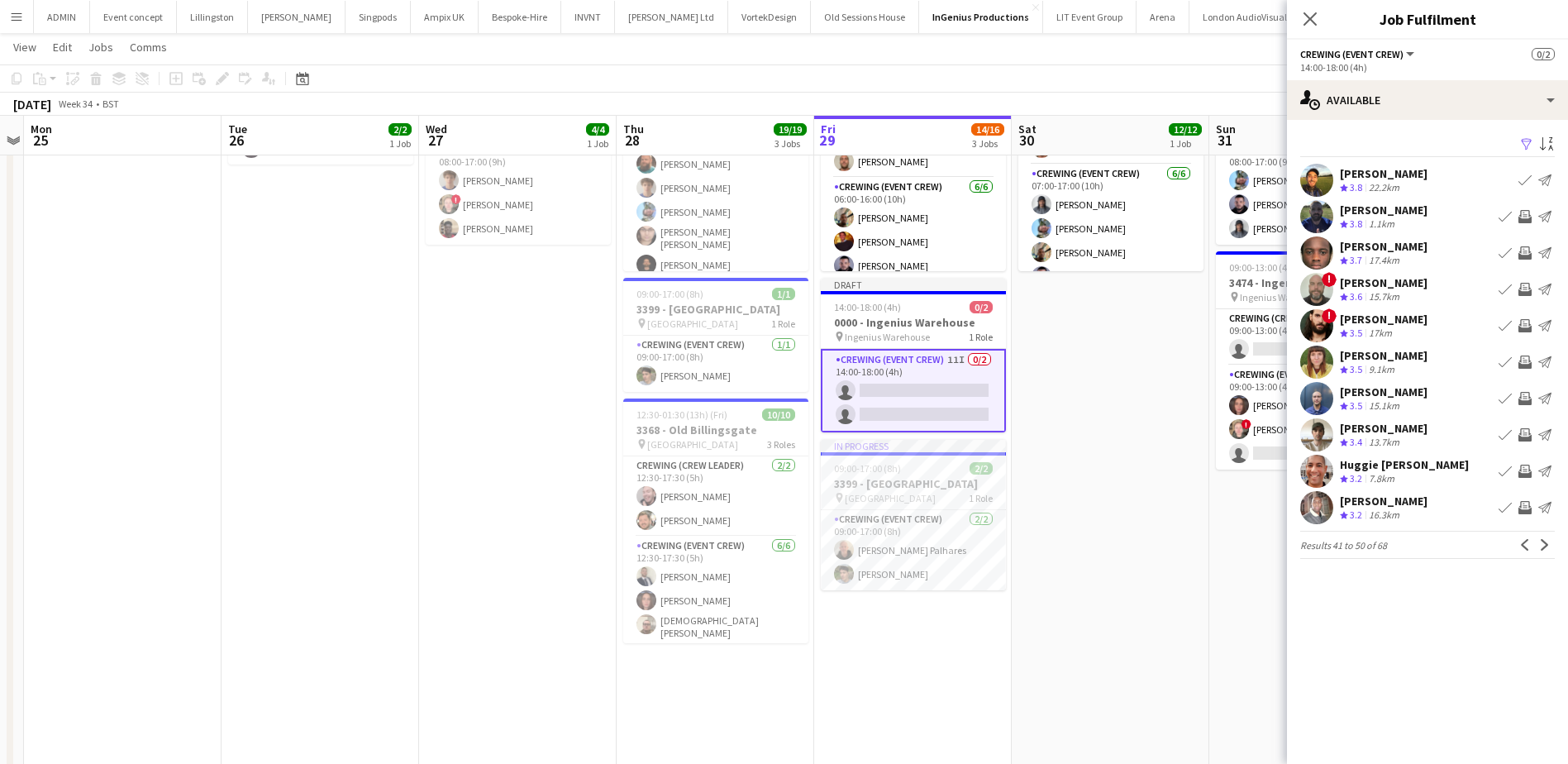
click at [1525, 397] on app-icon "Invite crew" at bounding box center [1525, 398] width 13 height 13
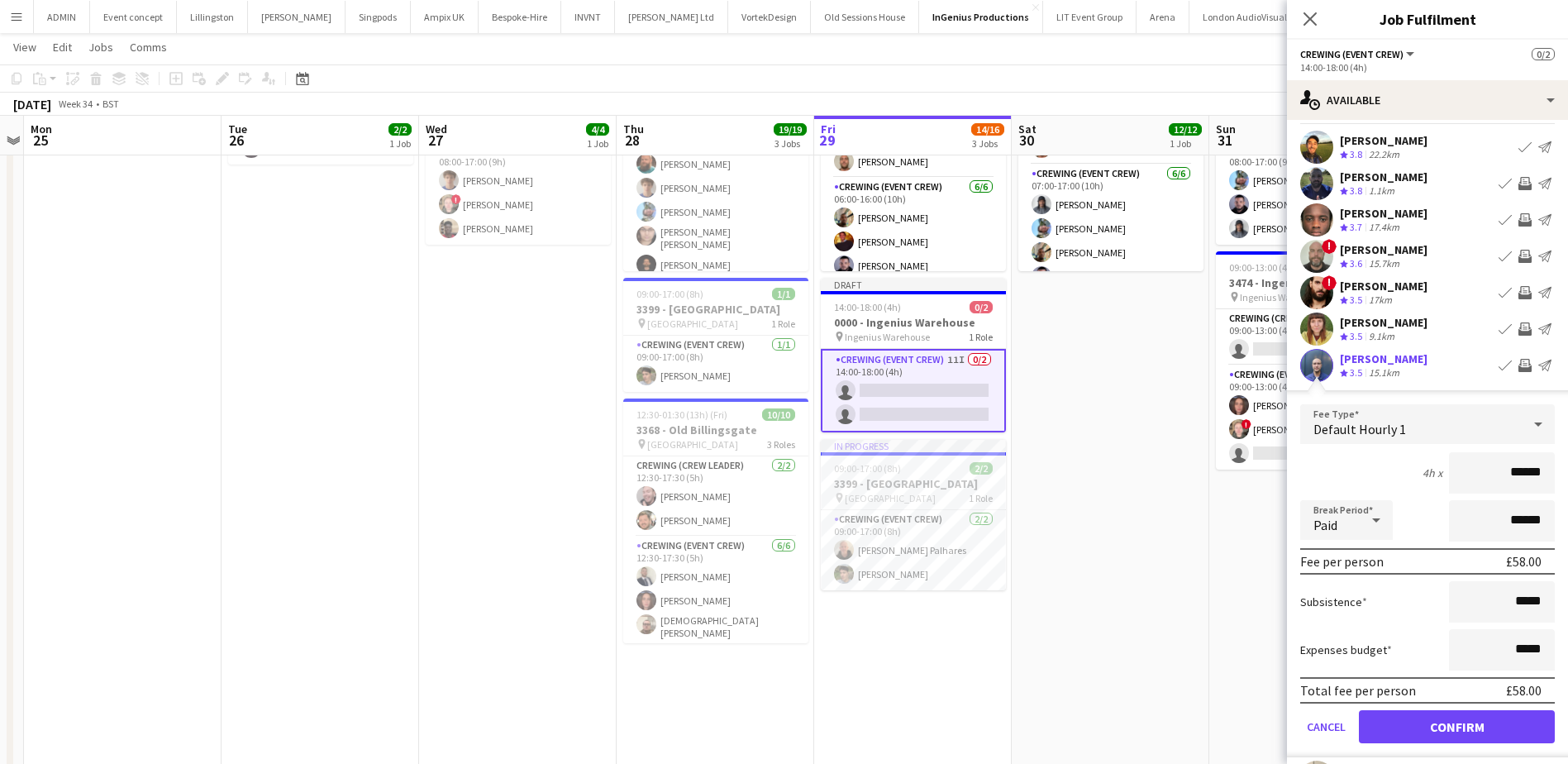
scroll to position [165, 0]
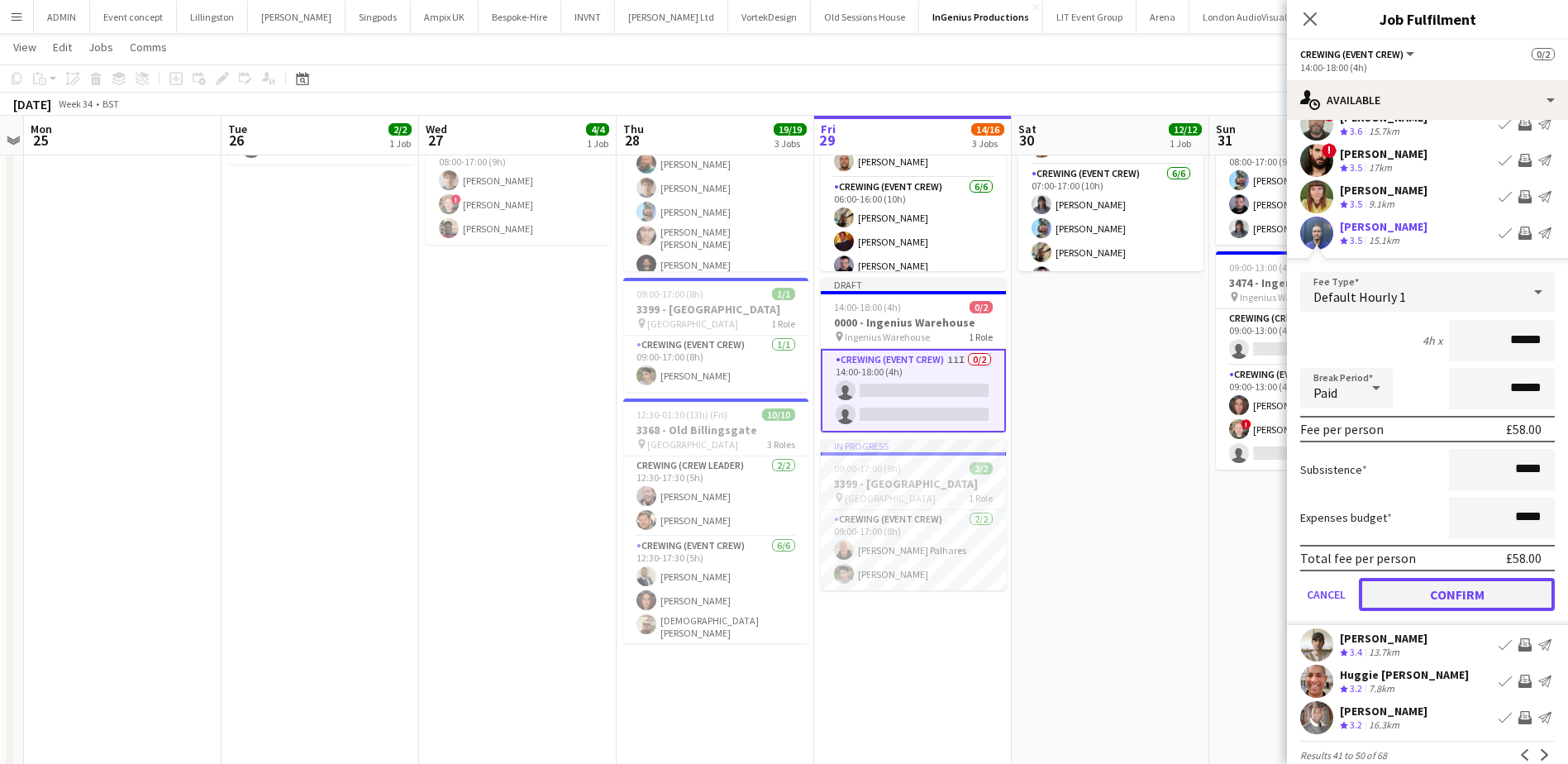
click at [1508, 599] on button "Confirm" at bounding box center [1457, 594] width 196 height 33
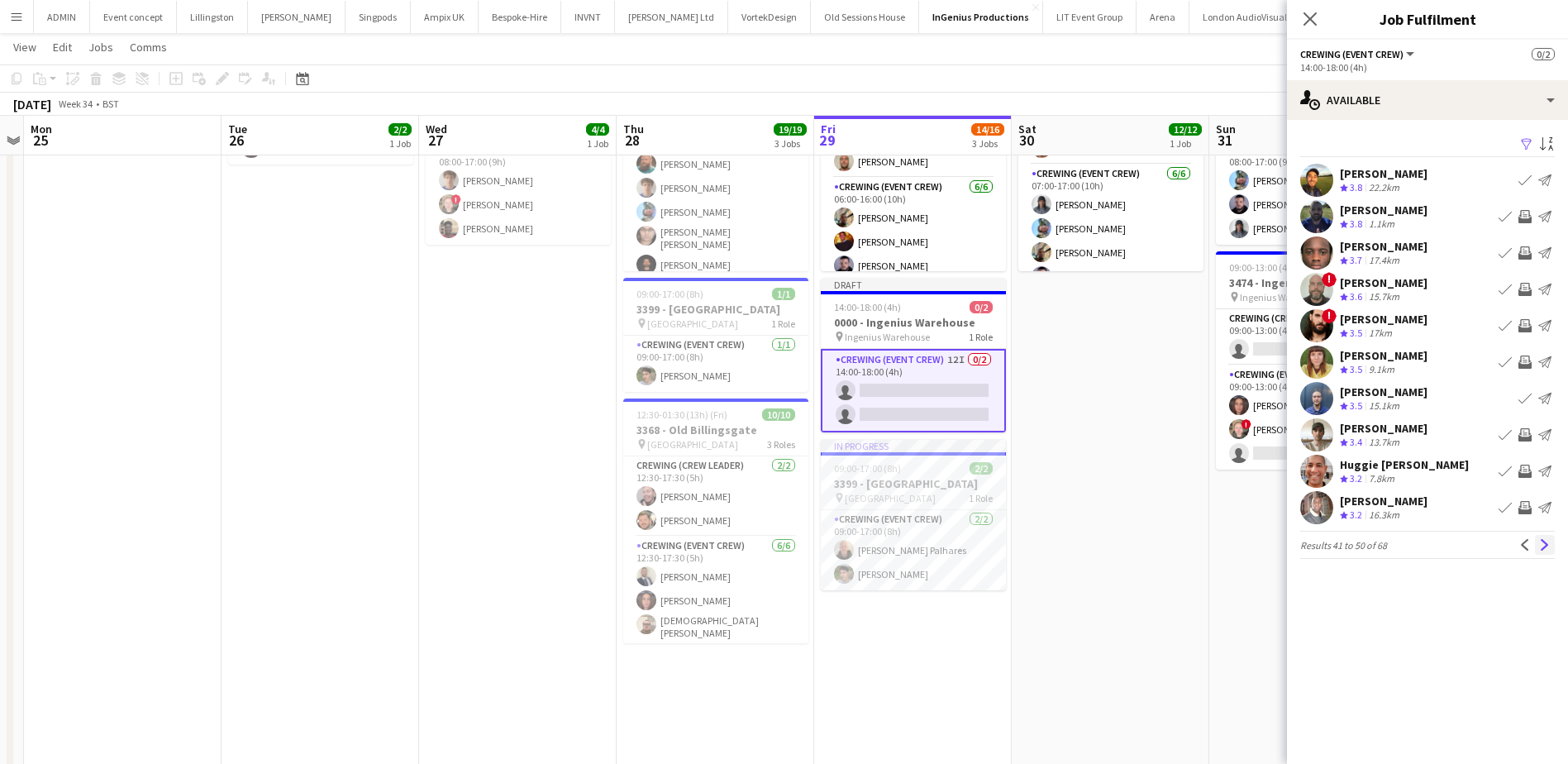
click at [1544, 550] on app-icon "Next" at bounding box center [1545, 545] width 11 height 11
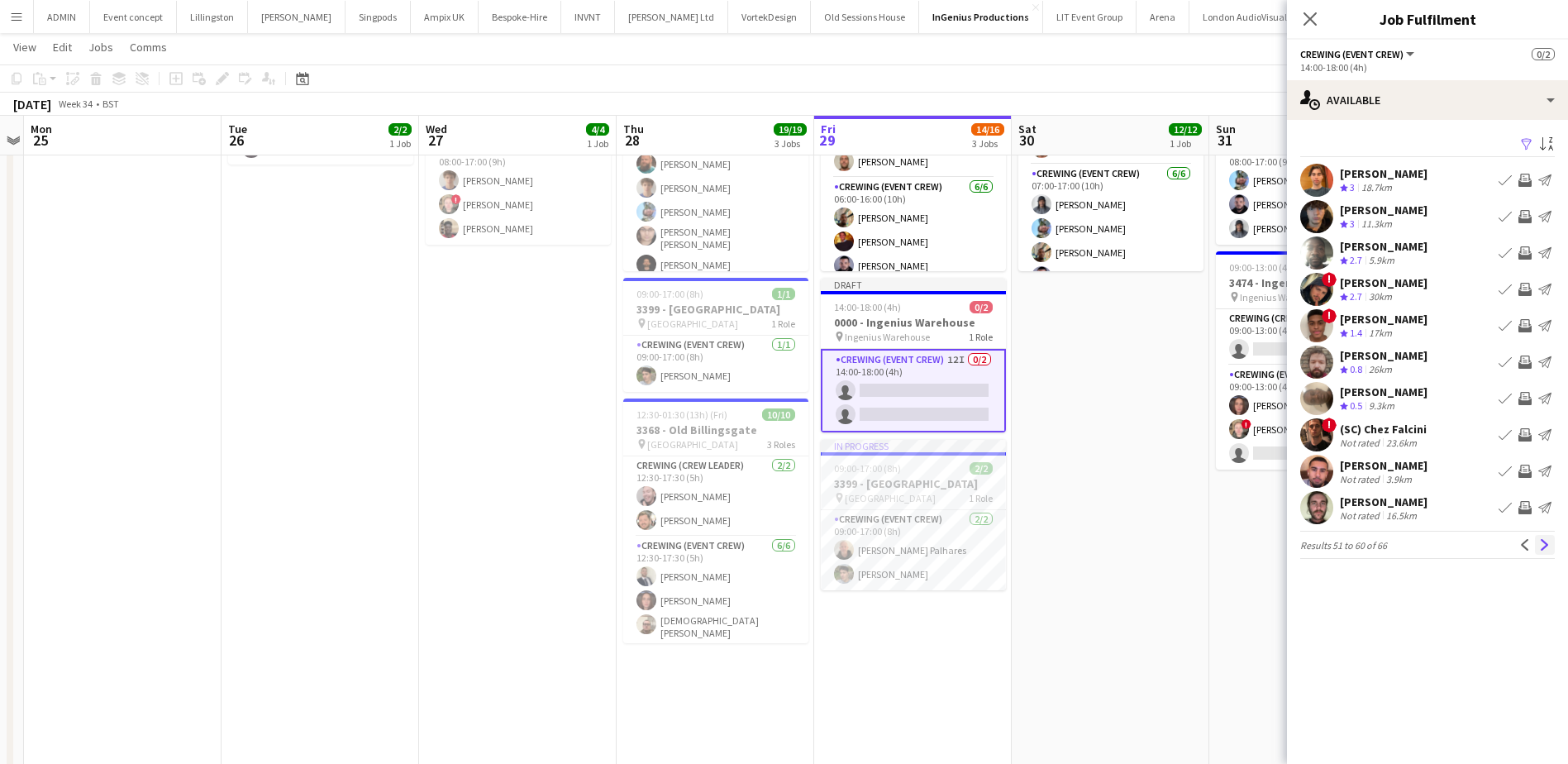
click at [1543, 544] on app-icon "Next" at bounding box center [1545, 545] width 11 height 11
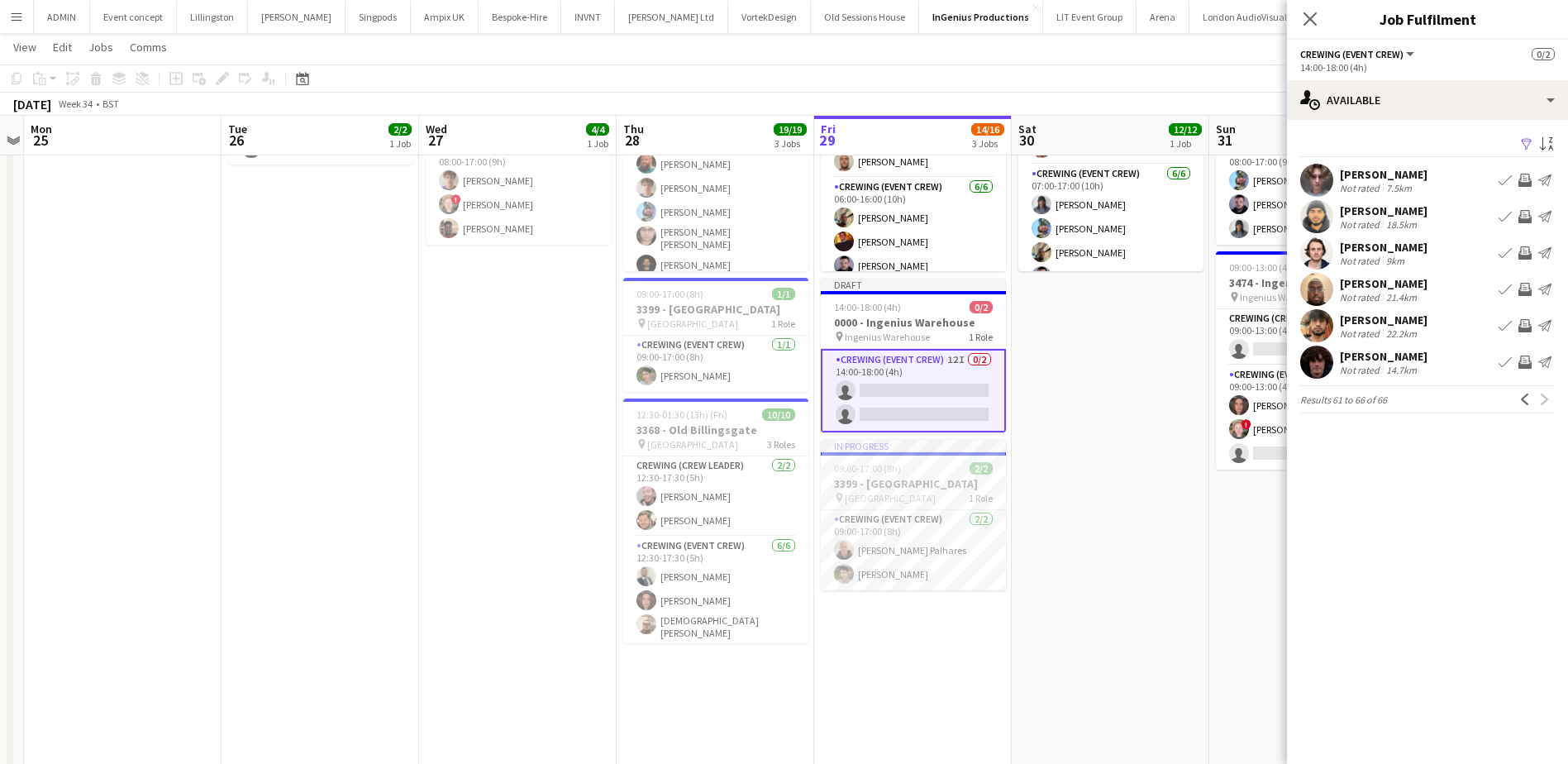
click at [1196, 364] on app-date-cell "07:00-22:00 (15h) 12/12 3368 - Old Billingsgate pin Lower Thames Street 4 Roles…" at bounding box center [1111, 488] width 198 height 938
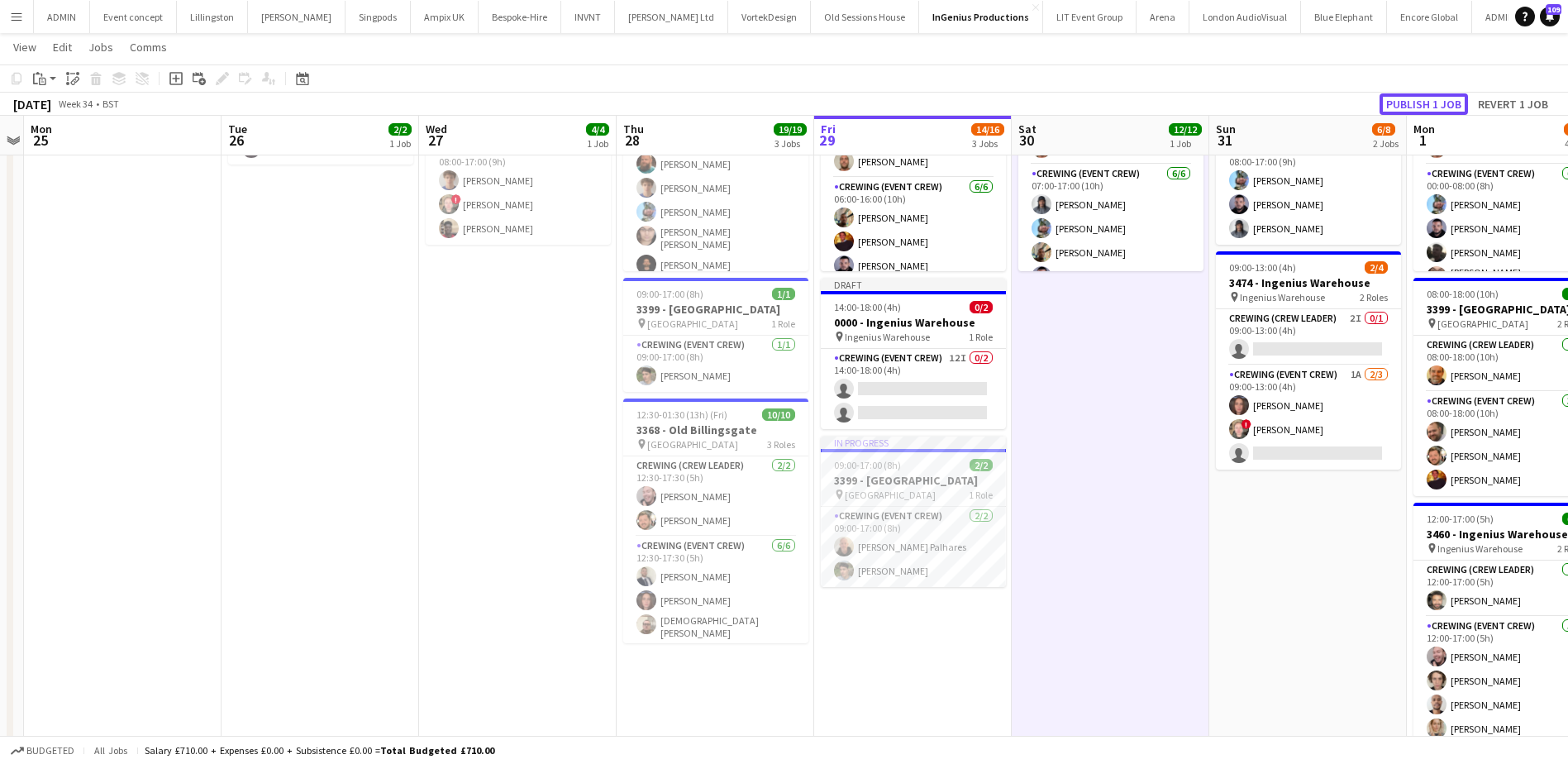
click at [1437, 104] on button "Publish 1 job" at bounding box center [1423, 104] width 89 height 21
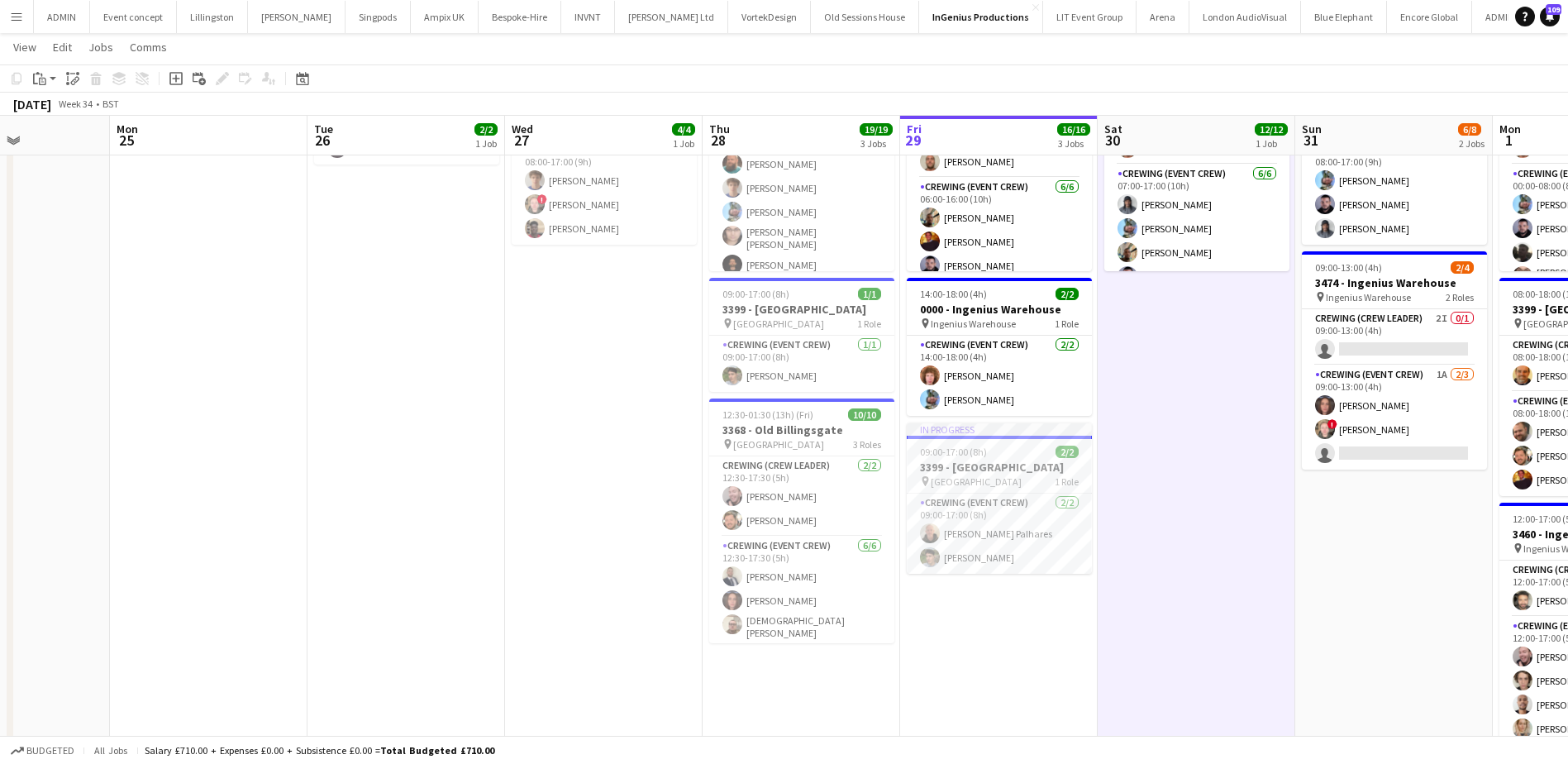
drag, startPoint x: 563, startPoint y: 418, endPoint x: 658, endPoint y: 406, distance: 95.8
click at [652, 413] on app-calendar-viewport "Fri 22 3/3 1 Job Sat 23 Sun 24 Mon 25 Tue 26 2/2 1 Job Wed 27 4/4 1 Job Thu 28 …" at bounding box center [784, 428] width 1568 height 1058
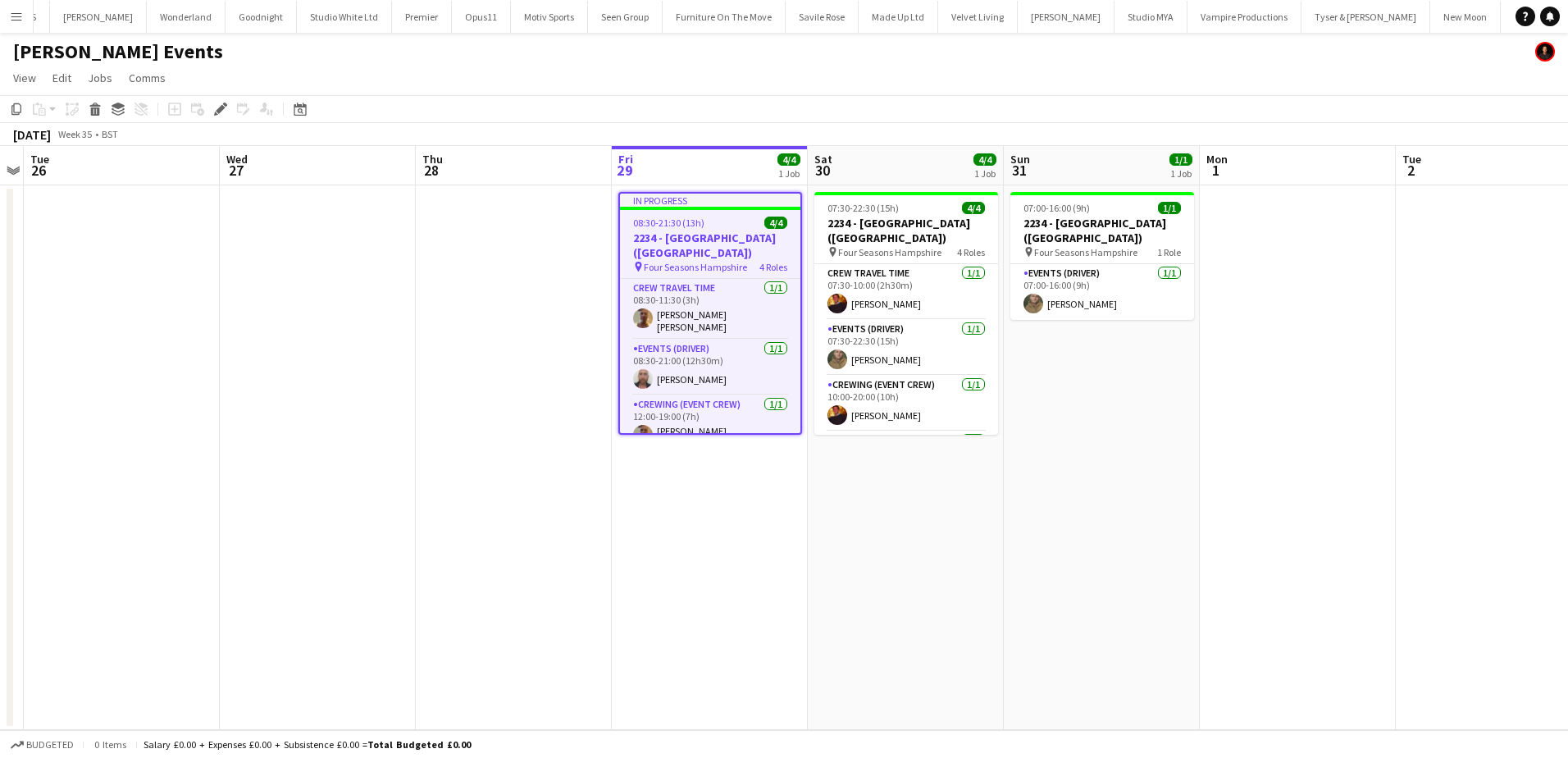
scroll to position [0, 3955]
